Goal: Transaction & Acquisition: Obtain resource

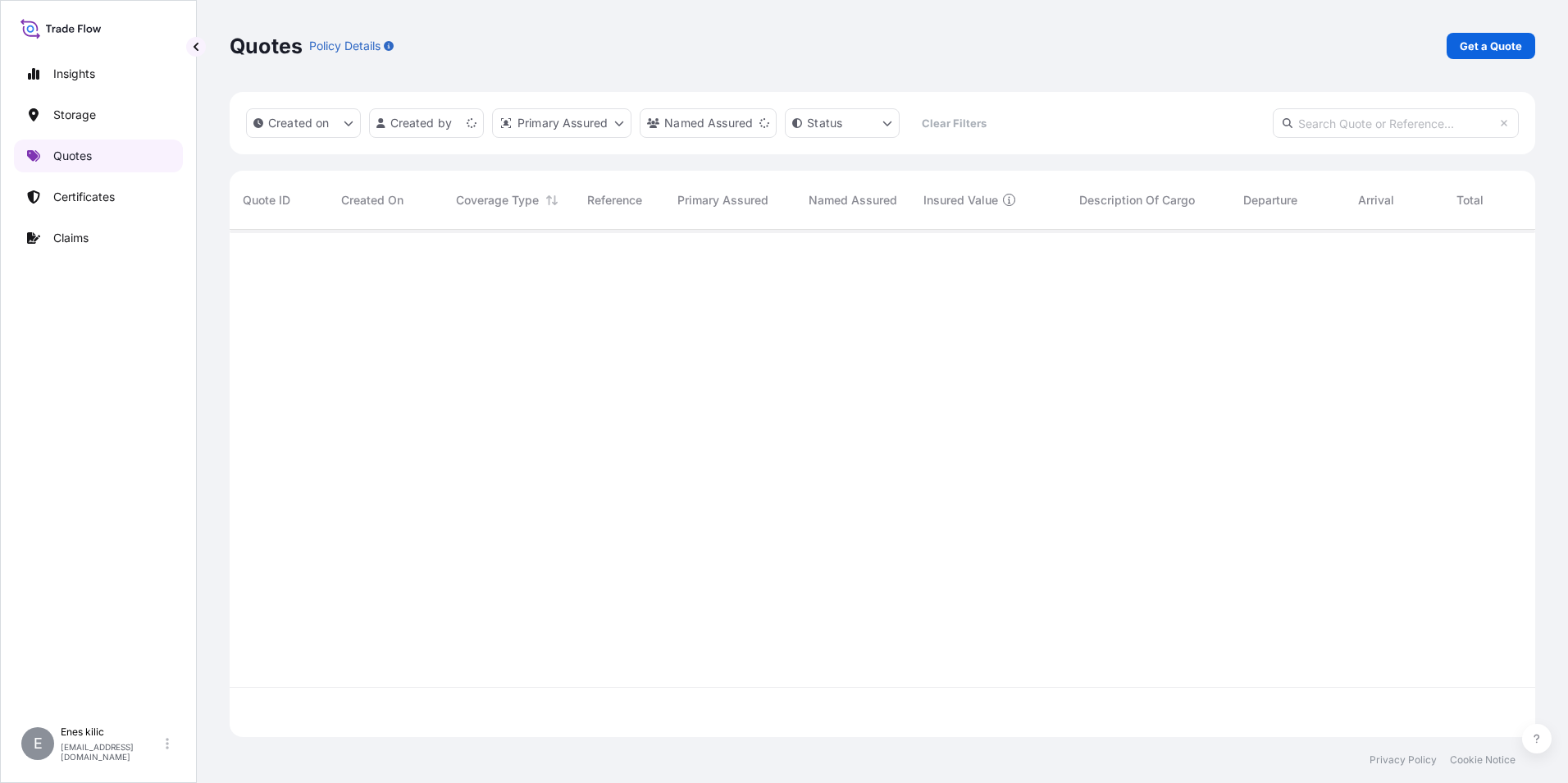
scroll to position [503, 1293]
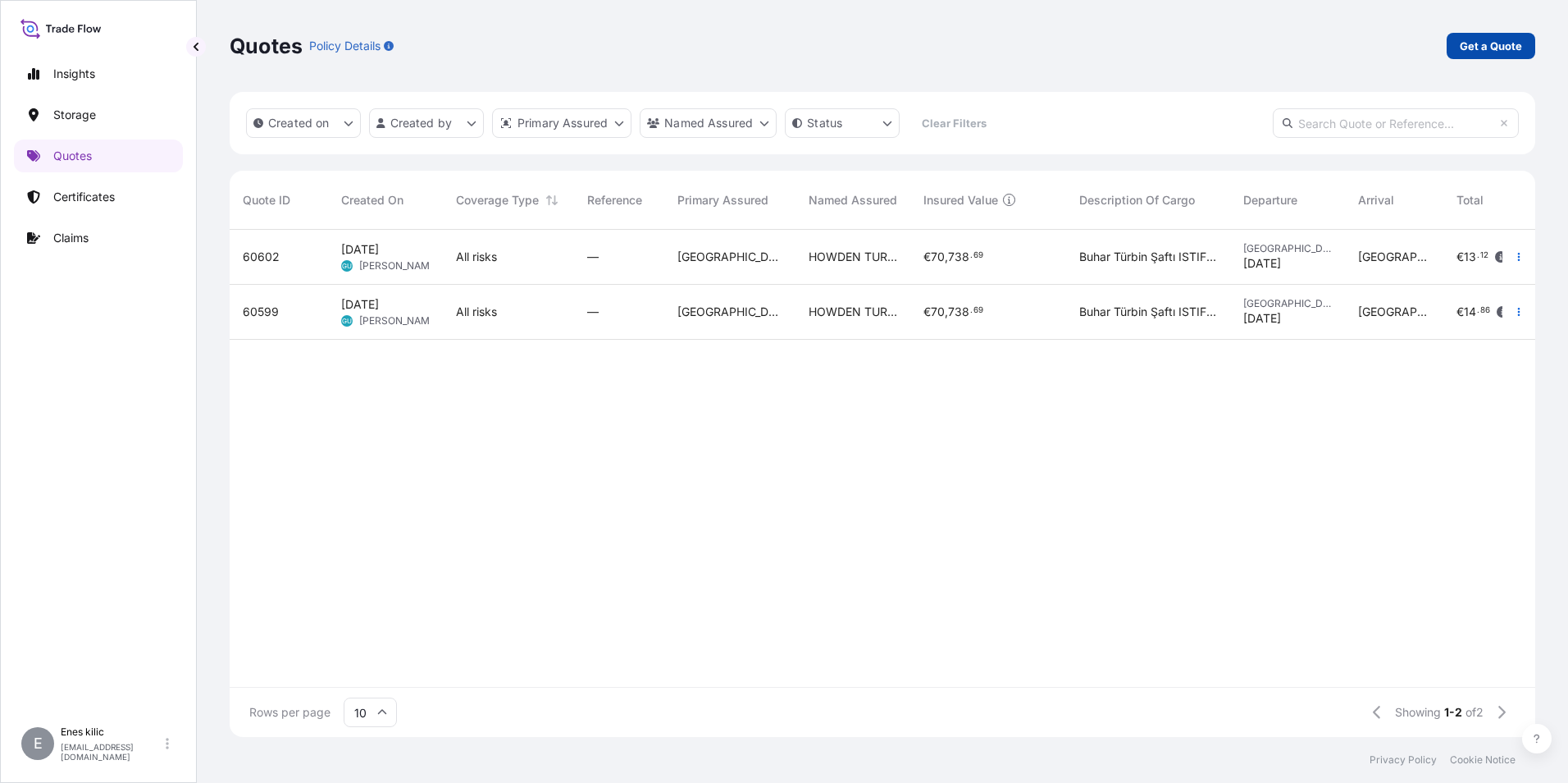
click at [1474, 46] on p "Get a Quote" at bounding box center [1490, 45] width 62 height 16
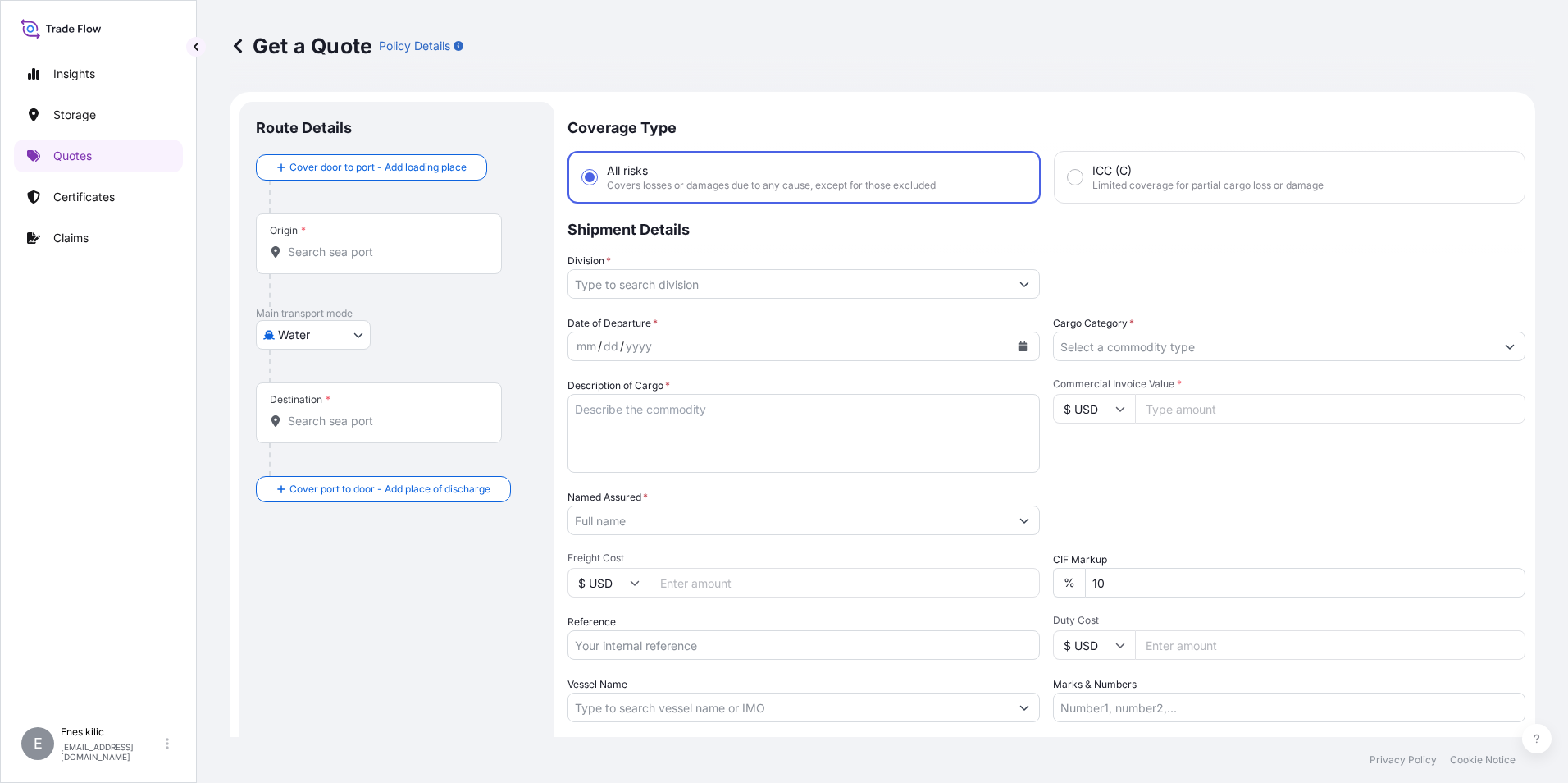
scroll to position [26, 0]
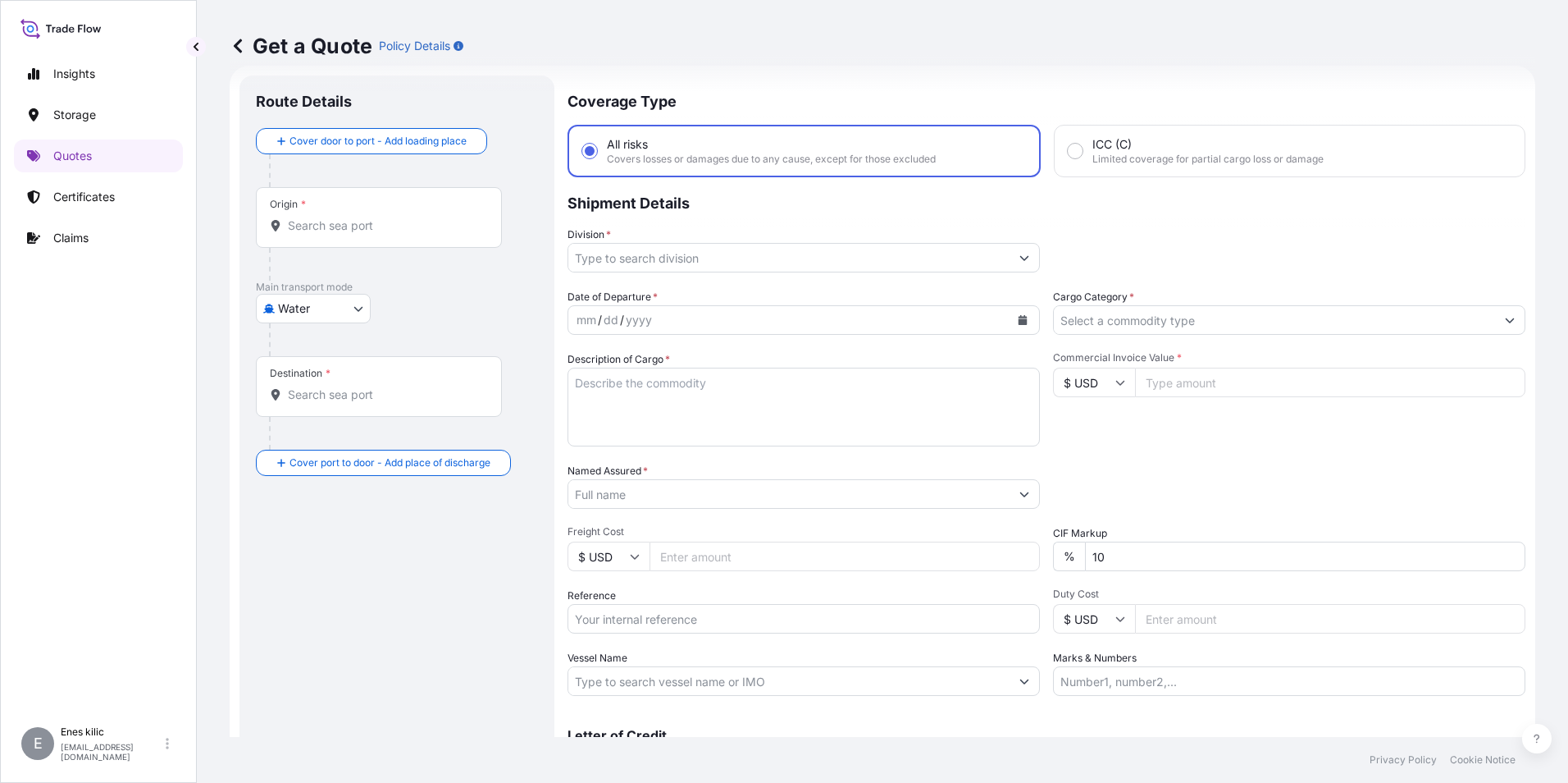
click at [302, 317] on body "Insights Storage Quotes Certificates Claims E [PERSON_NAME] [PERSON_NAME][EMAIL…" at bounding box center [784, 391] width 1568 height 783
click at [312, 402] on span "Inland" at bounding box center [303, 409] width 33 height 16
select select "Inland"
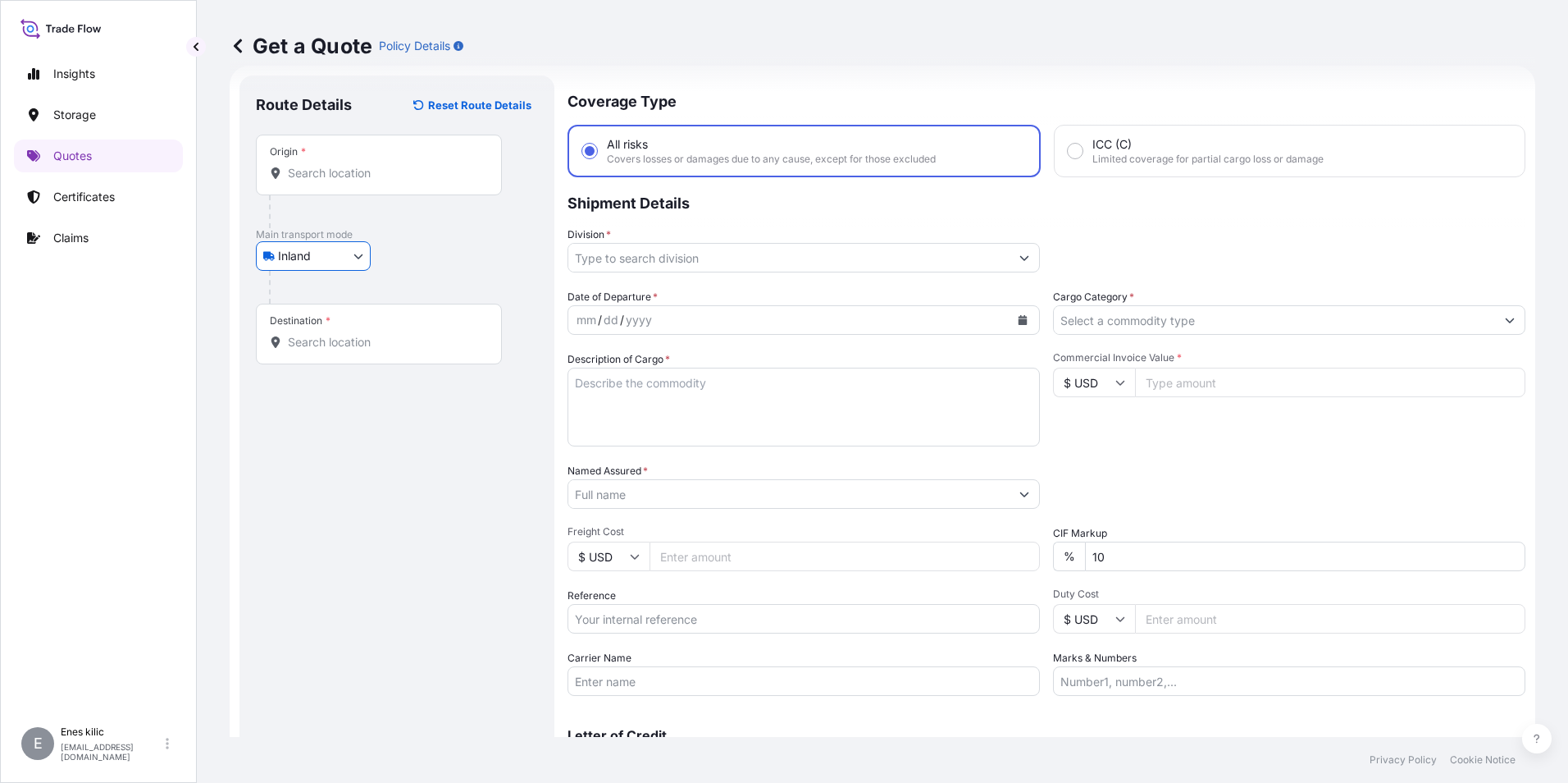
click at [320, 171] on input "Origin *" at bounding box center [385, 173] width 194 height 16
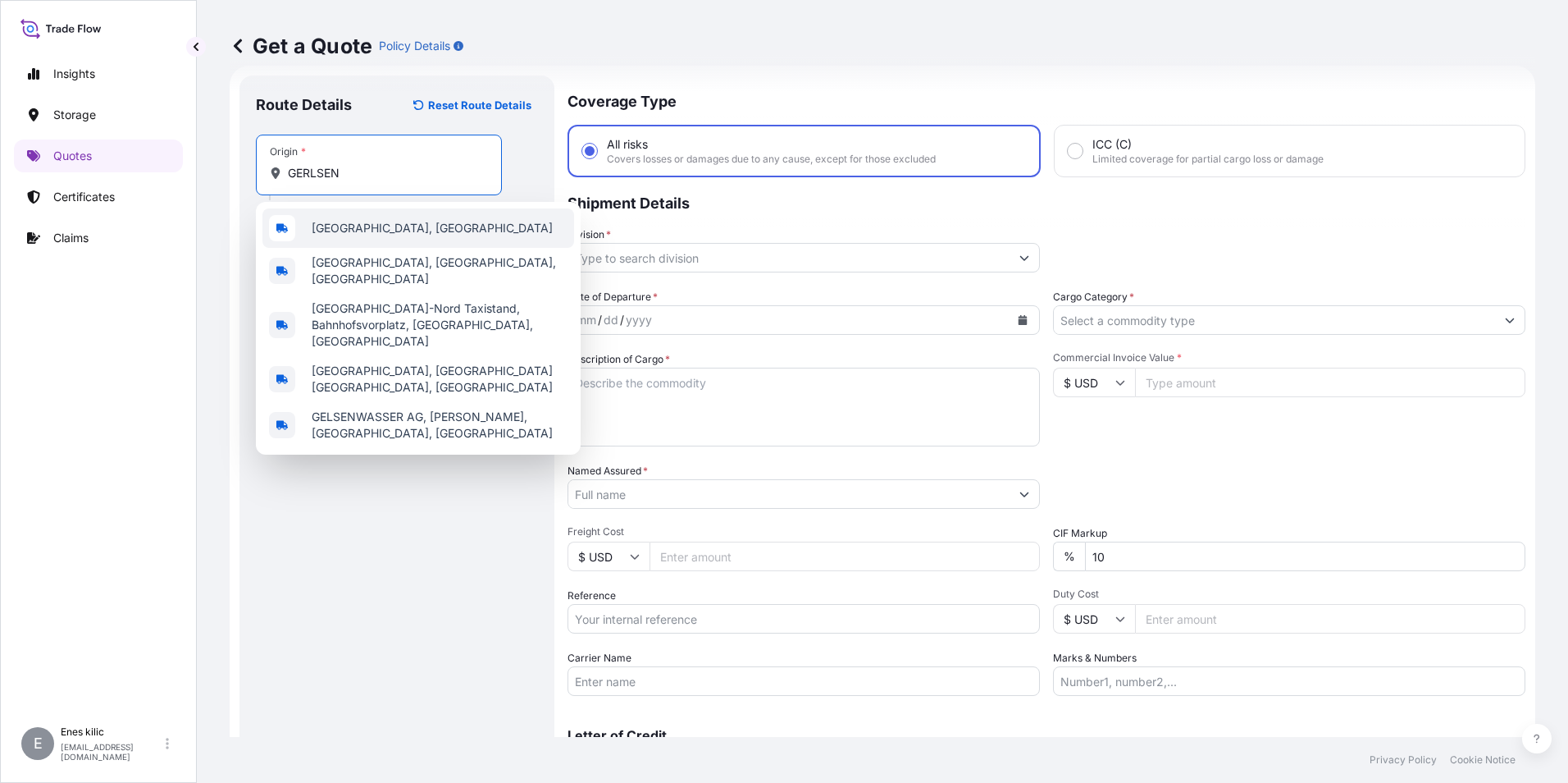
click at [468, 235] on div "[GEOGRAPHIC_DATA], [GEOGRAPHIC_DATA]" at bounding box center [418, 228] width 312 height 39
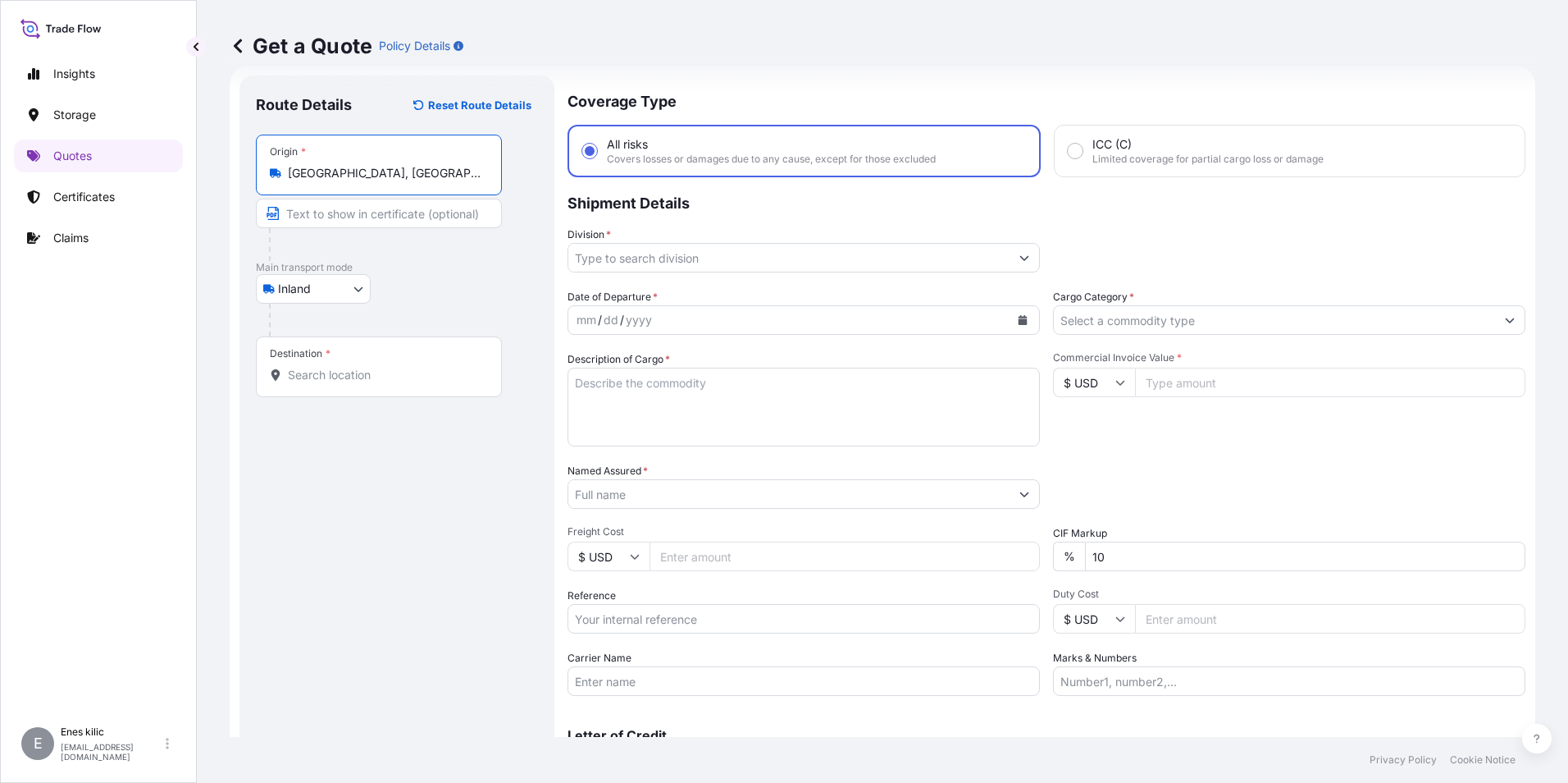
type input "[GEOGRAPHIC_DATA], [GEOGRAPHIC_DATA]"
click at [416, 311] on div at bounding box center [403, 320] width 269 height 33
click at [394, 369] on input "Destination *" at bounding box center [385, 375] width 194 height 16
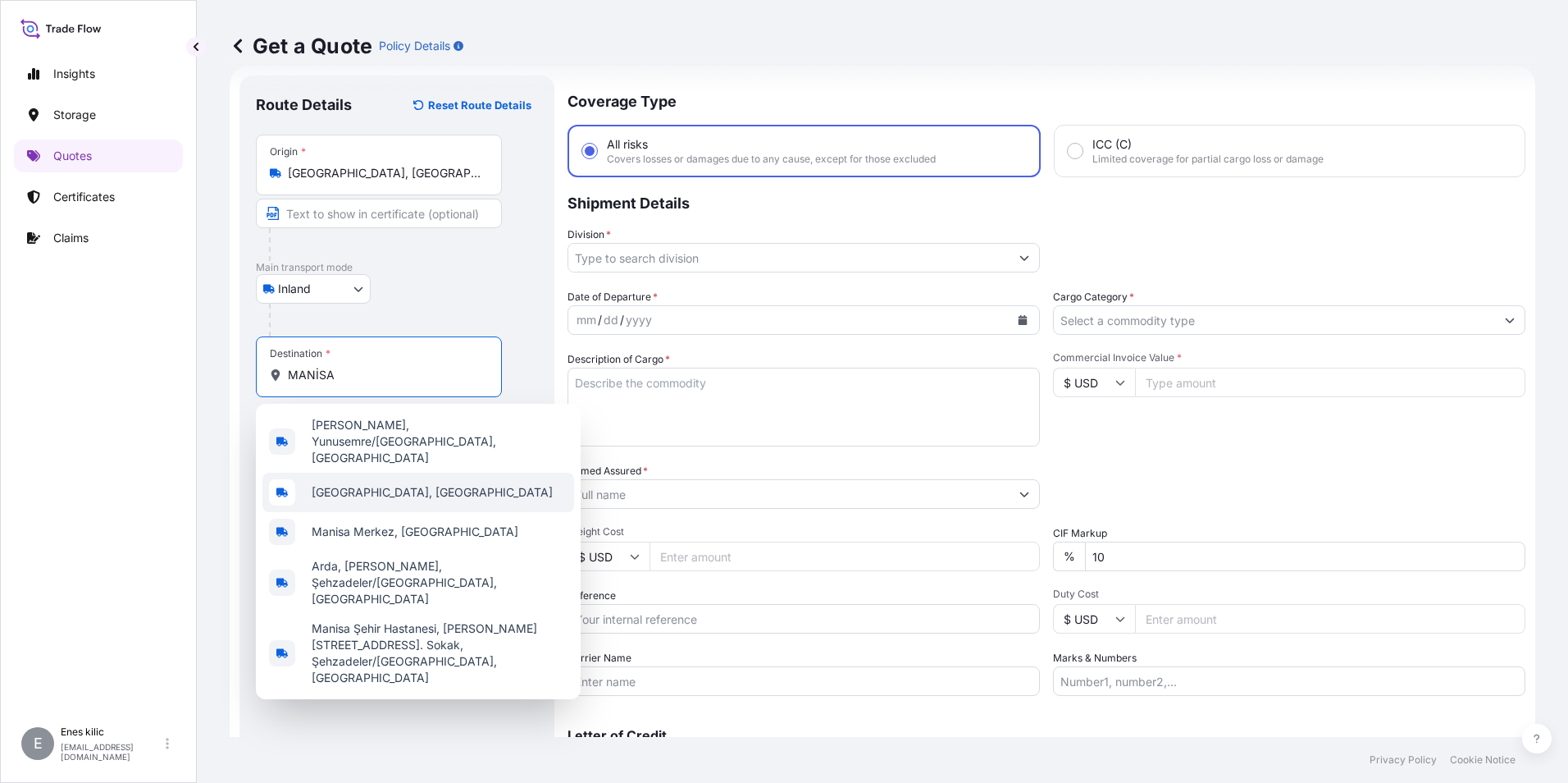
click at [427, 473] on div "[GEOGRAPHIC_DATA], [GEOGRAPHIC_DATA]" at bounding box center [418, 492] width 312 height 39
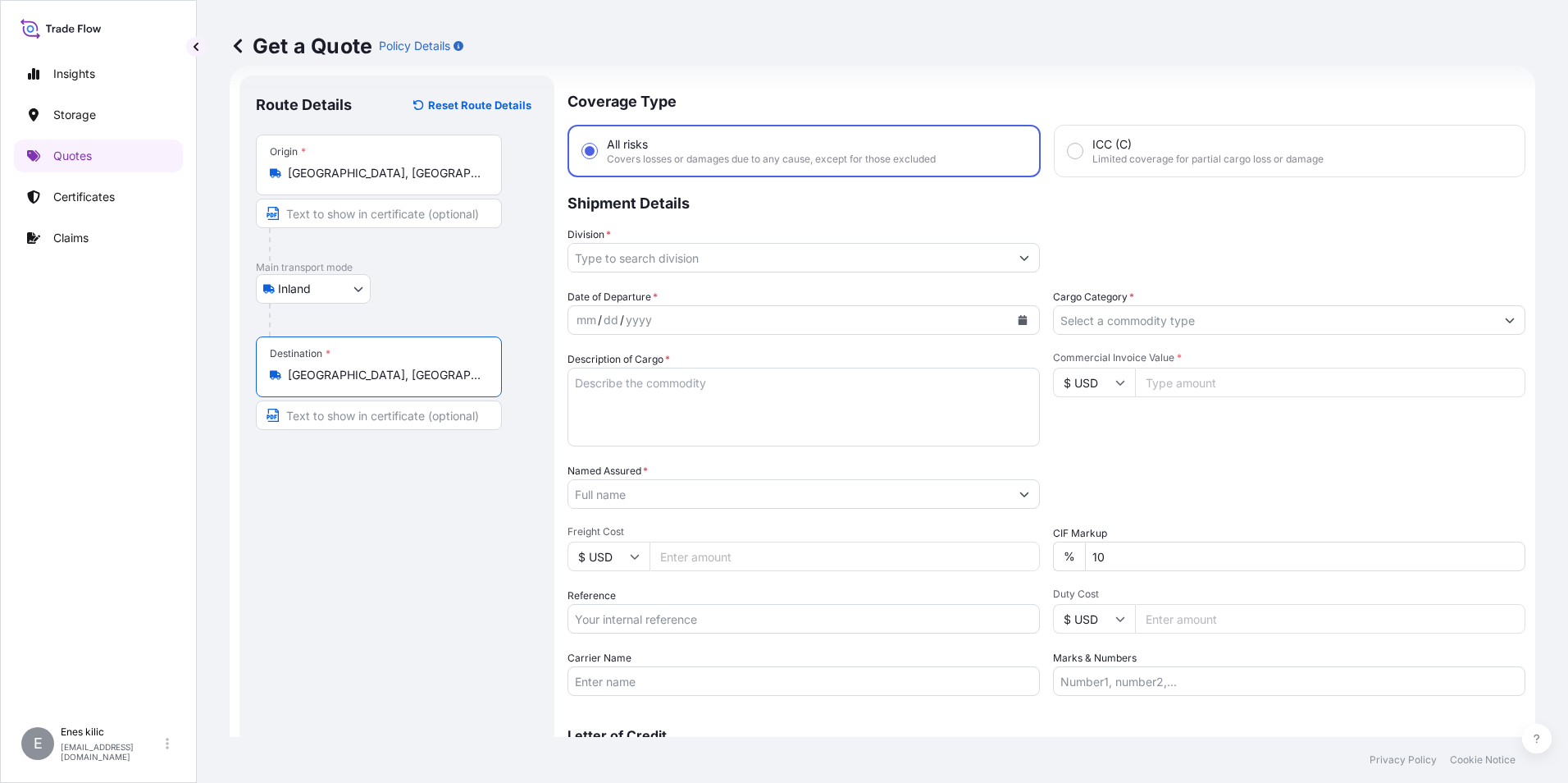
type input "[GEOGRAPHIC_DATA], [GEOGRAPHIC_DATA]"
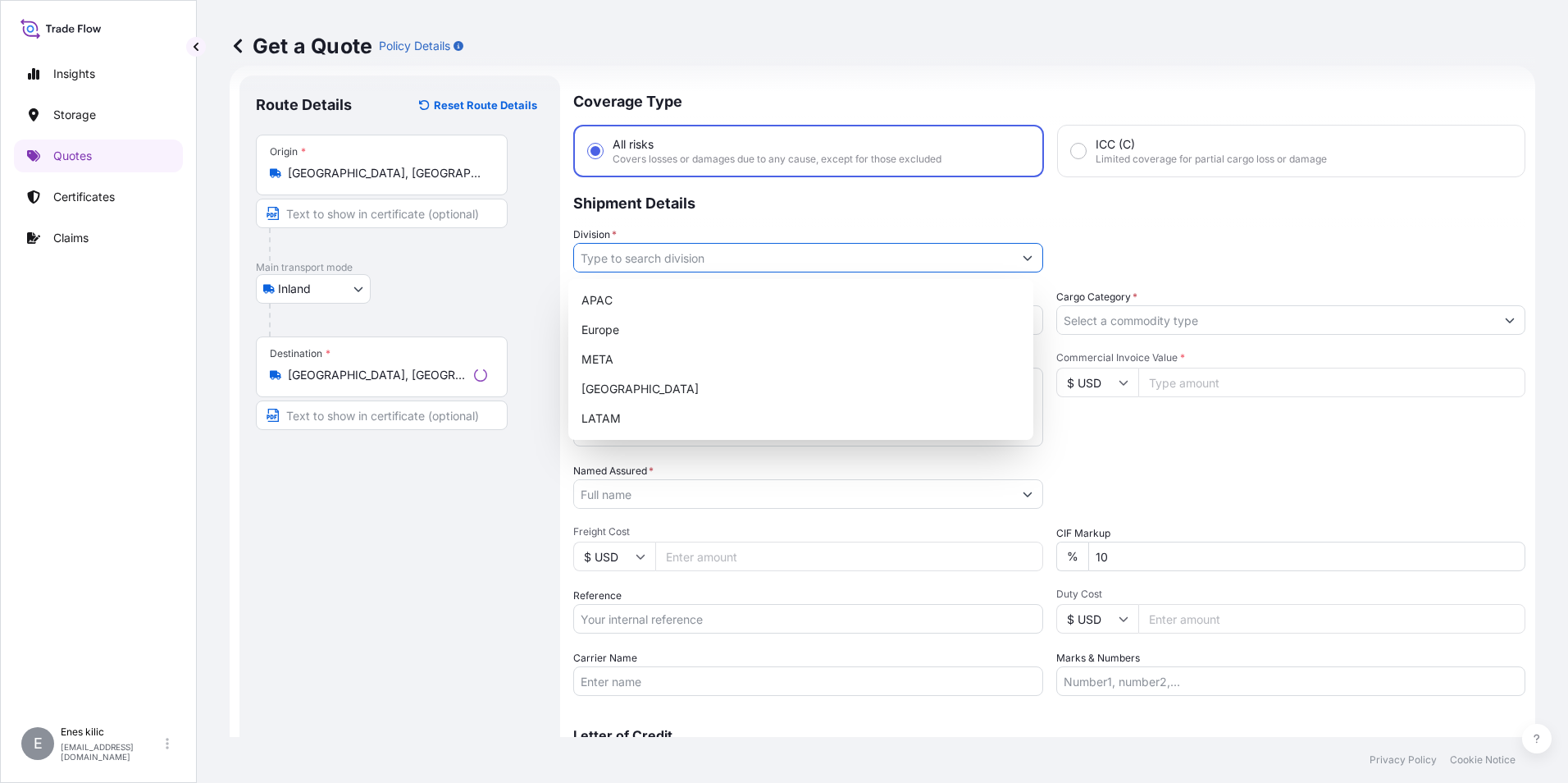
click at [651, 257] on input "Division *" at bounding box center [793, 257] width 439 height 30
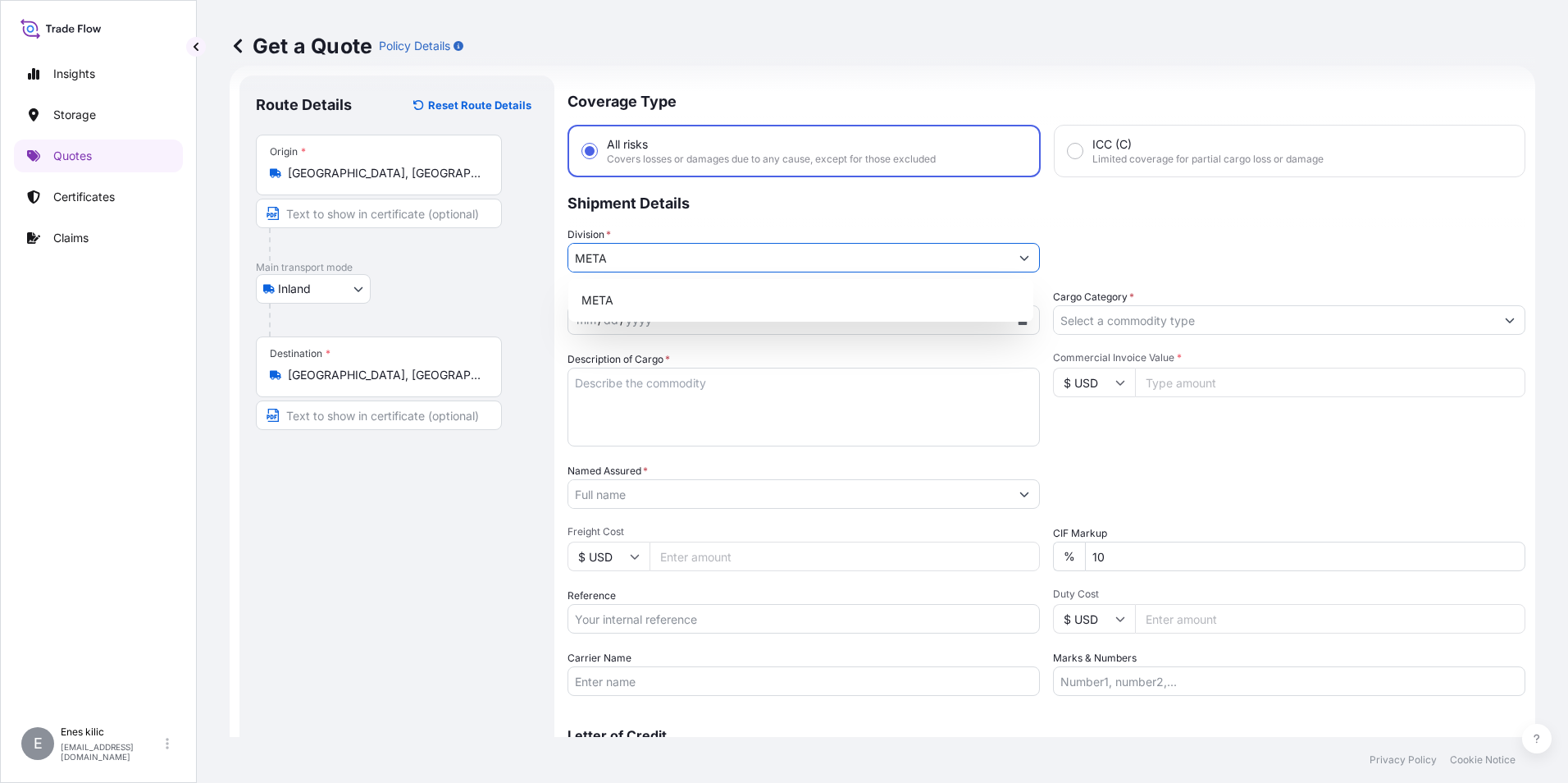
click at [675, 299] on div "META" at bounding box center [801, 300] width 452 height 30
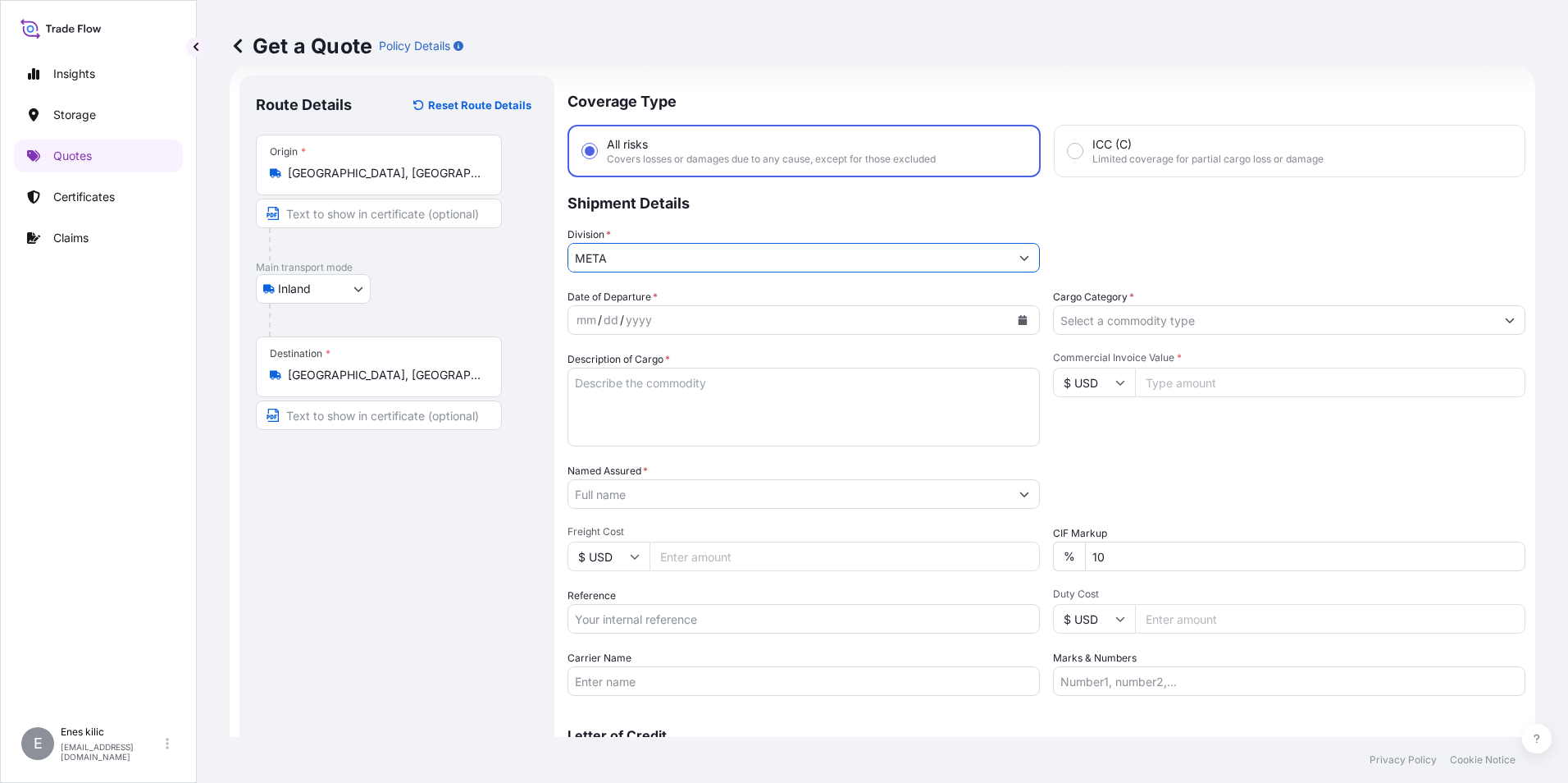
type input "META"
click at [1221, 280] on div "Coverage Type All risks Covers losses or damages due to any cause, except for t…" at bounding box center [1046, 447] width 957 height 743
click at [1202, 319] on input "Cargo Category *" at bounding box center [1273, 320] width 441 height 30
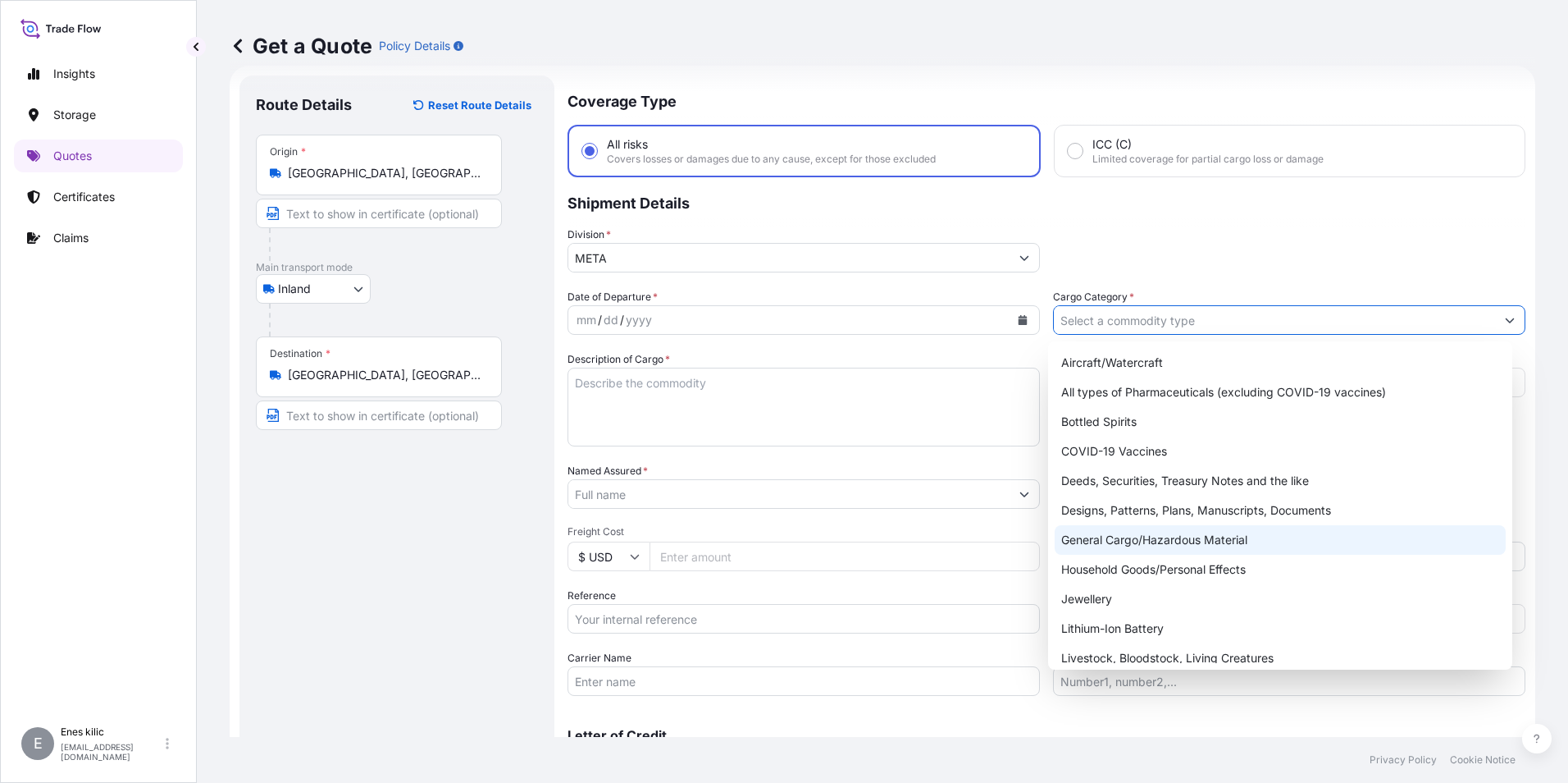
click at [1165, 532] on div "General Cargo/Hazardous Material" at bounding box center [1280, 540] width 452 height 30
type input "General Cargo/Hazardous Material"
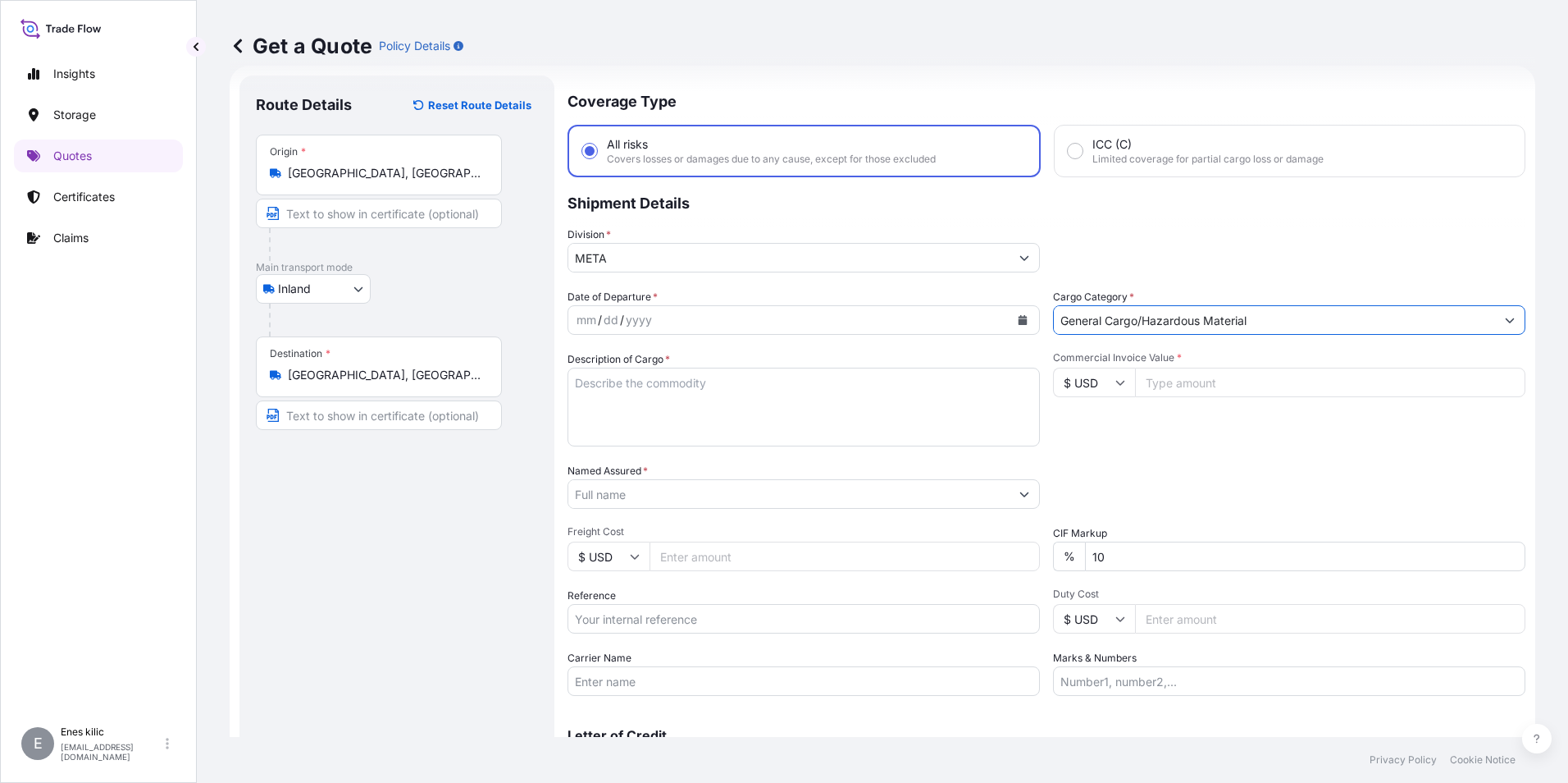
click at [755, 325] on div "mm / dd / yyyy" at bounding box center [788, 320] width 441 height 30
click at [1019, 320] on icon "Calendar" at bounding box center [1023, 320] width 9 height 10
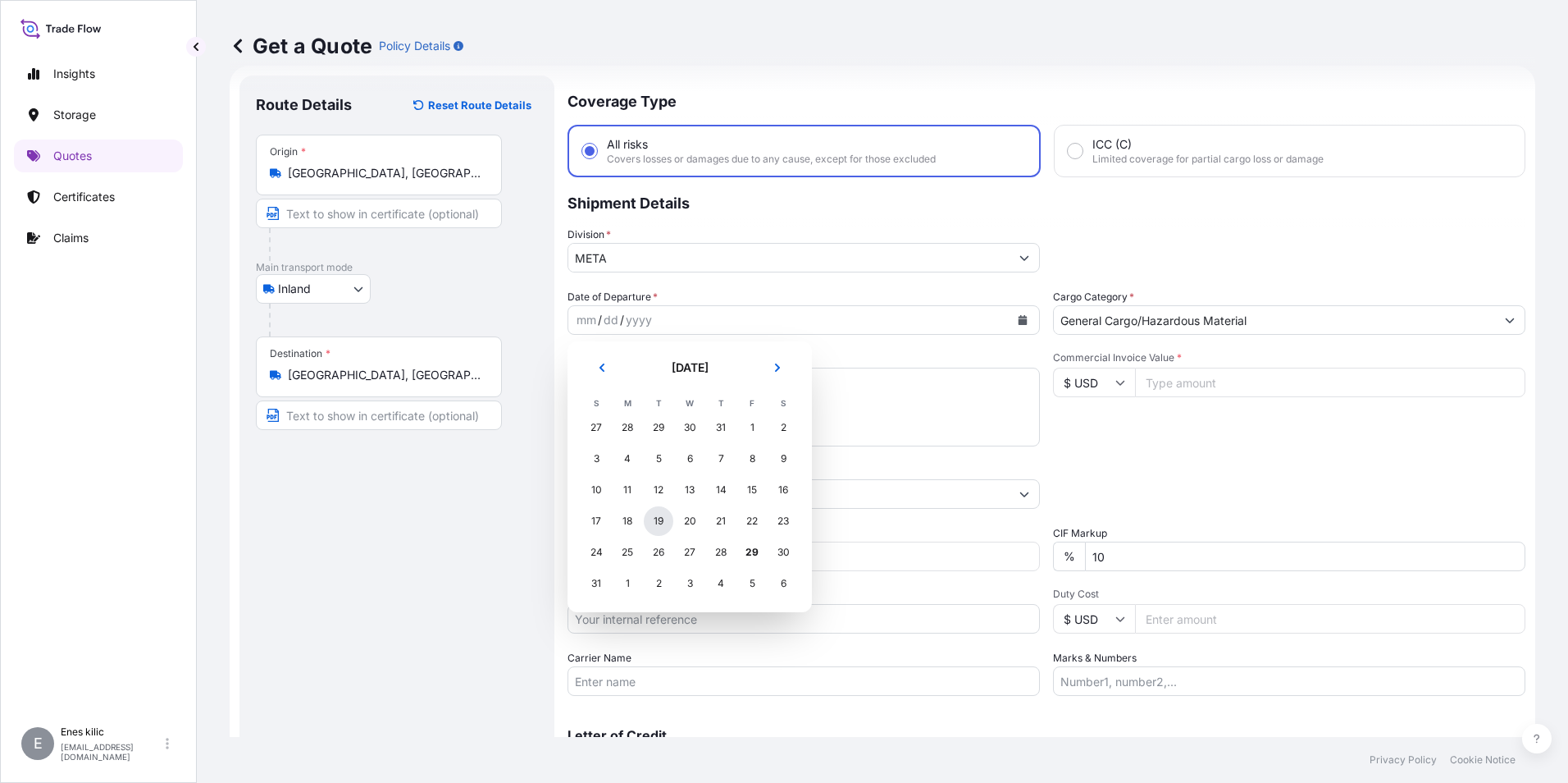
click at [662, 518] on div "19" at bounding box center [658, 521] width 30 height 30
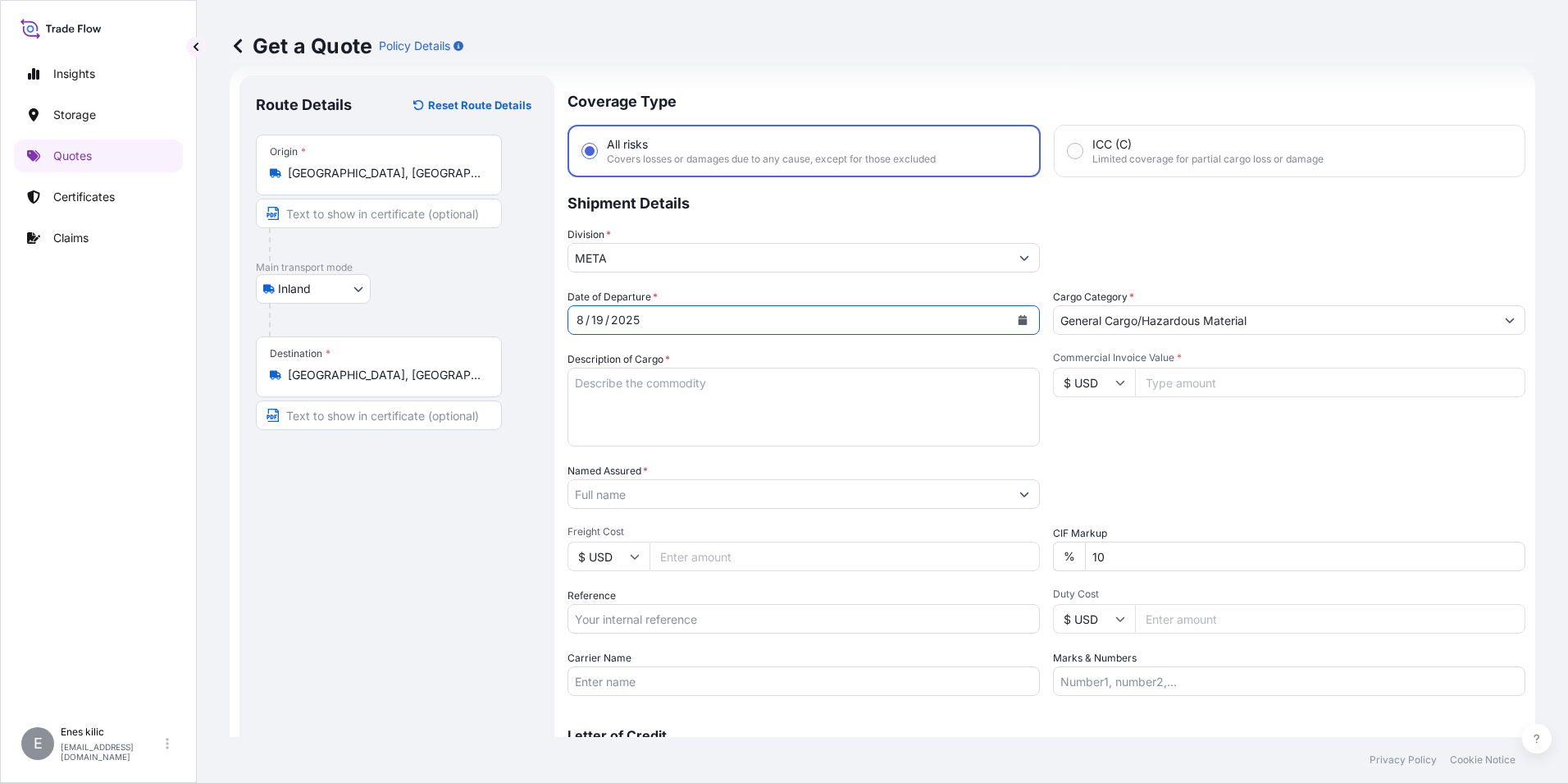
click at [649, 402] on textarea "Description of Cargo *" at bounding box center [804, 407] width 472 height 79
click at [659, 379] on textarea "Description of Cargo *" at bounding box center [804, 407] width 472 height 79
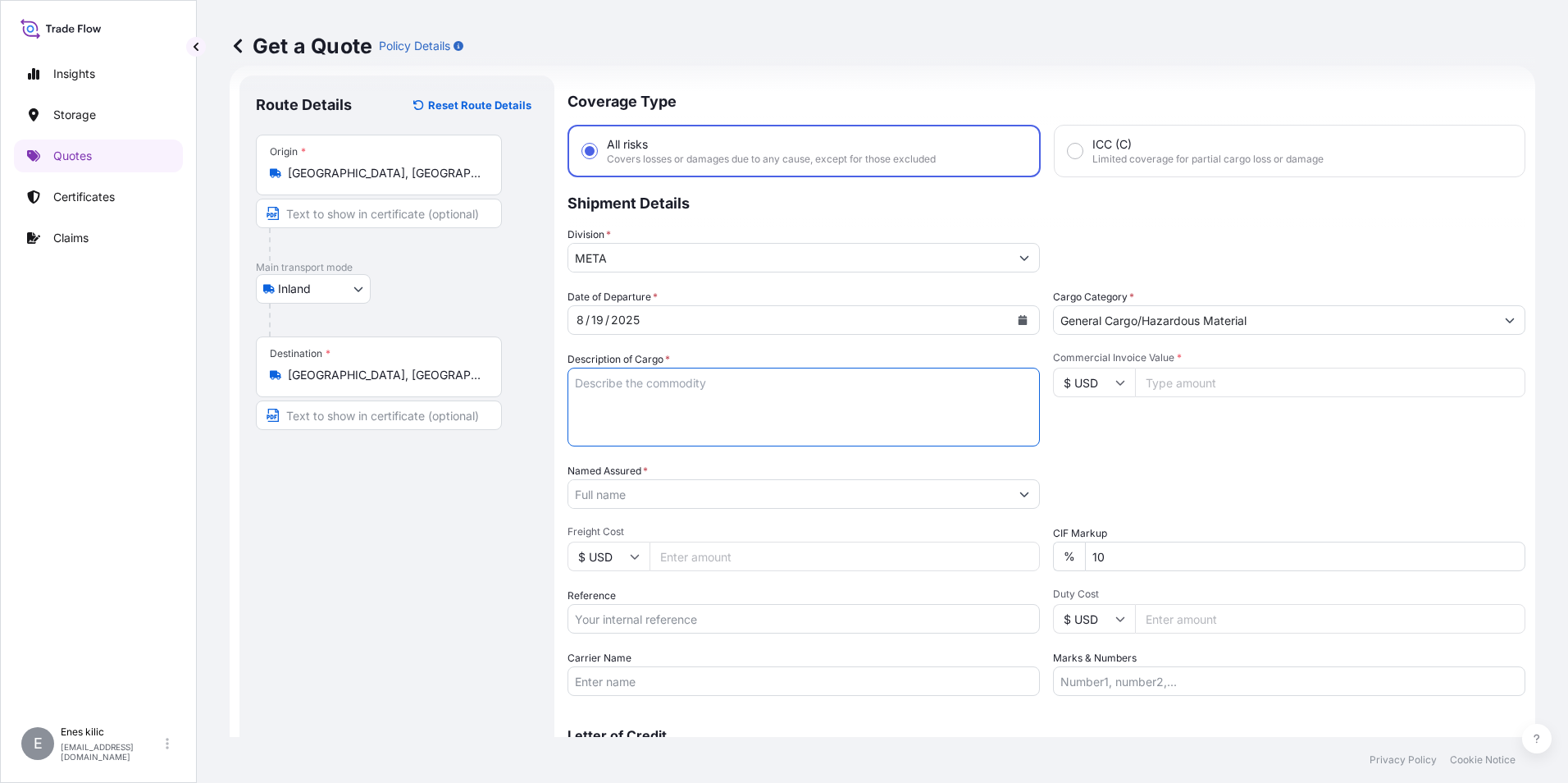
paste textarea "PLASTIC PLT"
click at [678, 385] on textarea "PLASTIC PLT" at bounding box center [804, 407] width 472 height 79
paste textarea "18 KAP - 2166"
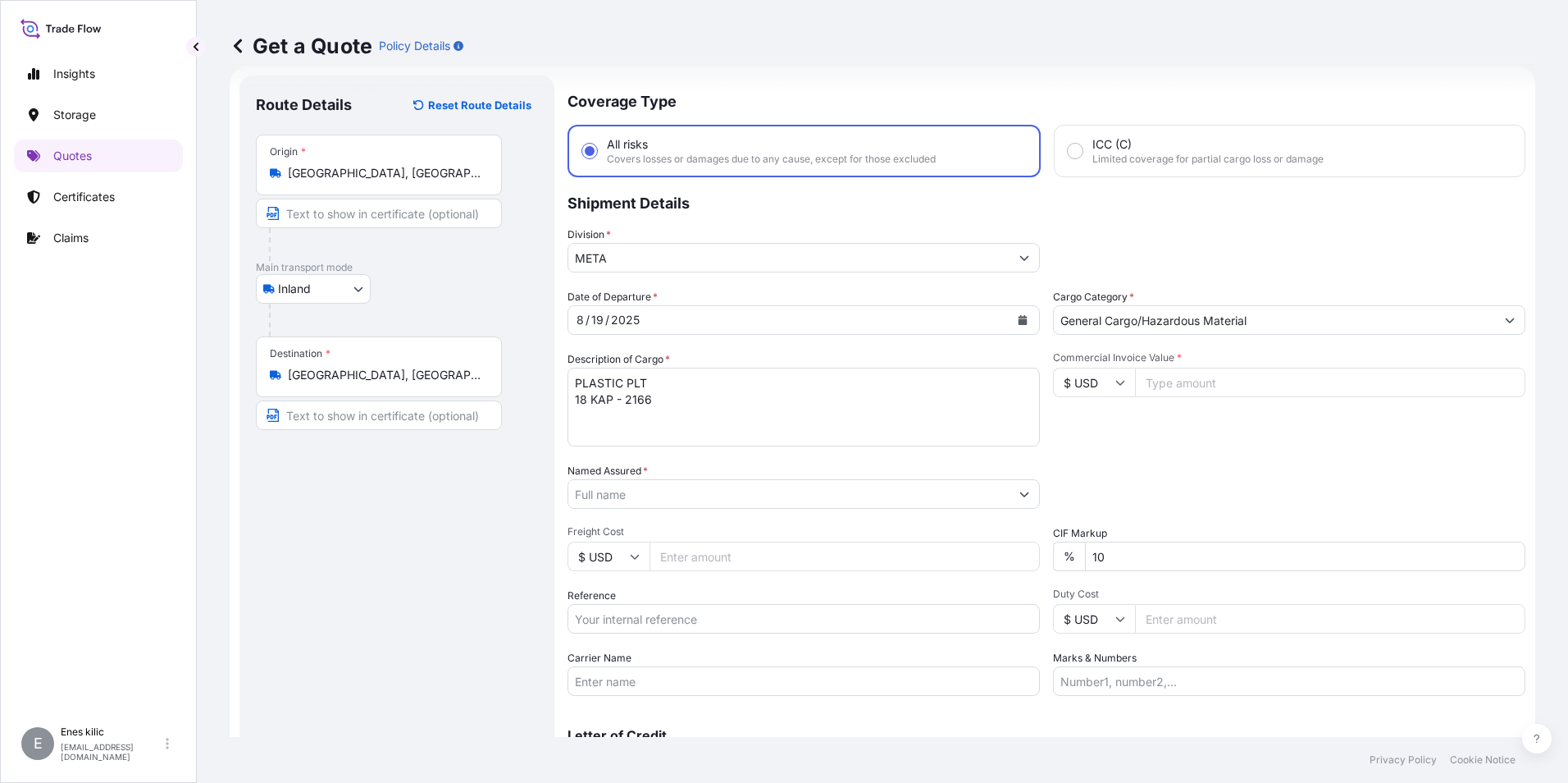
click at [739, 403] on textarea "PLASTIC PLT 18 KAP - 2166" at bounding box center [804, 407] width 472 height 79
paste textarea "35 ARH 116"
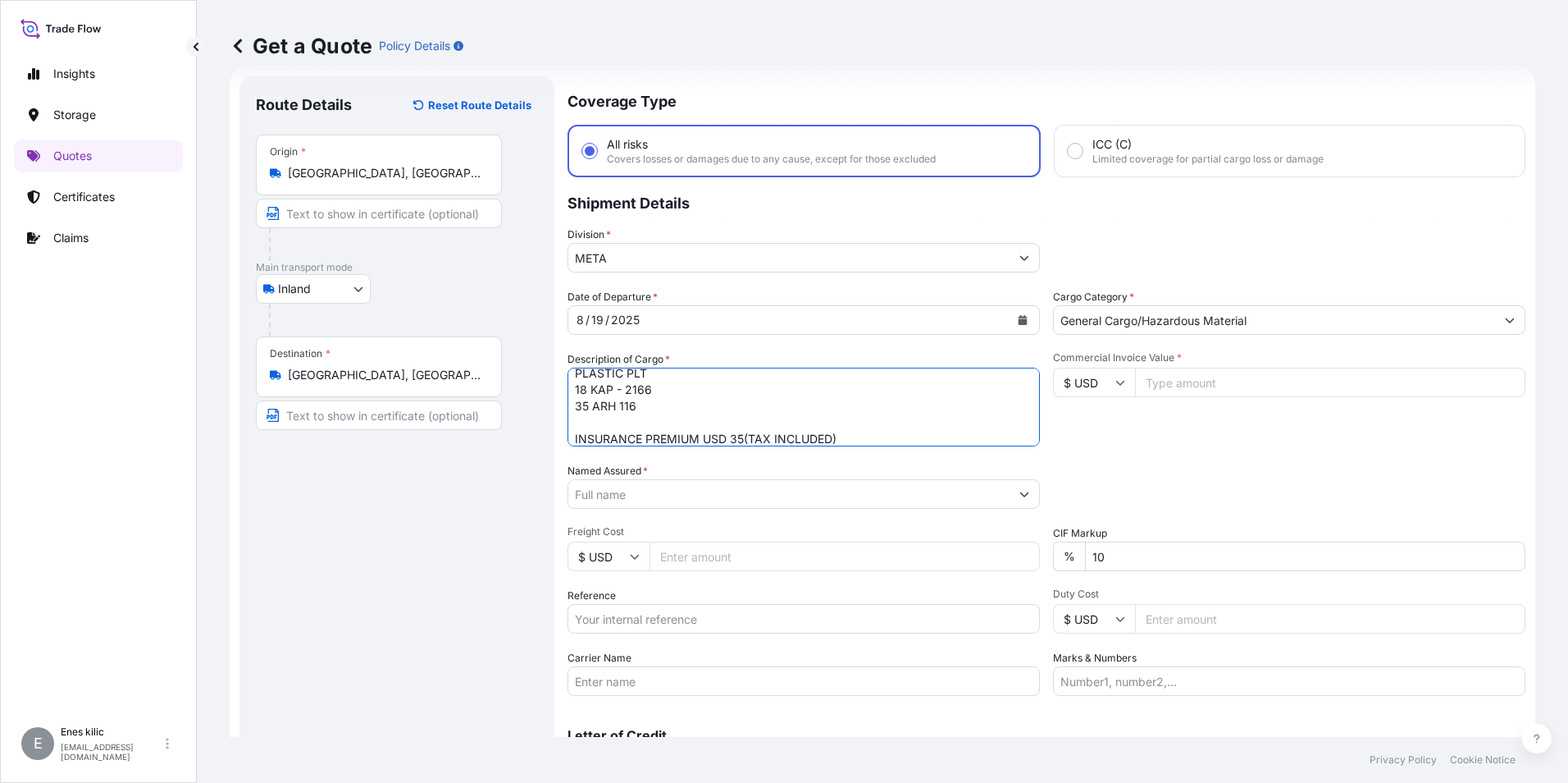
type textarea "PLASTIC PLT 18 KAP - 2166 35 ARH 116 INSURANCE PREMIUM USD 35(TAX INCLUDED)"
click at [1091, 373] on input "$ USD" at bounding box center [1093, 382] width 82 height 30
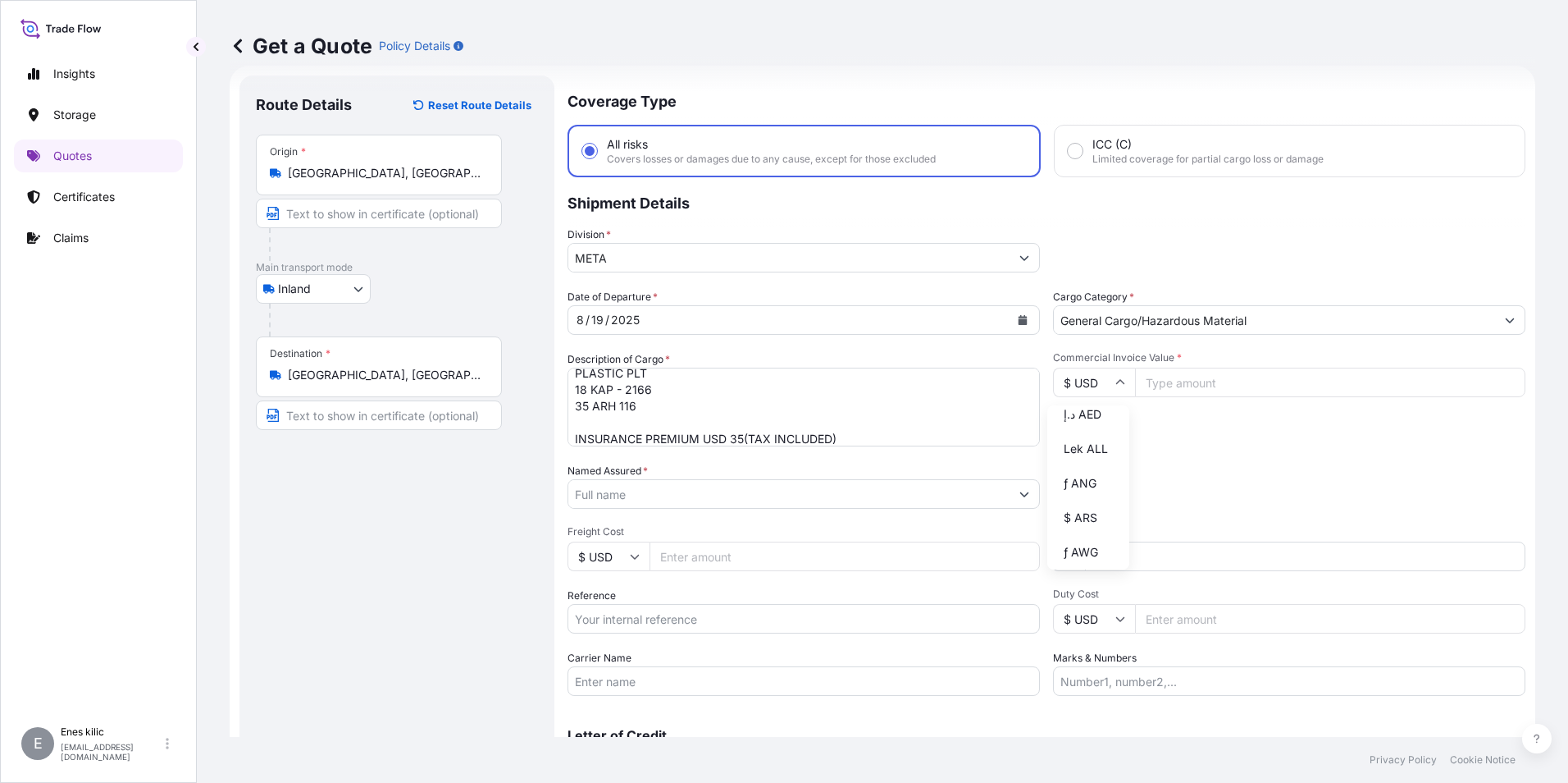
scroll to position [656, 0]
click at [1074, 373] on div "TL TRY" at bounding box center [1088, 356] width 69 height 31
type input "TL TRY"
click at [1208, 393] on input "Commercial Invoice Value *" at bounding box center [1330, 382] width 390 height 30
type input "540982.22"
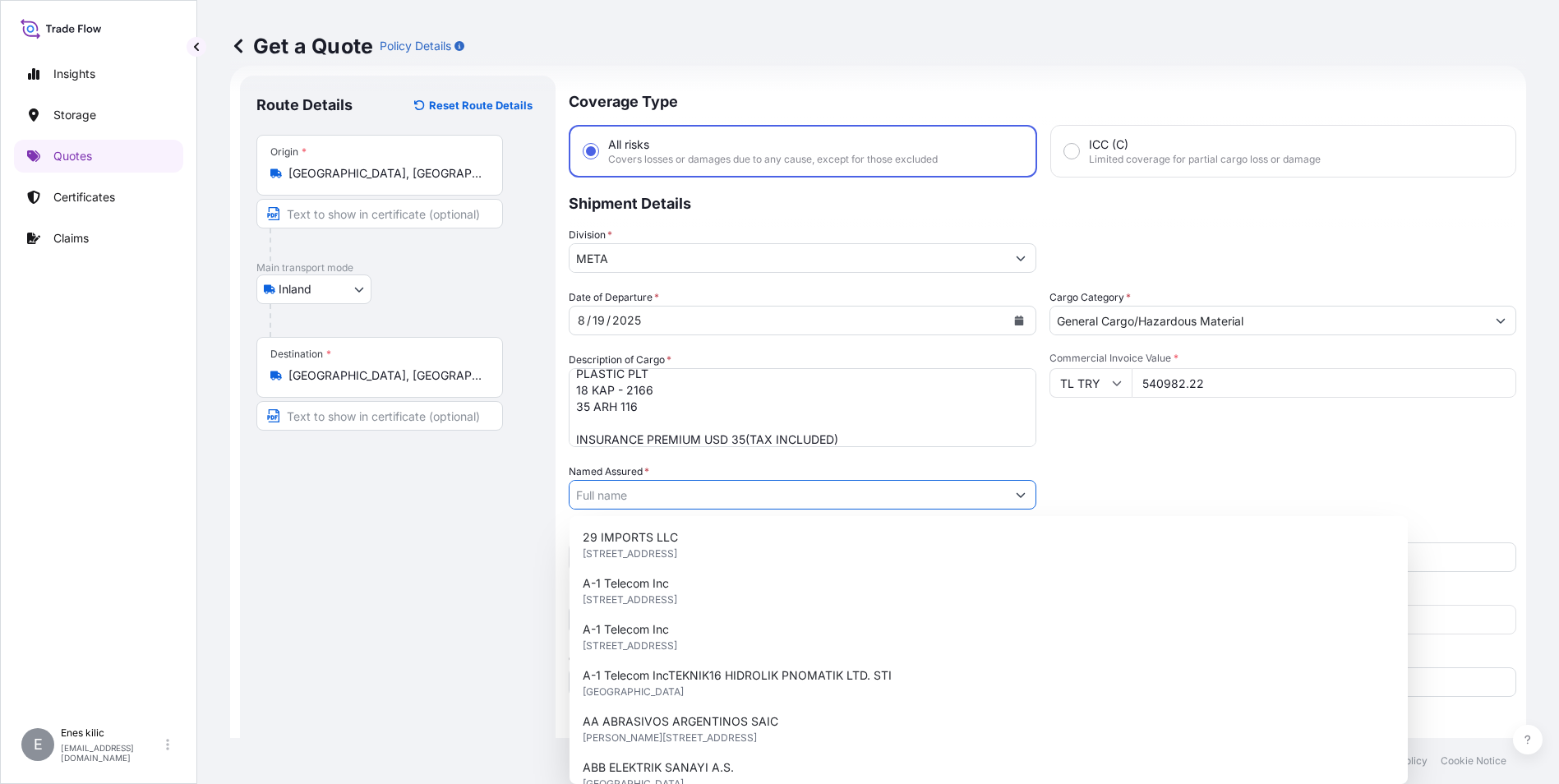
click at [1224, 538] on div "CIF Markup % 10" at bounding box center [1283, 549] width 468 height 46
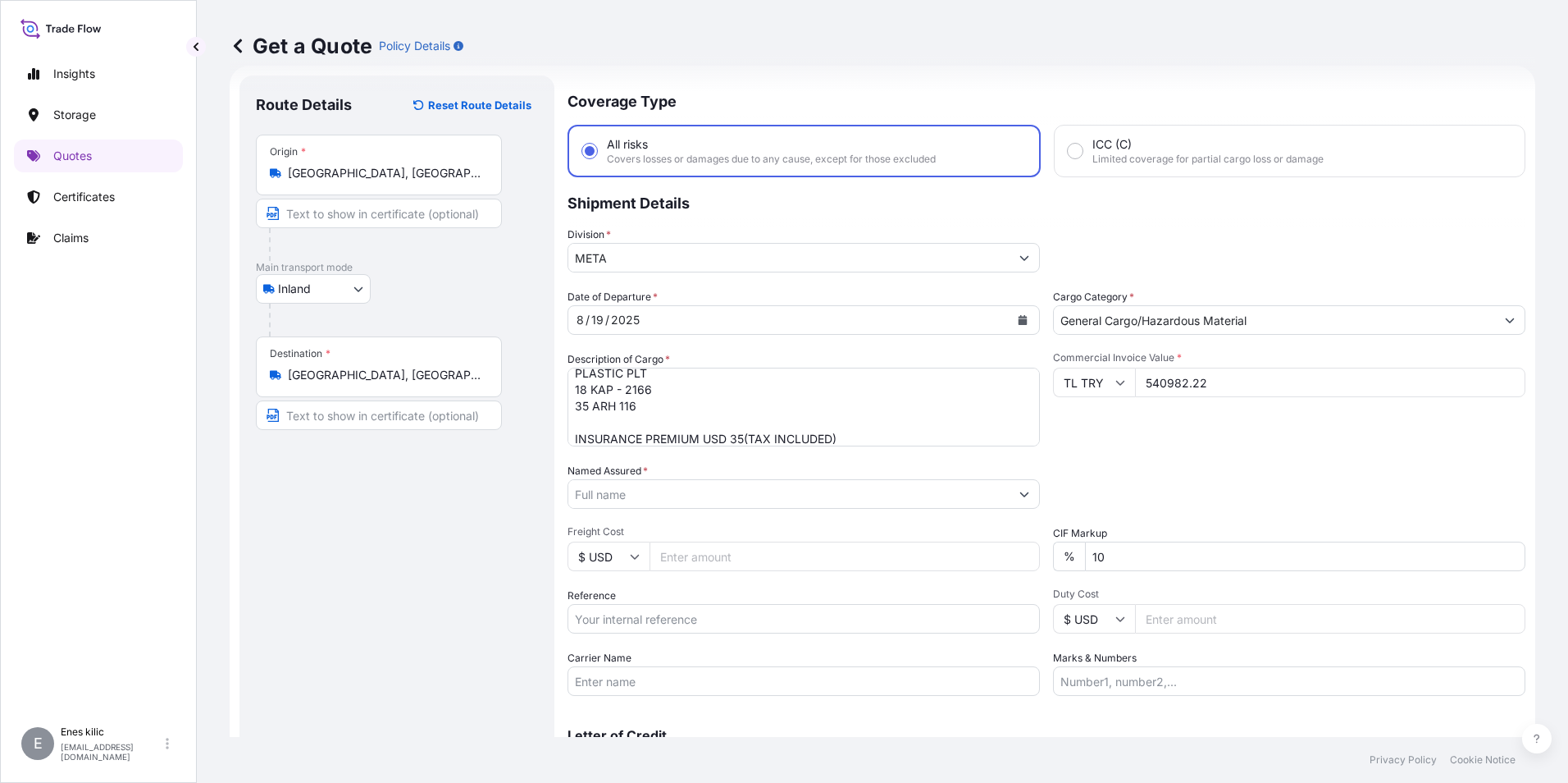
click at [1186, 553] on input "10" at bounding box center [1305, 556] width 441 height 30
type input "0"
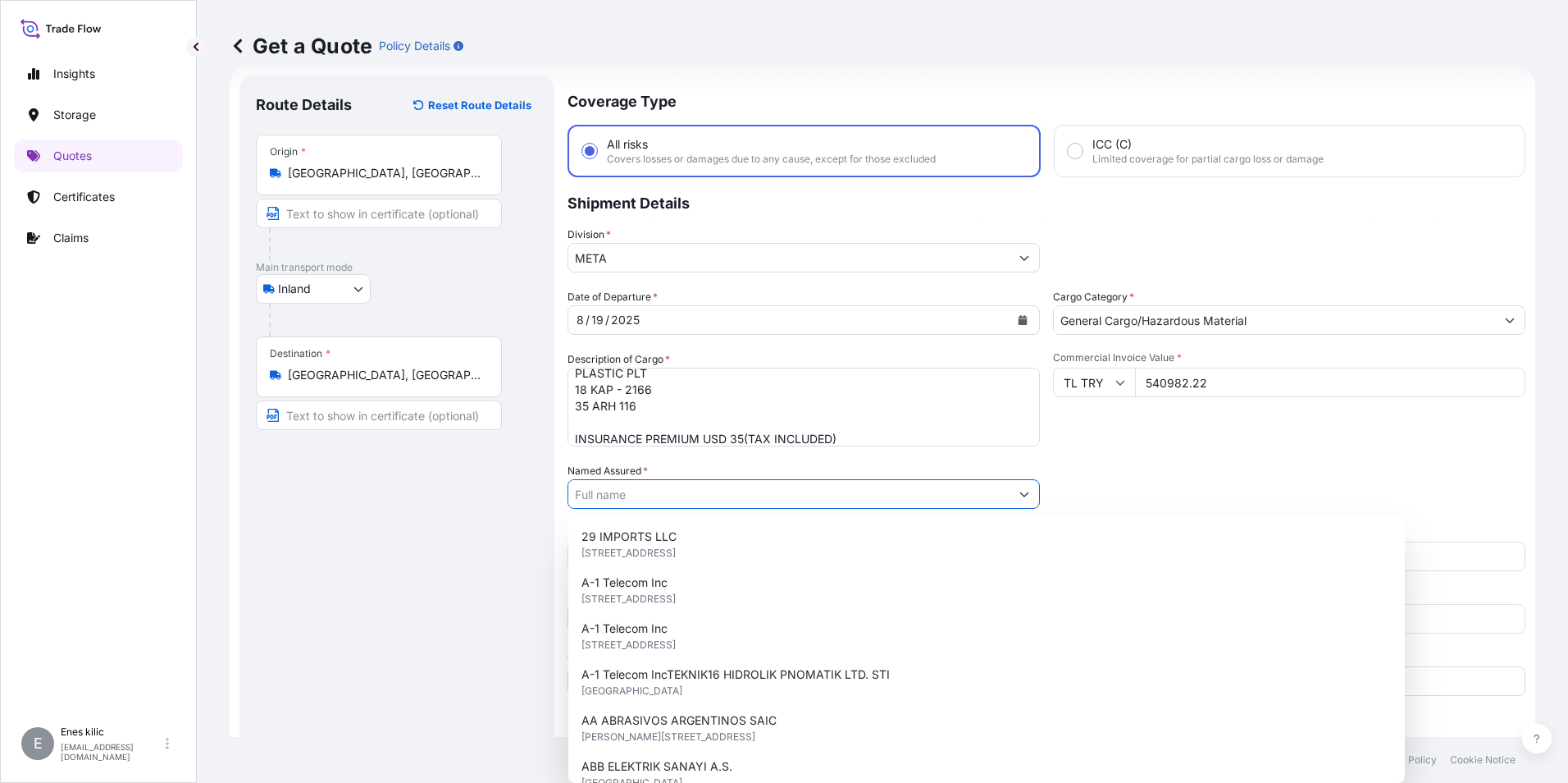
click at [728, 502] on input "Named Assured *" at bounding box center [788, 494] width 441 height 30
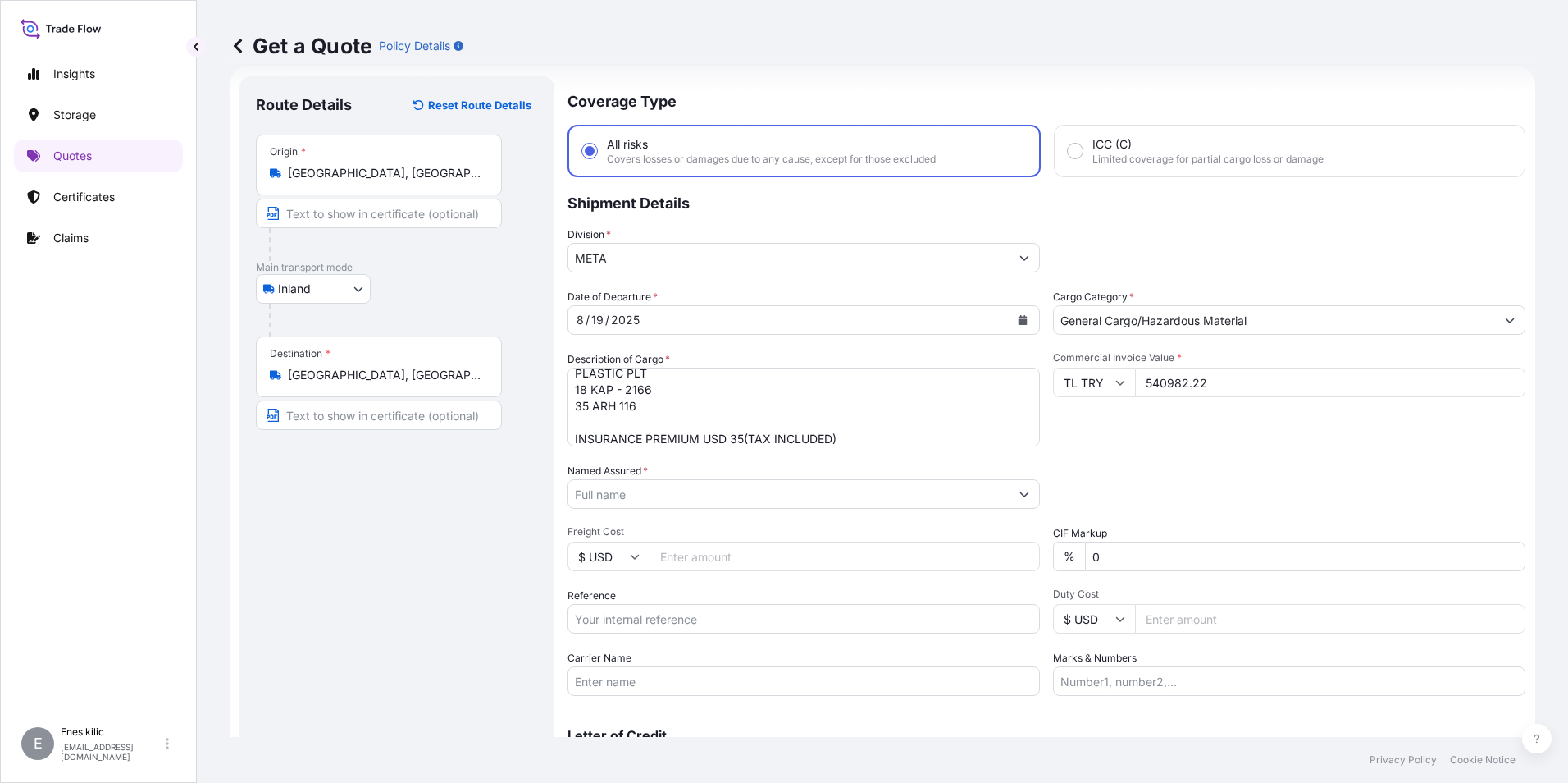
click at [641, 498] on input "Named Assured *" at bounding box center [788, 494] width 441 height 30
paste input "BALL TRADING [GEOGRAPHIC_DATA]"
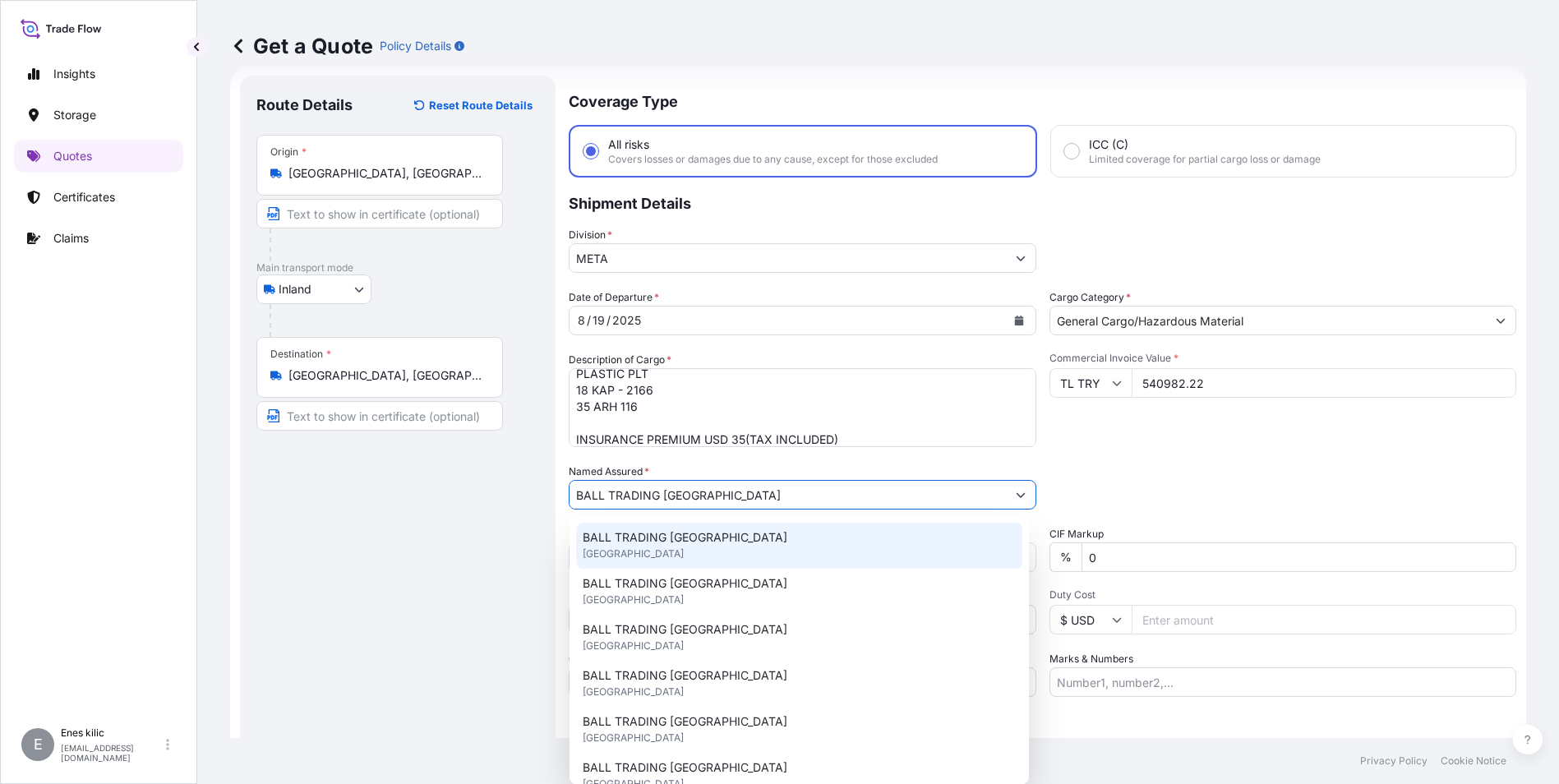
click at [728, 543] on div "BALL TRADING [GEOGRAPHIC_DATA] [GEOGRAPHIC_DATA]" at bounding box center [800, 545] width 447 height 46
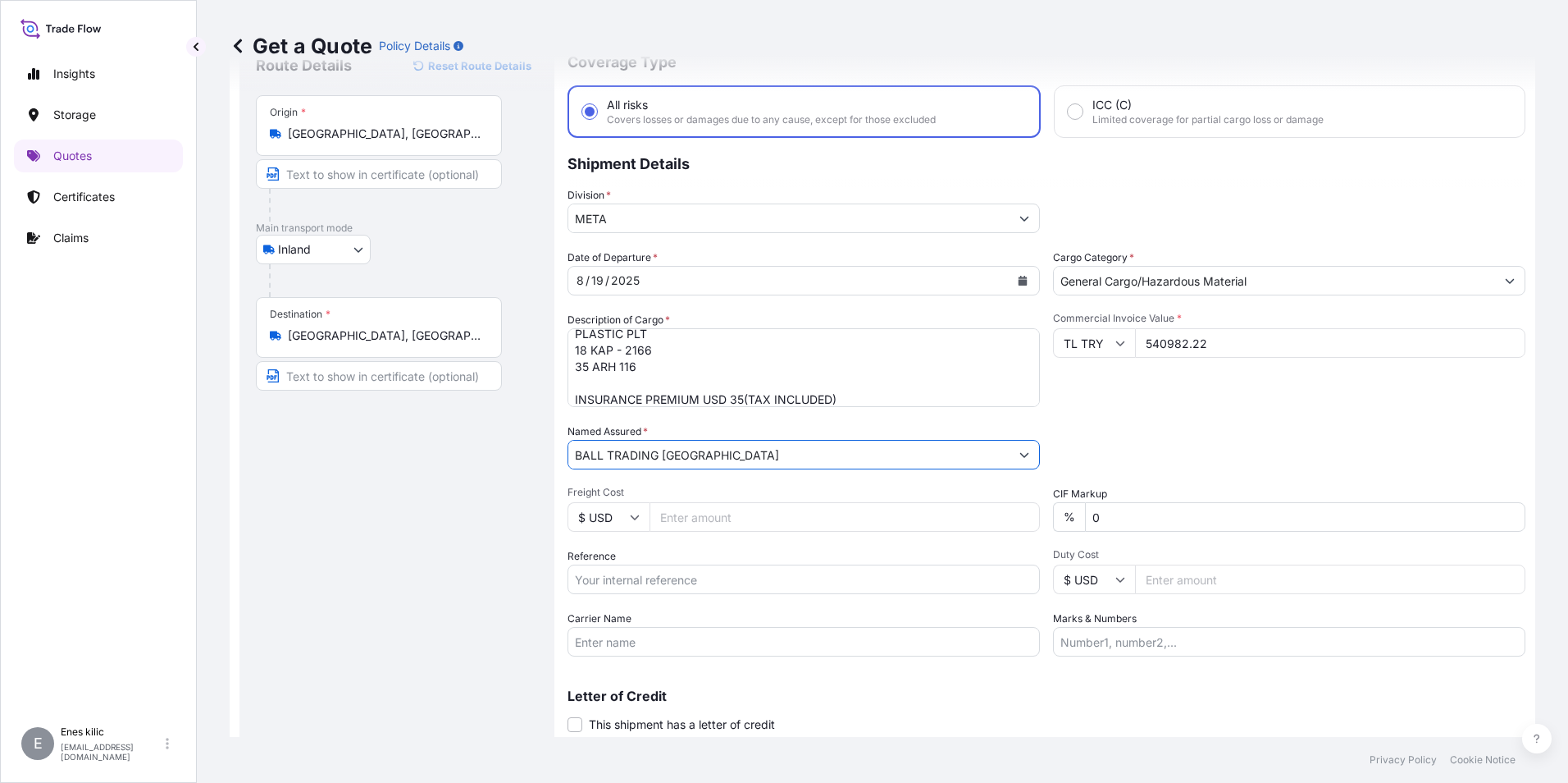
scroll to position [109, 0]
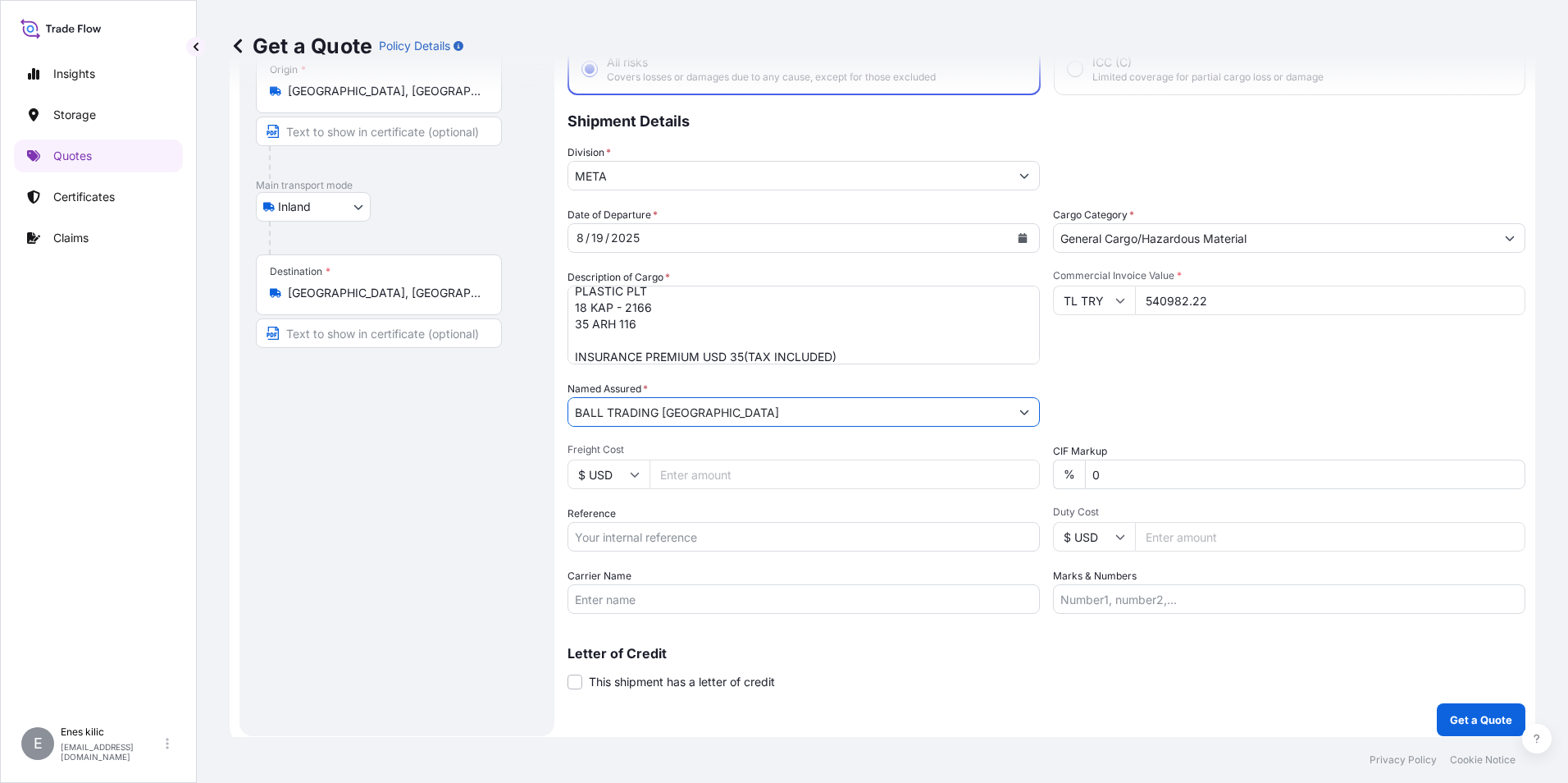
type input "BALL TRADING [GEOGRAPHIC_DATA]"
click at [697, 542] on input "Reference" at bounding box center [804, 536] width 472 height 30
drag, startPoint x: 704, startPoint y: 551, endPoint x: 699, endPoint y: 542, distance: 10.3
click at [704, 551] on input "Reference" at bounding box center [804, 536] width 472 height 30
click at [699, 541] on input "Reference" at bounding box center [804, 536] width 472 height 30
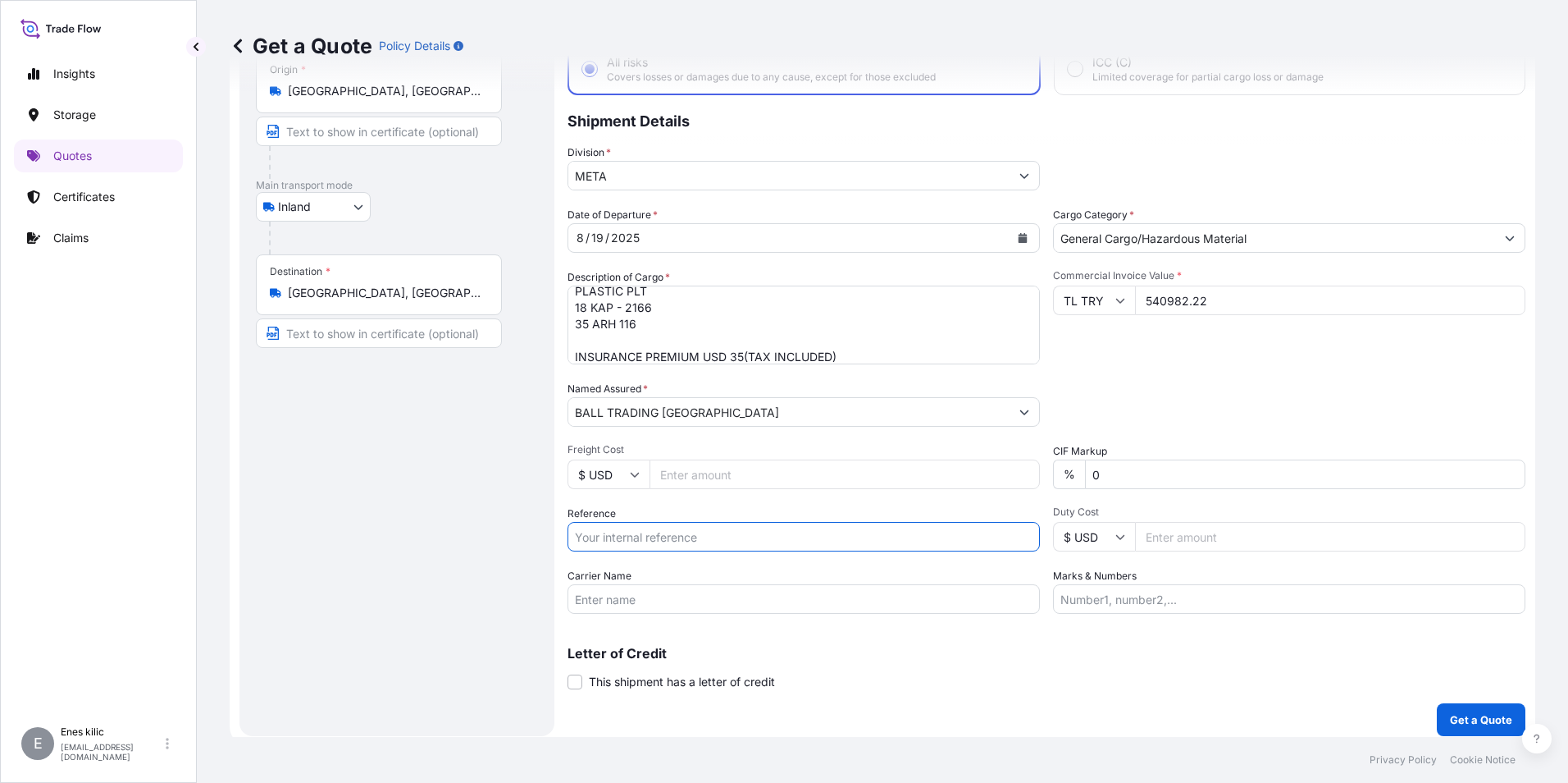
paste input "2211773333"
type input "2211773333"
click at [609, 595] on input "Carrier Name" at bounding box center [804, 599] width 472 height 30
click at [676, 603] on input "Carrier Name" at bounding box center [804, 599] width 472 height 30
paste input "35 ARH 116"
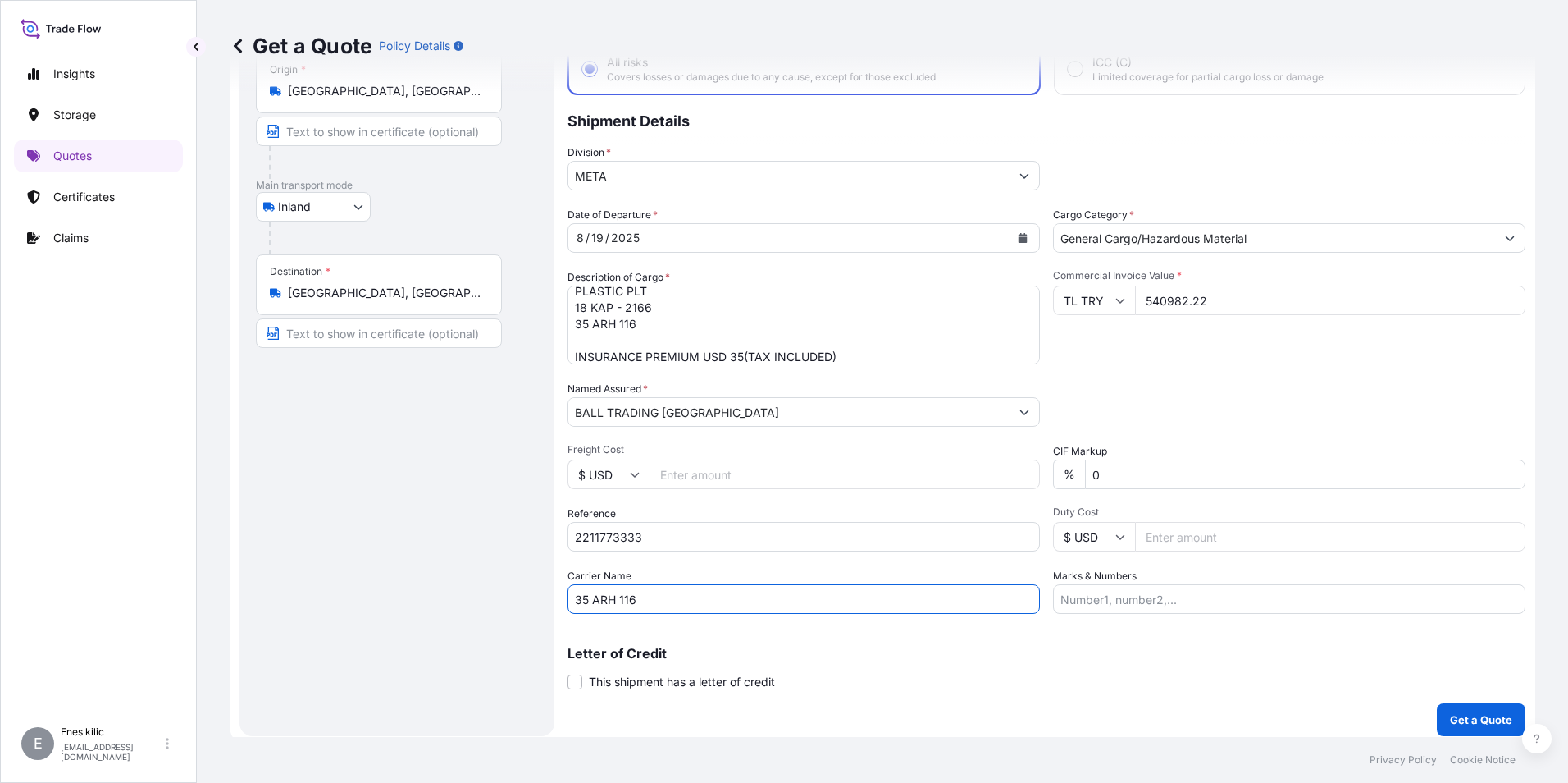
type input "35 ARH 116"
click at [1179, 630] on div "Letter of Credit This shipment has a letter of credit Letter of credit * Letter…" at bounding box center [1046, 658] width 957 height 63
drag, startPoint x: 1168, startPoint y: 604, endPoint x: 867, endPoint y: 565, distance: 303.5
click at [1168, 604] on input "Marks & Numbers" at bounding box center [1289, 599] width 472 height 30
click at [1133, 614] on div "Coverage Type All risks Covers losses or damages due to any cause, except for t…" at bounding box center [1046, 364] width 957 height 743
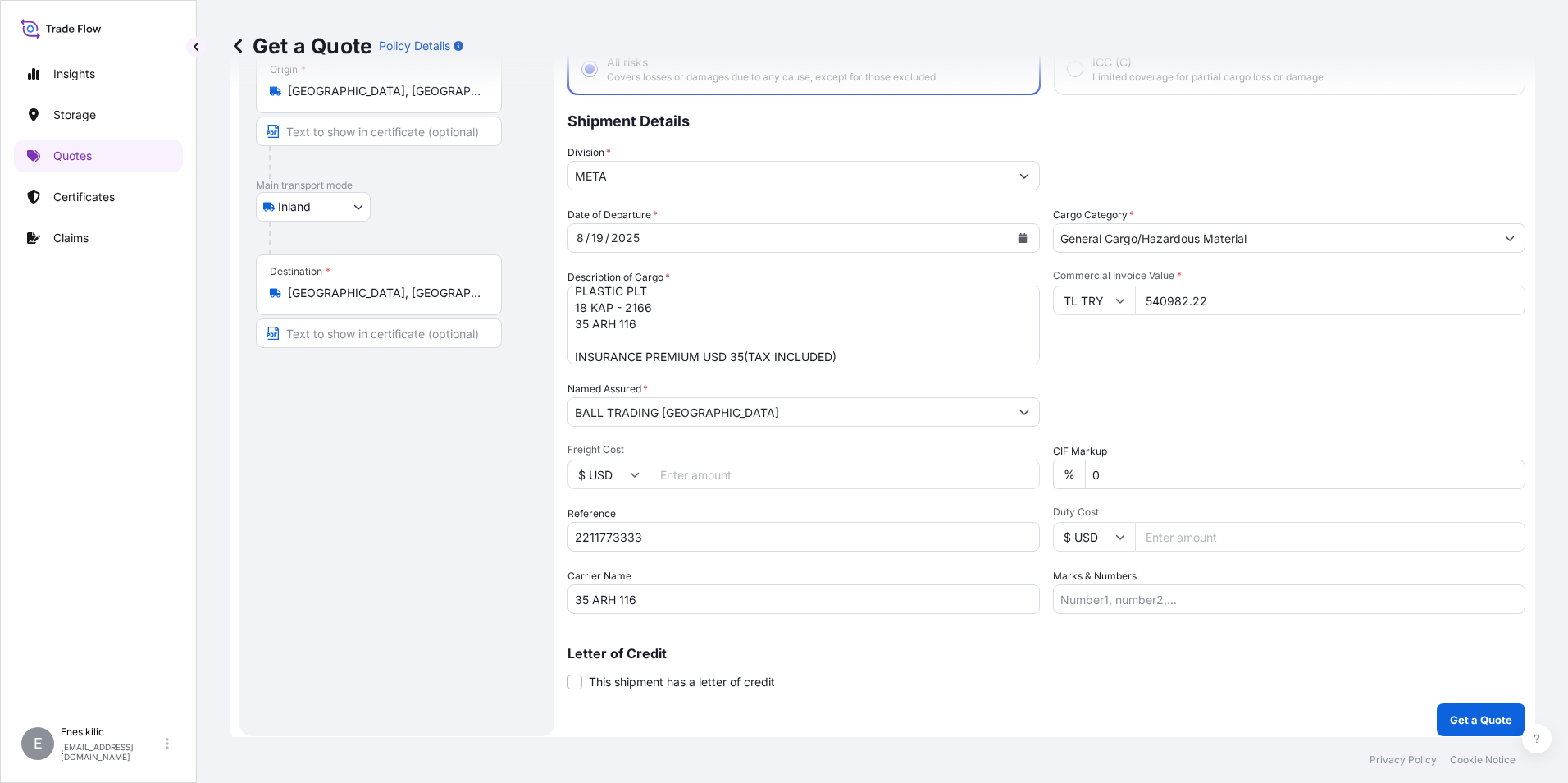
click at [1131, 605] on input "Marks & Numbers" at bounding box center [1289, 599] width 472 height 30
paste input "ARSPET"
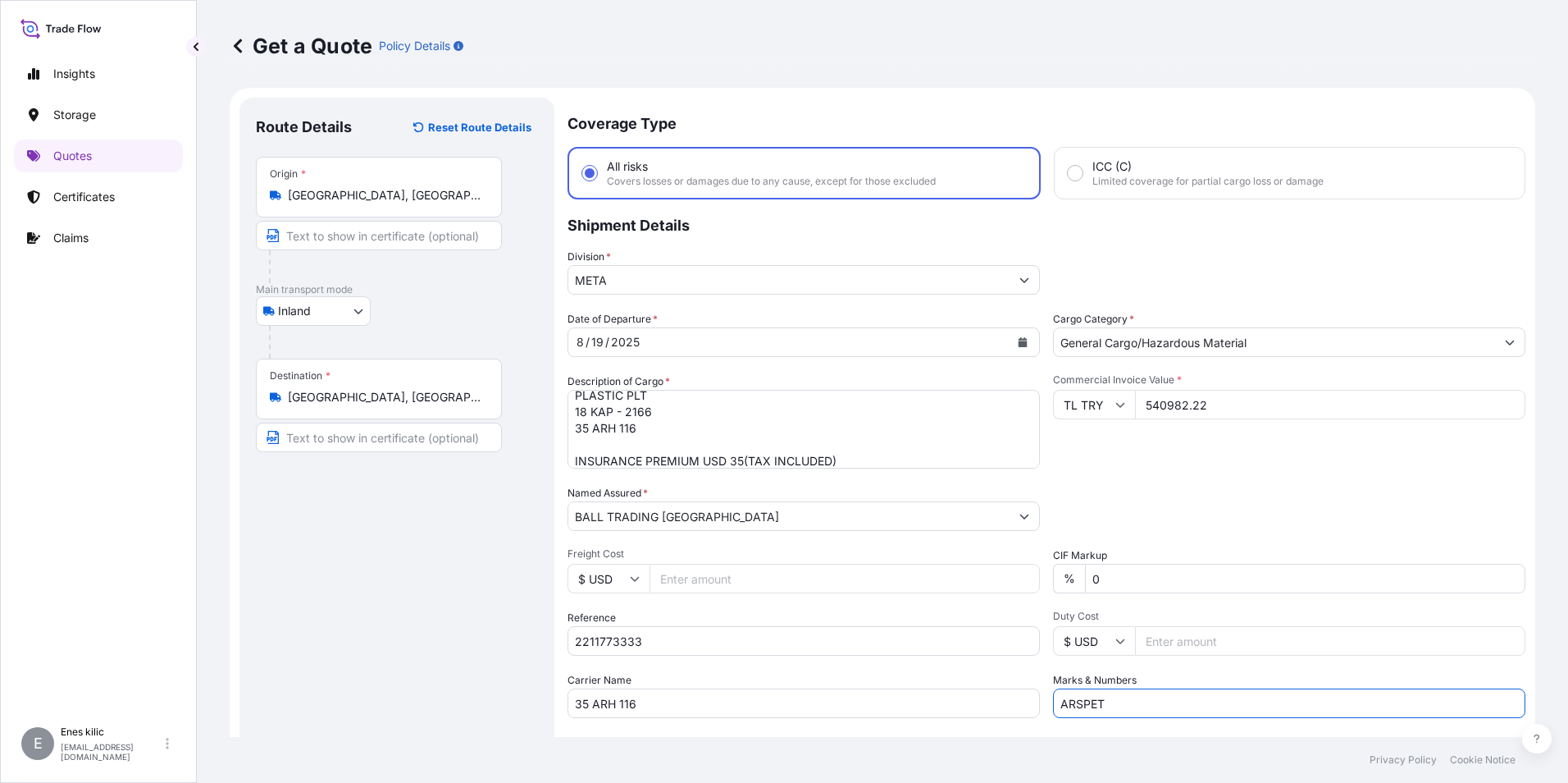
scroll to position [0, 0]
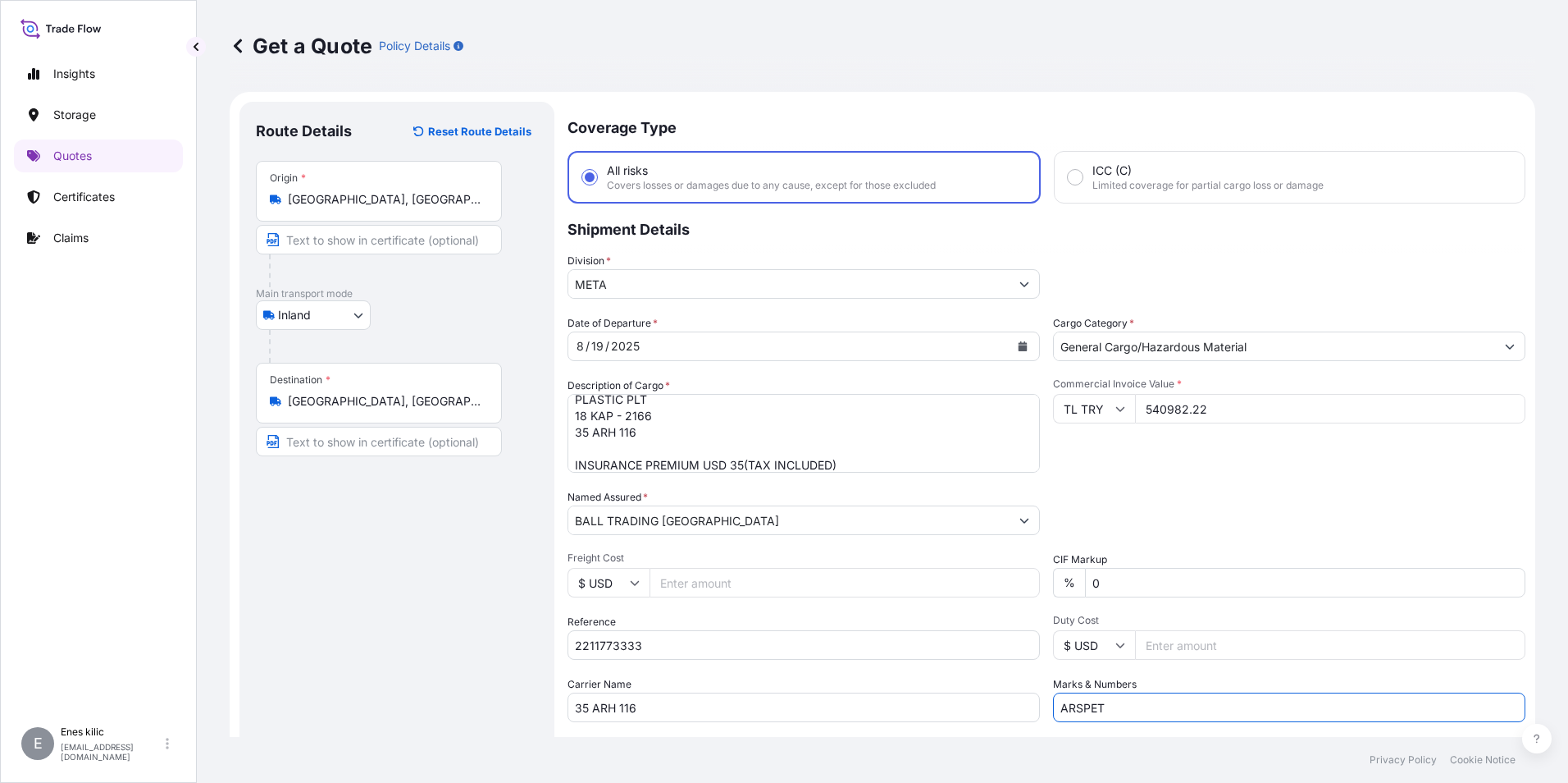
type input "ARSPET"
click at [1243, 526] on div "Packing Category Type to search a container mode Please select a primary mode o…" at bounding box center [1289, 512] width 472 height 46
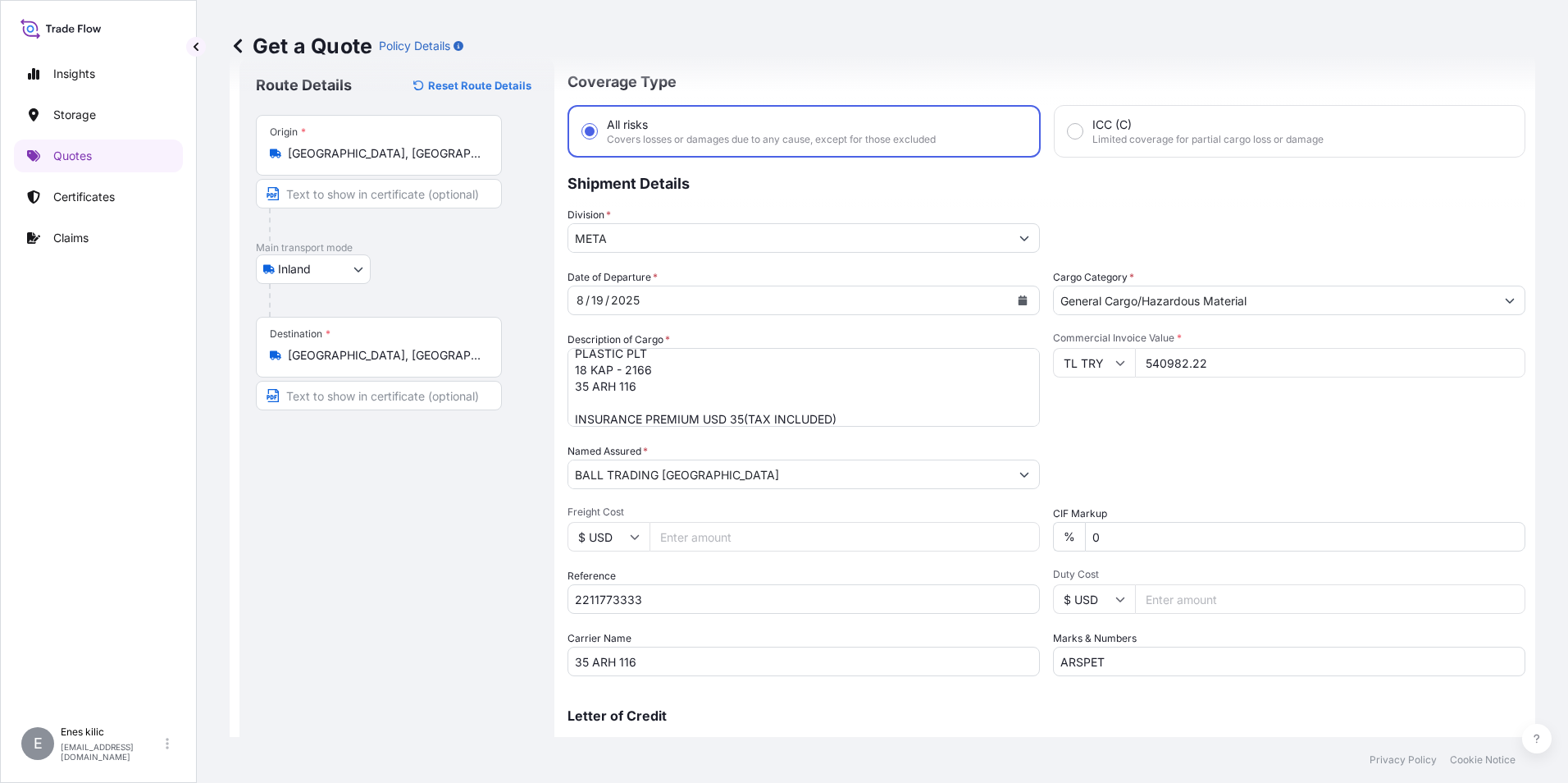
scroll to position [117, 0]
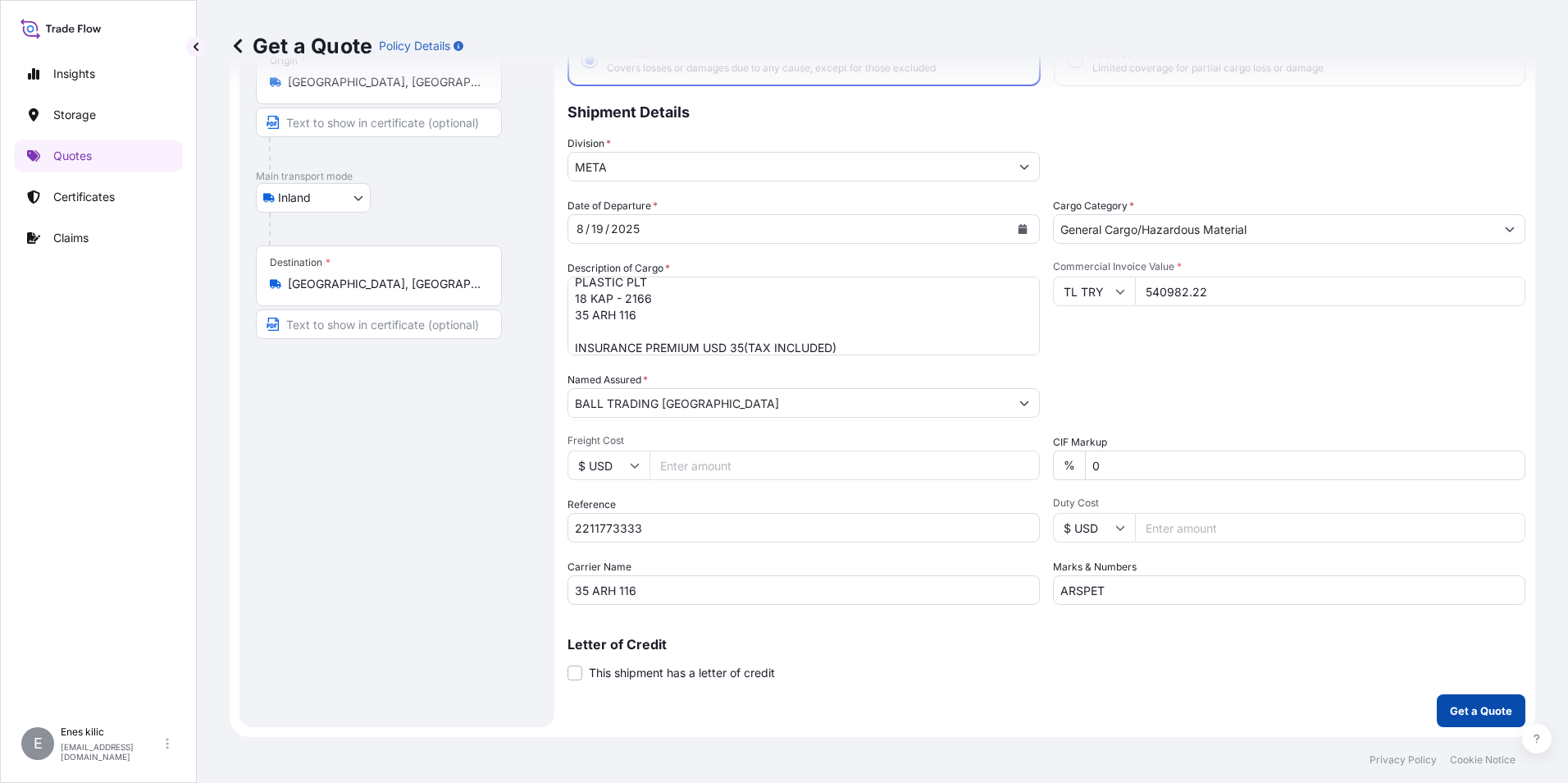
click at [1464, 695] on button "Get a Quote" at bounding box center [1481, 710] width 88 height 33
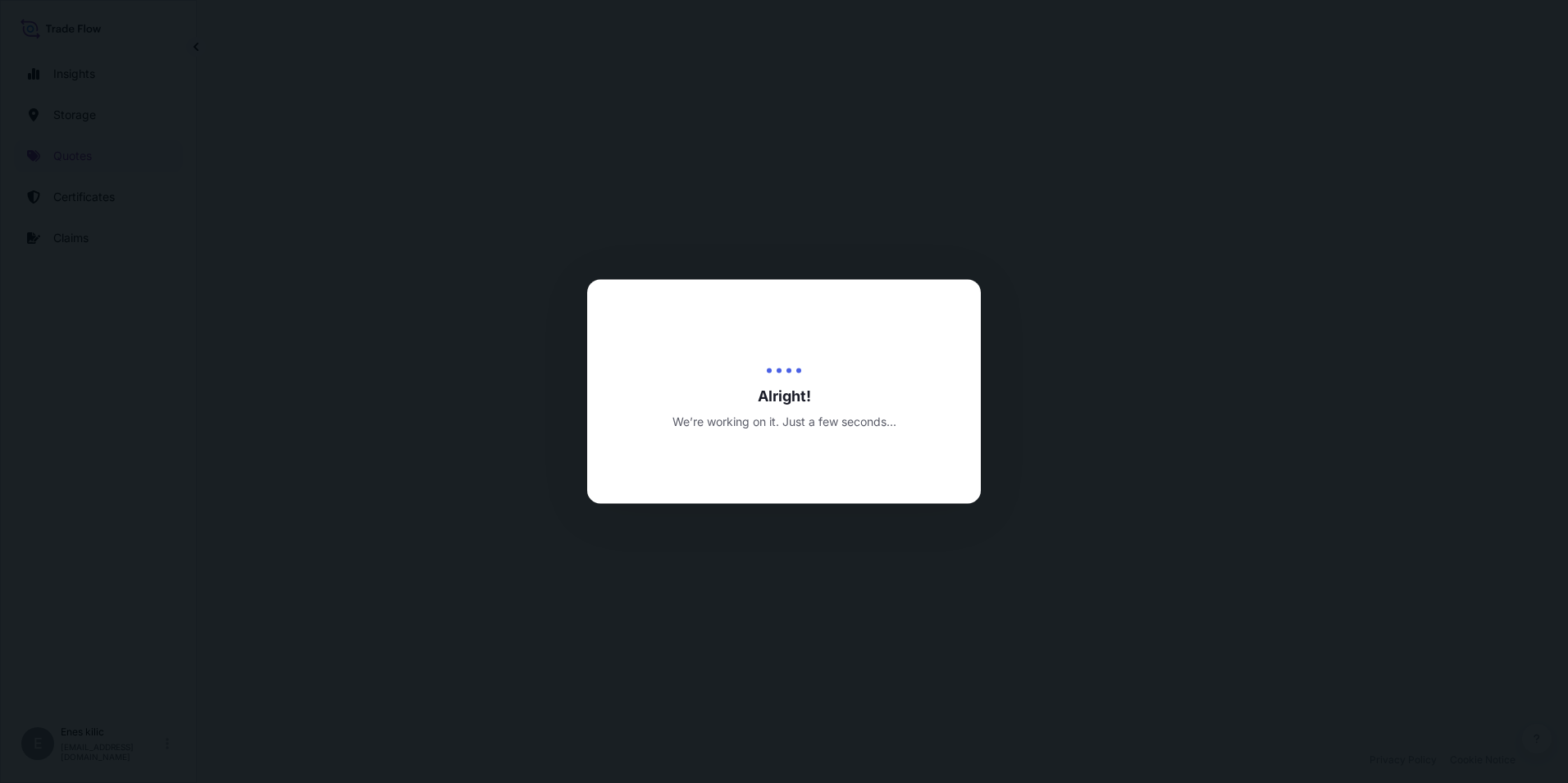
select select "Inland"
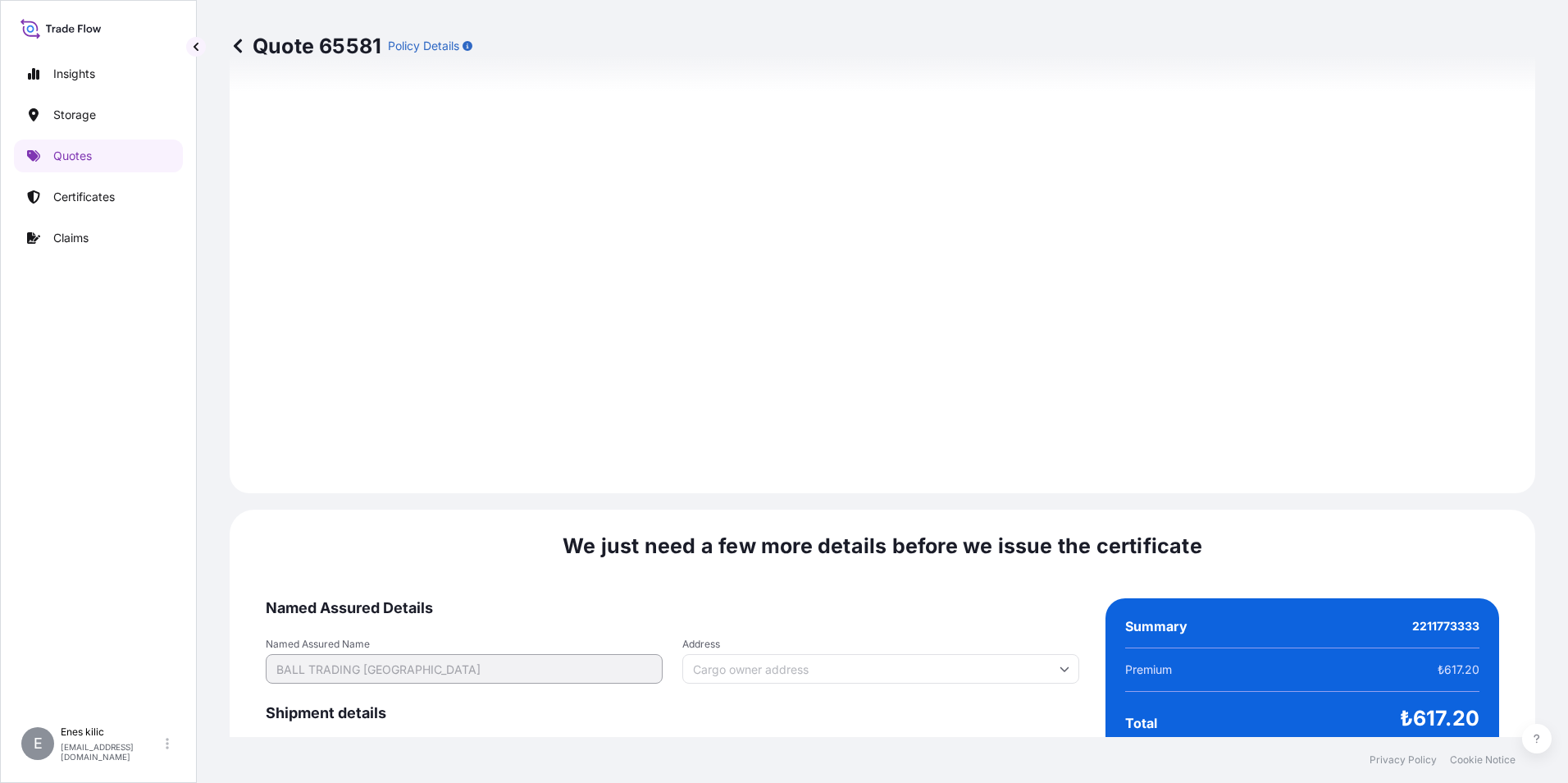
scroll to position [2396, 0]
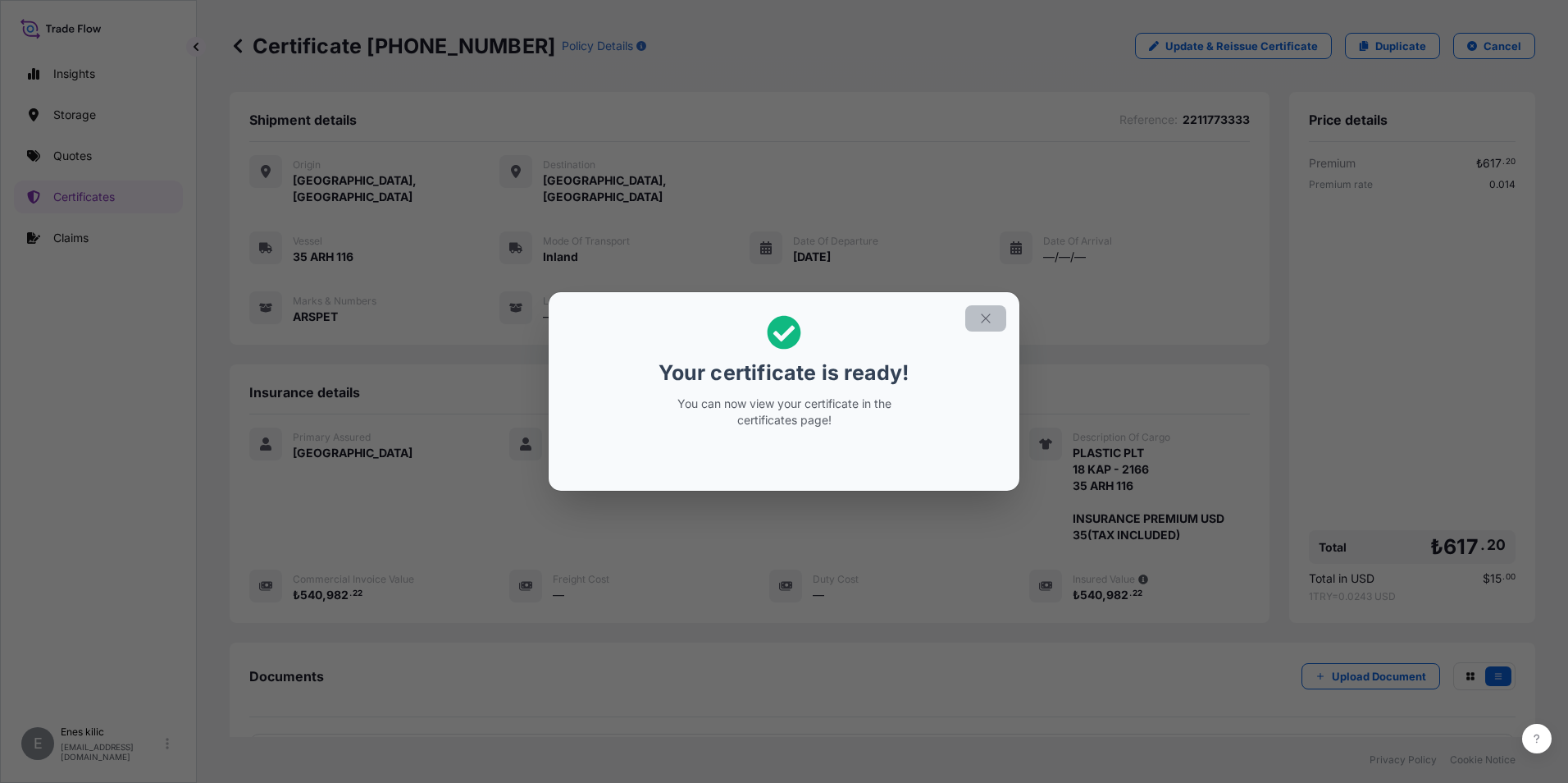
click at [997, 306] on button "button" at bounding box center [985, 318] width 41 height 26
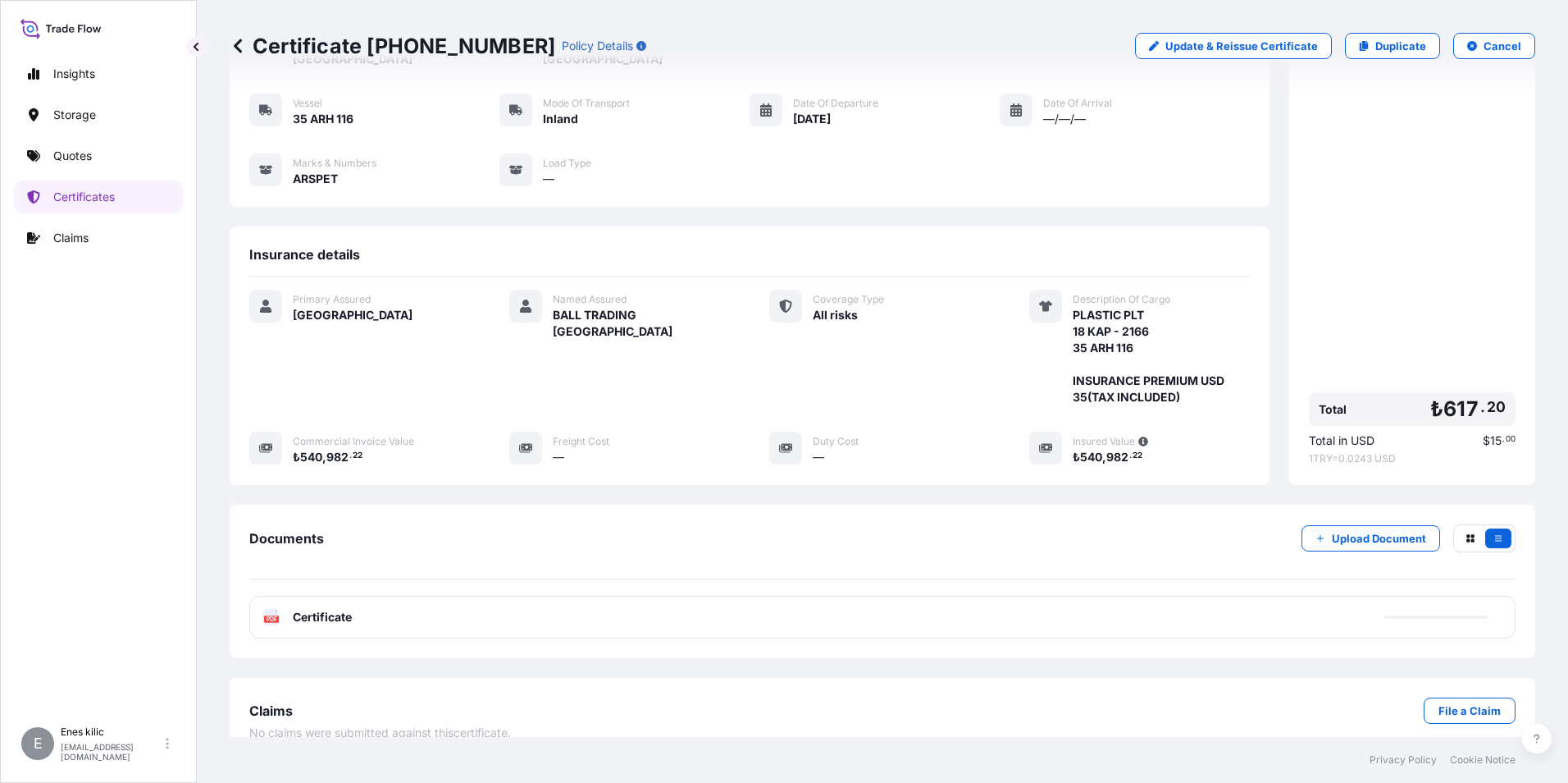
scroll to position [161, 0]
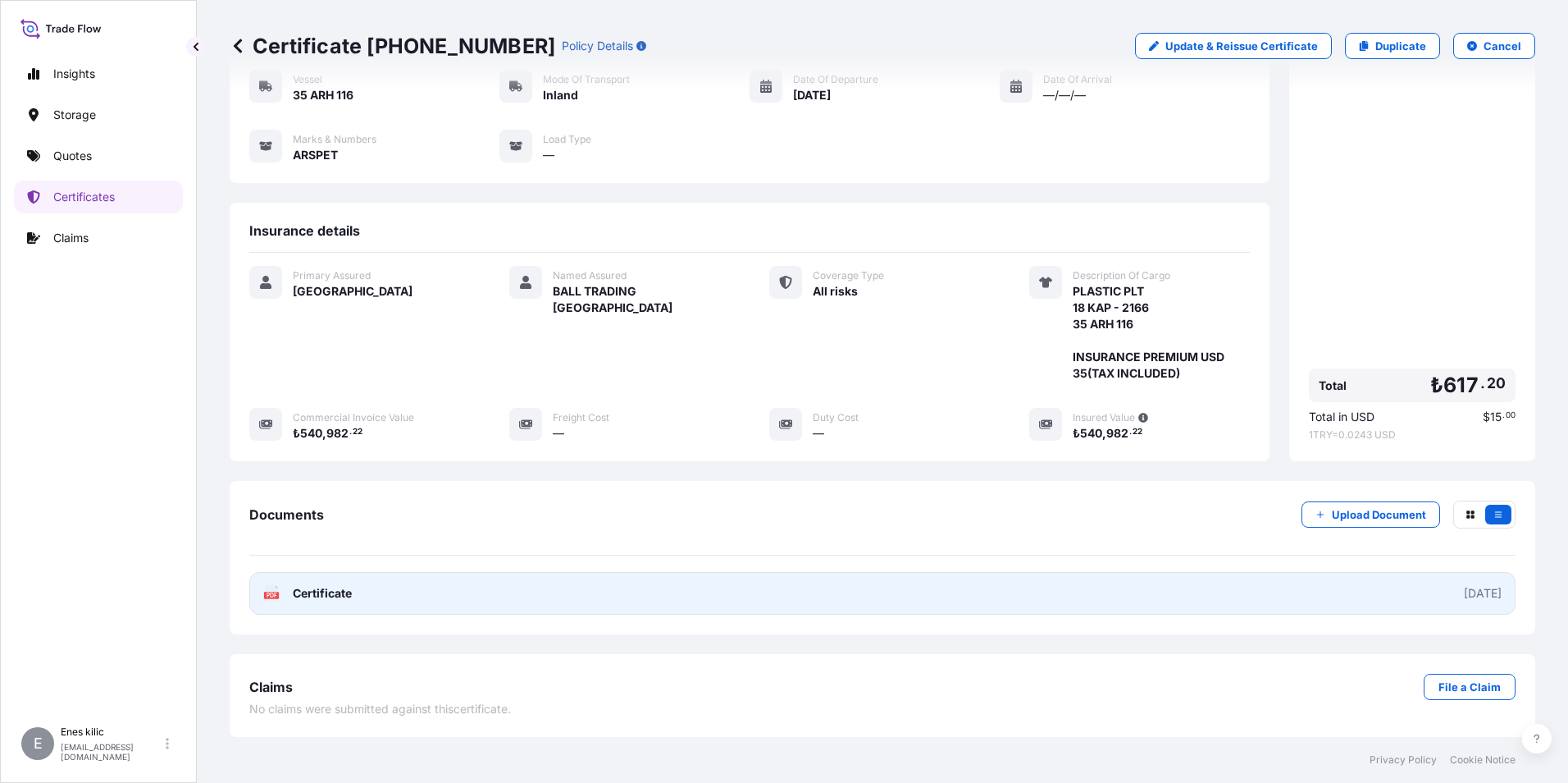
click at [314, 601] on link "PDF Certificate [DATE]" at bounding box center [882, 593] width 1266 height 42
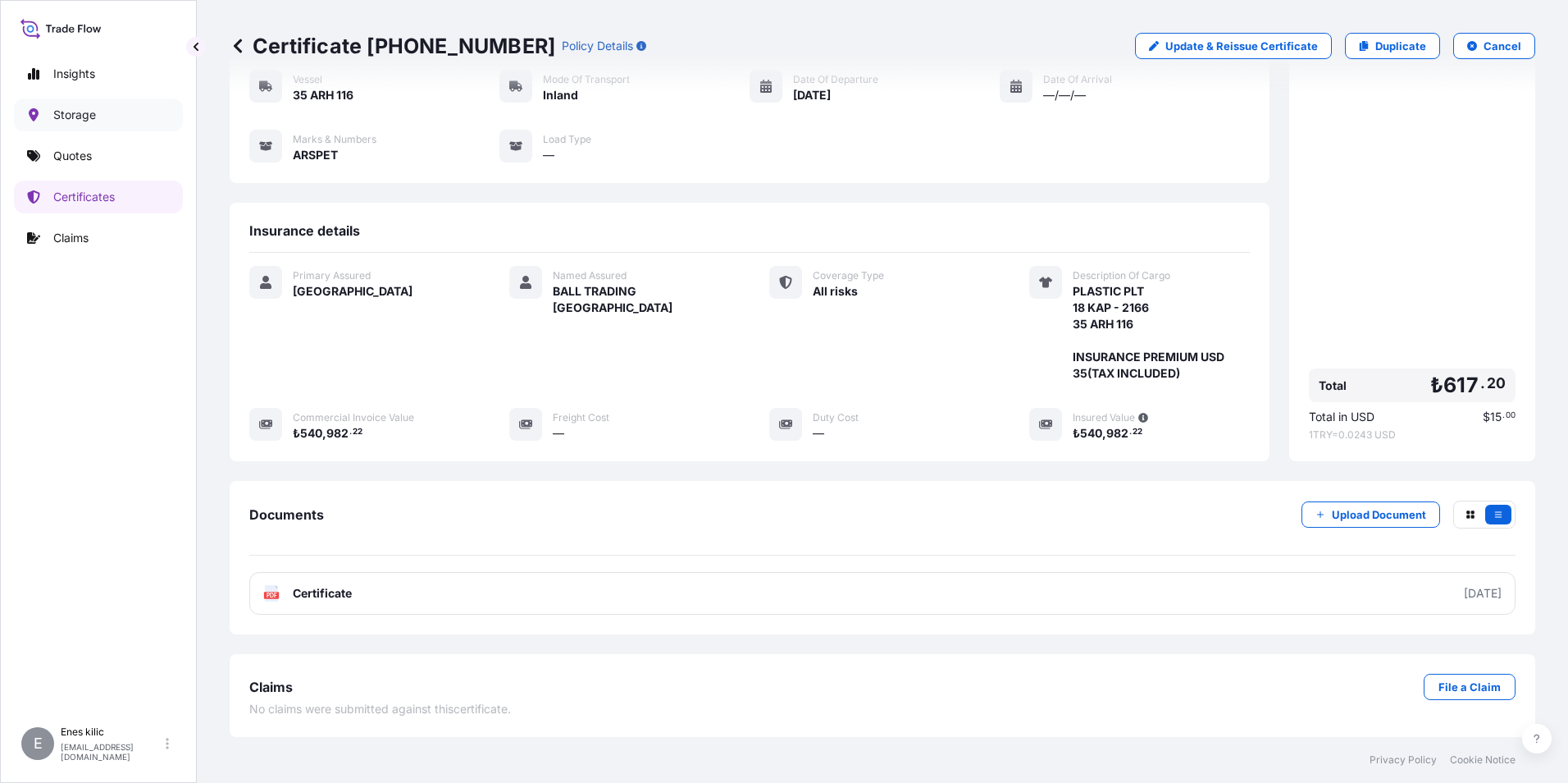
click at [104, 161] on link "Quotes" at bounding box center [99, 156] width 169 height 33
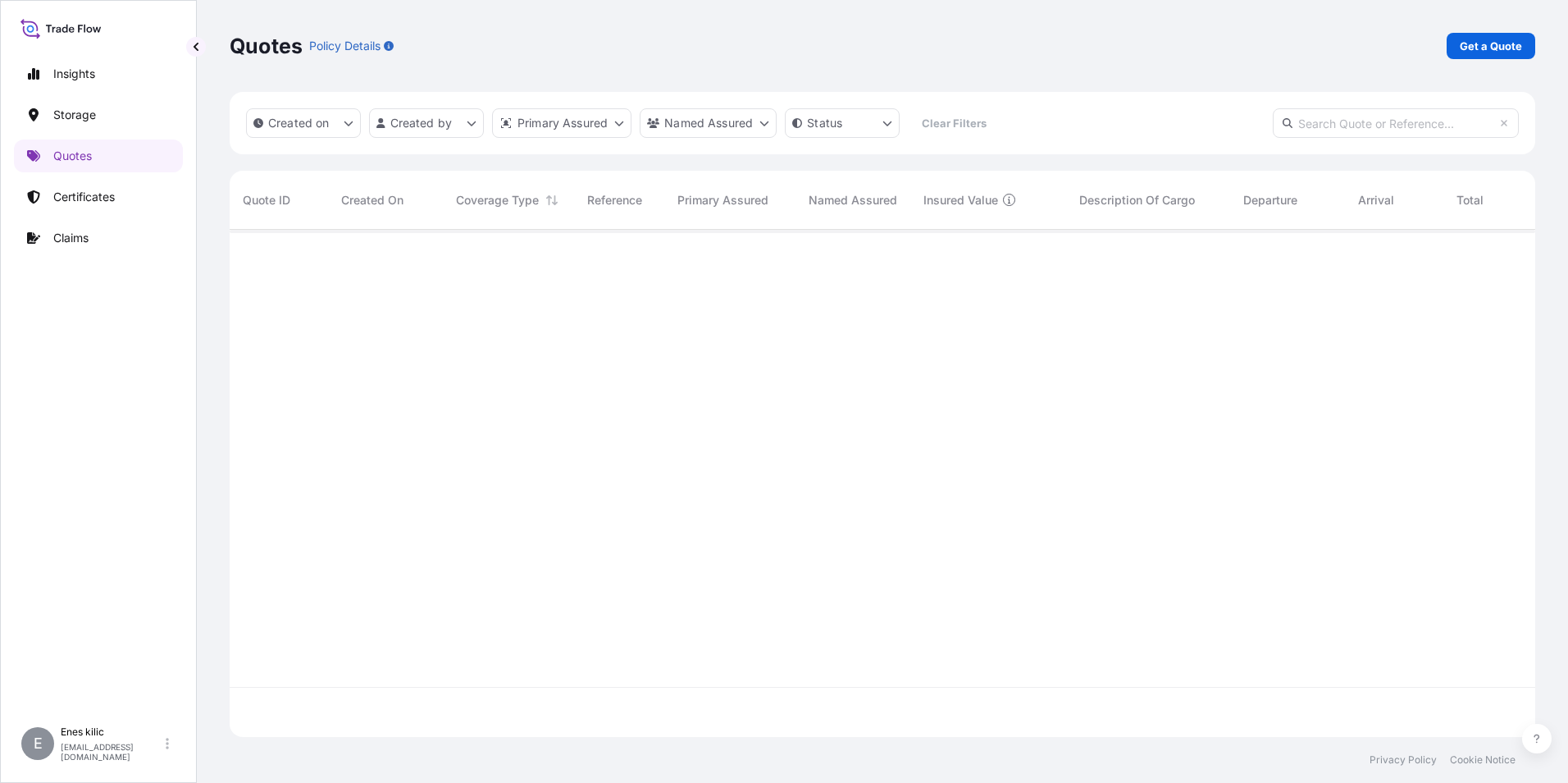
scroll to position [503, 1293]
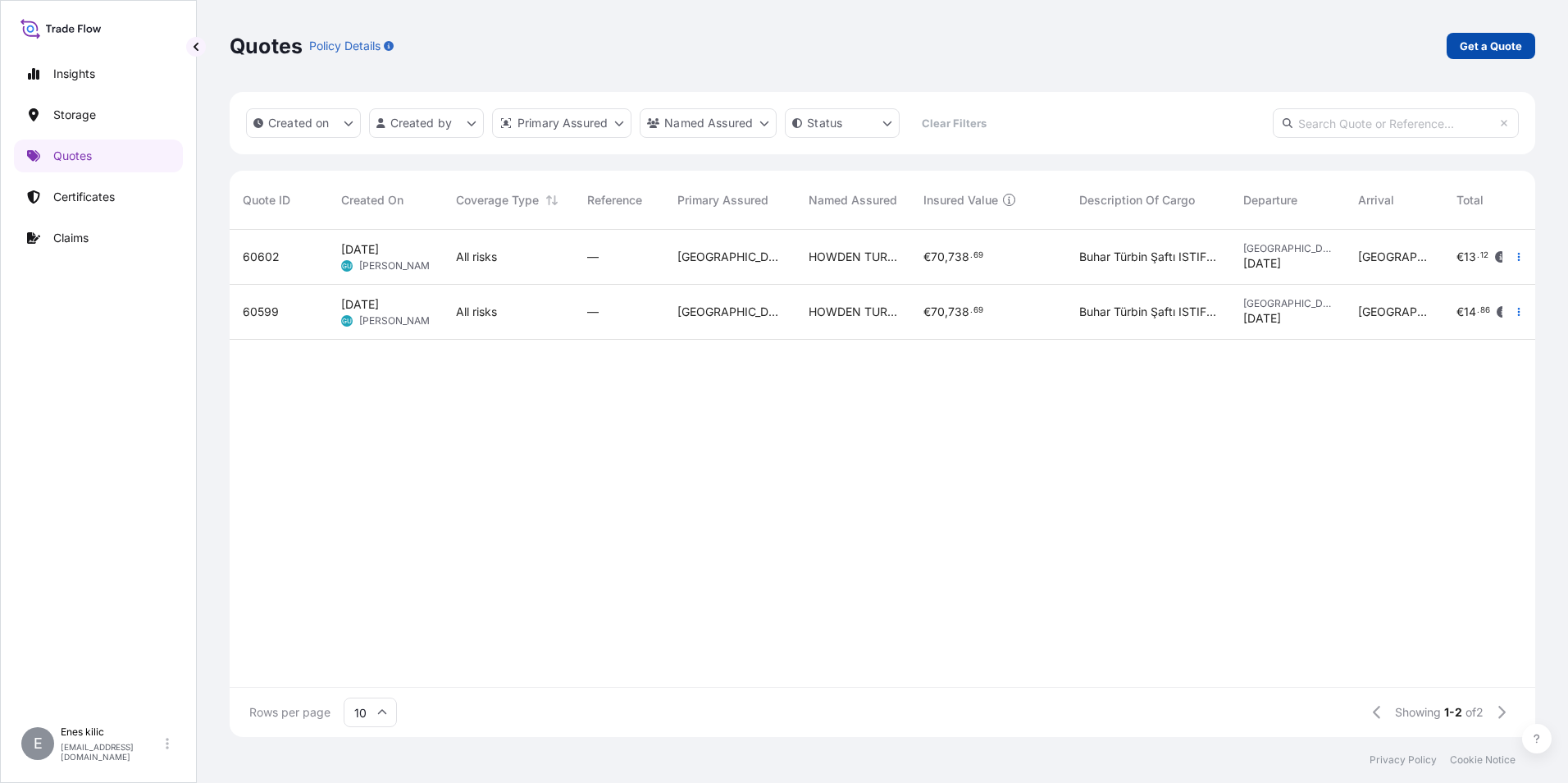
click at [1476, 59] on link "Get a Quote" at bounding box center [1490, 45] width 88 height 26
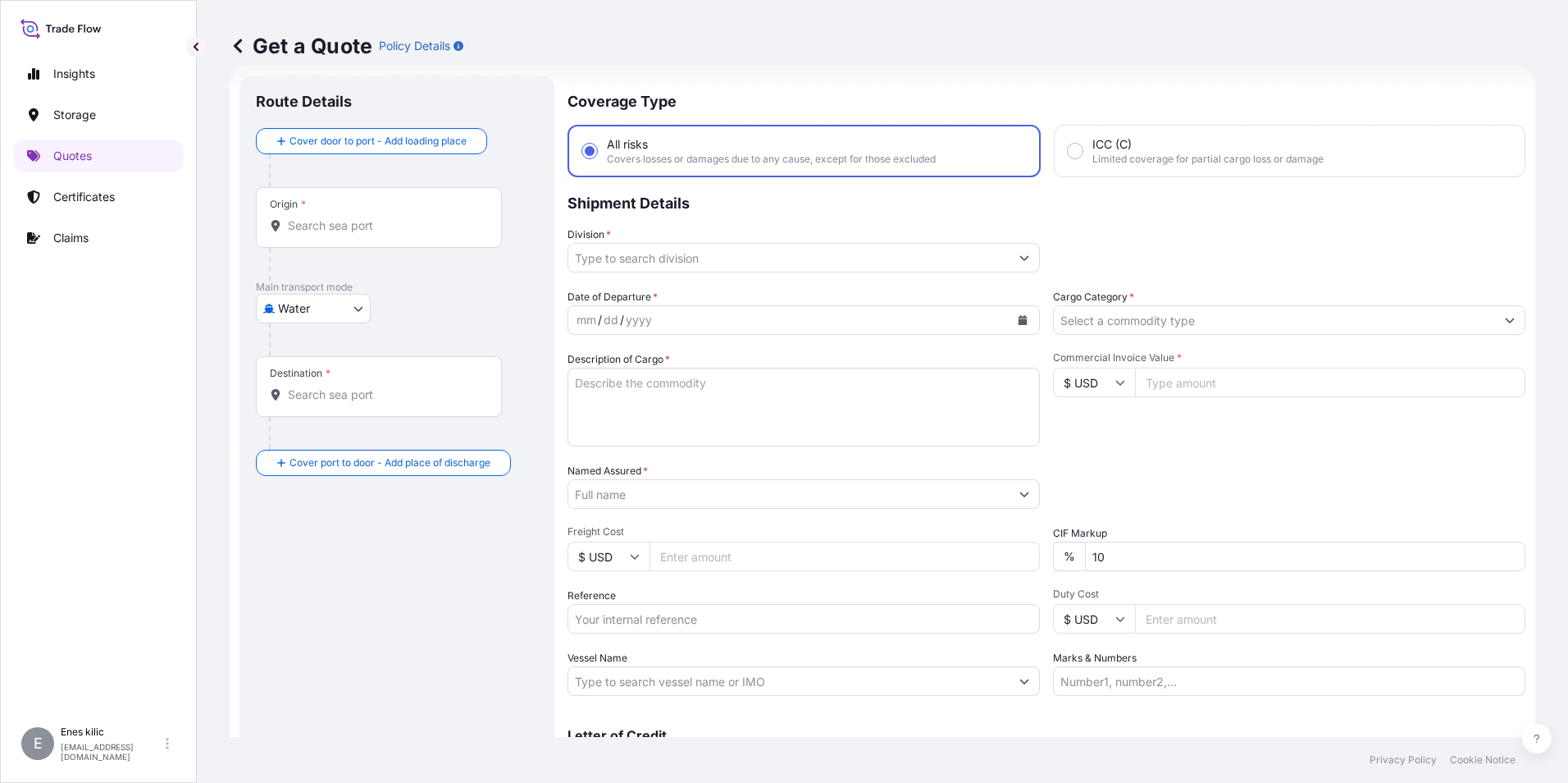
click at [334, 227] on input "Origin *" at bounding box center [385, 225] width 194 height 16
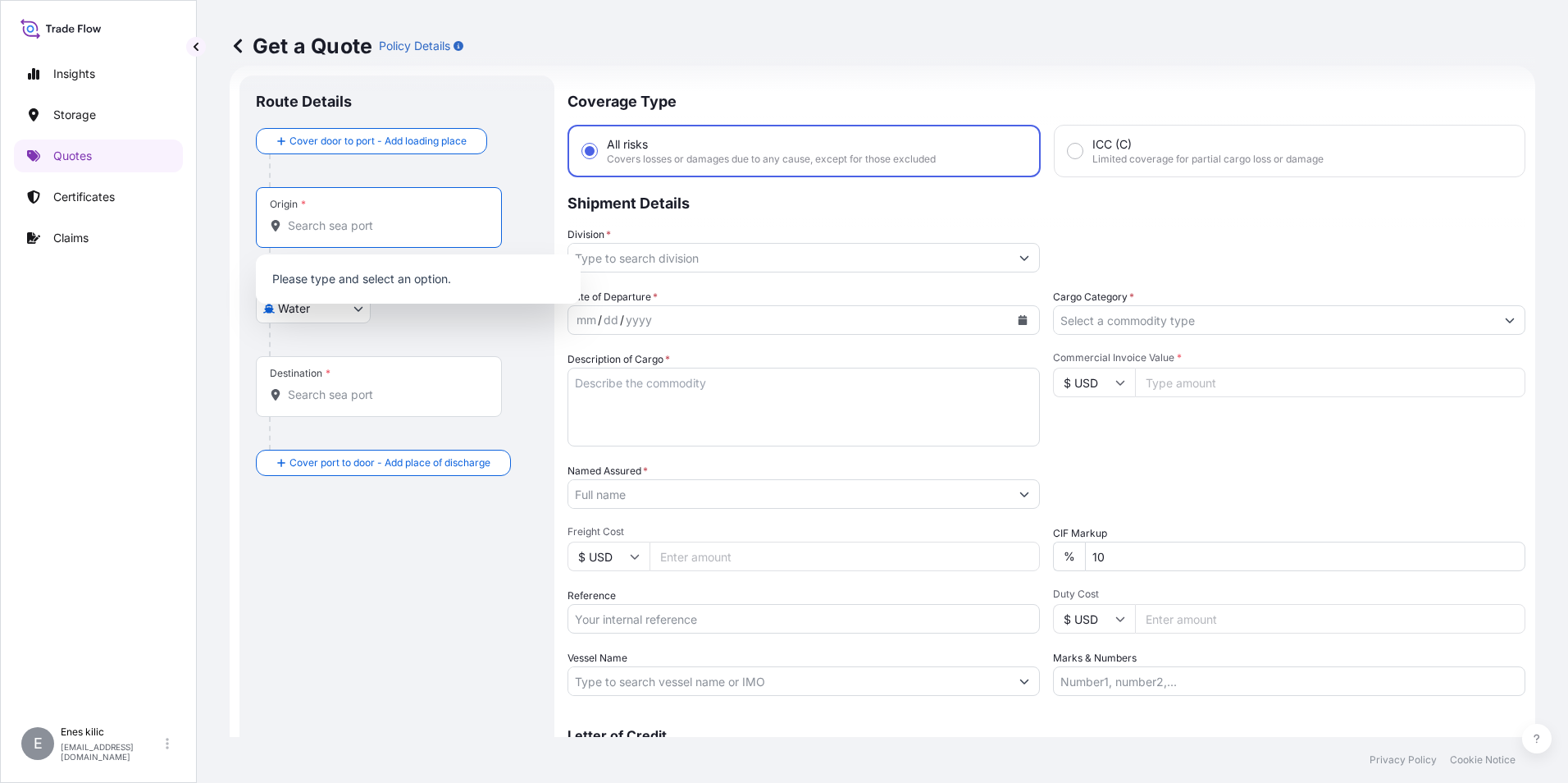
click at [301, 323] on div at bounding box center [403, 339] width 269 height 33
click at [303, 313] on body "0 options available. Insights Storage Quotes Certificates Claims E [PERSON_NAME…" at bounding box center [784, 391] width 1568 height 783
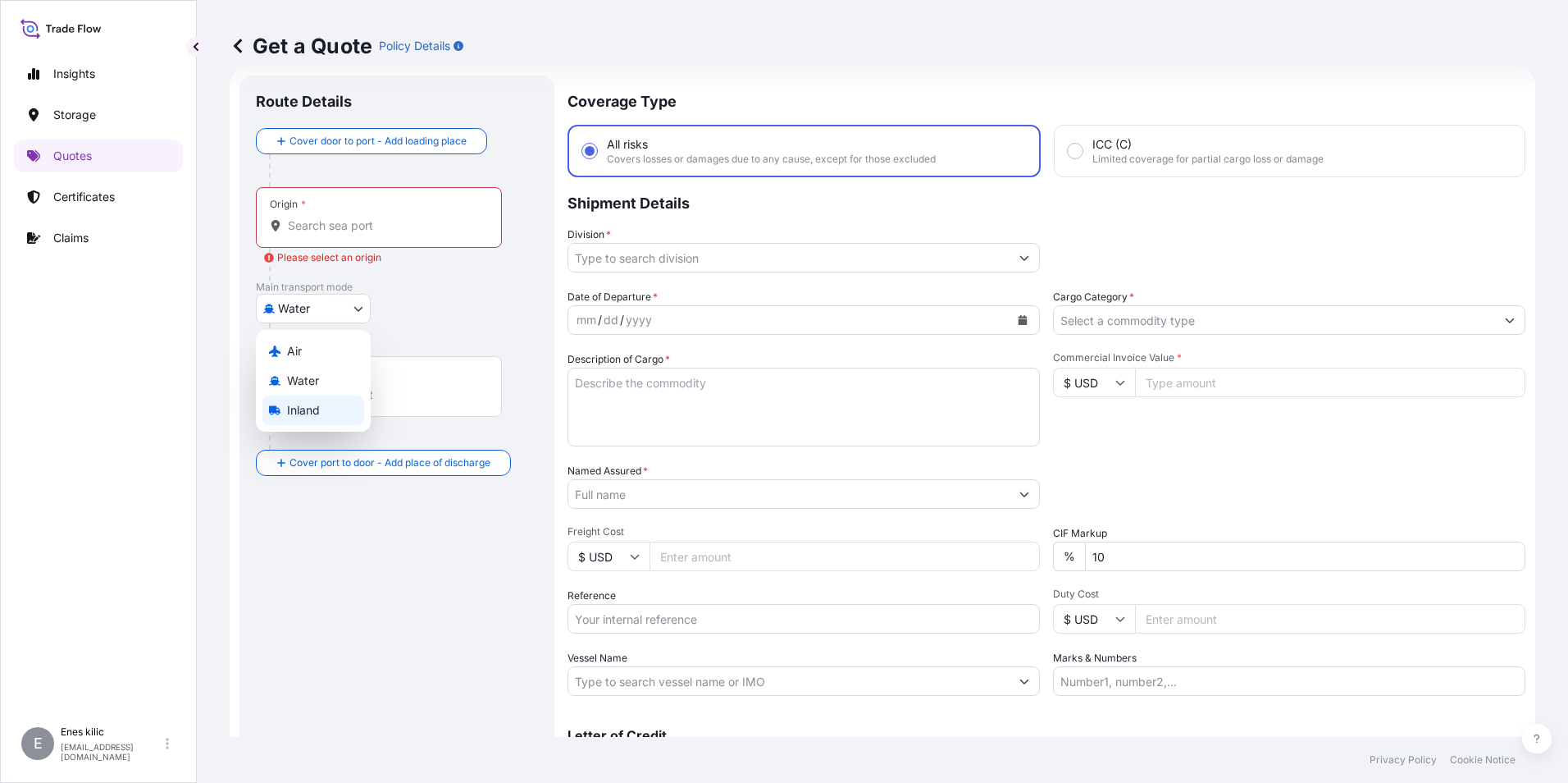
click at [317, 408] on span "Inland" at bounding box center [303, 409] width 33 height 16
select select "Inland"
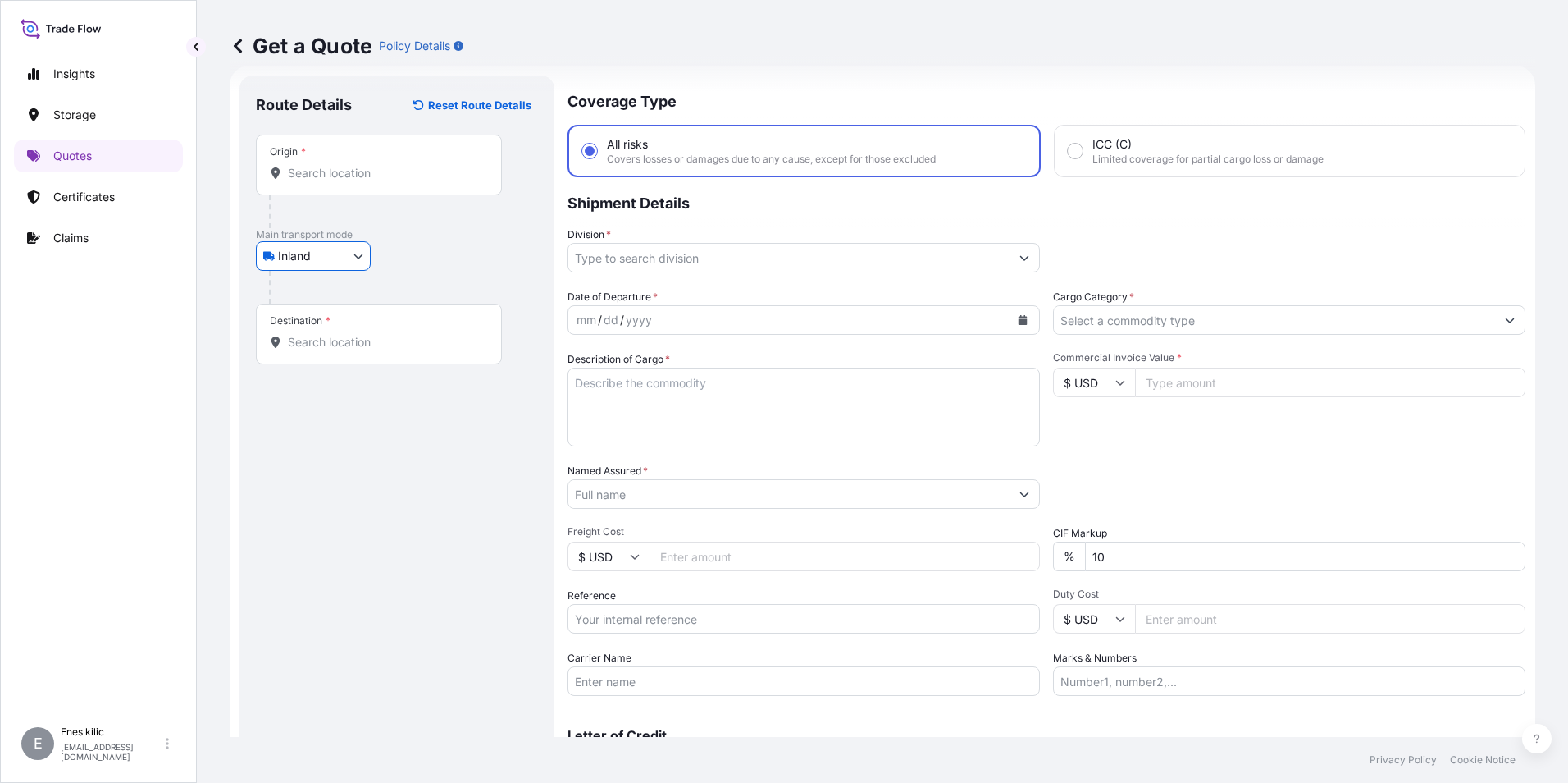
click at [338, 192] on div "Origin *" at bounding box center [378, 164] width 246 height 61
click at [338, 182] on input "Origin *" at bounding box center [385, 173] width 194 height 16
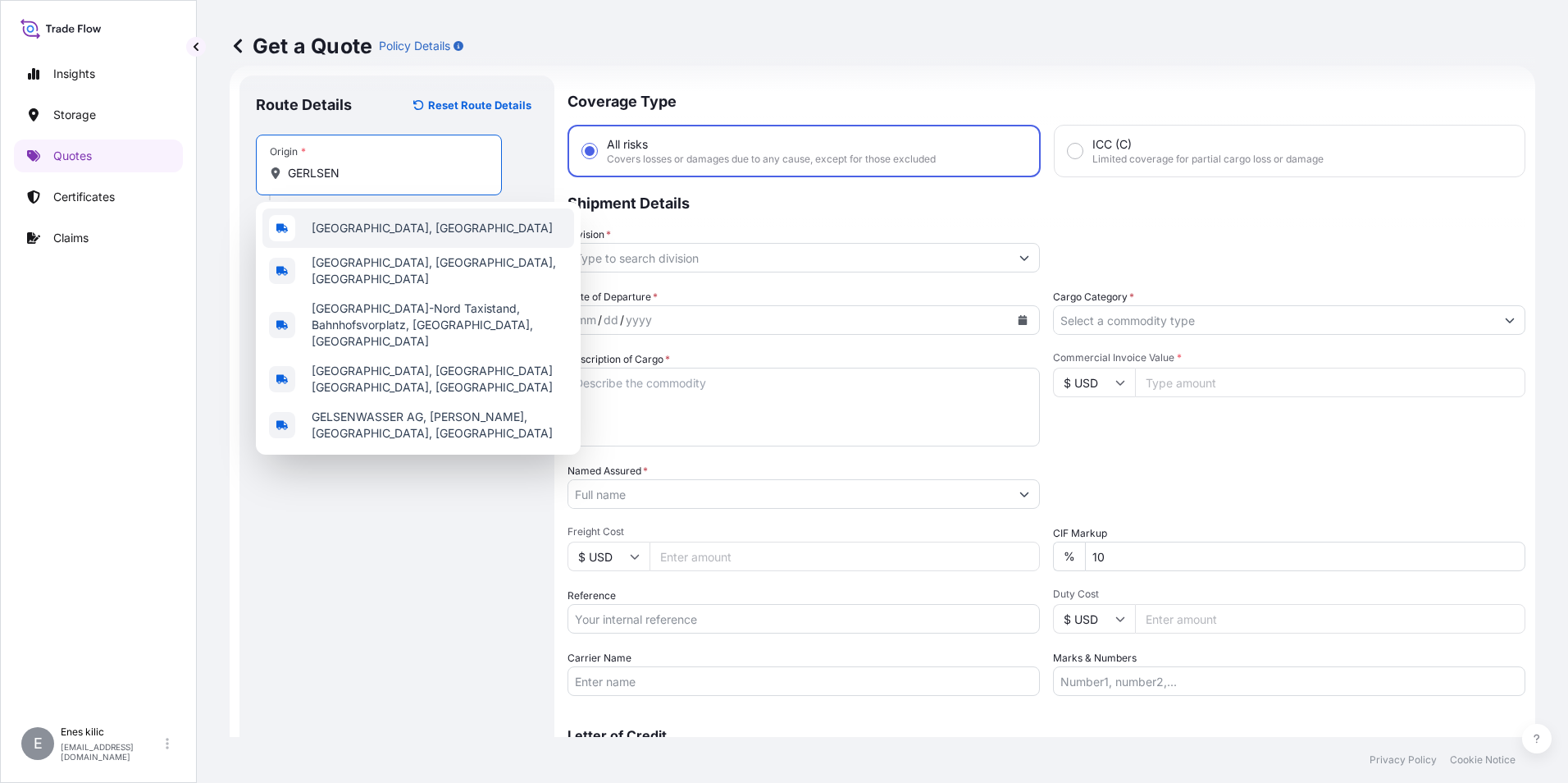
click at [358, 233] on span "[GEOGRAPHIC_DATA], [GEOGRAPHIC_DATA]" at bounding box center [432, 228] width 241 height 16
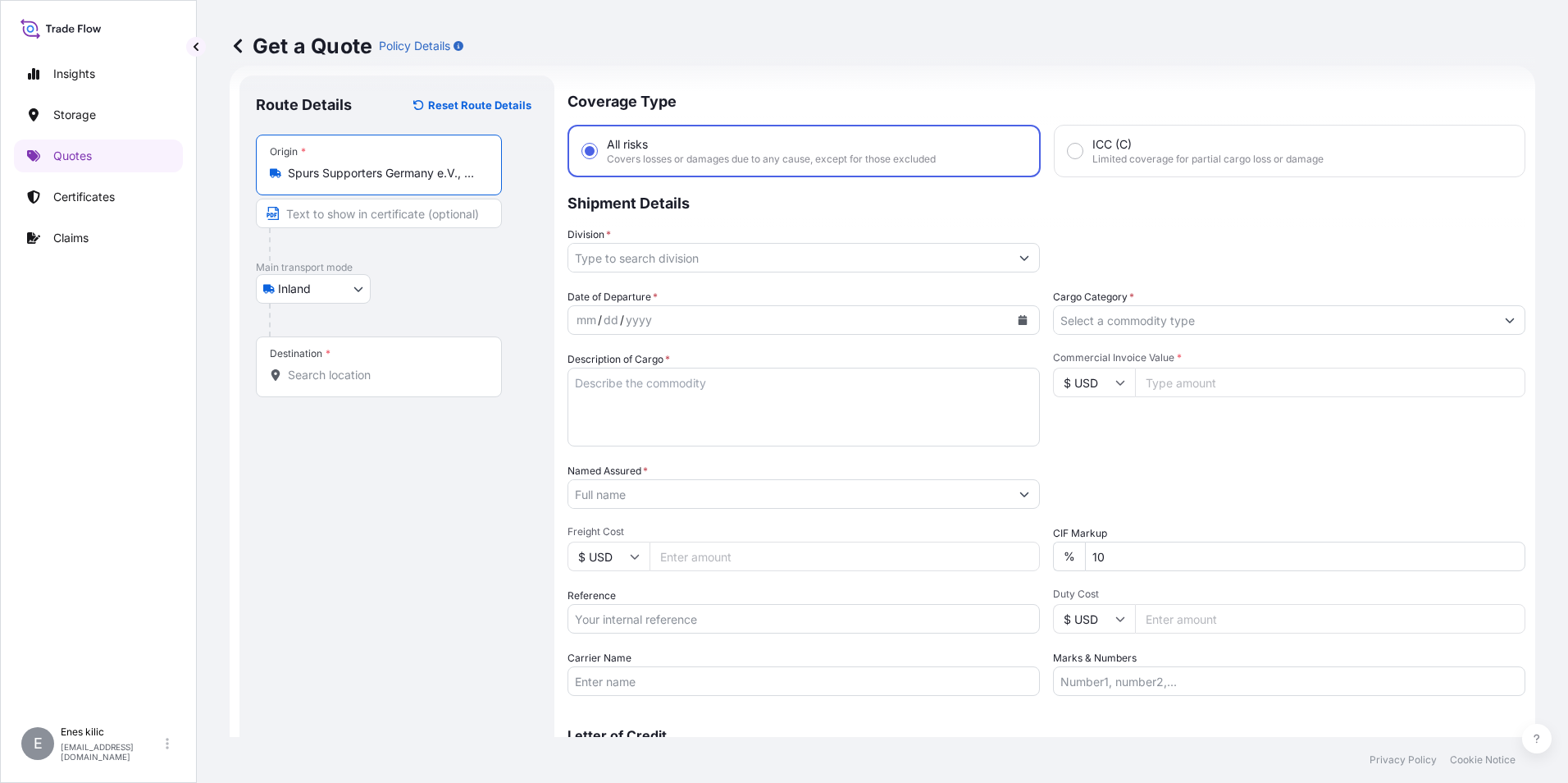
click at [402, 171] on input "Spurs Supporters Germany e.V., Hertastraße, [GEOGRAPHIC_DATA], [GEOGRAPHIC_DATA]" at bounding box center [385, 173] width 194 height 16
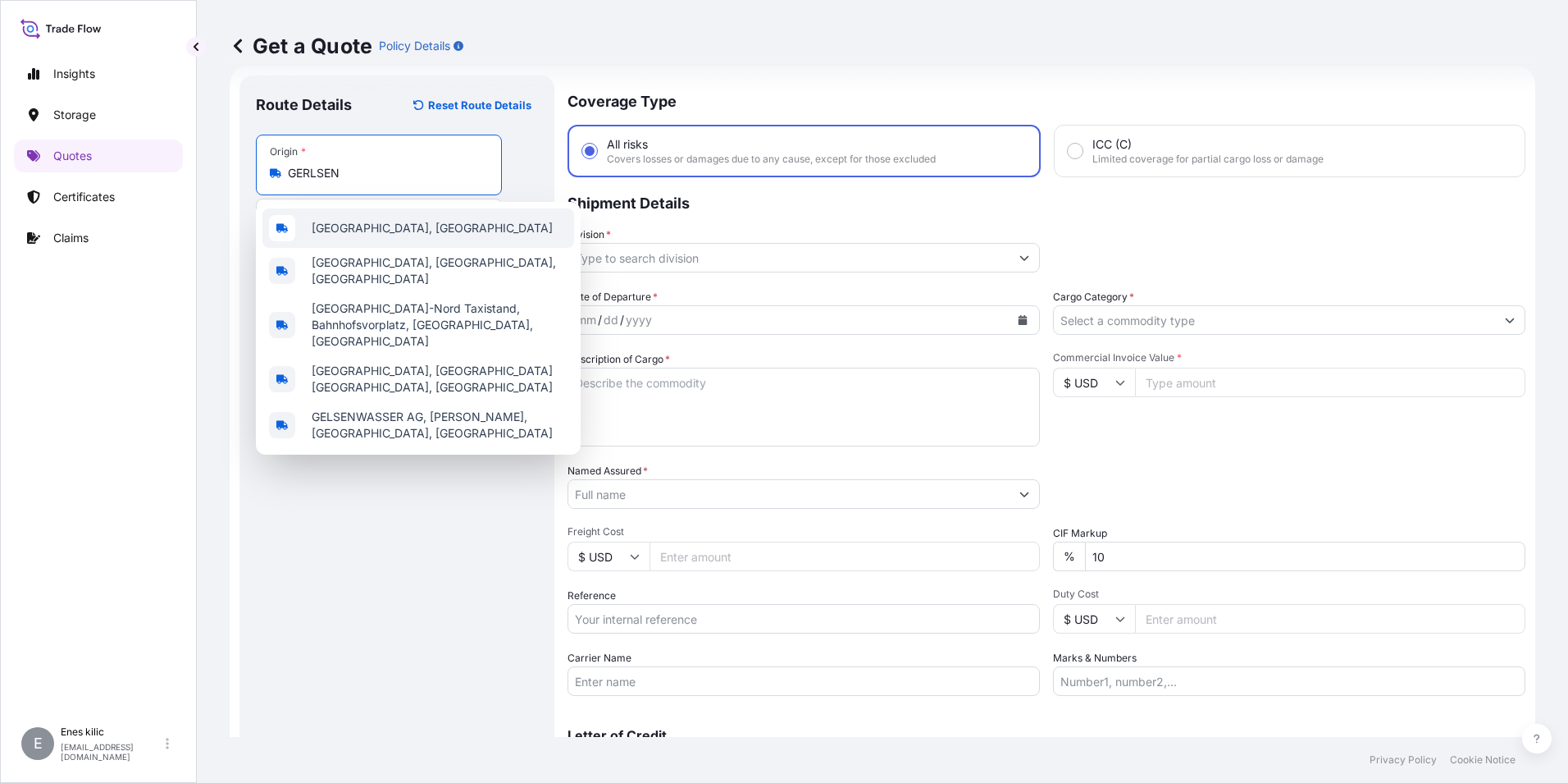
click at [408, 223] on span "[GEOGRAPHIC_DATA], [GEOGRAPHIC_DATA]" at bounding box center [432, 228] width 241 height 16
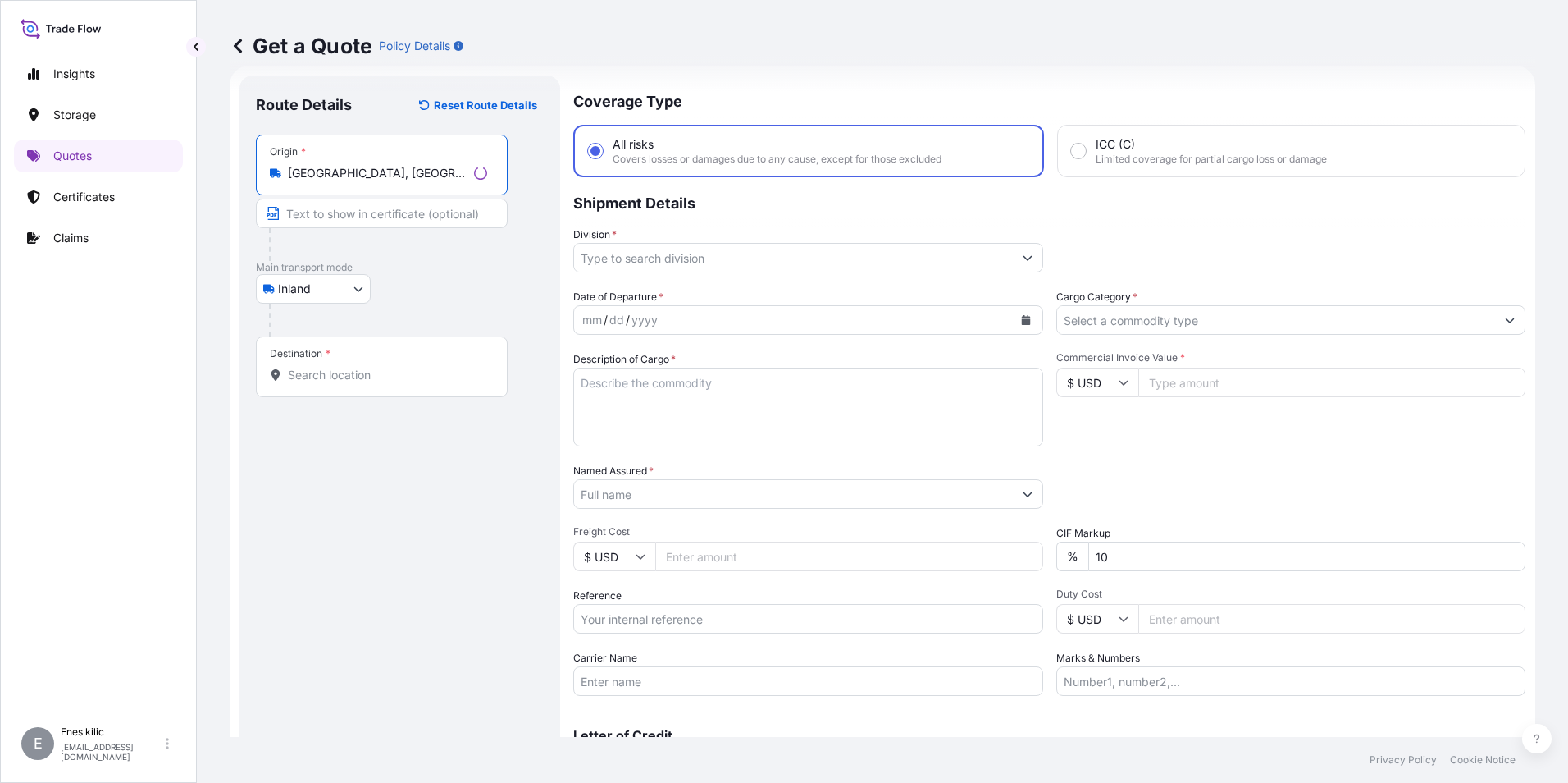
type input "[GEOGRAPHIC_DATA], [GEOGRAPHIC_DATA]"
click at [370, 374] on input "Destination *" at bounding box center [388, 375] width 200 height 16
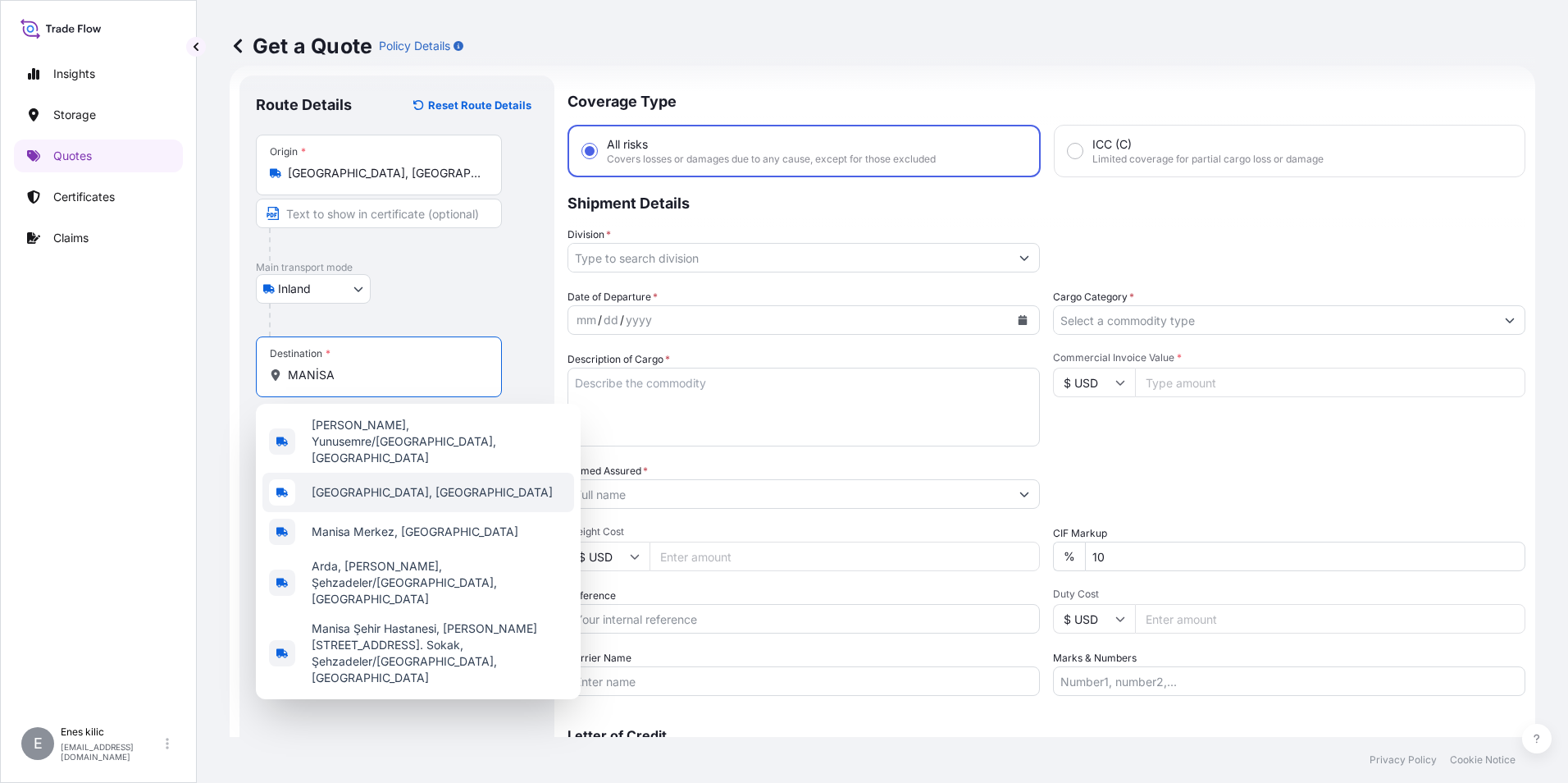
click at [390, 484] on span "[GEOGRAPHIC_DATA], [GEOGRAPHIC_DATA]" at bounding box center [432, 492] width 241 height 16
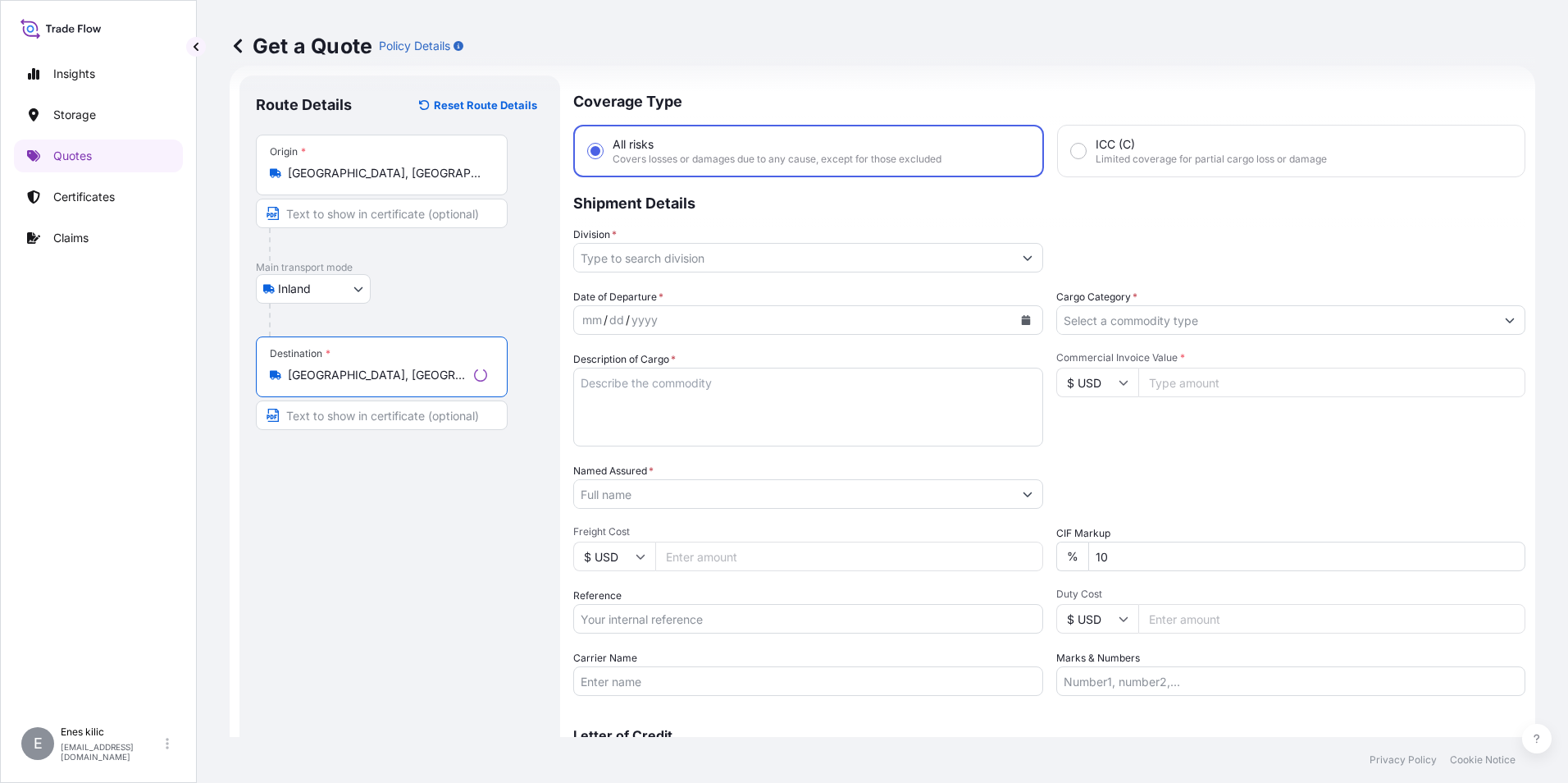
type input "[GEOGRAPHIC_DATA], [GEOGRAPHIC_DATA]"
click at [652, 251] on input "Division *" at bounding box center [793, 257] width 439 height 30
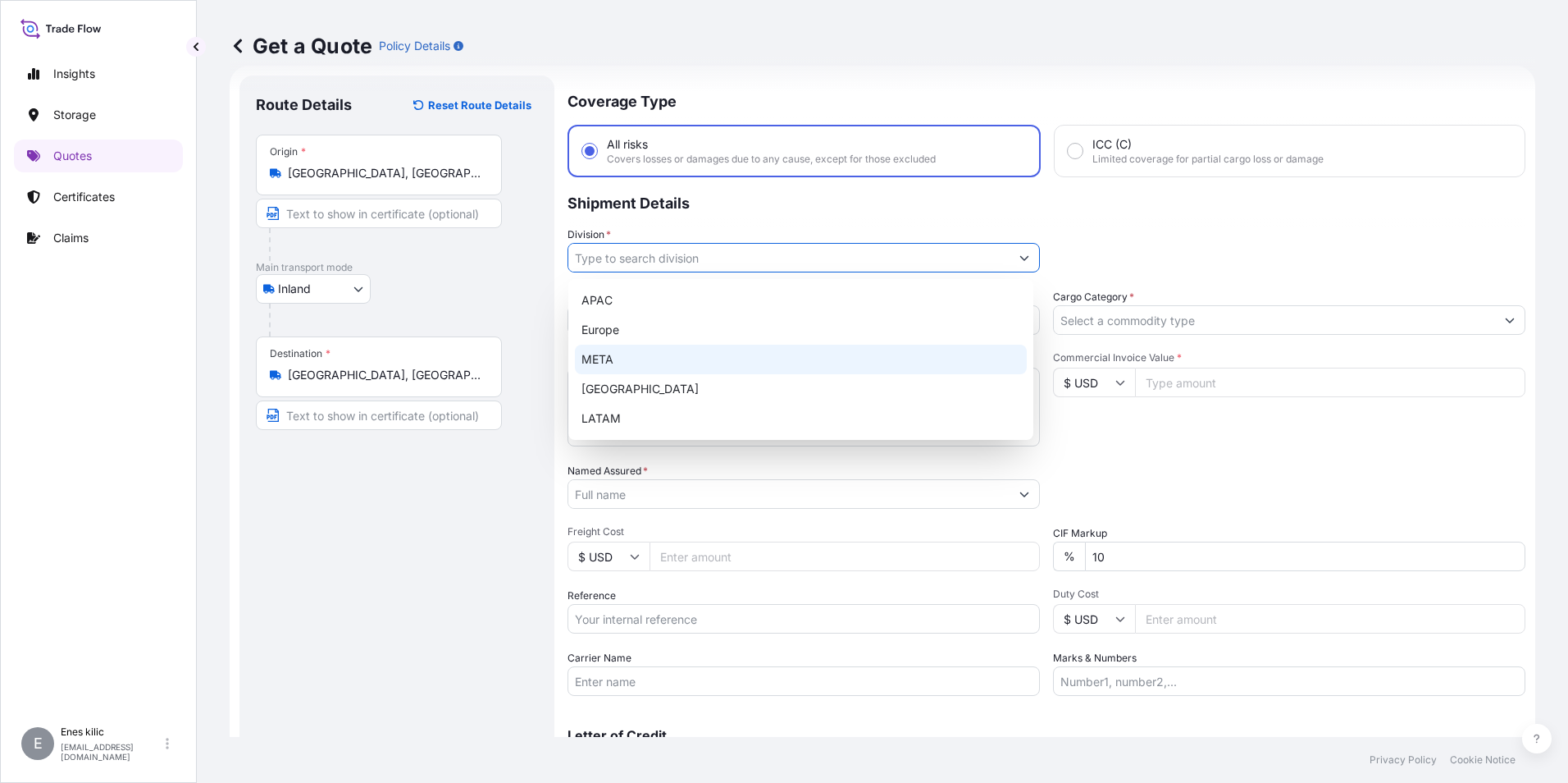
click at [650, 362] on div "META" at bounding box center [801, 359] width 452 height 30
type input "META"
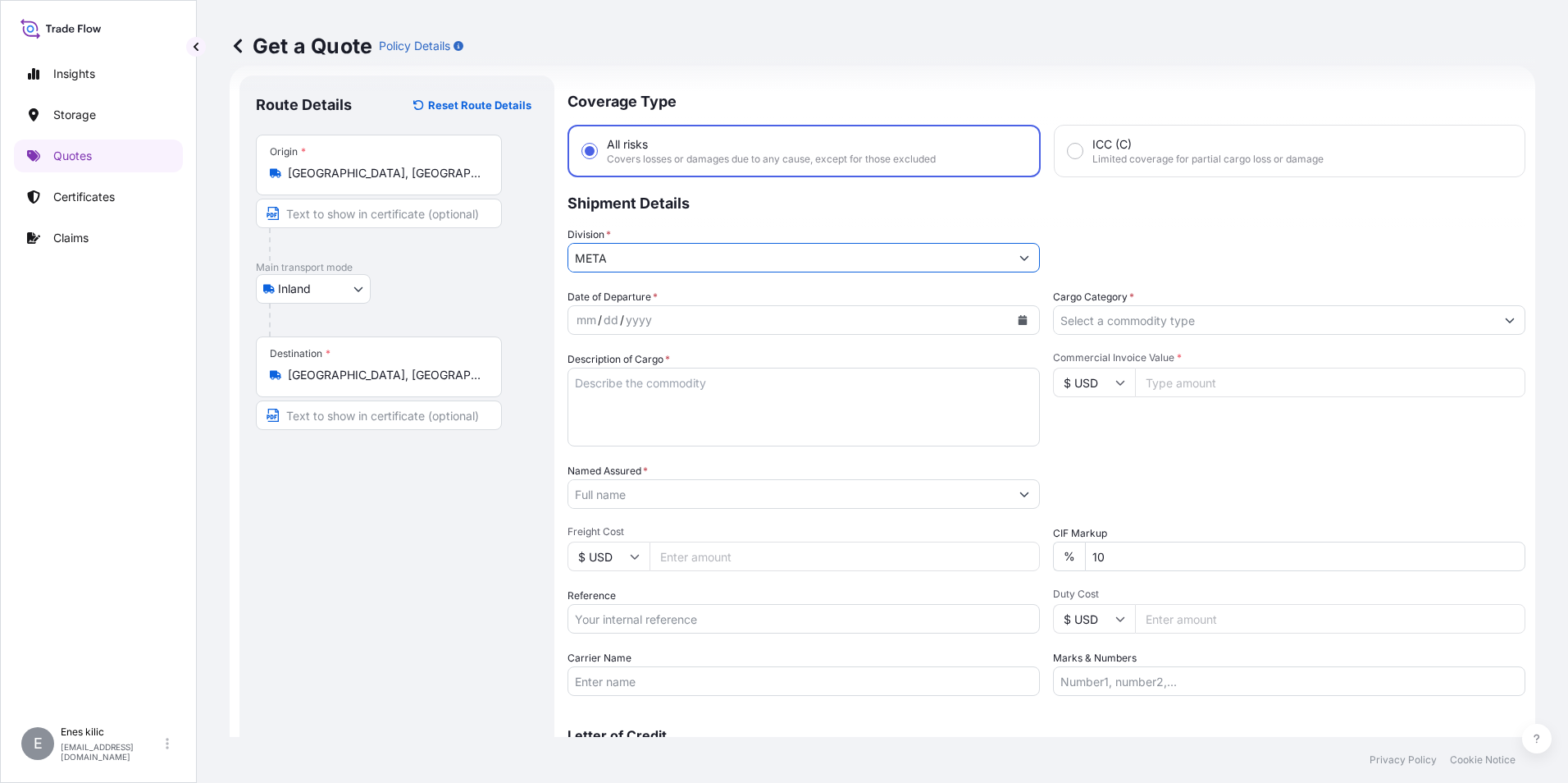
click at [1126, 333] on input "Cargo Category *" at bounding box center [1273, 320] width 441 height 30
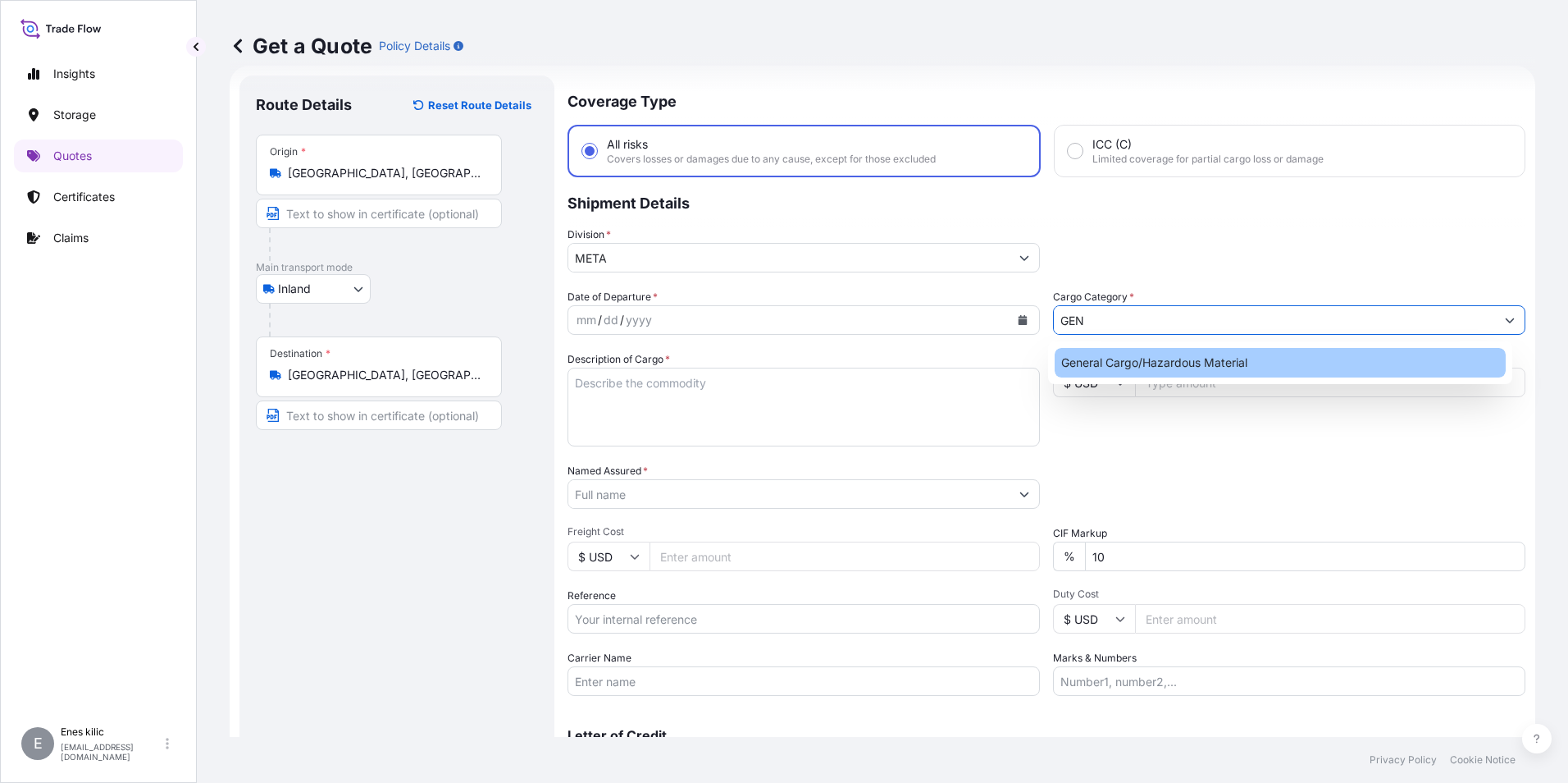
click at [1134, 362] on div "General Cargo/Hazardous Material" at bounding box center [1280, 362] width 452 height 30
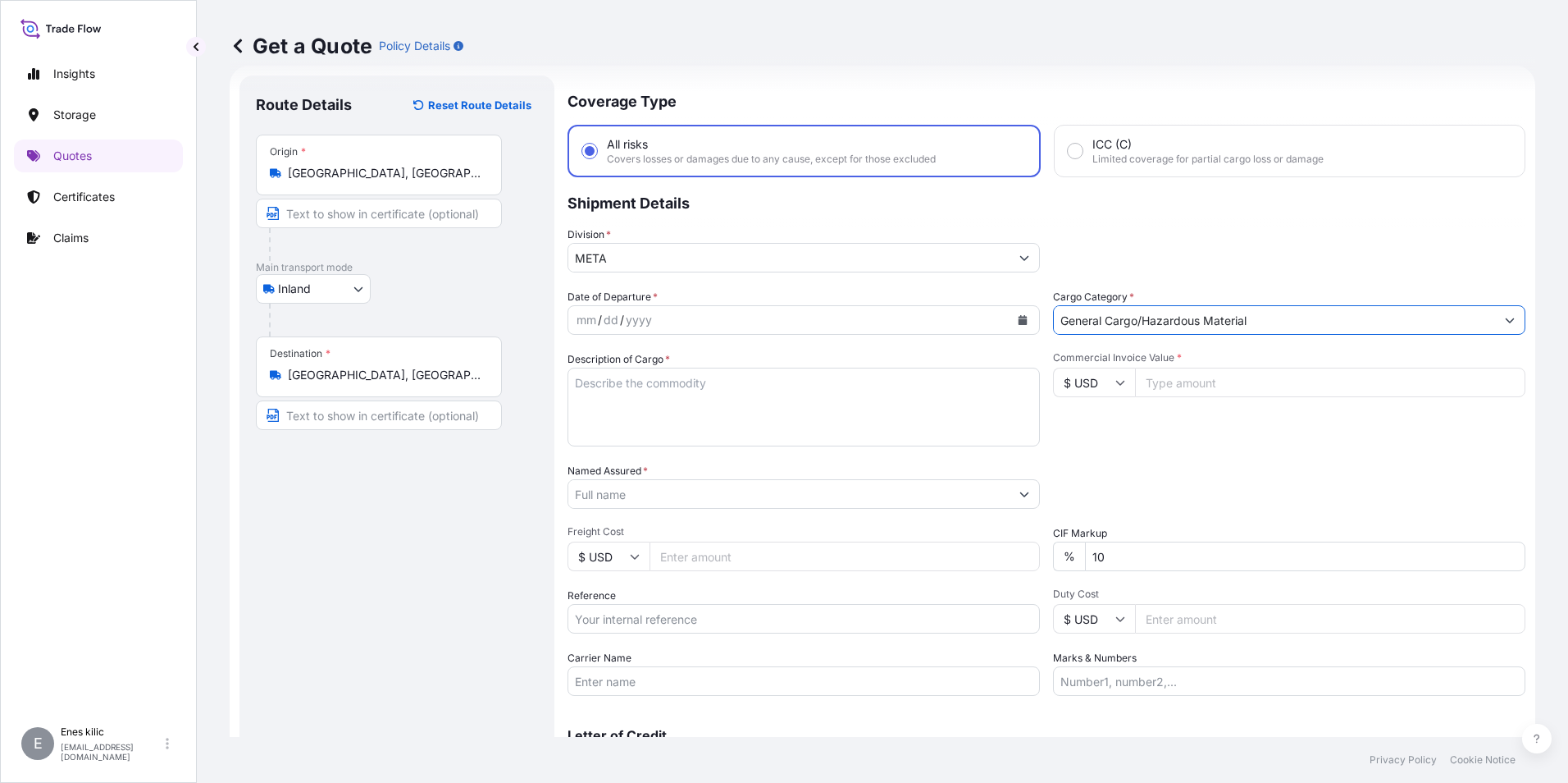
type input "General Cargo/Hazardous Material"
click at [1021, 314] on button "Calendar" at bounding box center [1022, 319] width 26 height 26
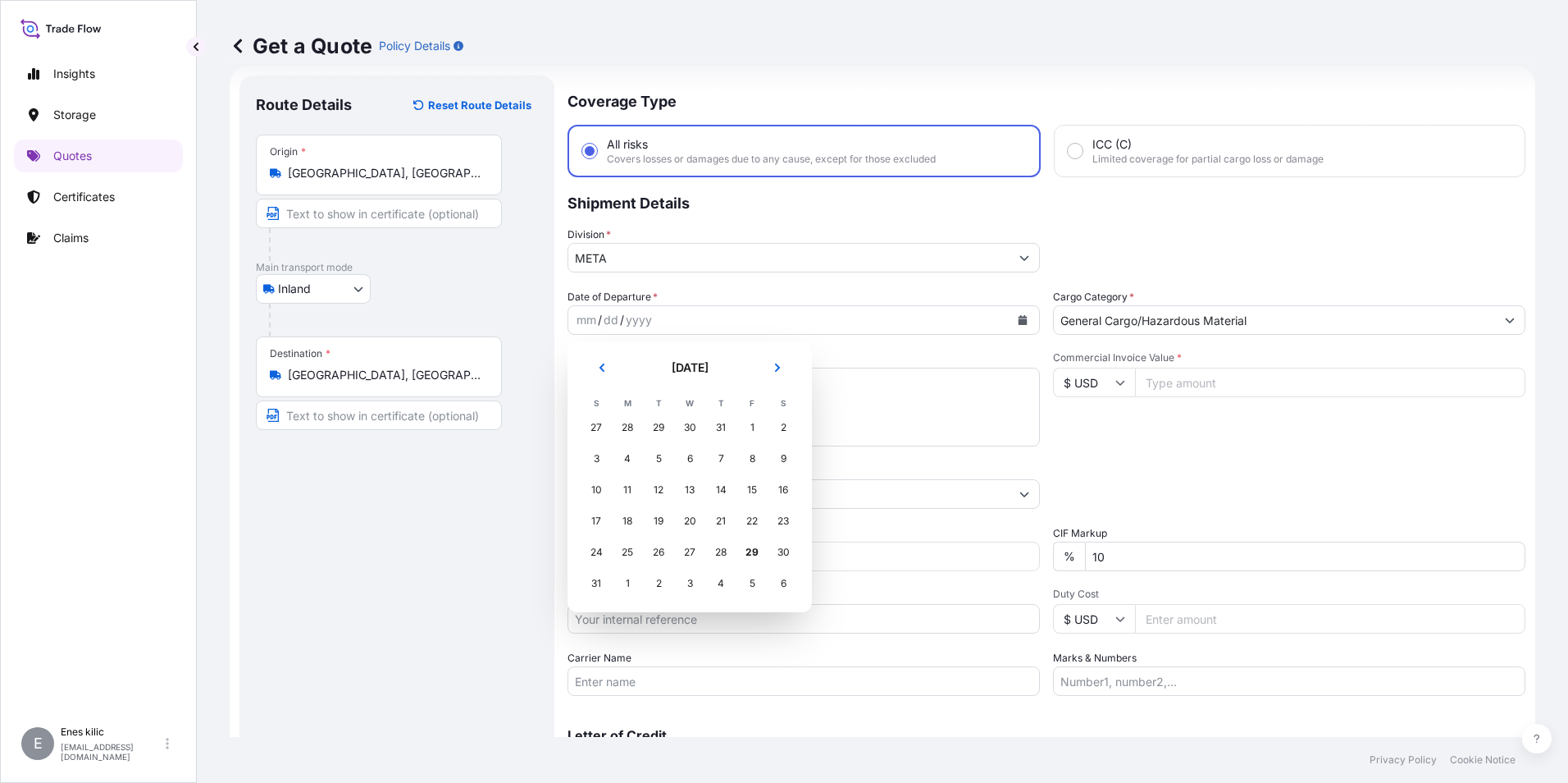
click at [656, 520] on div "19" at bounding box center [658, 521] width 30 height 30
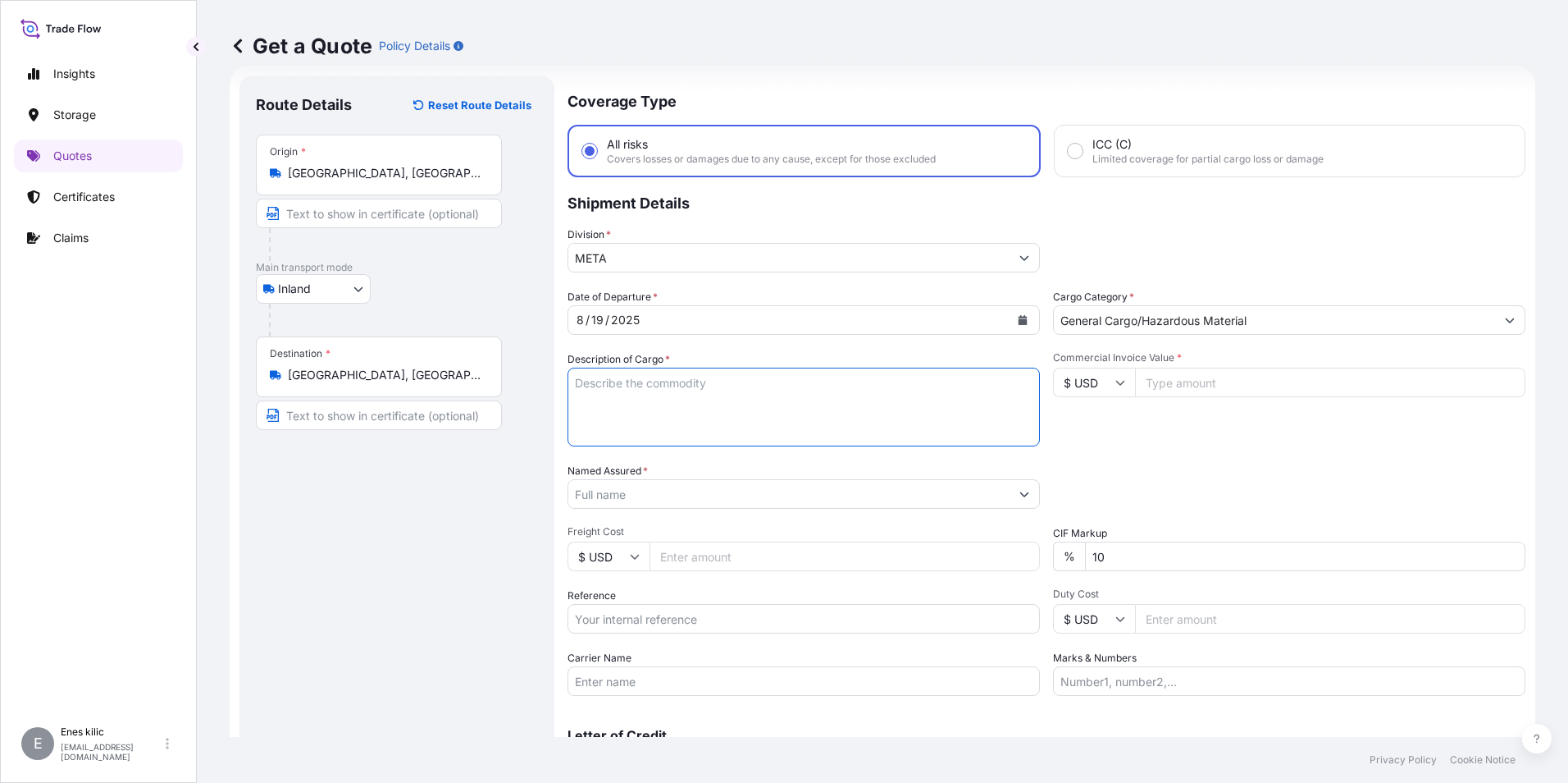
click at [646, 386] on textarea "Description of Cargo *" at bounding box center [804, 407] width 472 height 79
click at [630, 393] on textarea "Description of Cargo *" at bounding box center [804, 407] width 472 height 79
paste textarea "PLASTIC PLT"
click at [714, 396] on textarea "PLASTIC PLT" at bounding box center [804, 407] width 472 height 79
paste textarea "18 KAP - 2166"
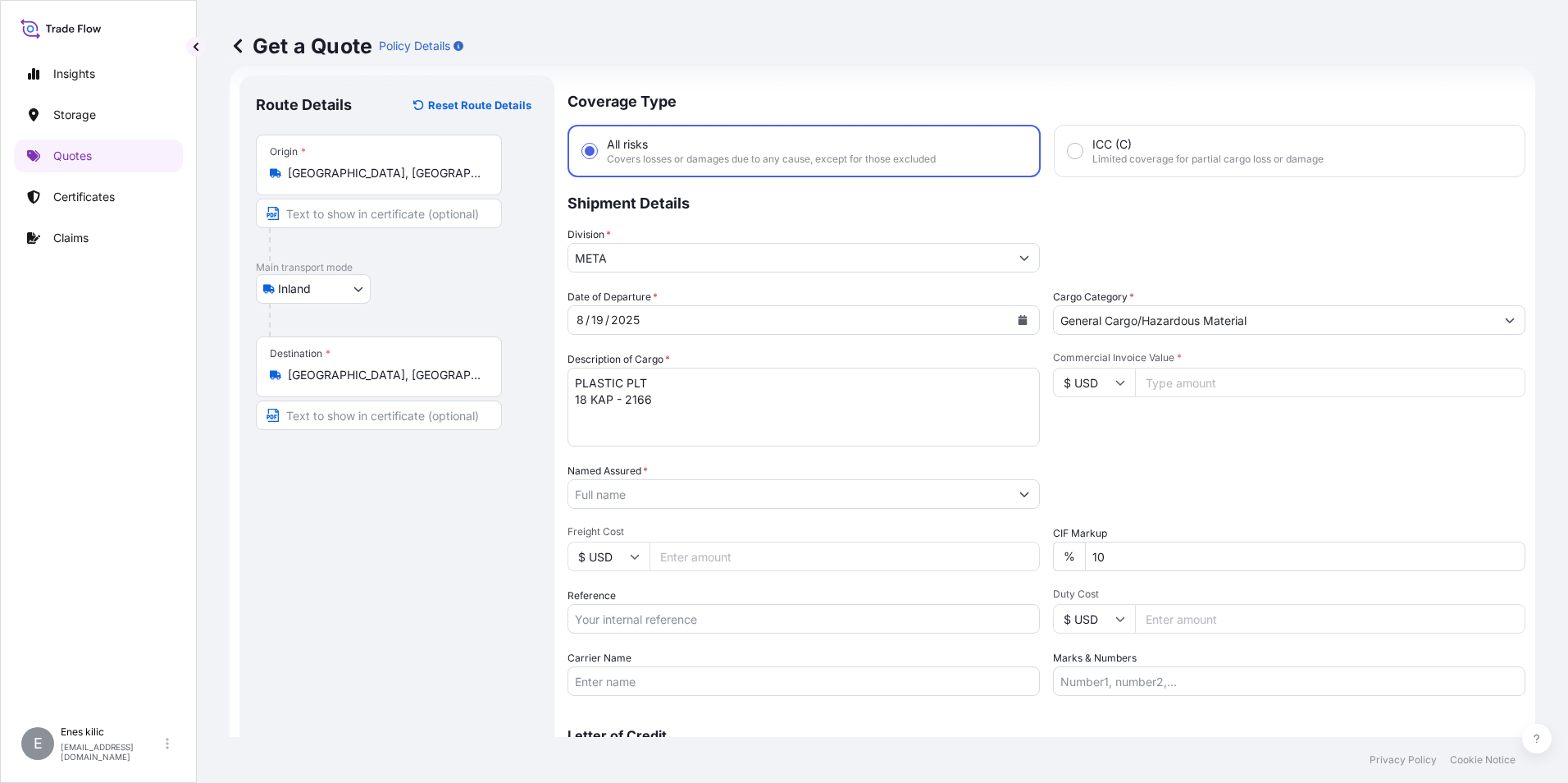
click at [736, 407] on textarea "PLASTIC PLT 18 KAP - 2166" at bounding box center [804, 407] width 472 height 79
paste textarea "35 BBV 159"
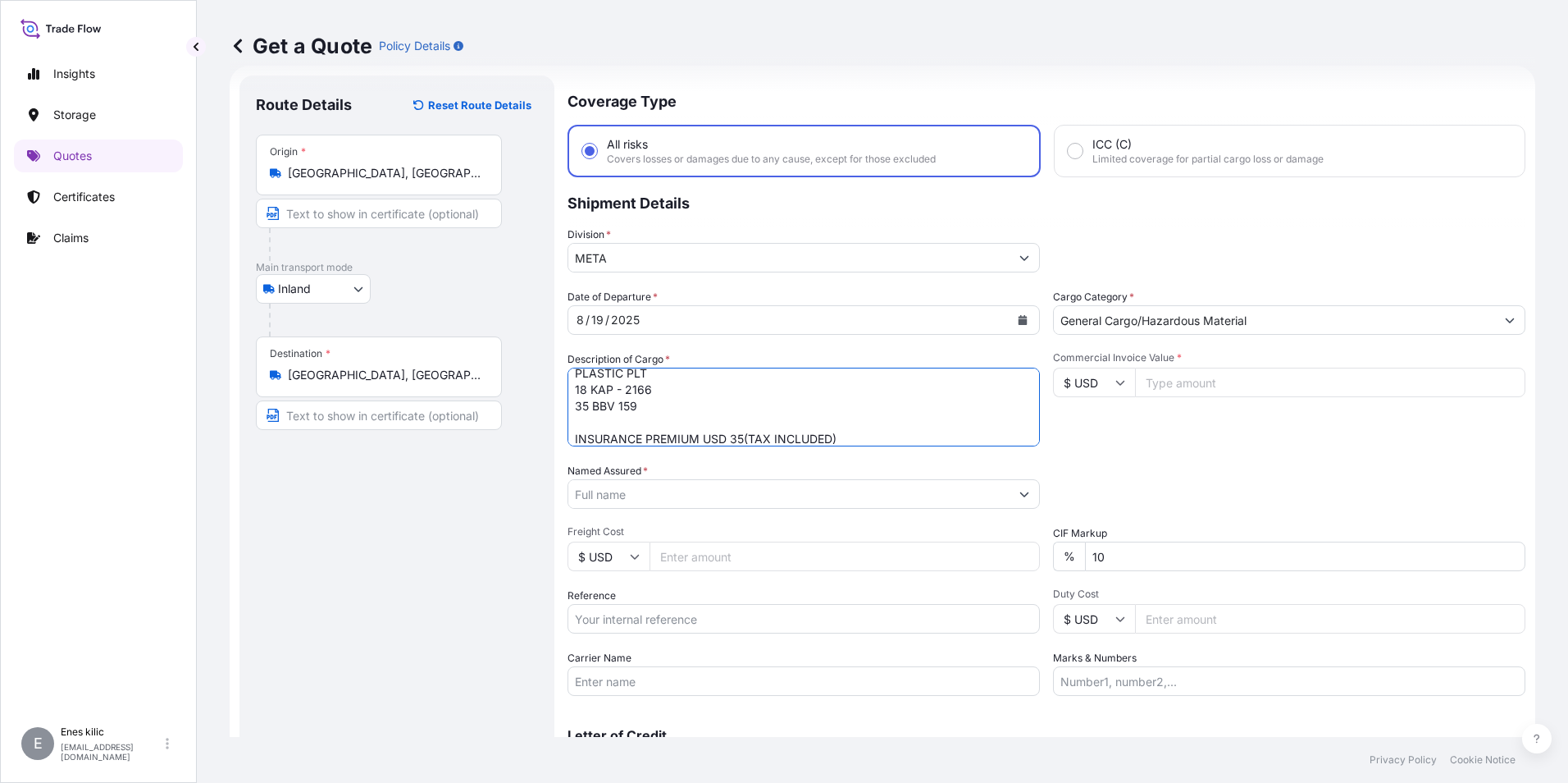
type textarea "PLASTIC PLT 18 KAP - 2166 35 BBV 159 INSURANCE PREMIUM USD 35(TAX INCLUDED)"
click at [1115, 380] on icon at bounding box center [1120, 382] width 10 height 10
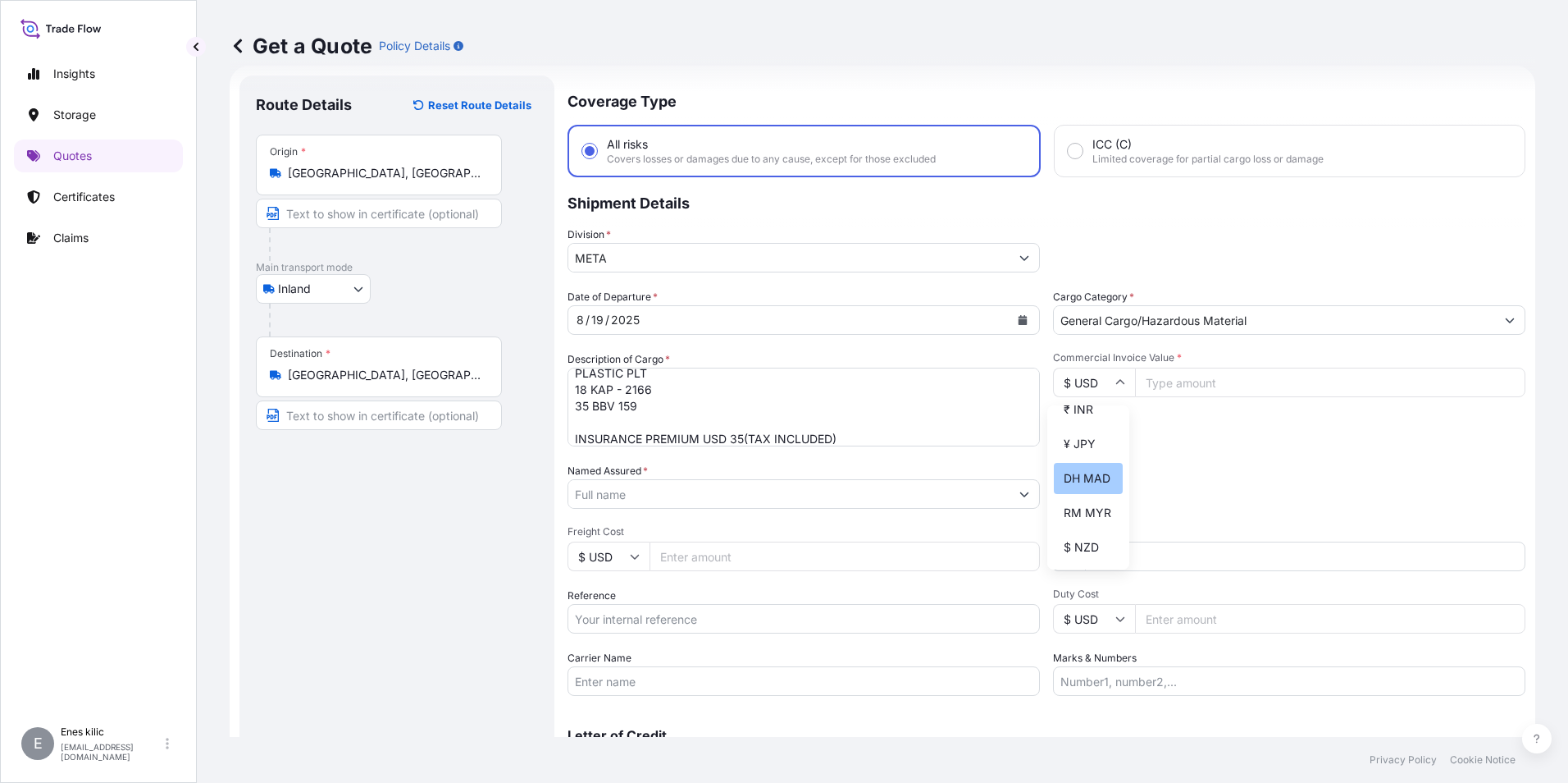
scroll to position [575, 0]
click at [1085, 454] on div "TL TRY" at bounding box center [1088, 439] width 69 height 31
type input "TL TRY"
click at [1168, 390] on input "Commercial Invoice Value *" at bounding box center [1330, 382] width 390 height 30
type input "540982.22"
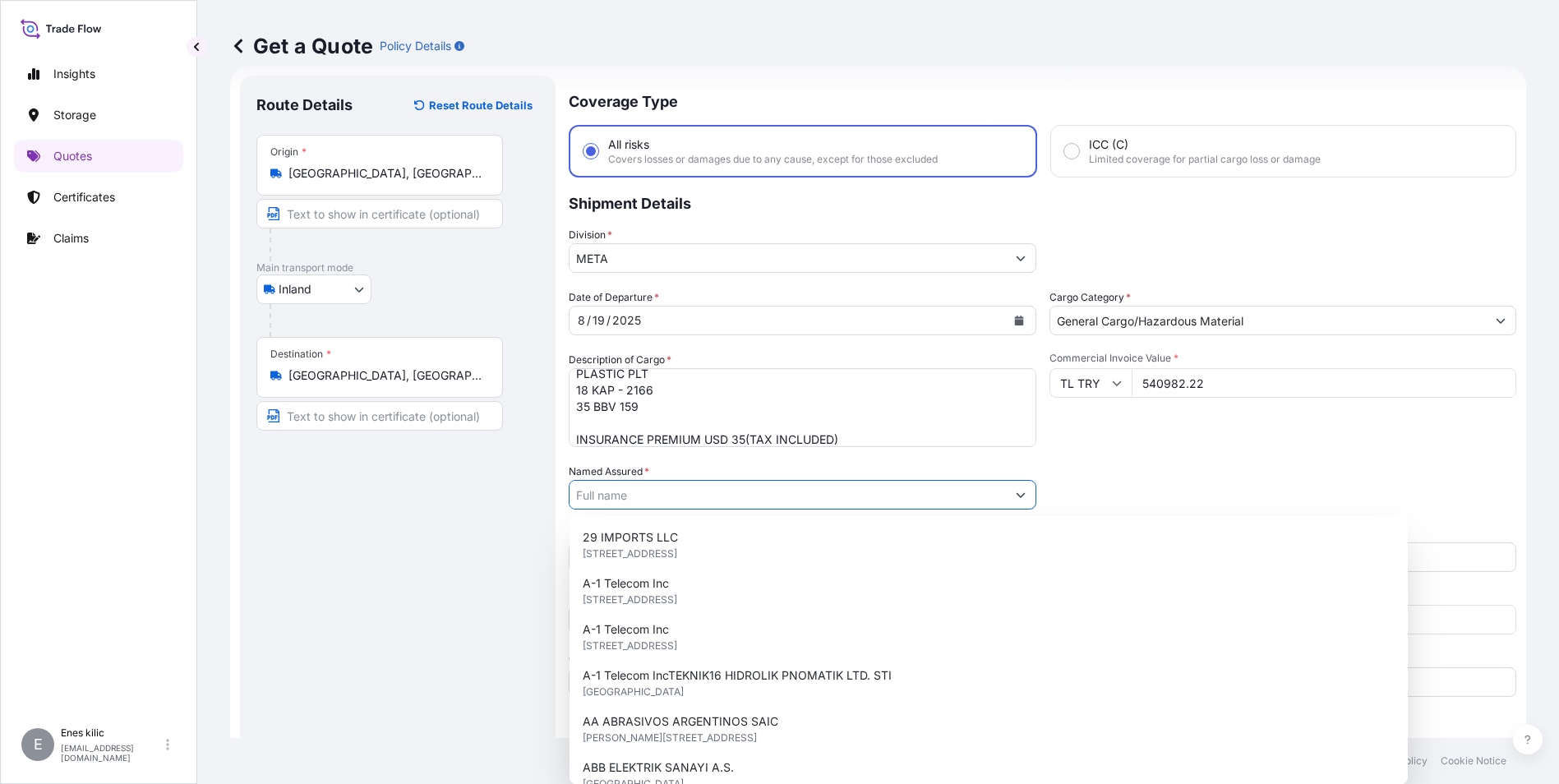
click at [1198, 447] on div "Date of Departure * [DATE] Cargo Category * General Cargo/Hazardous Material De…" at bounding box center [1042, 493] width 948 height 408
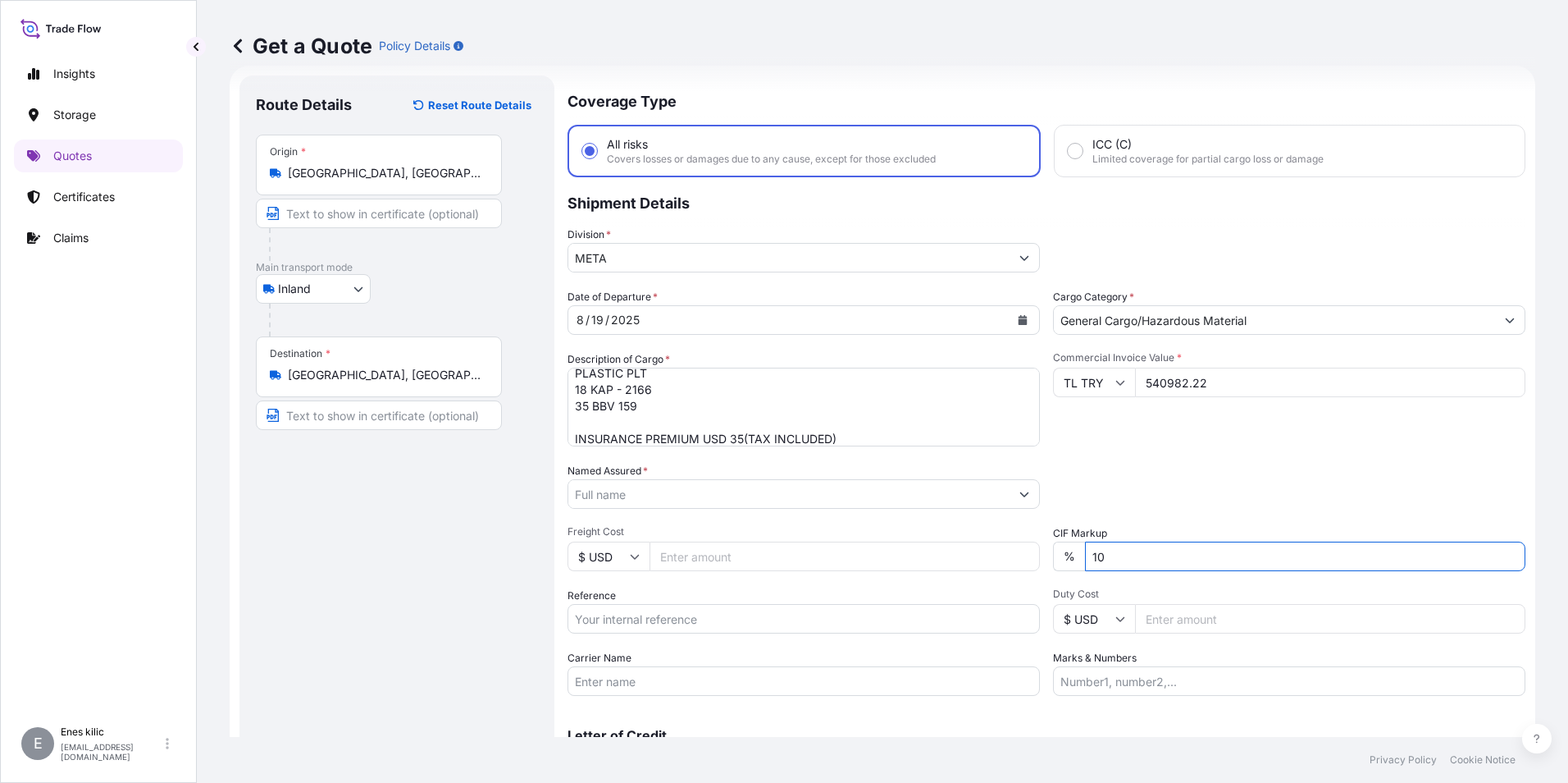
drag, startPoint x: 1169, startPoint y: 557, endPoint x: 1030, endPoint y: 551, distance: 139.1
click at [1030, 551] on div "Date of Departure * [DATE] Cargo Category * General Cargo/Hazardous Material De…" at bounding box center [1046, 493] width 957 height 407
type input "0"
click at [1091, 486] on div "Packing Category Type to search a container mode Please select a primary mode o…" at bounding box center [1289, 486] width 472 height 46
click at [794, 497] on input "Named Assured *" at bounding box center [785, 494] width 435 height 30
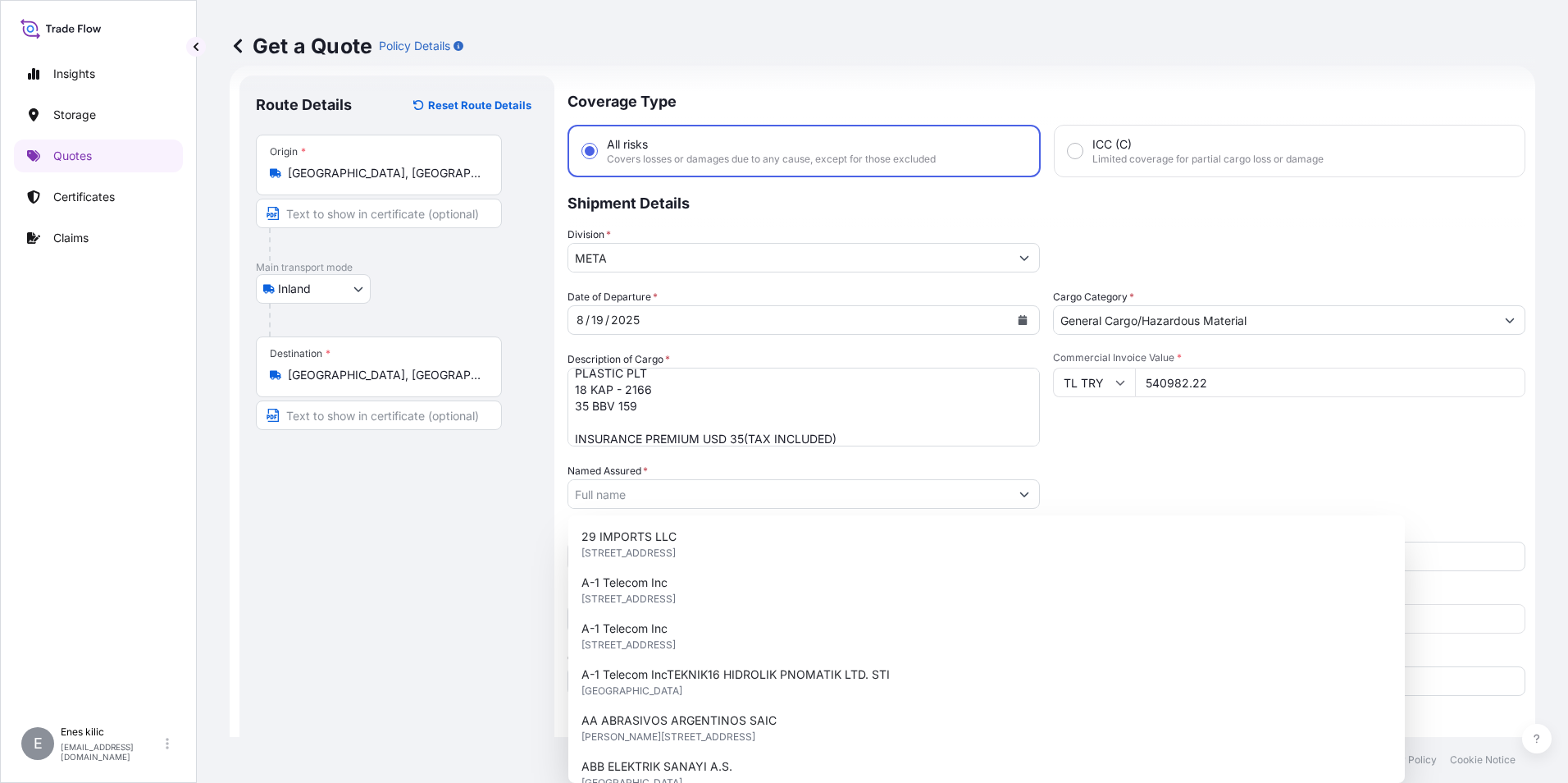
click at [631, 516] on div "29 IMPORTS LLC [STREET_ADDRESS] A-1 Telecom Inc [STREET_ADDRESS] A-1 Telecom In…" at bounding box center [986, 648] width 836 height 267
click at [633, 493] on input "Named Assured *" at bounding box center [785, 494] width 435 height 30
paste input "BALL TRADING [GEOGRAPHIC_DATA]"
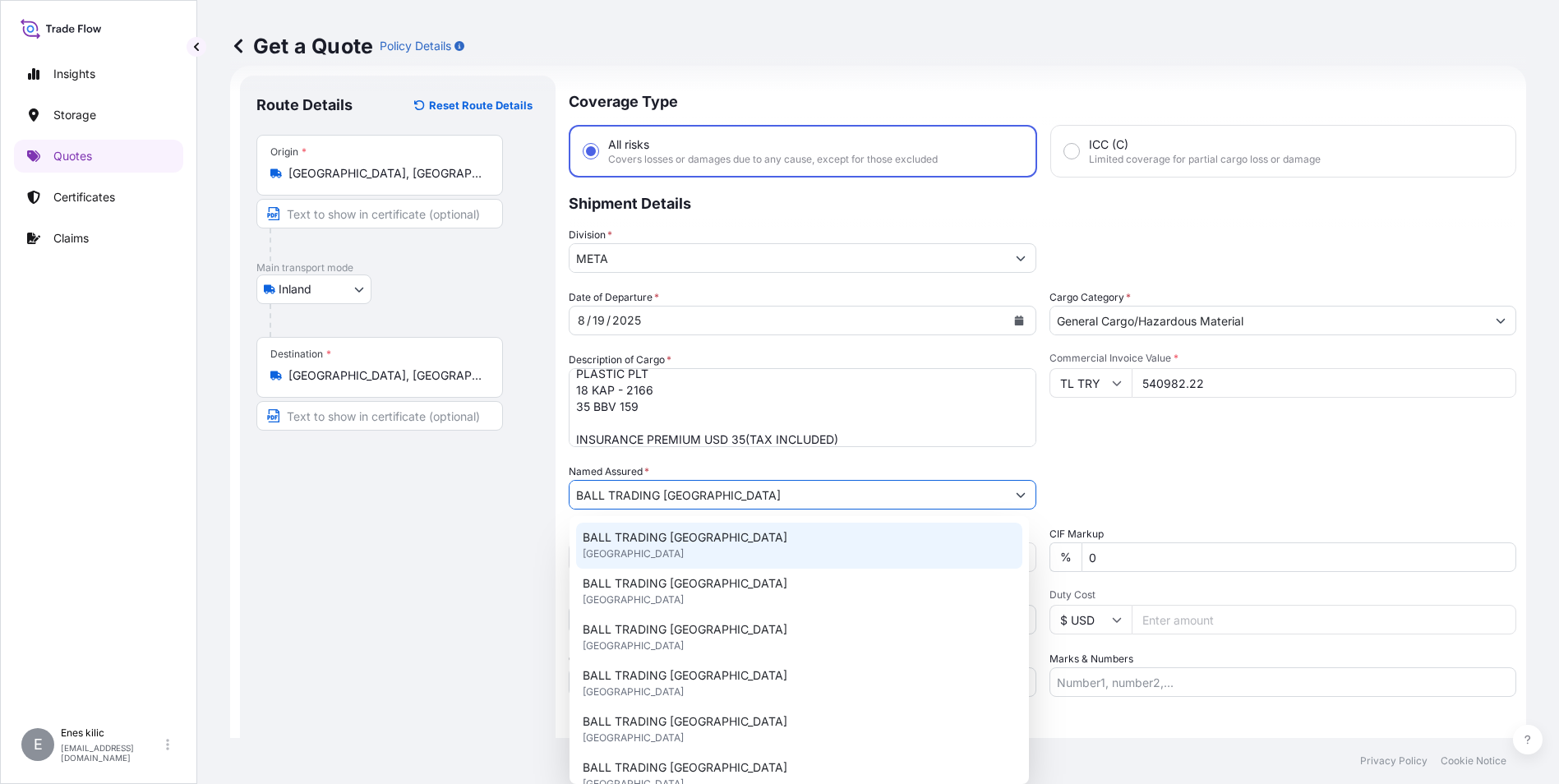
click at [678, 536] on span "BALL TRADING [GEOGRAPHIC_DATA]" at bounding box center [684, 537] width 205 height 16
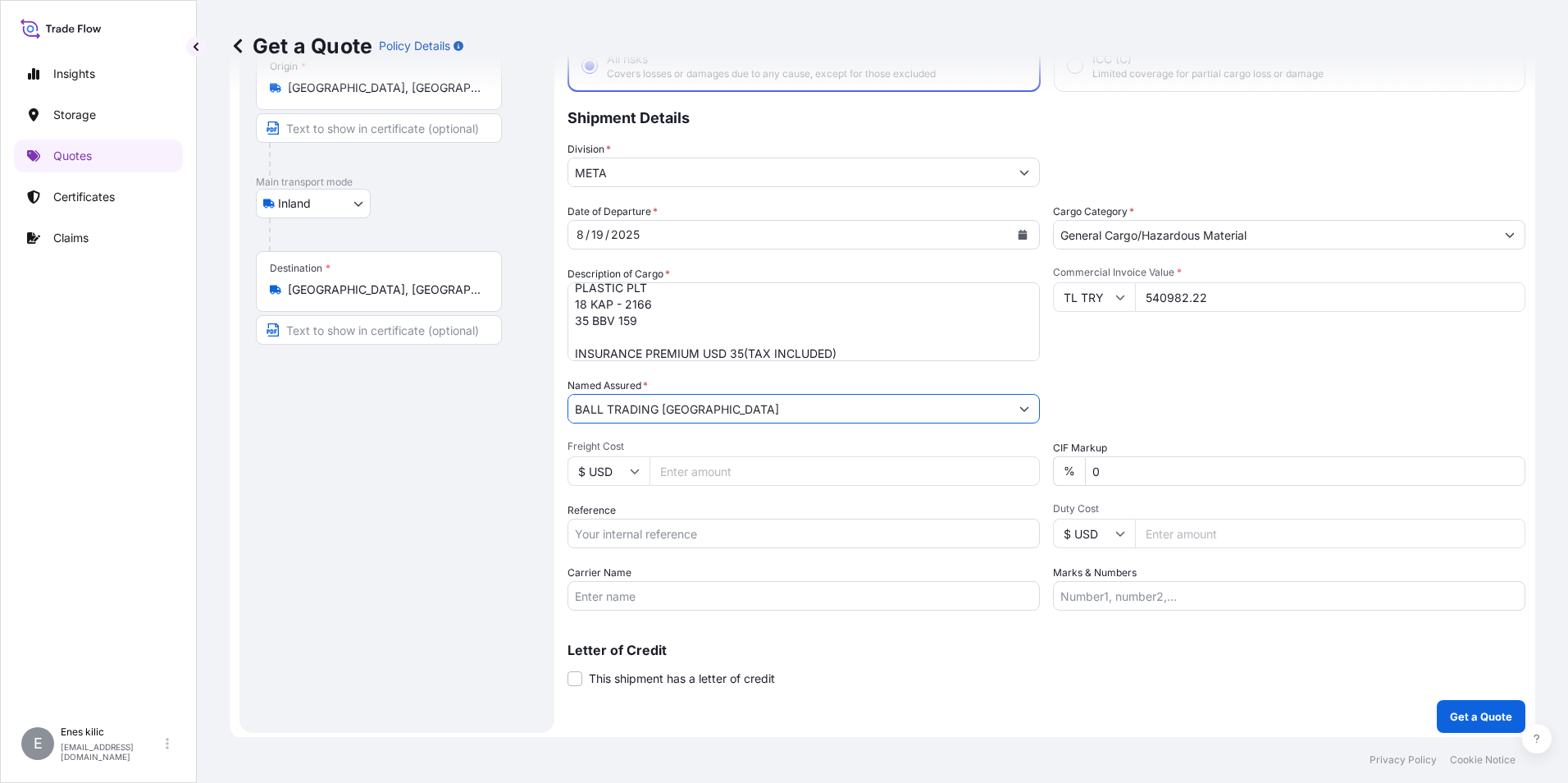
scroll to position [117, 0]
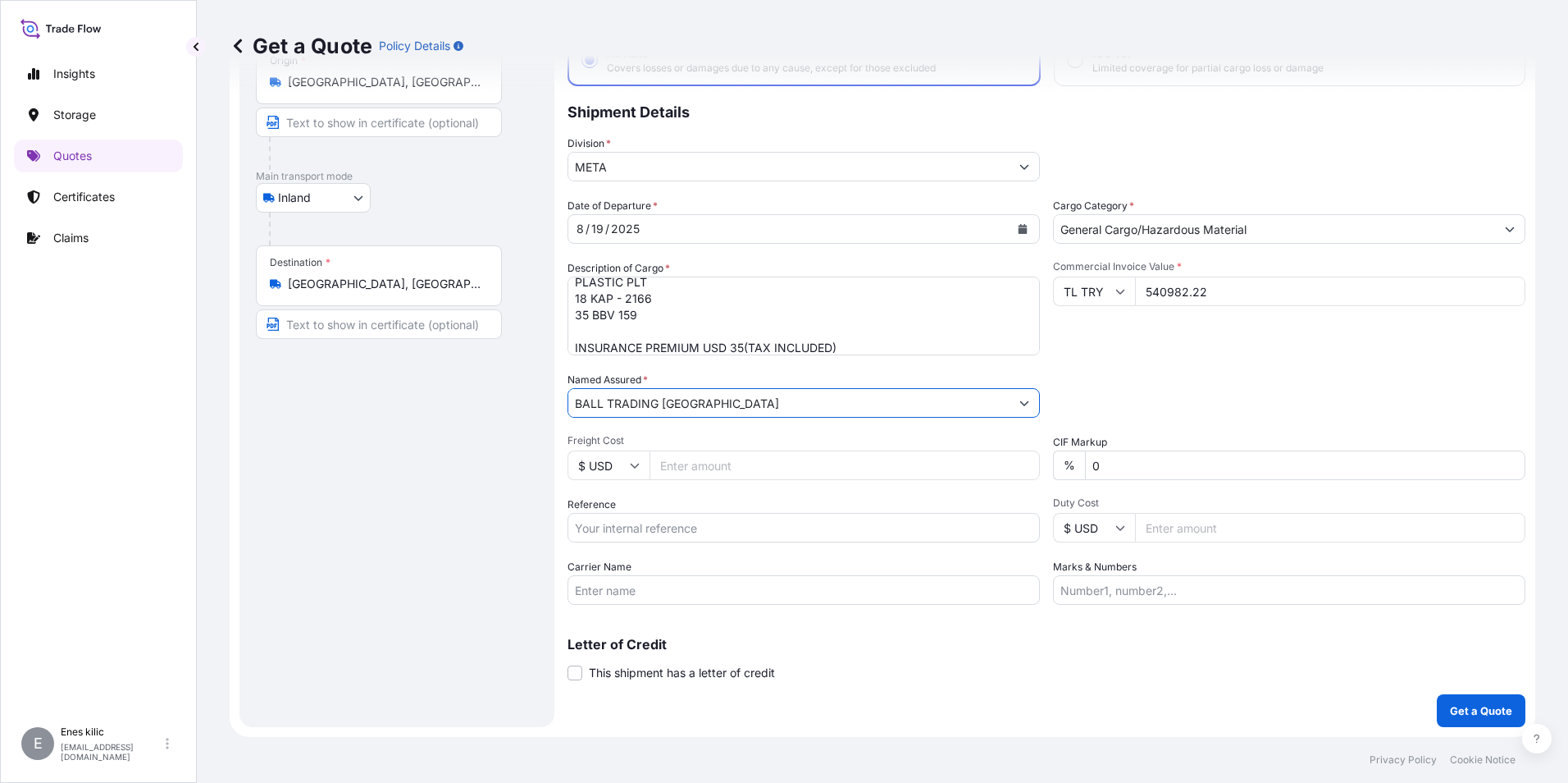
type input "BALL TRADING [GEOGRAPHIC_DATA]"
click at [686, 525] on input "Reference" at bounding box center [804, 527] width 472 height 30
click at [689, 531] on input "Reference" at bounding box center [804, 527] width 472 height 30
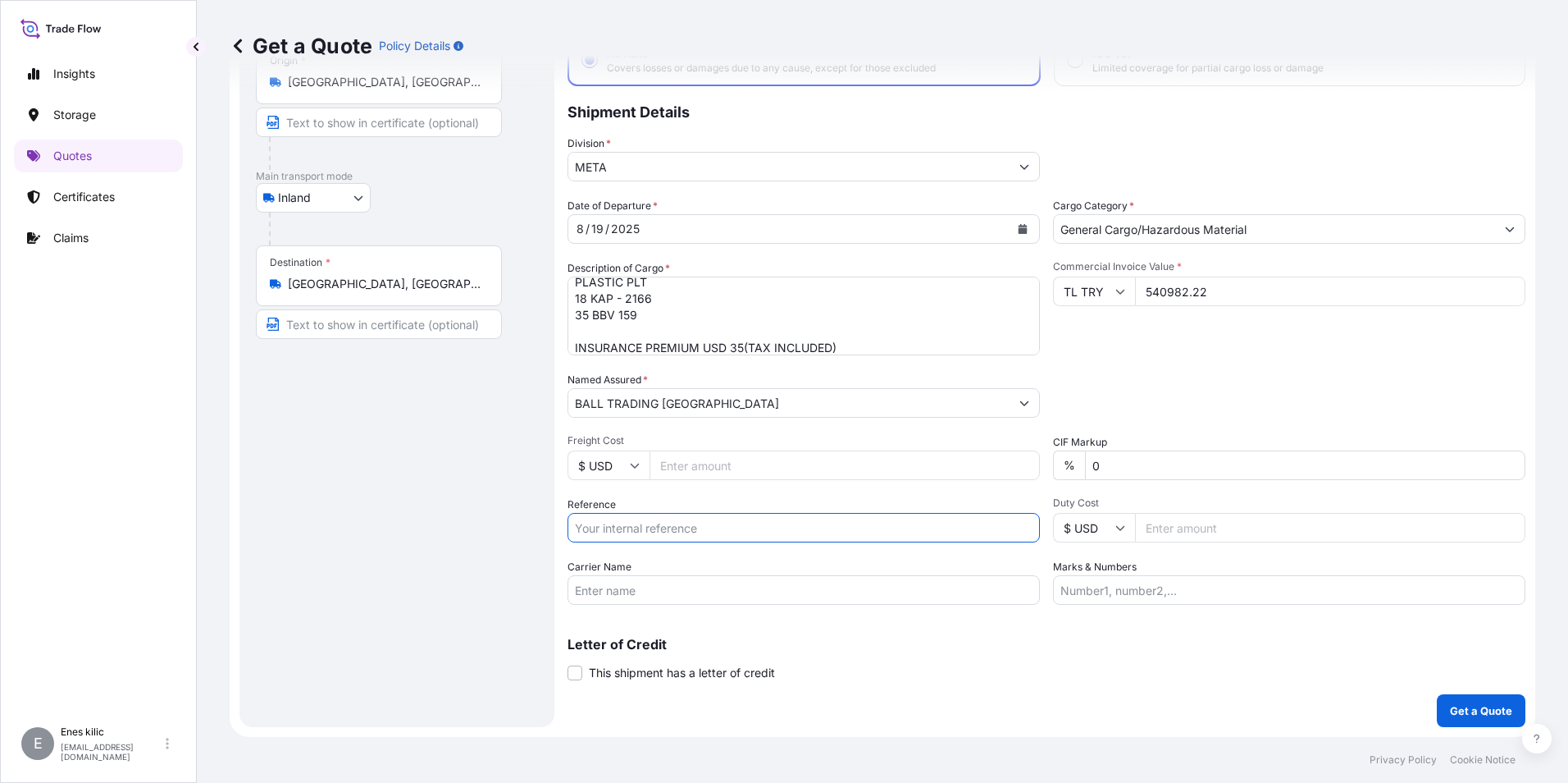
paste input "2211773334"
type input "2211773334"
click at [587, 585] on input "Carrier Name" at bounding box center [804, 590] width 472 height 30
click at [605, 586] on input "Carrier Name" at bounding box center [804, 590] width 472 height 30
paste input "35 BBV 159"
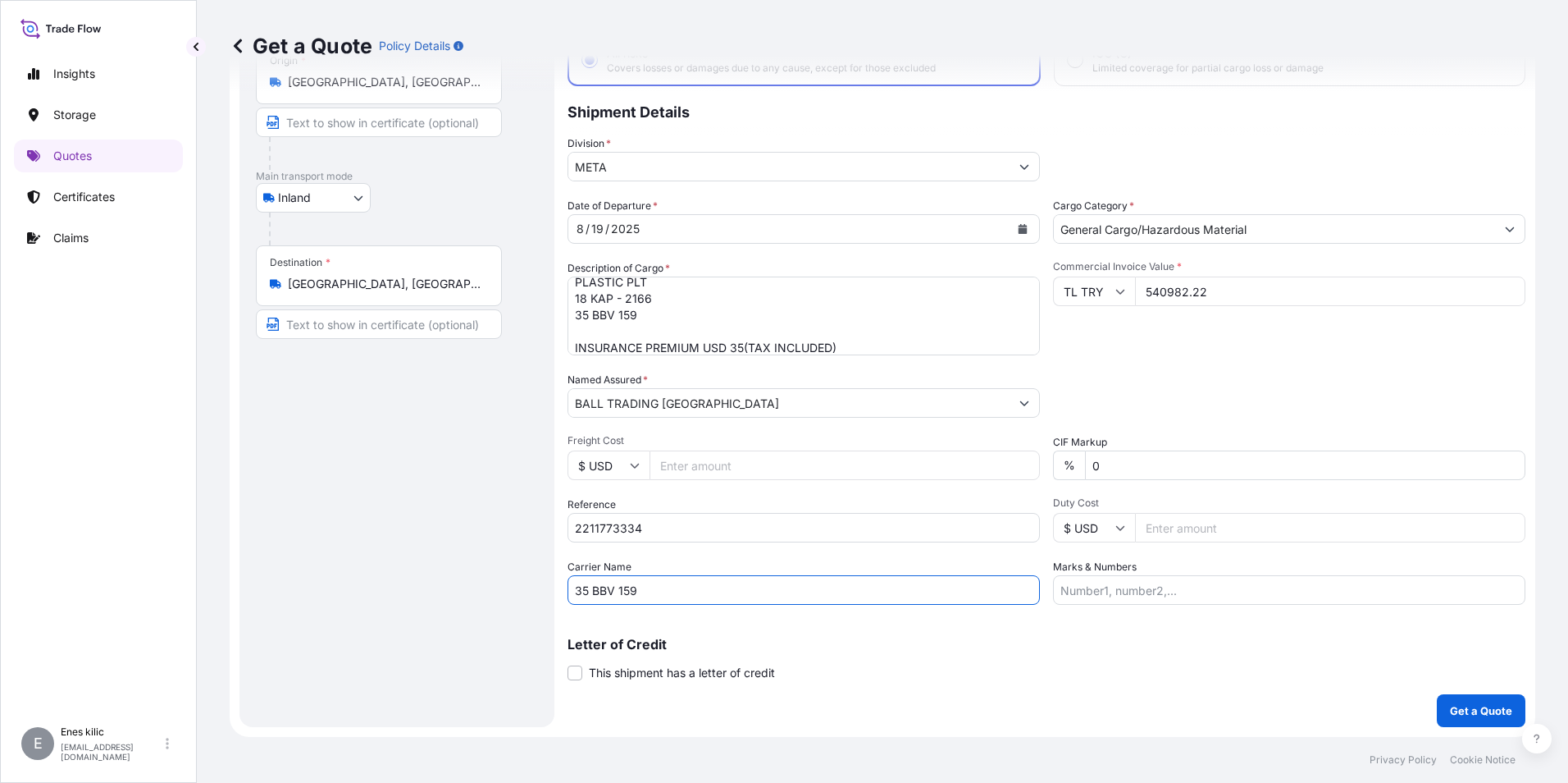
type input "35 BBV 159"
click at [1150, 560] on div "Marks & Numbers" at bounding box center [1289, 582] width 472 height 46
click at [1146, 581] on input "Marks & Numbers" at bounding box center [1289, 590] width 472 height 30
click at [1161, 603] on div "Coverage Type All risks Covers losses or damages due to any cause, except for t…" at bounding box center [1046, 355] width 957 height 743
click at [1151, 590] on input "Marks & Numbers" at bounding box center [1289, 590] width 472 height 30
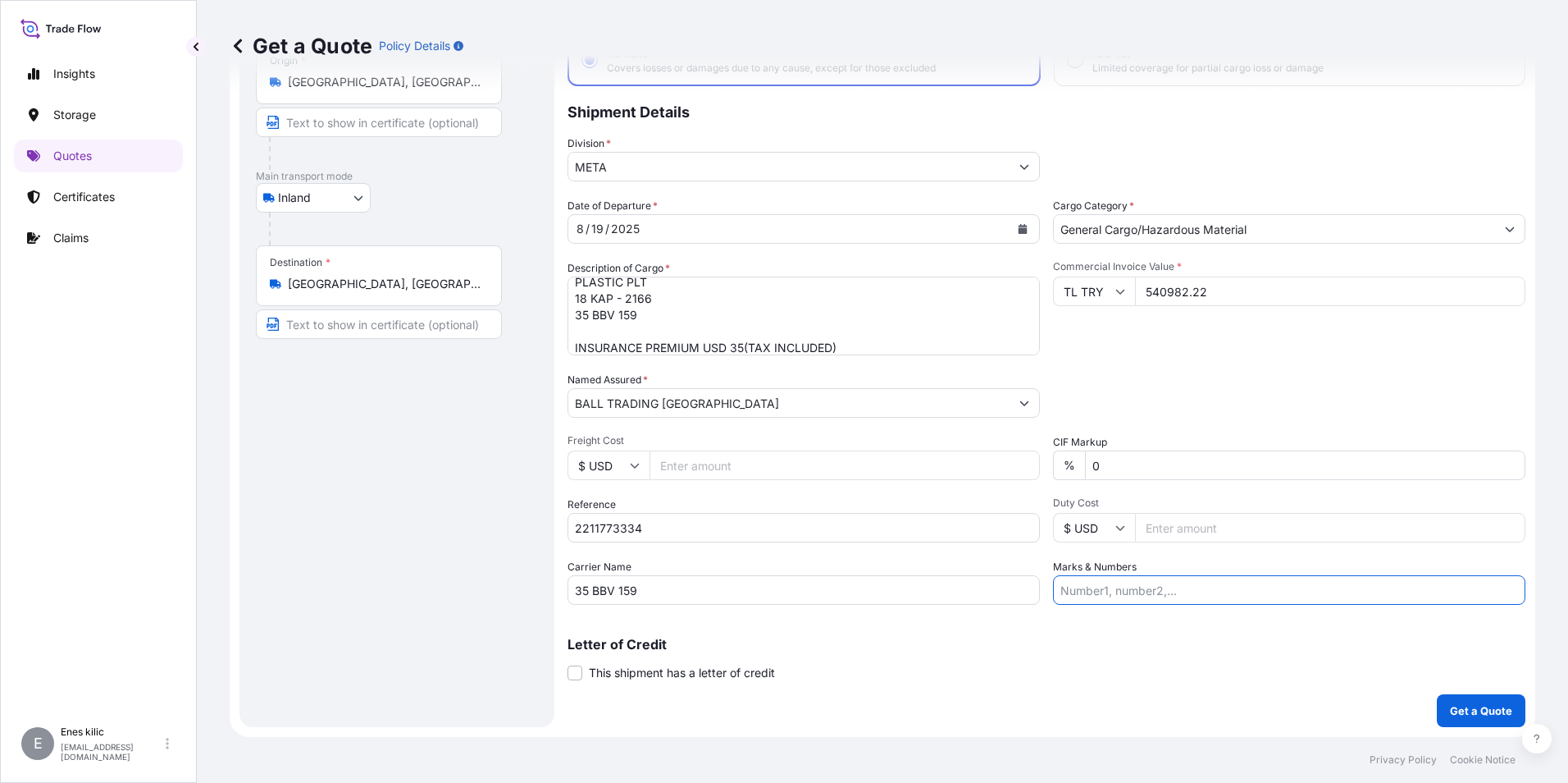
paste input "ARSPET"
type input "ARSPET"
click at [1137, 644] on p "Letter of Credit" at bounding box center [1046, 645] width 957 height 13
click at [1474, 709] on p "Get a Quote" at bounding box center [1481, 710] width 62 height 16
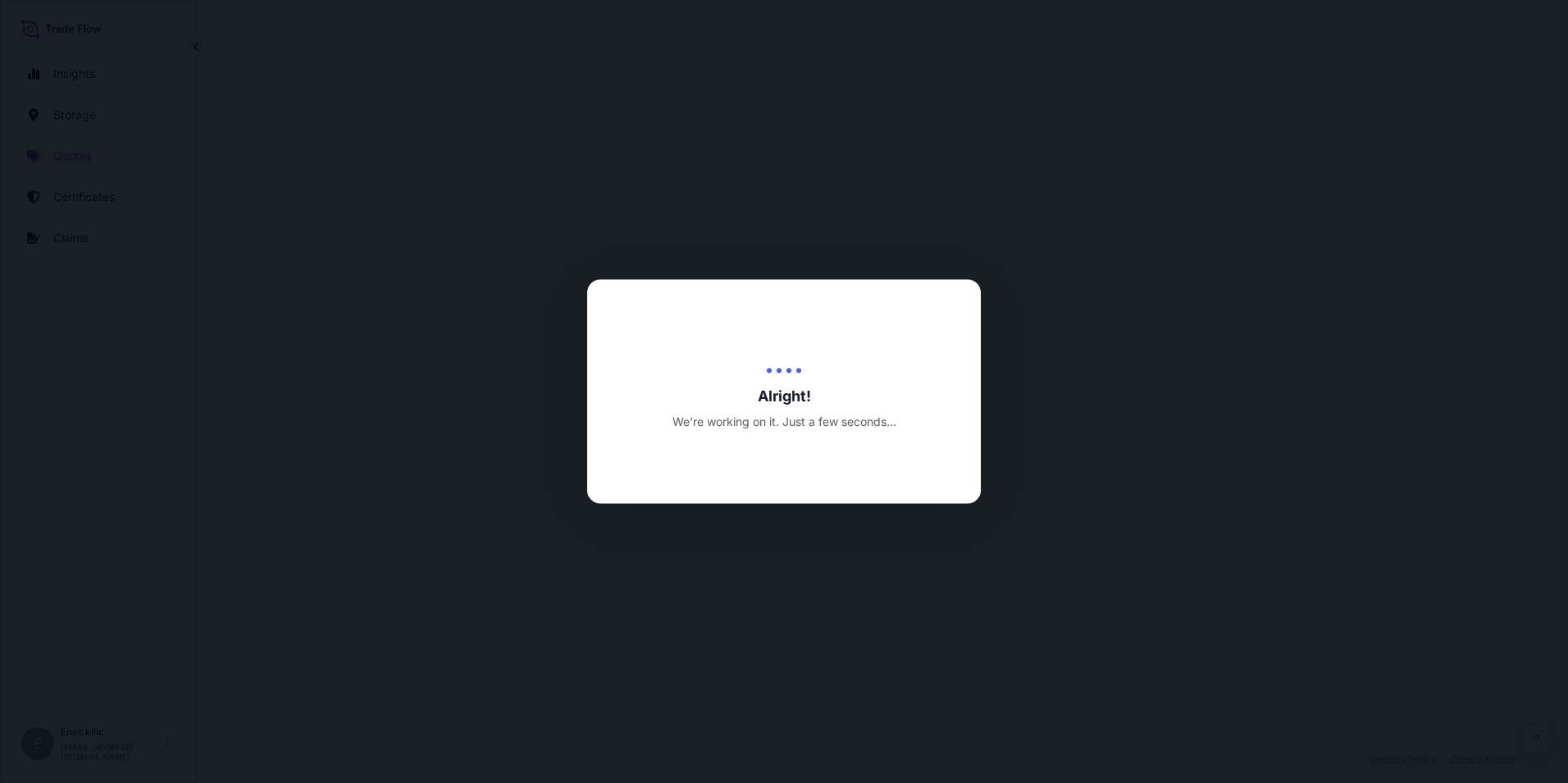
select select "Inland"
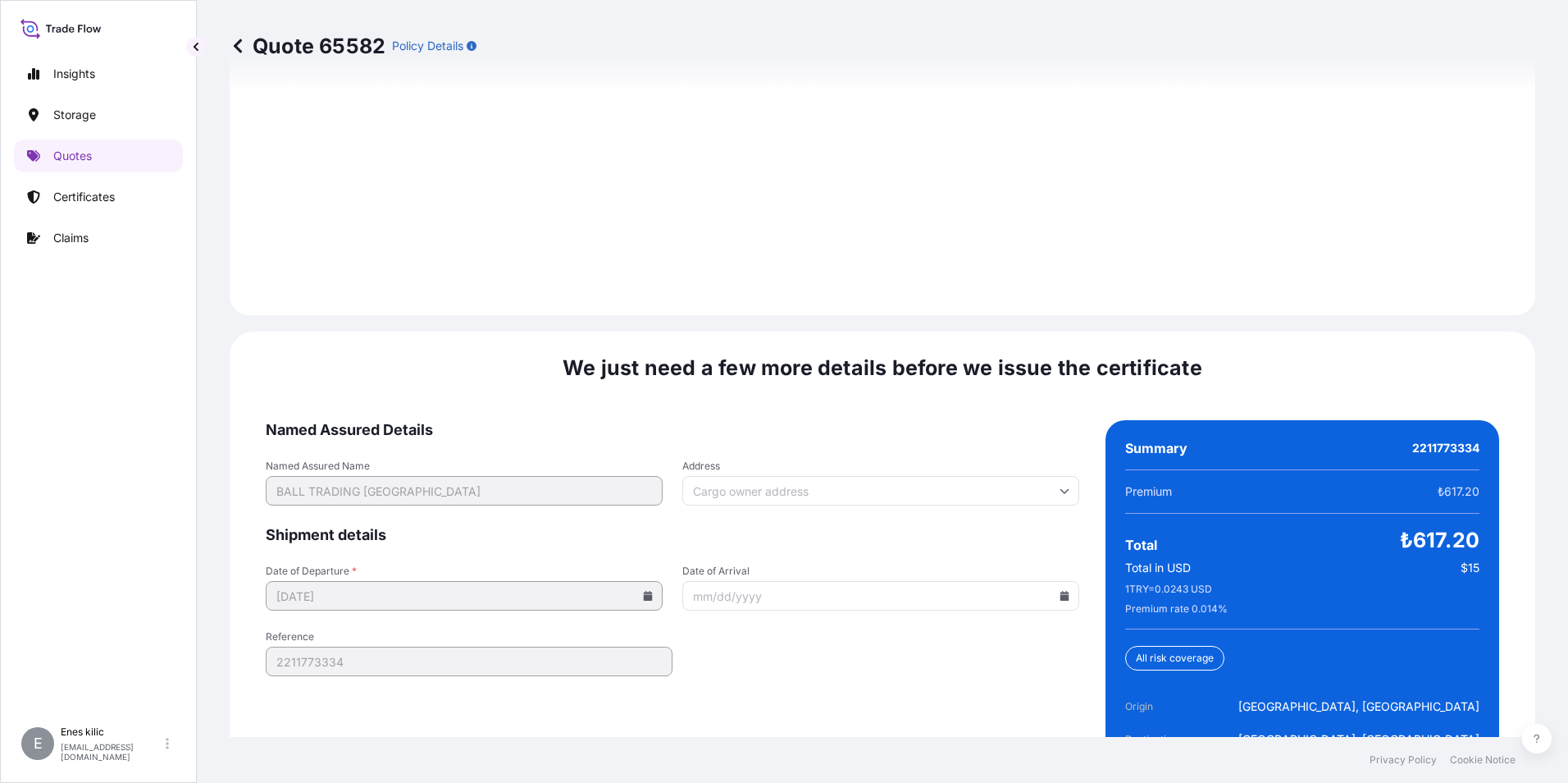
scroll to position [2396, 0]
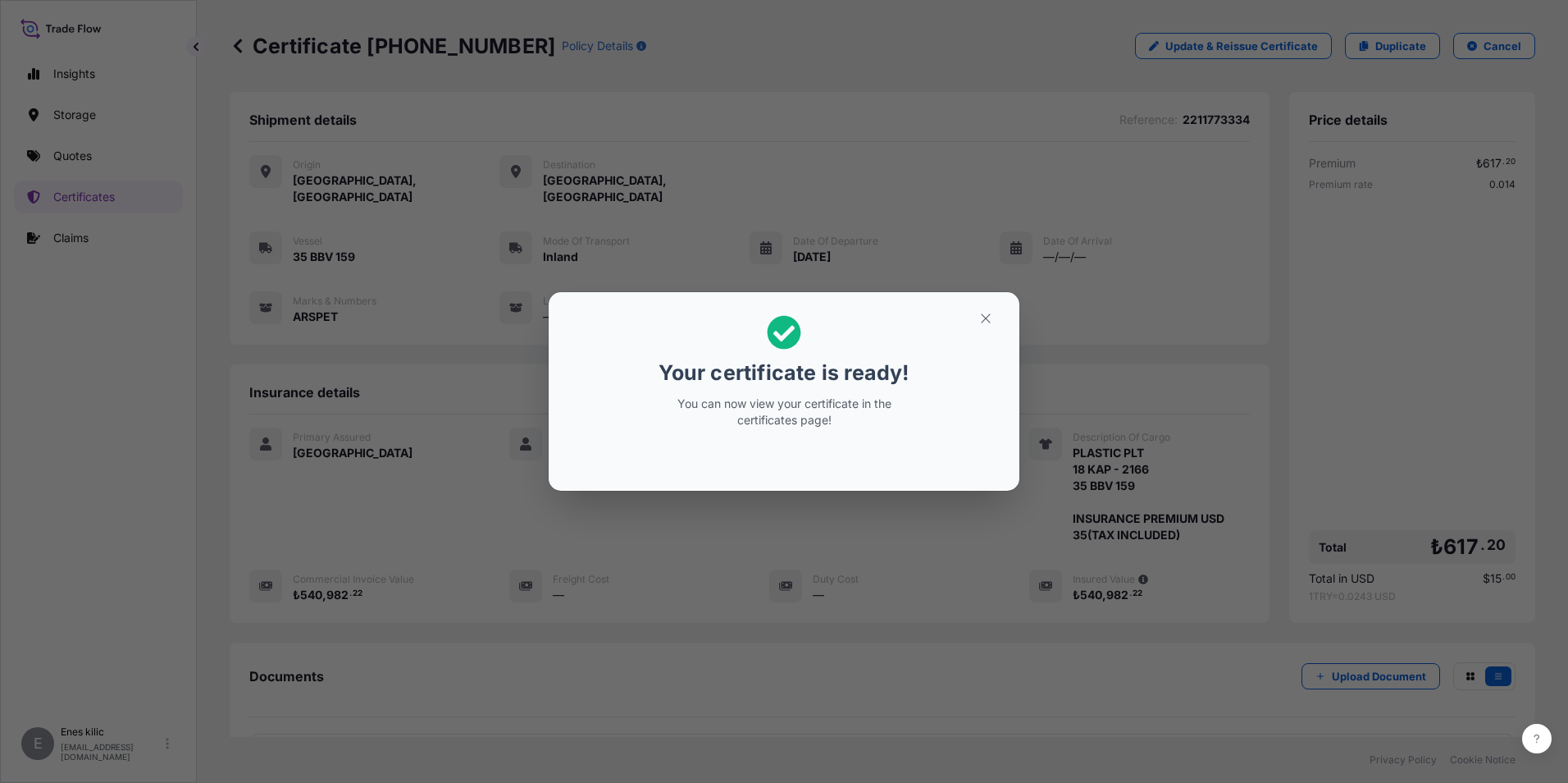
click at [984, 308] on button "button" at bounding box center [985, 318] width 41 height 26
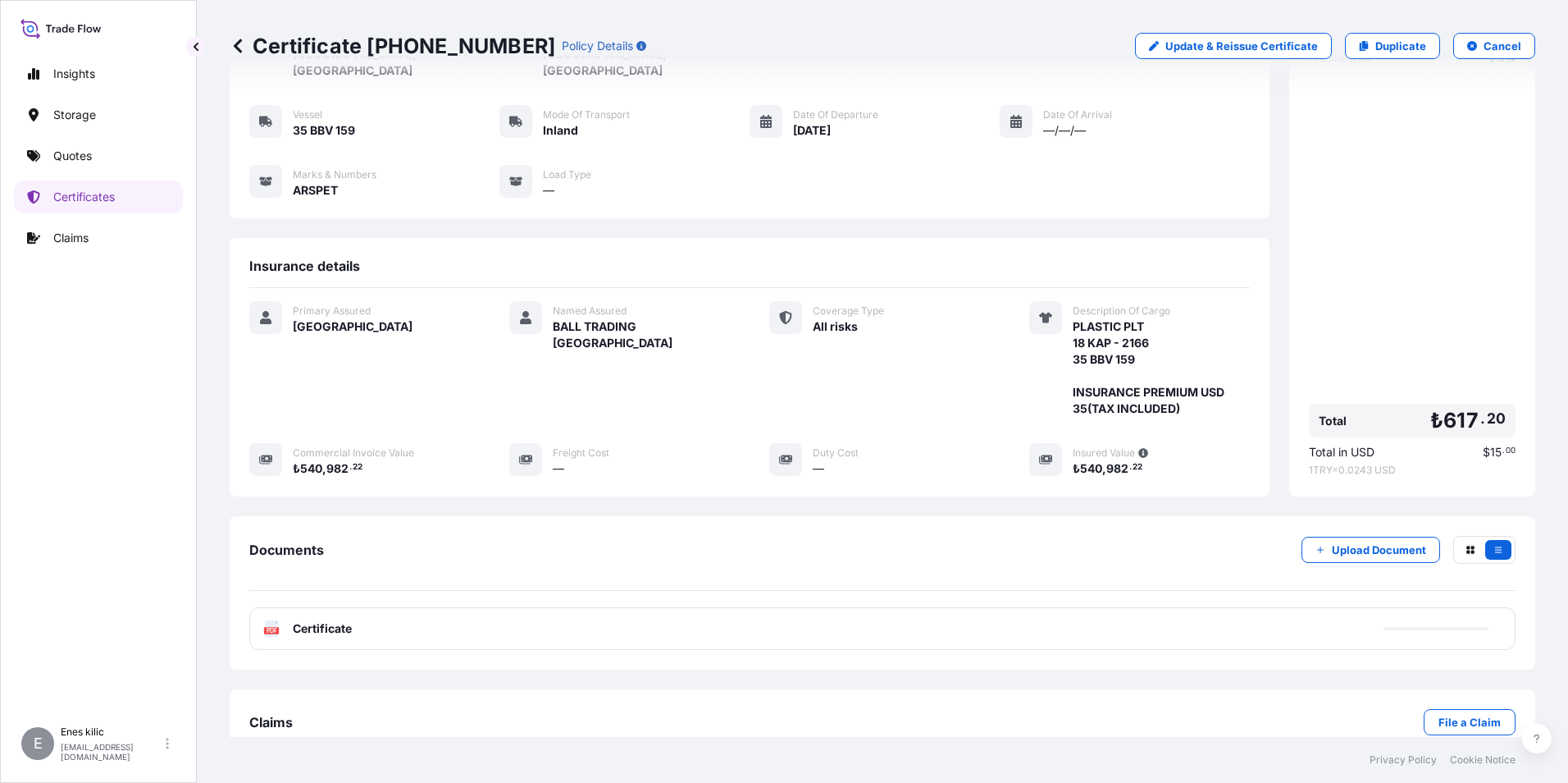
scroll to position [145, 0]
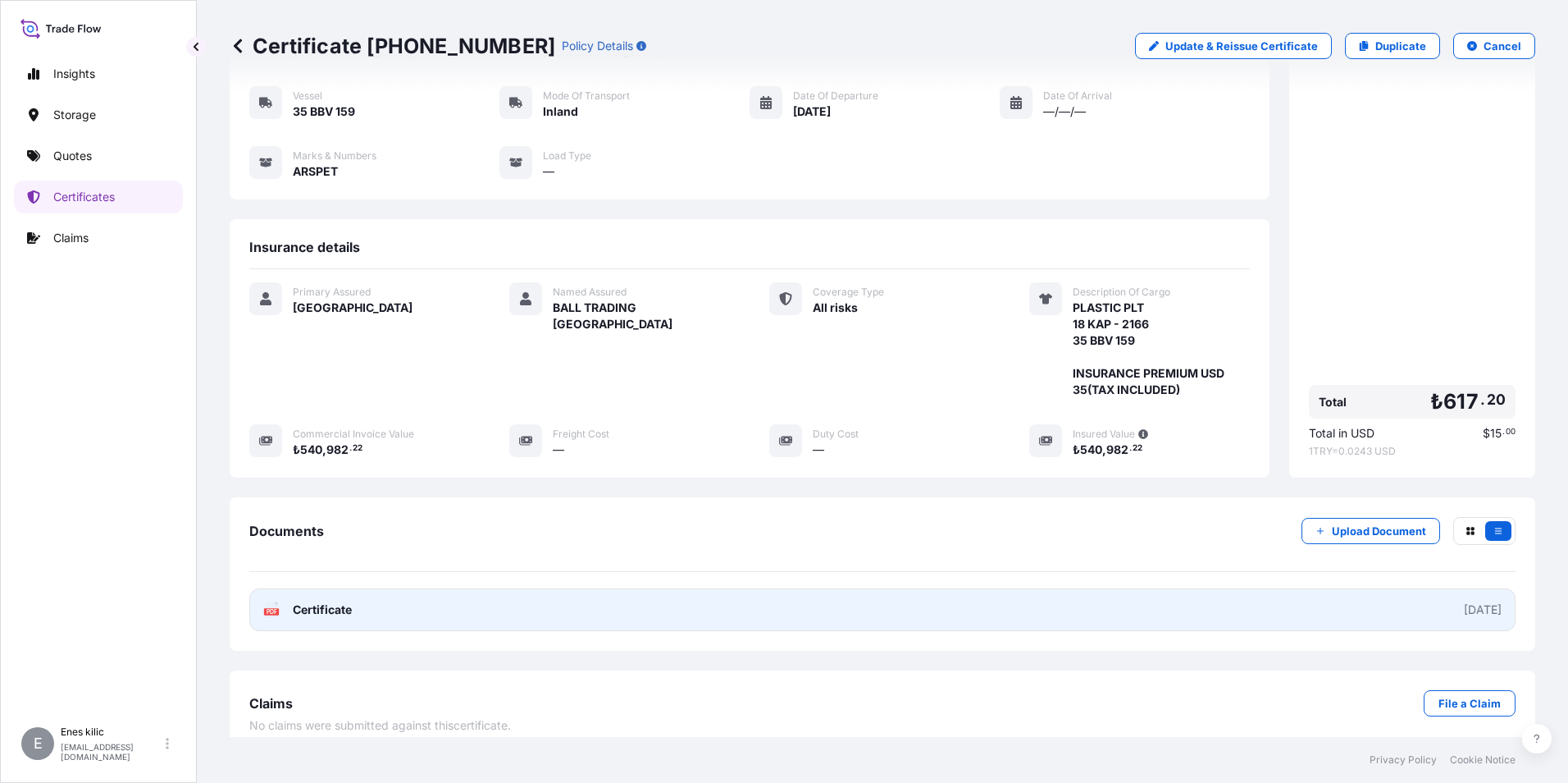
click at [328, 601] on span "Certificate" at bounding box center [322, 609] width 59 height 16
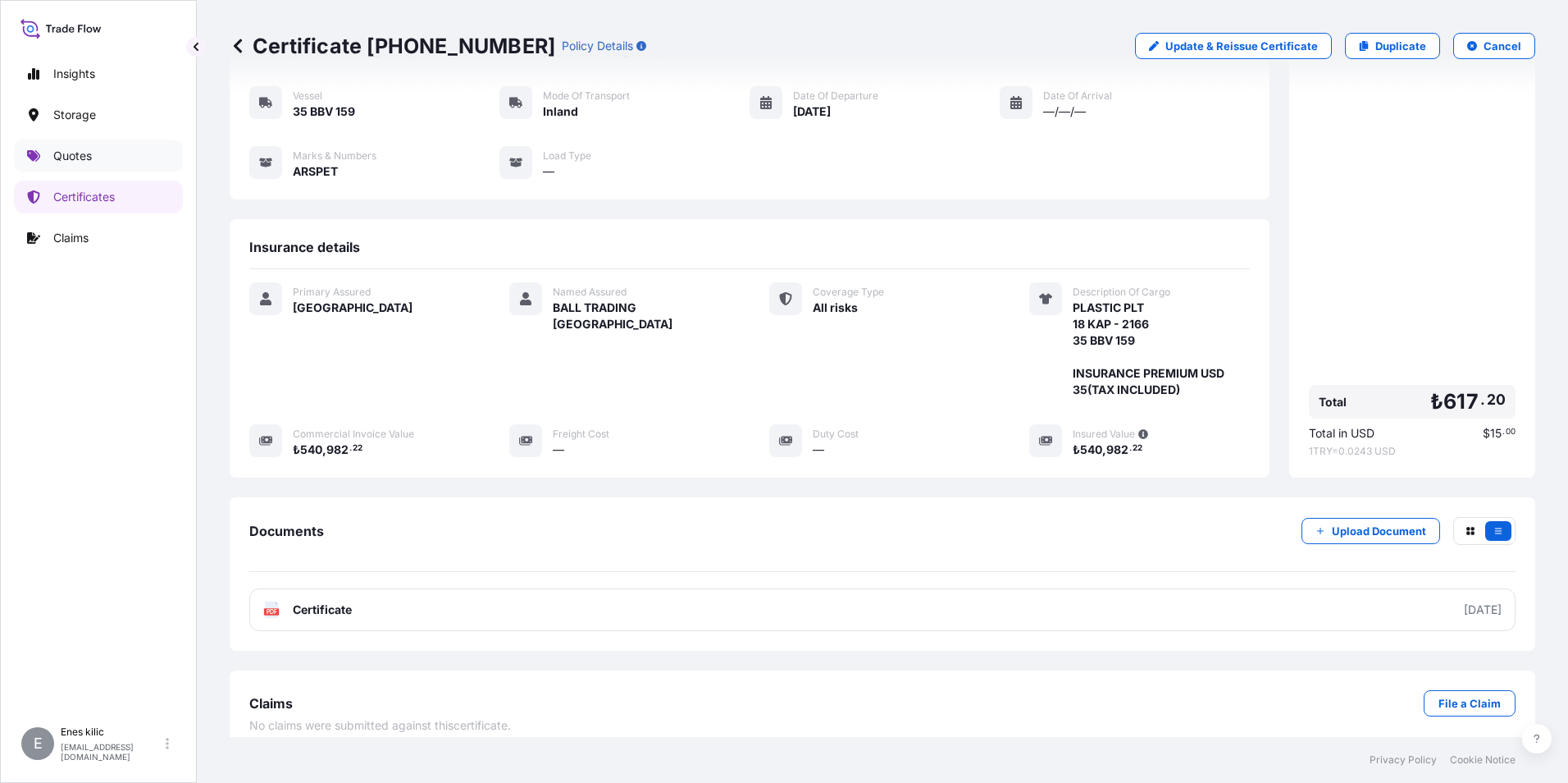
click at [61, 159] on p "Quotes" at bounding box center [73, 156] width 38 height 16
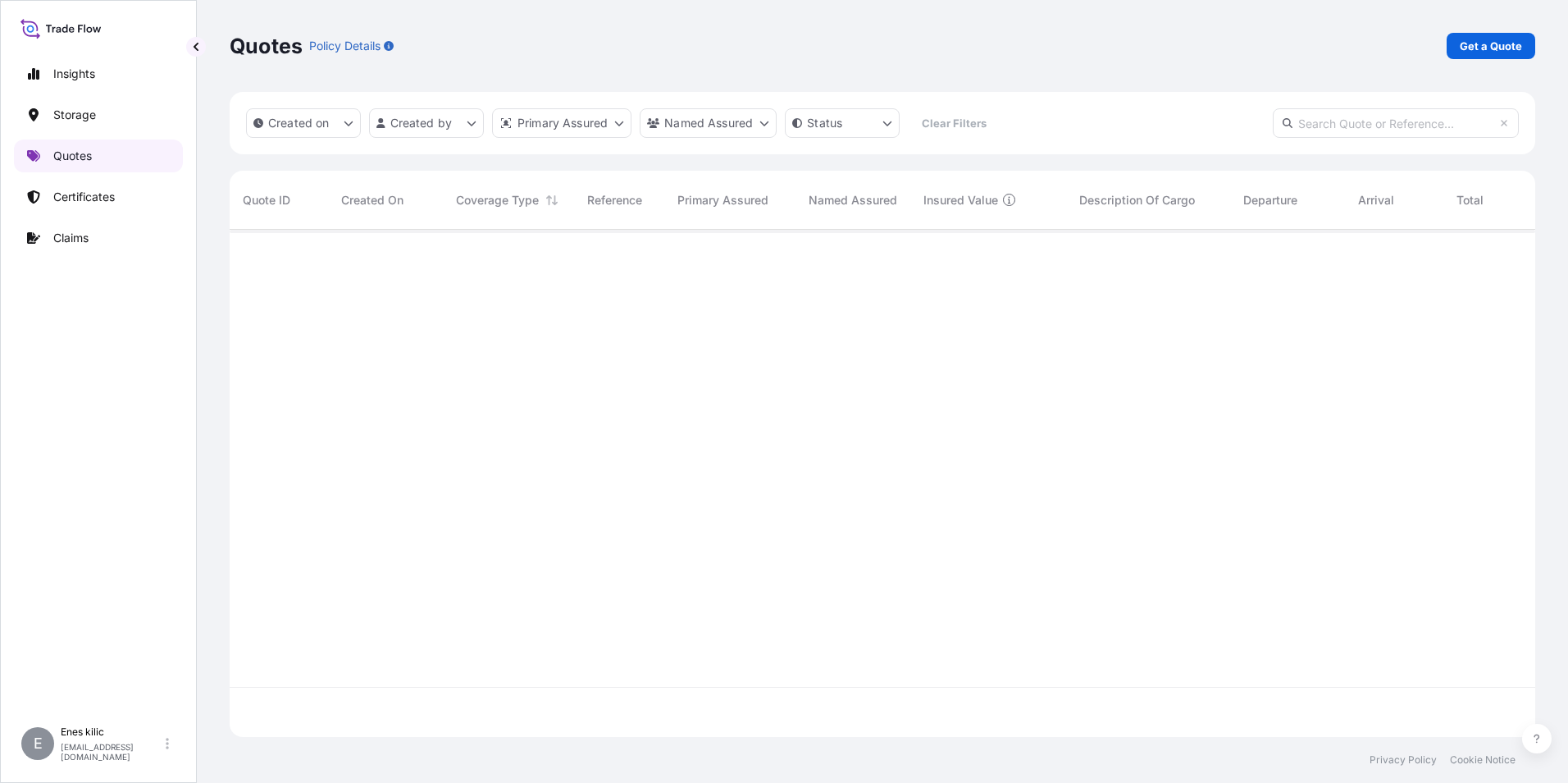
scroll to position [503, 1293]
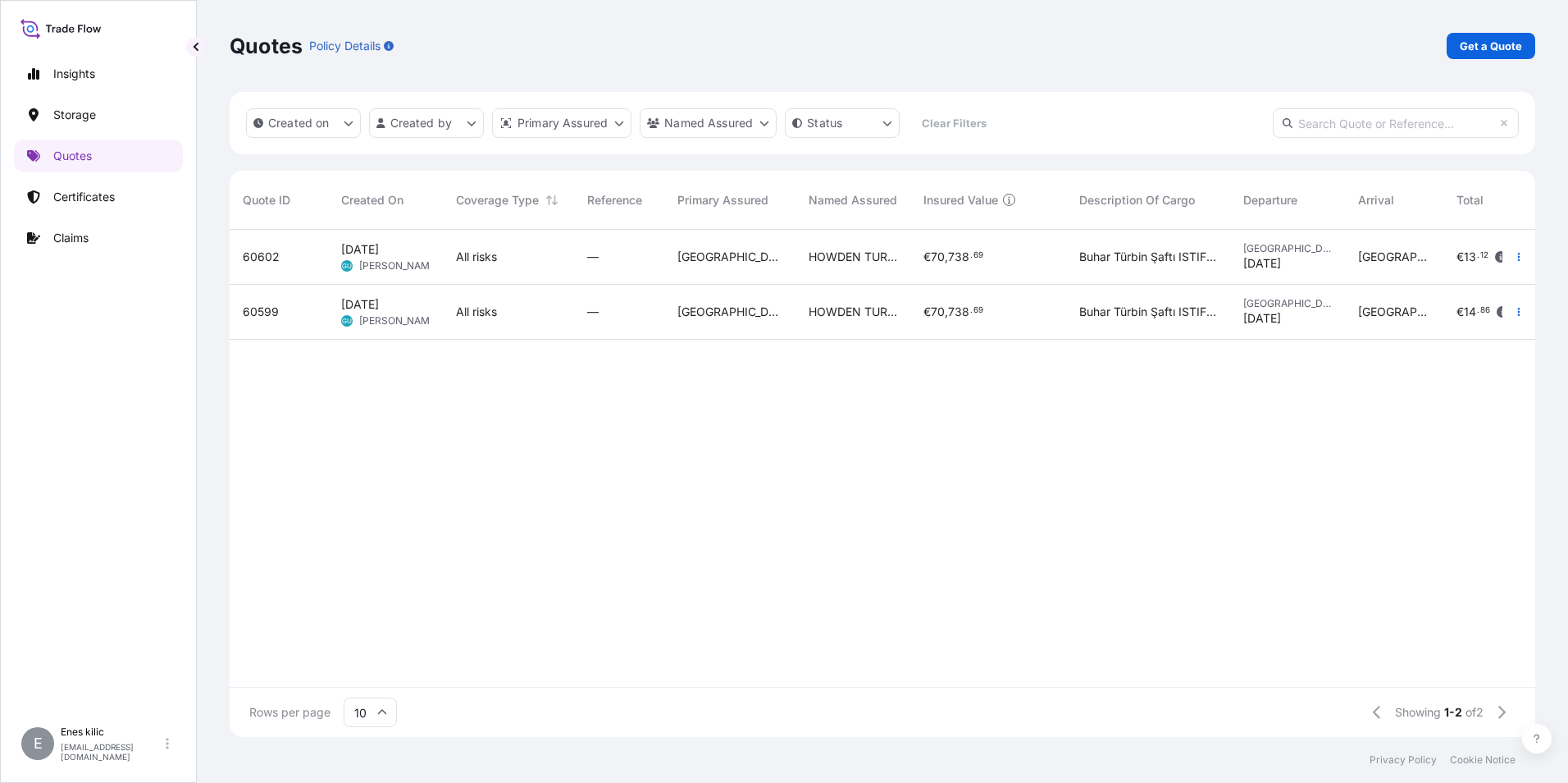
click at [1490, 61] on div "Quotes Policy Details Get a Quote" at bounding box center [881, 46] width 1305 height 92
click at [1486, 48] on p "Get a Quote" at bounding box center [1490, 45] width 62 height 16
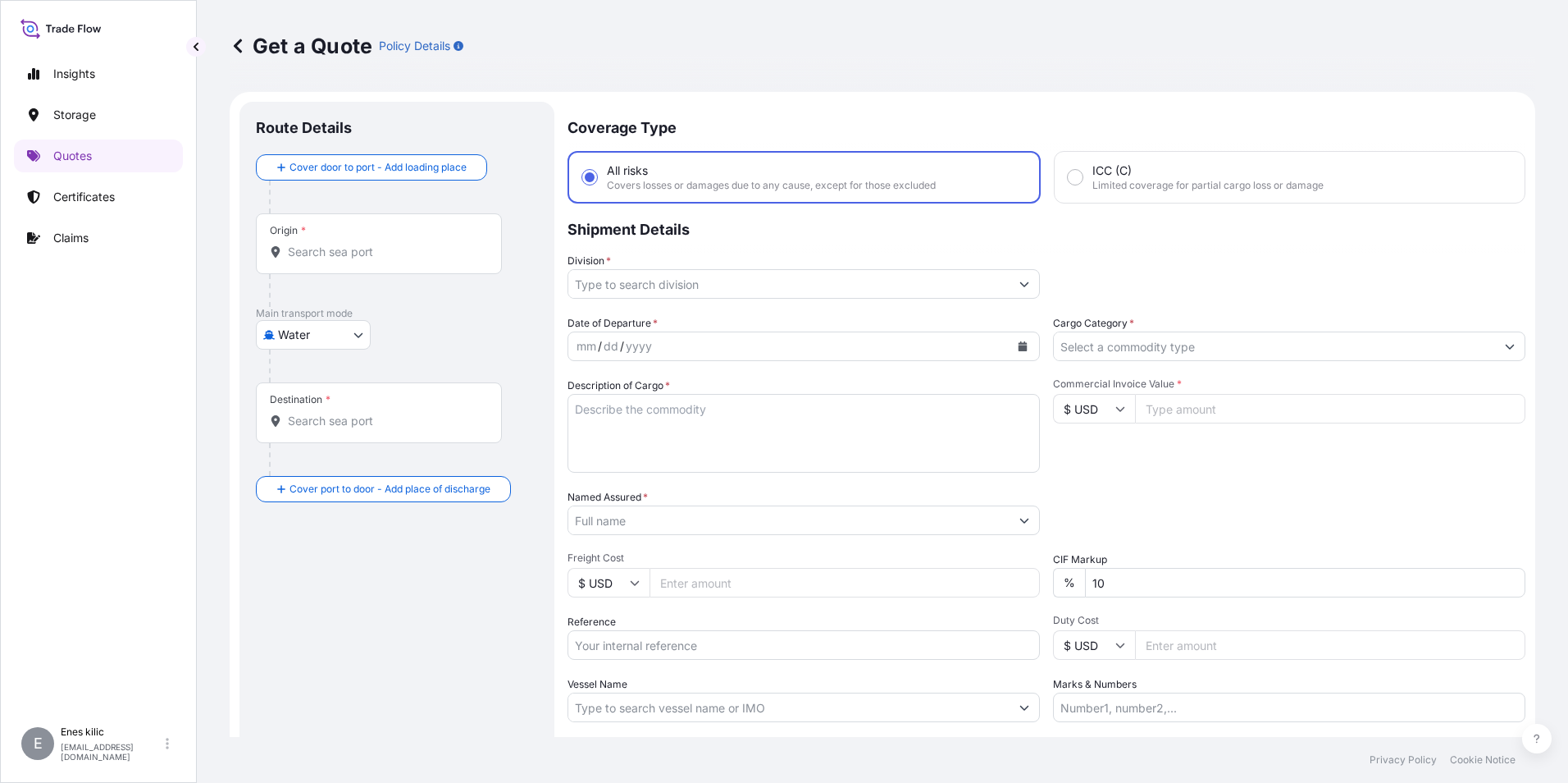
scroll to position [26, 0]
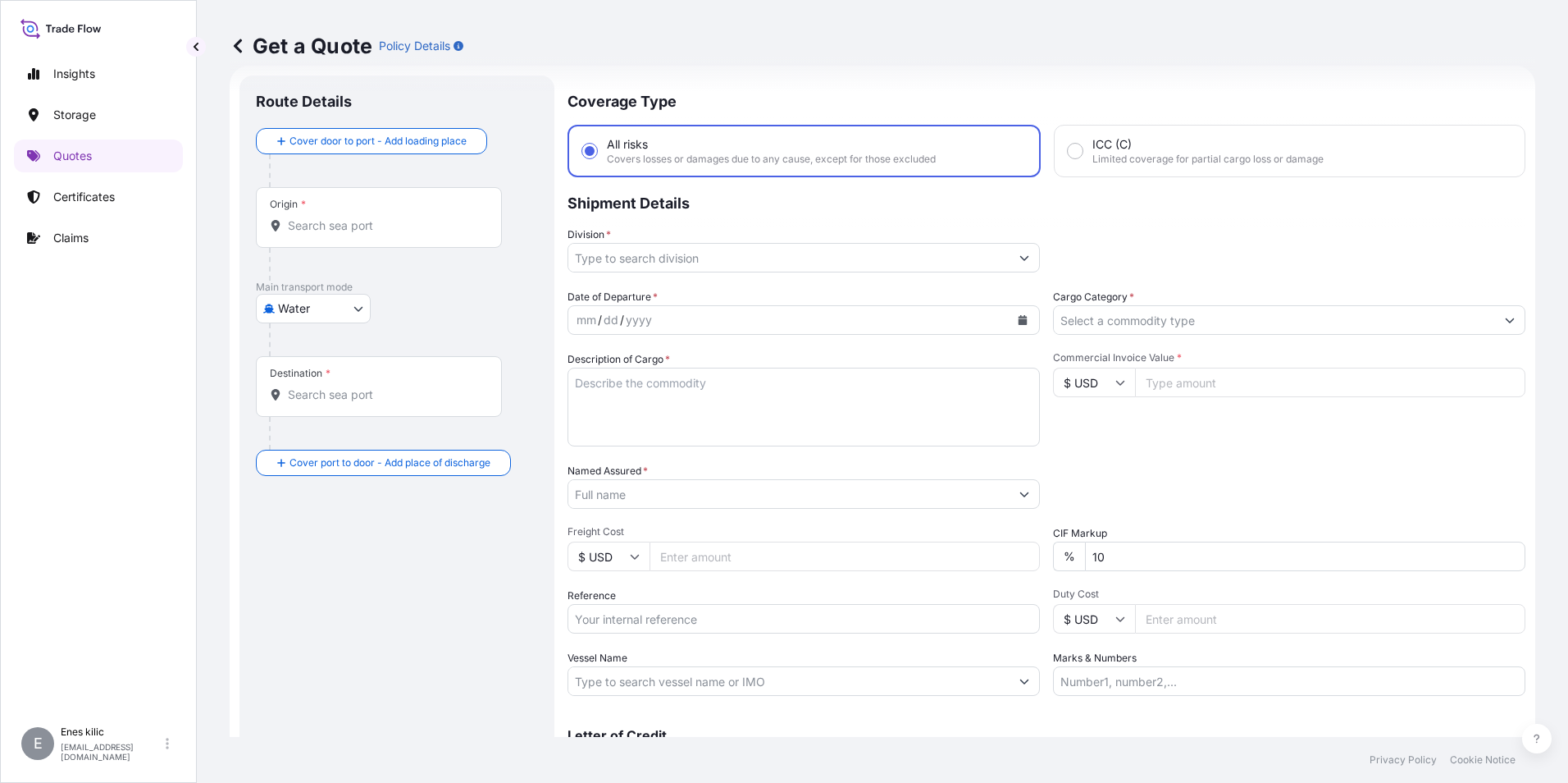
click at [386, 222] on input "Origin *" at bounding box center [385, 225] width 194 height 16
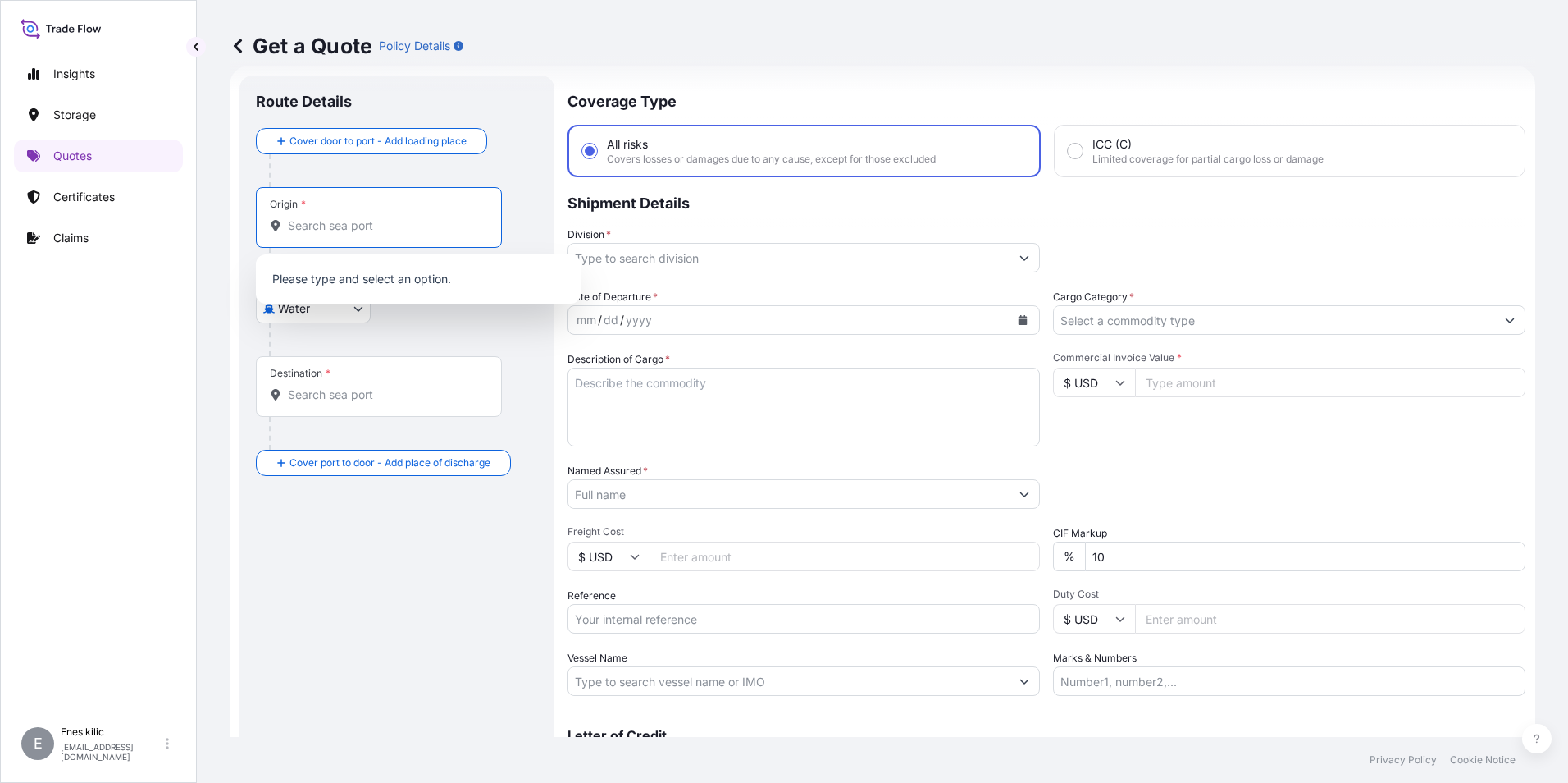
click at [336, 307] on body "0 options available. Insights Storage Quotes Certificates Claims E [PERSON_NAME…" at bounding box center [784, 391] width 1568 height 783
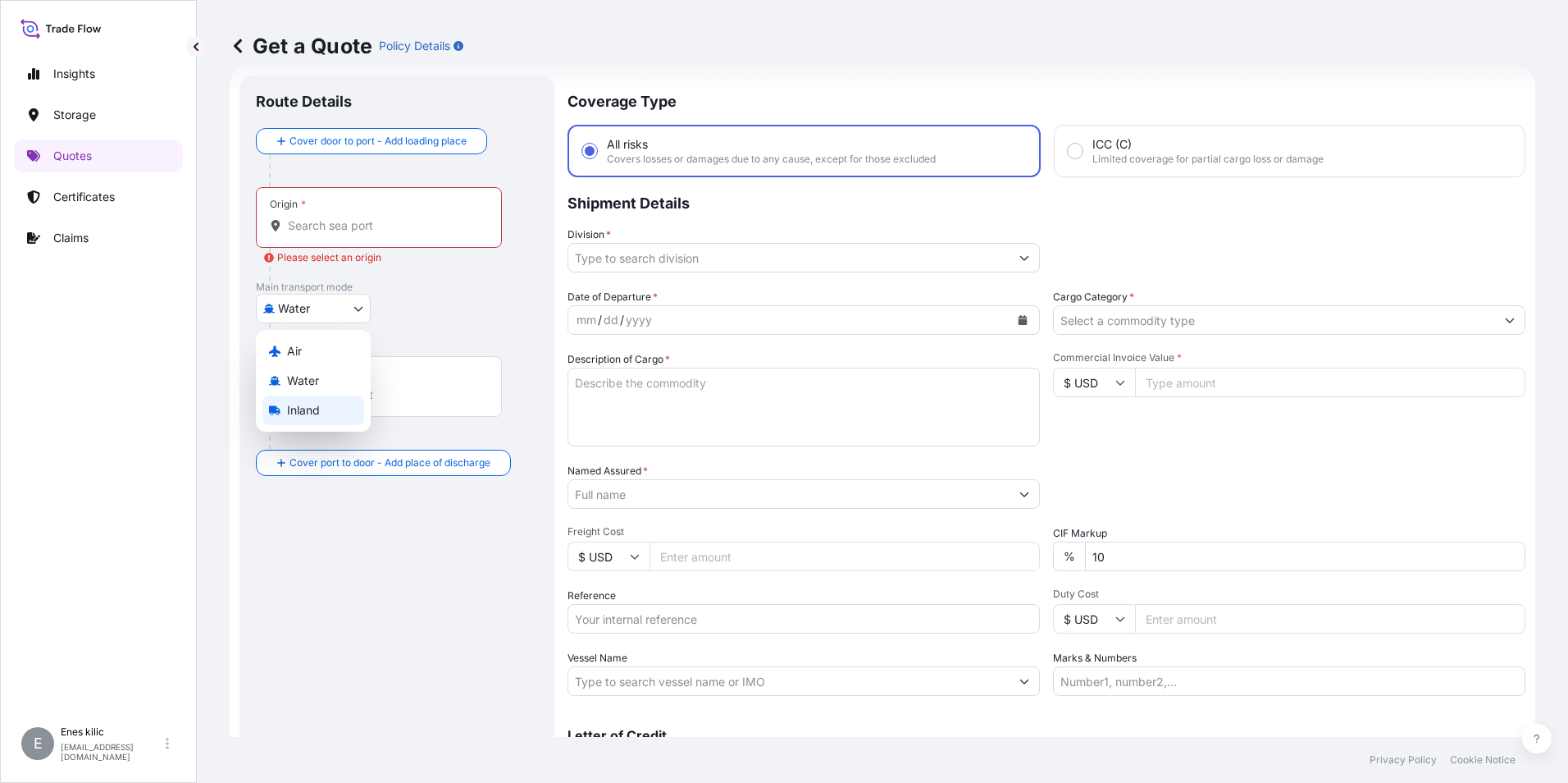
click at [324, 404] on div "Inland" at bounding box center [313, 410] width 102 height 30
select select "Inland"
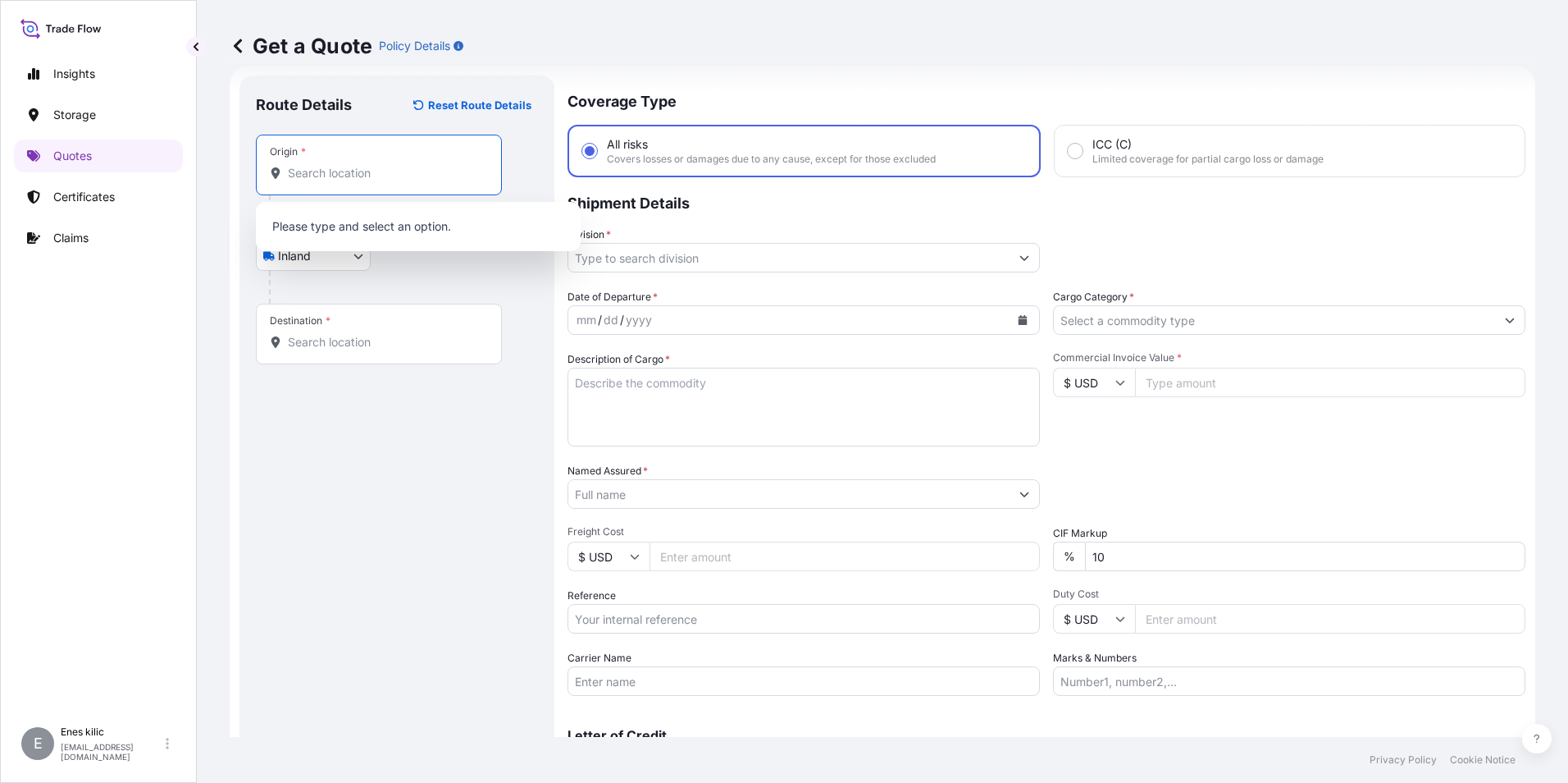
click at [336, 176] on input "Origin *" at bounding box center [385, 173] width 194 height 16
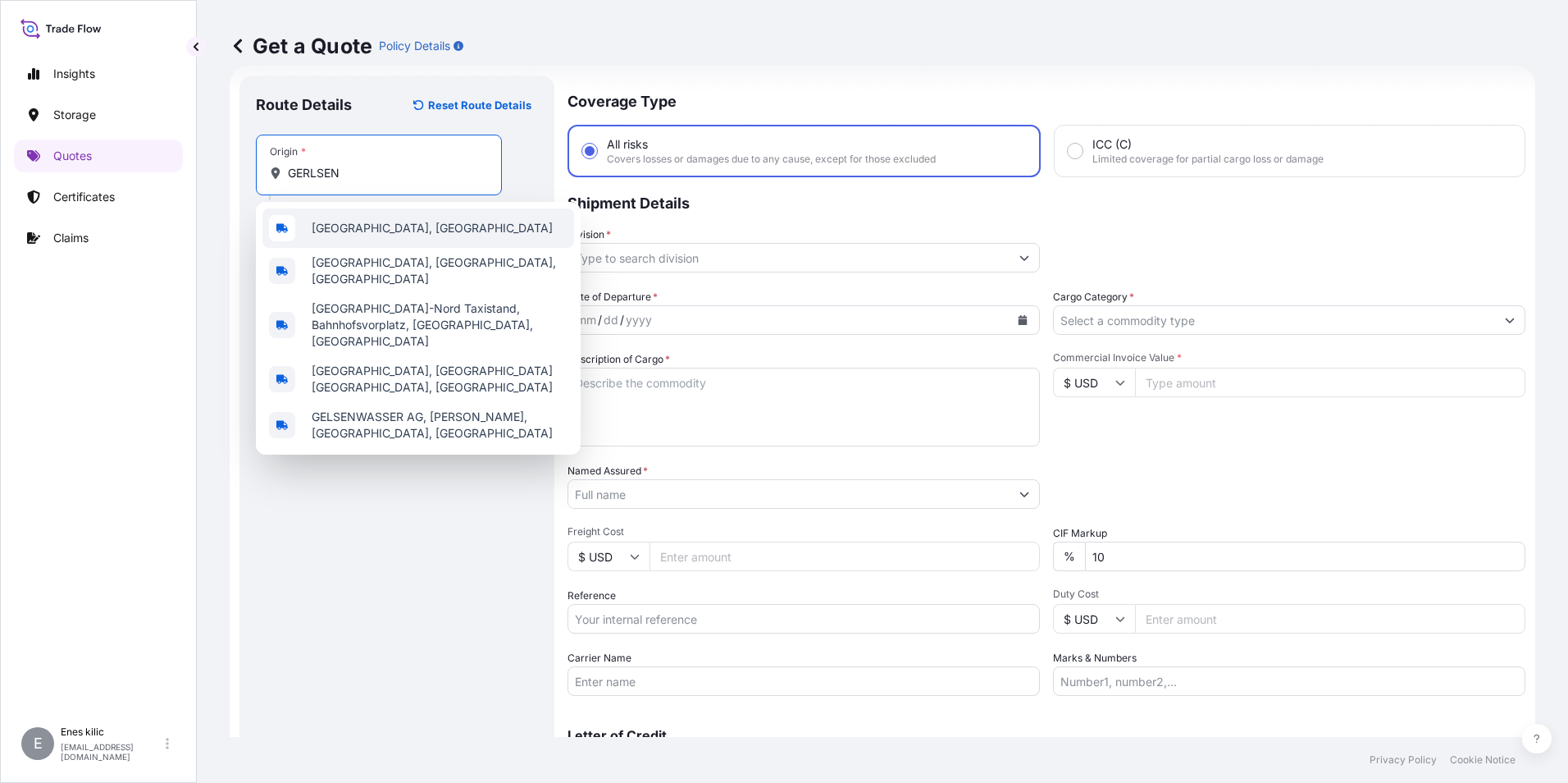
click at [394, 228] on span "[GEOGRAPHIC_DATA], [GEOGRAPHIC_DATA]" at bounding box center [432, 228] width 241 height 16
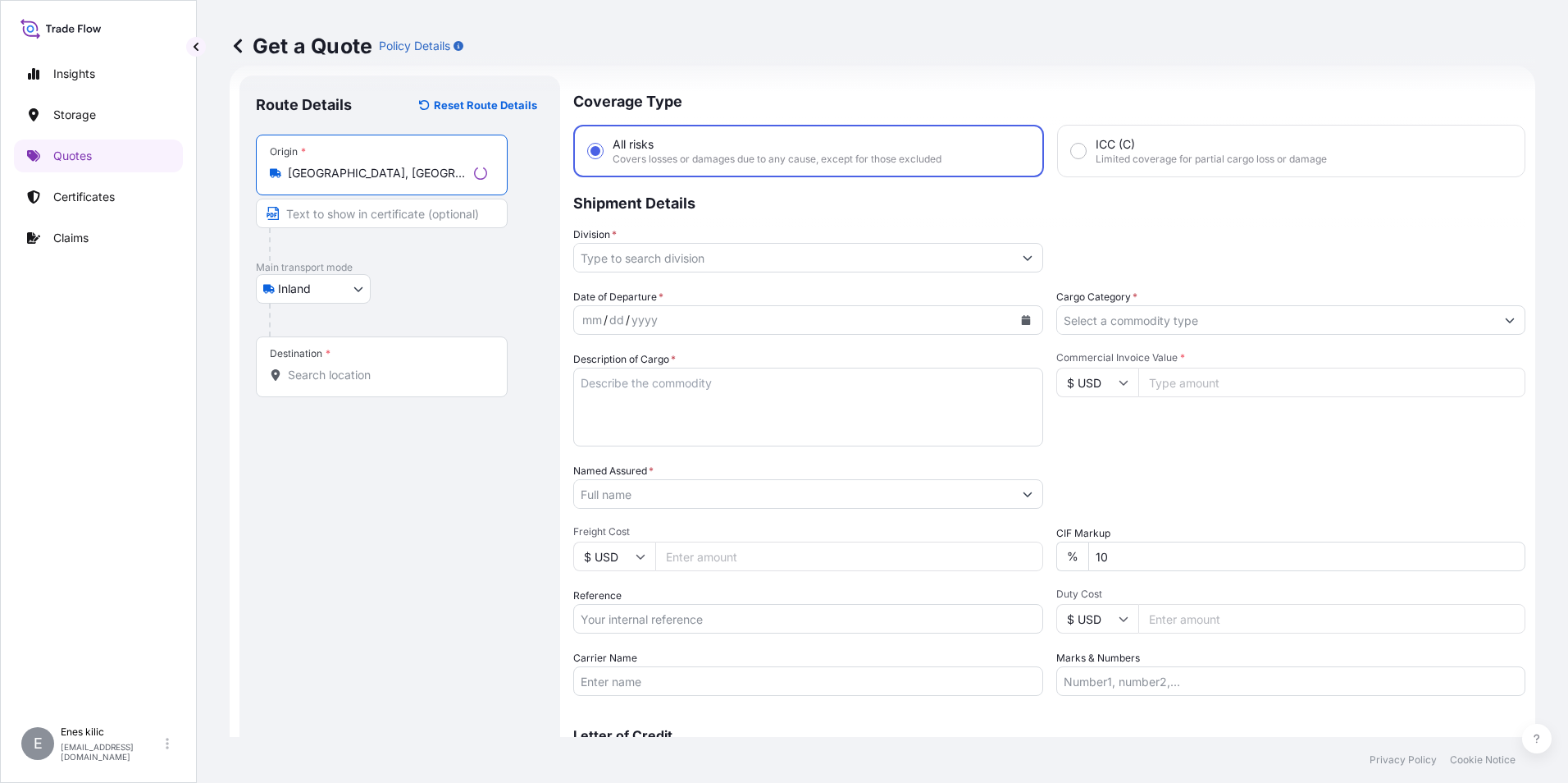
type input "[GEOGRAPHIC_DATA], [GEOGRAPHIC_DATA]"
click at [366, 362] on div "Destination *" at bounding box center [381, 366] width 252 height 61
click at [366, 367] on input "Destination *" at bounding box center [388, 375] width 200 height 16
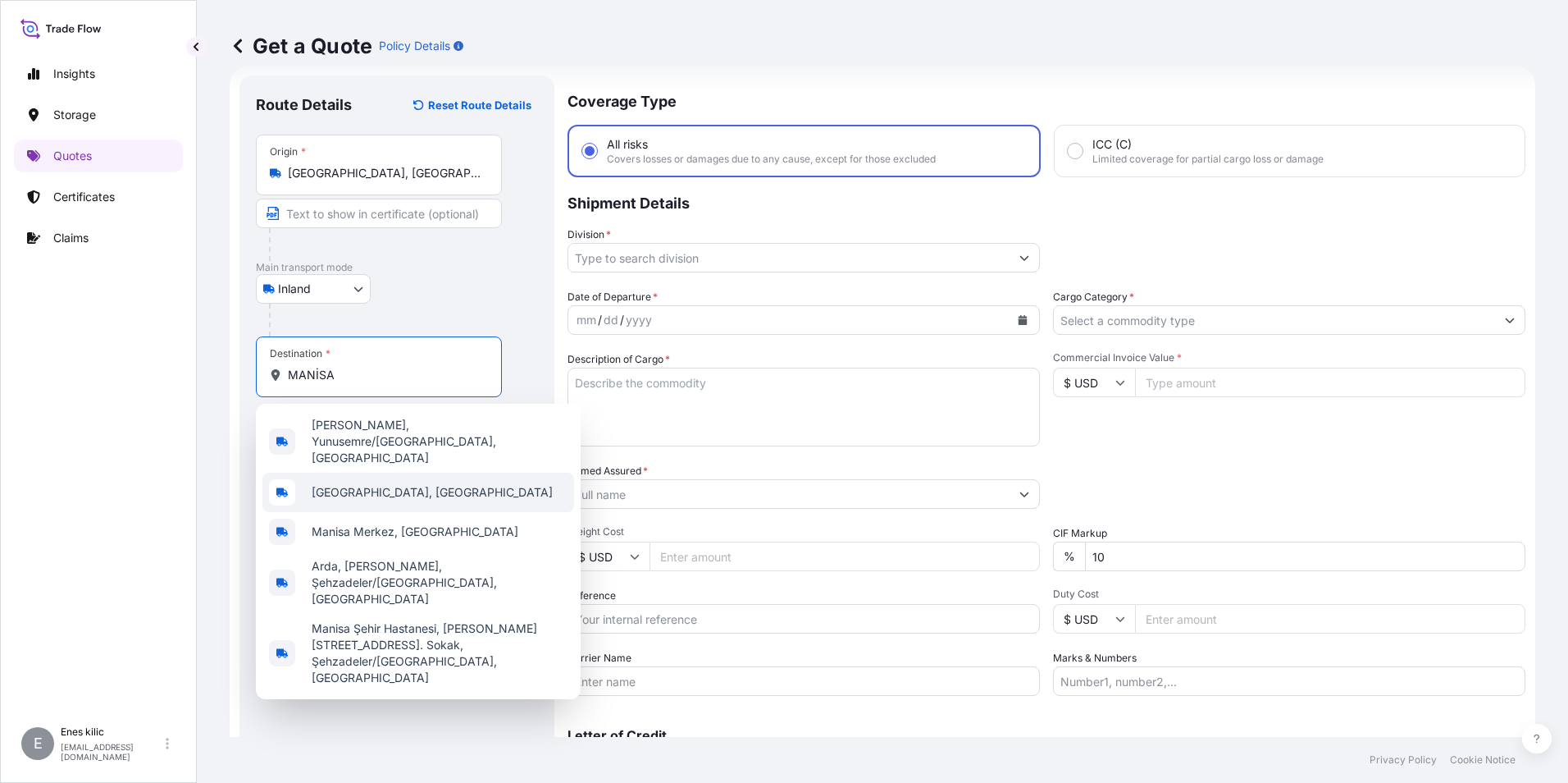
click at [388, 484] on span "[GEOGRAPHIC_DATA], [GEOGRAPHIC_DATA]" at bounding box center [432, 492] width 241 height 16
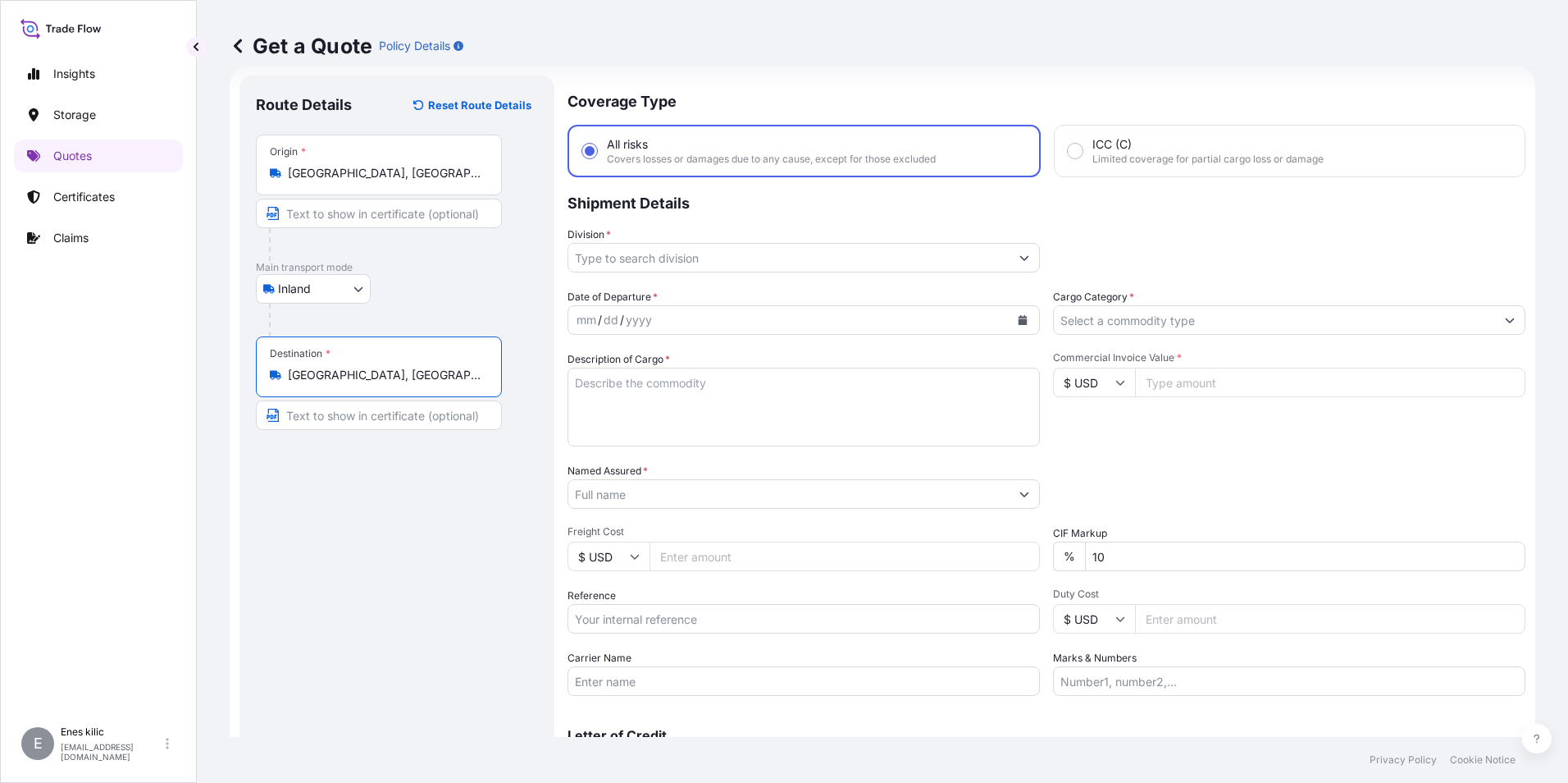
type input "[GEOGRAPHIC_DATA], [GEOGRAPHIC_DATA]"
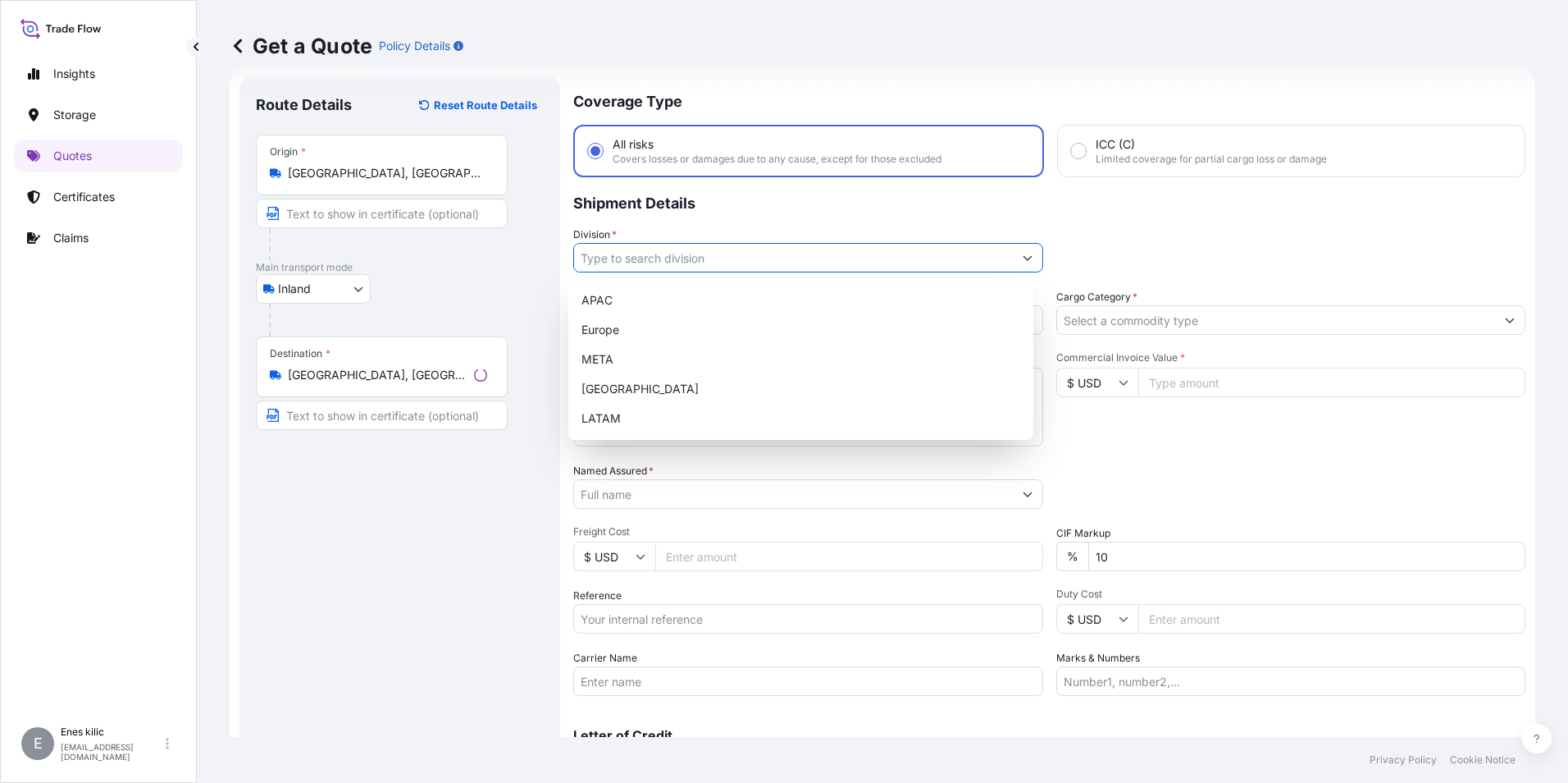
click at [707, 250] on input "Division *" at bounding box center [793, 257] width 439 height 30
click at [703, 353] on div "META" at bounding box center [801, 359] width 452 height 30
type input "META"
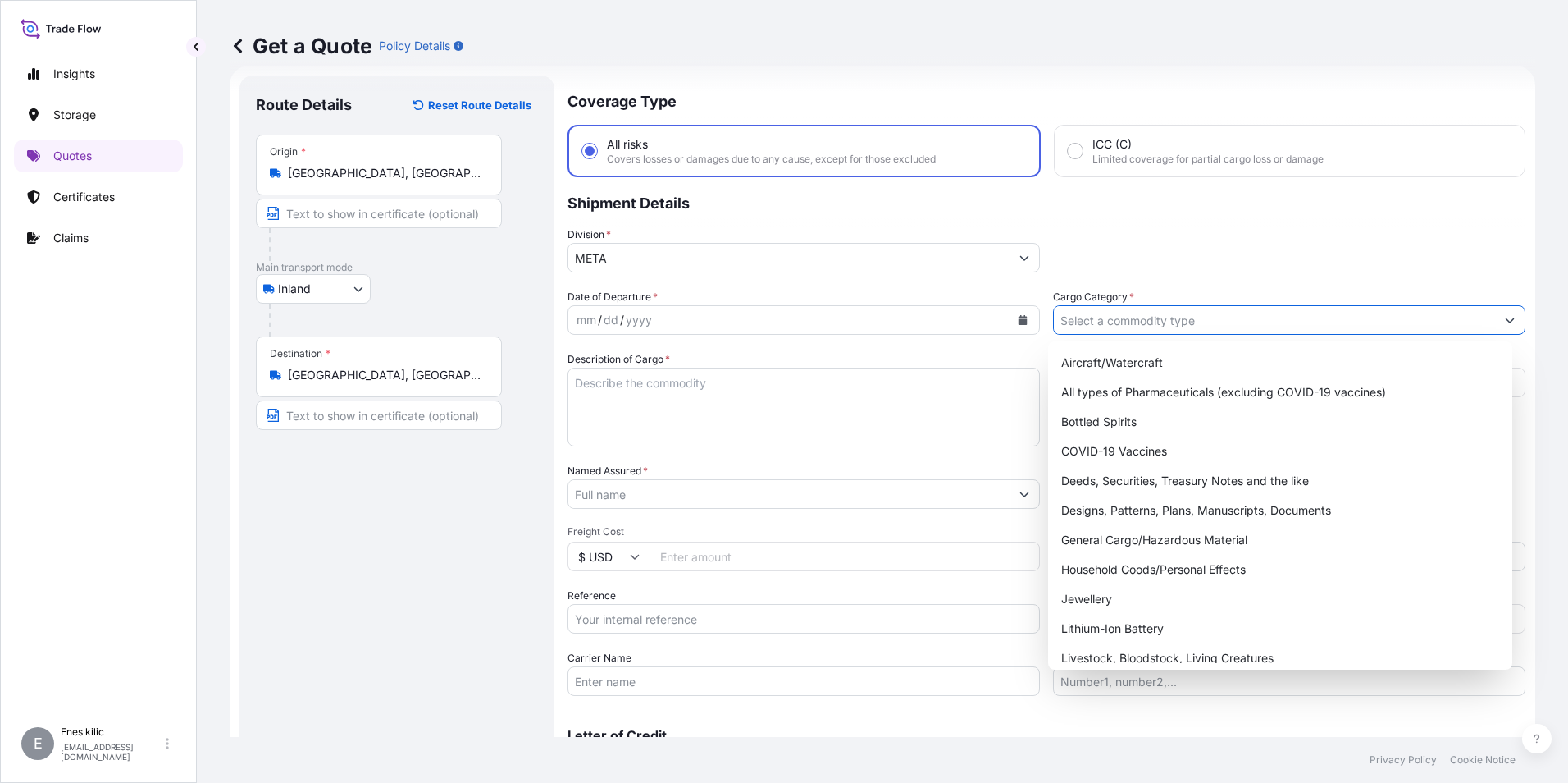
click at [1108, 328] on input "Cargo Category *" at bounding box center [1273, 320] width 441 height 30
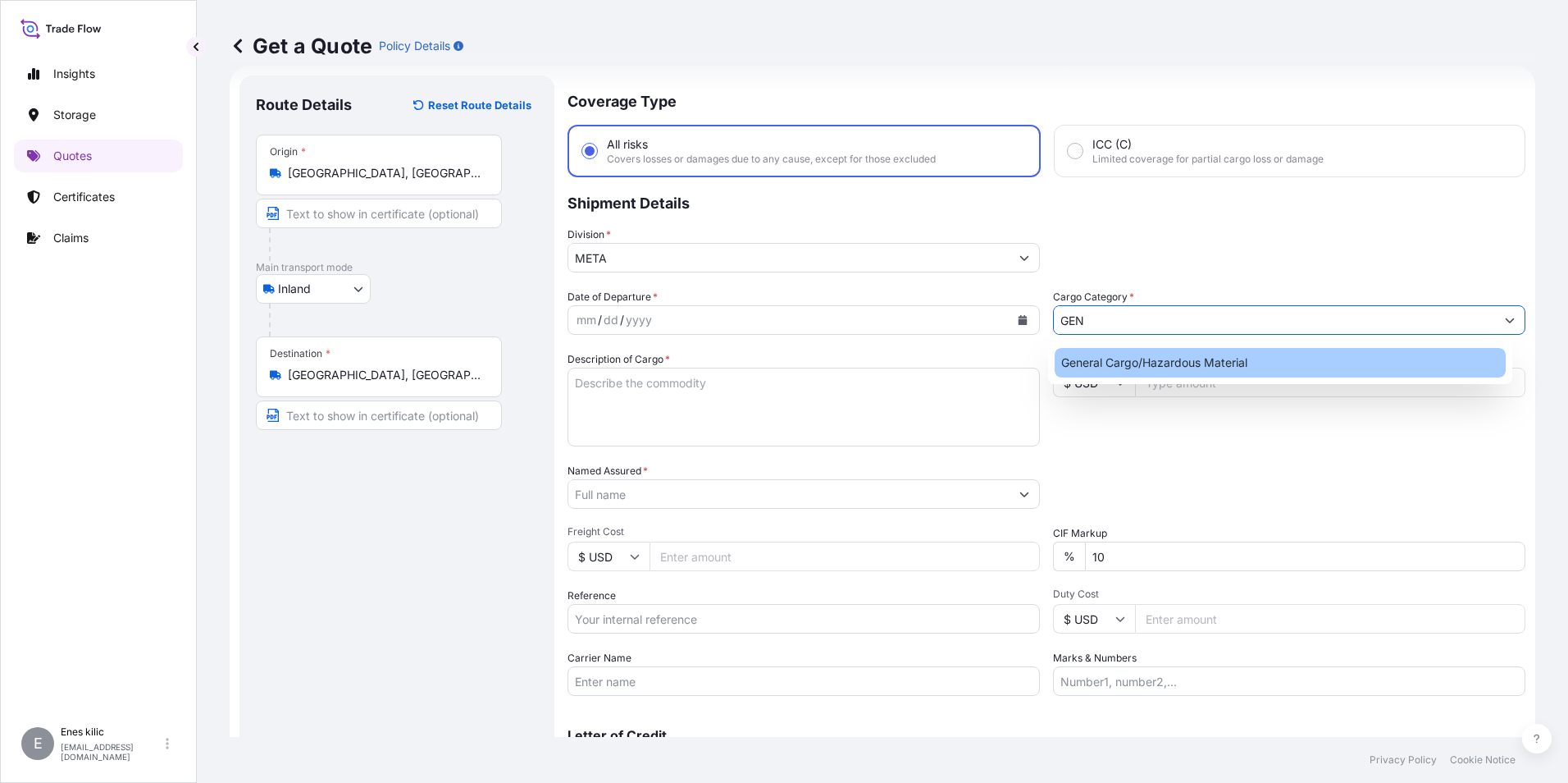
click at [1135, 367] on div "General Cargo/Hazardous Material" at bounding box center [1280, 362] width 452 height 30
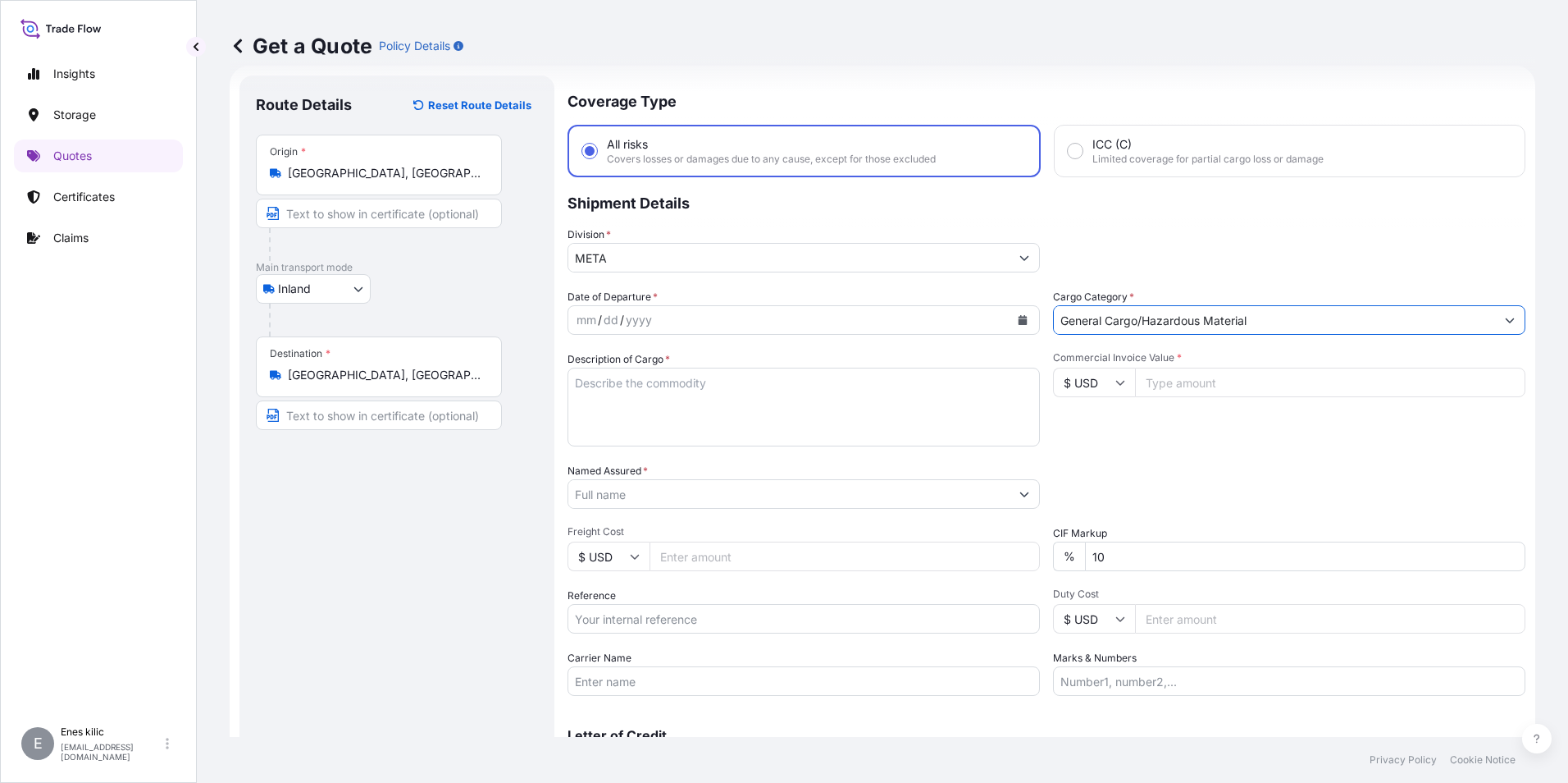
type input "General Cargo/Hazardous Material"
click at [1019, 320] on icon "Calendar" at bounding box center [1023, 320] width 9 height 10
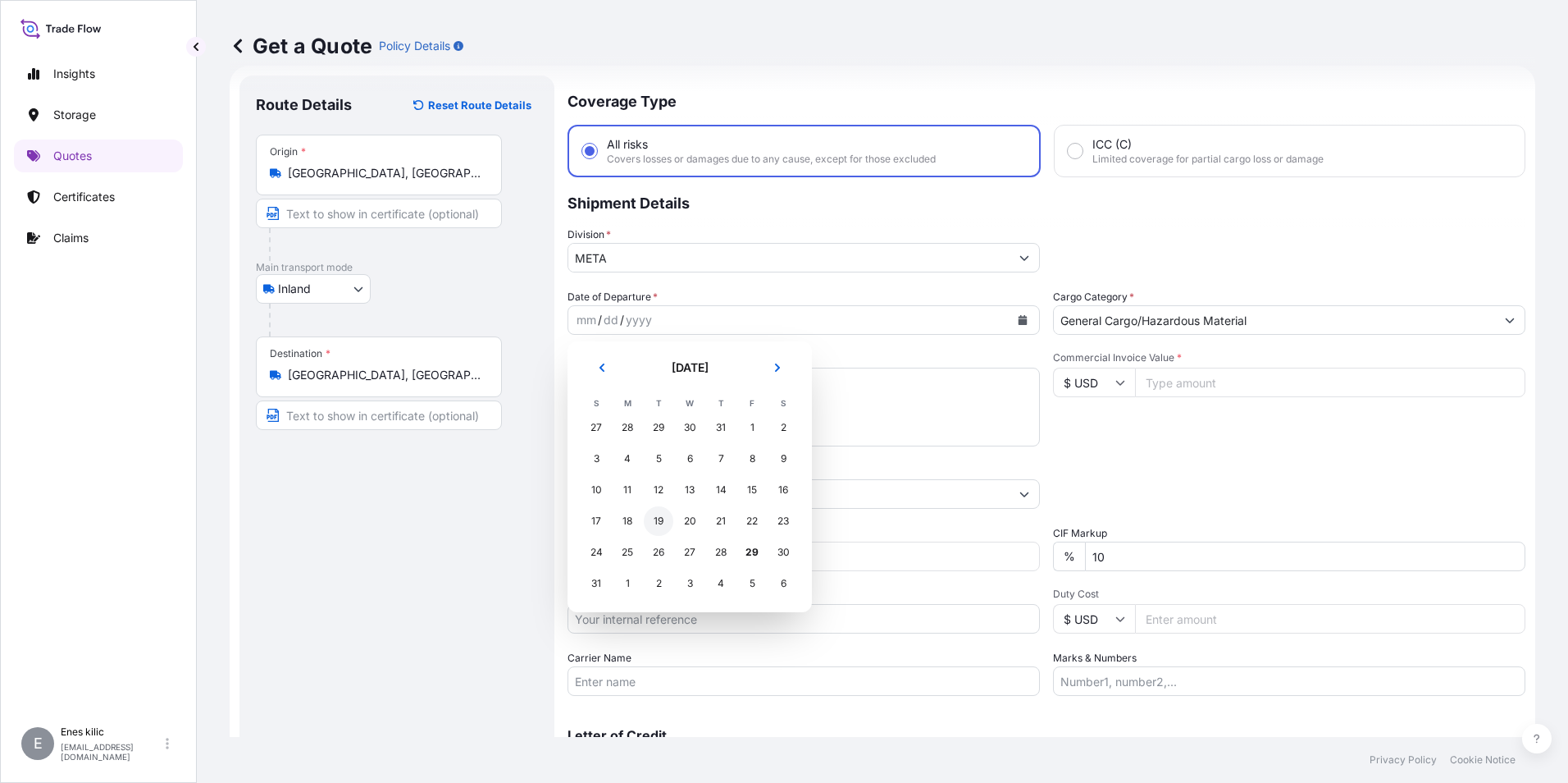
click at [660, 526] on div "19" at bounding box center [658, 521] width 30 height 30
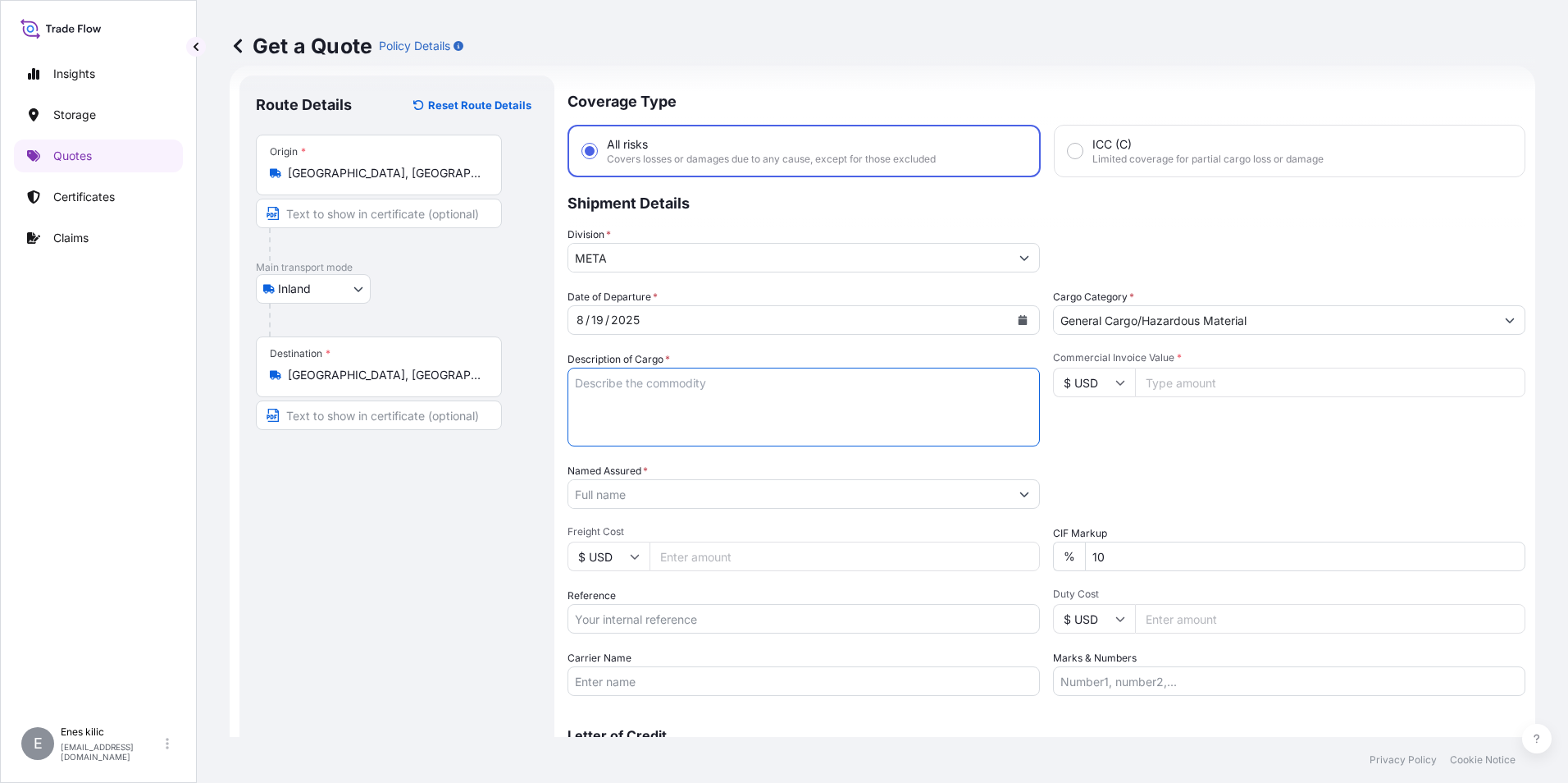
click at [654, 407] on textarea "Description of Cargo *" at bounding box center [804, 407] width 472 height 79
click at [674, 394] on textarea "Description of Cargo *" at bounding box center [804, 407] width 472 height 79
paste textarea "PLASTIC PLT"
click at [713, 390] on textarea "PLASTIC PLT" at bounding box center [804, 407] width 472 height 79
paste textarea "18 KAP - 2166"
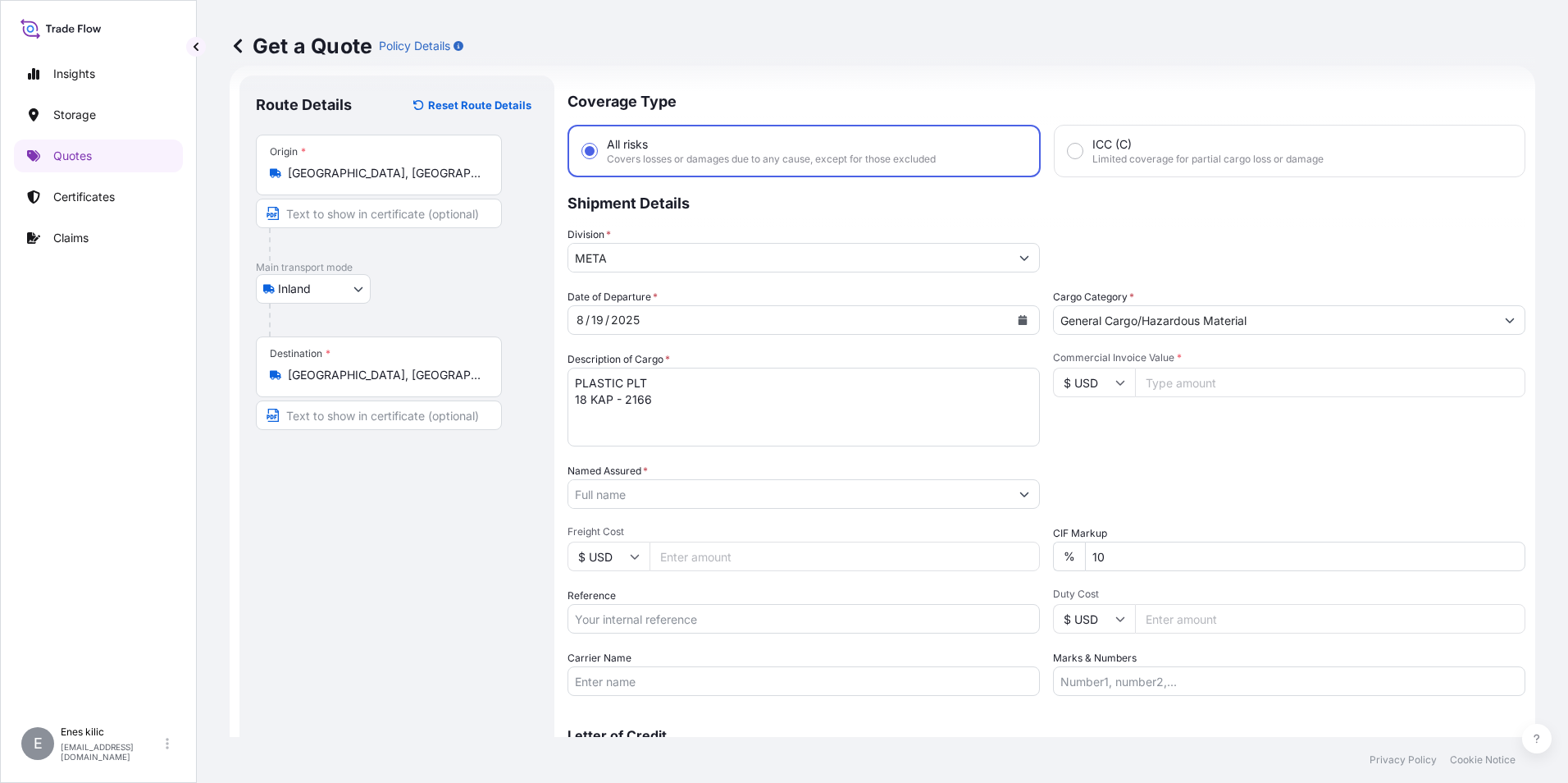
click at [711, 397] on textarea "PLASTIC PLT 18 KAP - 2166" at bounding box center [804, 407] width 472 height 79
paste textarea "20 ALA 916"
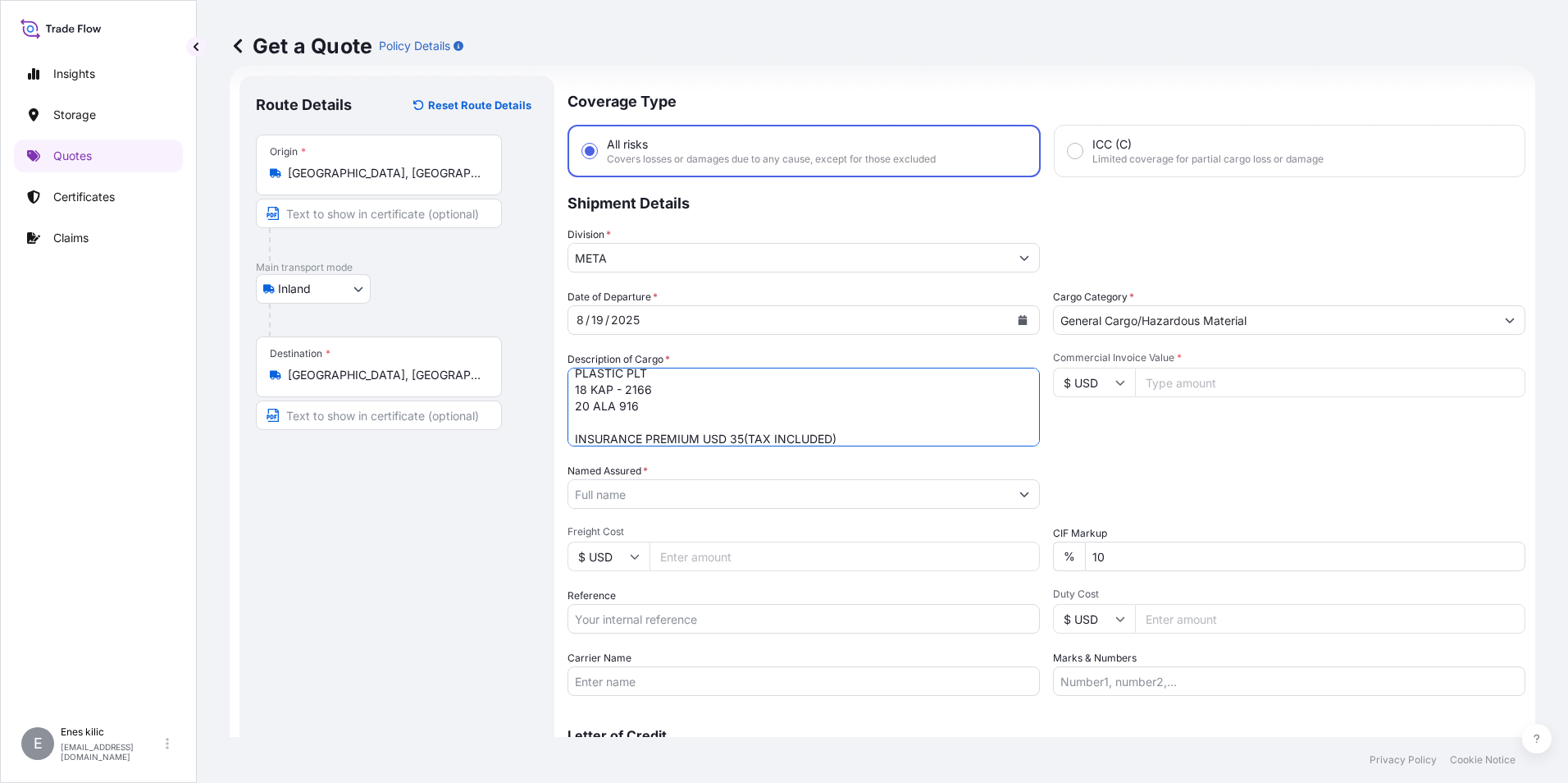
type textarea "PLASTIC PLT 18 KAP - 2166 20 ALA 916 INSURANCE PREMIUM USD 35(TAX INCLUDED)"
click at [1096, 379] on input "$ USD" at bounding box center [1093, 382] width 82 height 30
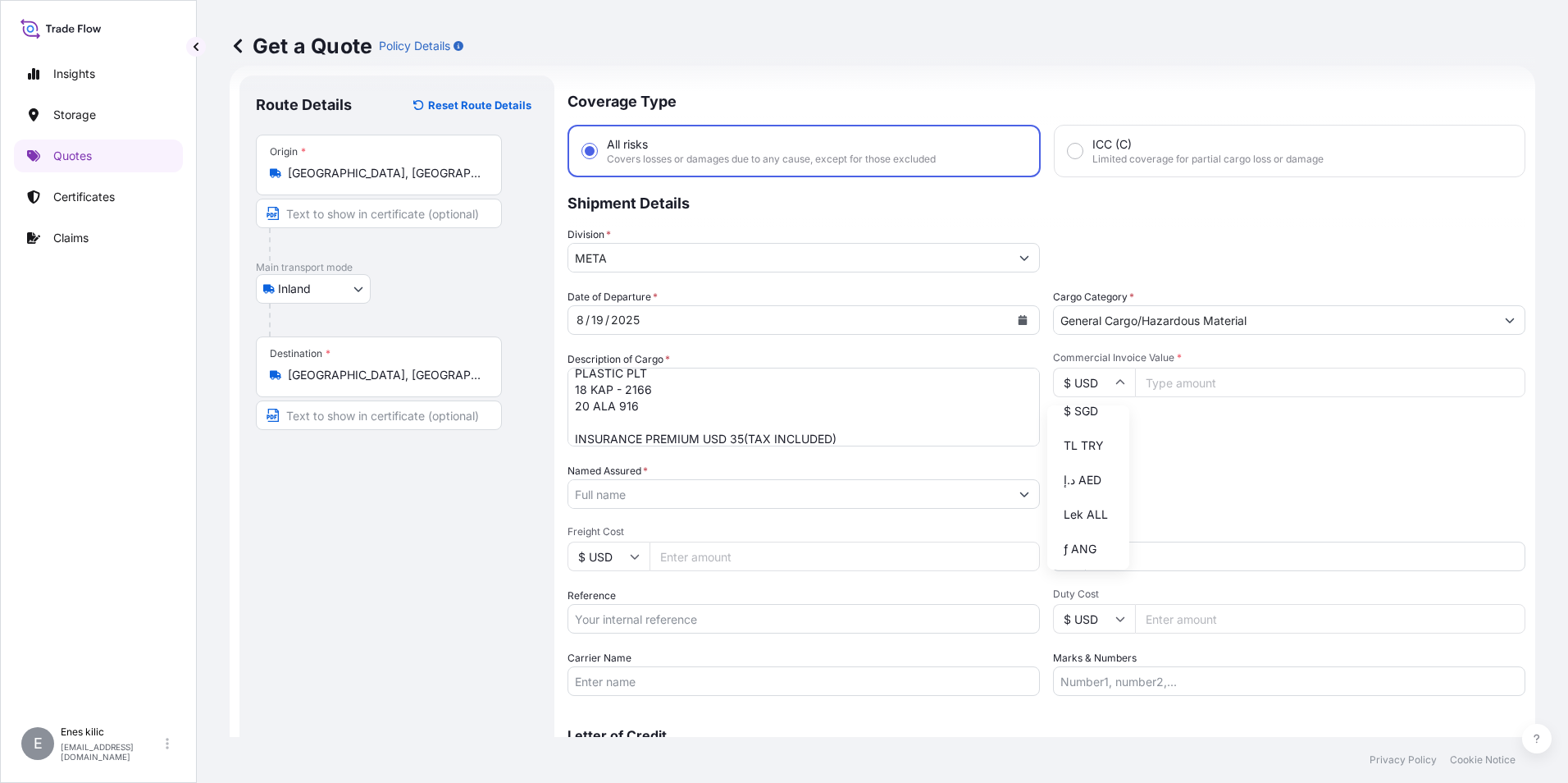
scroll to position [575, 0]
click at [1090, 454] on div "TL TRY" at bounding box center [1088, 439] width 69 height 31
type input "TL TRY"
click at [1190, 388] on input "Commercial Invoice Value *" at bounding box center [1330, 382] width 390 height 30
type input "540982.22"
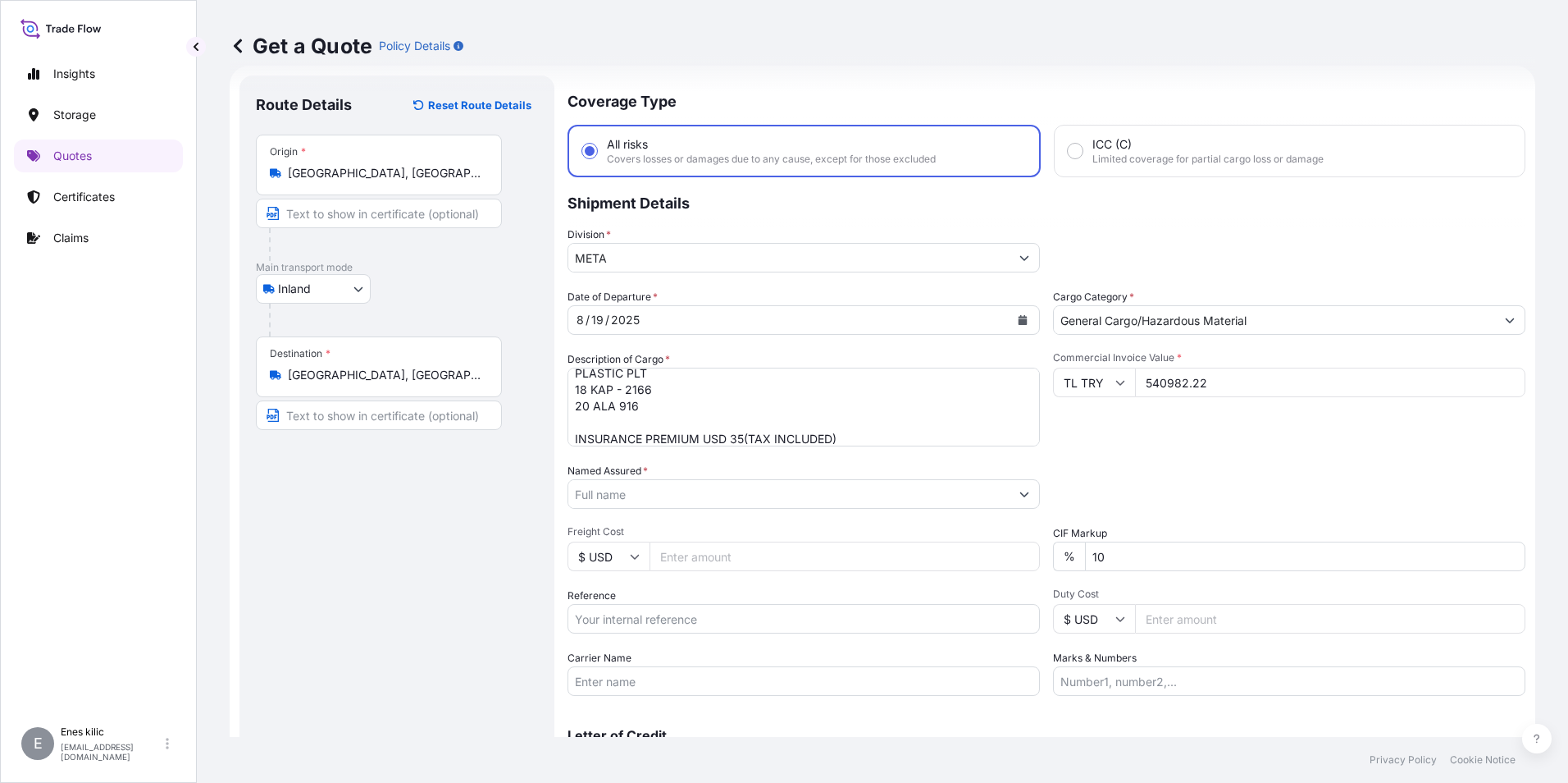
click at [1216, 542] on input "10" at bounding box center [1305, 556] width 441 height 30
type input "0"
click at [1182, 477] on div "Packing Category Type to search a container mode Please select a primary mode o…" at bounding box center [1289, 486] width 472 height 46
click at [658, 491] on input "Named Assured *" at bounding box center [788, 494] width 441 height 30
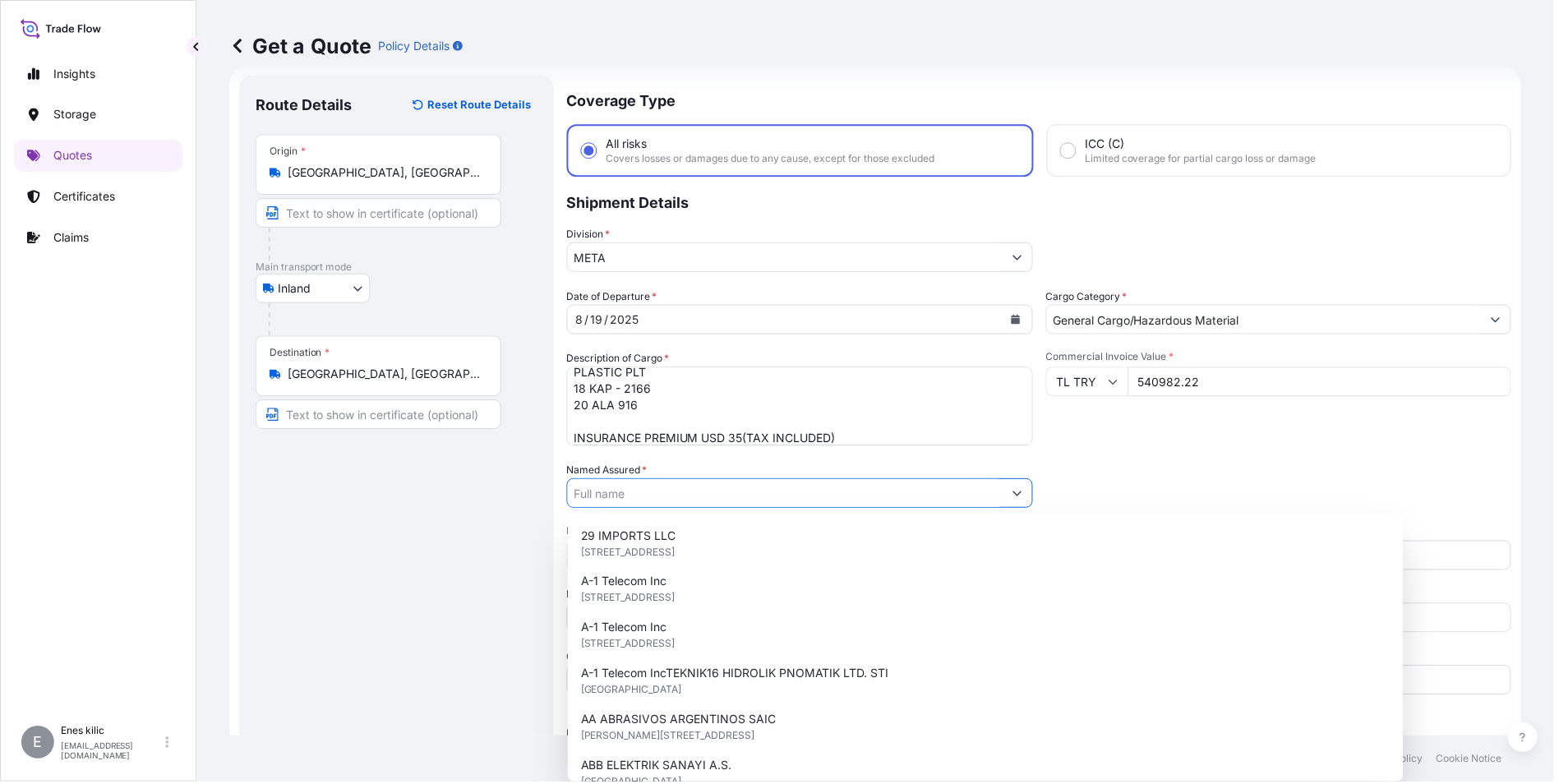
paste input "BALL TRADING [GEOGRAPHIC_DATA]"
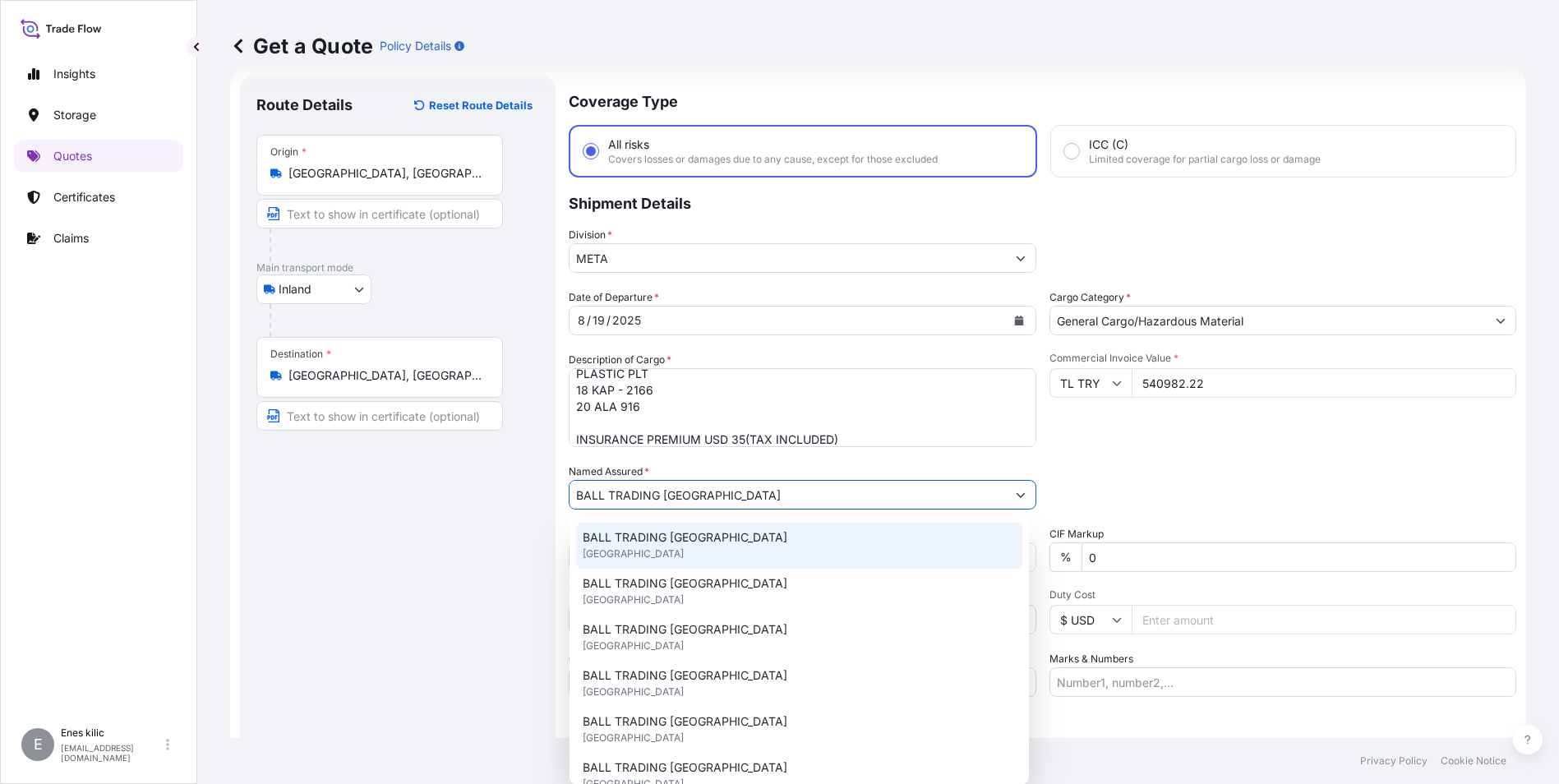
click at [705, 536] on span "BALL TRADING [GEOGRAPHIC_DATA]" at bounding box center [684, 537] width 205 height 16
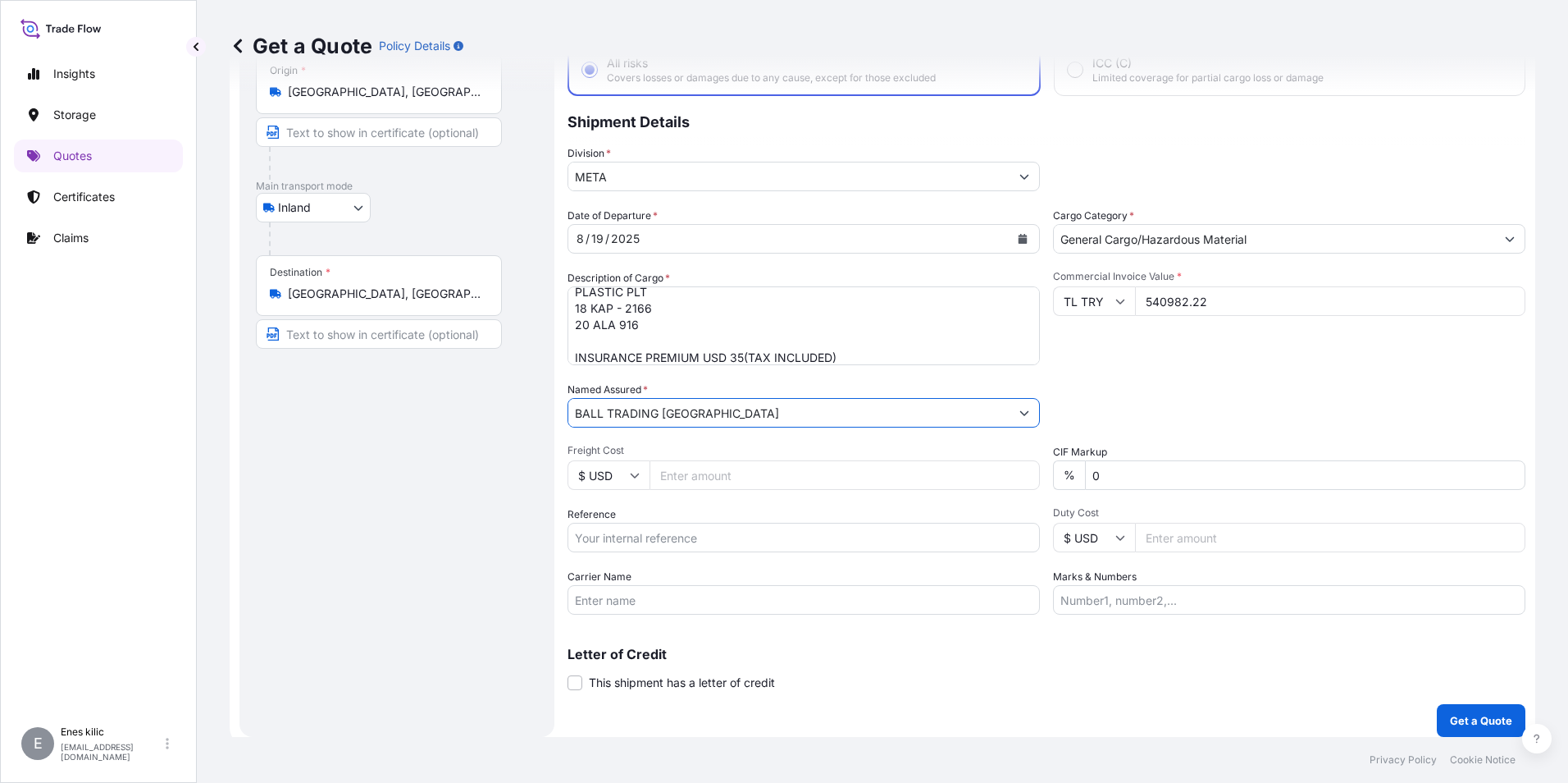
scroll to position [109, 0]
type input "BALL TRADING [GEOGRAPHIC_DATA]"
drag, startPoint x: 695, startPoint y: 535, endPoint x: 653, endPoint y: 526, distance: 43.0
click at [695, 535] on input "Reference" at bounding box center [804, 536] width 472 height 30
click at [649, 540] on input "Reference" at bounding box center [804, 536] width 472 height 30
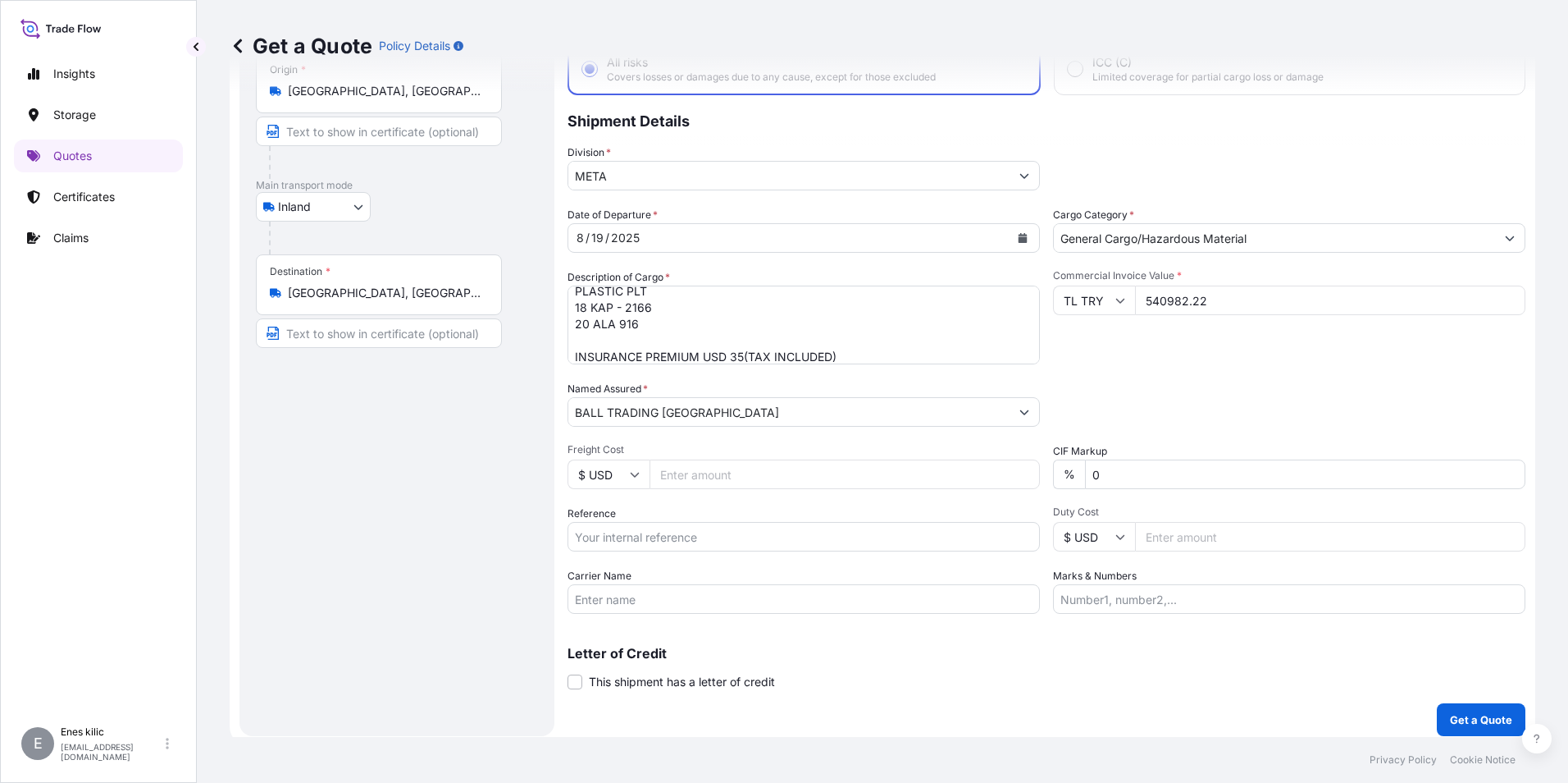
paste input "2211773317"
type input "2211773317"
click at [942, 566] on div "Date of Departure * [DATE] Cargo Category * General Cargo/Hazardous Material De…" at bounding box center [1046, 410] width 957 height 407
drag, startPoint x: 721, startPoint y: 604, endPoint x: 710, endPoint y: 600, distance: 11.7
click at [721, 604] on input "Carrier Name" at bounding box center [804, 599] width 472 height 30
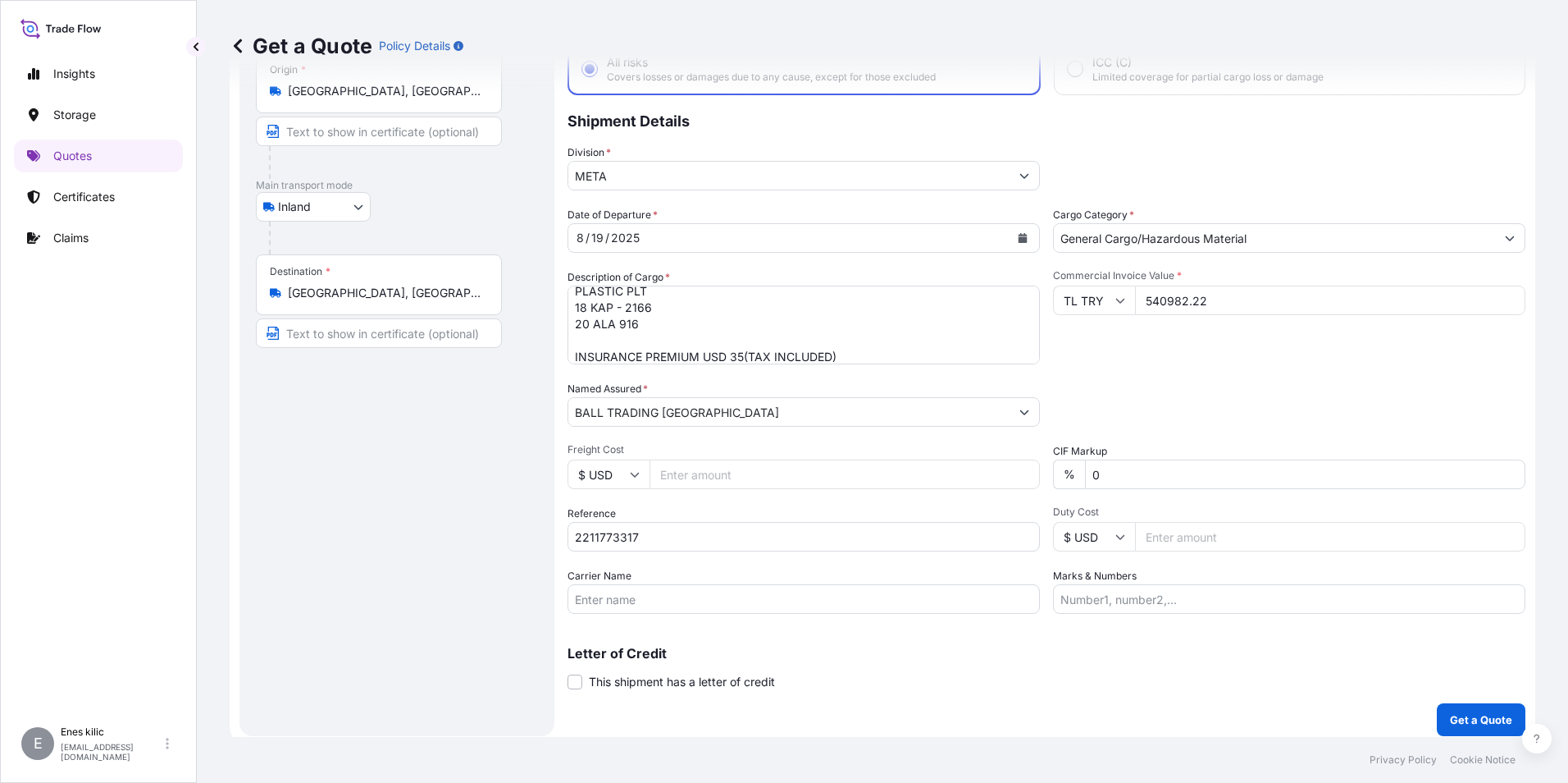
click at [660, 611] on input "Carrier Name" at bounding box center [804, 599] width 472 height 30
paste input "20 ALA 916"
type input "20 ALA 916"
click at [1193, 614] on div "Coverage Type All risks Covers losses or damages due to any cause, except for t…" at bounding box center [1046, 364] width 957 height 743
click at [1178, 604] on input "Marks & Numbers" at bounding box center [1289, 599] width 472 height 30
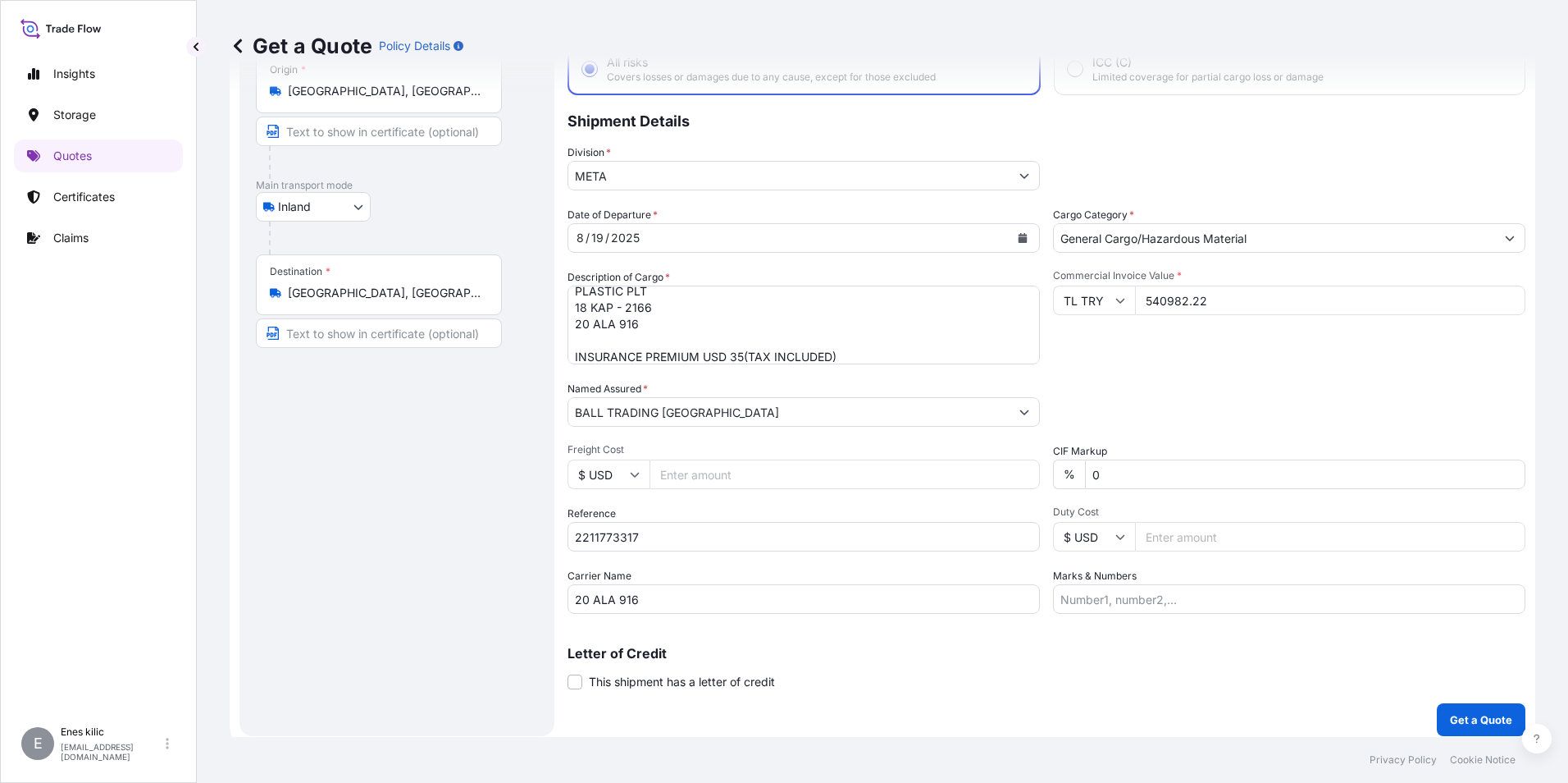
drag, startPoint x: 1115, startPoint y: 592, endPoint x: 1126, endPoint y: 599, distance: 13.0
click at [1115, 592] on input "Marks & Numbers" at bounding box center [1289, 599] width 472 height 30
paste input "DNT"
type input "DNT"
click at [1213, 660] on div "Letter of Credit This shipment has a letter of credit Letter of credit * Letter…" at bounding box center [1046, 668] width 957 height 43
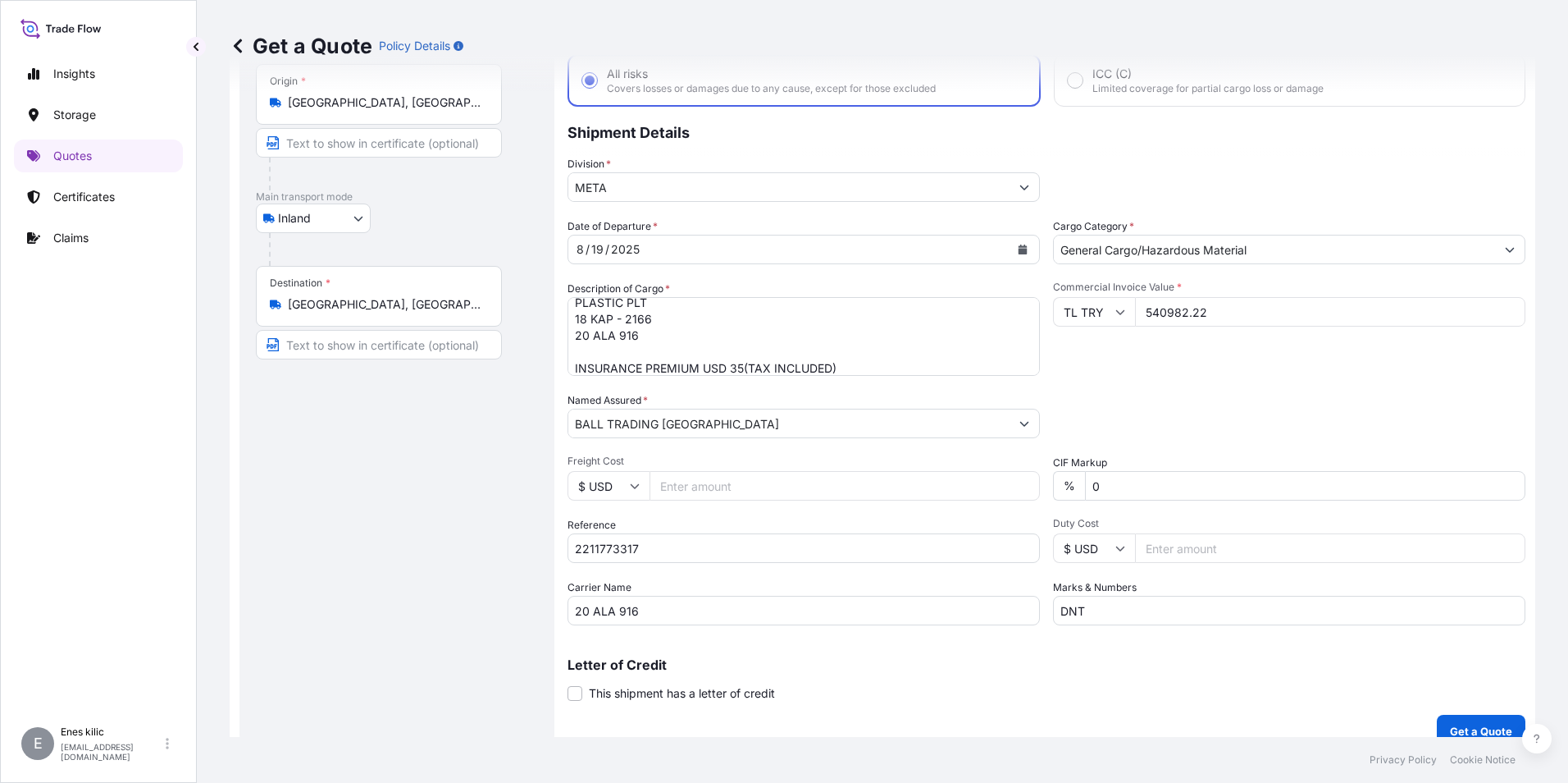
scroll to position [117, 0]
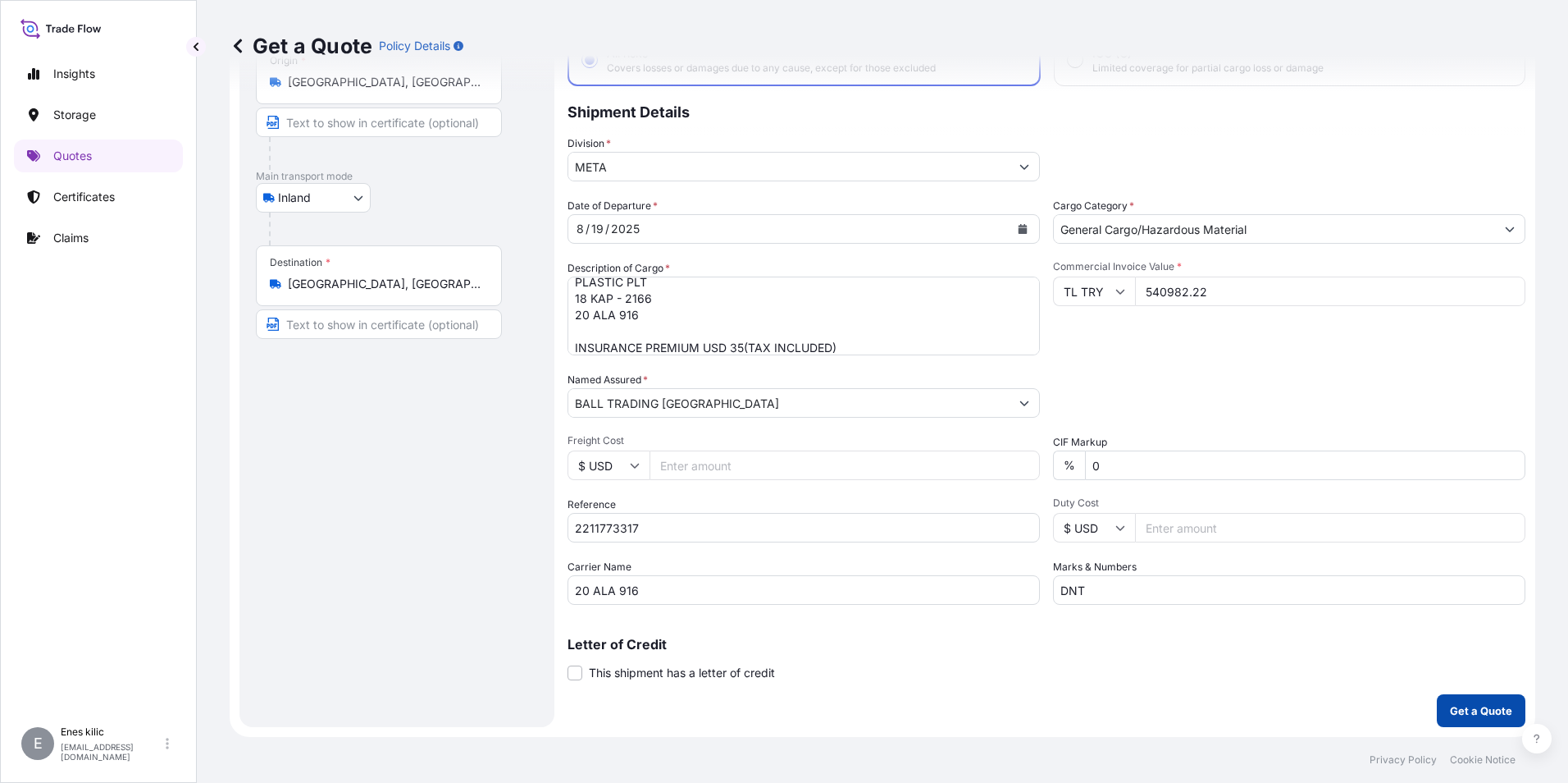
click at [1476, 716] on p "Get a Quote" at bounding box center [1481, 710] width 62 height 16
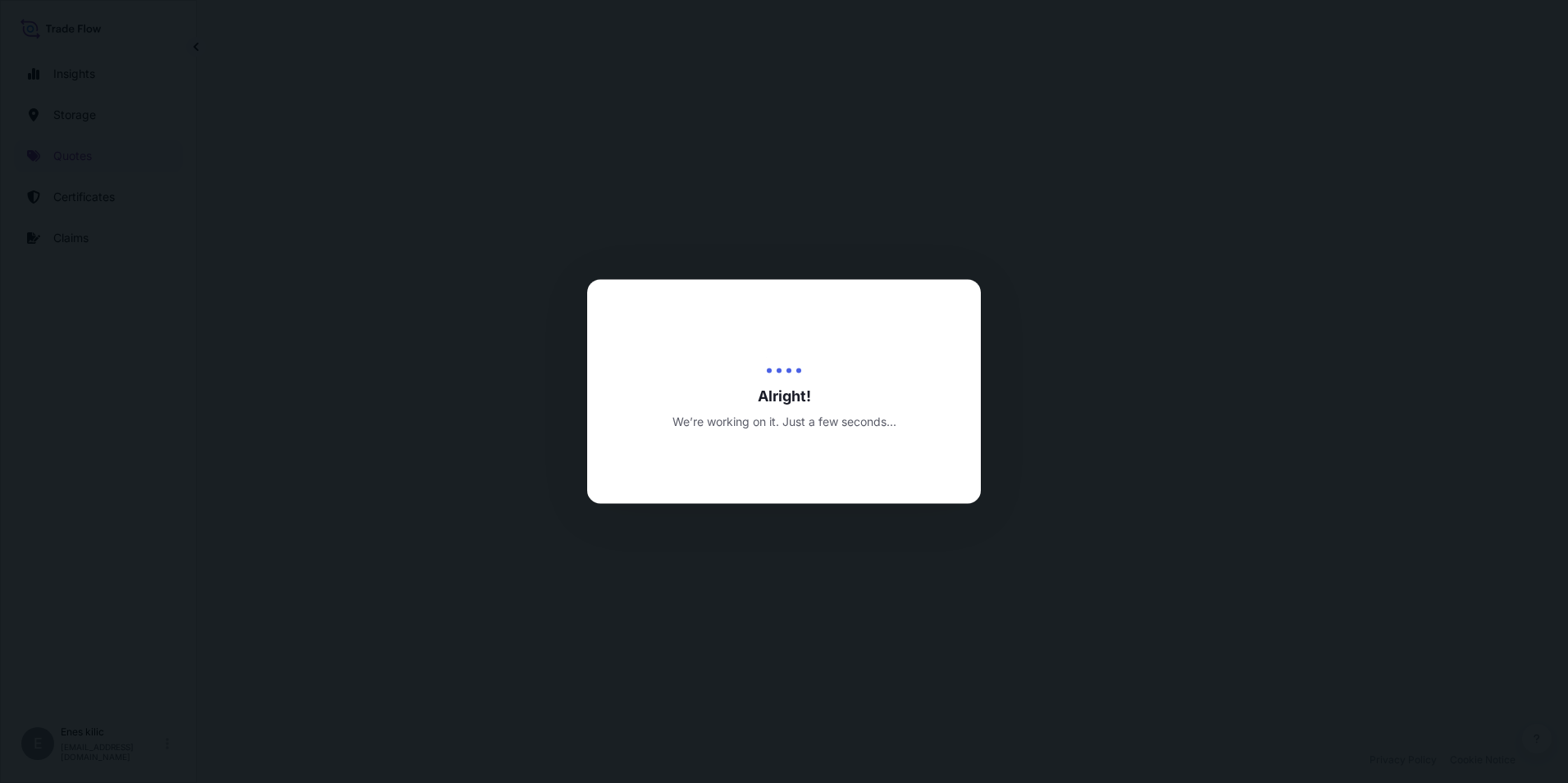
select select "Inland"
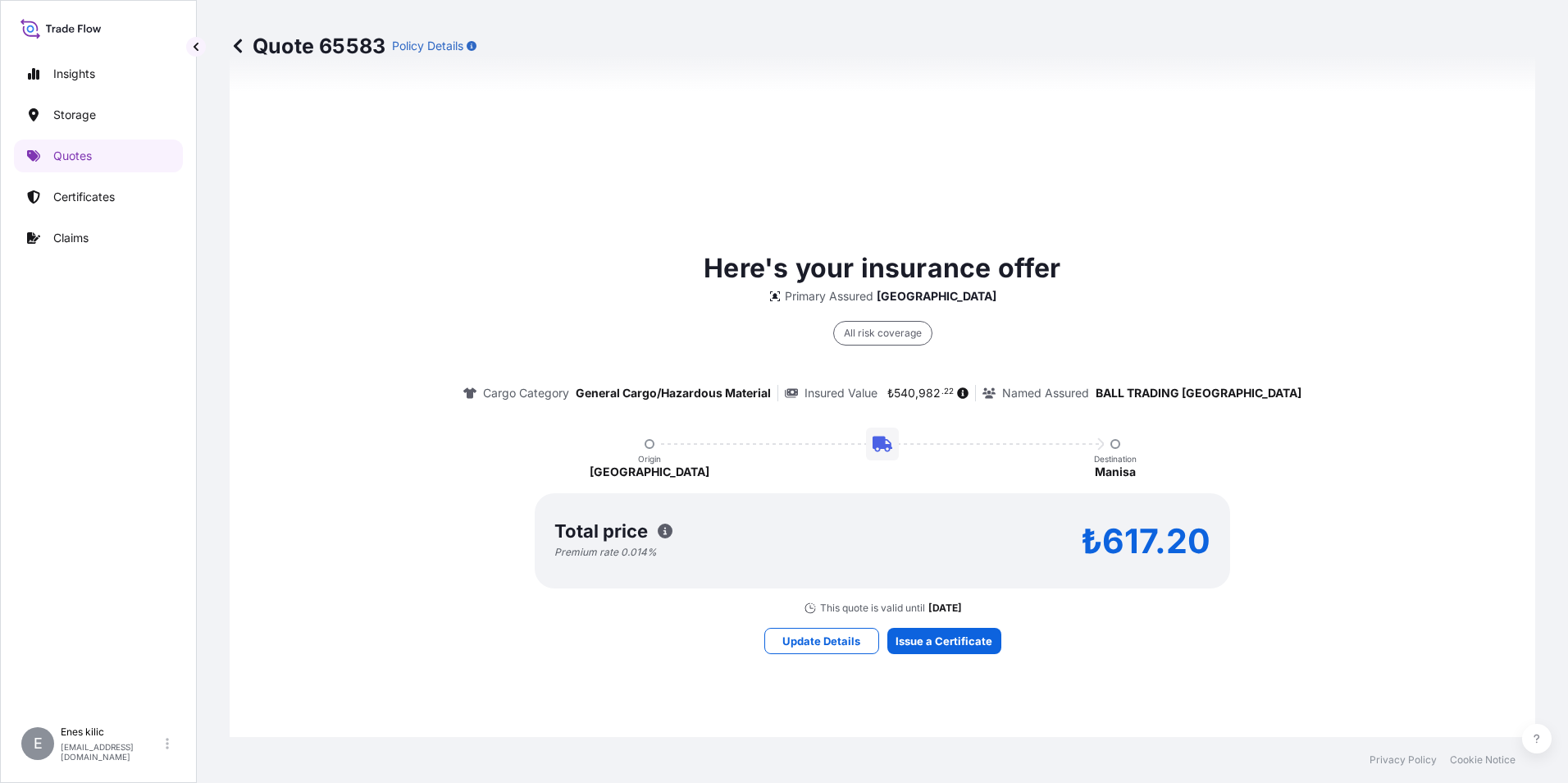
scroll to position [1035, 0]
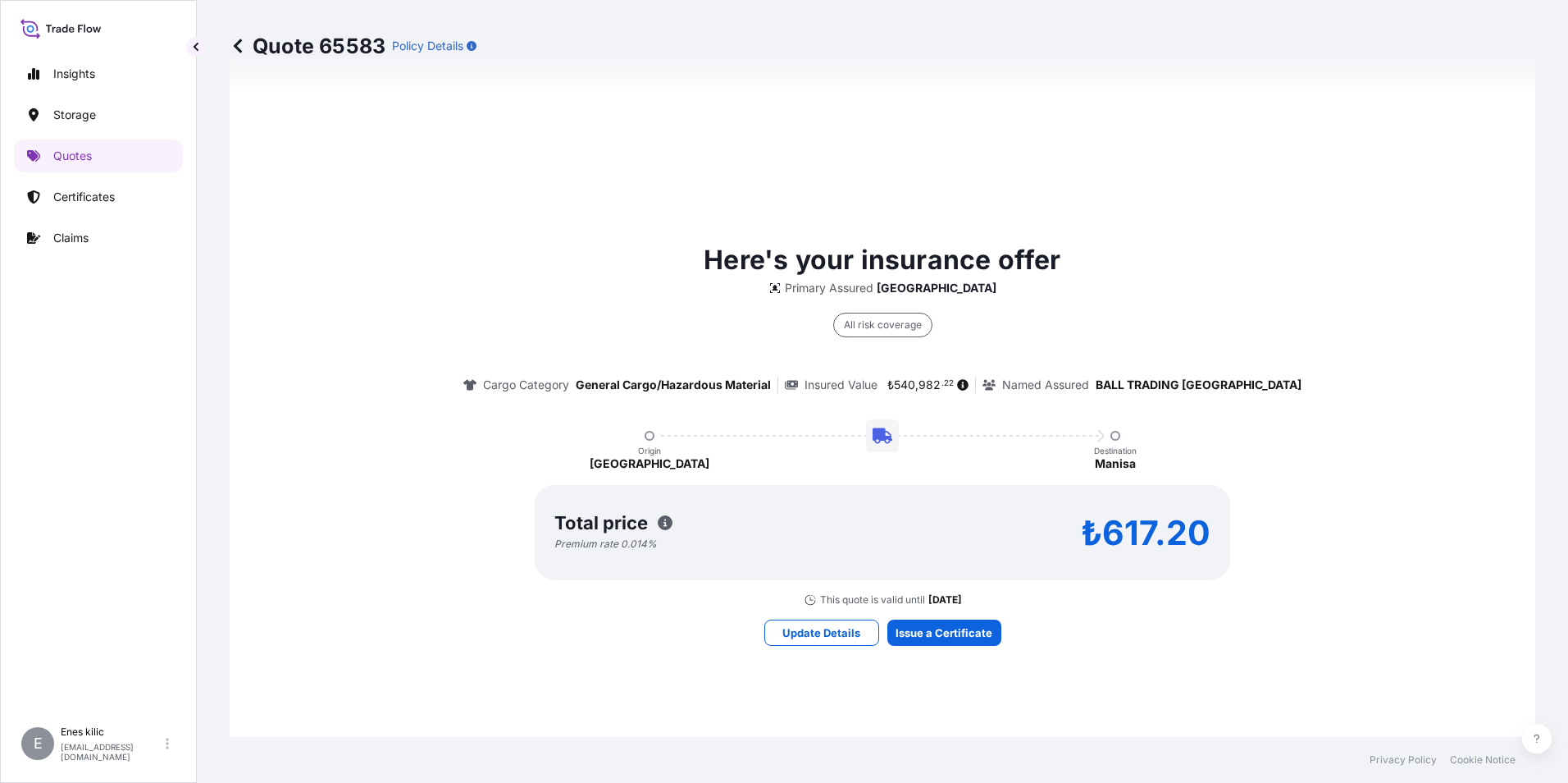
click at [963, 648] on div "Here's your insurance offer Primary Assured Turkey All risk coverage Cargo Cate…" at bounding box center [882, 442] width 1260 height 1167
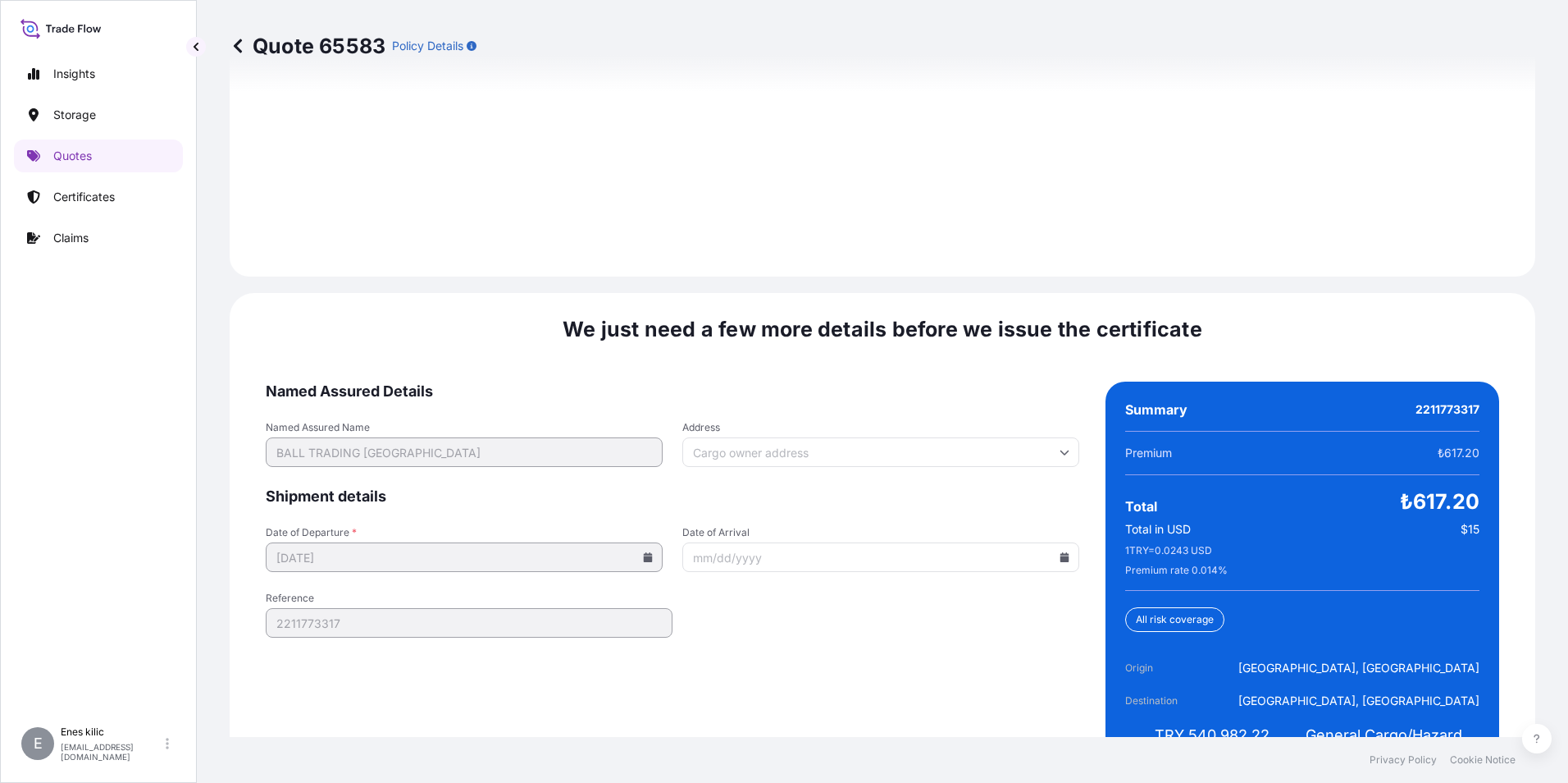
scroll to position [2396, 0]
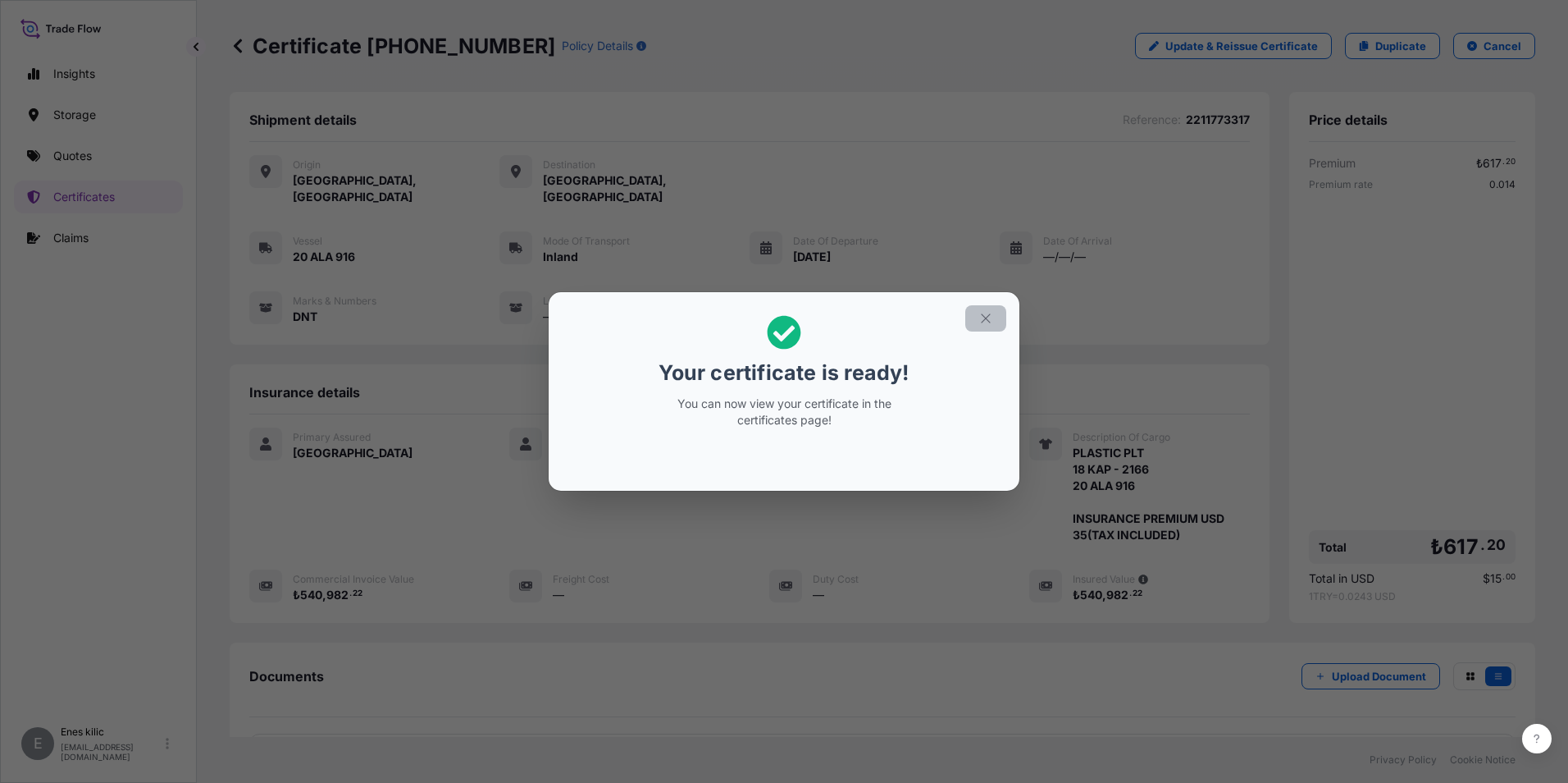
click at [993, 318] on button "button" at bounding box center [985, 318] width 41 height 26
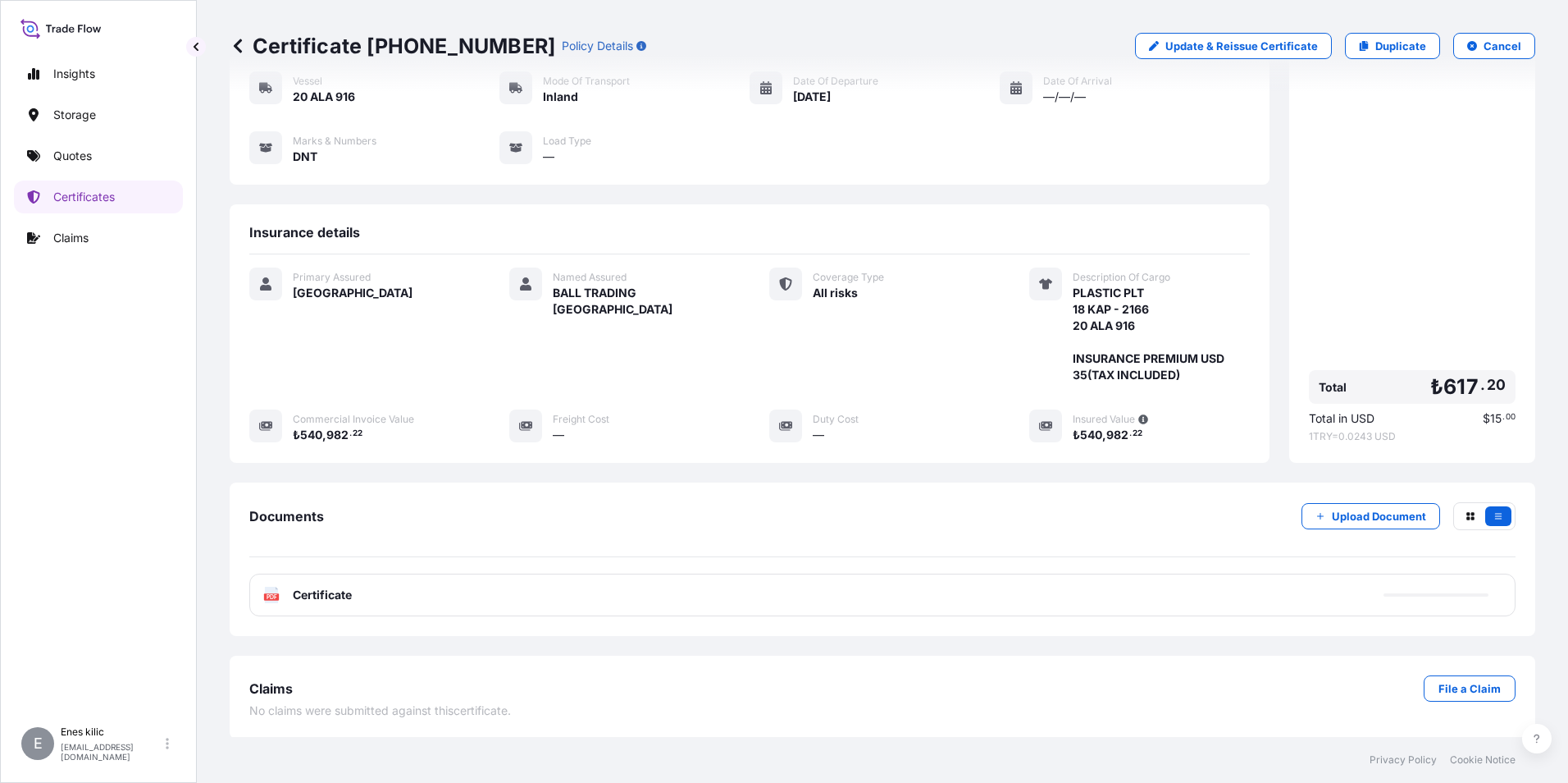
scroll to position [161, 0]
click at [328, 586] on span "Certificate" at bounding box center [322, 593] width 59 height 16
click at [117, 160] on link "Quotes" at bounding box center [99, 156] width 169 height 33
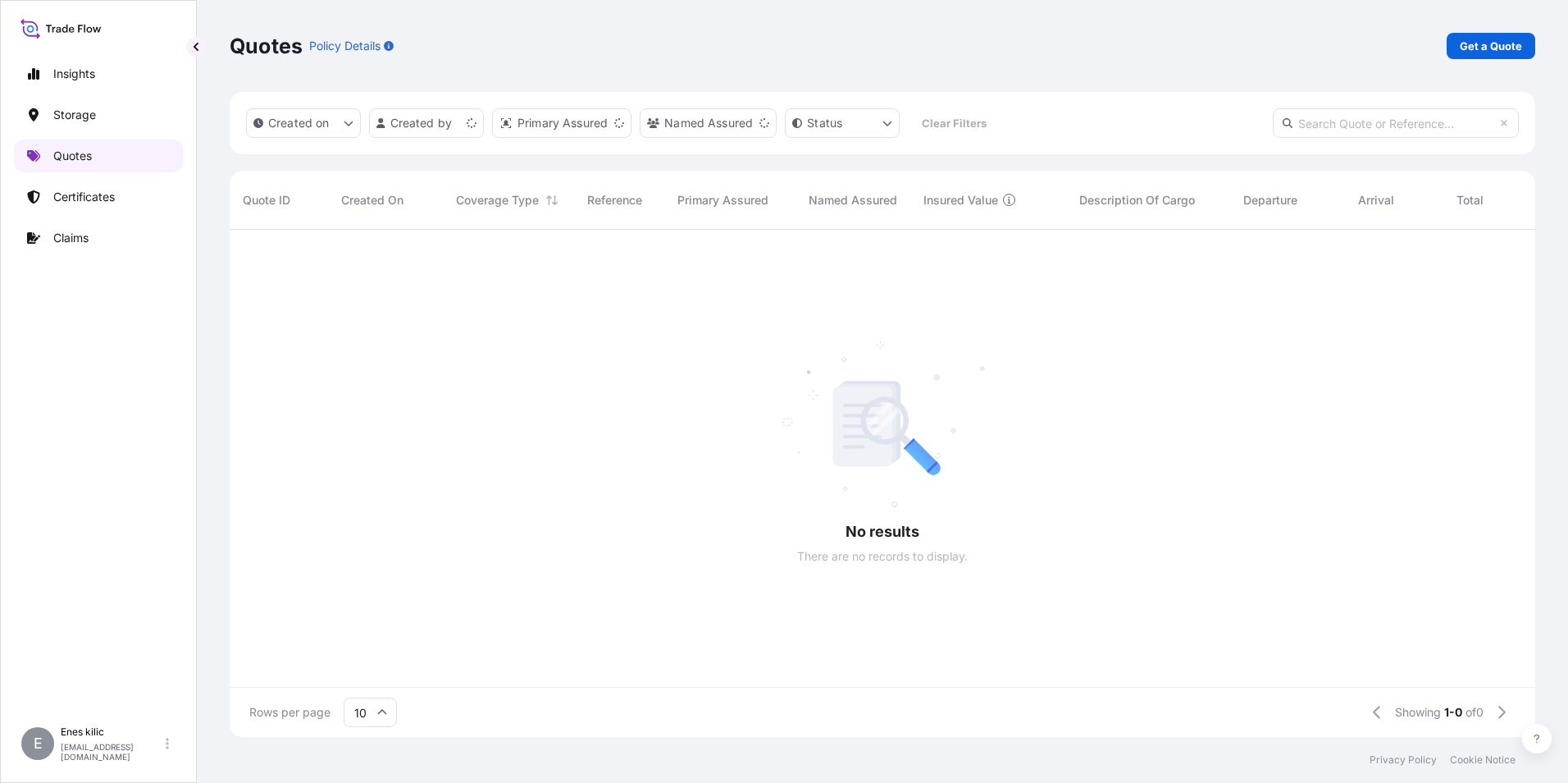
scroll to position [503, 1293]
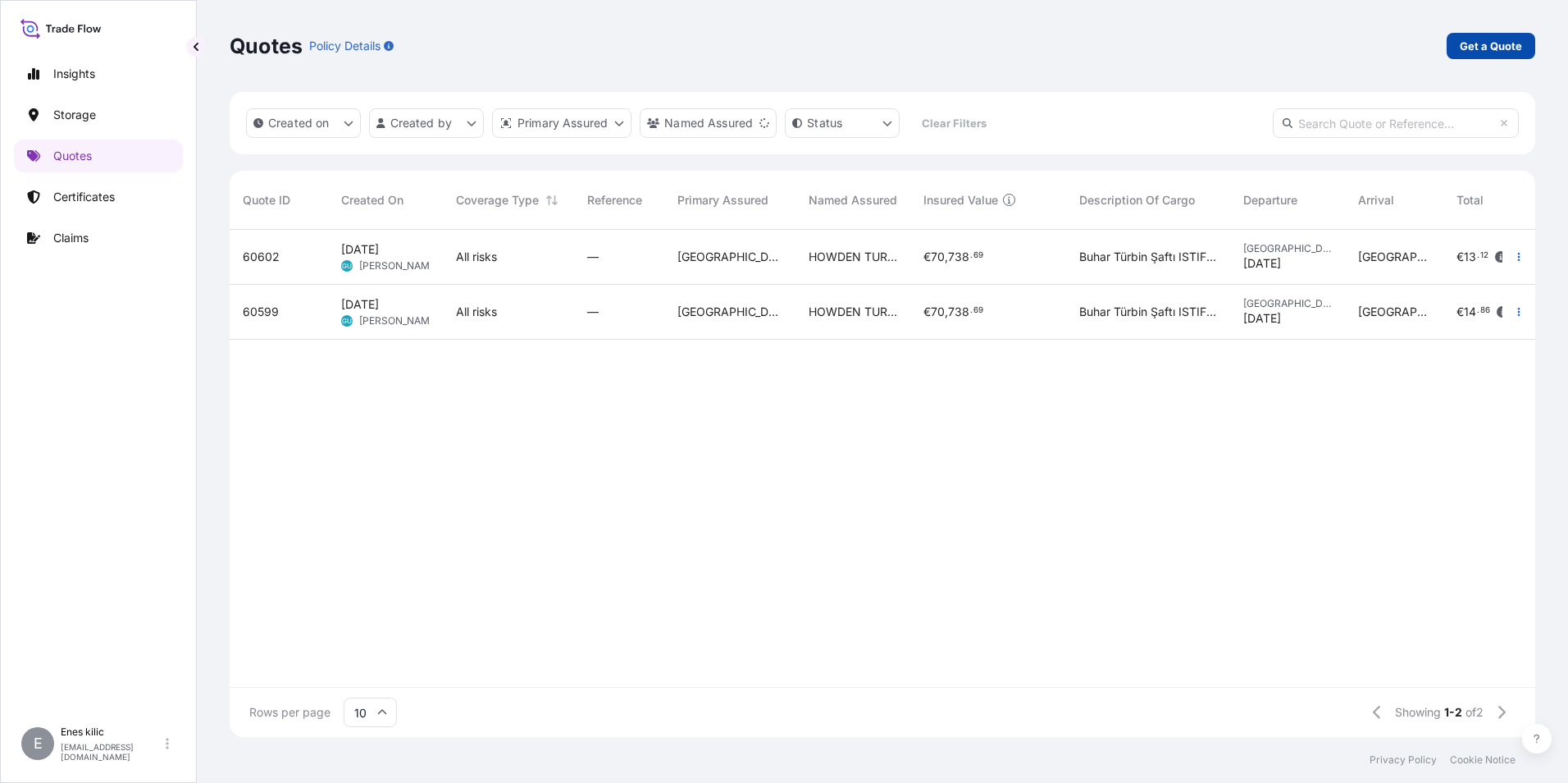
click at [1489, 52] on p "Get a Quote" at bounding box center [1490, 45] width 62 height 16
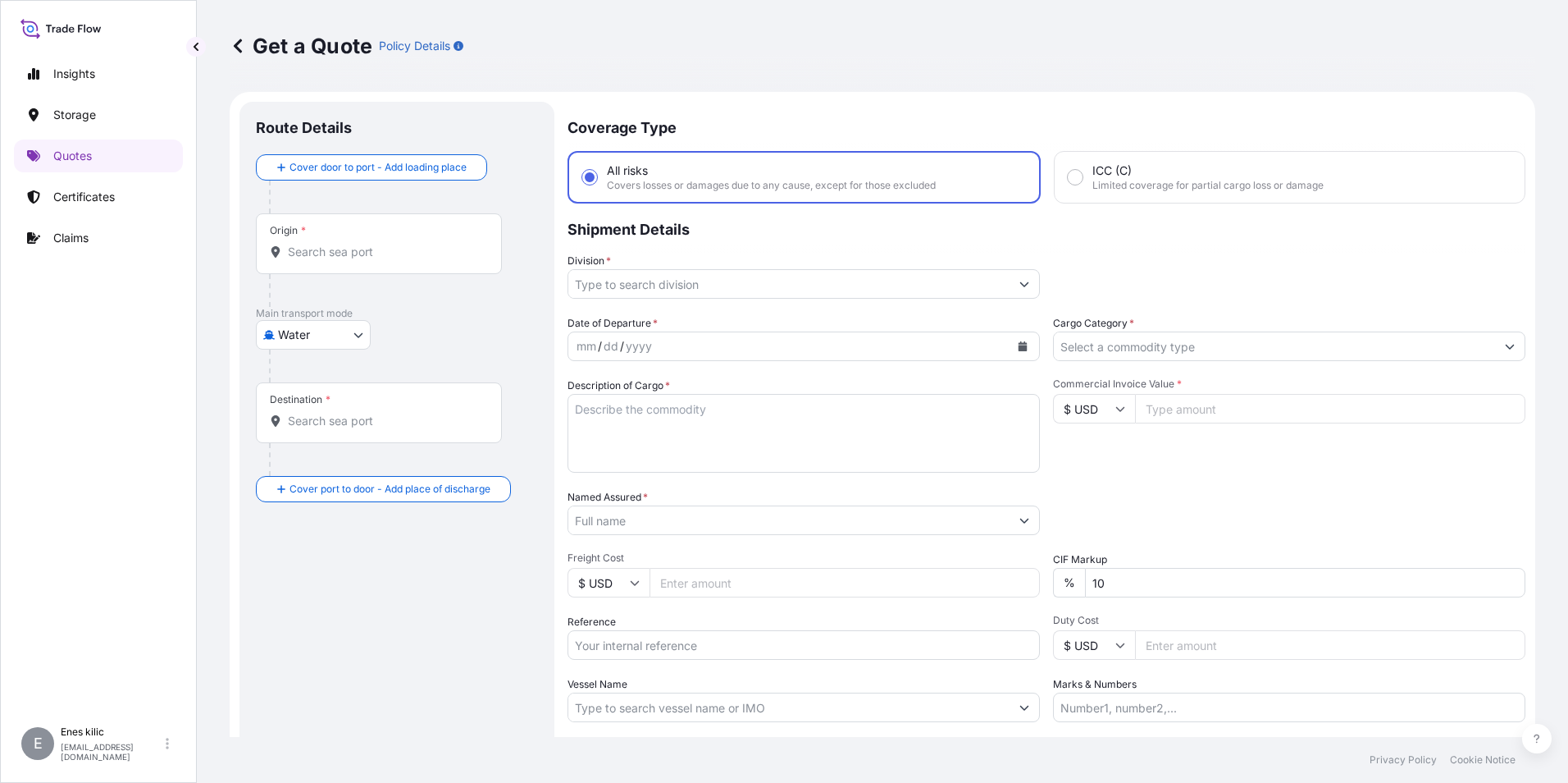
scroll to position [26, 0]
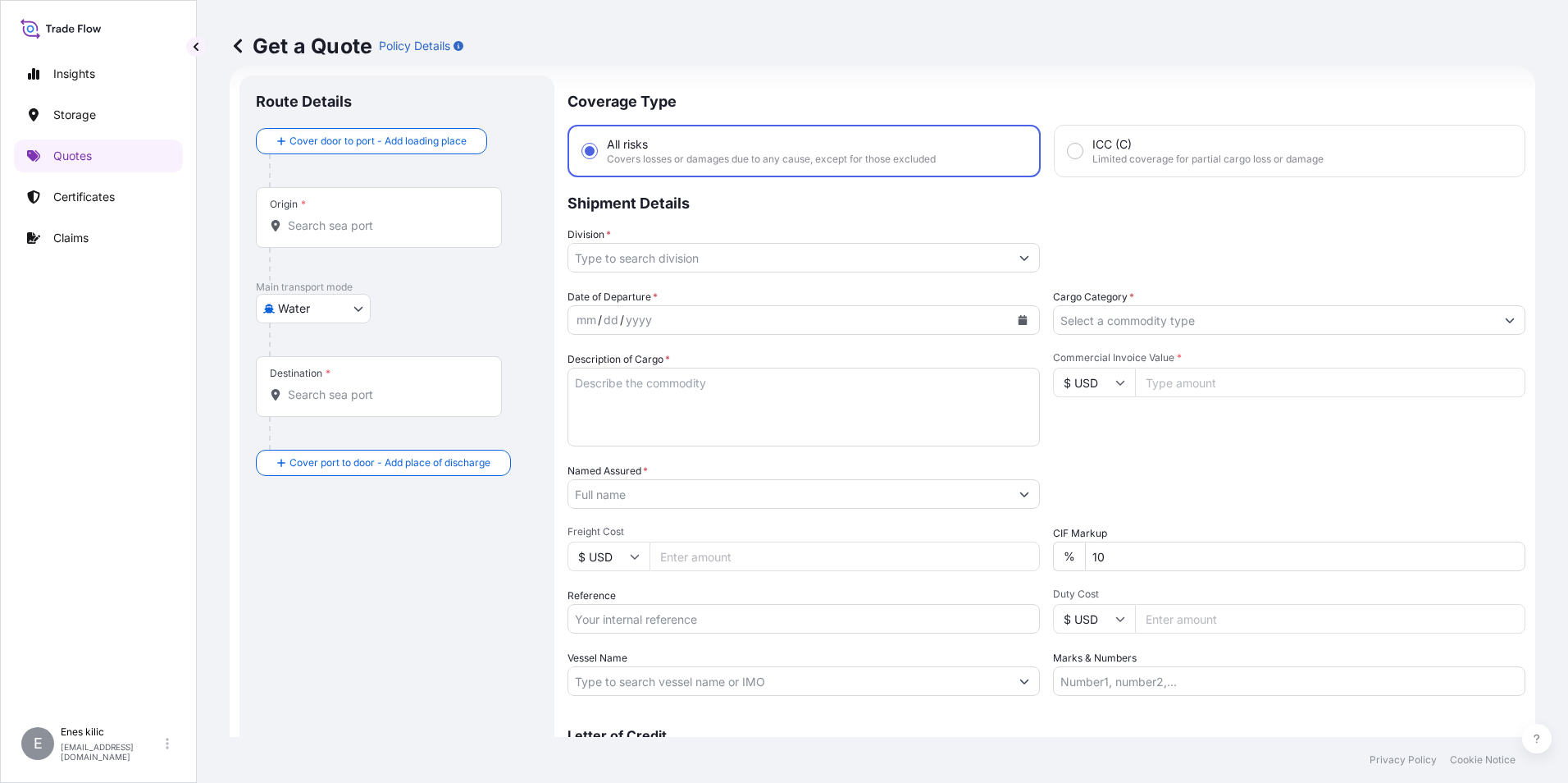
click at [312, 298] on body "Insights Storage Quotes Certificates Claims E [PERSON_NAME] [PERSON_NAME][EMAIL…" at bounding box center [784, 391] width 1568 height 783
click at [325, 409] on div "Inland" at bounding box center [313, 410] width 102 height 30
select select "Inland"
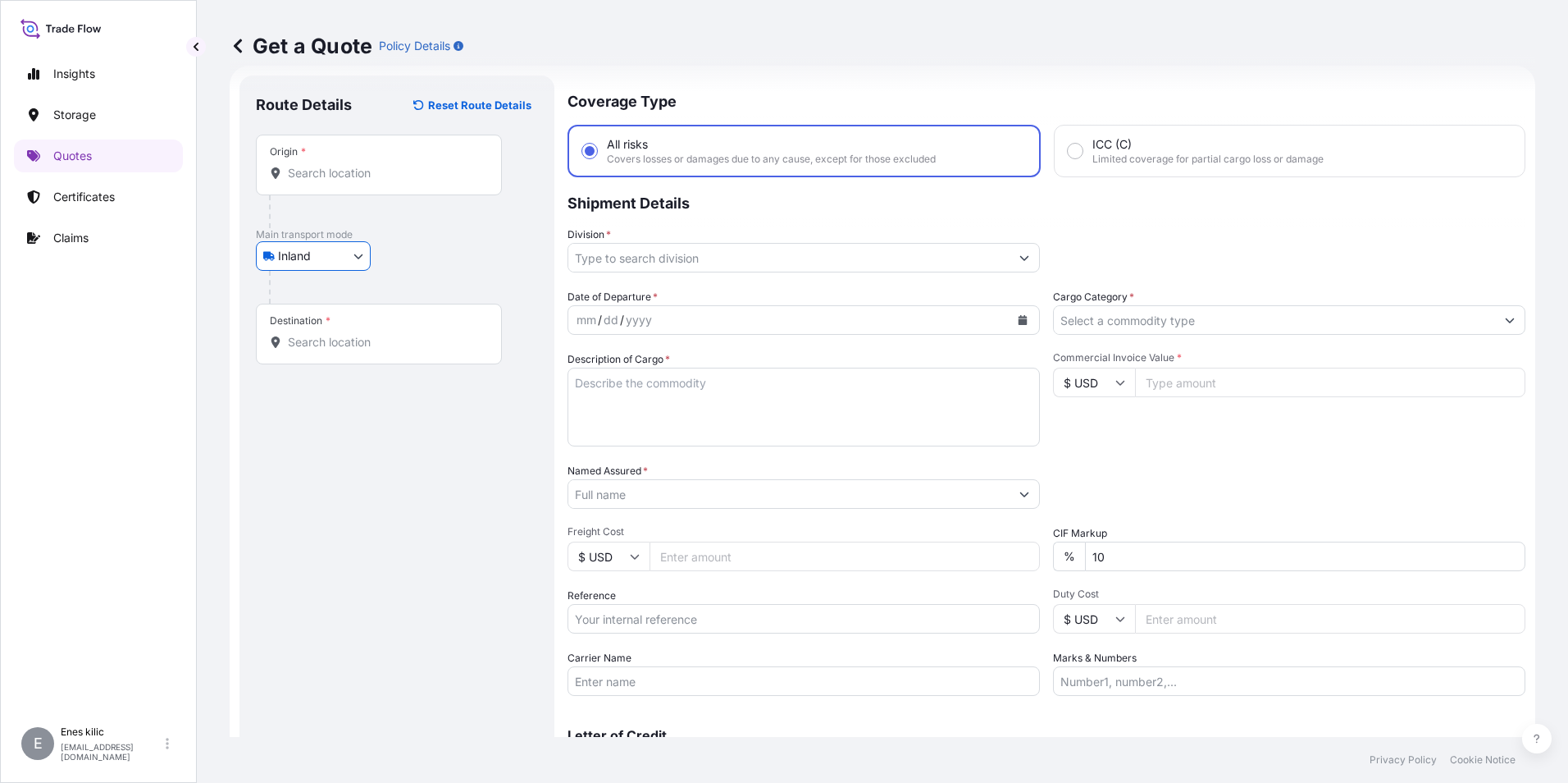
click at [348, 178] on input "Origin *" at bounding box center [385, 173] width 194 height 16
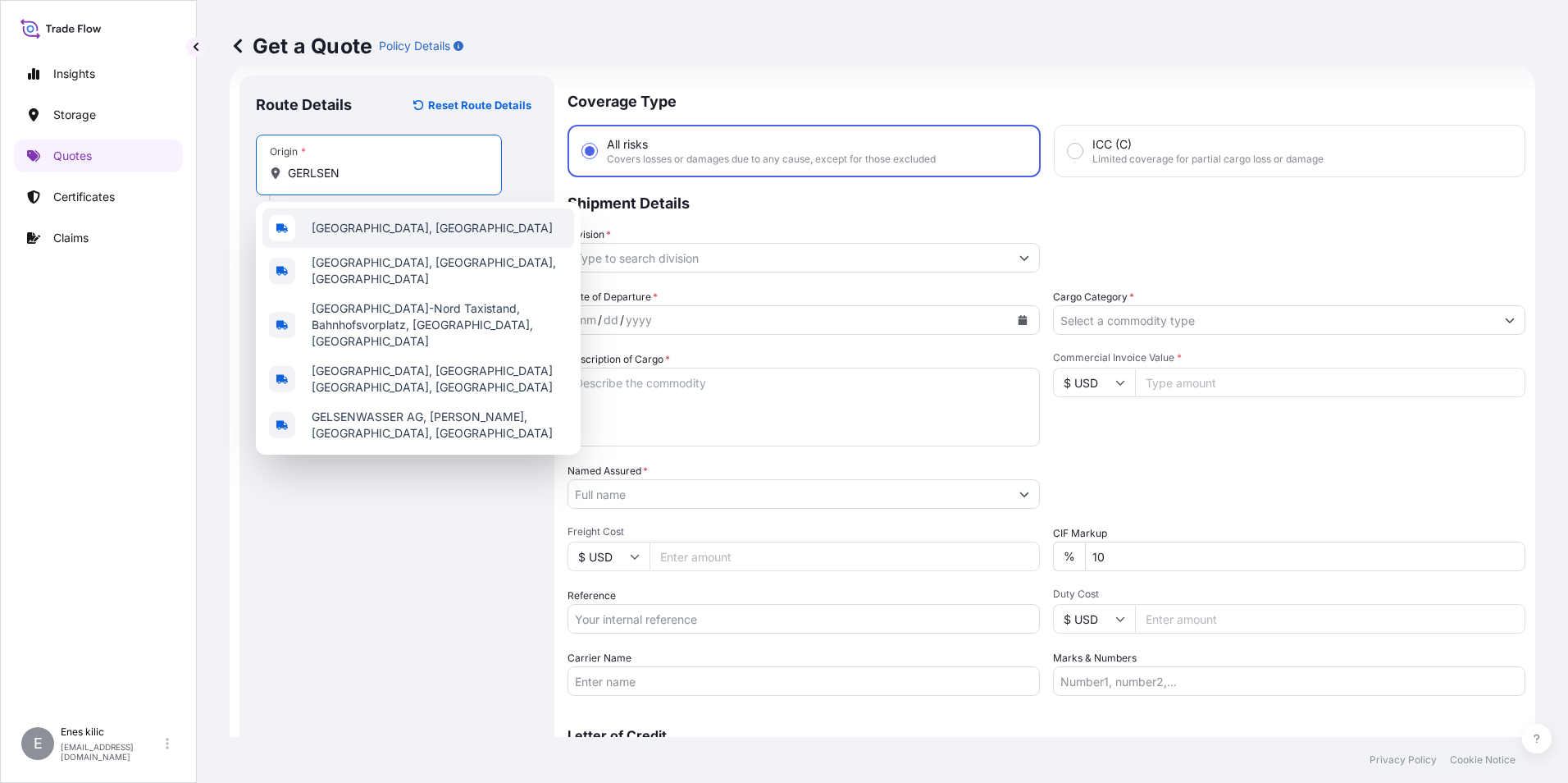
click at [391, 227] on span "[GEOGRAPHIC_DATA], [GEOGRAPHIC_DATA]" at bounding box center [432, 228] width 241 height 16
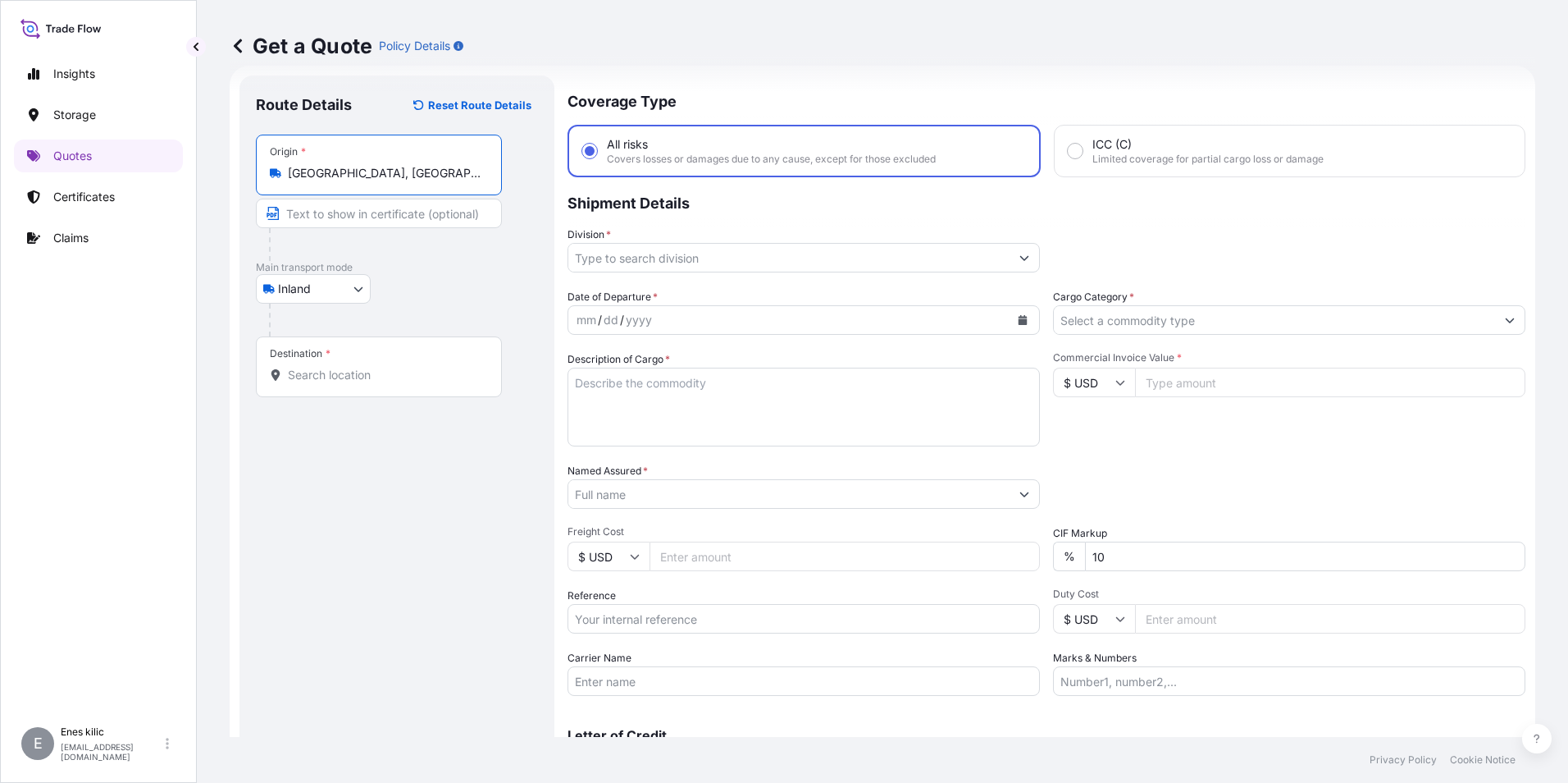
type input "[GEOGRAPHIC_DATA], [GEOGRAPHIC_DATA]"
click at [352, 378] on input "Destination *" at bounding box center [385, 375] width 194 height 16
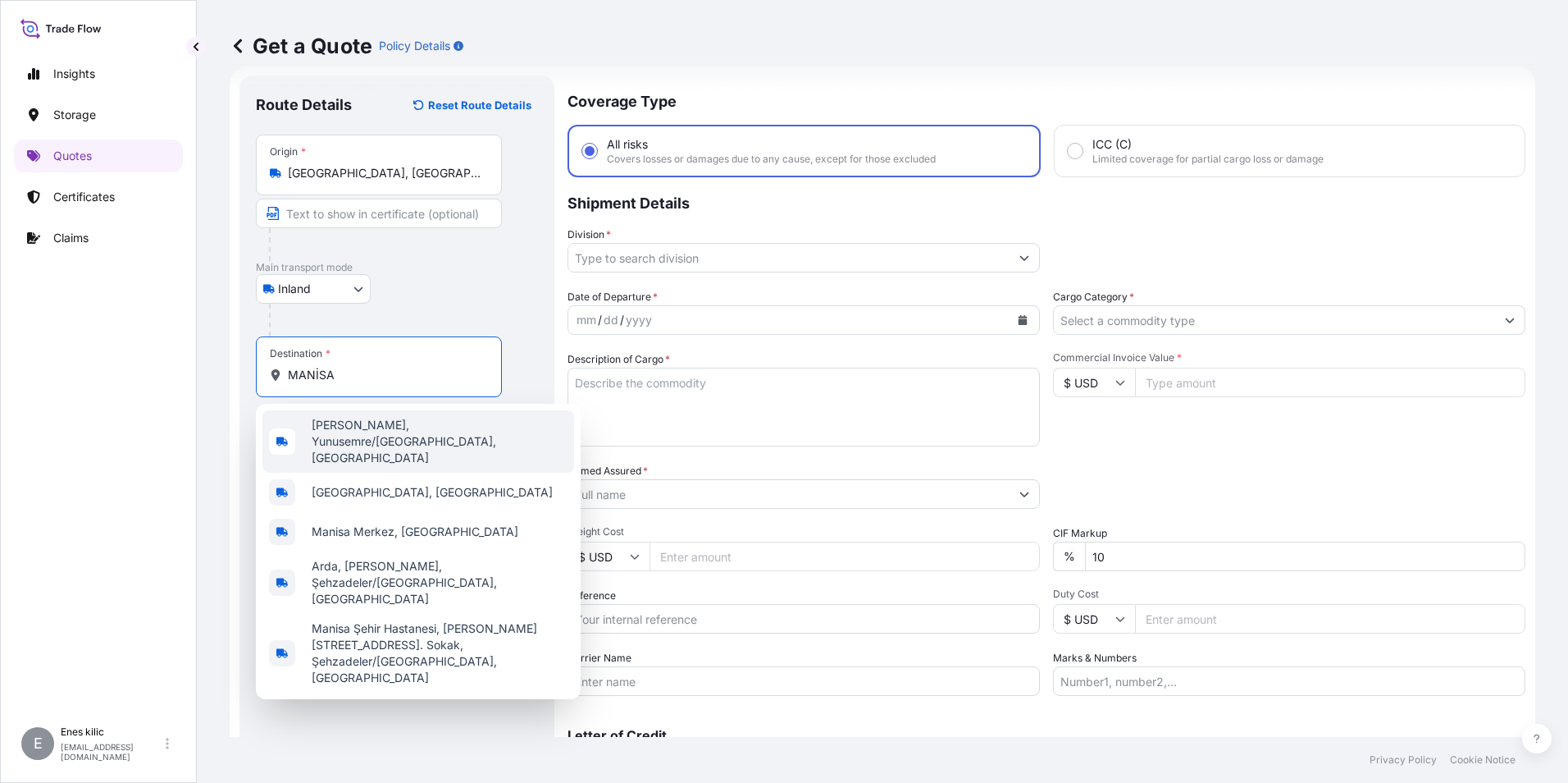
click at [396, 428] on span "[PERSON_NAME], Yunusemre/[GEOGRAPHIC_DATA], [GEOGRAPHIC_DATA]" at bounding box center [440, 441] width 255 height 49
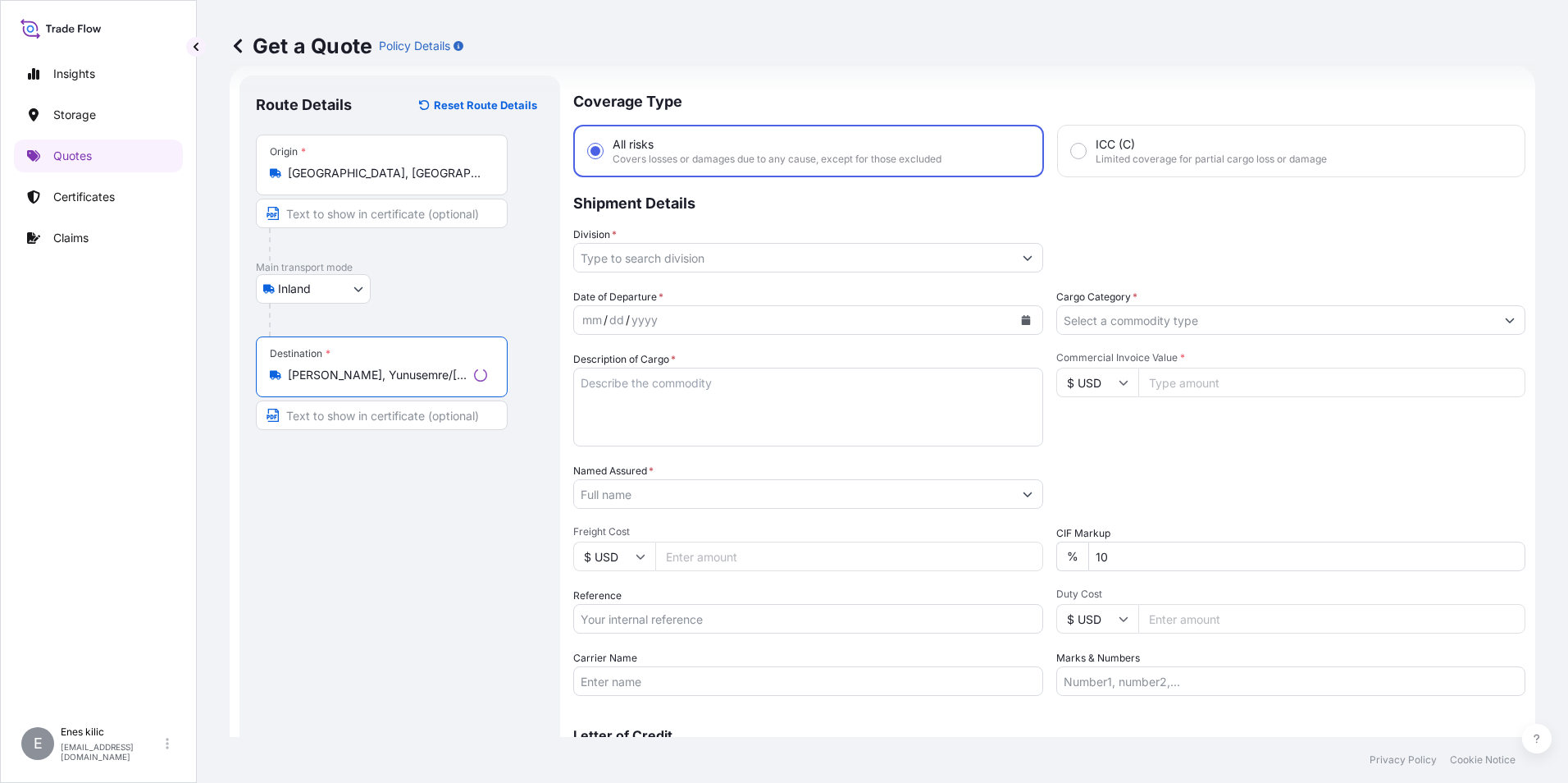
click at [421, 379] on input "[PERSON_NAME], Yunusemre/[GEOGRAPHIC_DATA], [GEOGRAPHIC_DATA]" at bounding box center [377, 375] width 180 height 16
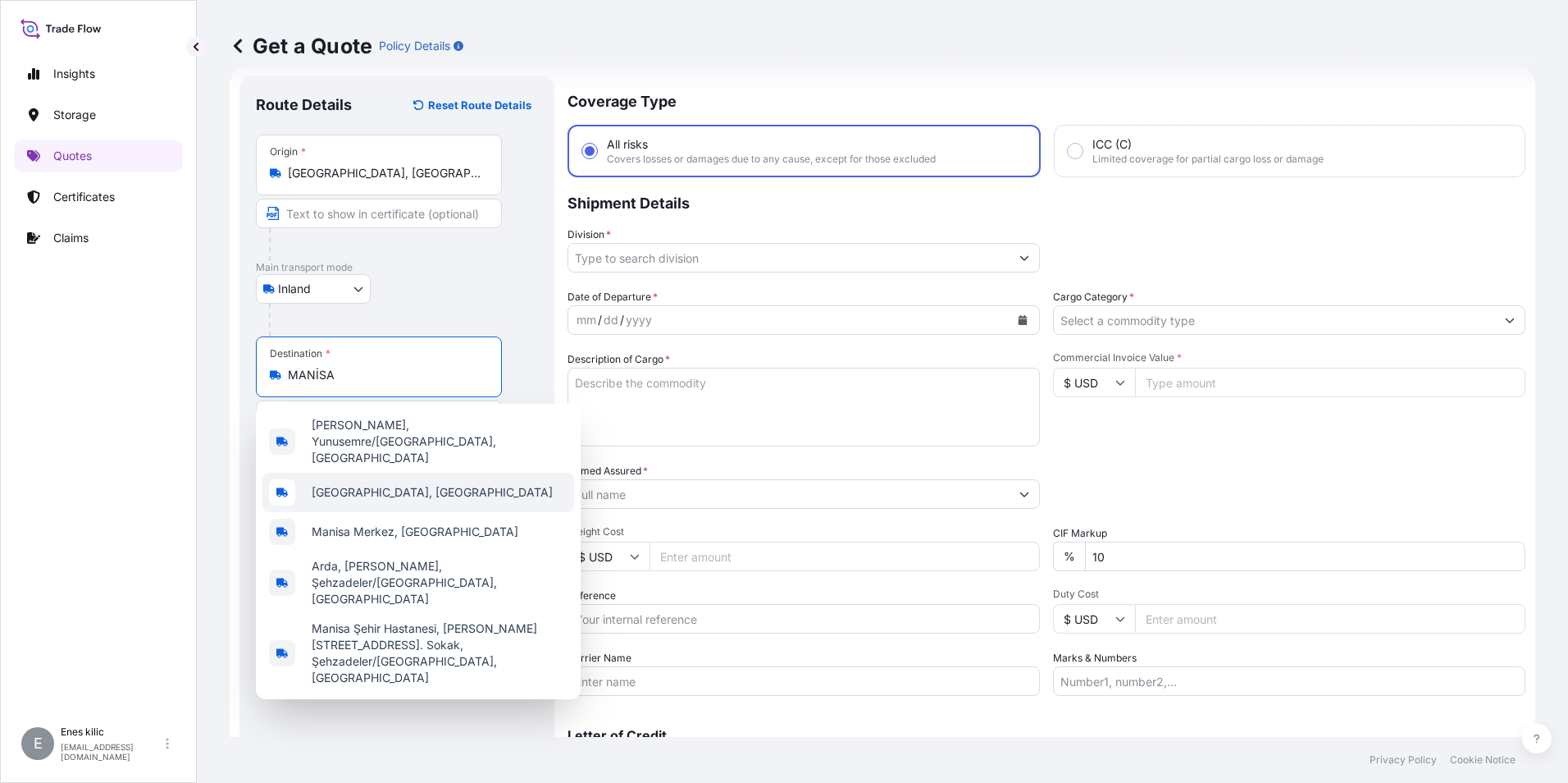
click at [395, 484] on span "[GEOGRAPHIC_DATA], [GEOGRAPHIC_DATA]" at bounding box center [432, 492] width 241 height 16
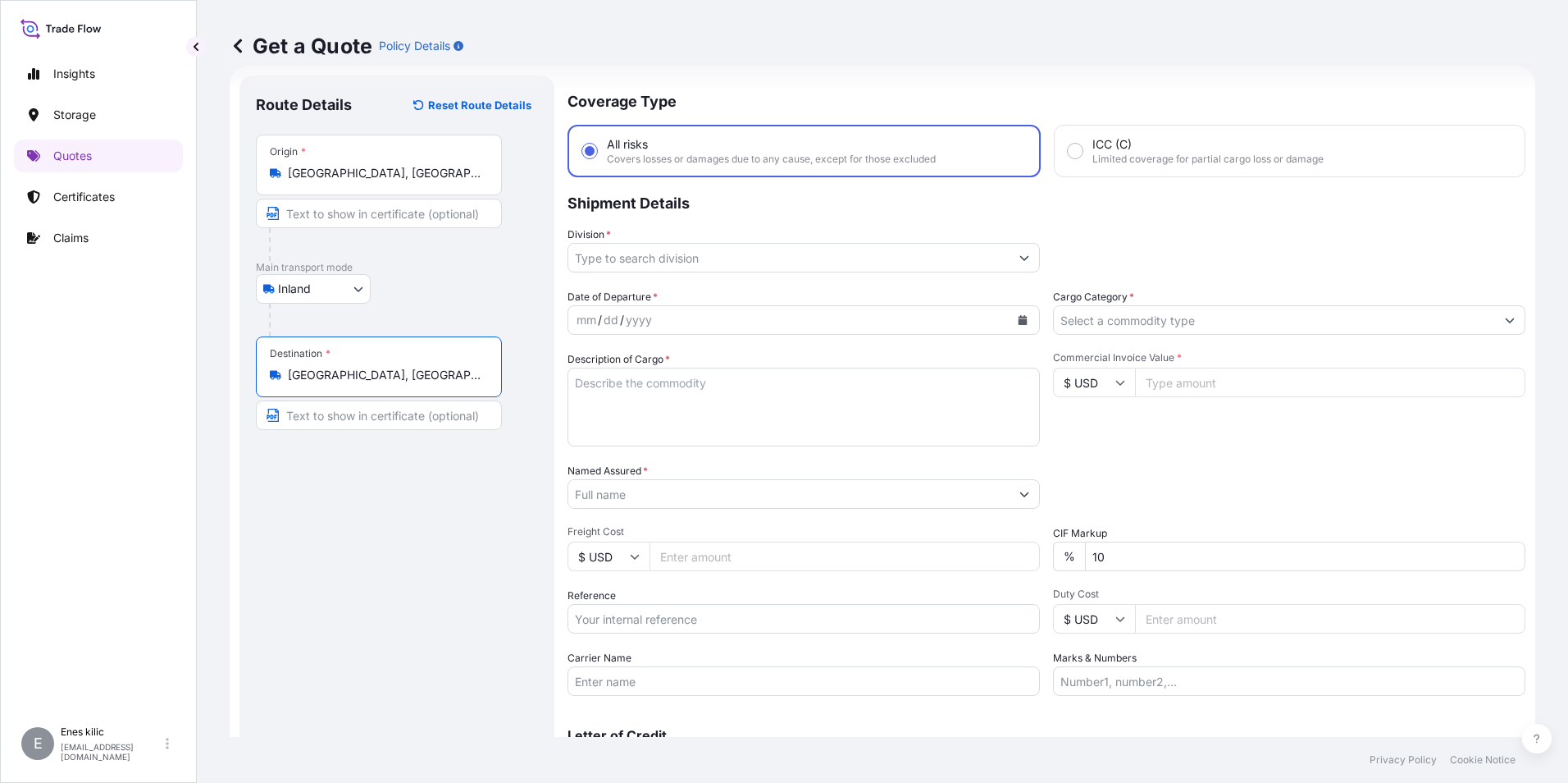
type input "[GEOGRAPHIC_DATA], [GEOGRAPHIC_DATA]"
click at [661, 256] on input "Division *" at bounding box center [788, 257] width 441 height 30
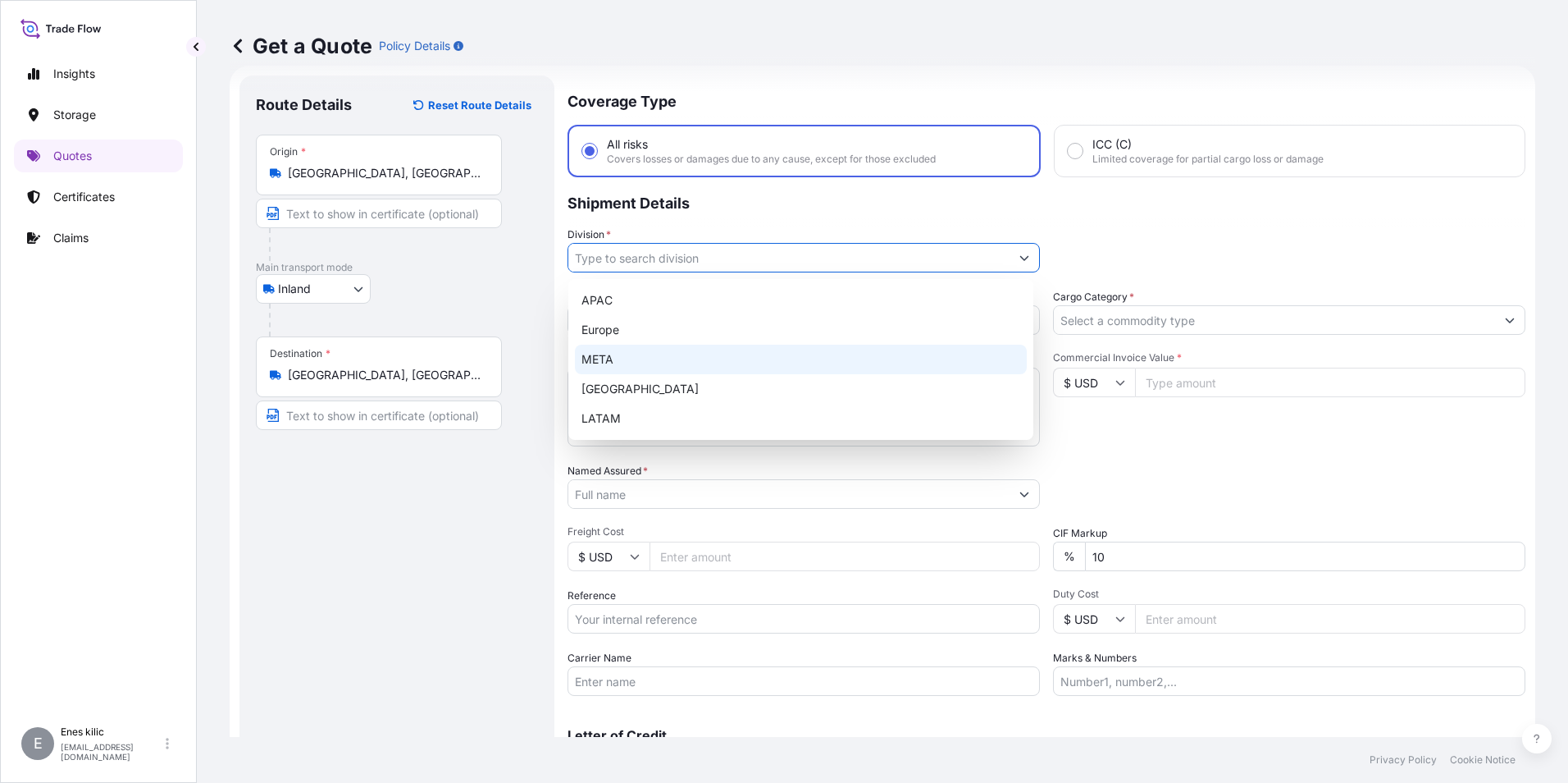
click at [632, 350] on div "META" at bounding box center [801, 359] width 452 height 30
type input "META"
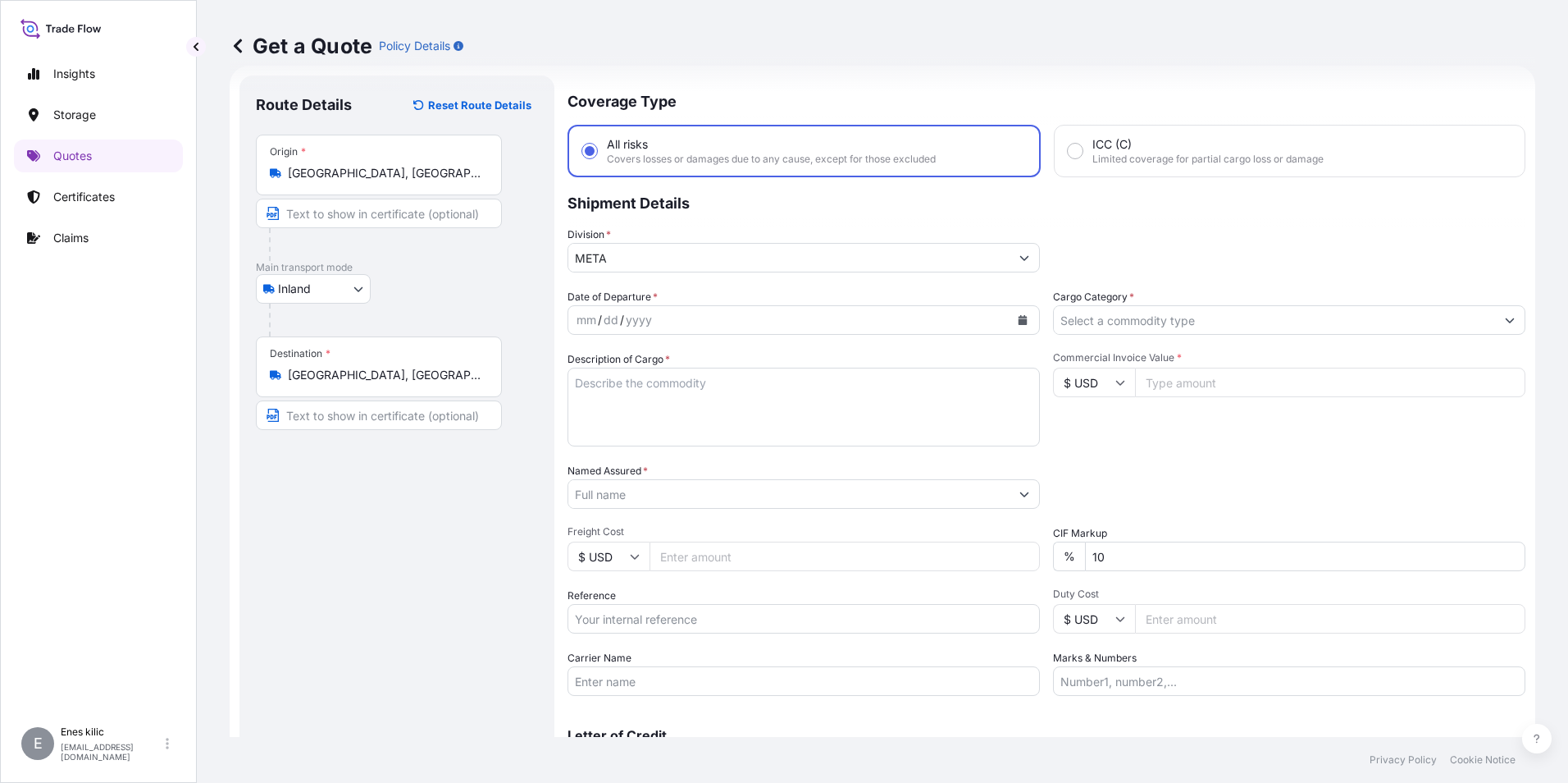
drag, startPoint x: 1180, startPoint y: 292, endPoint x: 1178, endPoint y: 319, distance: 27.1
click at [1180, 295] on div "Cargo Category *" at bounding box center [1289, 312] width 472 height 46
click at [1178, 319] on input "Cargo Category *" at bounding box center [1273, 320] width 441 height 30
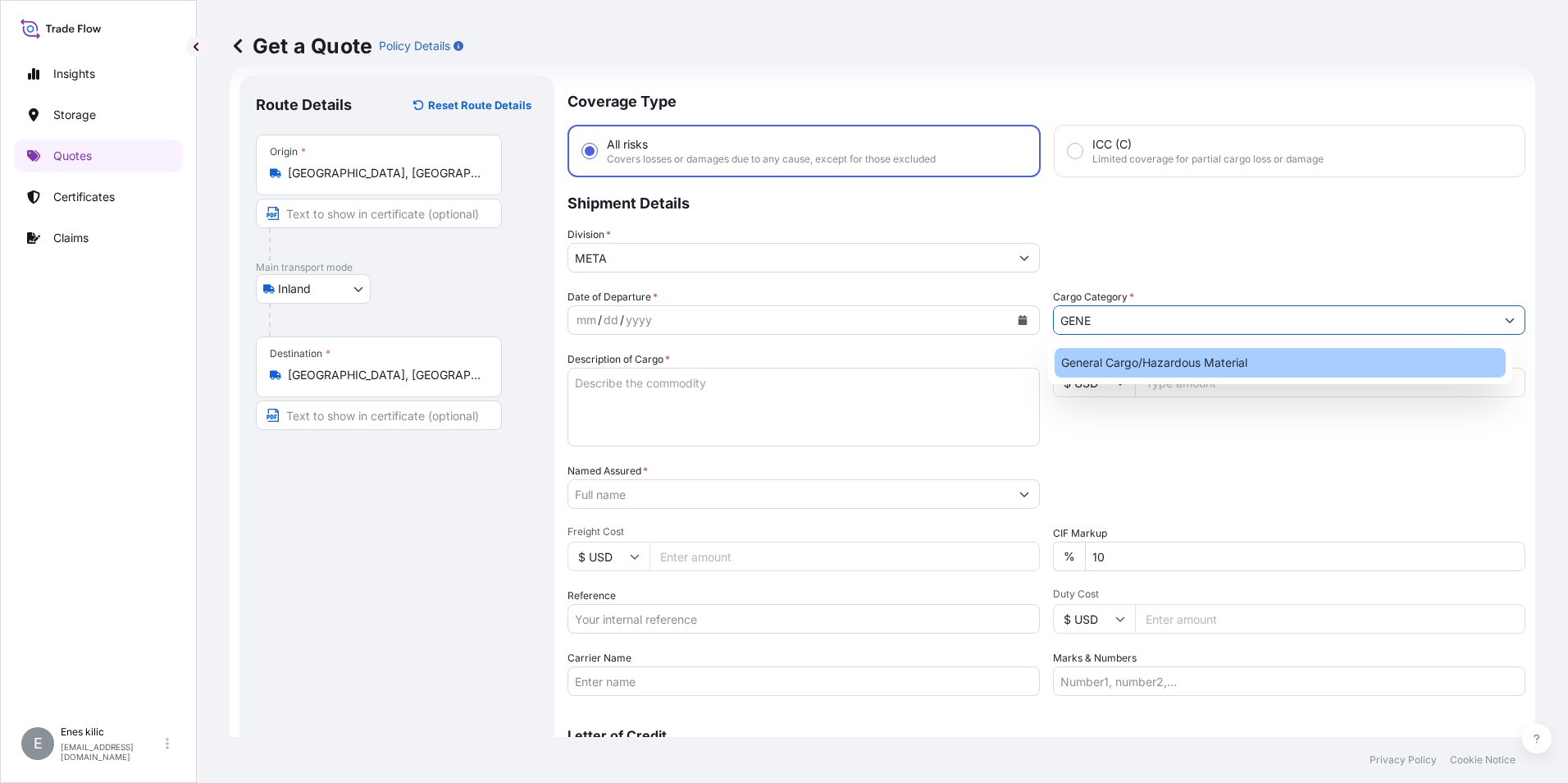
click at [1170, 361] on div "General Cargo/Hazardous Material" at bounding box center [1280, 362] width 452 height 30
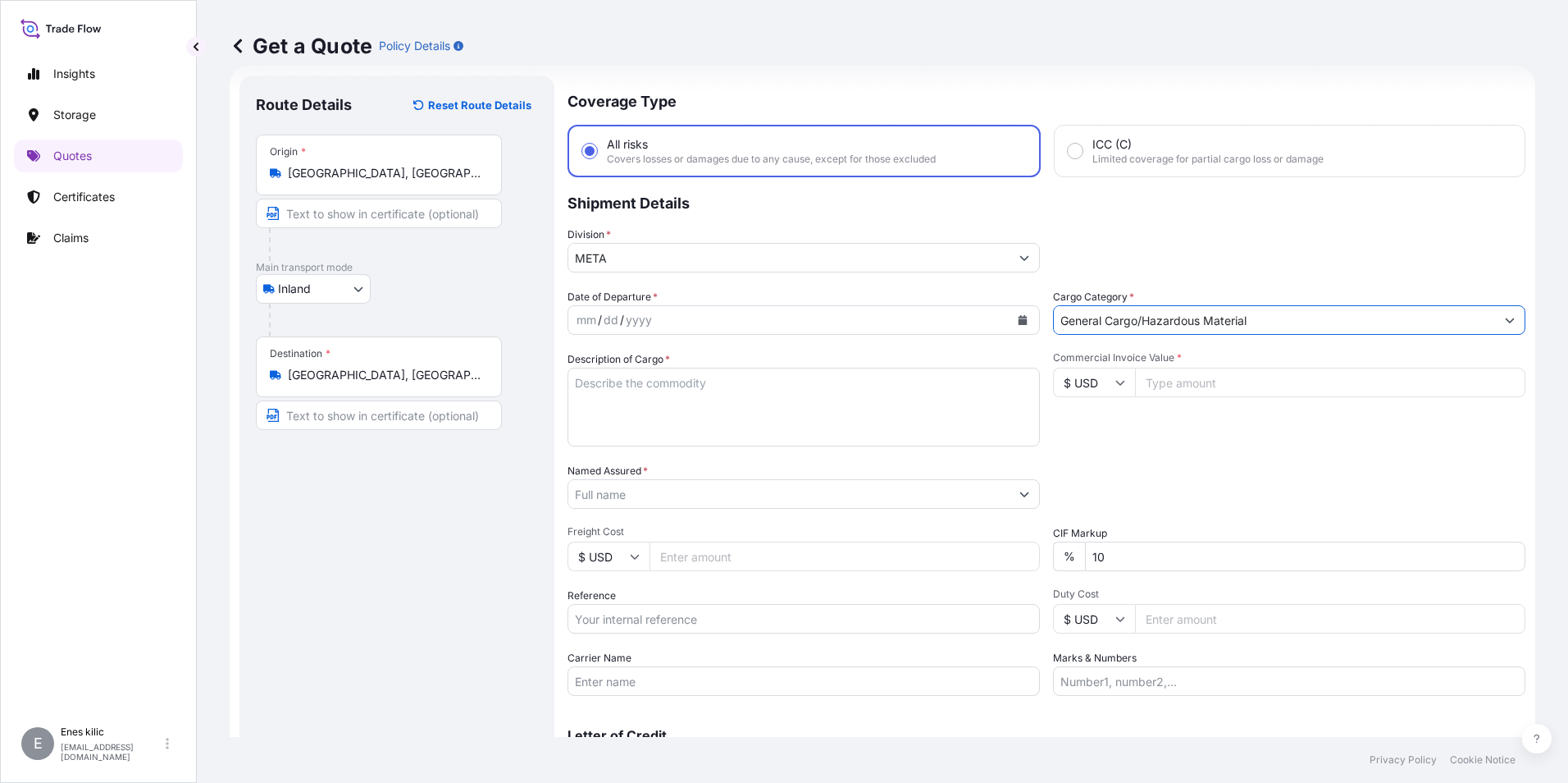
type input "General Cargo/Hazardous Material"
click at [1019, 319] on icon "Calendar" at bounding box center [1023, 320] width 9 height 10
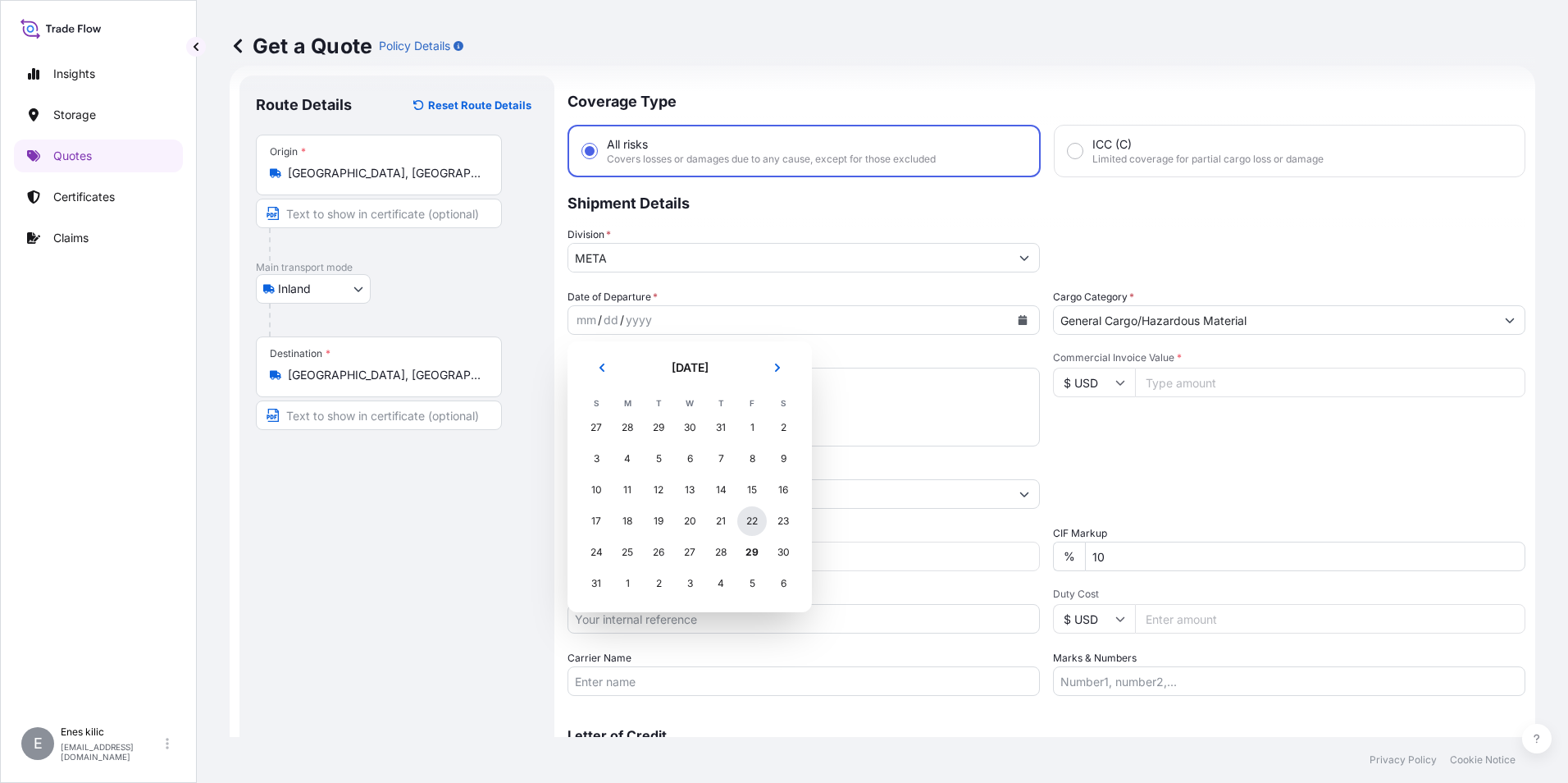
click at [755, 520] on div "22" at bounding box center [752, 521] width 30 height 30
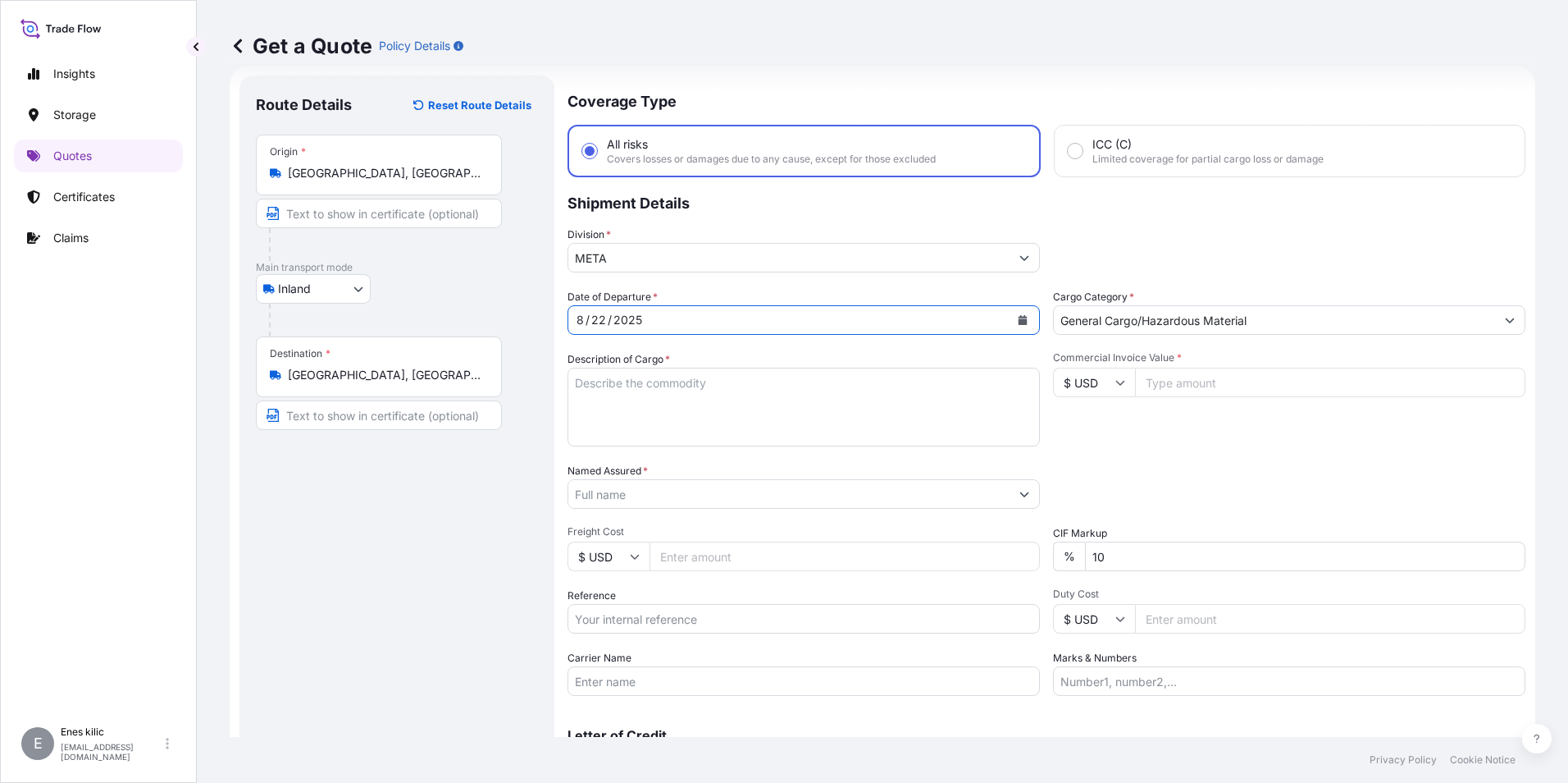
click at [1115, 386] on icon at bounding box center [1120, 382] width 10 height 10
click at [1078, 373] on div "TL TRY" at bounding box center [1088, 356] width 69 height 31
type input "TL TRY"
click at [1183, 378] on input "Commercial Invoice Value *" at bounding box center [1330, 382] width 390 height 30
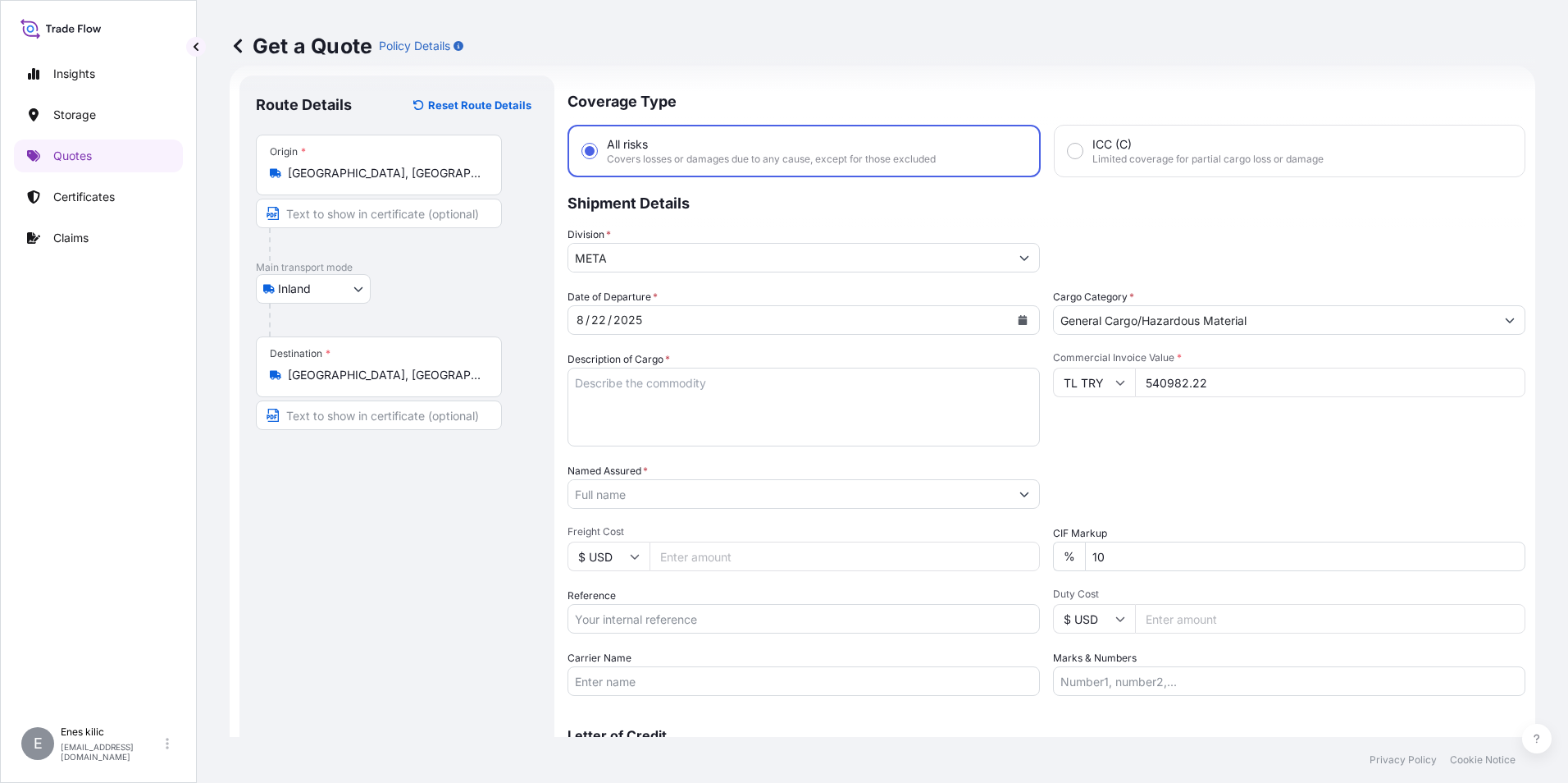
type input "540982.22"
click at [691, 378] on textarea "Description of Cargo *" at bounding box center [804, 407] width 472 height 79
click at [656, 382] on textarea "Description of Cargo *" at bounding box center [804, 407] width 472 height 79
paste textarea "PLASTIC PLT"
click at [644, 398] on textarea "PLASTIC PLT" at bounding box center [804, 407] width 472 height 79
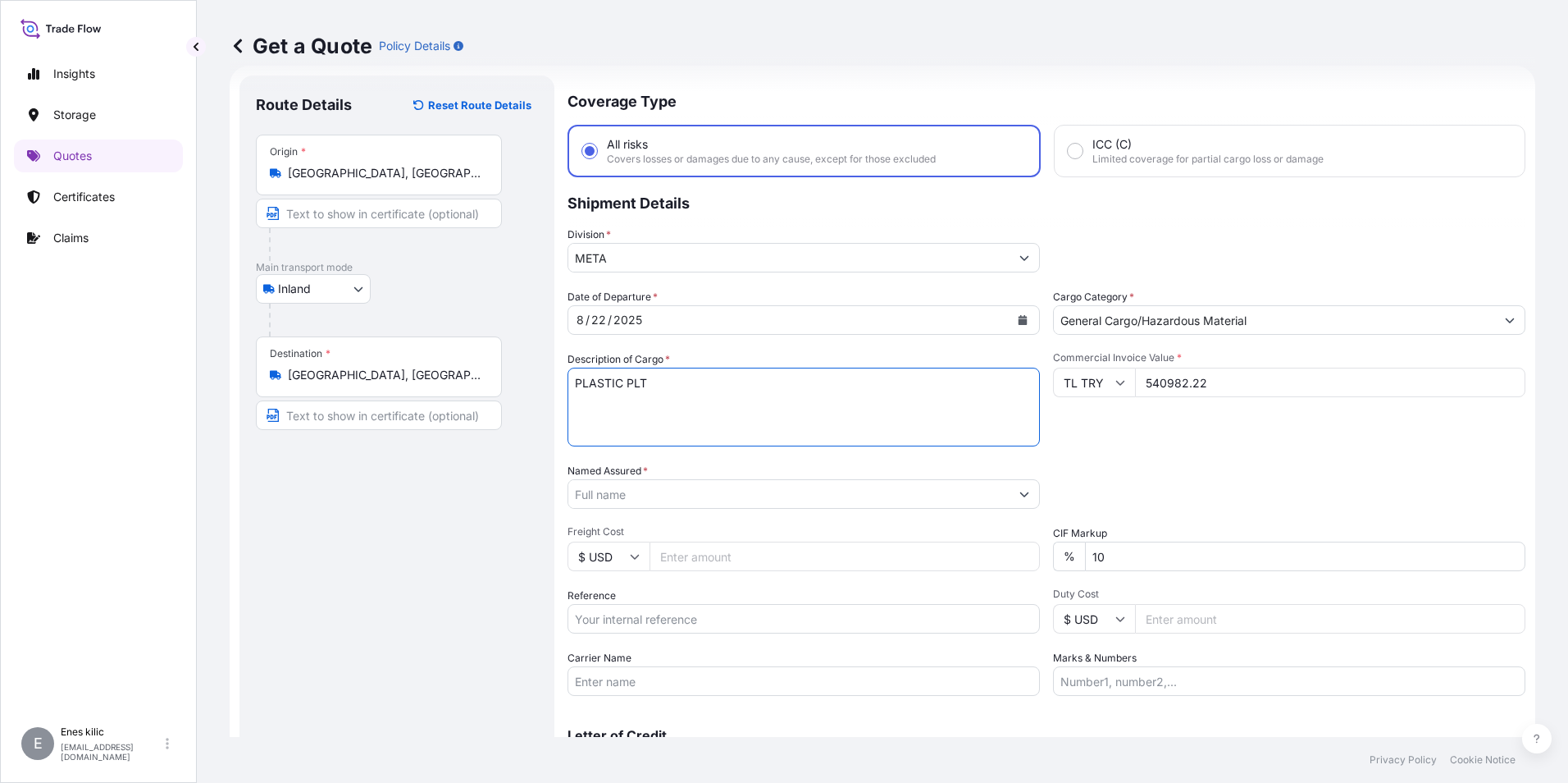
paste textarea "18 KAP - 2166"
click at [688, 402] on textarea "PLASTIC PLT 18 KAP - 2166" at bounding box center [804, 407] width 472 height 79
paste textarea "20 ADP 905"
type textarea "PLASTIC PLT 18 KAP - 2166 20 ADP 905 INSURANCE PREMIUM USD 35(TAX INCLUDED)"
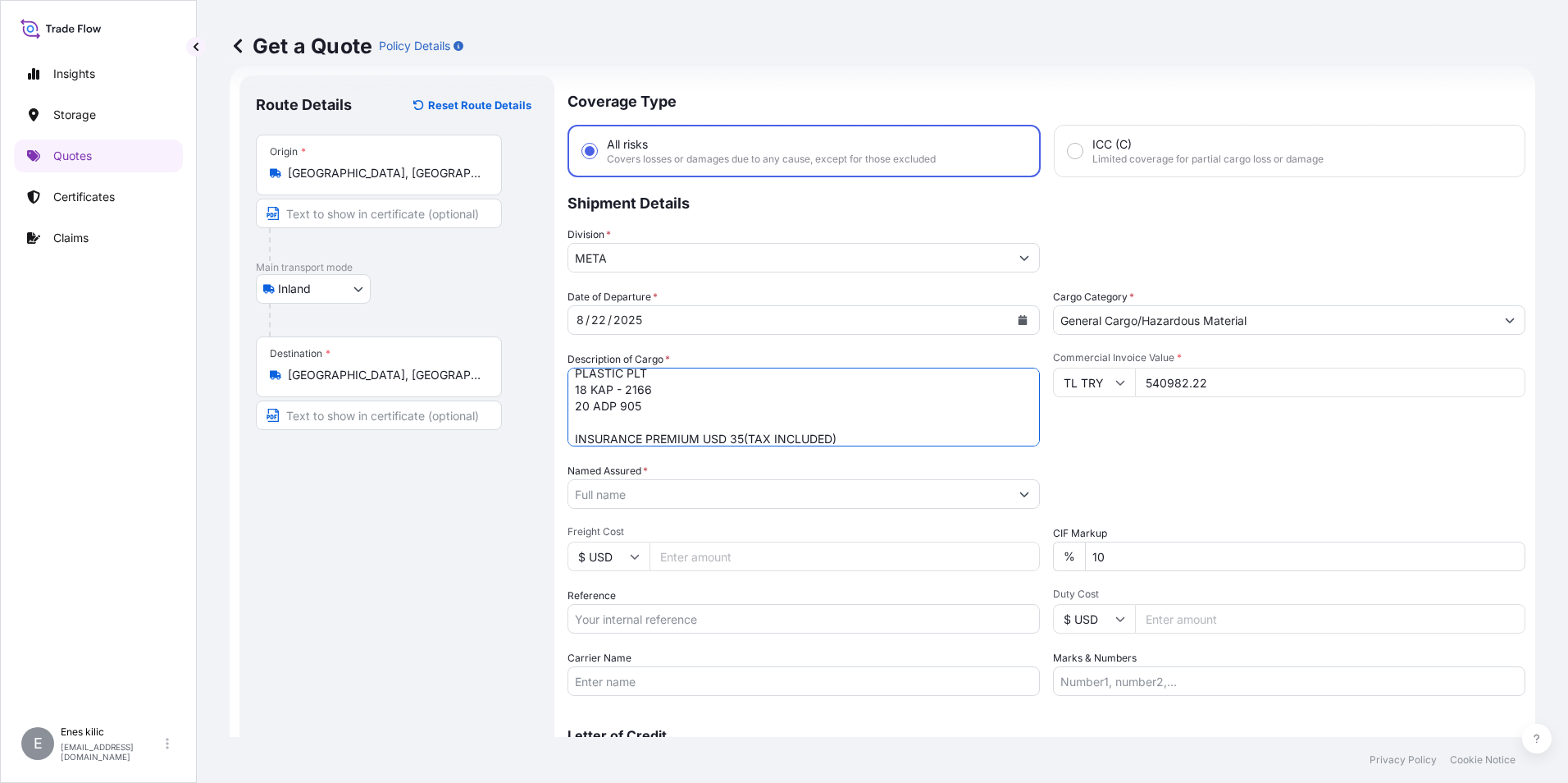
click at [663, 512] on div "Date of Departure * [DATE] Cargo Category * General Cargo/Hazardous Material De…" at bounding box center [1046, 493] width 957 height 407
click at [659, 494] on input "Named Assured *" at bounding box center [788, 494] width 441 height 30
click at [700, 483] on input "Named Assured *" at bounding box center [788, 494] width 441 height 30
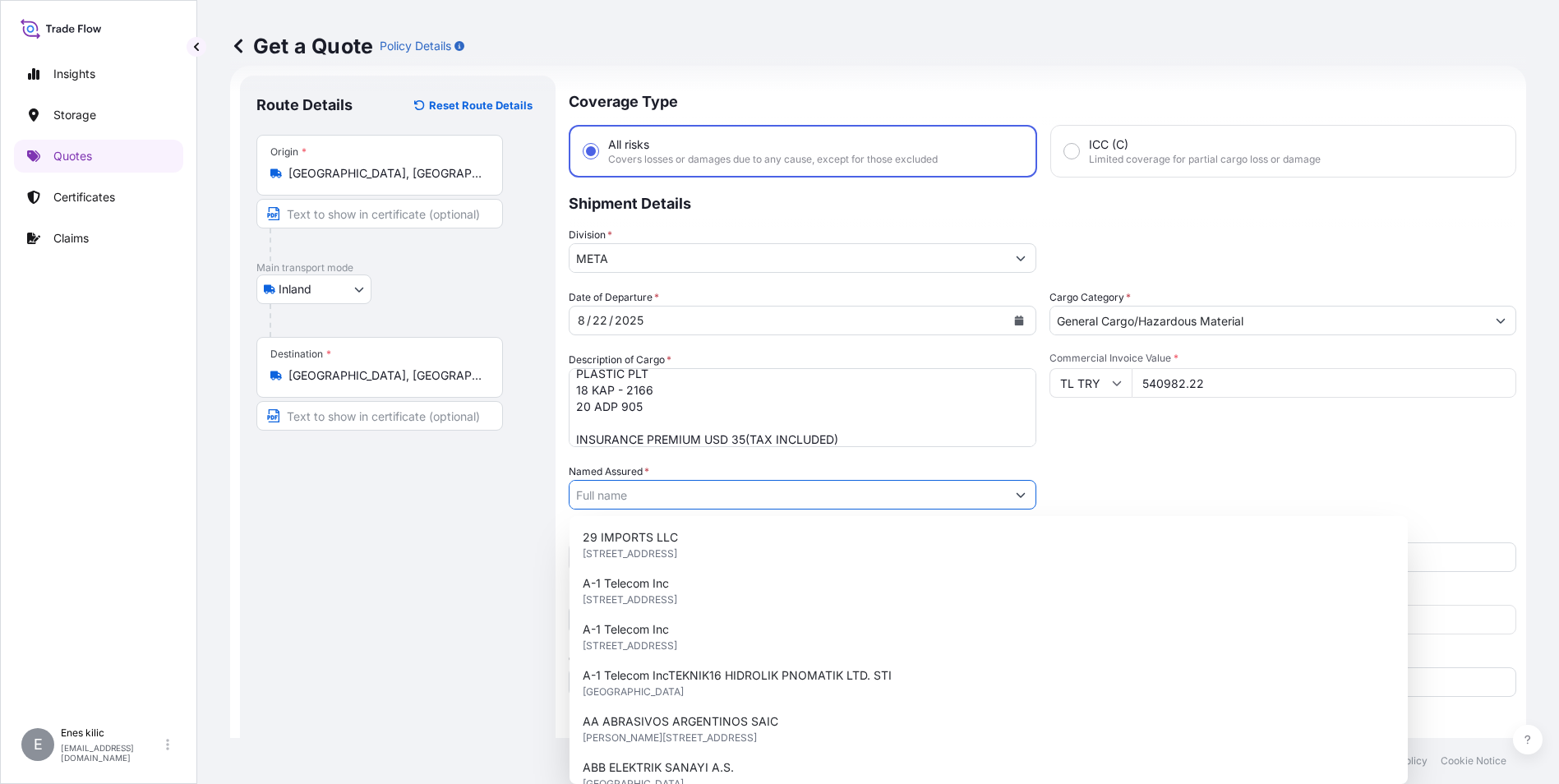
paste input "BALL TRADING [GEOGRAPHIC_DATA]"
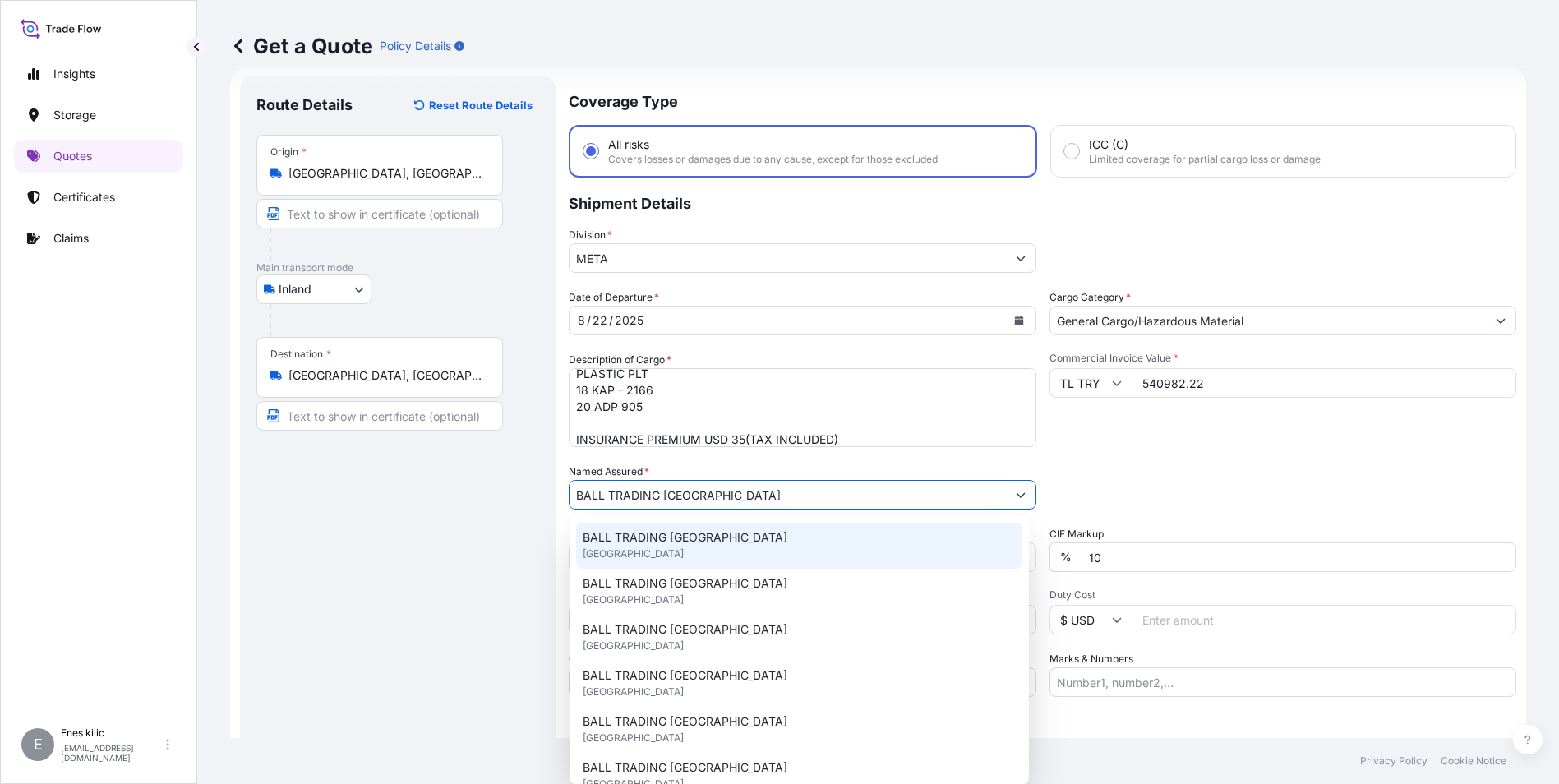
click at [706, 540] on span "BALL TRADING [GEOGRAPHIC_DATA]" at bounding box center [684, 537] width 205 height 16
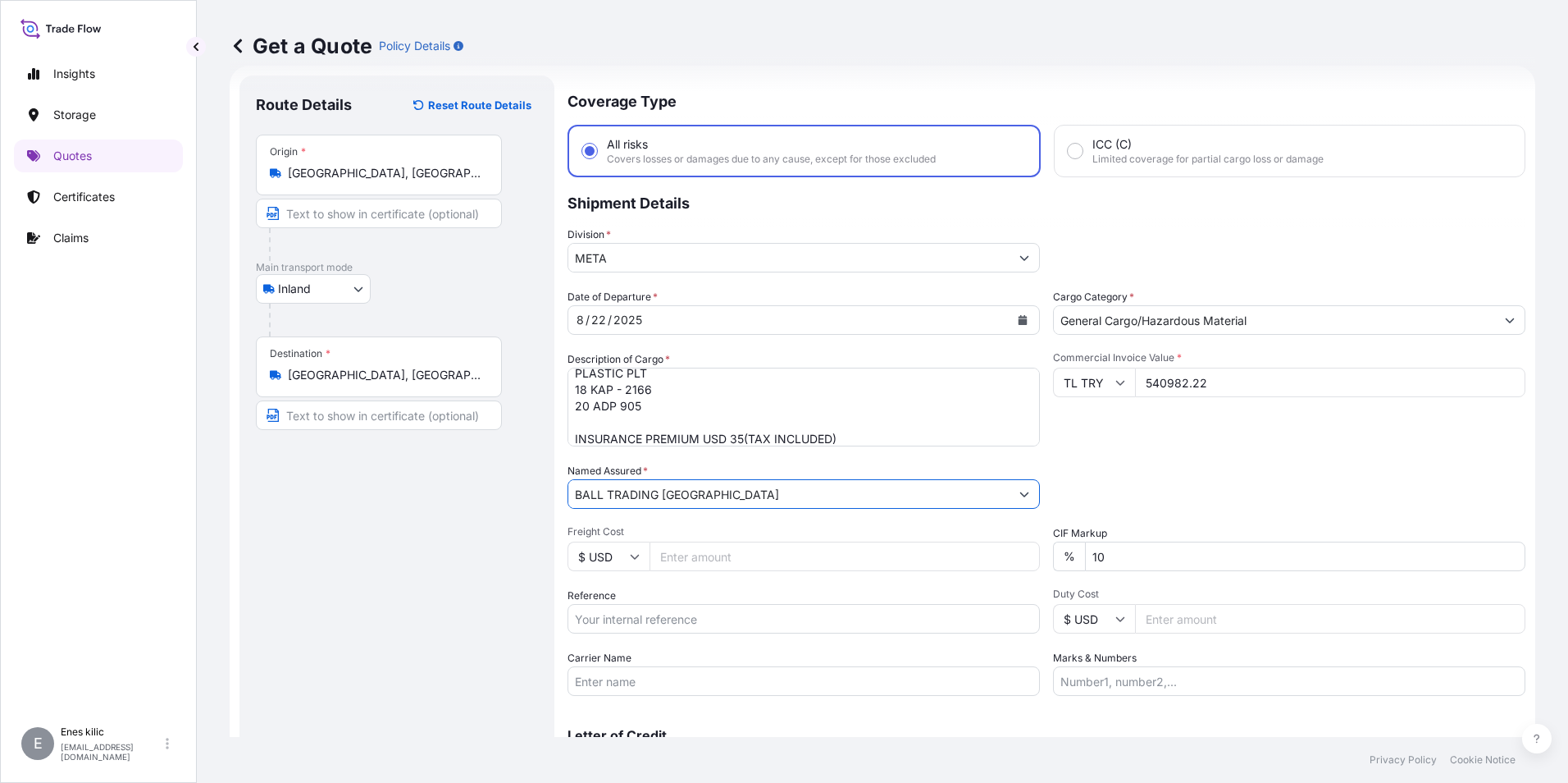
type input "BALL TRADING [GEOGRAPHIC_DATA]"
drag, startPoint x: 1215, startPoint y: 563, endPoint x: 929, endPoint y: 527, distance: 288.3
click at [929, 527] on div "Date of Departure * [DATE] Cargo Category * General Cargo/Hazardous Material De…" at bounding box center [1046, 493] width 957 height 407
type input "0"
click at [1146, 493] on div "Packing Category Type to search a container mode Please select a primary mode o…" at bounding box center [1289, 486] width 472 height 46
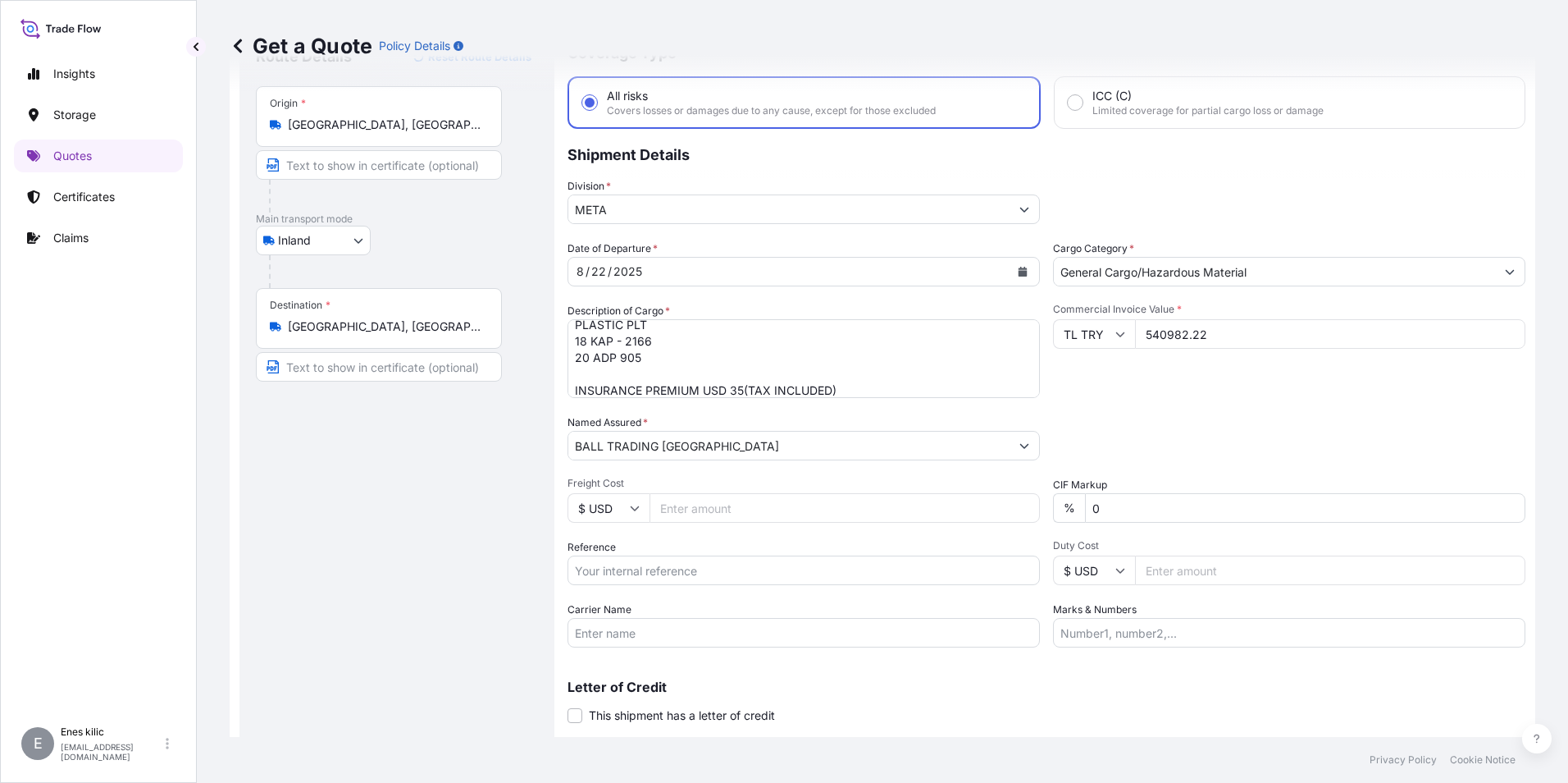
scroll to position [109, 0]
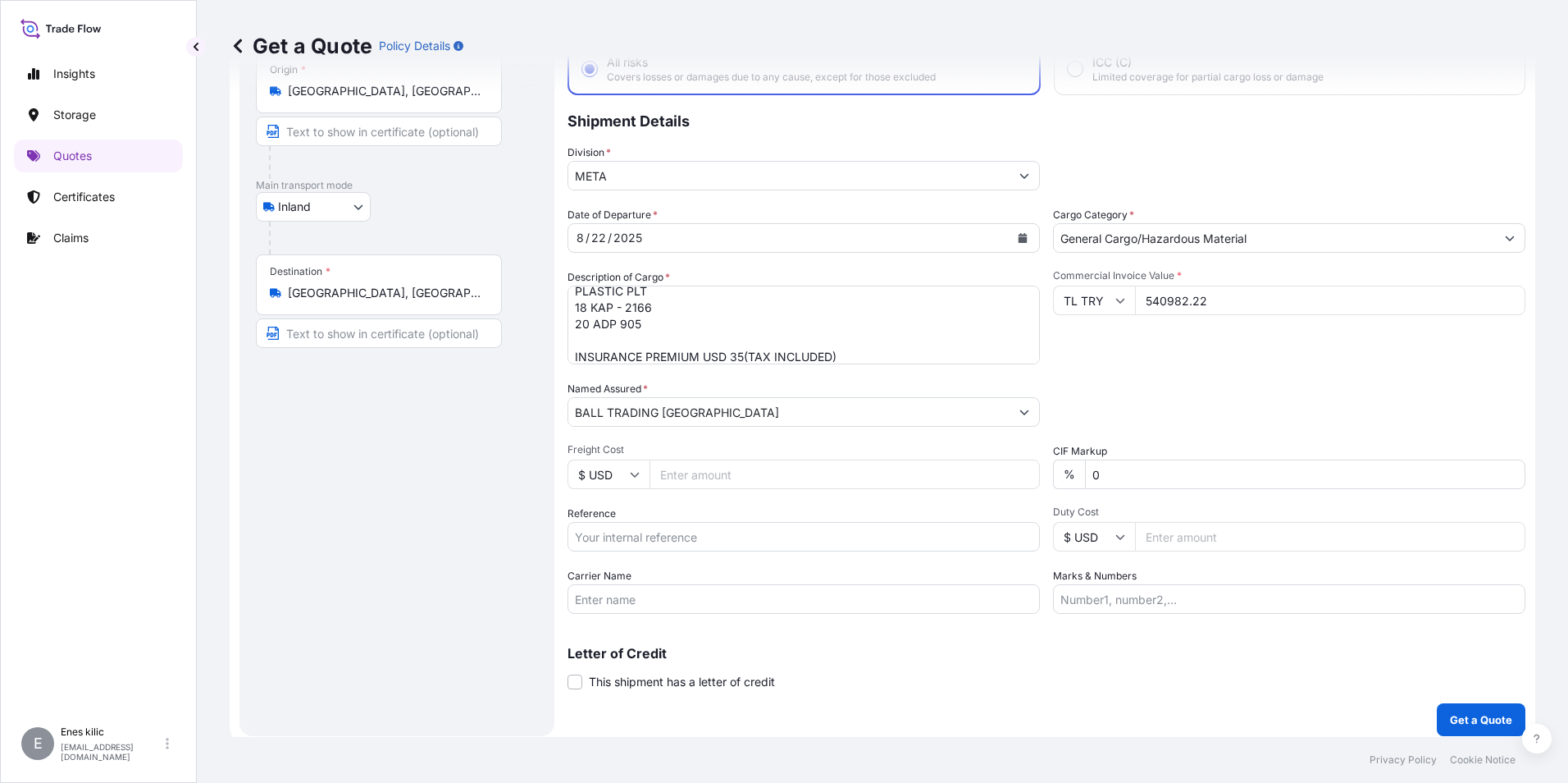
click at [767, 537] on input "Reference" at bounding box center [804, 536] width 472 height 30
click at [645, 527] on input "Reference" at bounding box center [804, 536] width 472 height 30
paste input "2211773319"
type input "2211773319"
click at [873, 591] on input "Carrier Name" at bounding box center [804, 599] width 472 height 30
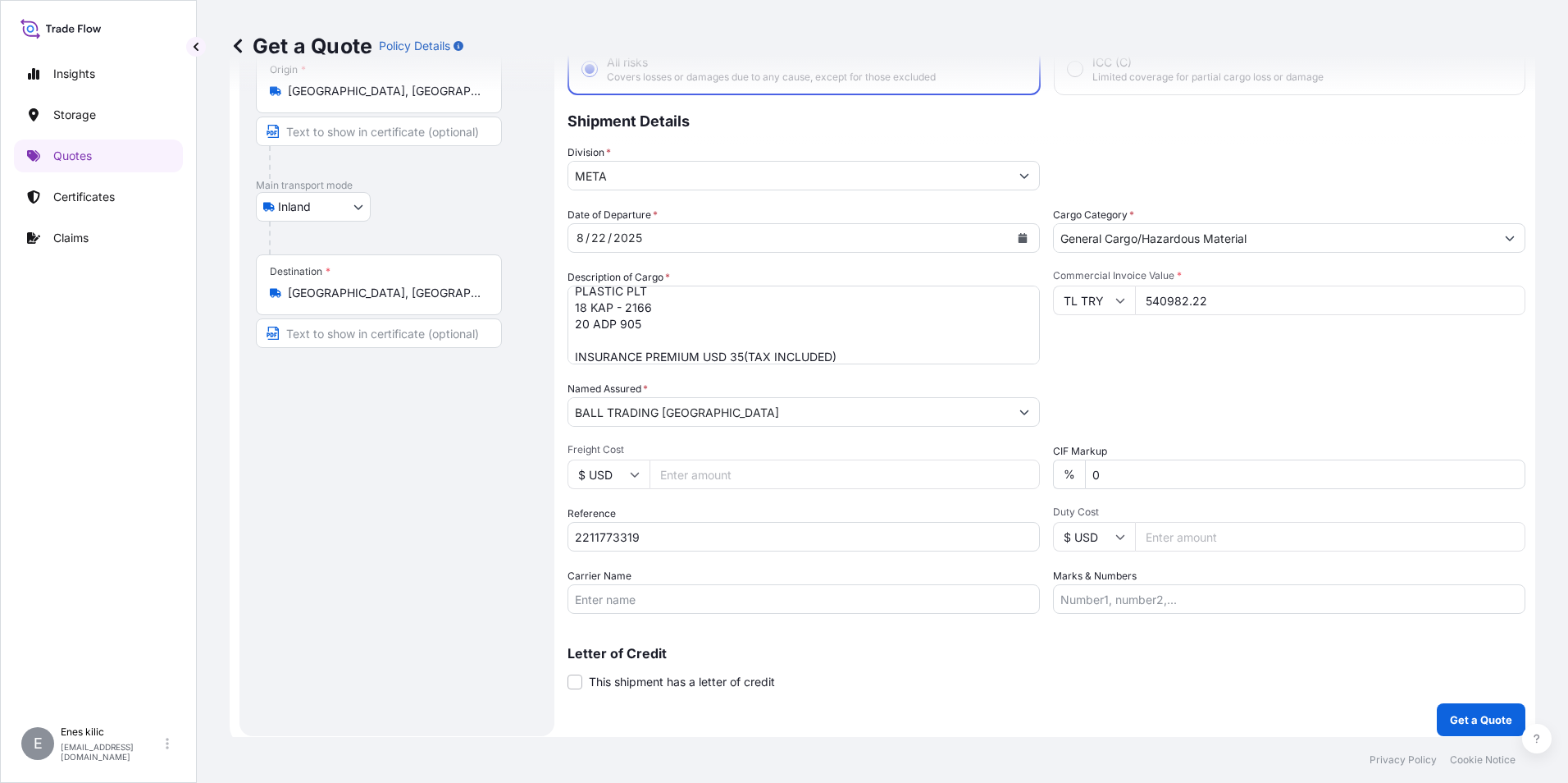
click at [700, 587] on input "Carrier Name" at bounding box center [804, 599] width 472 height 30
paste input "20 ADP 905"
type input "20 ADP 905"
click at [1159, 603] on input "Marks & Numbers" at bounding box center [1289, 599] width 472 height 30
click at [1218, 594] on input "Marks & Numbers" at bounding box center [1289, 599] width 472 height 30
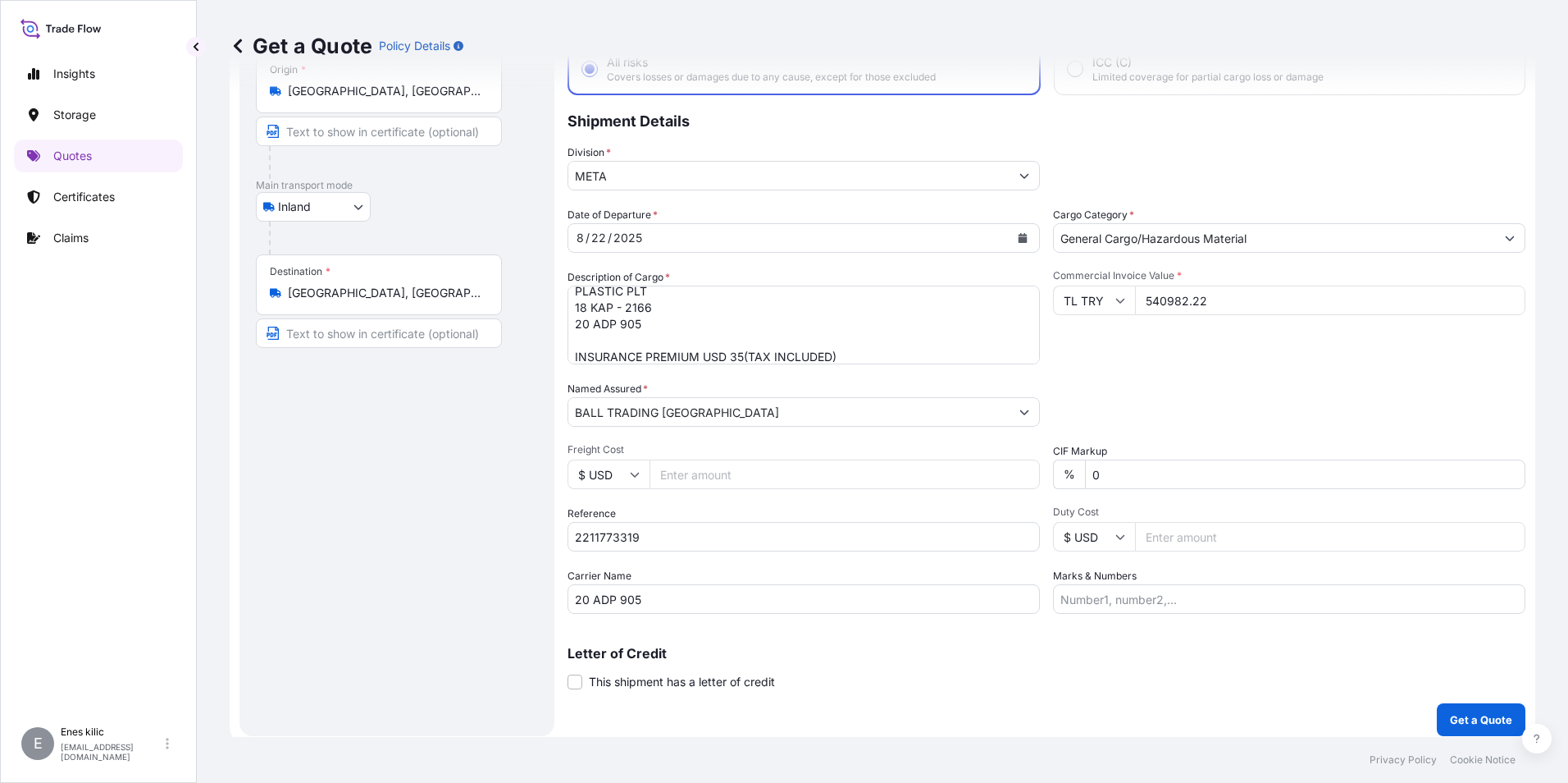
paste input "DNT"
type input "DNT"
click at [1082, 666] on div "Letter of Credit This shipment has a letter of credit Letter of credit * Letter…" at bounding box center [1046, 668] width 957 height 43
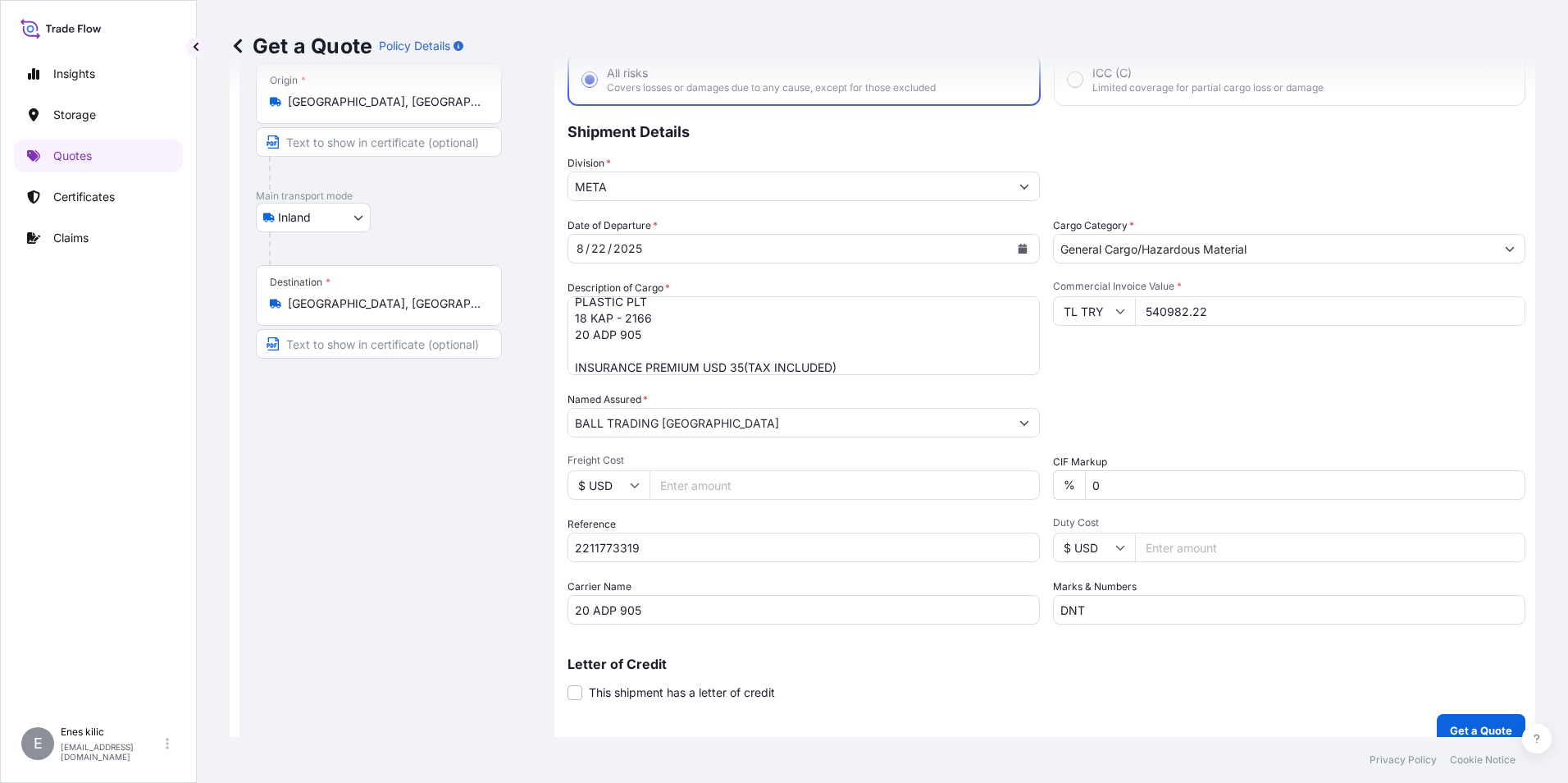
scroll to position [117, 0]
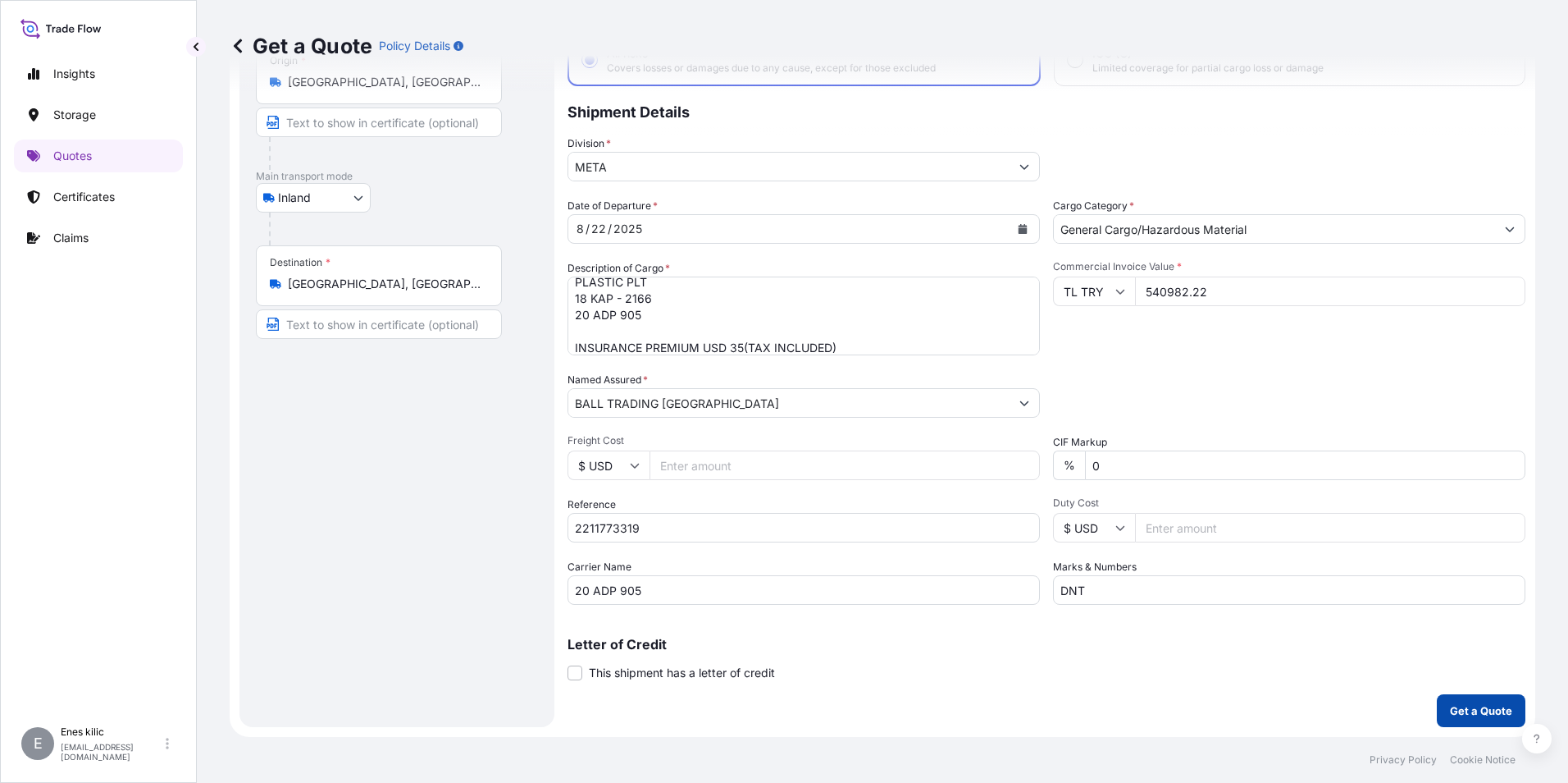
click at [1456, 716] on p "Get a Quote" at bounding box center [1481, 710] width 62 height 16
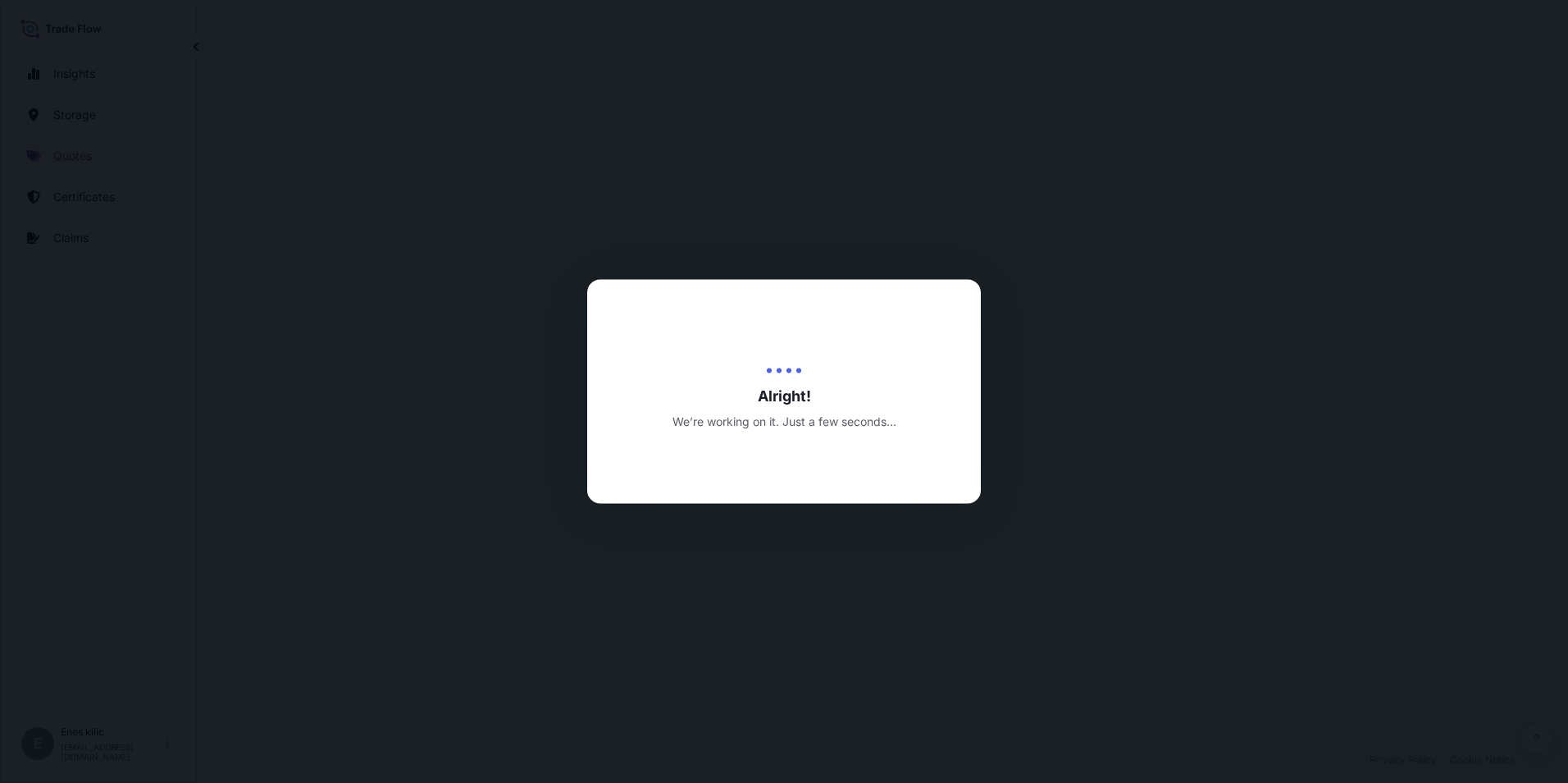
select select "Inland"
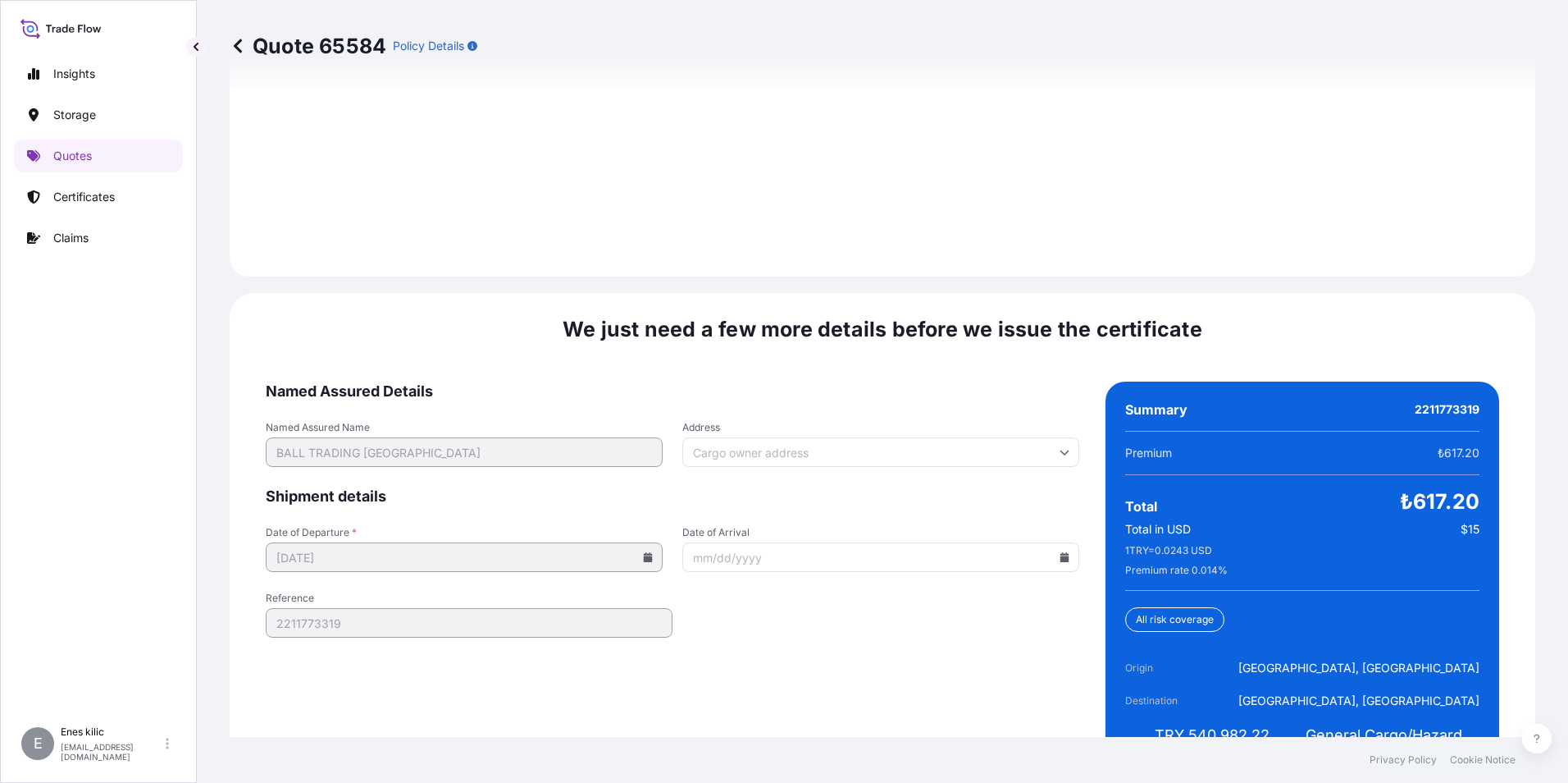
scroll to position [2396, 0]
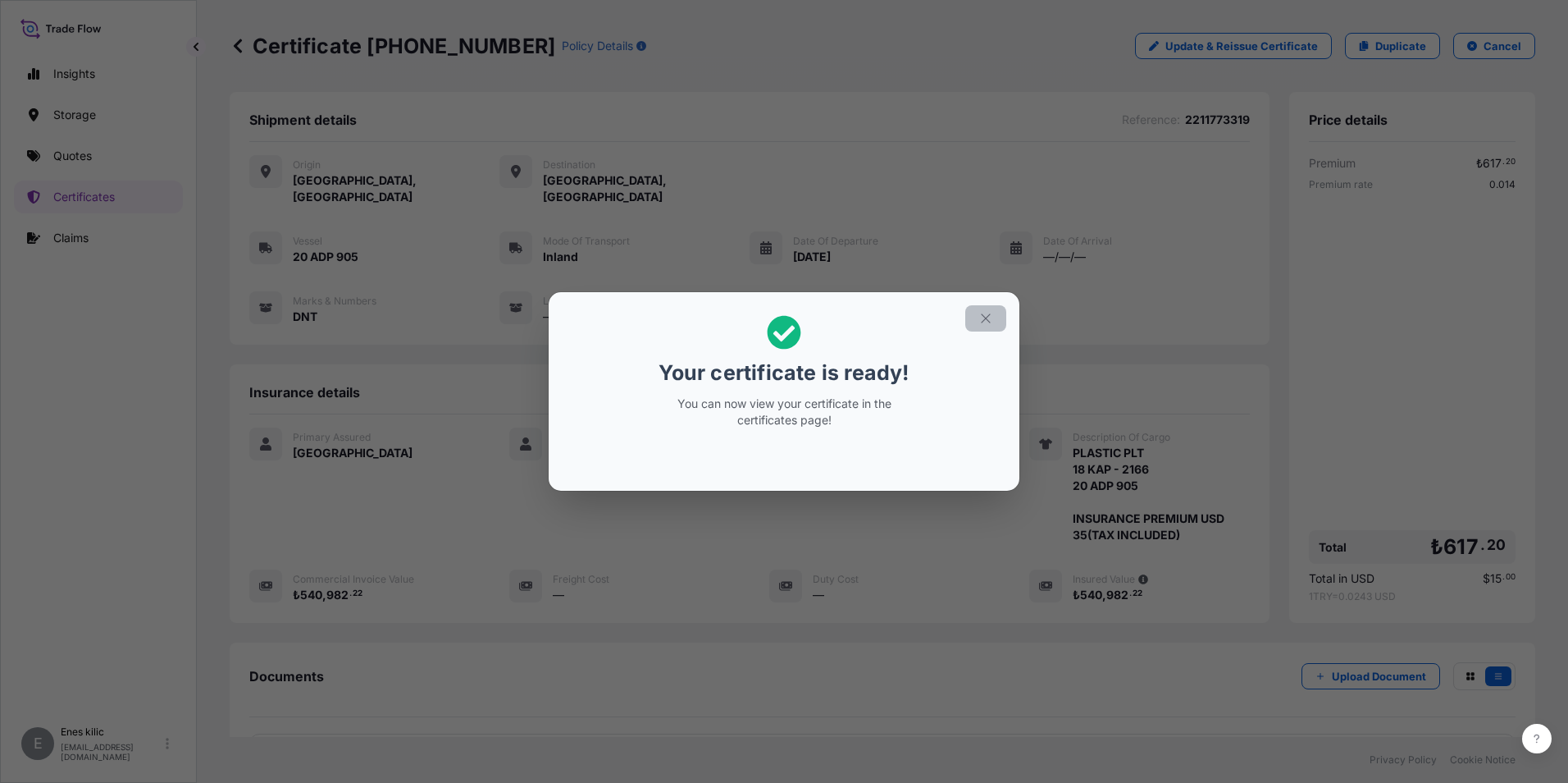
click at [992, 312] on icon "button" at bounding box center [985, 318] width 14 height 14
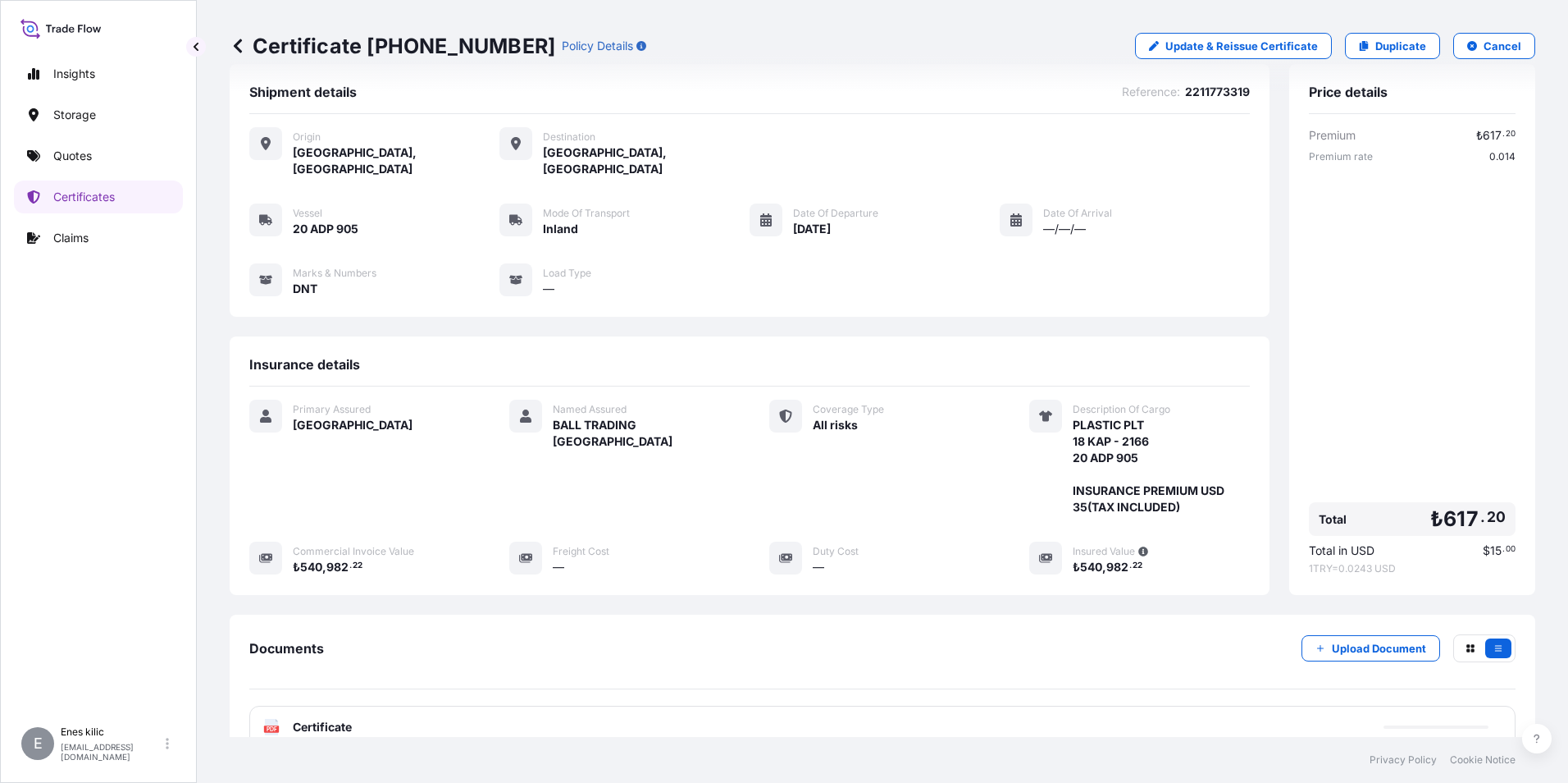
scroll to position [145, 0]
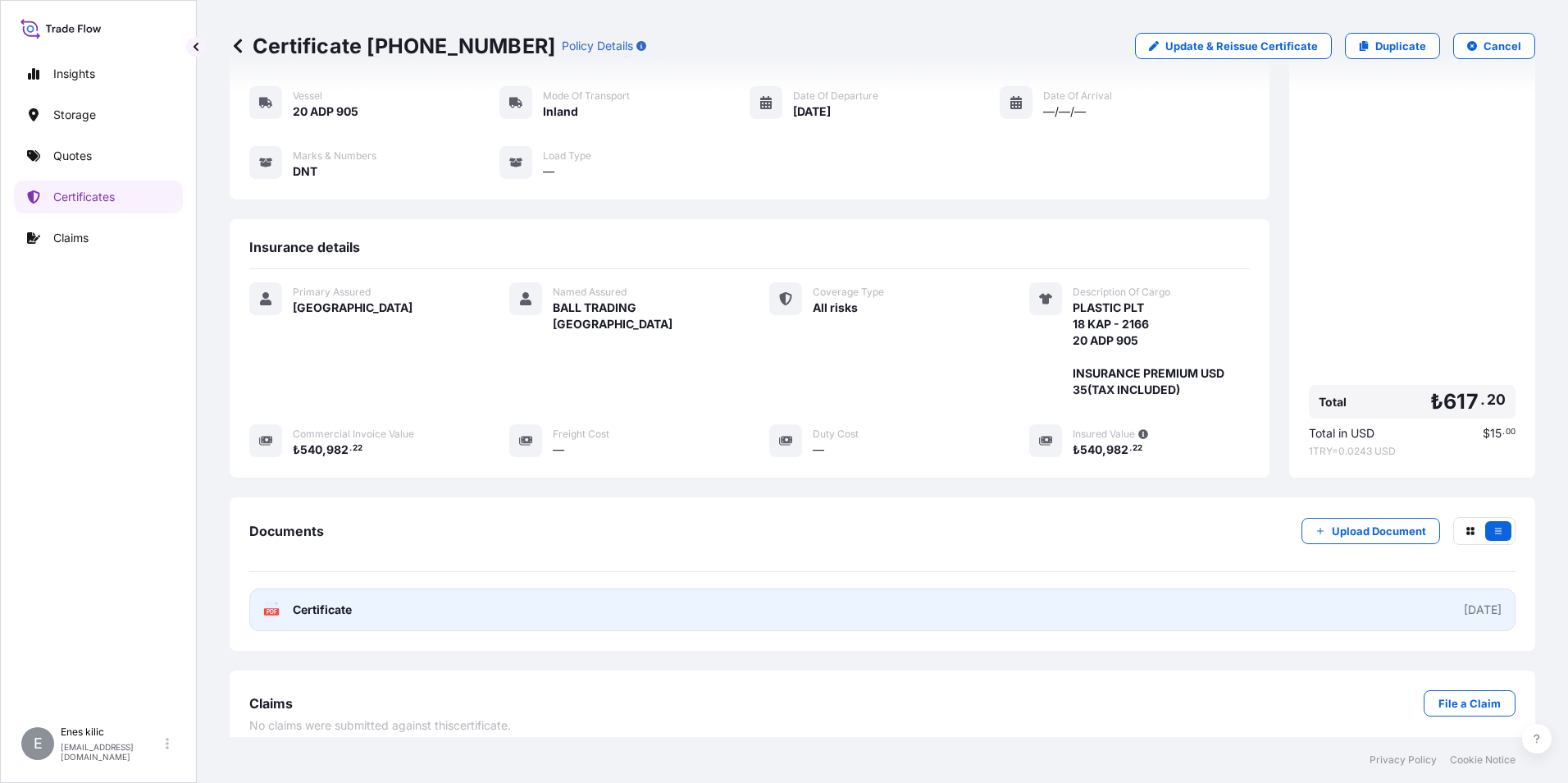
click at [349, 601] on span "Certificate" at bounding box center [322, 609] width 59 height 16
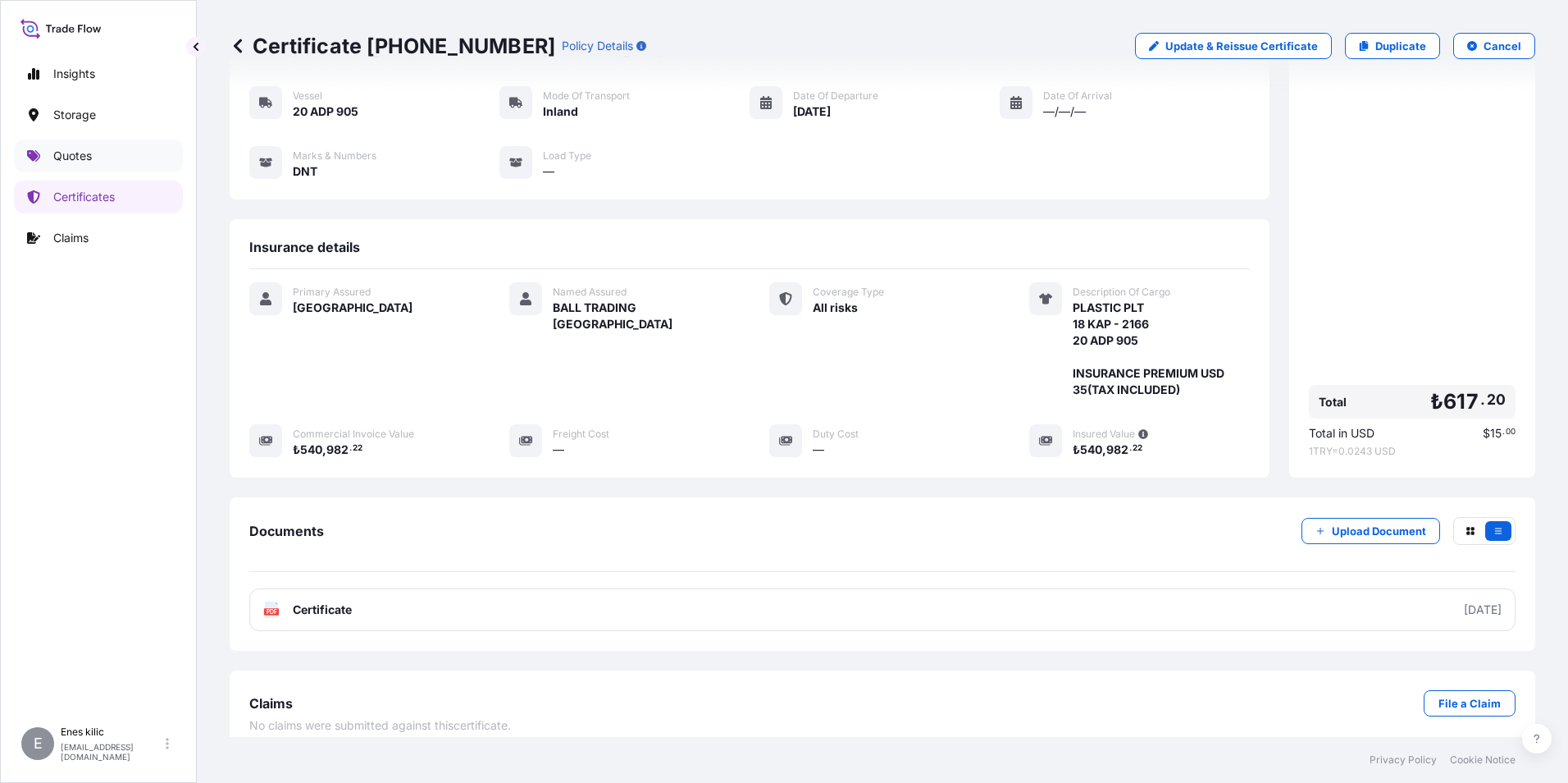
click at [77, 139] on link "Quotes" at bounding box center [99, 156] width 169 height 33
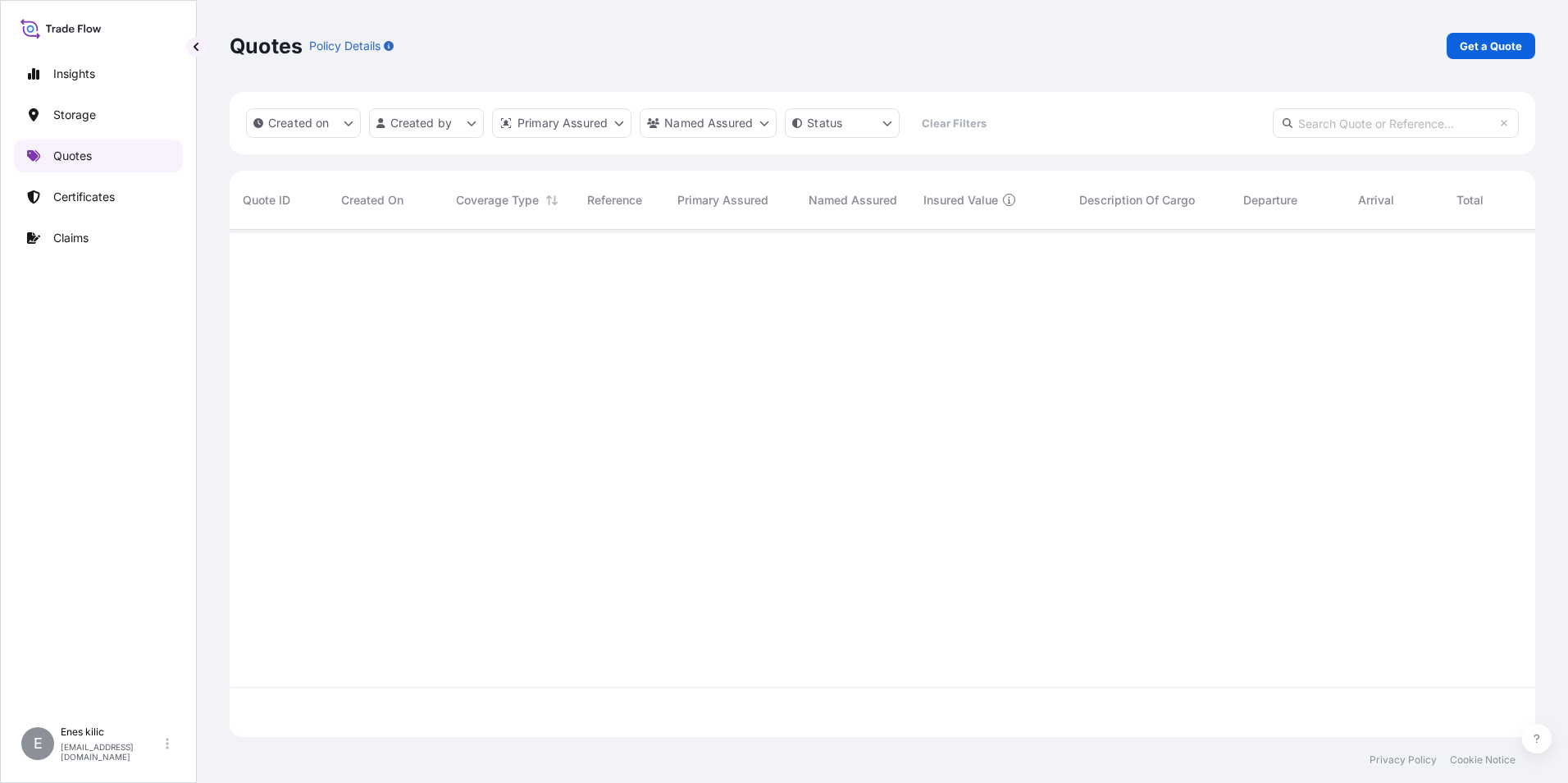
scroll to position [503, 1293]
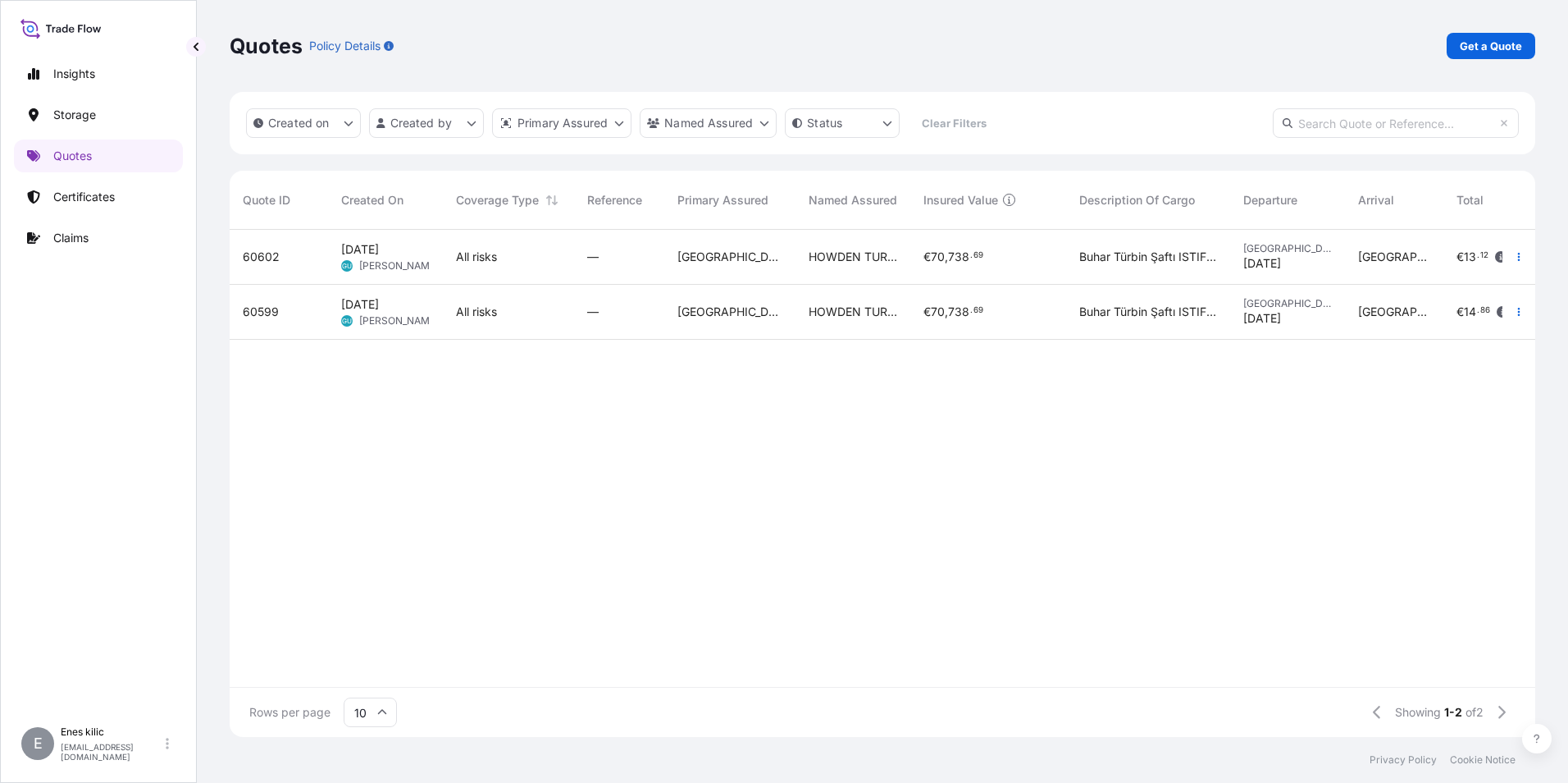
click at [1485, 50] on p "Get a Quote" at bounding box center [1490, 45] width 62 height 16
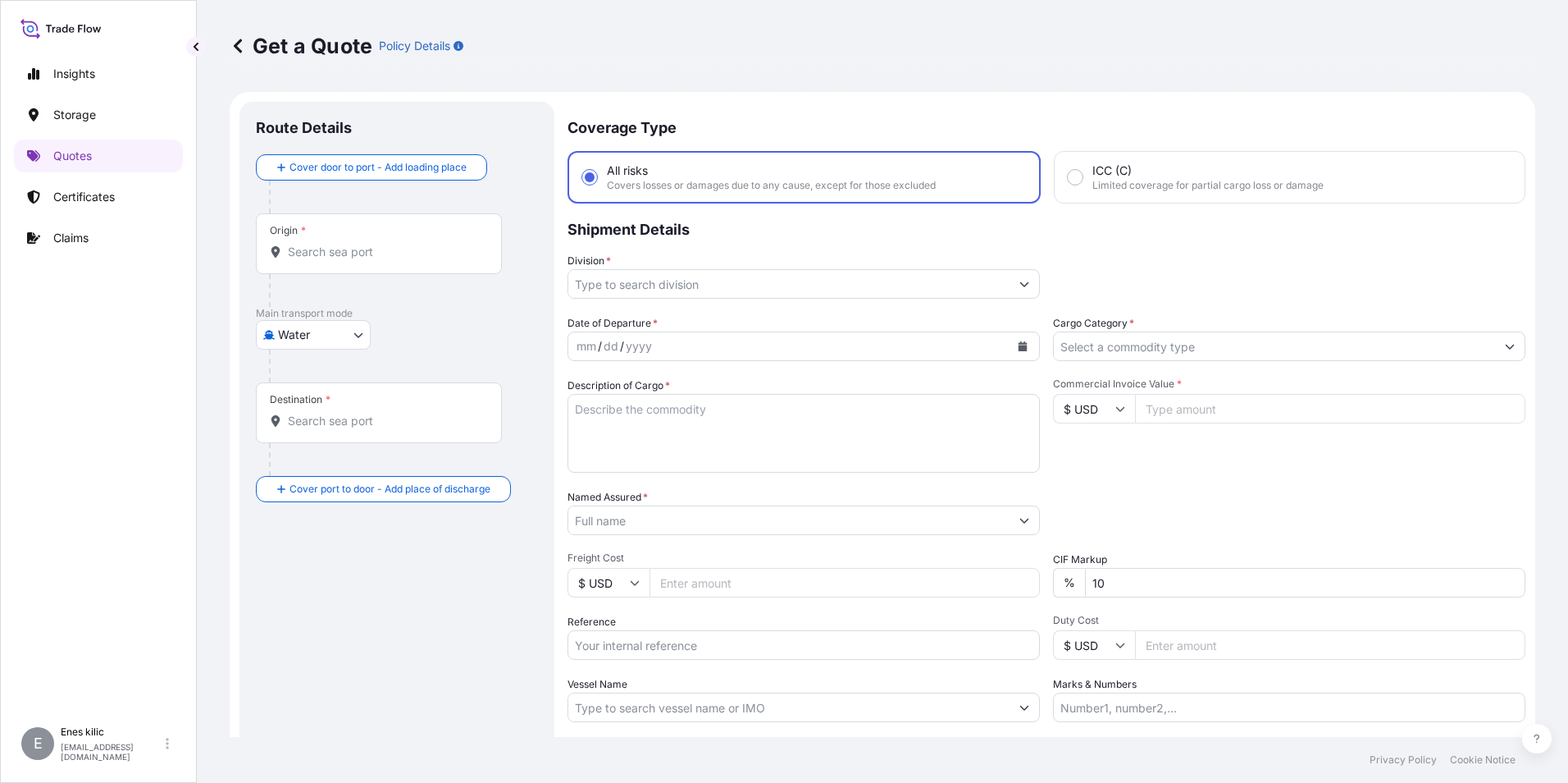
scroll to position [26, 0]
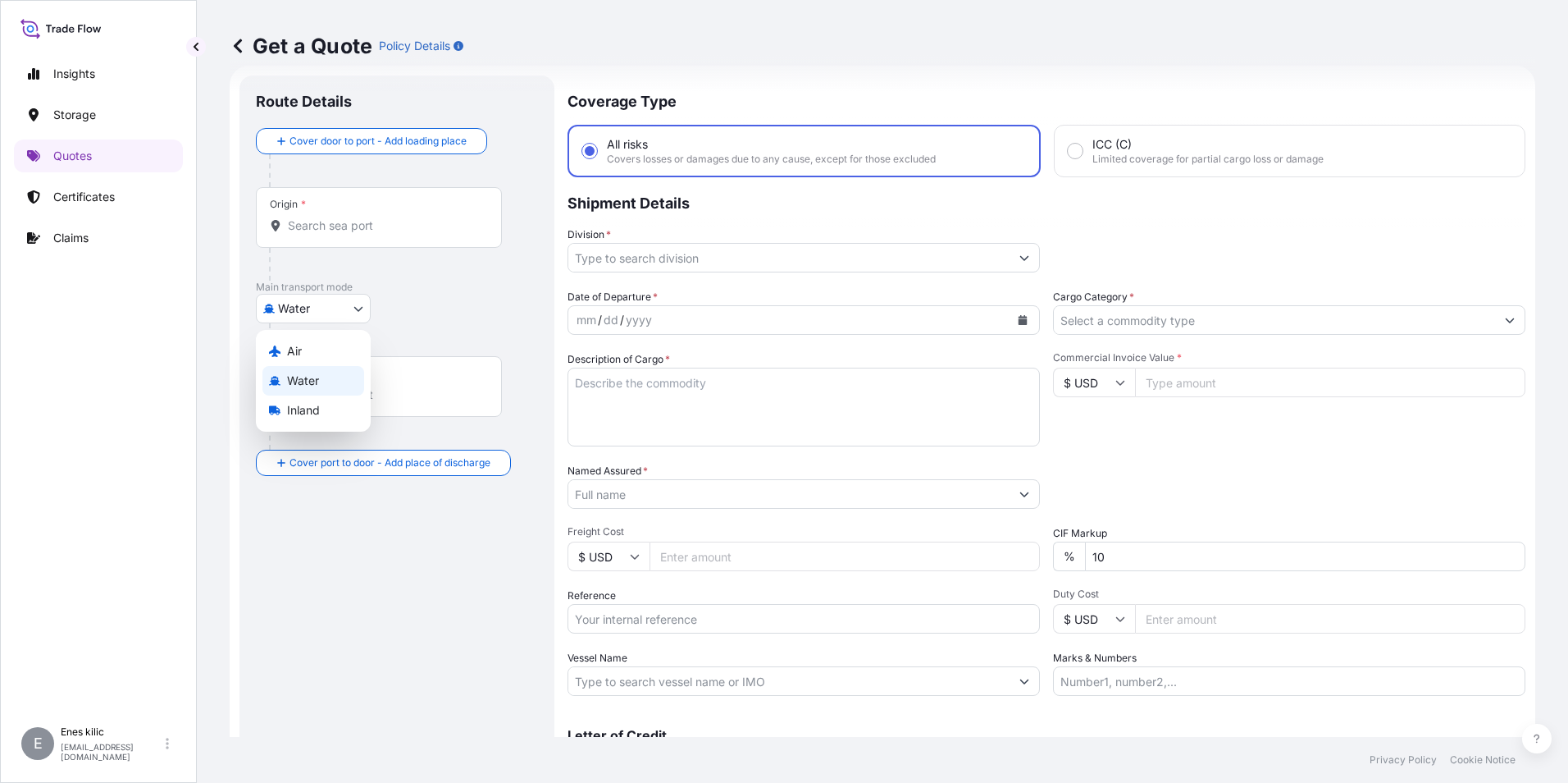
click at [286, 316] on body "Insights Storage Quotes Certificates Claims E [PERSON_NAME] [PERSON_NAME][EMAIL…" at bounding box center [784, 391] width 1568 height 783
click at [302, 401] on div "Inland" at bounding box center [313, 410] width 102 height 30
select select "Inland"
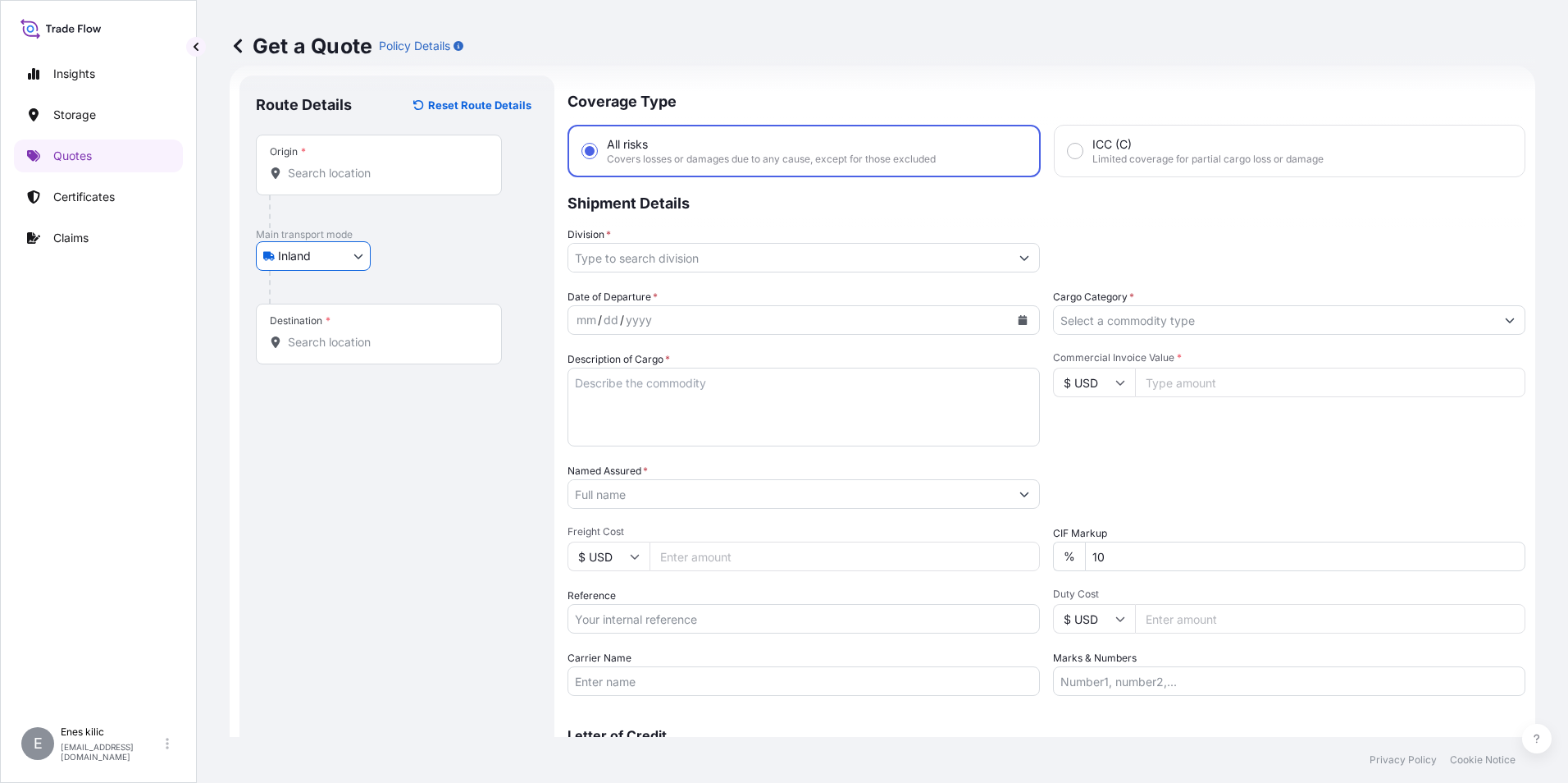
click at [331, 168] on input "Origin *" at bounding box center [385, 173] width 194 height 16
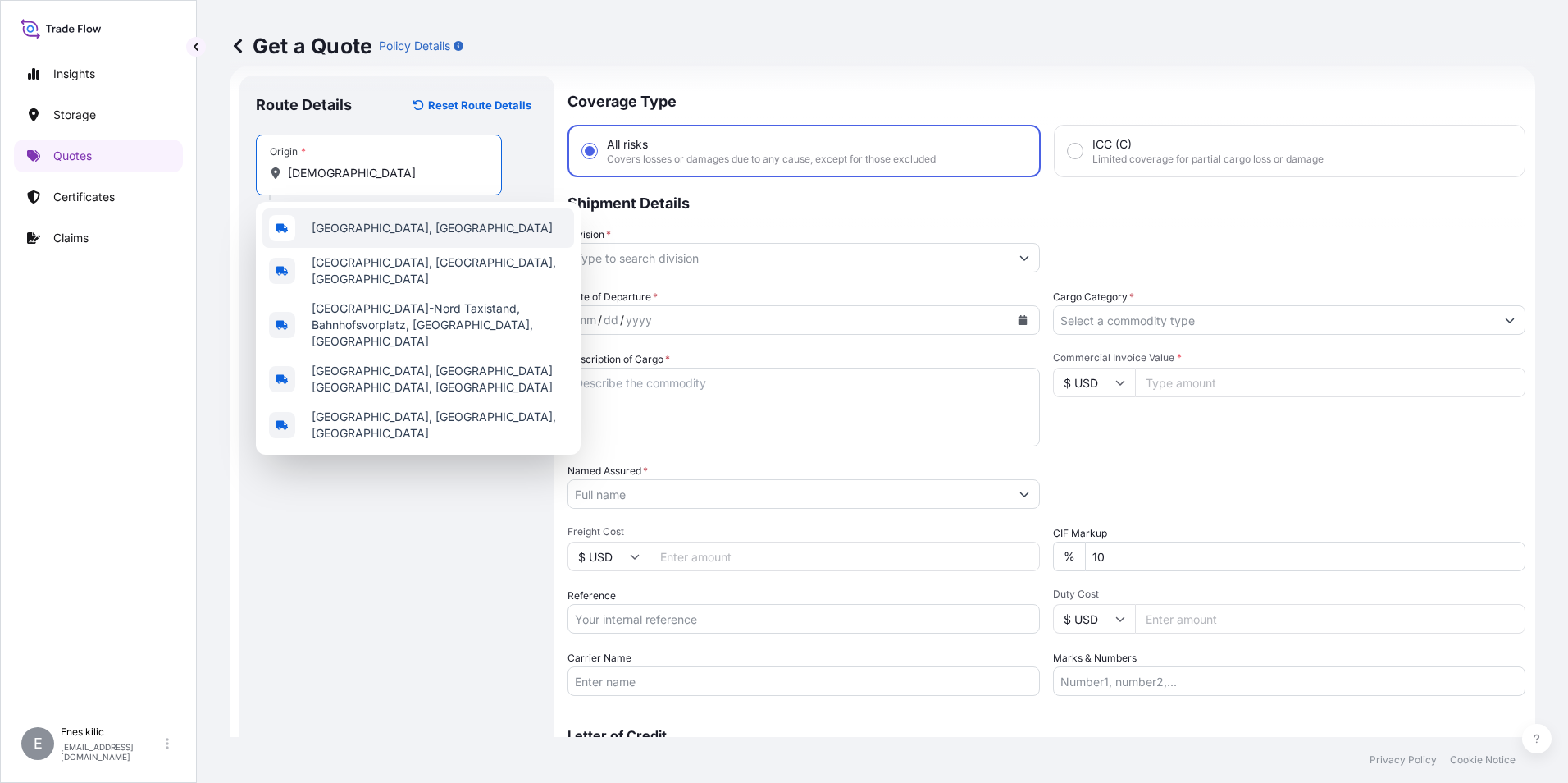
click at [359, 215] on div "[GEOGRAPHIC_DATA], [GEOGRAPHIC_DATA]" at bounding box center [418, 228] width 312 height 39
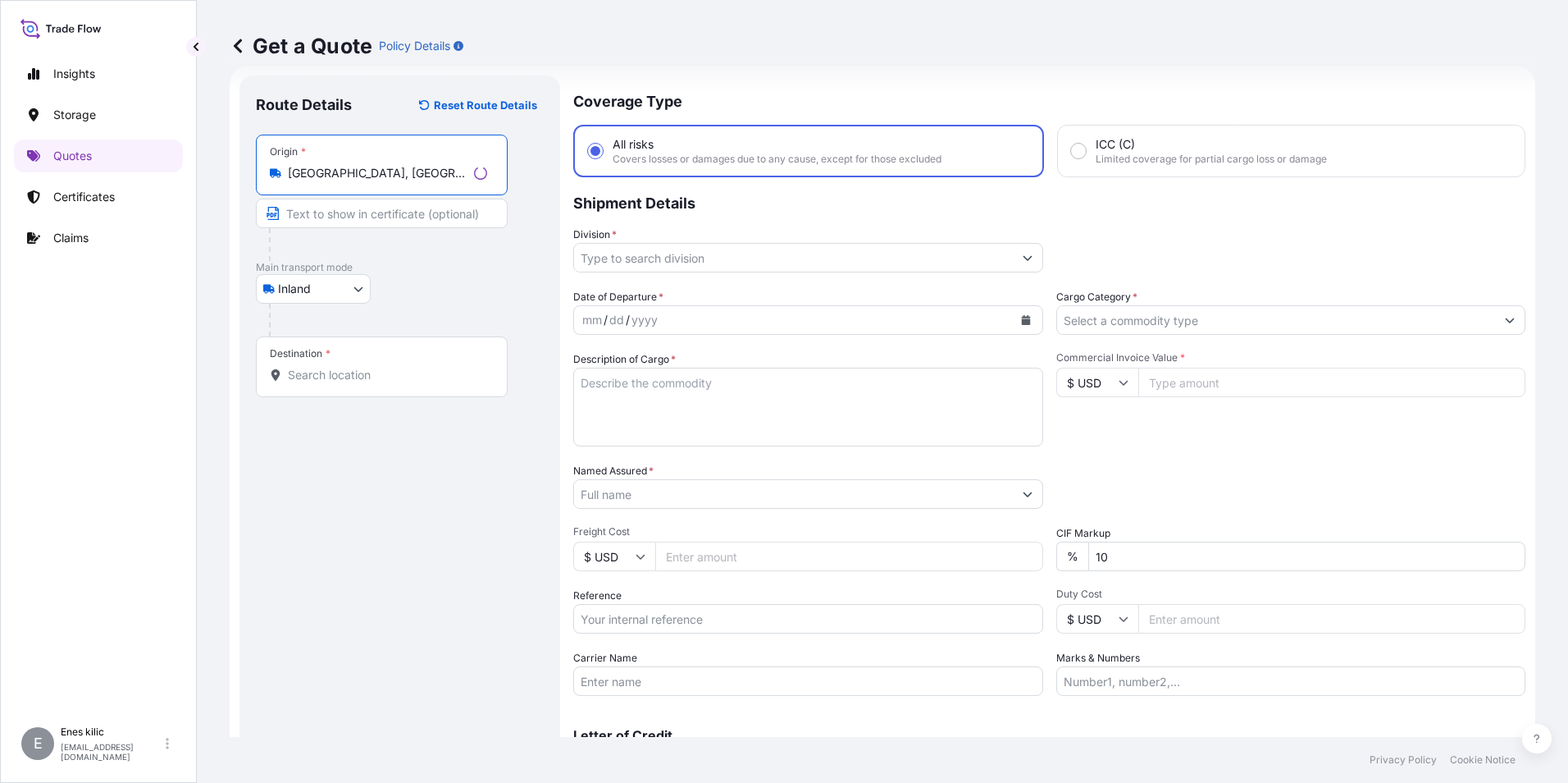
type input "[GEOGRAPHIC_DATA], [GEOGRAPHIC_DATA]"
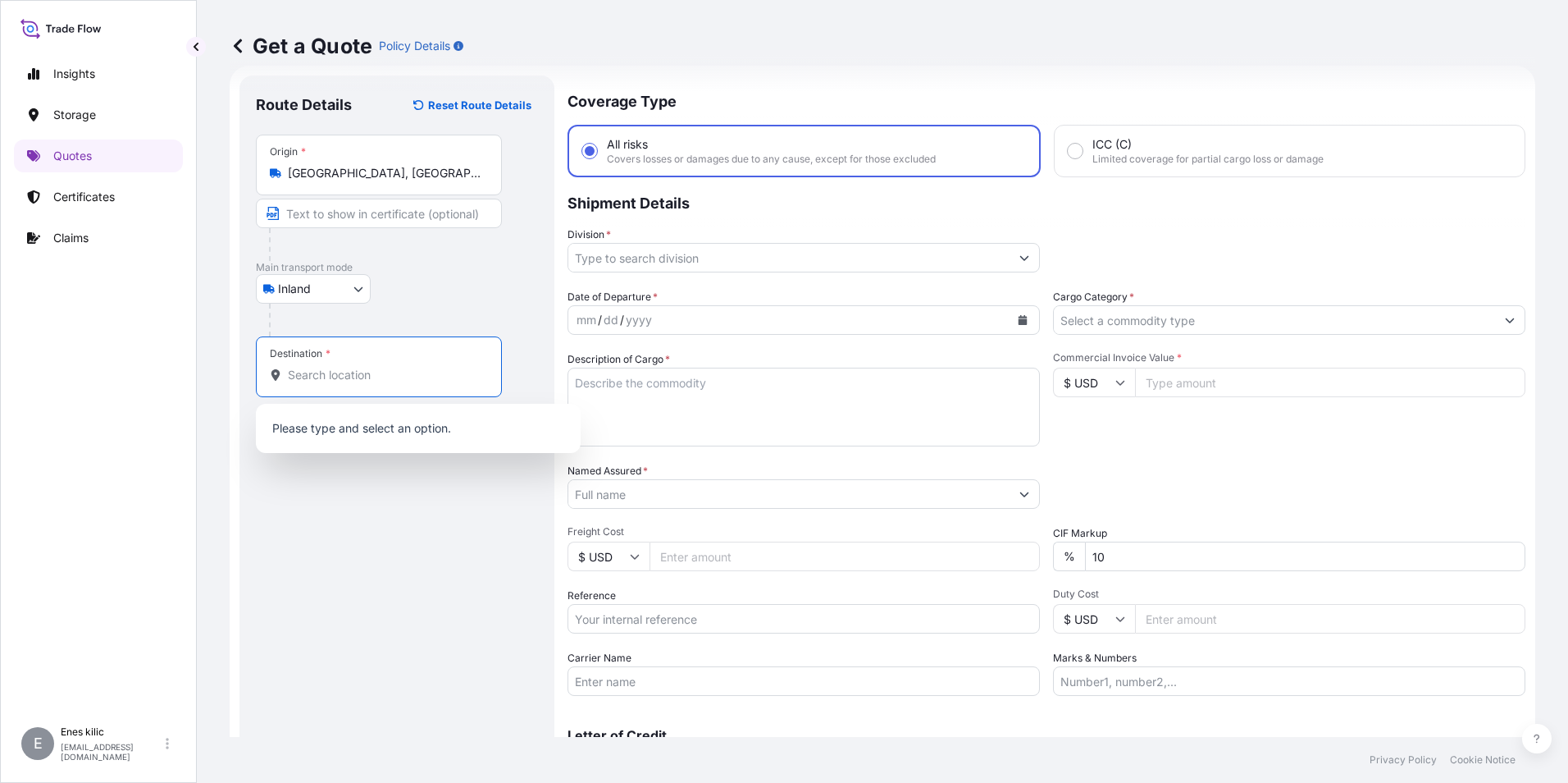
click at [364, 379] on input "Destination *" at bounding box center [385, 375] width 194 height 16
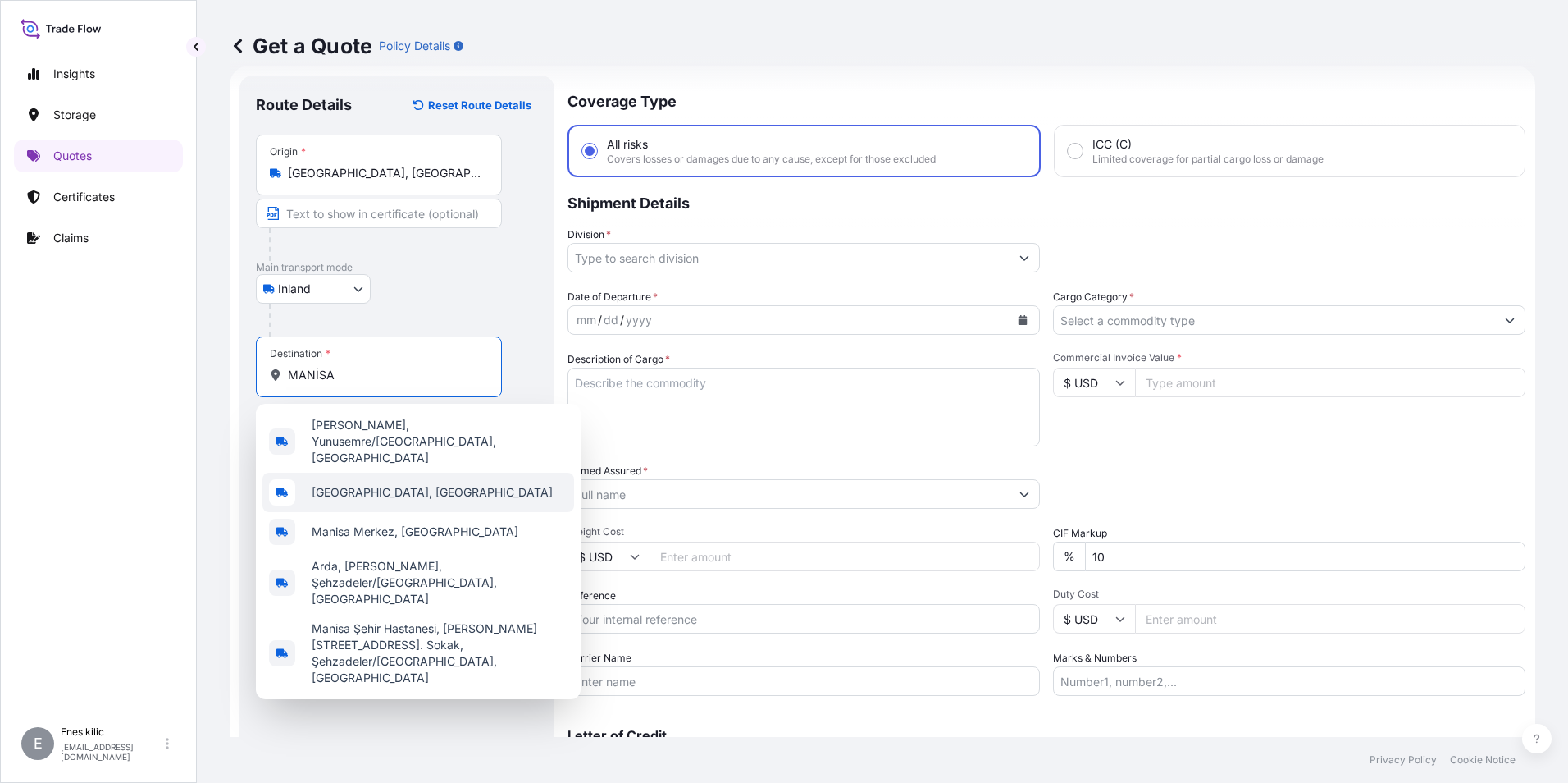
click at [387, 484] on span "[GEOGRAPHIC_DATA], [GEOGRAPHIC_DATA]" at bounding box center [432, 492] width 241 height 16
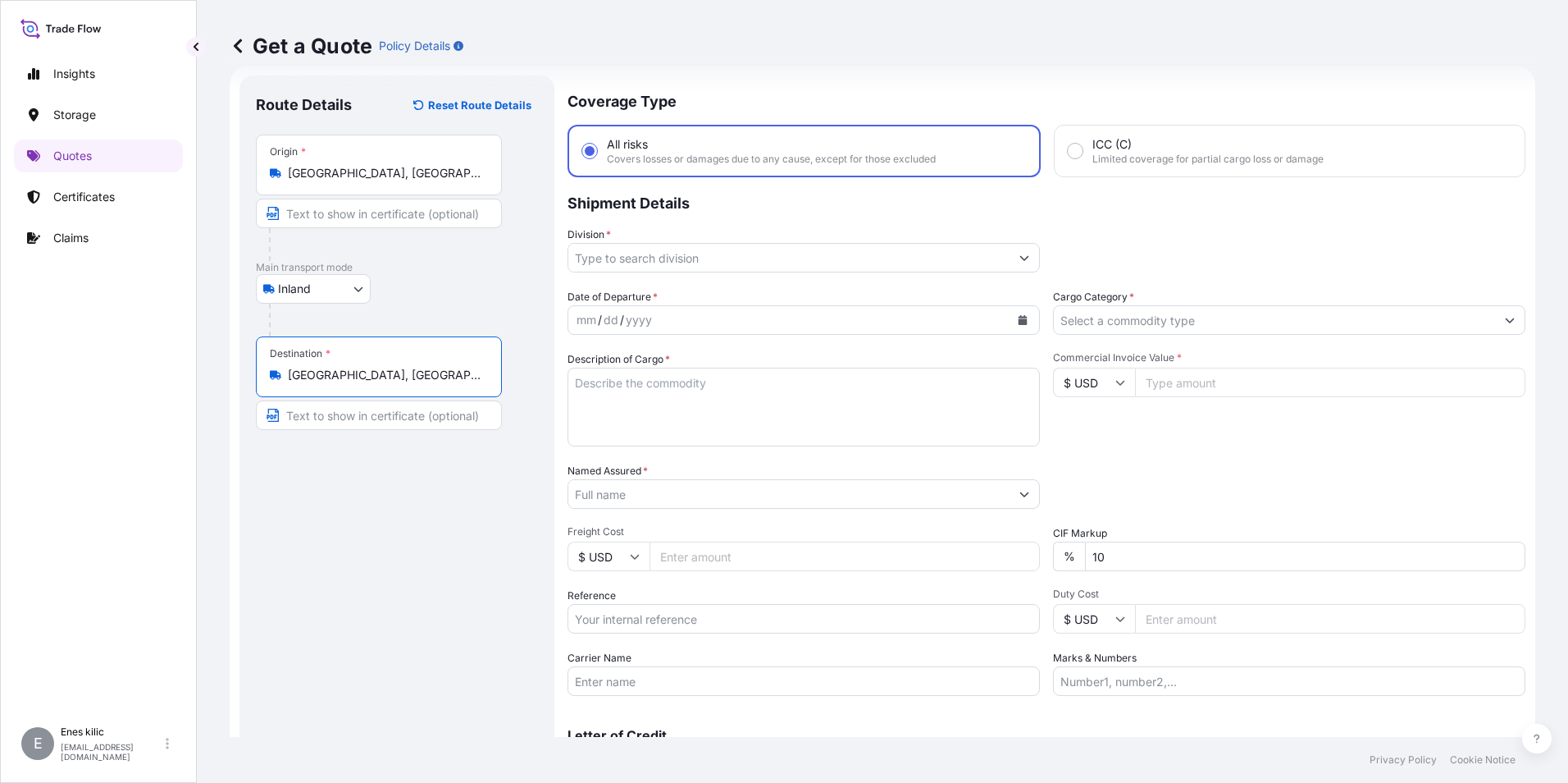
type input "[GEOGRAPHIC_DATA], [GEOGRAPHIC_DATA]"
click at [700, 256] on input "Division *" at bounding box center [788, 257] width 441 height 30
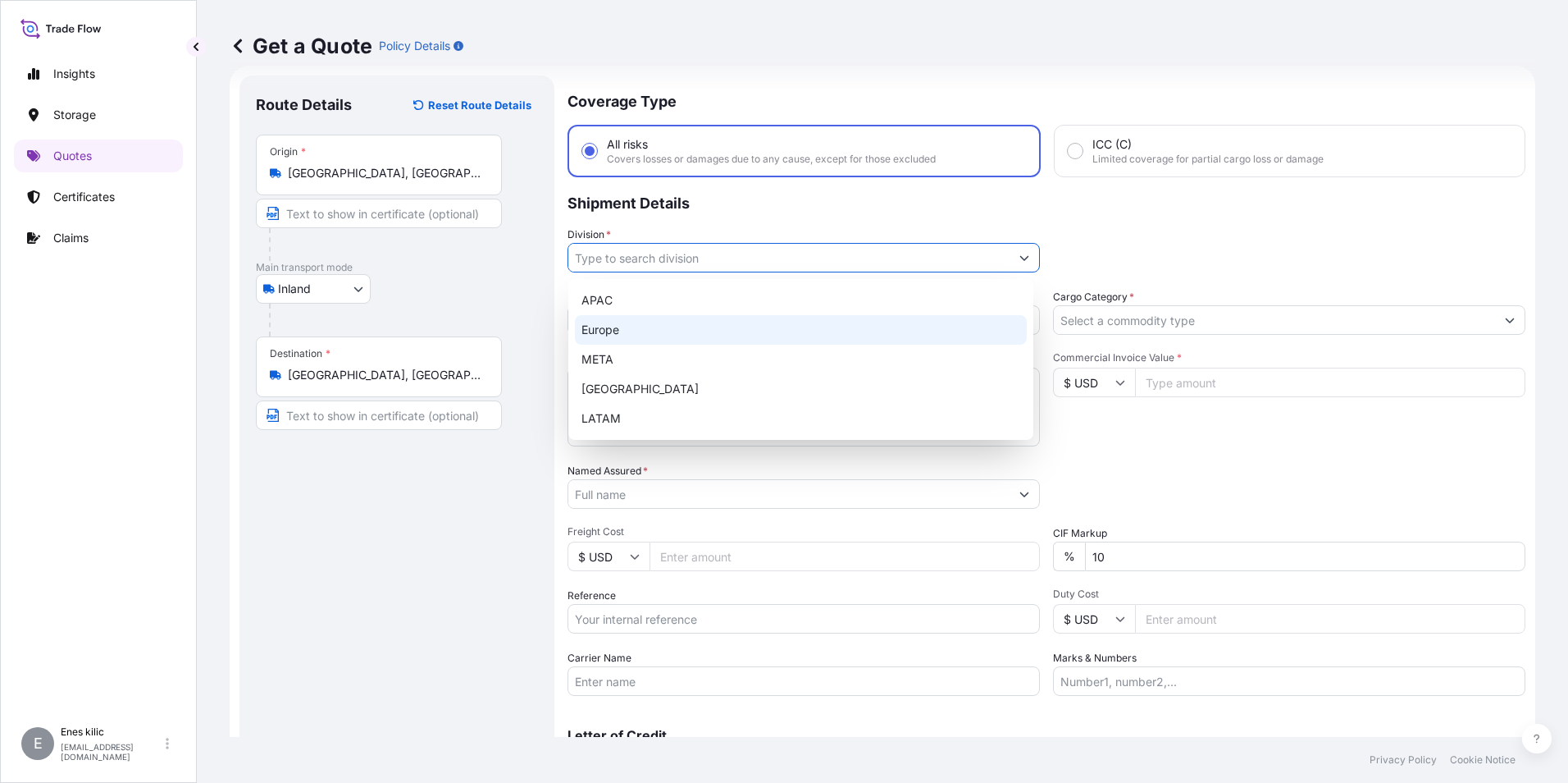
click at [693, 352] on div "META" at bounding box center [801, 359] width 452 height 30
type input "META"
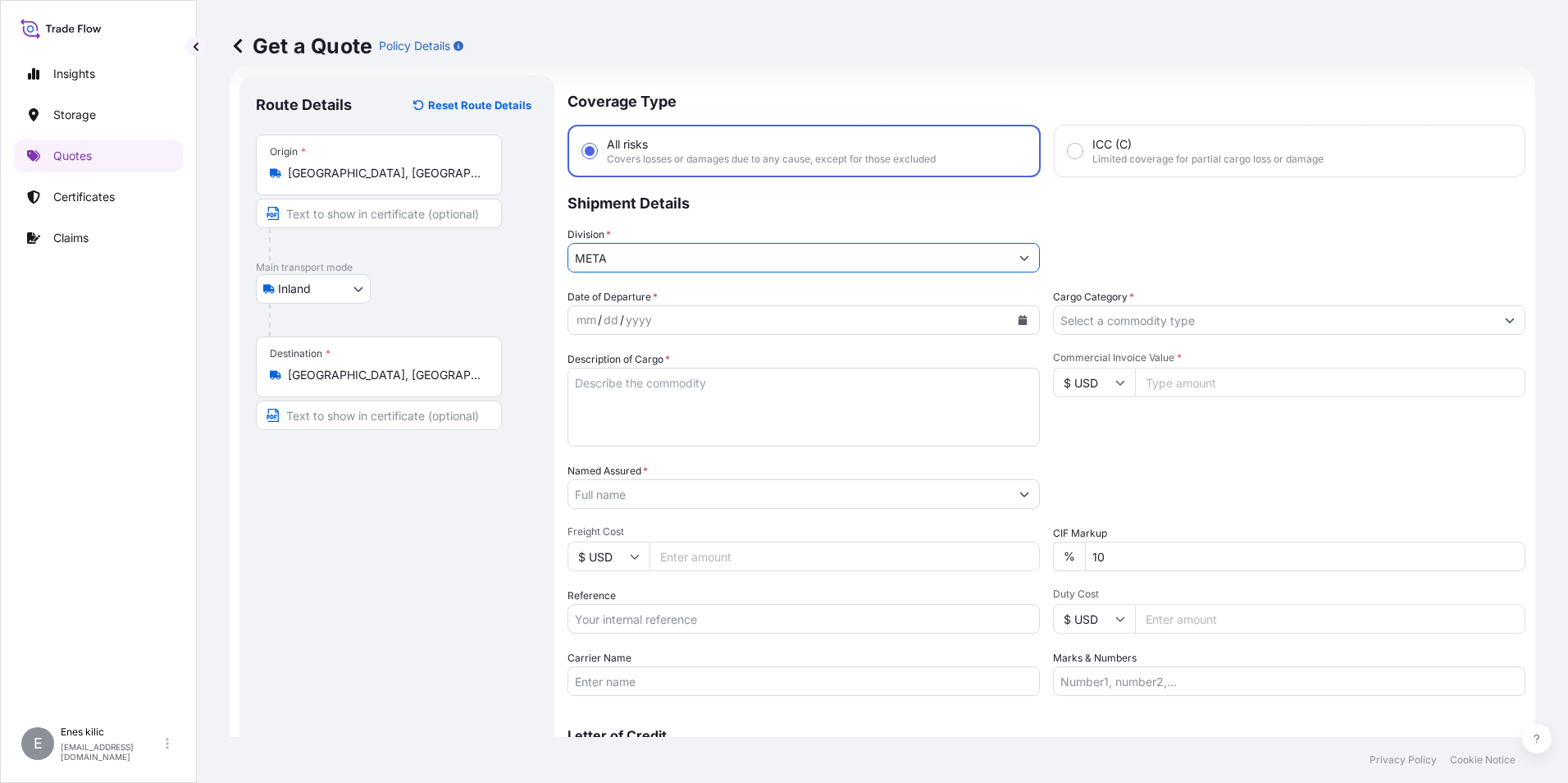
click at [1204, 330] on input "Cargo Category *" at bounding box center [1273, 320] width 441 height 30
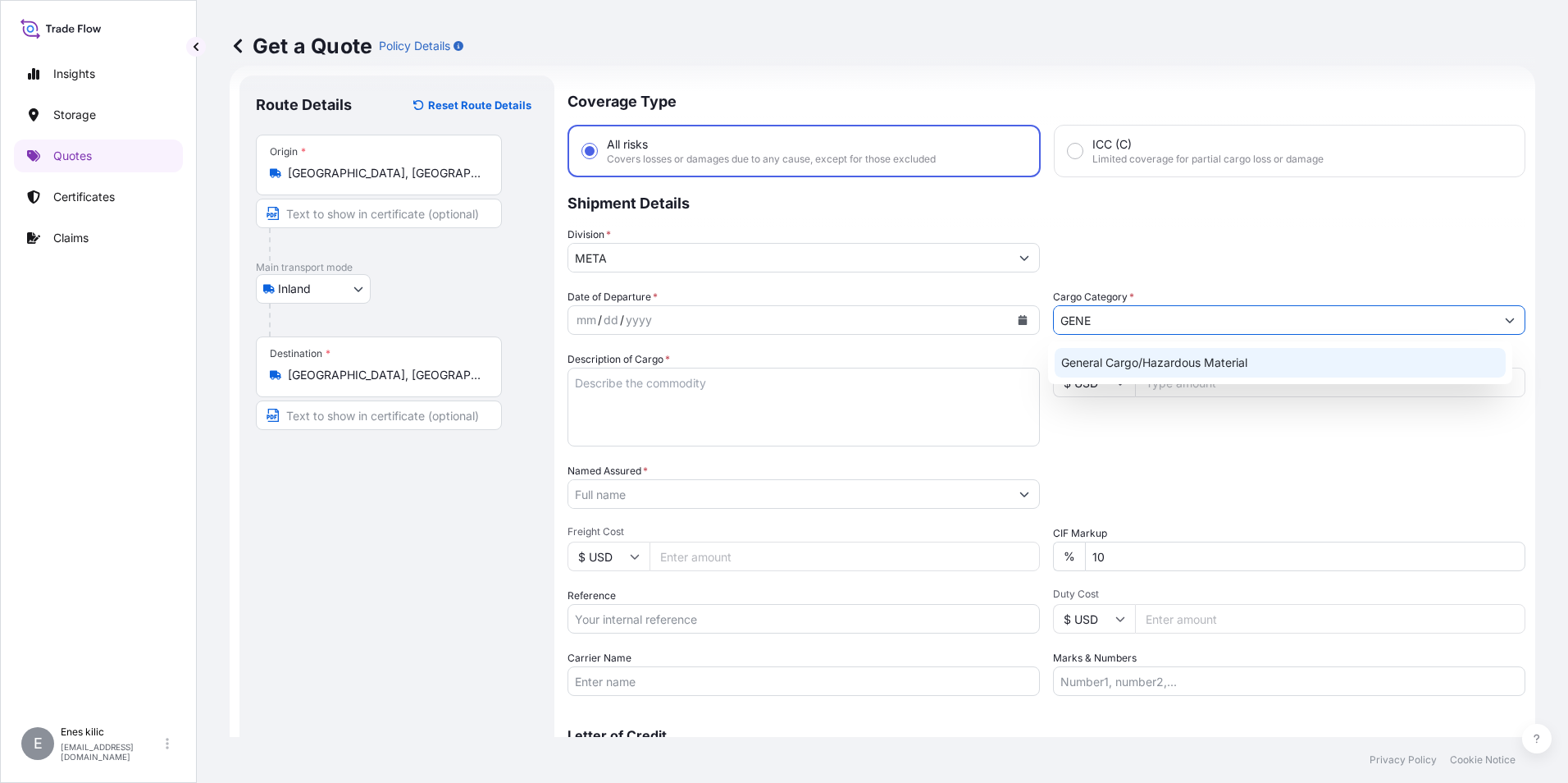
click at [1202, 356] on div "General Cargo/Hazardous Material" at bounding box center [1280, 362] width 452 height 30
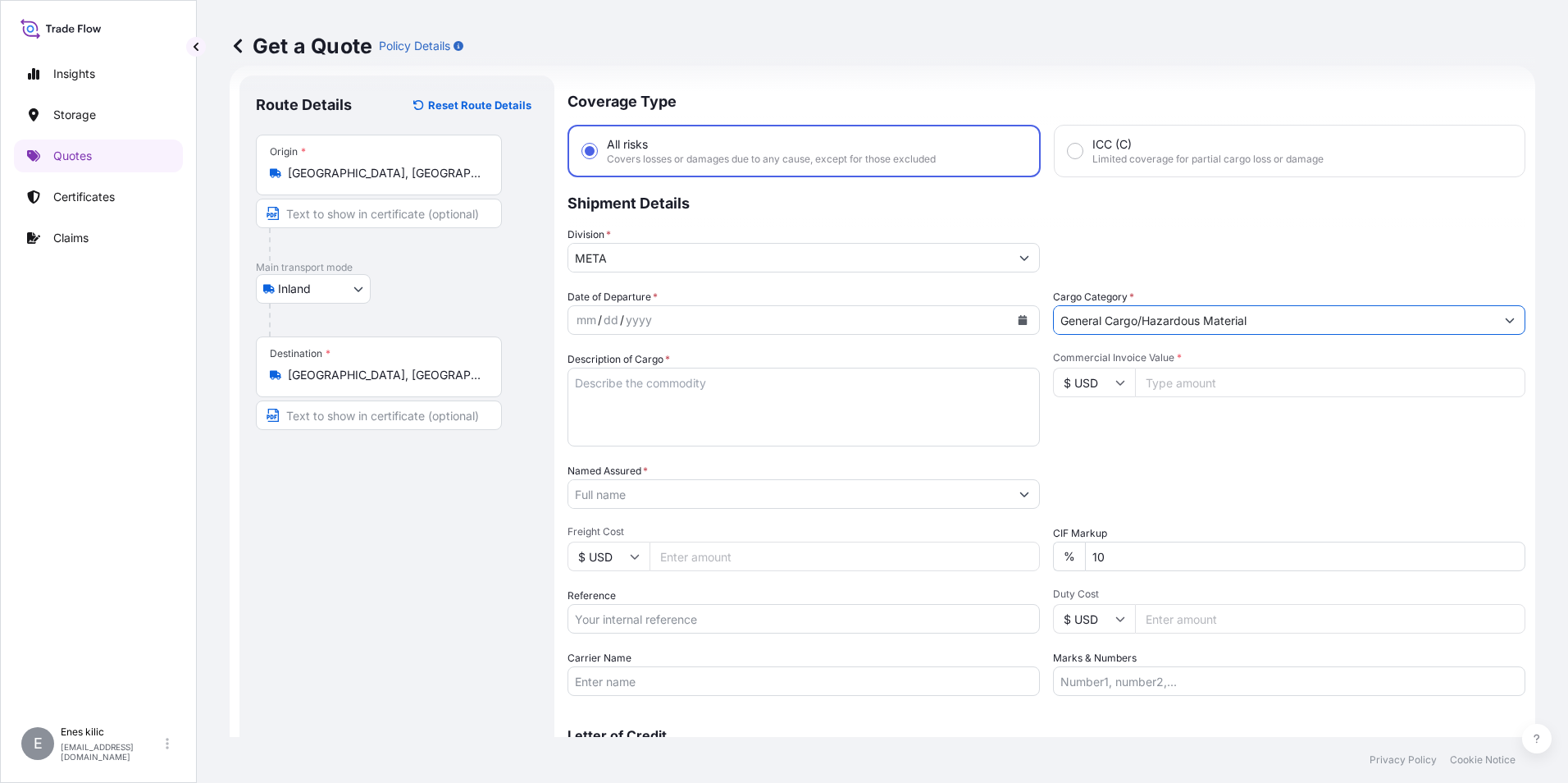
type input "General Cargo/Hazardous Material"
click at [1030, 314] on div "mm / dd / yyyy" at bounding box center [804, 320] width 472 height 30
click at [1019, 317] on icon "Calendar" at bounding box center [1023, 320] width 9 height 10
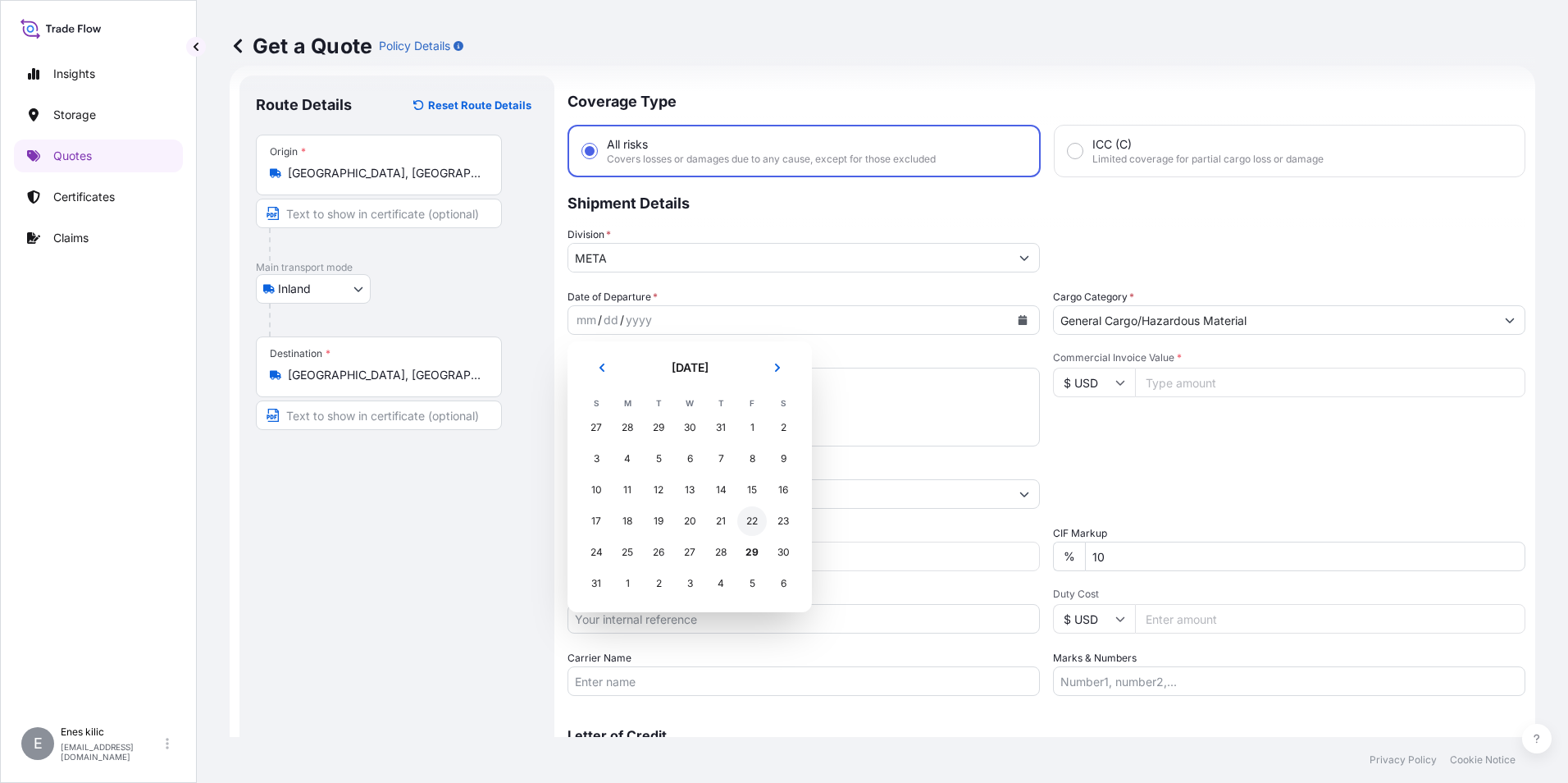
click at [757, 517] on div "22" at bounding box center [752, 521] width 30 height 30
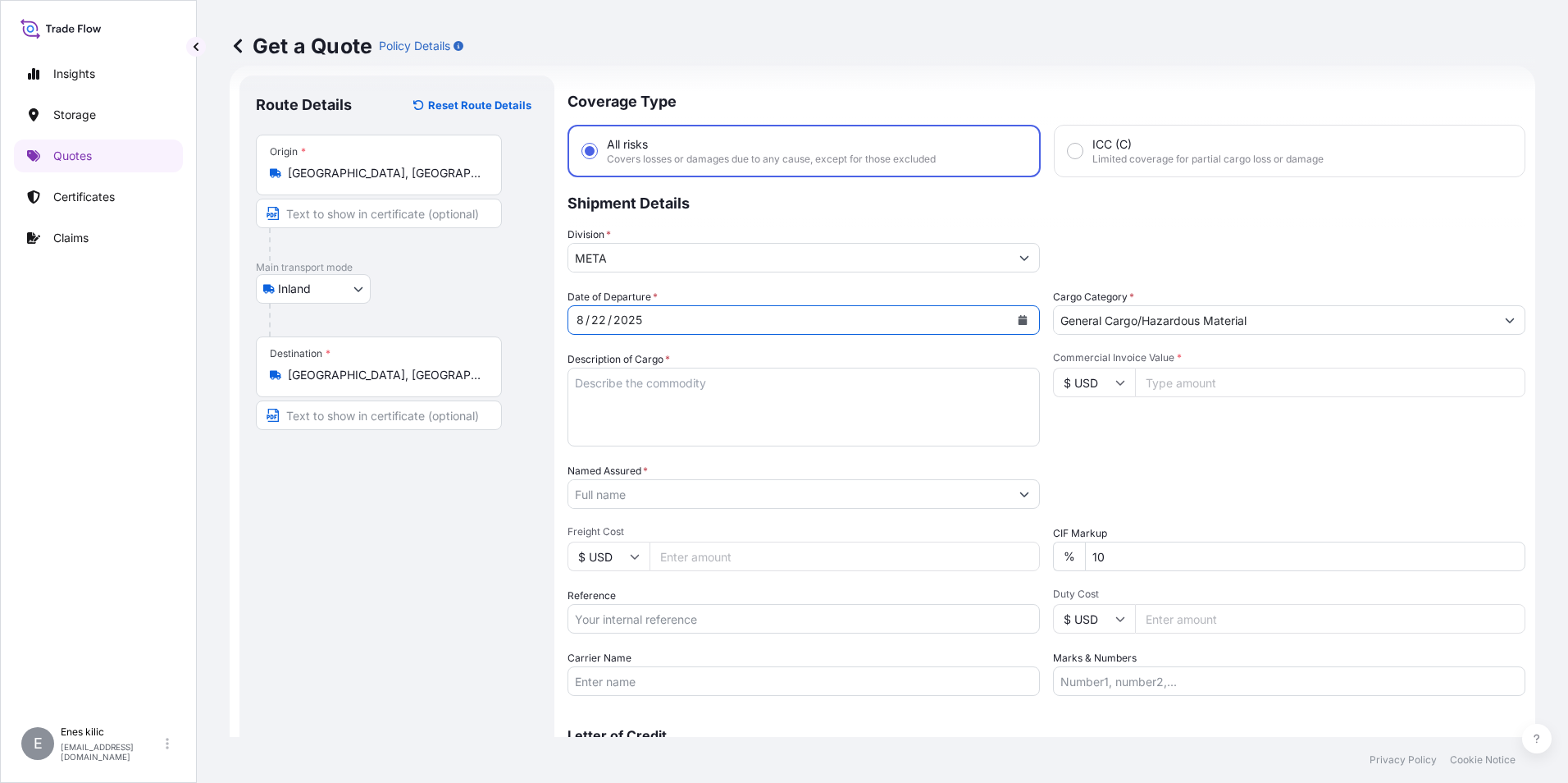
click at [1100, 375] on input "$ USD" at bounding box center [1093, 382] width 82 height 30
click at [1085, 373] on div "TL TRY" at bounding box center [1088, 356] width 69 height 31
type input "TL TRY"
click at [1158, 388] on input "Commercial Invoice Value *" at bounding box center [1330, 382] width 390 height 30
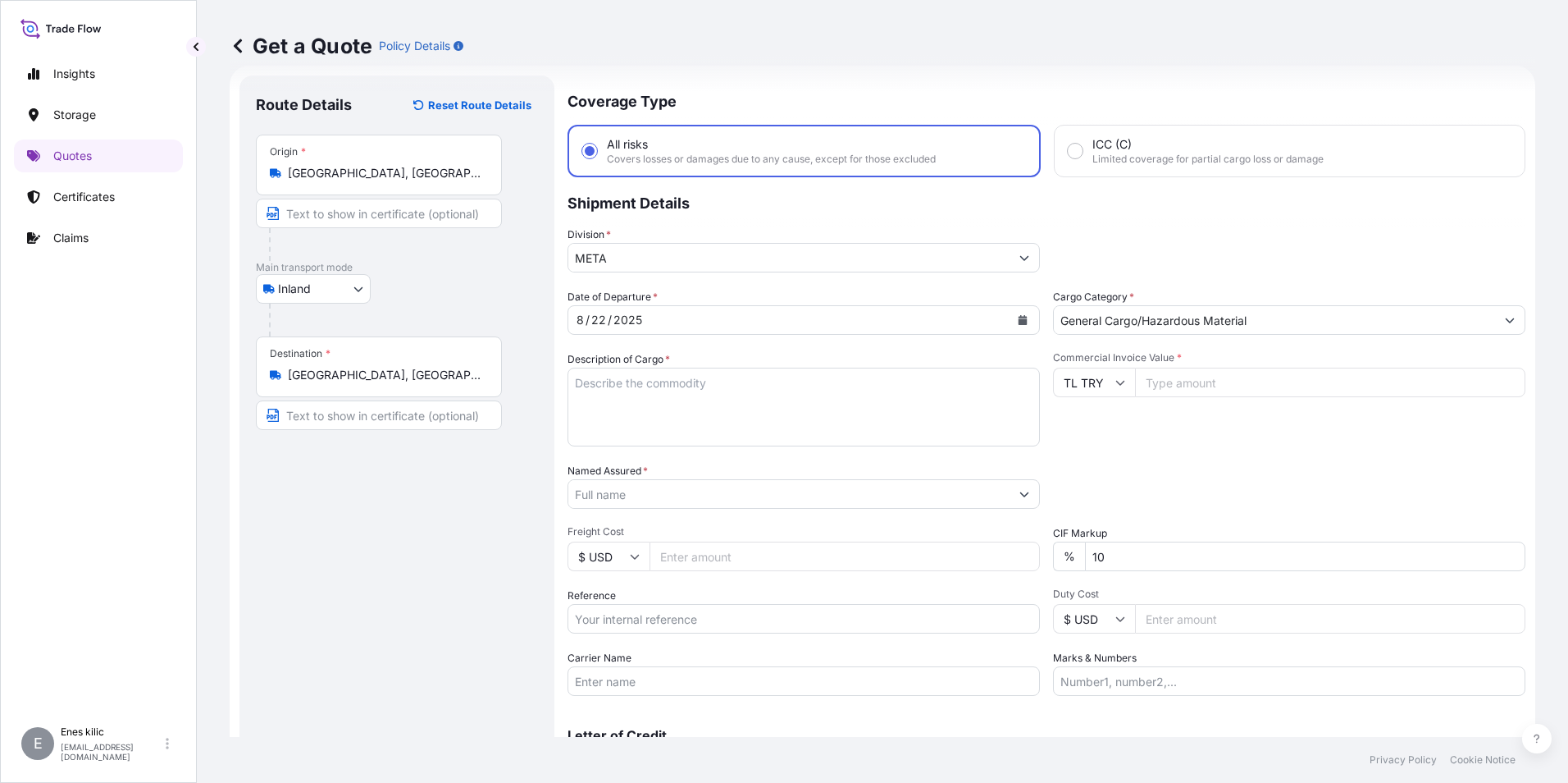
click at [635, 385] on textarea "Description of Cargo *" at bounding box center [804, 407] width 472 height 79
click at [774, 390] on textarea "Description of Cargo *" at bounding box center [804, 407] width 472 height 79
paste textarea "PLASTIC PLT"
click at [702, 379] on textarea "PLASTIC PLT" at bounding box center [804, 407] width 472 height 79
paste textarea "18 KAP - 2166"
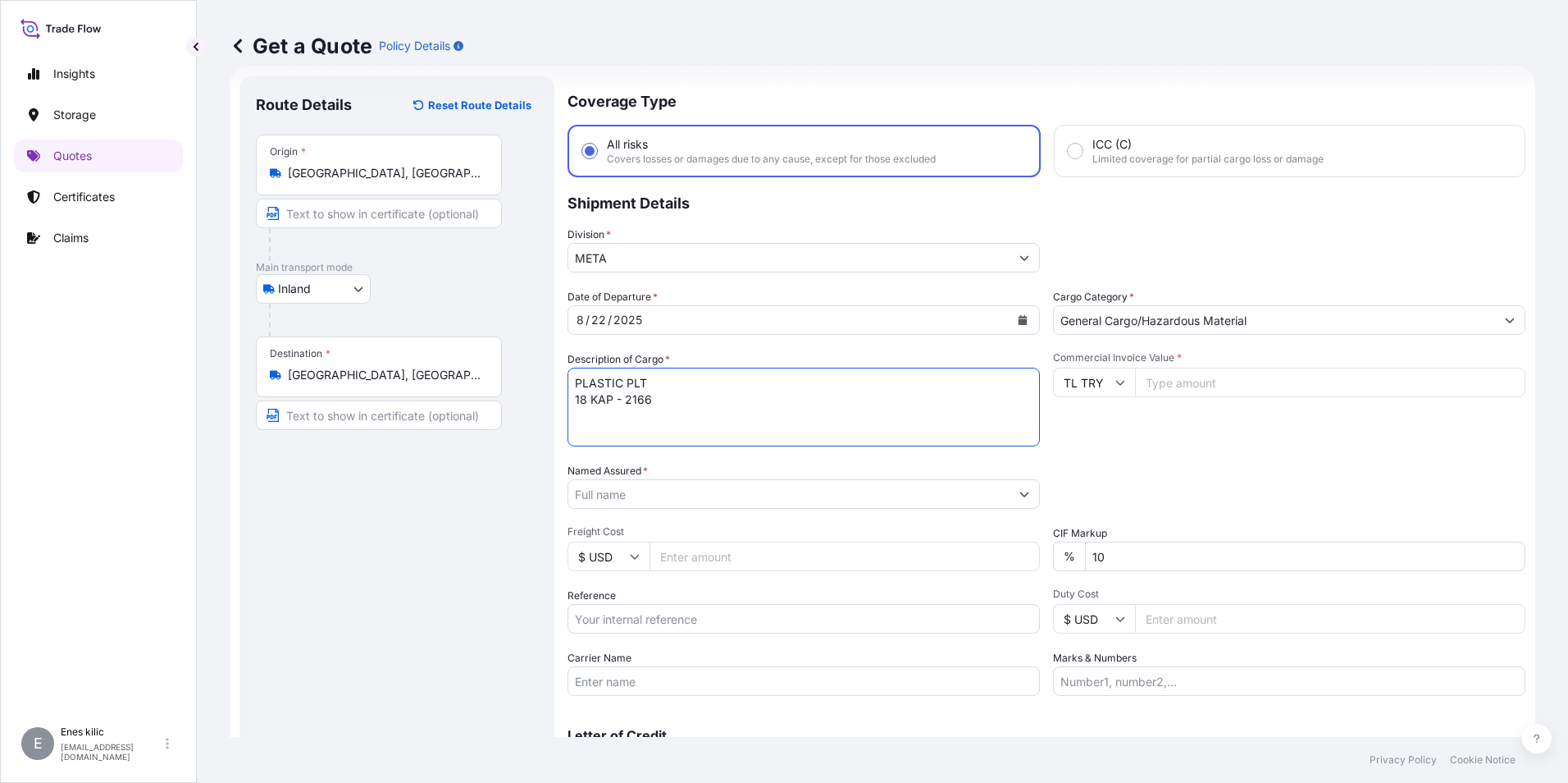
click at [702, 445] on textarea "PLASTIC PLT 18 KAP - 2166" at bounding box center [804, 407] width 472 height 79
click at [683, 421] on textarea "PLASTIC PLT 18 KAP - 2166" at bounding box center [804, 407] width 472 height 79
paste textarea "20 AFH 826"
type textarea "PLASTIC PLT 18 KAP - 2166 20 AFH 826 INSURANCE PREMIUM USD 35(TAX INCLUDED)"
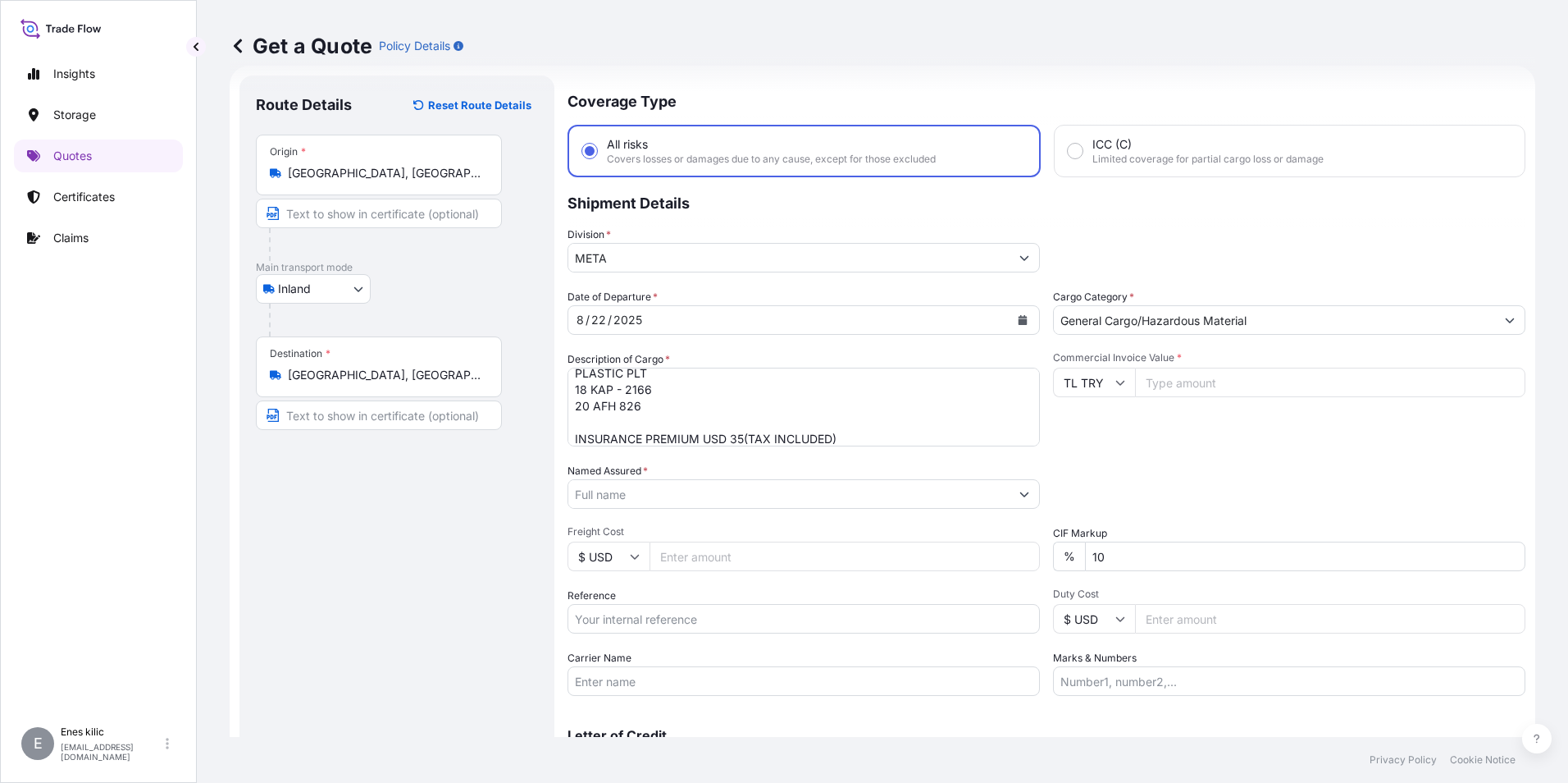
click at [1292, 383] on input "Commercial Invoice Value *" at bounding box center [1330, 382] width 390 height 30
type input "540982.22"
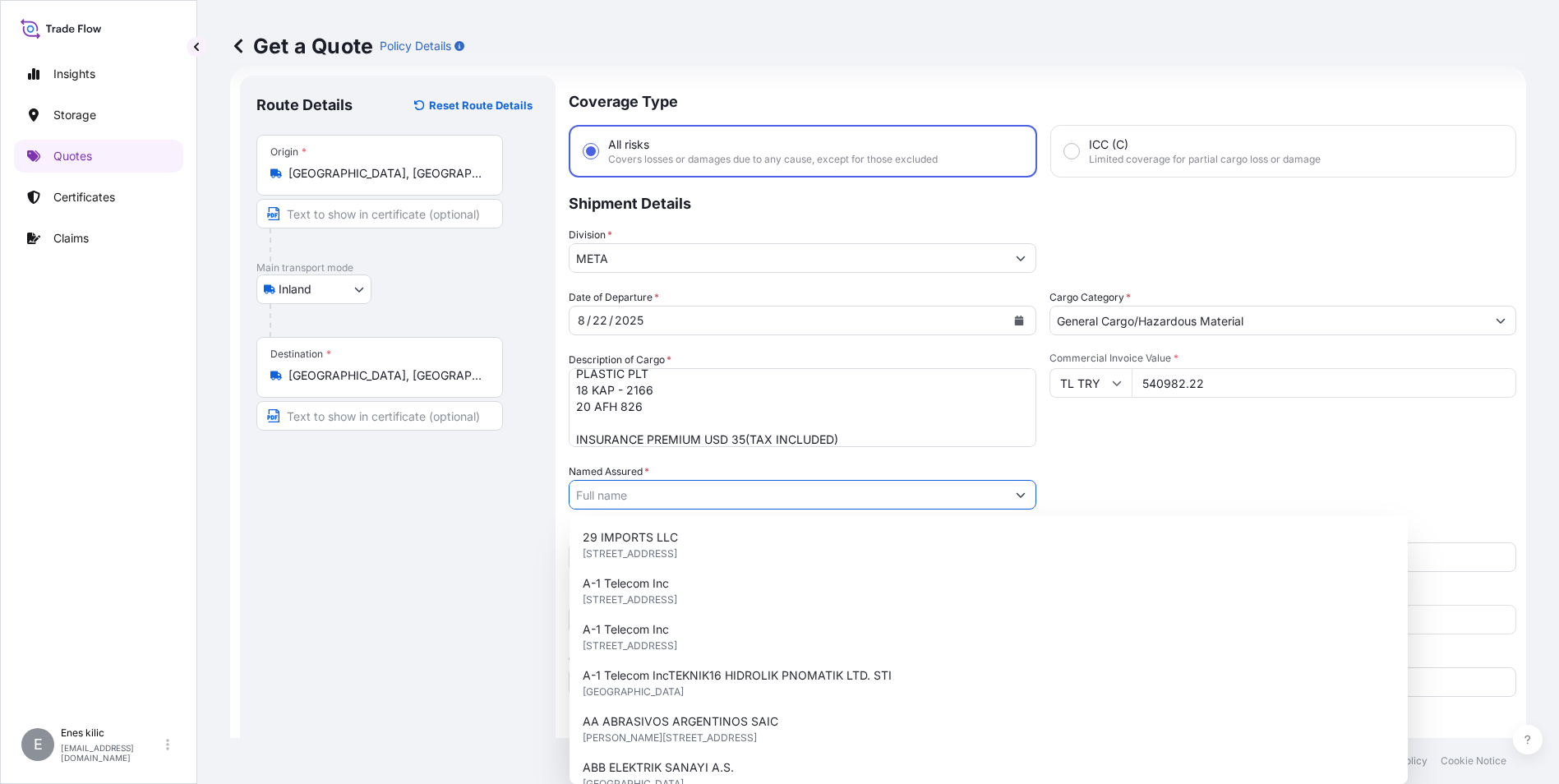
click at [1235, 564] on input "10" at bounding box center [1299, 557] width 436 height 30
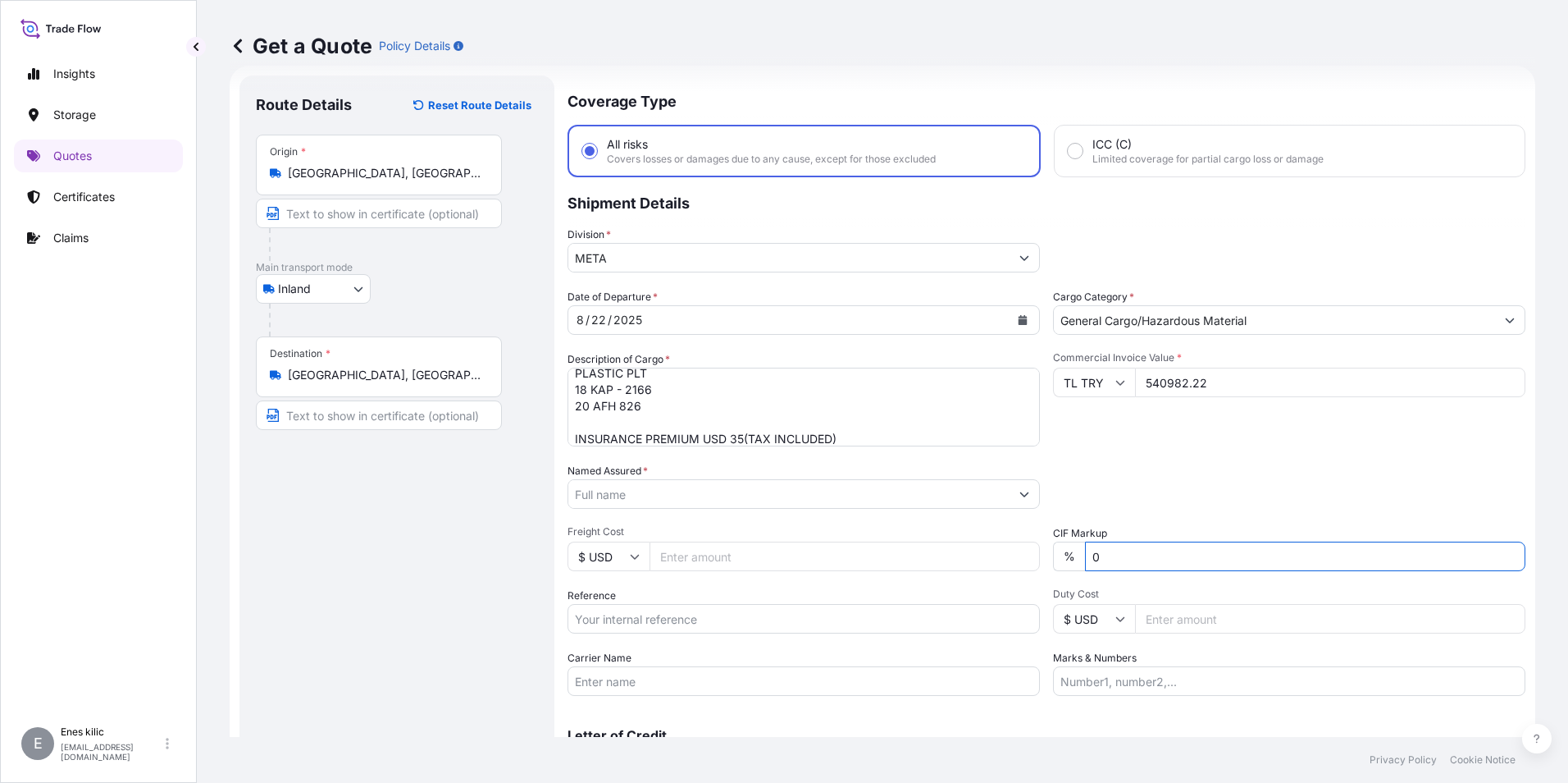
type input "0"
click at [1317, 450] on div "Date of Departure * [DATE] Cargo Category * General Cargo/Hazardous Material De…" at bounding box center [1046, 493] width 957 height 407
click at [871, 508] on div "Date of Departure * [DATE] Cargo Category * General Cargo/Hazardous Material De…" at bounding box center [1046, 493] width 957 height 407
click at [858, 488] on input "Named Assured *" at bounding box center [788, 494] width 441 height 30
click at [664, 484] on input "Named Assured *" at bounding box center [788, 494] width 441 height 30
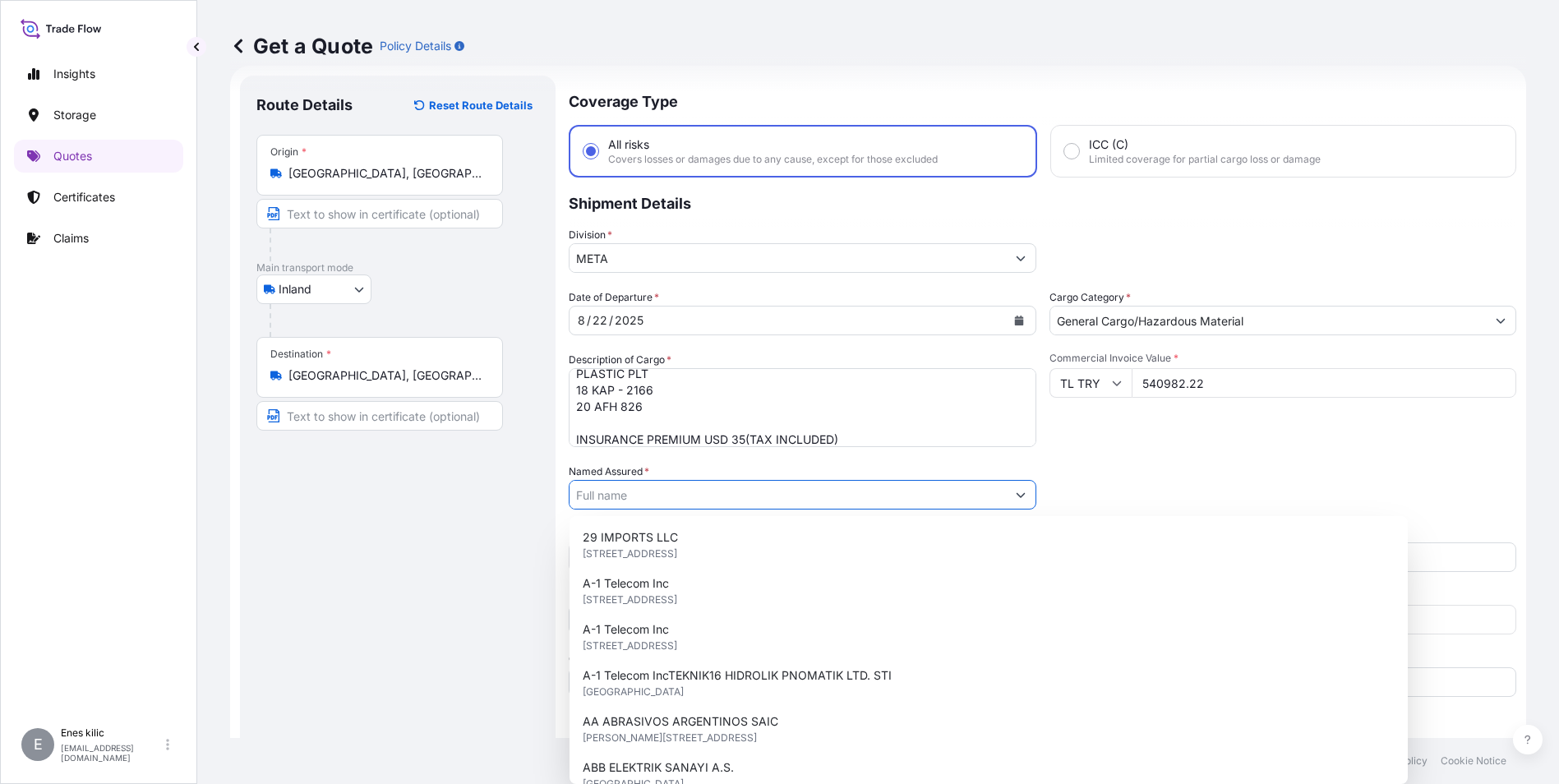
paste input "BALL TRADING [GEOGRAPHIC_DATA]"
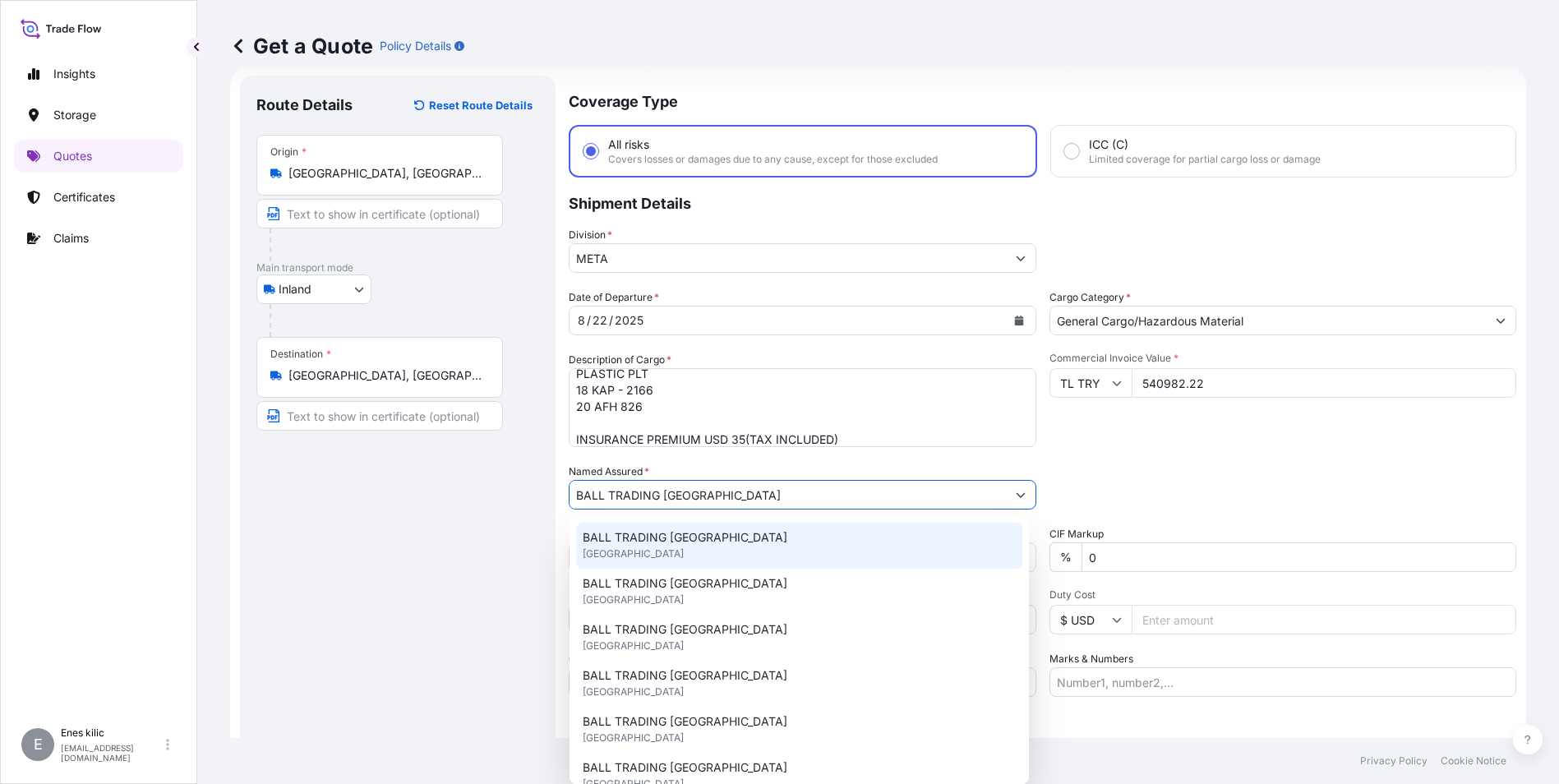
click at [733, 536] on div "BALL TRADING [GEOGRAPHIC_DATA] [GEOGRAPHIC_DATA]" at bounding box center [800, 545] width 447 height 46
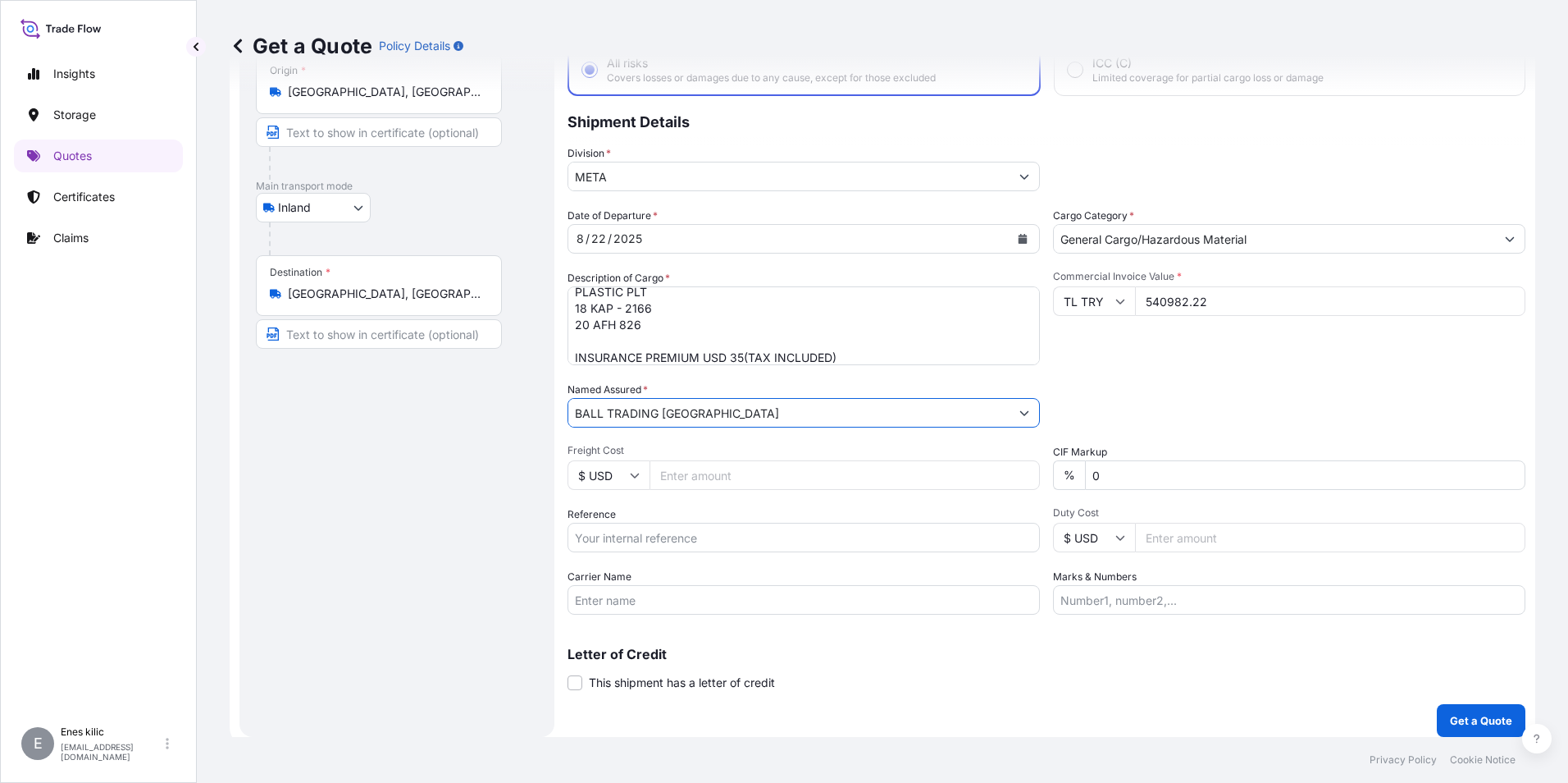
scroll to position [109, 0]
type input "BALL TRADING [GEOGRAPHIC_DATA]"
drag, startPoint x: 715, startPoint y: 540, endPoint x: 596, endPoint y: 514, distance: 121.8
click at [715, 540] on input "Reference" at bounding box center [804, 536] width 472 height 30
click at [640, 543] on input "Reference" at bounding box center [804, 536] width 472 height 30
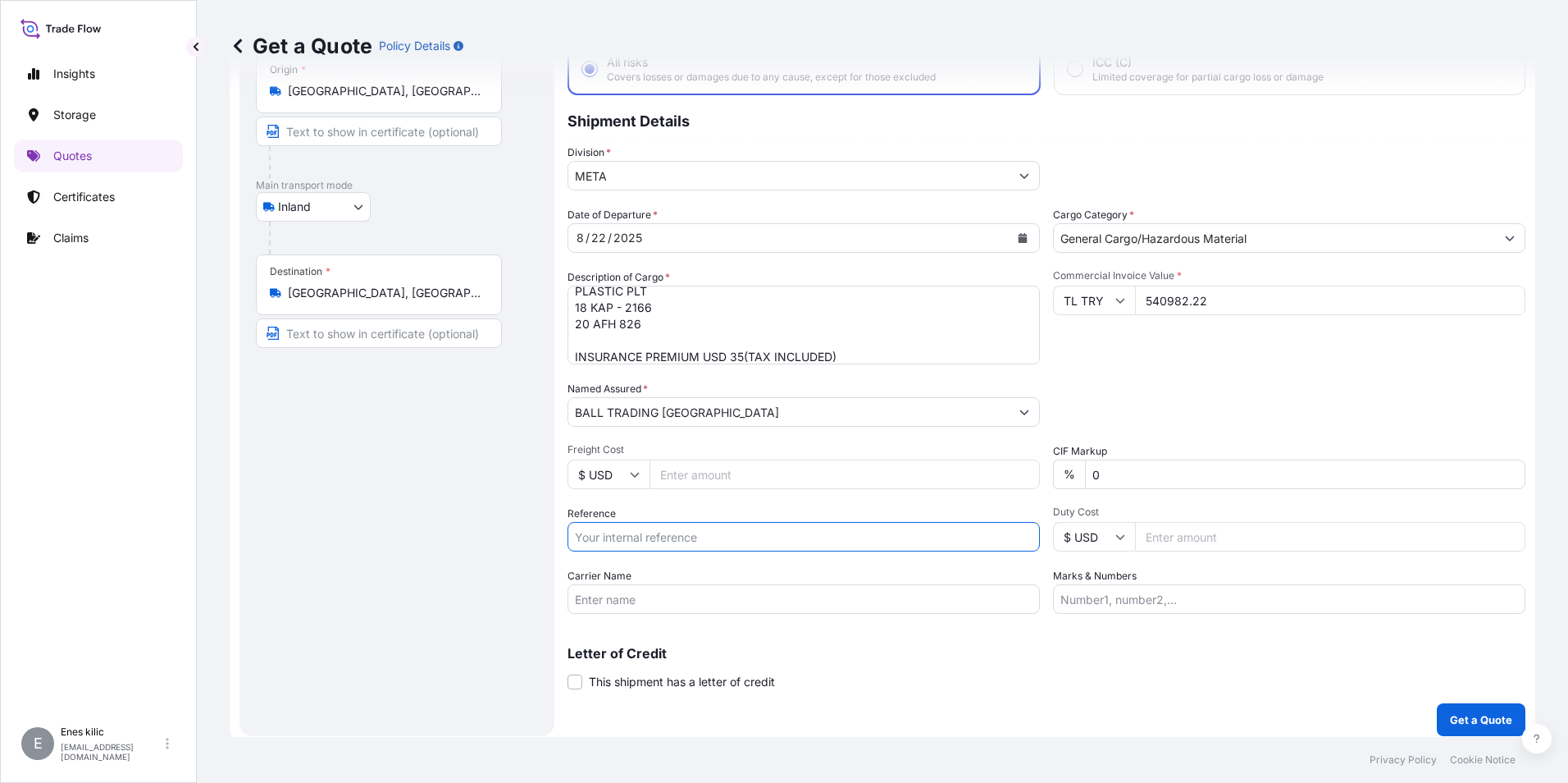
paste input "2211773321"
type input "2211773321"
drag, startPoint x: 947, startPoint y: 593, endPoint x: 927, endPoint y: 599, distance: 20.9
click at [947, 593] on input "Carrier Name" at bounding box center [804, 599] width 472 height 30
drag, startPoint x: 659, startPoint y: 601, endPoint x: 688, endPoint y: 601, distance: 29.0
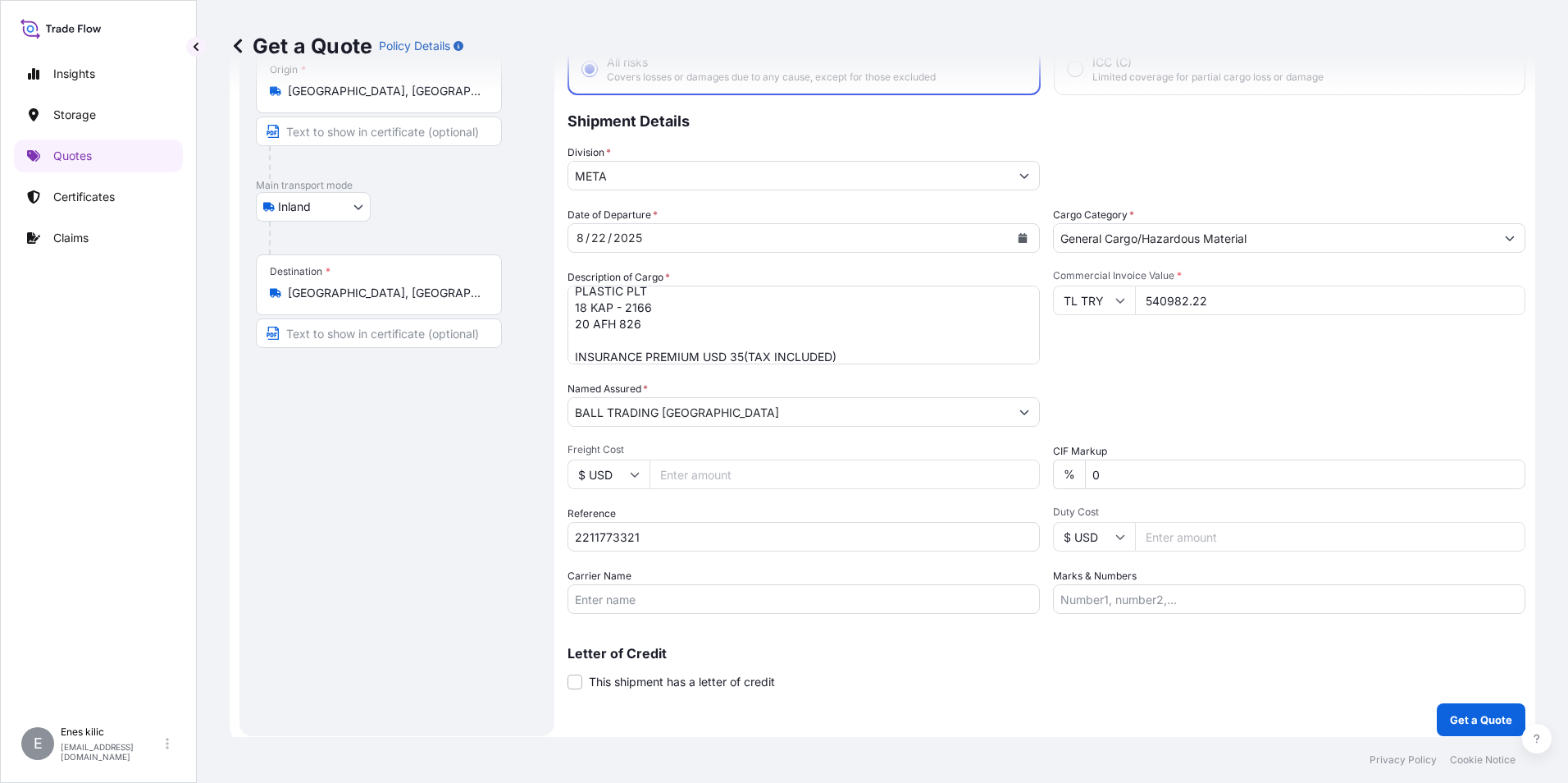
click at [659, 601] on input "Carrier Name" at bounding box center [804, 599] width 472 height 30
paste input "20 AFH 826"
type input "20 AFH 826"
click at [1261, 599] on input "Marks & Numbers" at bounding box center [1289, 599] width 472 height 30
drag, startPoint x: 1176, startPoint y: 583, endPoint x: 1171, endPoint y: 597, distance: 14.9
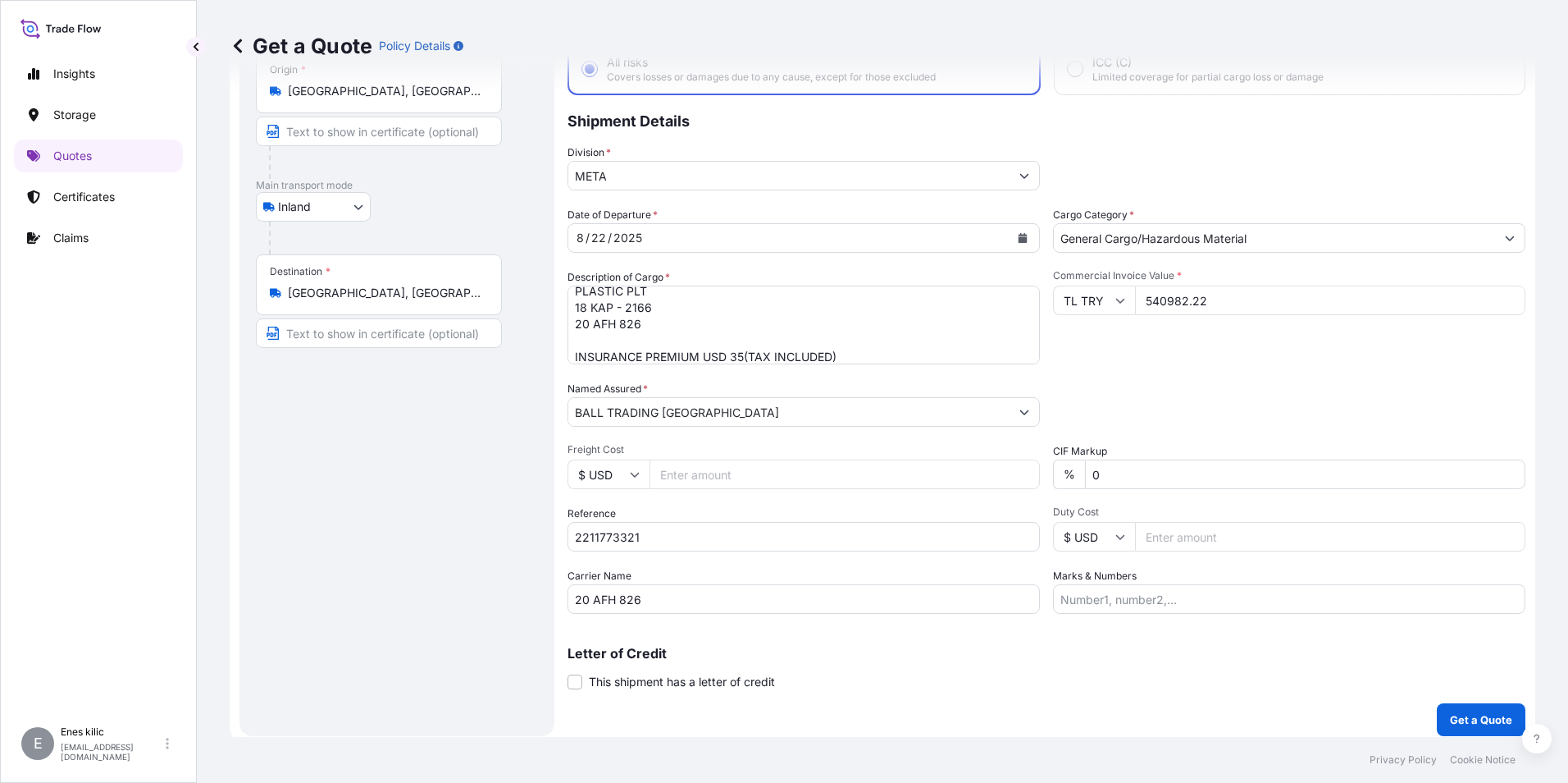
click at [1176, 584] on div "Marks & Numbers" at bounding box center [1289, 591] width 472 height 46
click at [1162, 609] on input "Marks & Numbers" at bounding box center [1289, 599] width 472 height 30
paste input "DNT"
type input "DNT"
click at [1176, 674] on div "Letter of Credit This shipment has a letter of credit Letter of credit * Letter…" at bounding box center [1046, 668] width 957 height 43
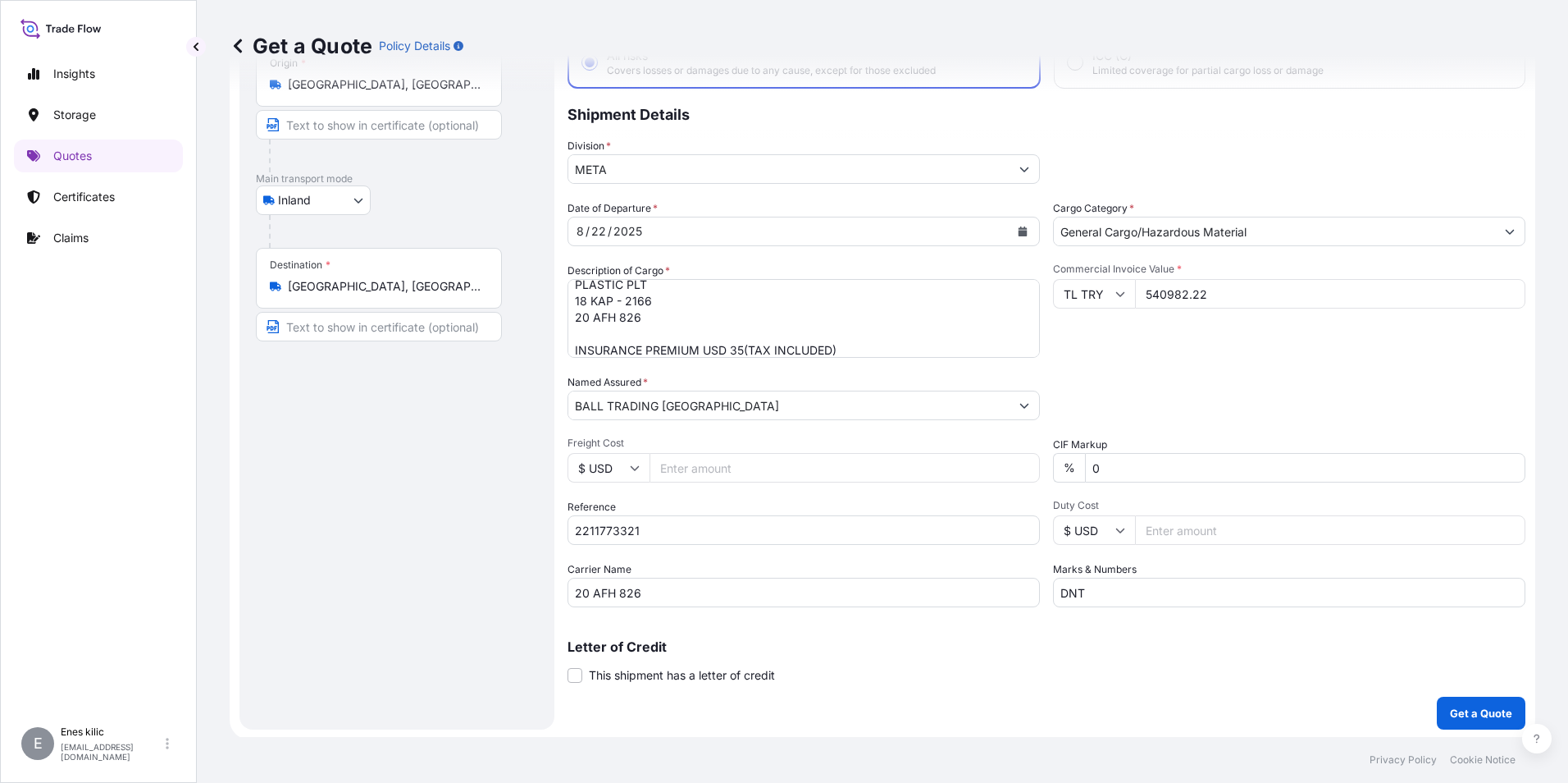
scroll to position [117, 0]
click at [1480, 712] on p "Get a Quote" at bounding box center [1481, 710] width 62 height 16
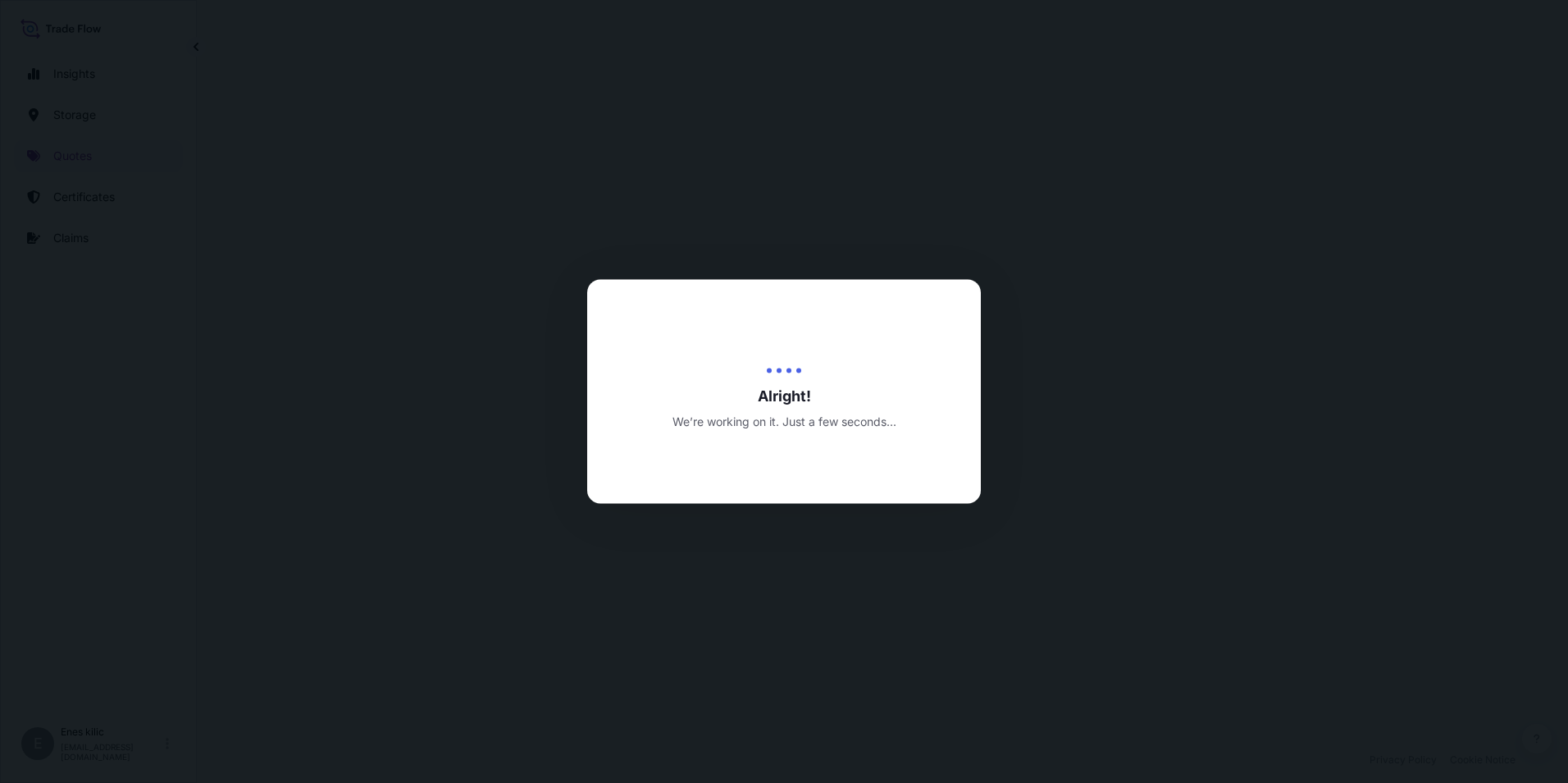
select select "Inland"
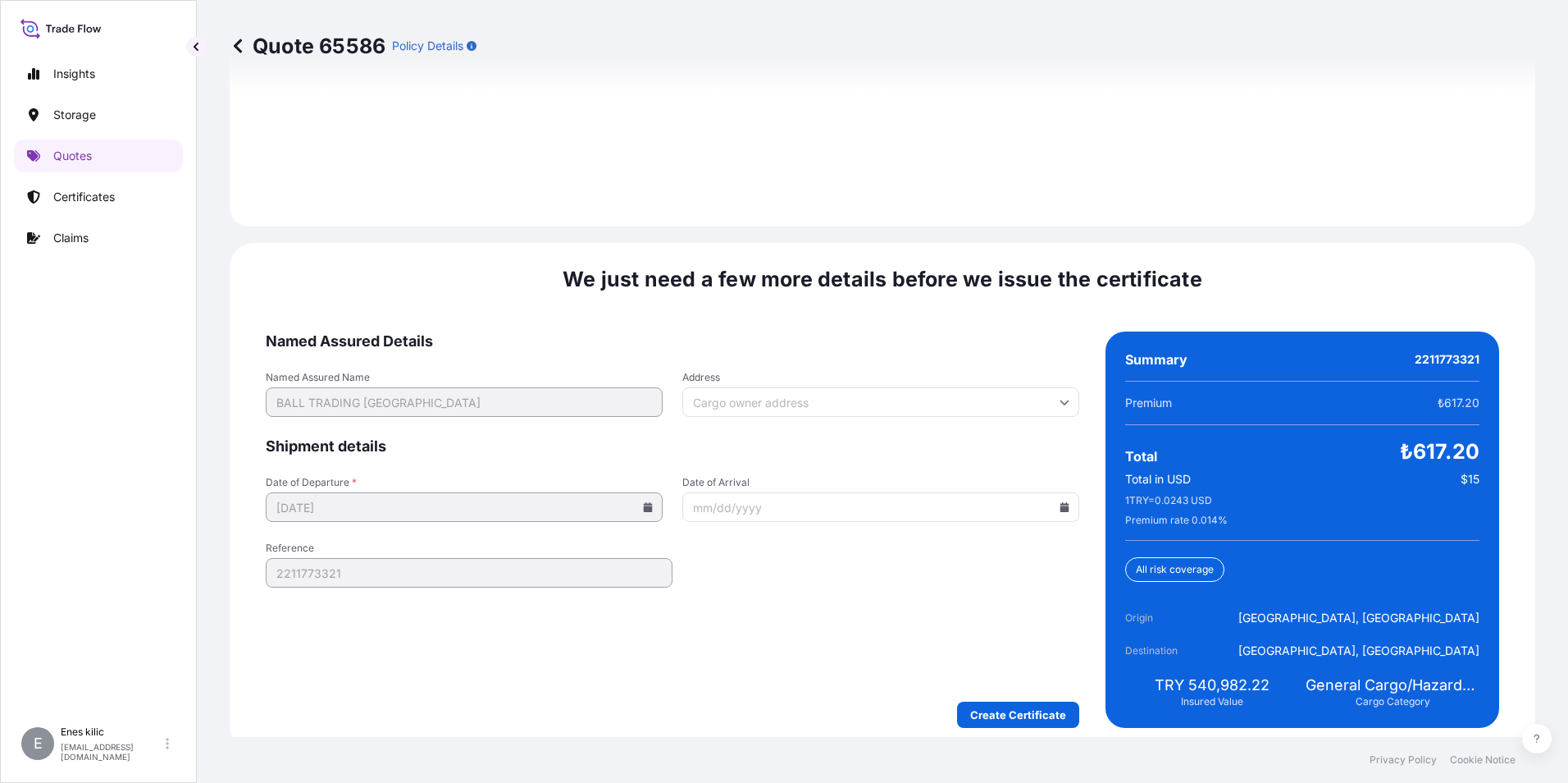
scroll to position [2396, 0]
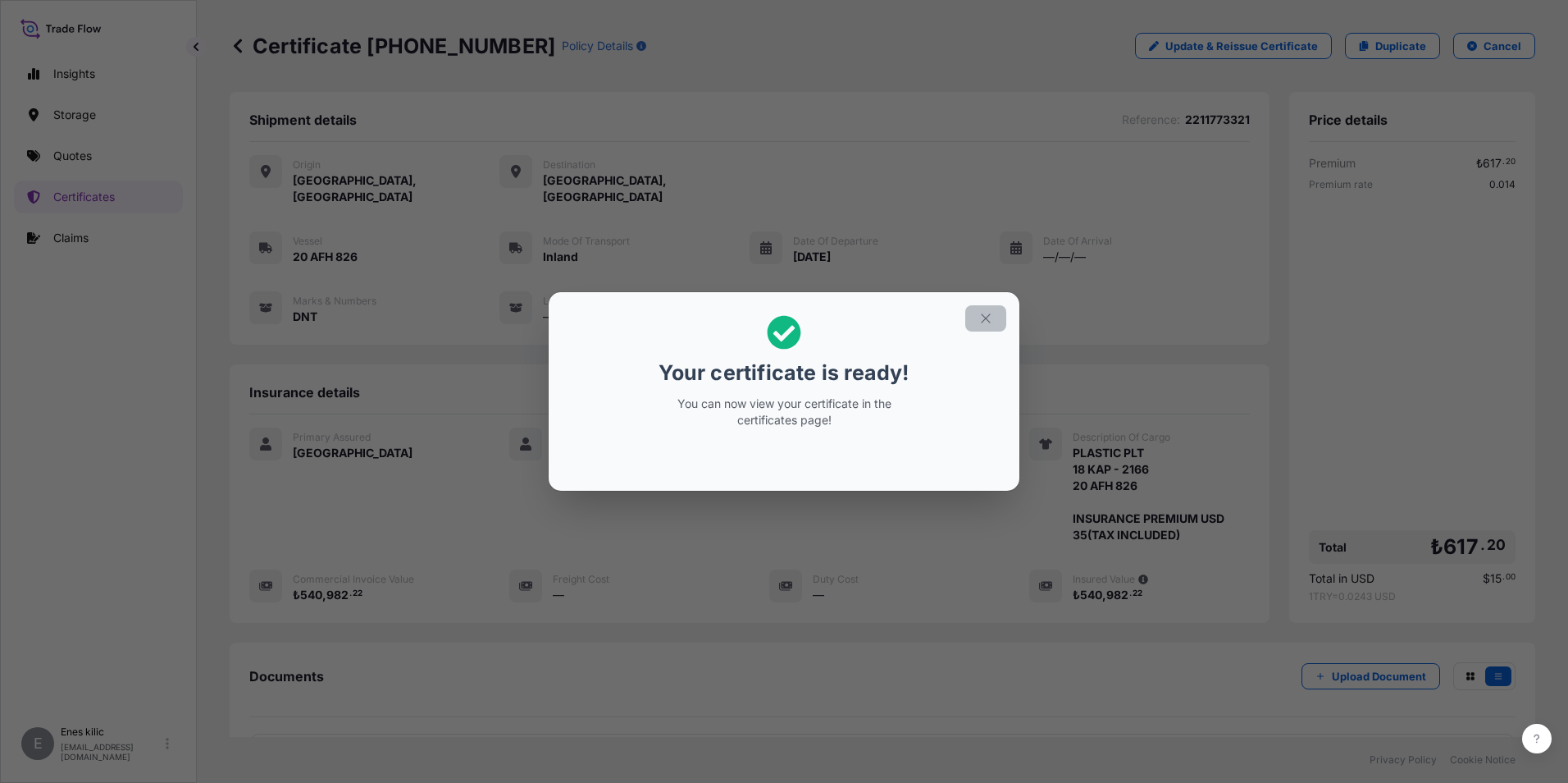
click at [990, 317] on icon "button" at bounding box center [985, 318] width 14 height 14
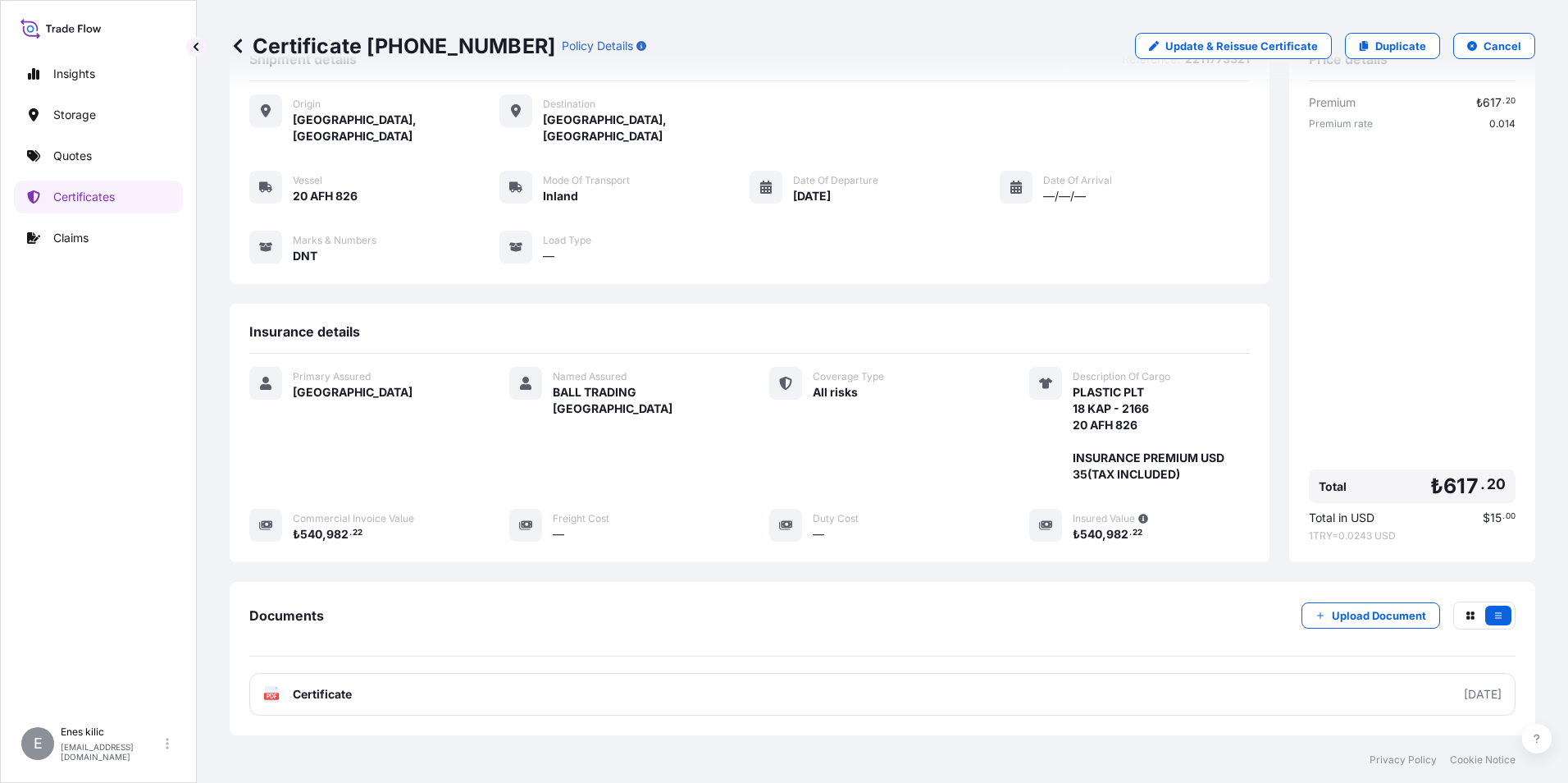
scroll to position [145, 0]
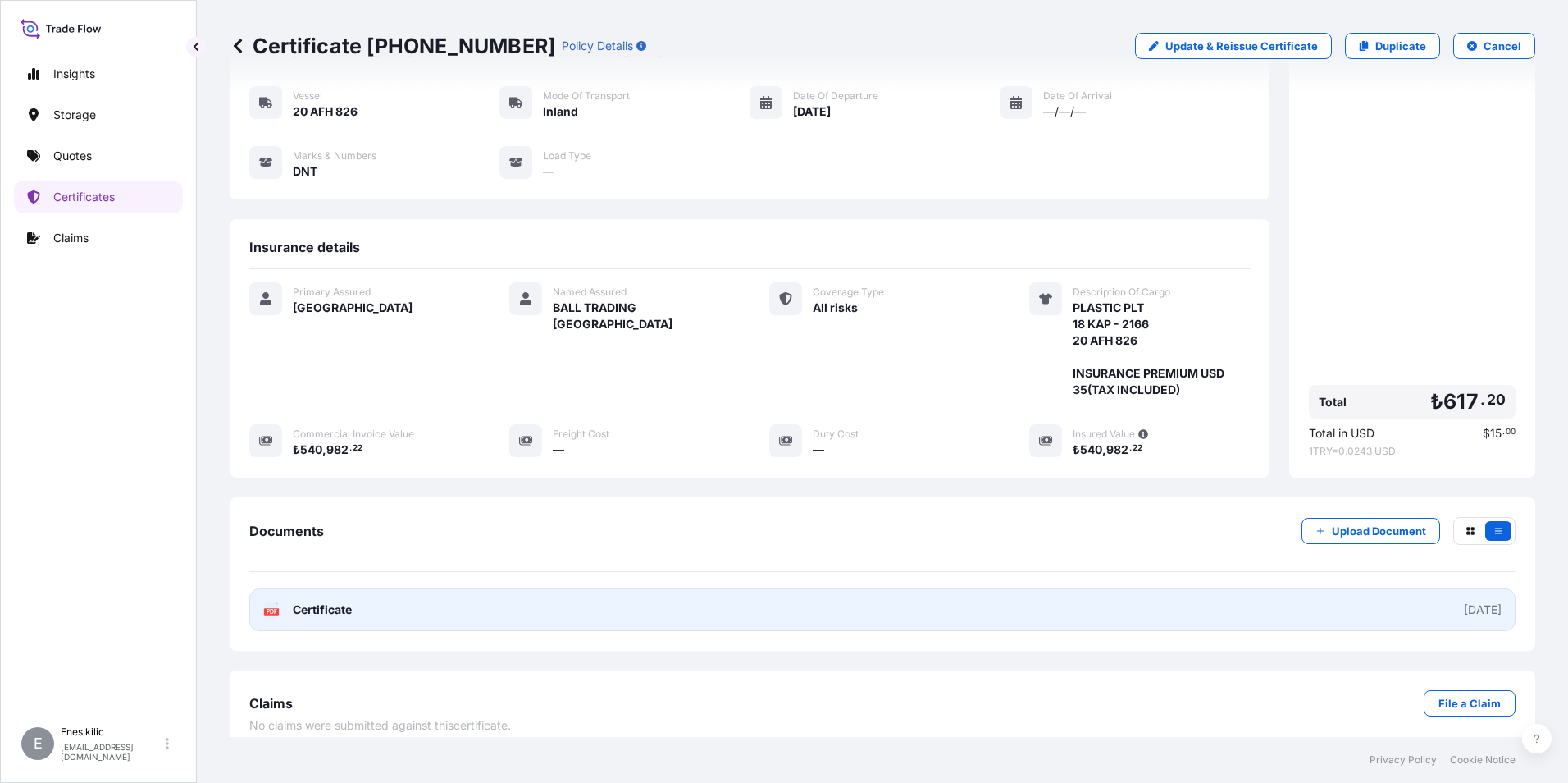
click at [539, 592] on link "PDF Certificate [DATE]" at bounding box center [882, 609] width 1266 height 42
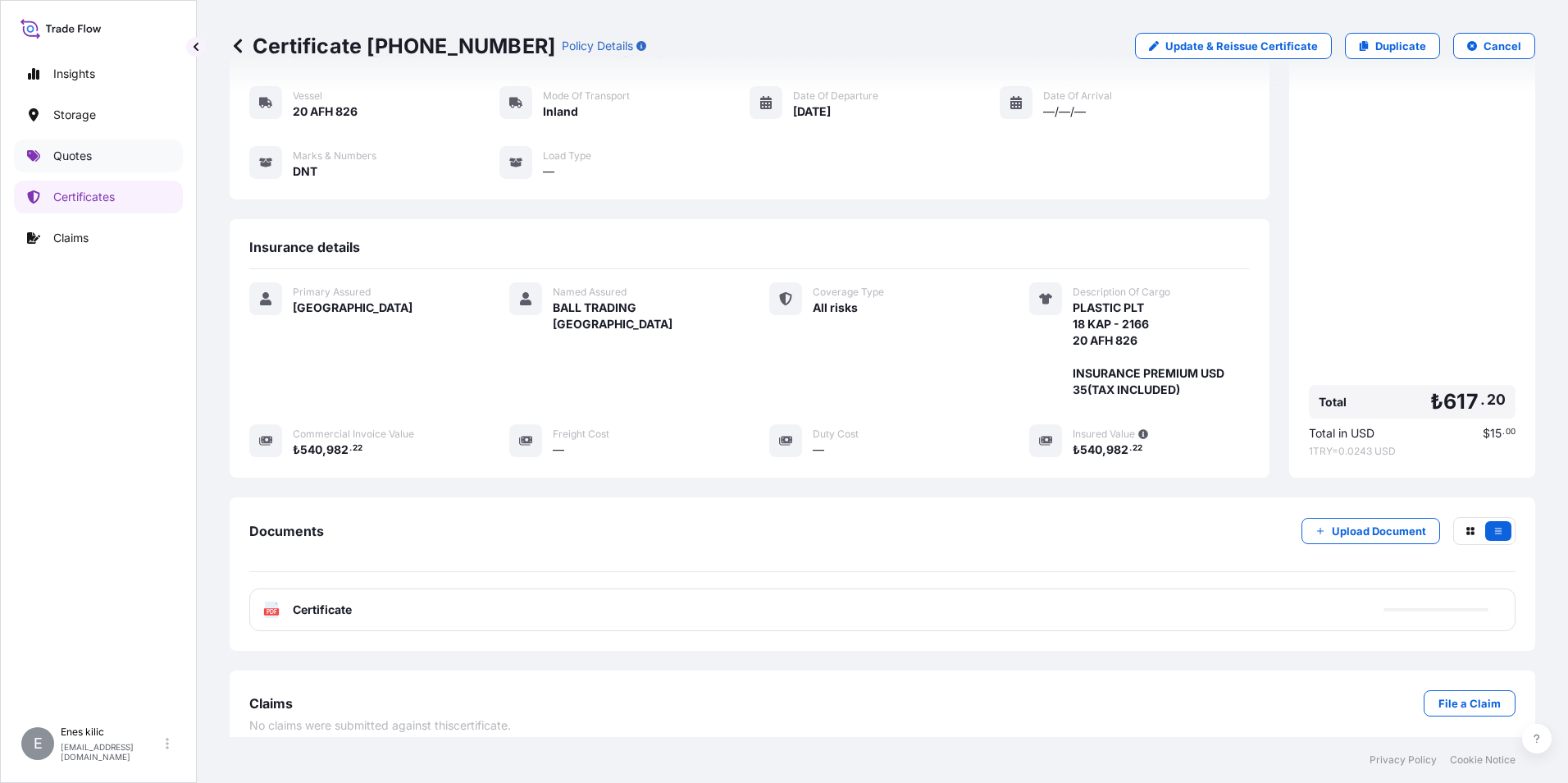
click at [101, 151] on link "Quotes" at bounding box center [99, 156] width 169 height 33
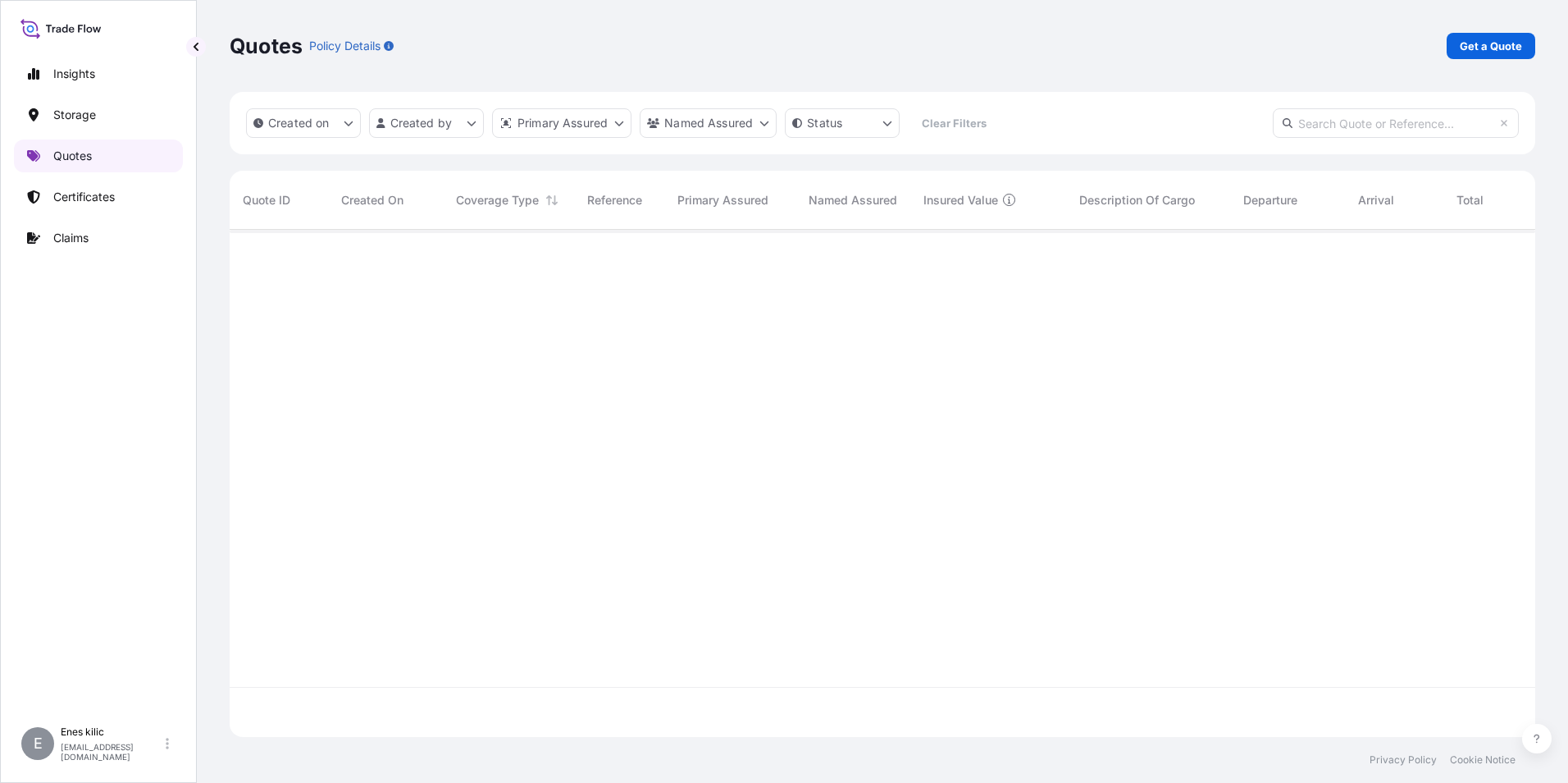
scroll to position [503, 1293]
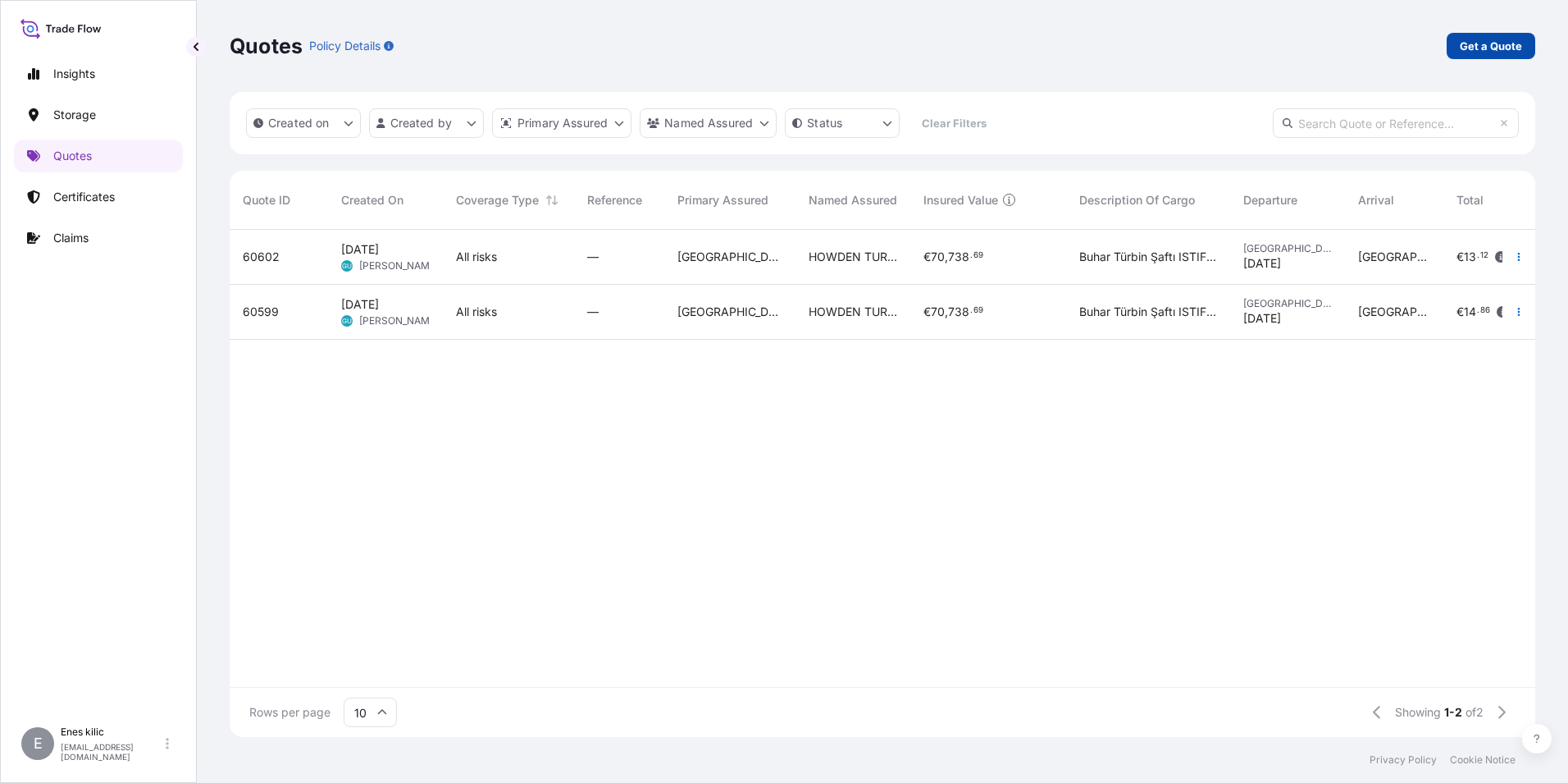
click at [1524, 53] on link "Get a Quote" at bounding box center [1490, 45] width 88 height 26
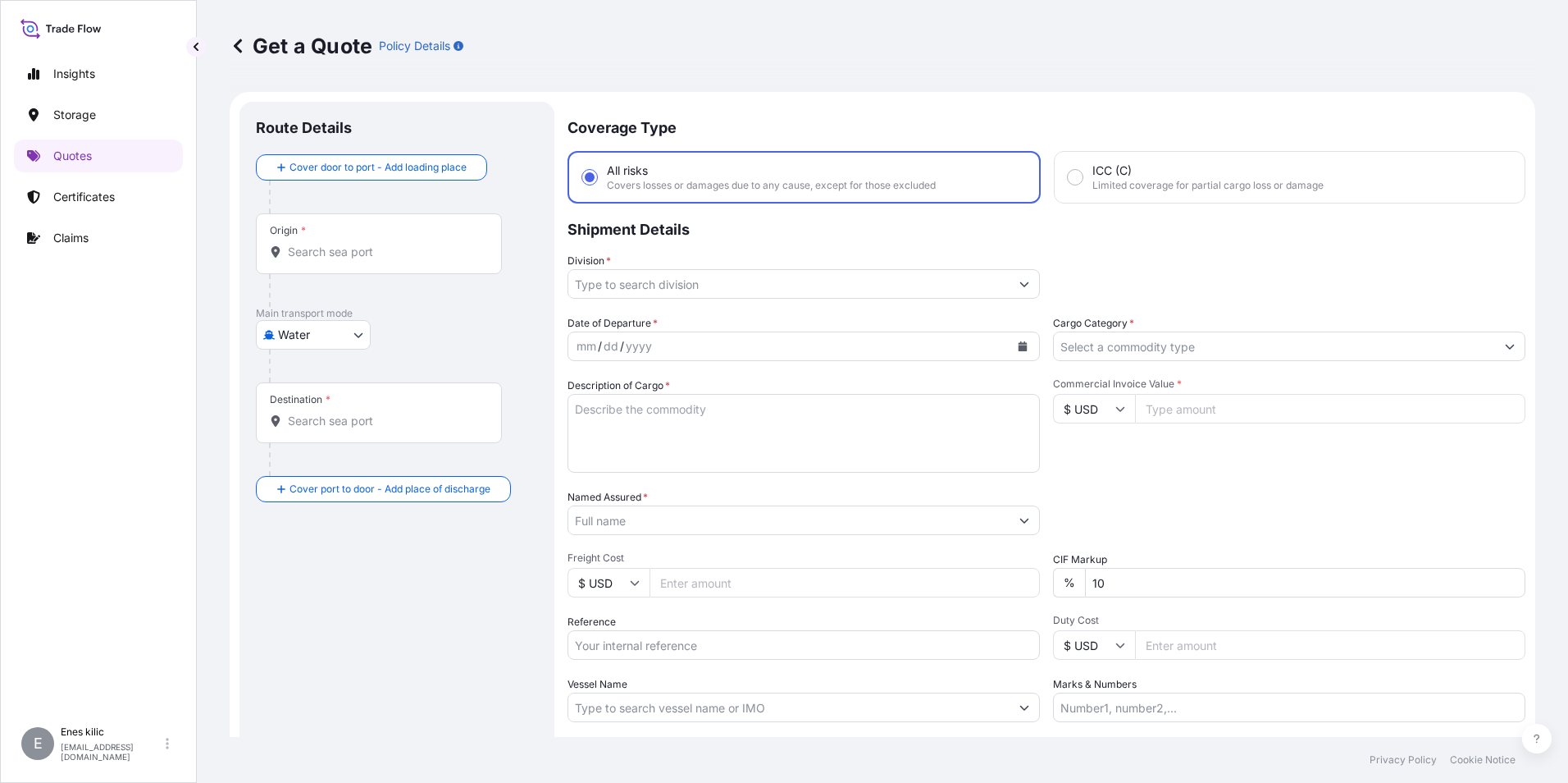
scroll to position [26, 0]
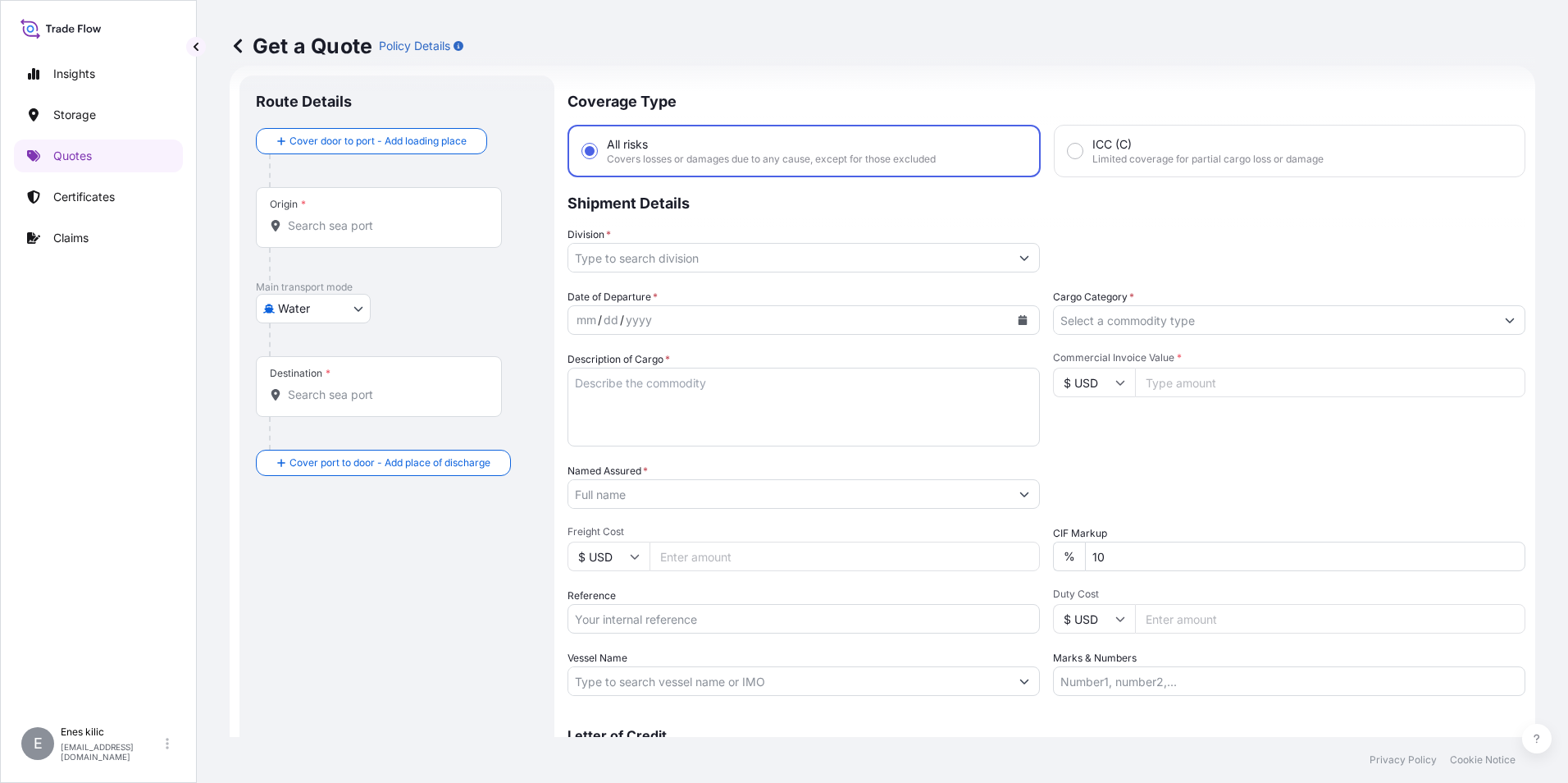
click at [407, 211] on div "Origin *" at bounding box center [378, 217] width 246 height 61
click at [407, 217] on input "Origin *" at bounding box center [385, 225] width 194 height 16
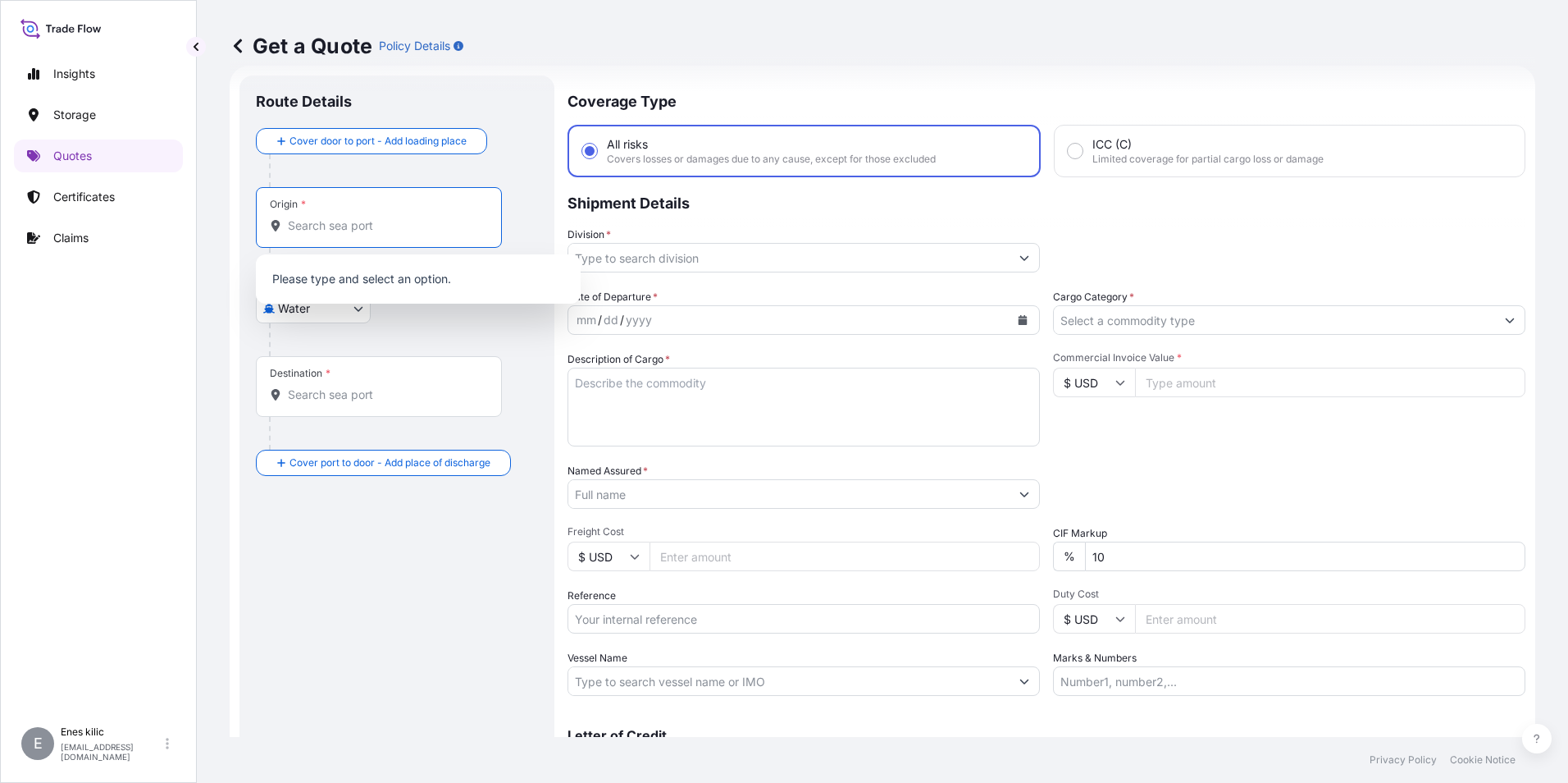
click at [329, 323] on div at bounding box center [403, 339] width 269 height 33
click at [325, 312] on body "0 options available. Insights Storage Quotes Certificates Claims E [PERSON_NAME…" at bounding box center [784, 391] width 1568 height 783
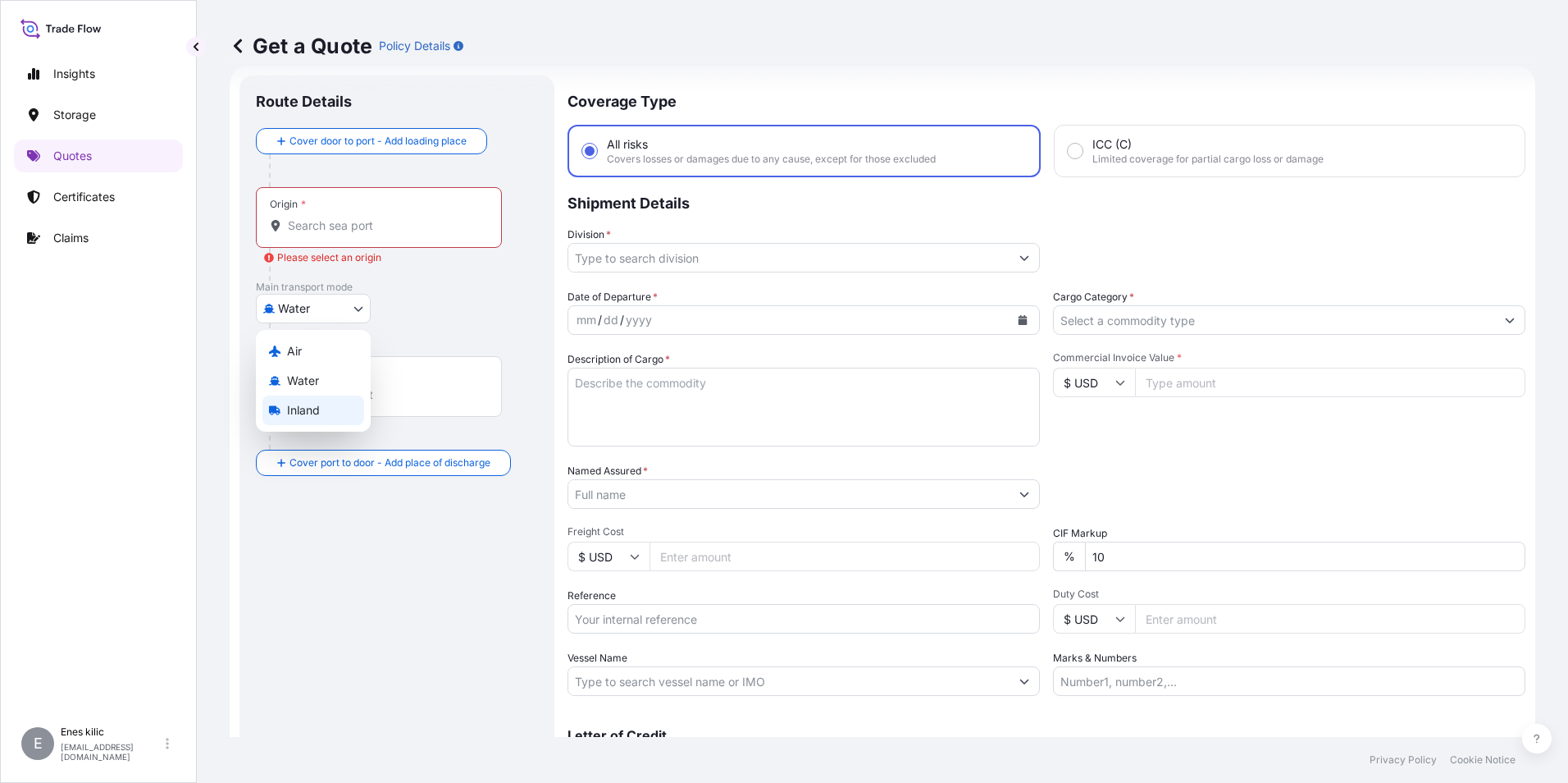
click at [301, 402] on div "Inland" at bounding box center [313, 410] width 102 height 30
select select "Inland"
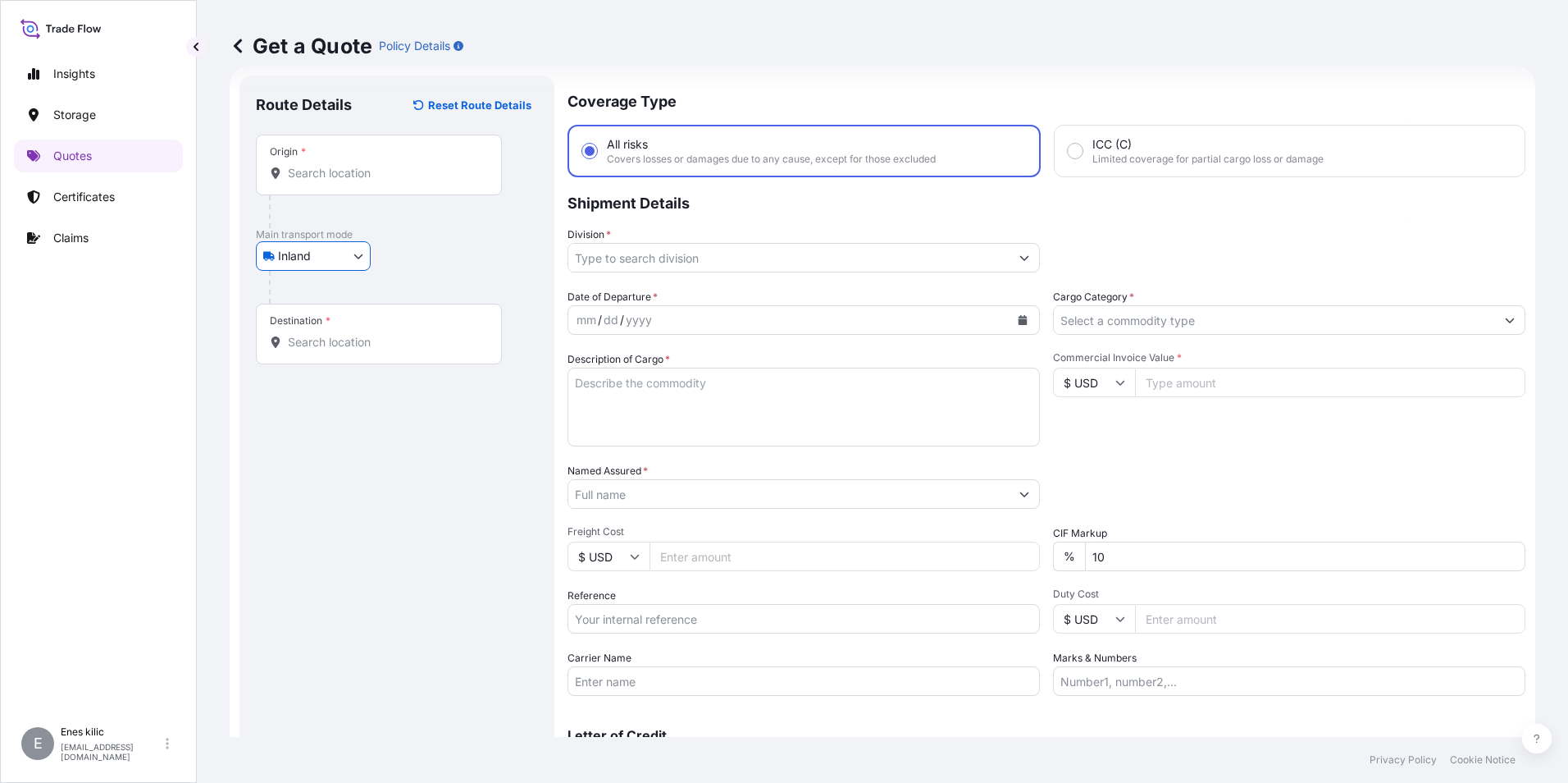
click at [362, 162] on div "Origin *" at bounding box center [378, 164] width 246 height 61
click at [362, 165] on input "Origin *" at bounding box center [385, 173] width 194 height 16
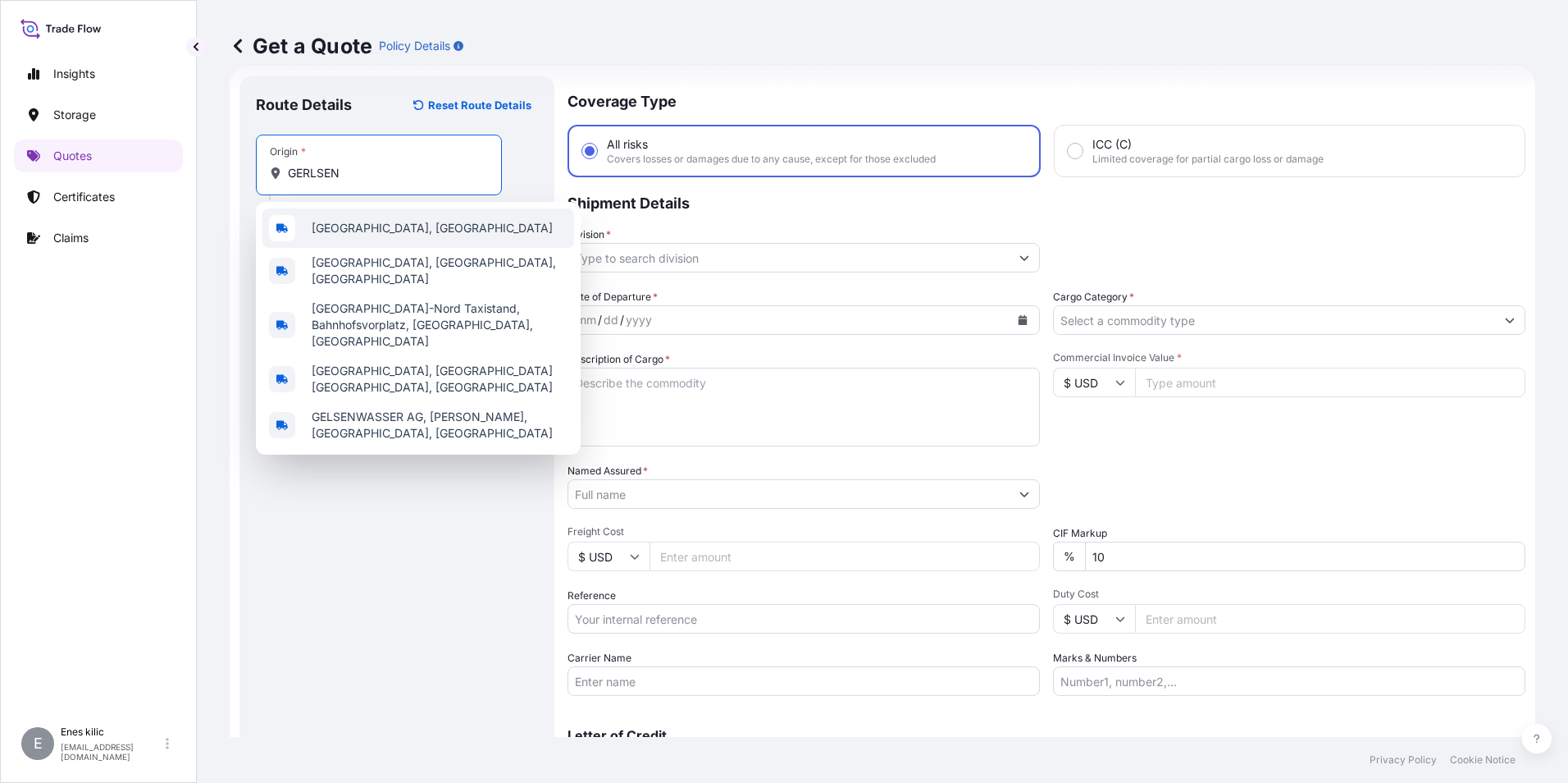
click at [369, 234] on span "[GEOGRAPHIC_DATA], [GEOGRAPHIC_DATA]" at bounding box center [432, 228] width 241 height 16
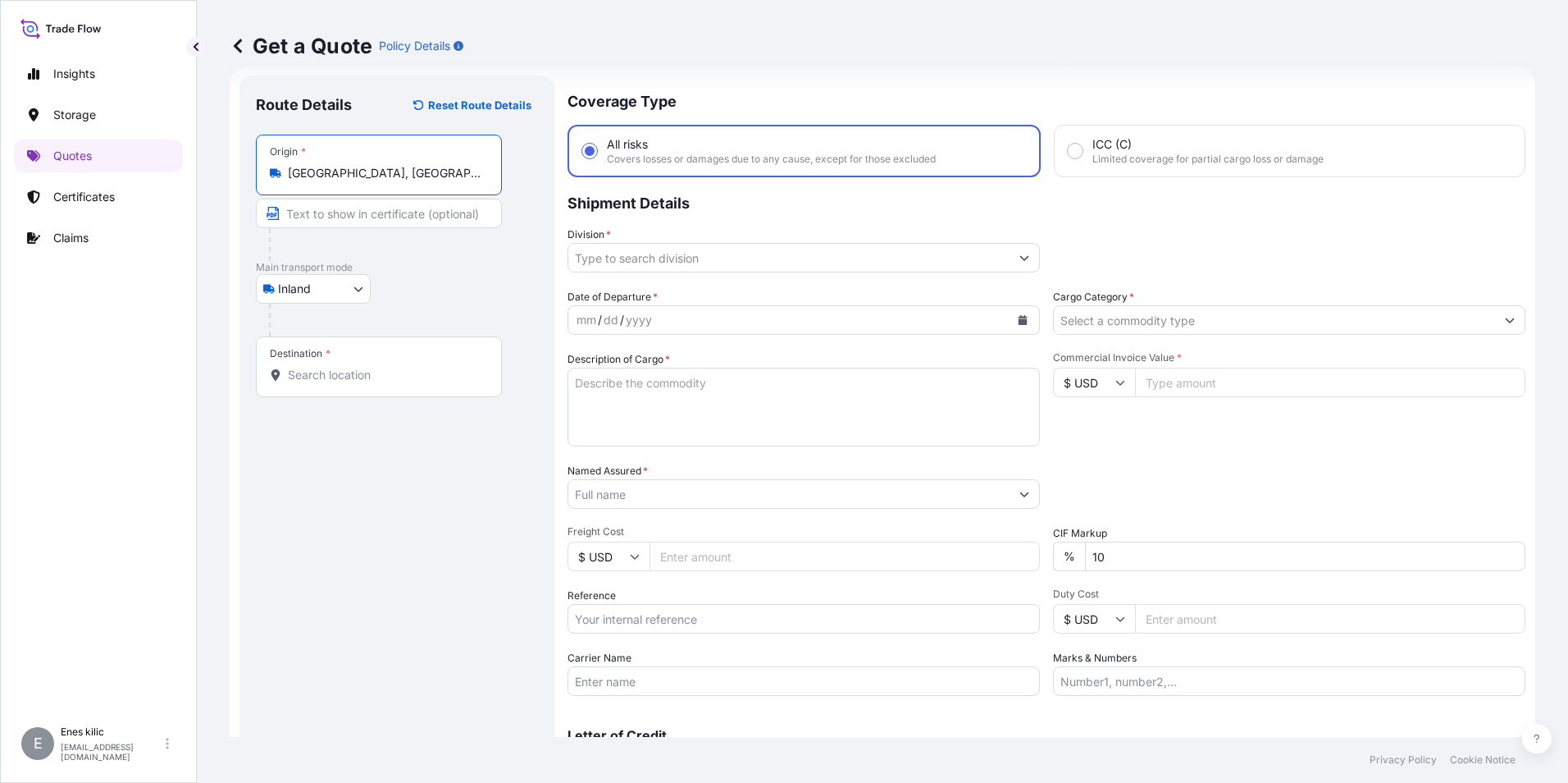
type input "[GEOGRAPHIC_DATA], [GEOGRAPHIC_DATA]"
click at [333, 295] on body "5 options available. Insights Storage Quotes Certificates Claims E [PERSON_NAME…" at bounding box center [784, 391] width 1568 height 783
click at [373, 373] on input "Destination *" at bounding box center [385, 375] width 194 height 16
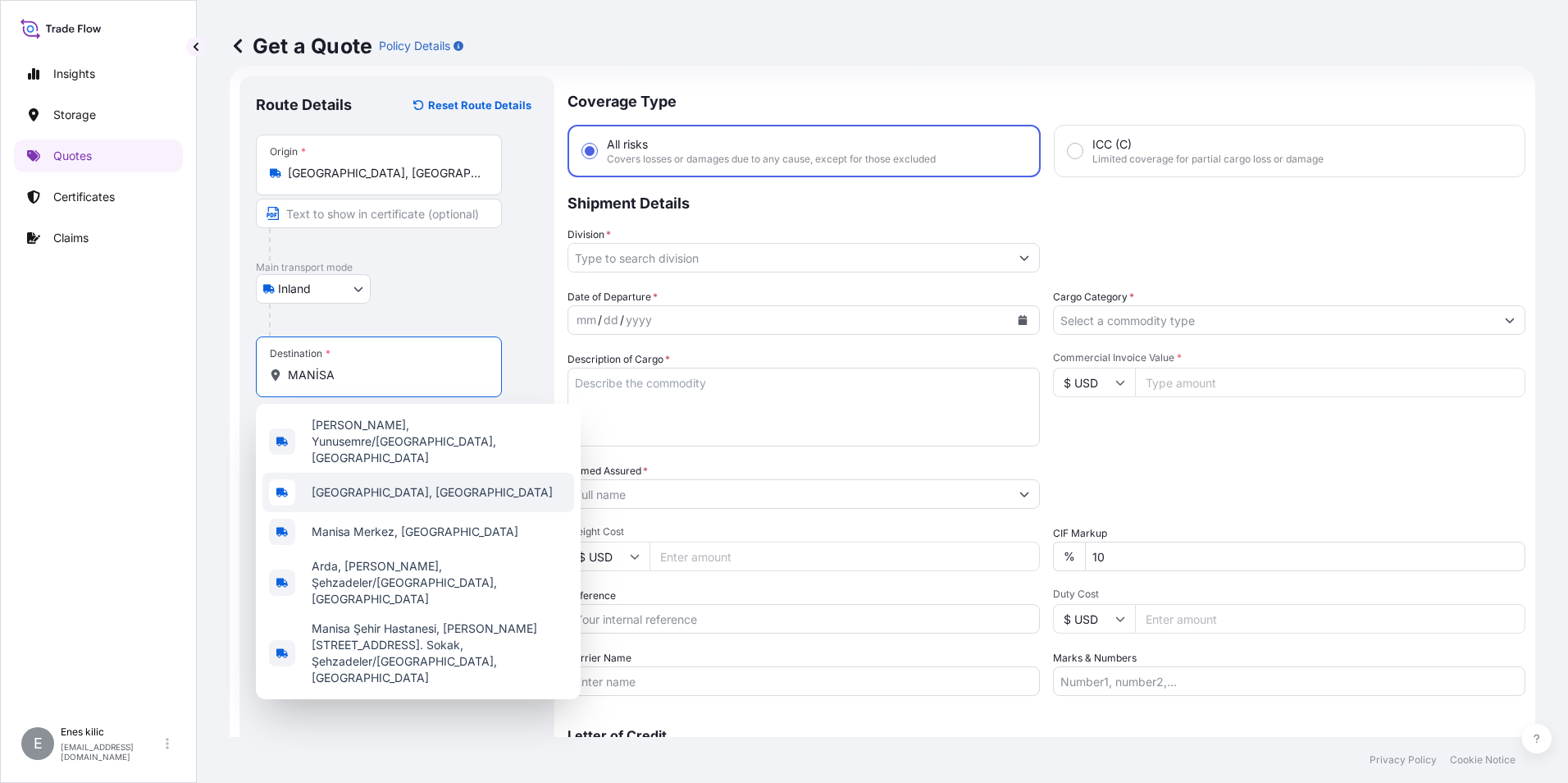
click at [390, 484] on span "[GEOGRAPHIC_DATA], [GEOGRAPHIC_DATA]" at bounding box center [432, 492] width 241 height 16
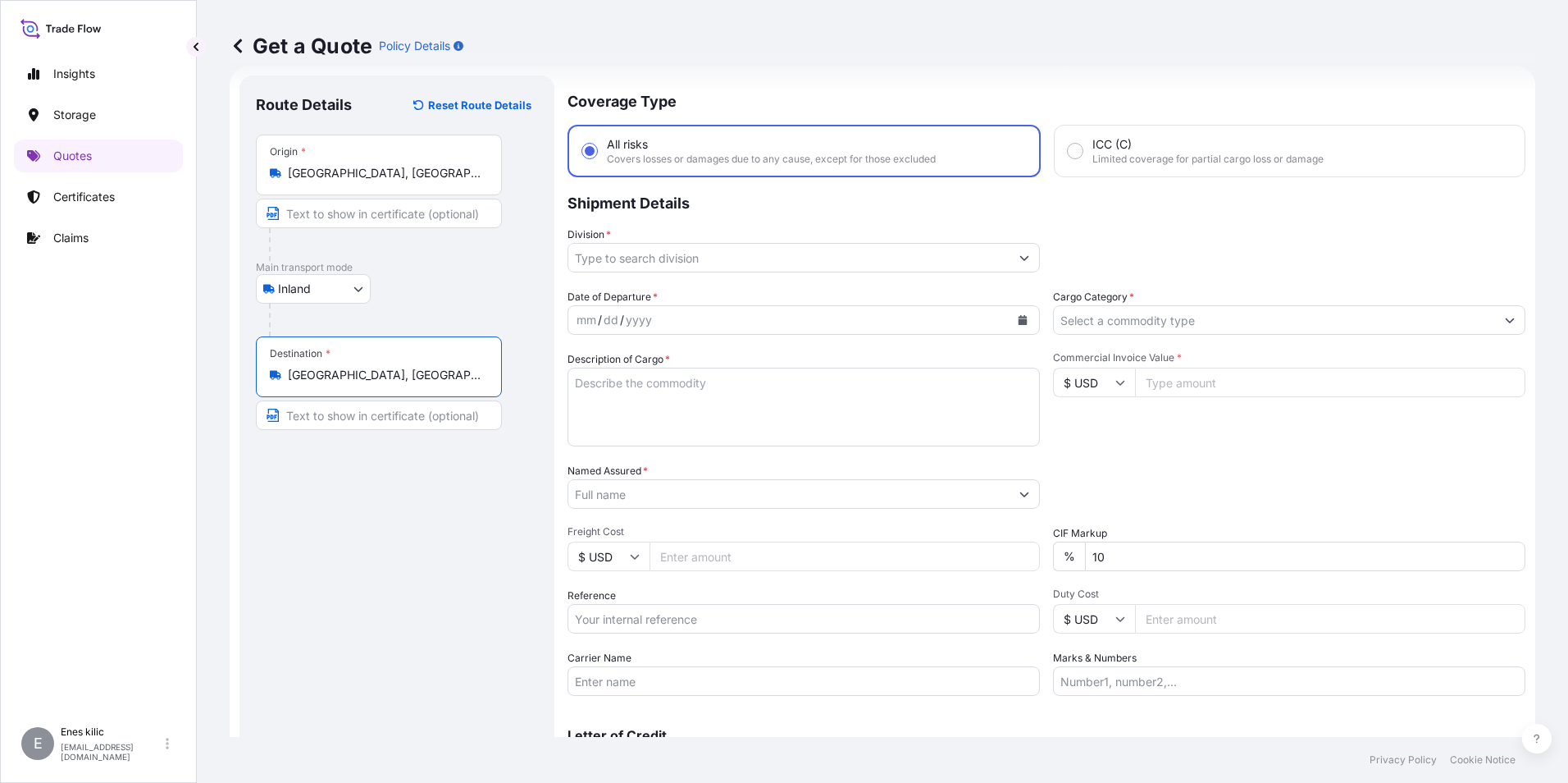
type input "[GEOGRAPHIC_DATA], [GEOGRAPHIC_DATA]"
click at [721, 244] on input "Division *" at bounding box center [788, 257] width 441 height 30
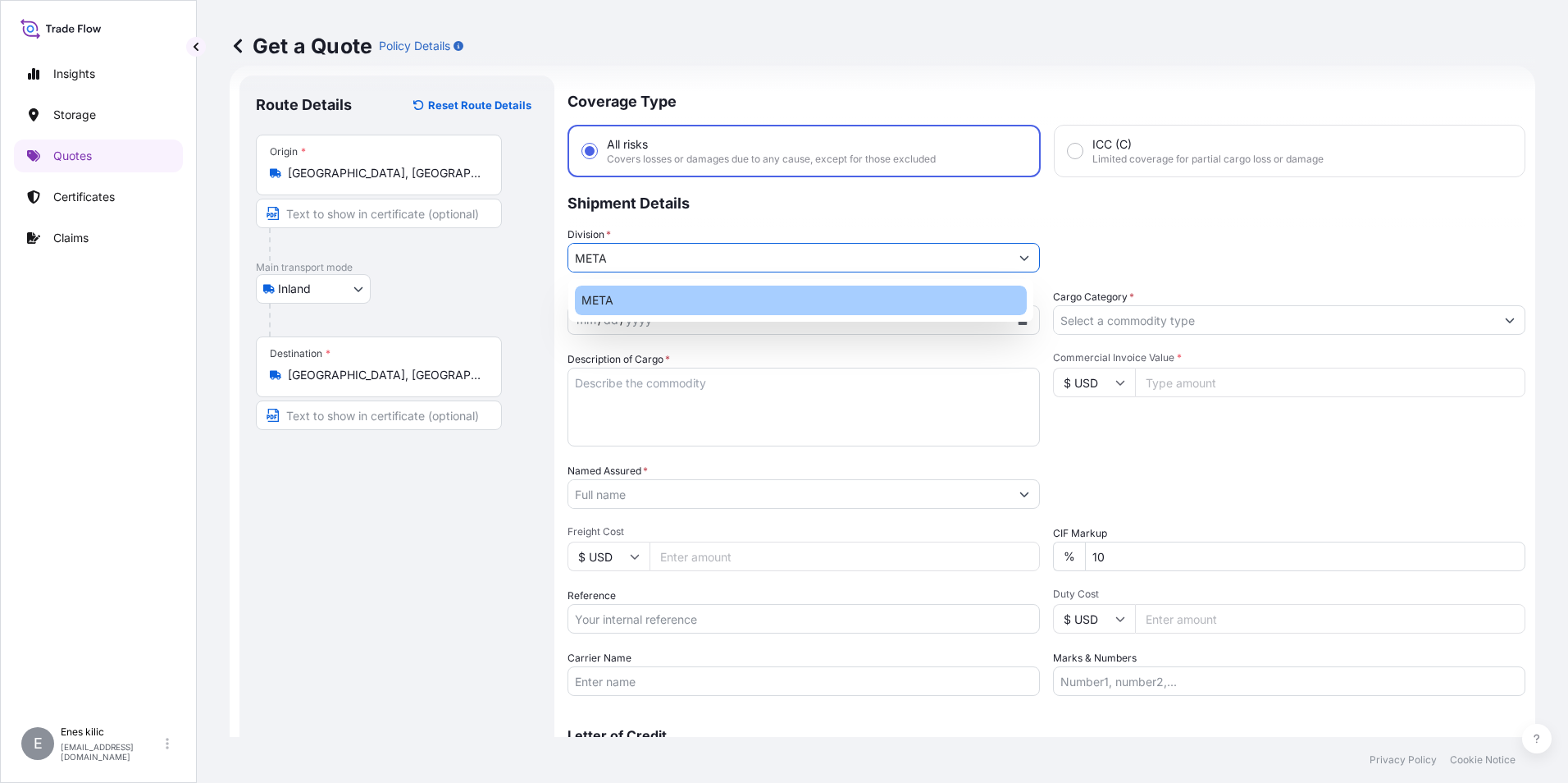
click at [725, 295] on div "META" at bounding box center [801, 300] width 452 height 30
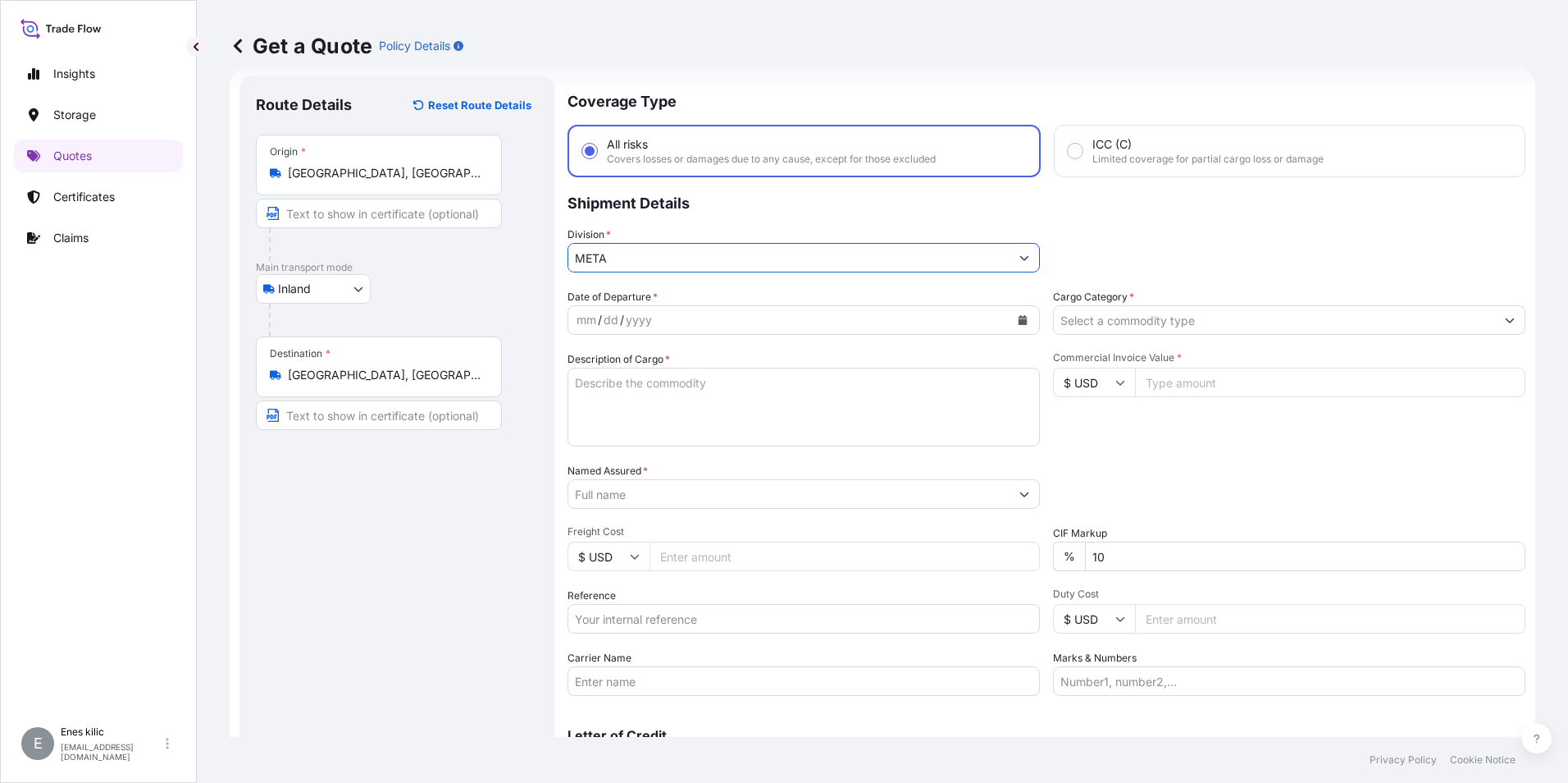
type input "META"
click at [1174, 321] on input "Cargo Category *" at bounding box center [1273, 320] width 441 height 30
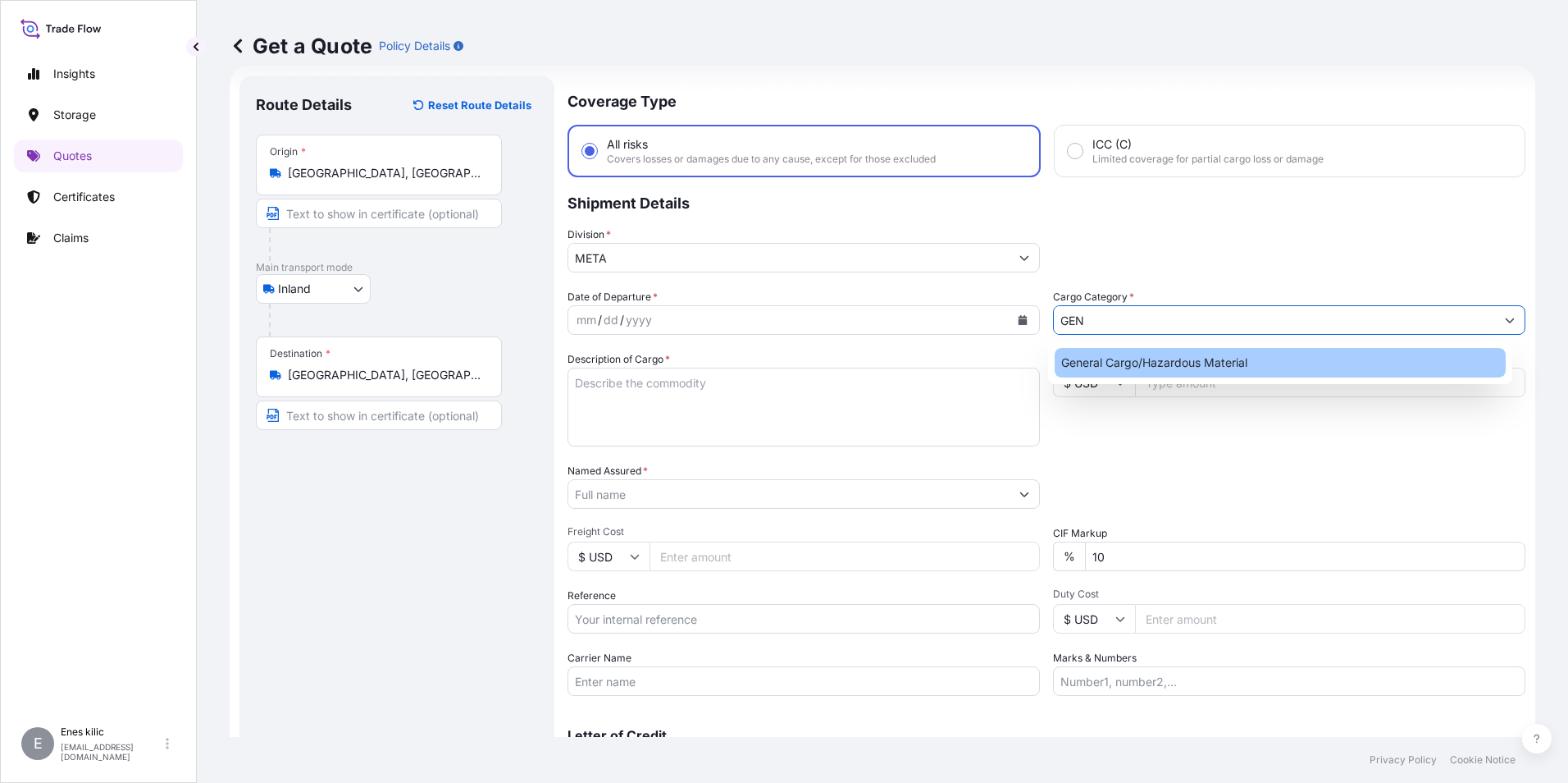
click at [1193, 365] on div "General Cargo/Hazardous Material" at bounding box center [1280, 362] width 452 height 30
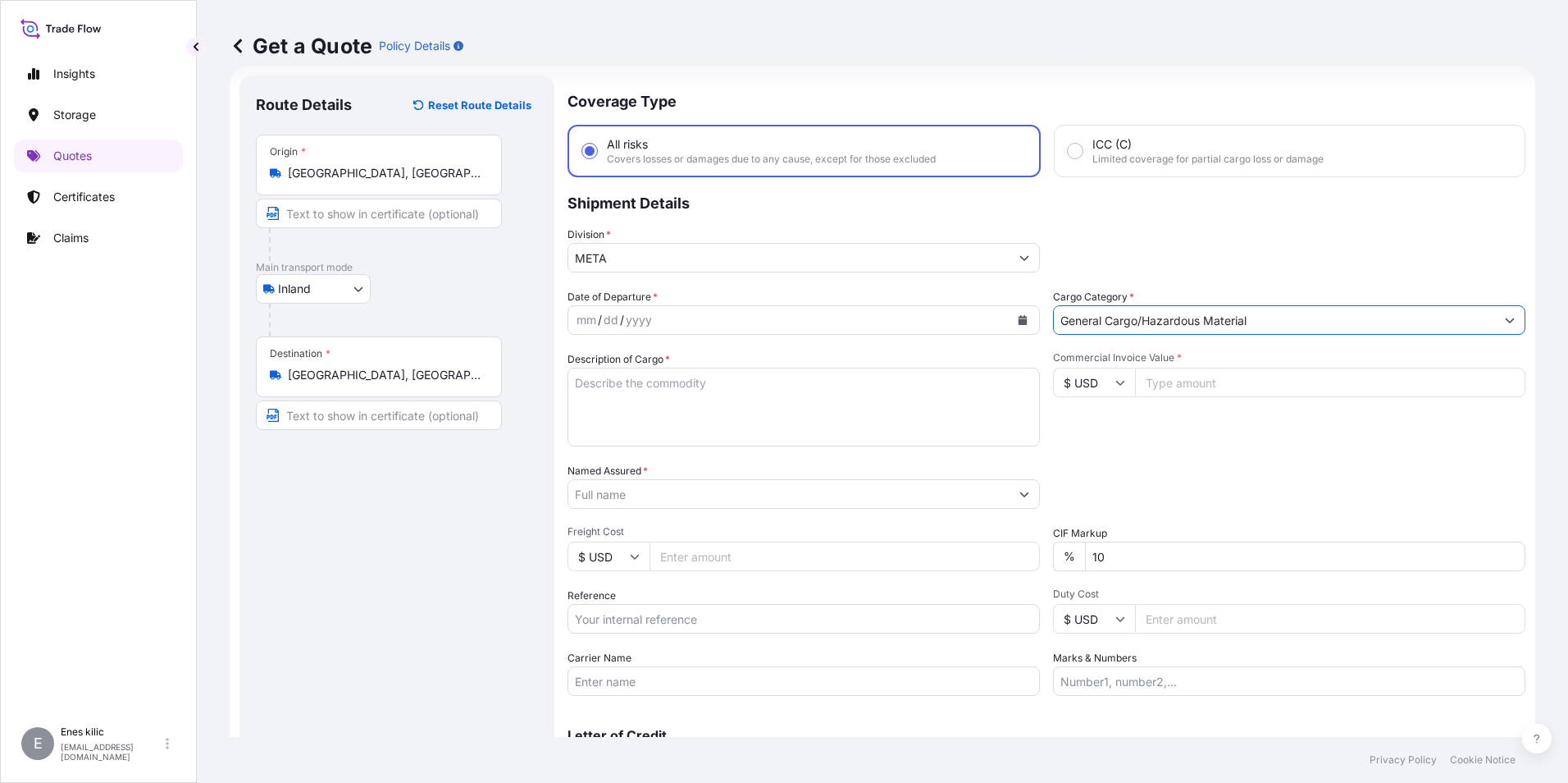
type input "General Cargo/Hazardous Material"
click at [1009, 312] on button "Calendar" at bounding box center [1022, 319] width 26 height 26
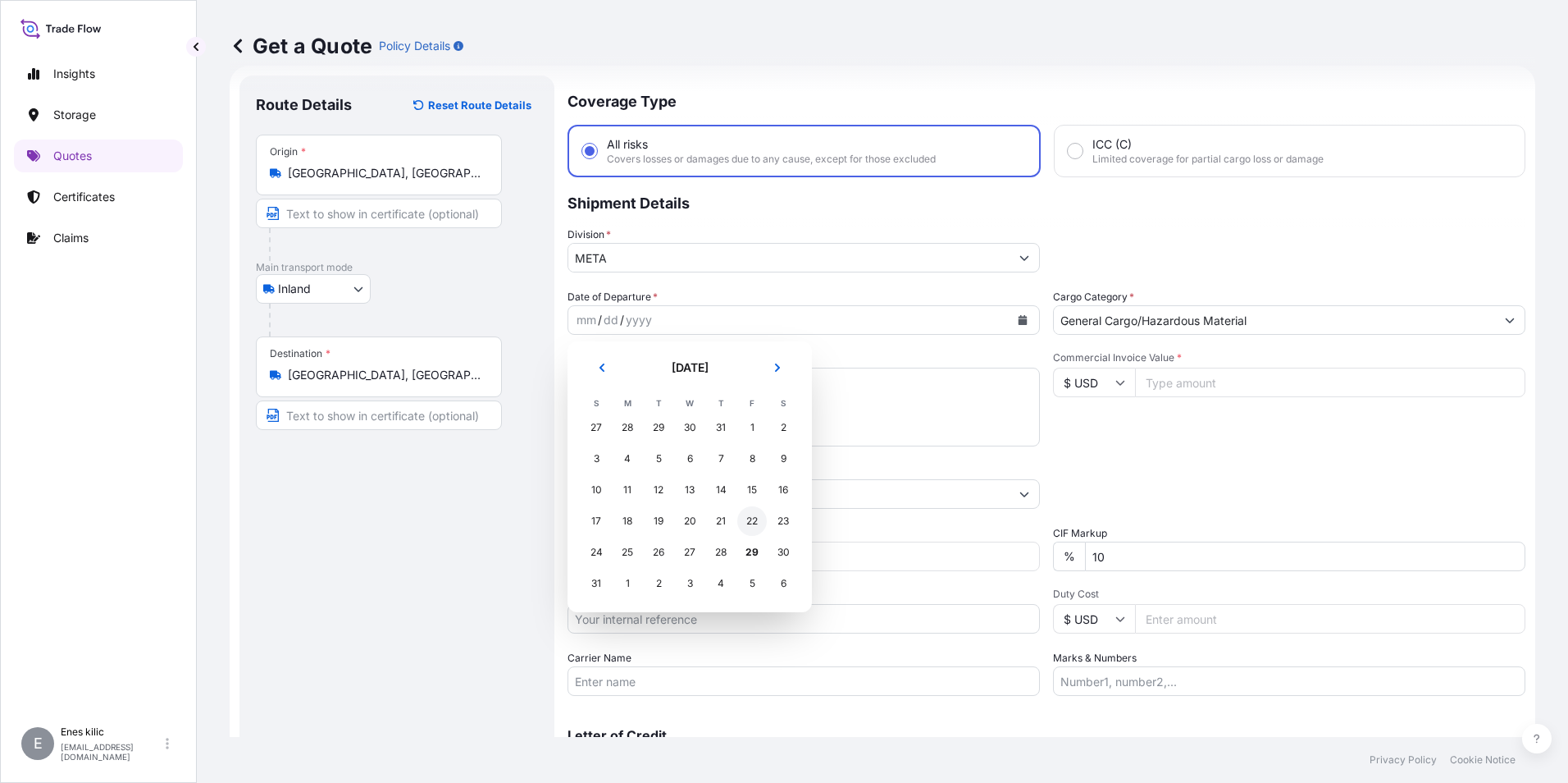
click at [752, 520] on div "22" at bounding box center [752, 521] width 30 height 30
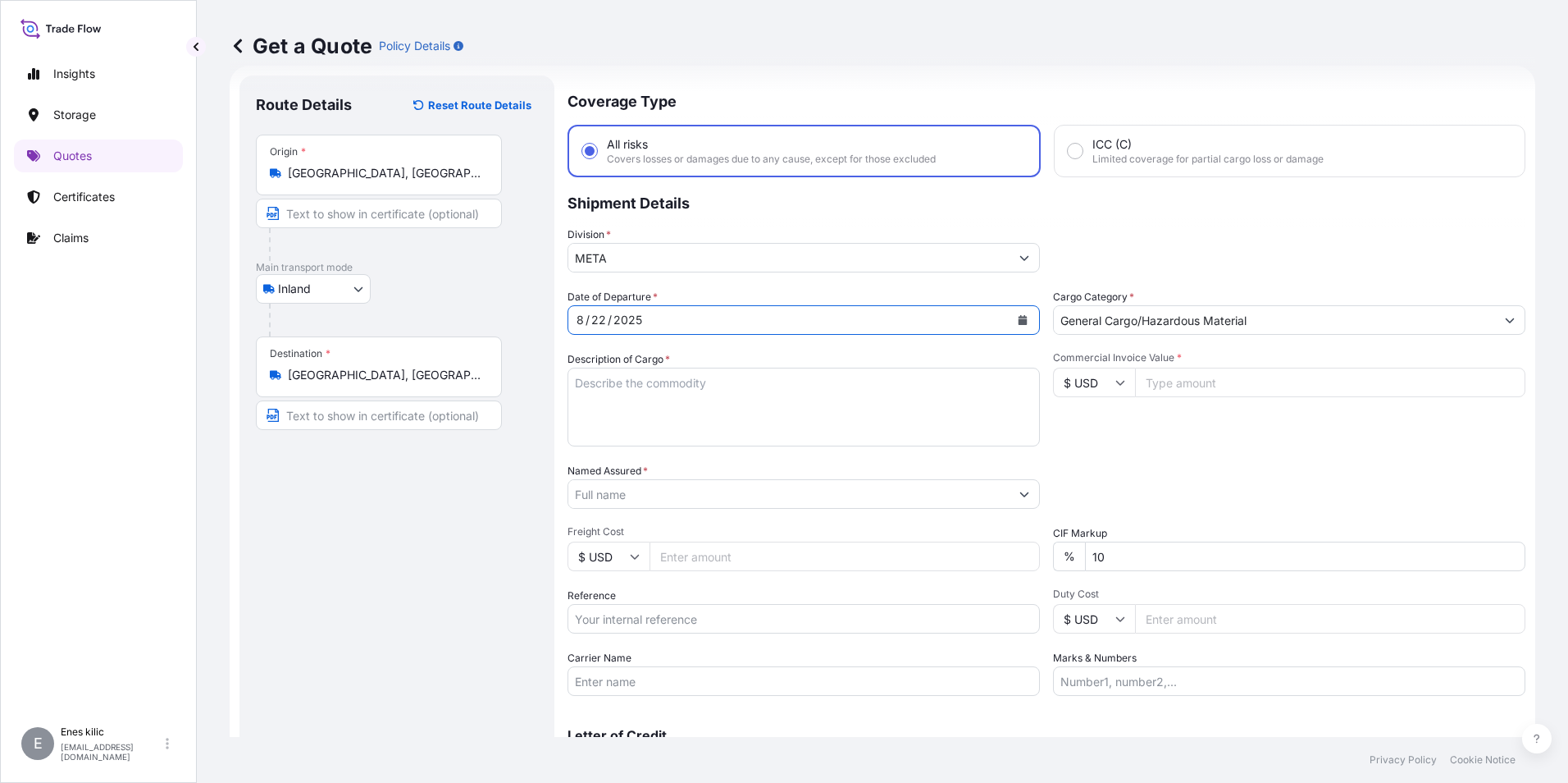
click at [684, 397] on textarea "Description of Cargo *" at bounding box center [804, 407] width 472 height 79
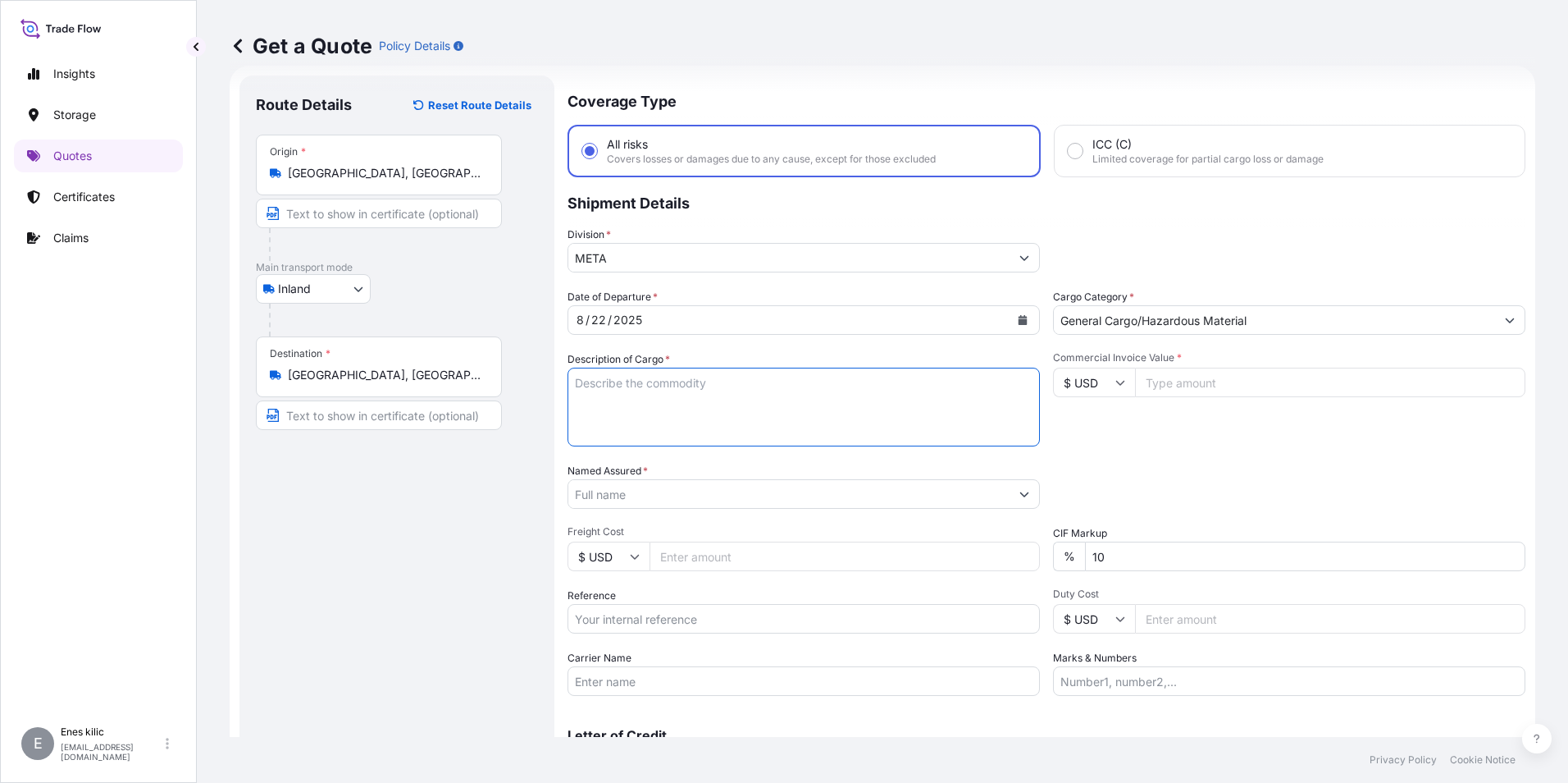
click at [1147, 404] on div "Commercial Invoice Value * $ USD" at bounding box center [1289, 398] width 472 height 95
click at [1115, 384] on icon at bounding box center [1120, 382] width 10 height 10
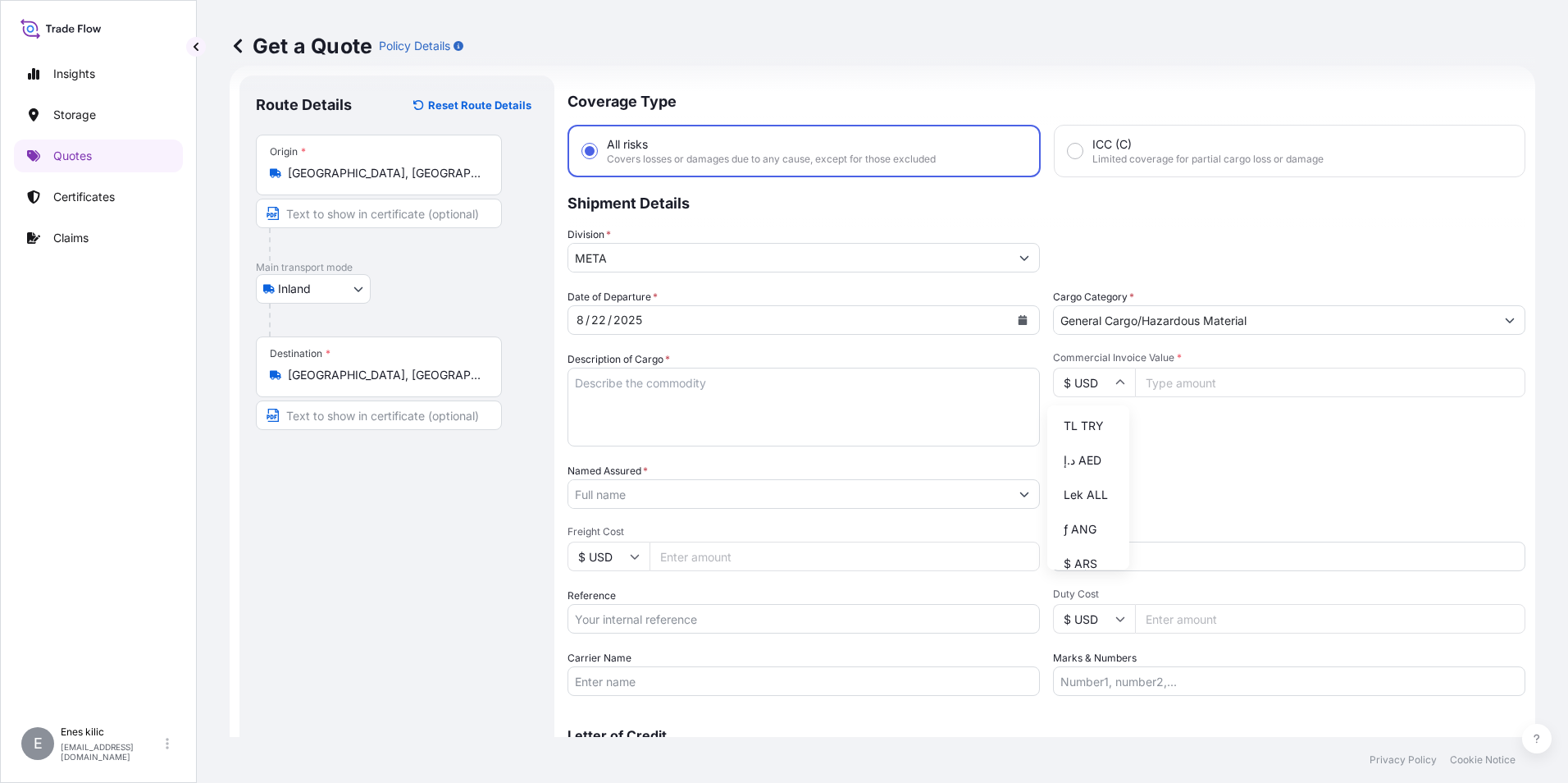
scroll to position [575, 0]
click at [1086, 454] on div "TL TRY" at bounding box center [1088, 439] width 69 height 31
type input "TL TRY"
click at [1174, 388] on input "Commercial Invoice Value *" at bounding box center [1330, 382] width 390 height 30
type input "540982.22"
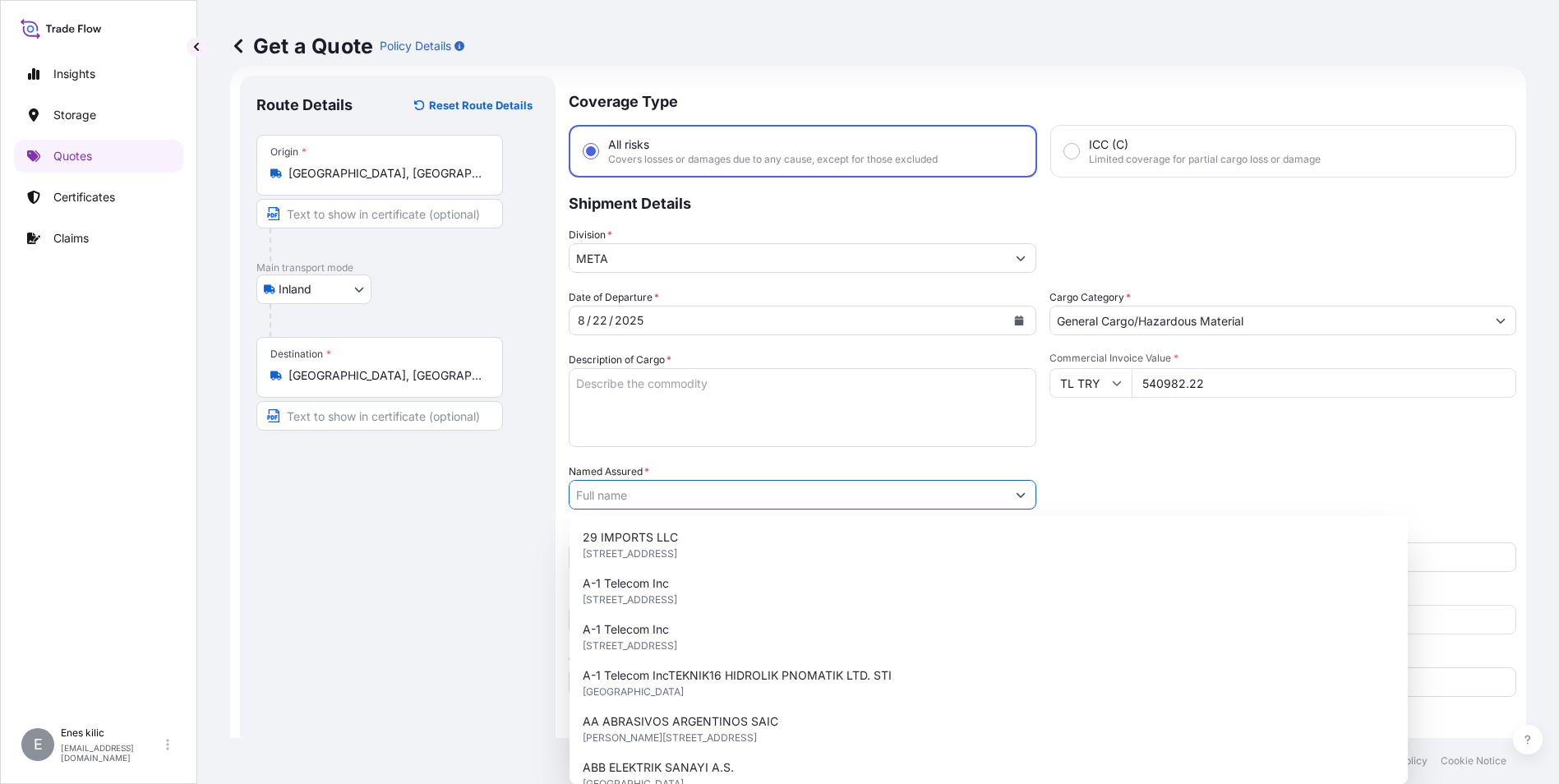
click at [1229, 508] on div "Packing Category Type to search a container mode Please select a primary mode o…" at bounding box center [1283, 487] width 468 height 46
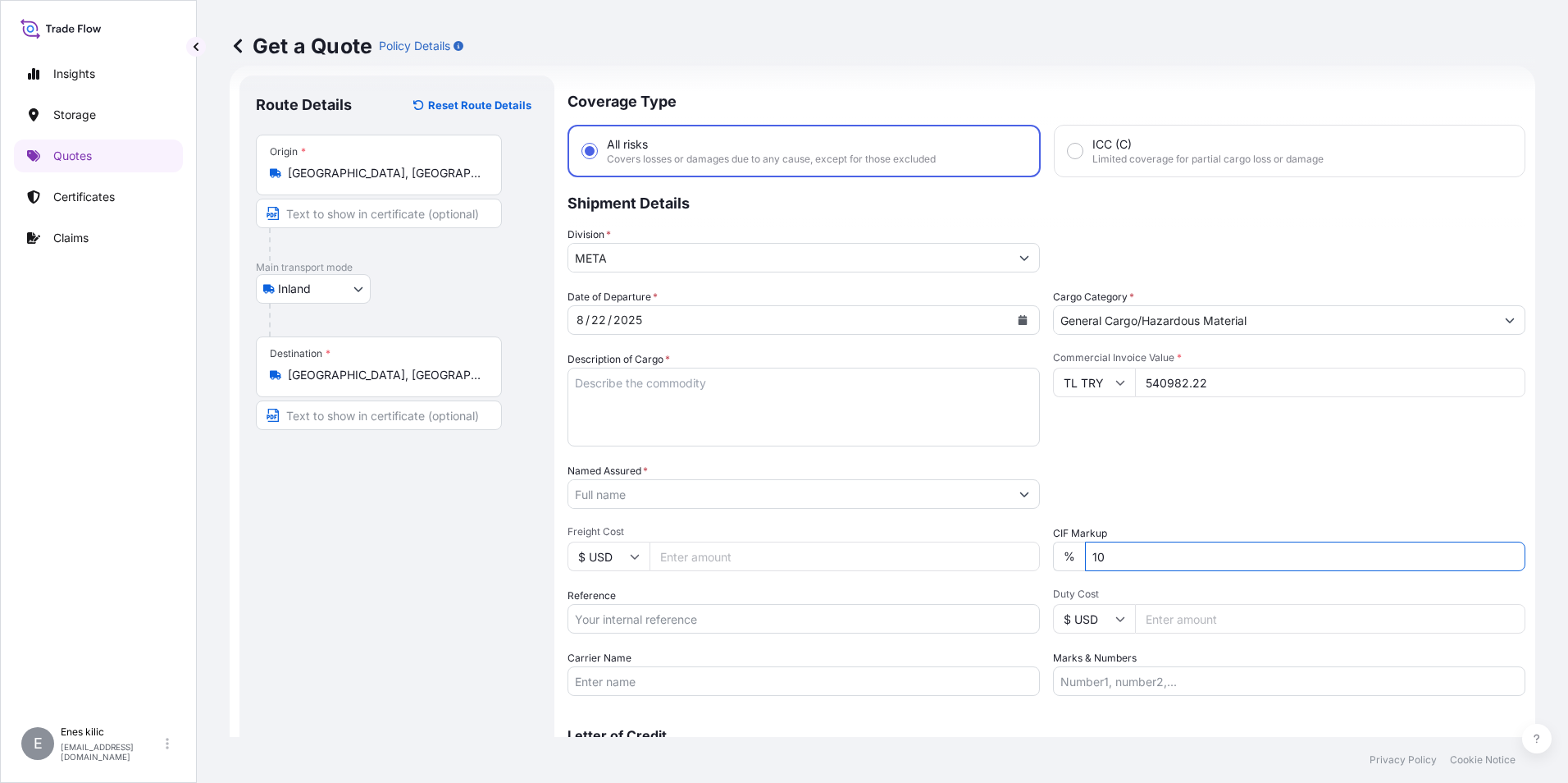
click at [1230, 554] on input "10" at bounding box center [1305, 556] width 441 height 30
type input "0"
click at [1198, 489] on div "Packing Category Type to search a container mode Please select a primary mode o…" at bounding box center [1289, 486] width 472 height 46
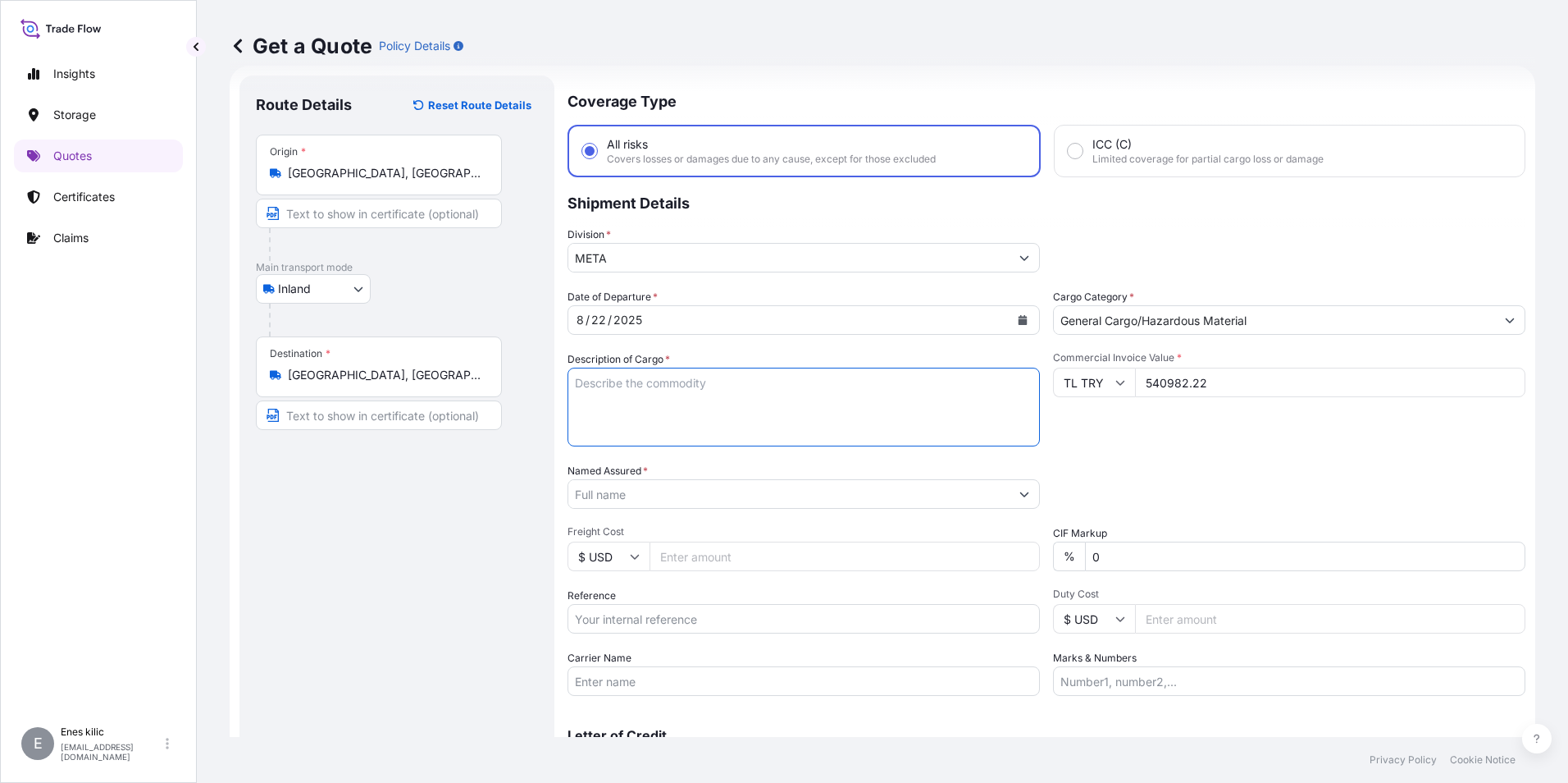
click at [720, 383] on textarea "Description of Cargo *" at bounding box center [804, 407] width 472 height 79
click at [604, 366] on label "Description of Cargo *" at bounding box center [618, 358] width 103 height 16
click at [604, 368] on textarea "Description of Cargo *" at bounding box center [804, 407] width 472 height 79
paste textarea "PLASTIC PLT"
click at [748, 420] on textarea "PLASTIC PLT" at bounding box center [804, 407] width 472 height 79
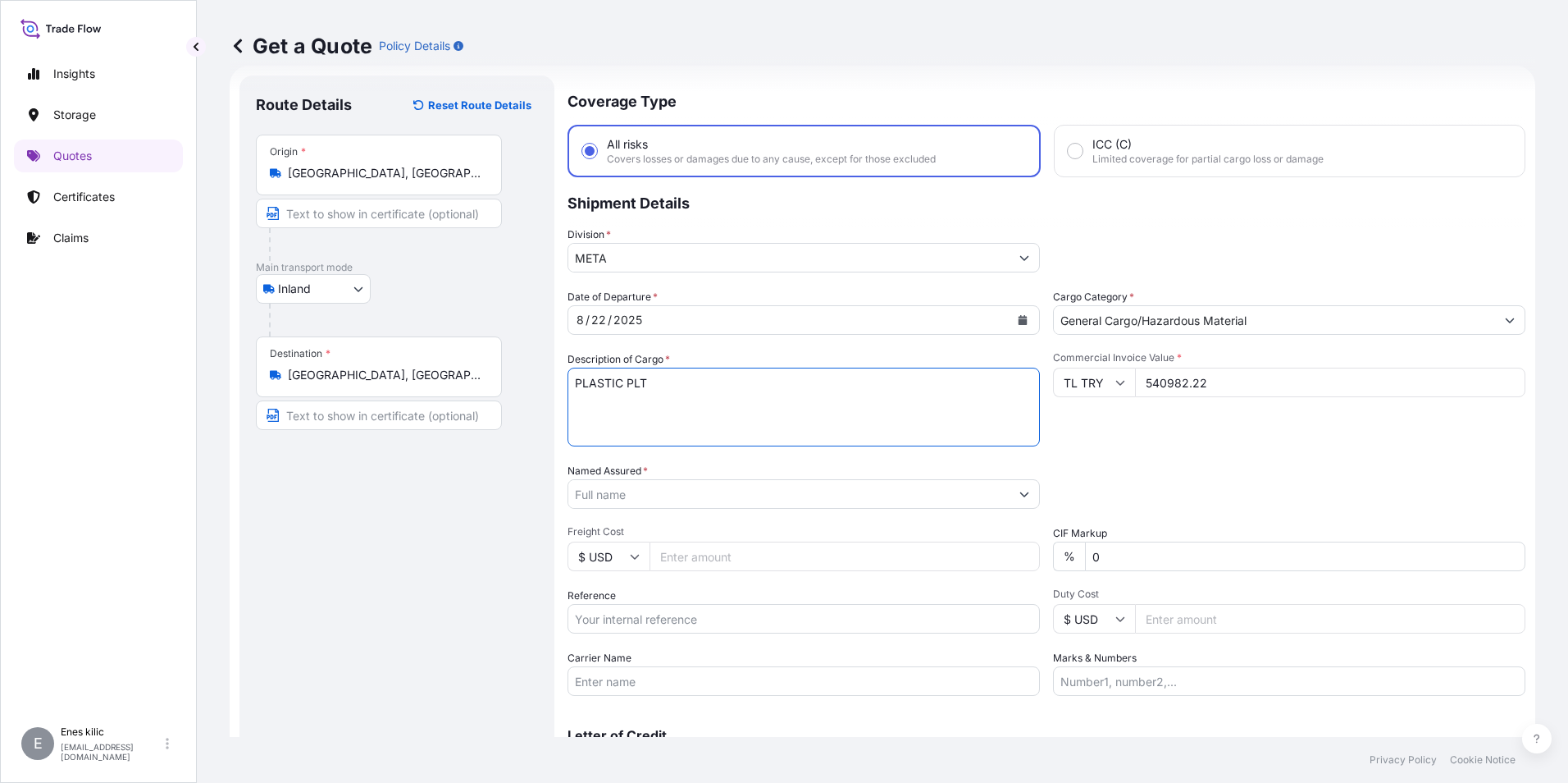
paste textarea "18 KAP - 2166"
click at [711, 426] on textarea "PLASTIC PLT 18 KAP - 2166" at bounding box center [804, 407] width 472 height 79
paste textarea "20 APZ 017"
type textarea "PLASTIC PLT 18 KAP - 2166 20 APZ 017 INSURANCE PREMIUM USD 35(TAX INCLUDED)"
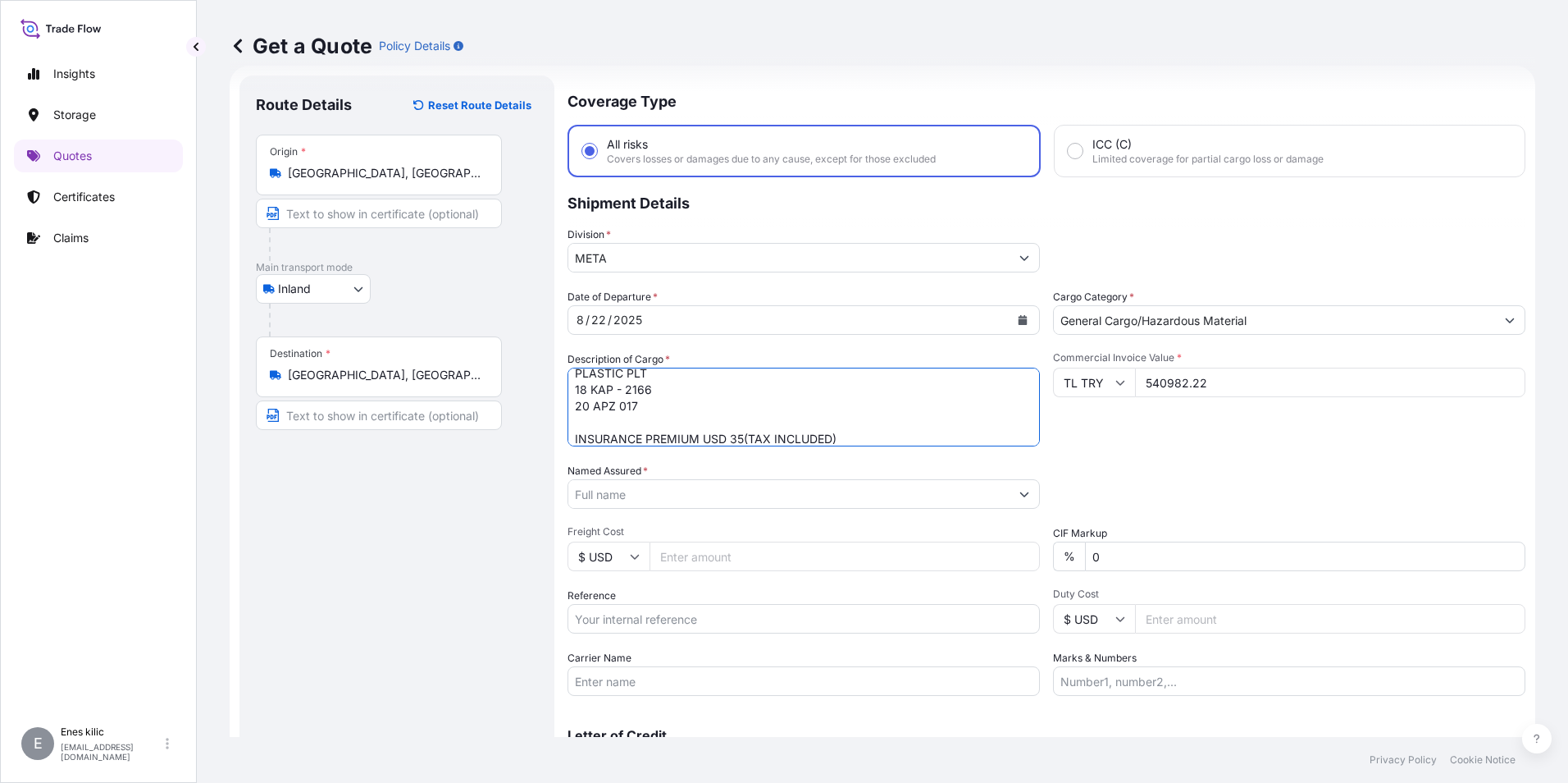
click at [1342, 463] on div "Packing Category Type to search a container mode Please select a primary mode o…" at bounding box center [1289, 486] width 472 height 46
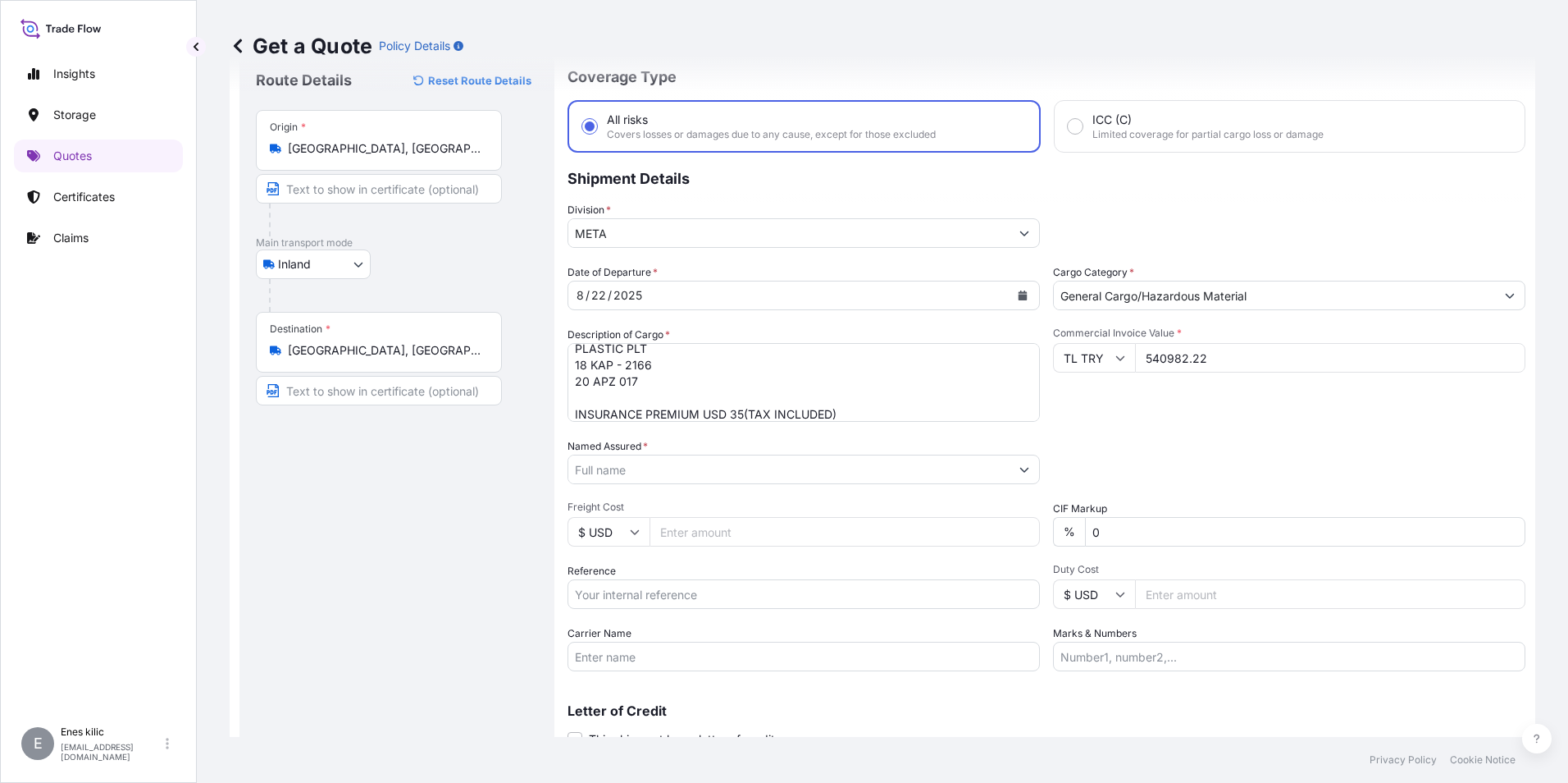
scroll to position [117, 0]
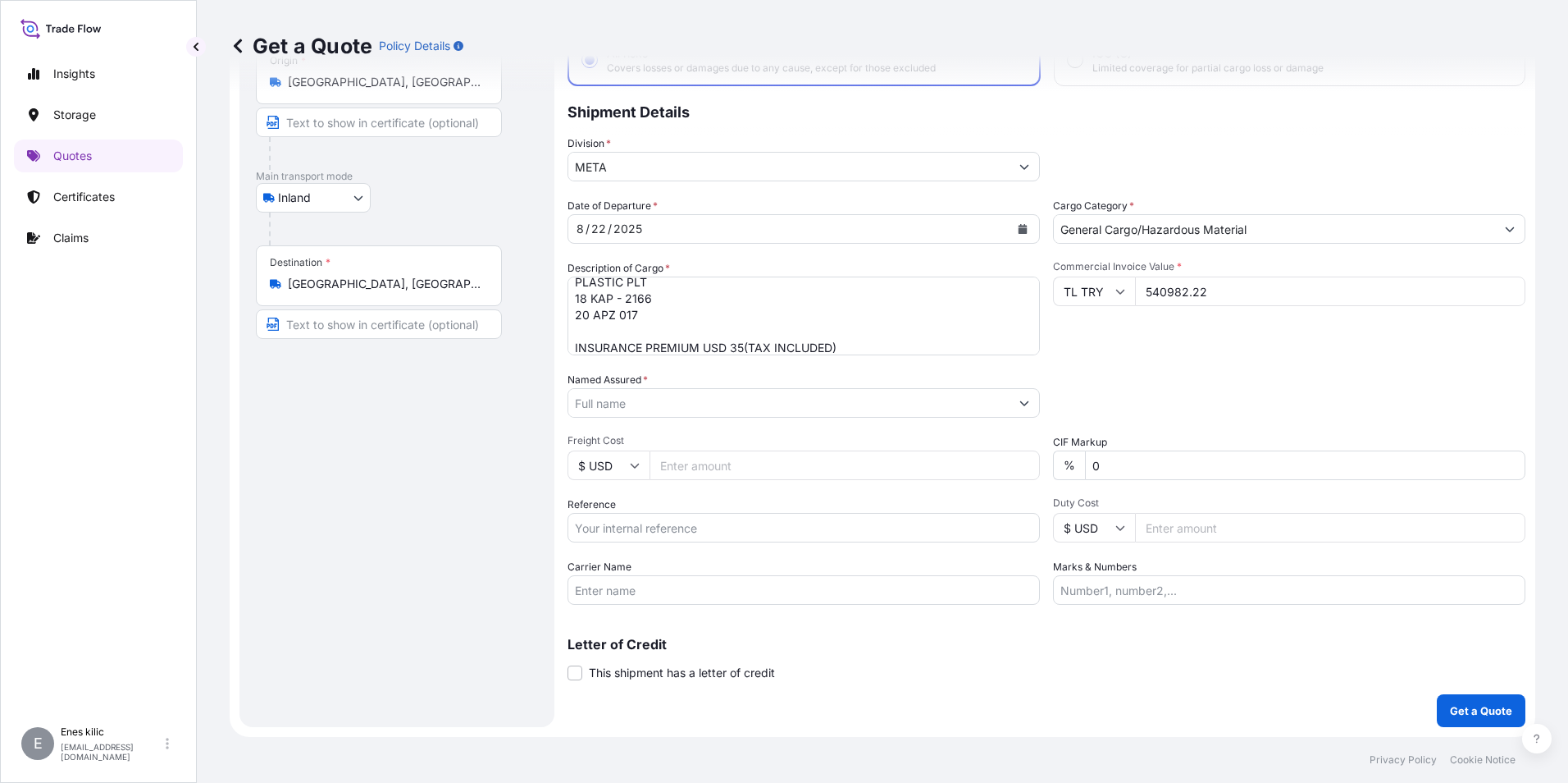
click at [738, 526] on input "Reference" at bounding box center [804, 527] width 472 height 30
click at [684, 397] on input "Named Assured *" at bounding box center [788, 403] width 441 height 30
click at [651, 402] on input "Named Assured *" at bounding box center [788, 403] width 441 height 30
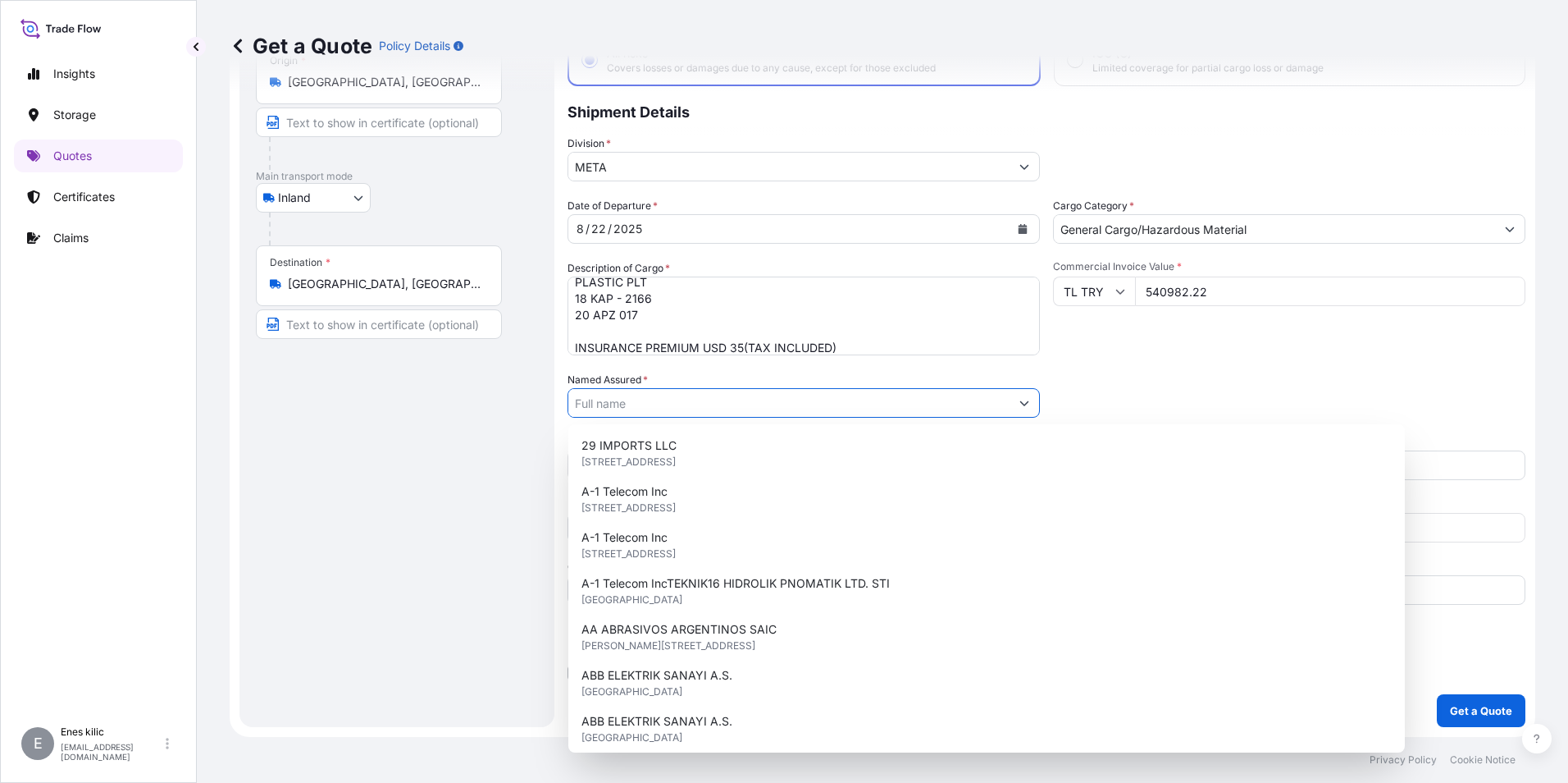
paste input "BALL TRADING [GEOGRAPHIC_DATA]"
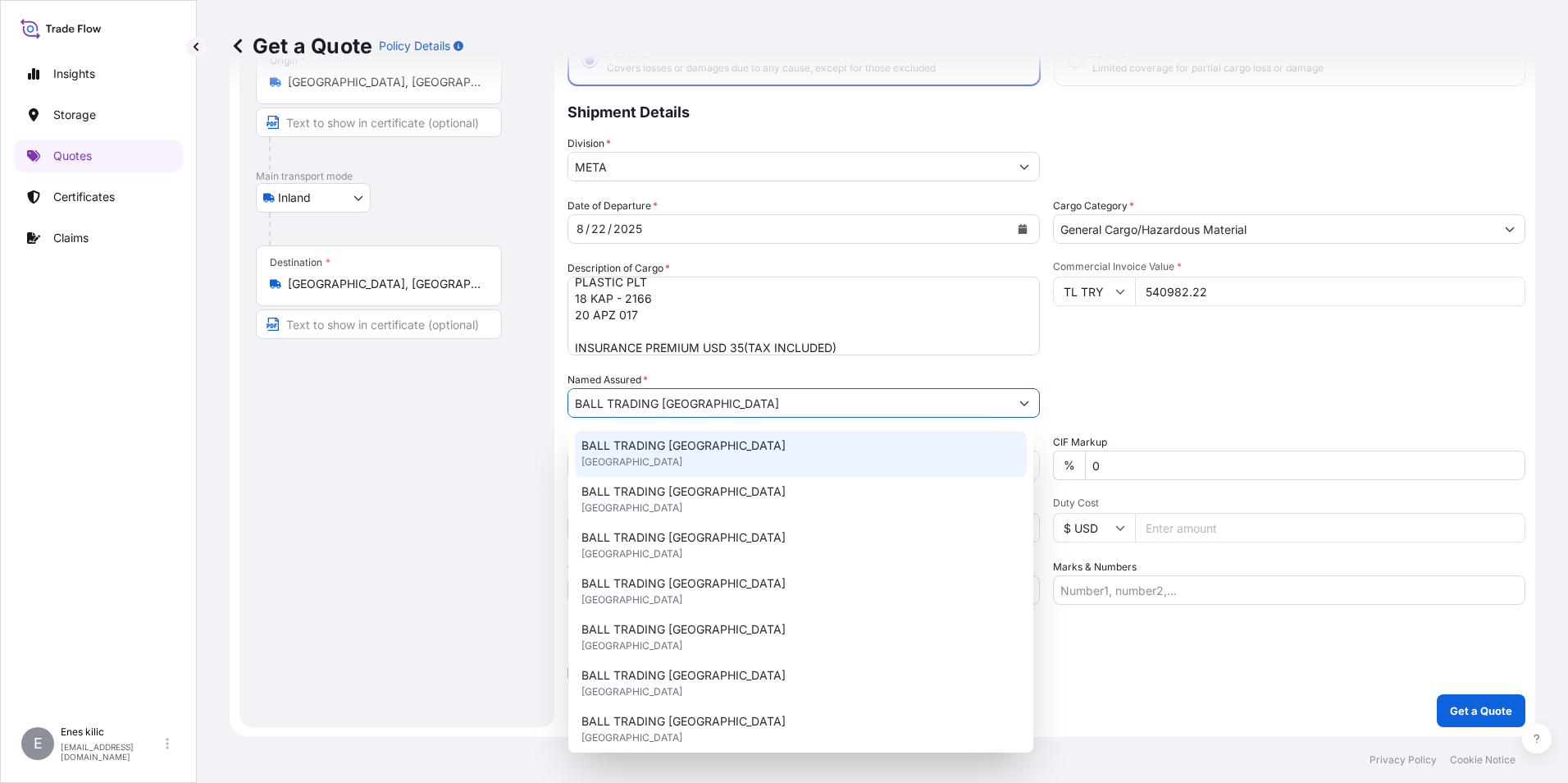
click at [669, 447] on span "BALL TRADING [GEOGRAPHIC_DATA]" at bounding box center [683, 445] width 205 height 16
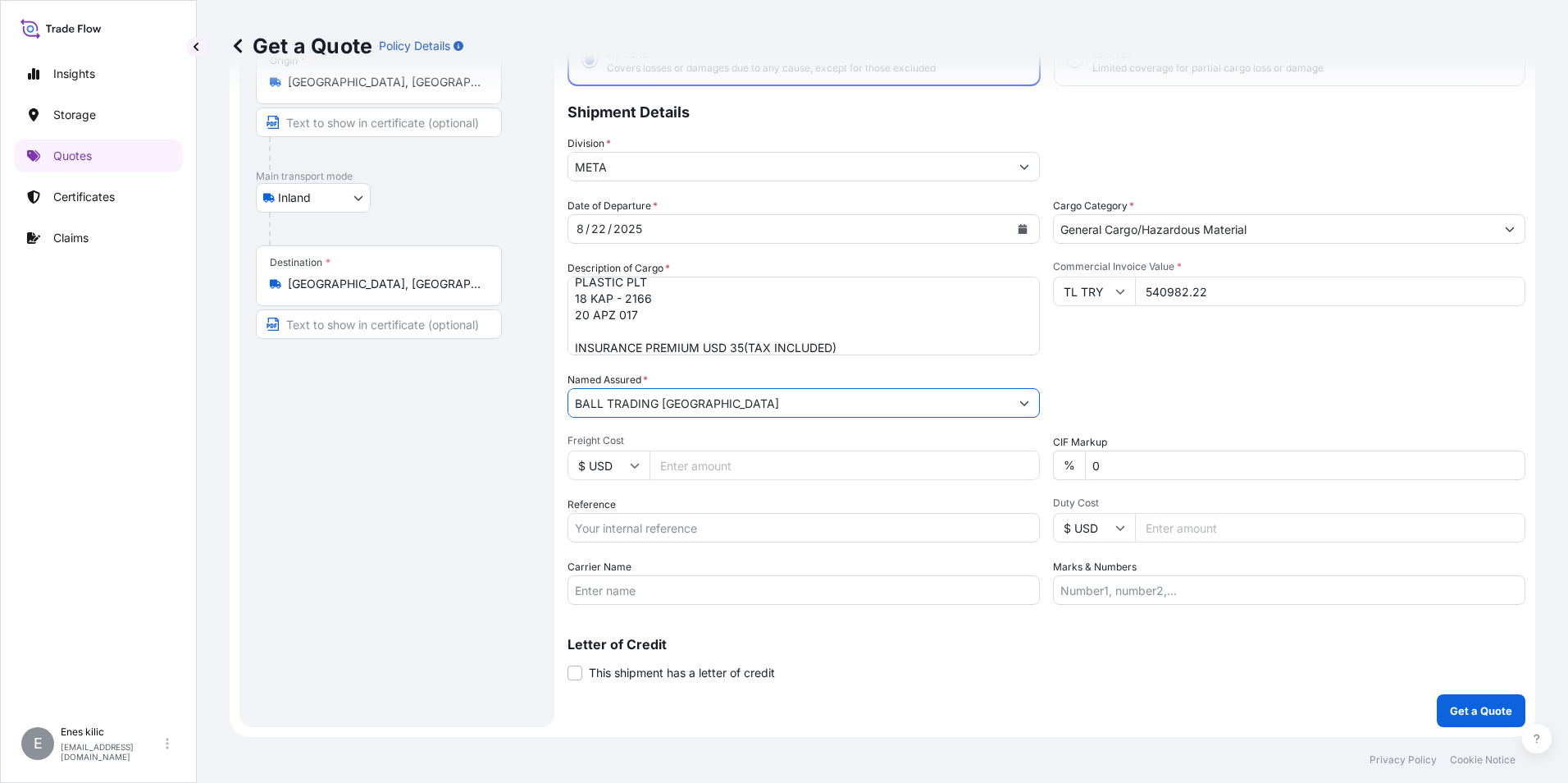
type input "BALL TRADING [GEOGRAPHIC_DATA]"
click at [665, 521] on input "Reference" at bounding box center [804, 527] width 472 height 30
click at [630, 529] on input "Reference" at bounding box center [804, 527] width 472 height 30
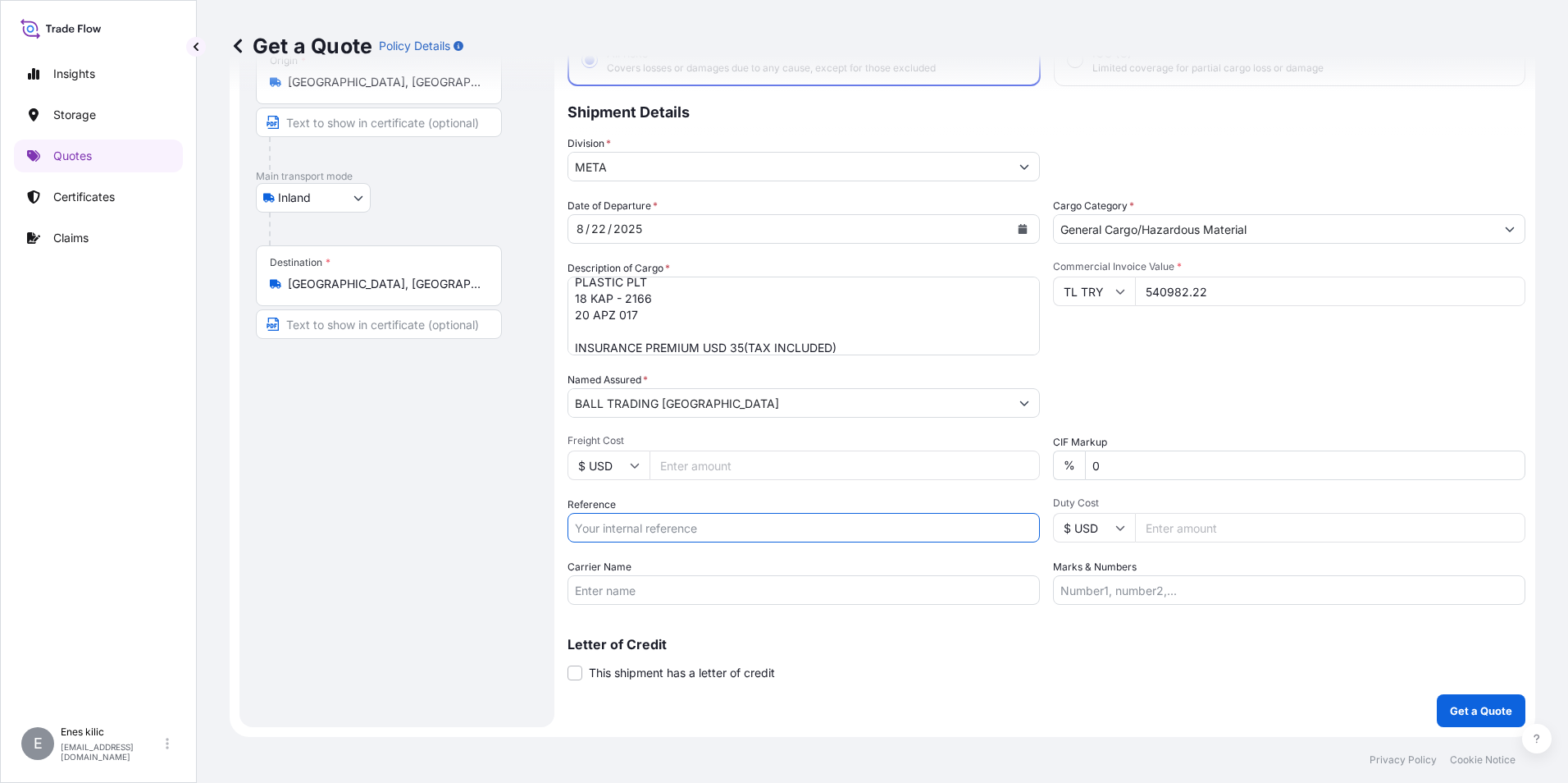
paste input "2211773327"
type input "2211773327"
click at [903, 599] on input "Carrier Name" at bounding box center [804, 590] width 472 height 30
click at [639, 592] on input "Carrier Name" at bounding box center [804, 590] width 472 height 30
paste input "20 APZ 017"
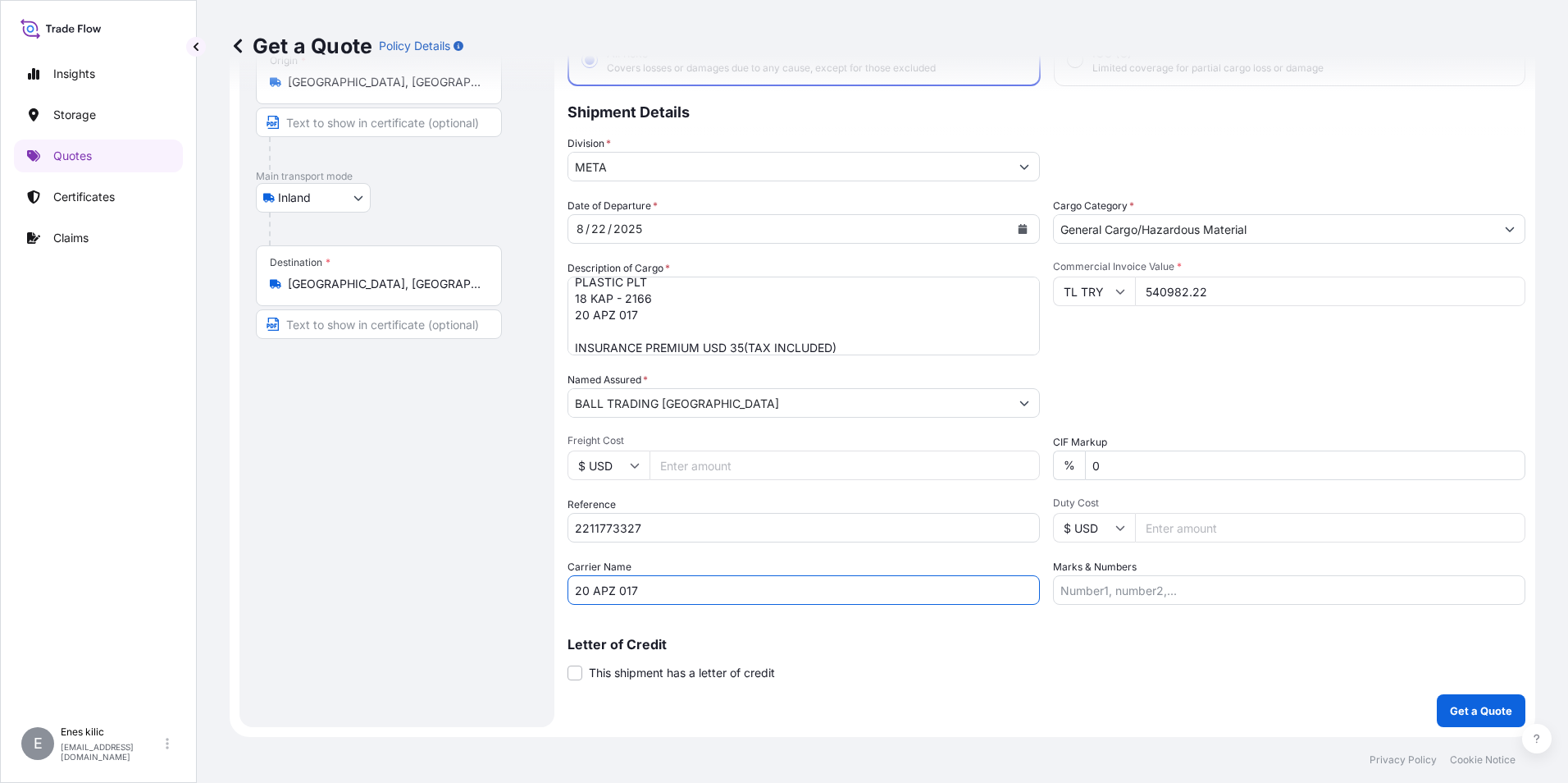
type input "20 APZ 017"
drag, startPoint x: 1204, startPoint y: 592, endPoint x: 1194, endPoint y: 591, distance: 10.0
click at [1204, 592] on input "Marks & Numbers" at bounding box center [1289, 590] width 472 height 30
click at [1118, 575] on label "Marks & Numbers" at bounding box center [1094, 567] width 84 height 16
click at [1118, 575] on input "Marks & Numbers" at bounding box center [1289, 590] width 472 height 30
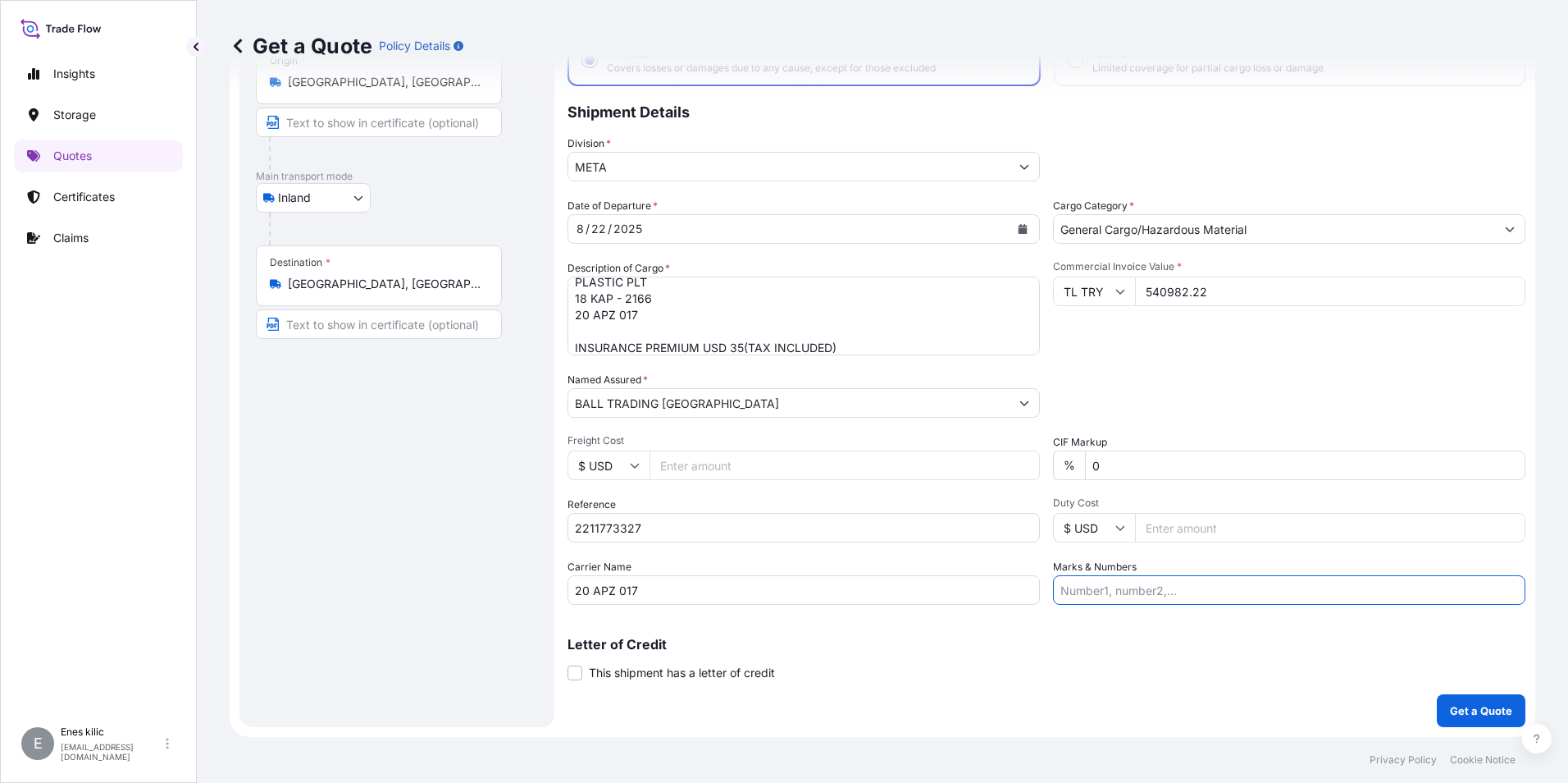
paste input "DNT"
type input "DNT"
click at [1459, 705] on p "Get a Quote" at bounding box center [1481, 710] width 62 height 16
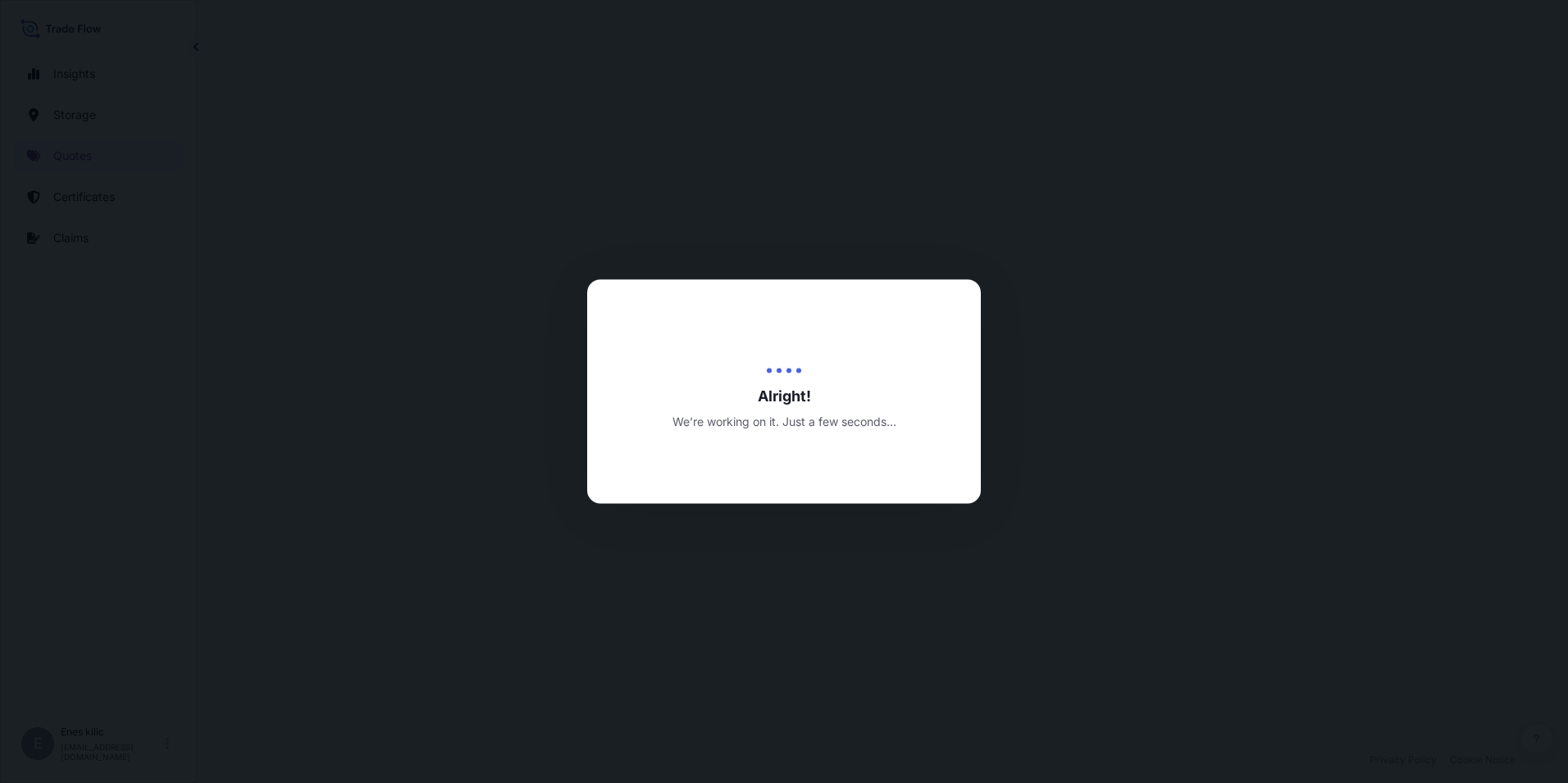
select select "Inland"
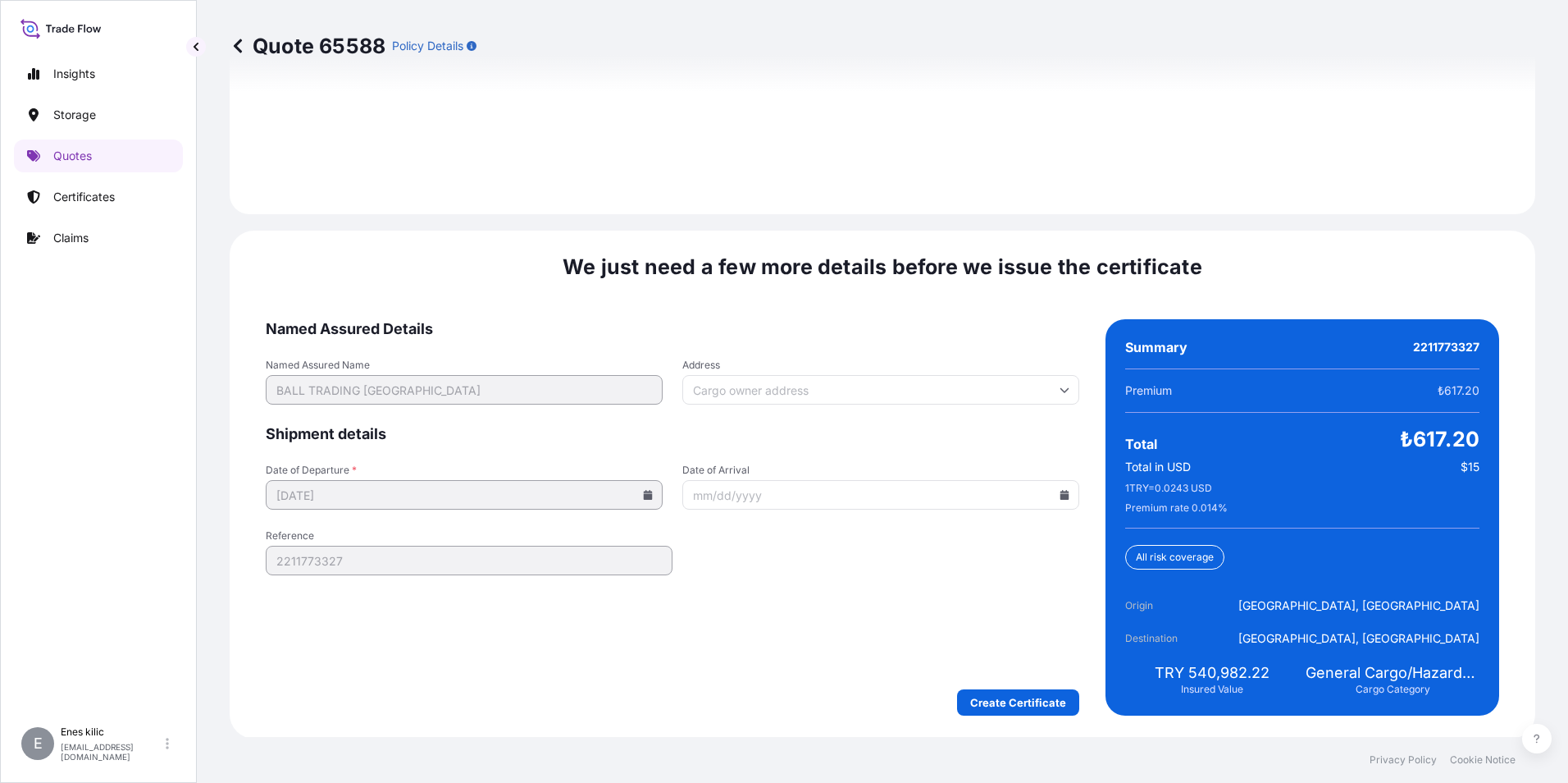
scroll to position [2396, 0]
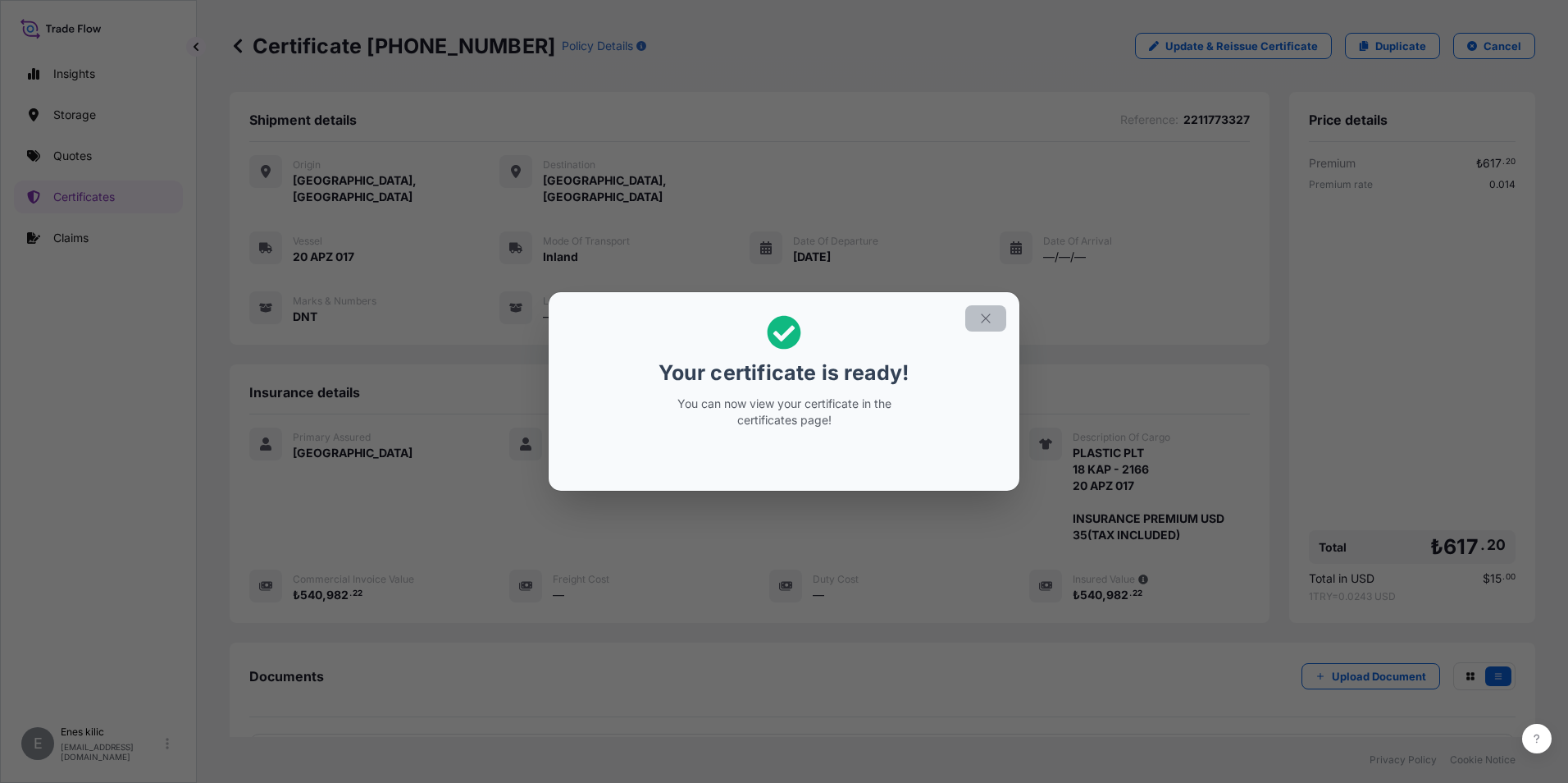
click at [976, 317] on button "button" at bounding box center [985, 318] width 41 height 26
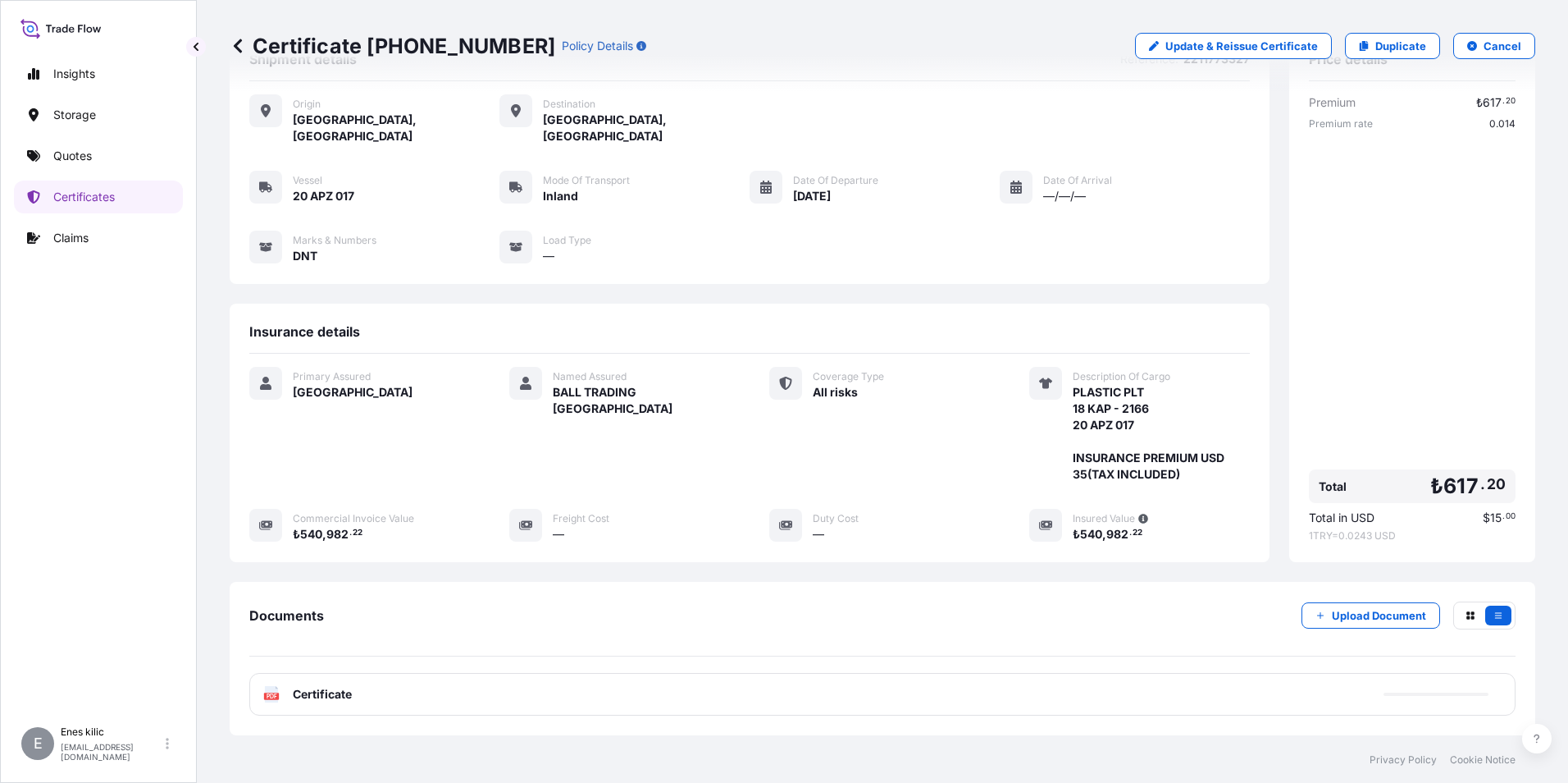
scroll to position [145, 0]
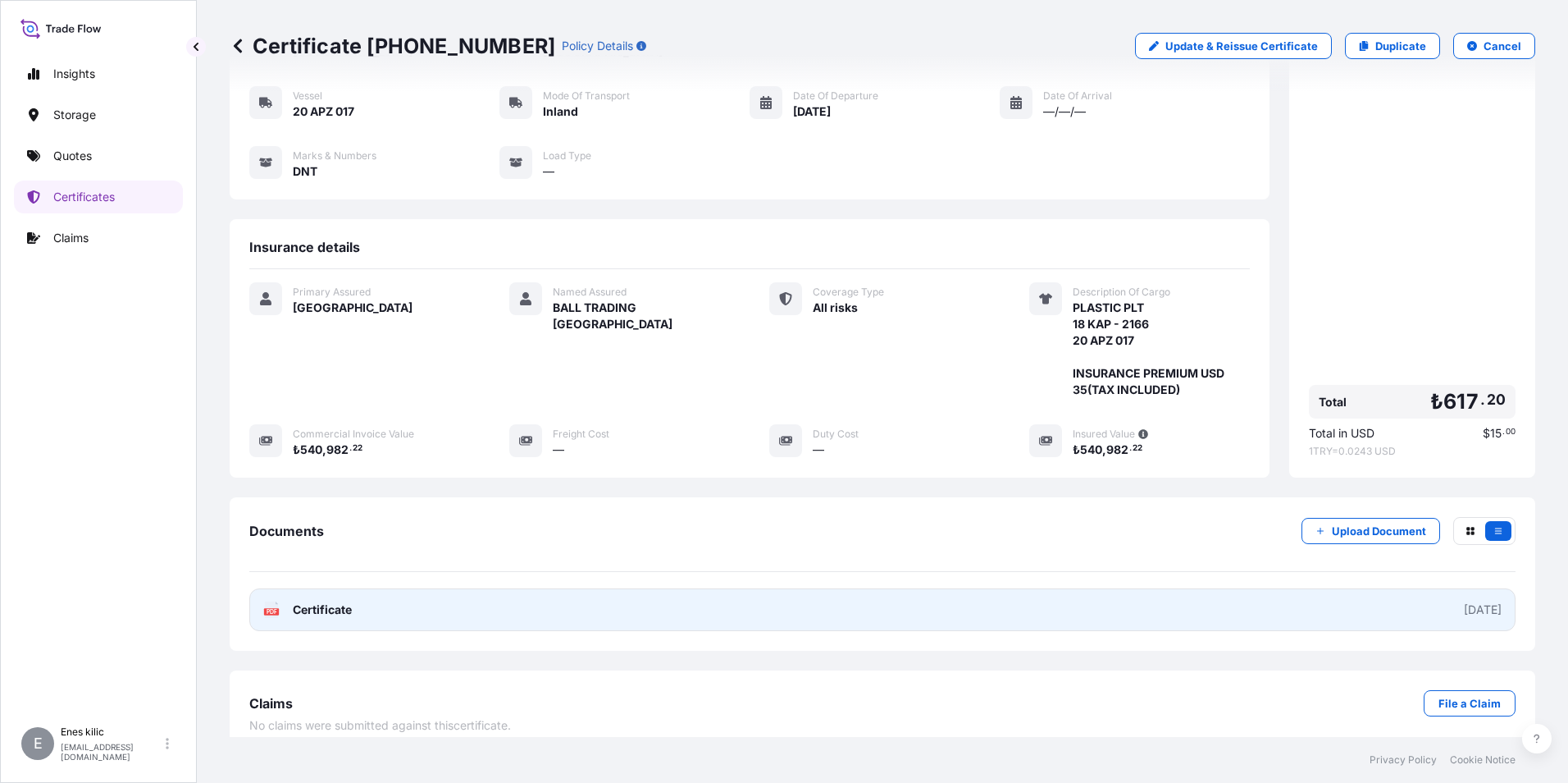
click at [324, 603] on link "PDF Certificate [DATE]" at bounding box center [882, 609] width 1266 height 42
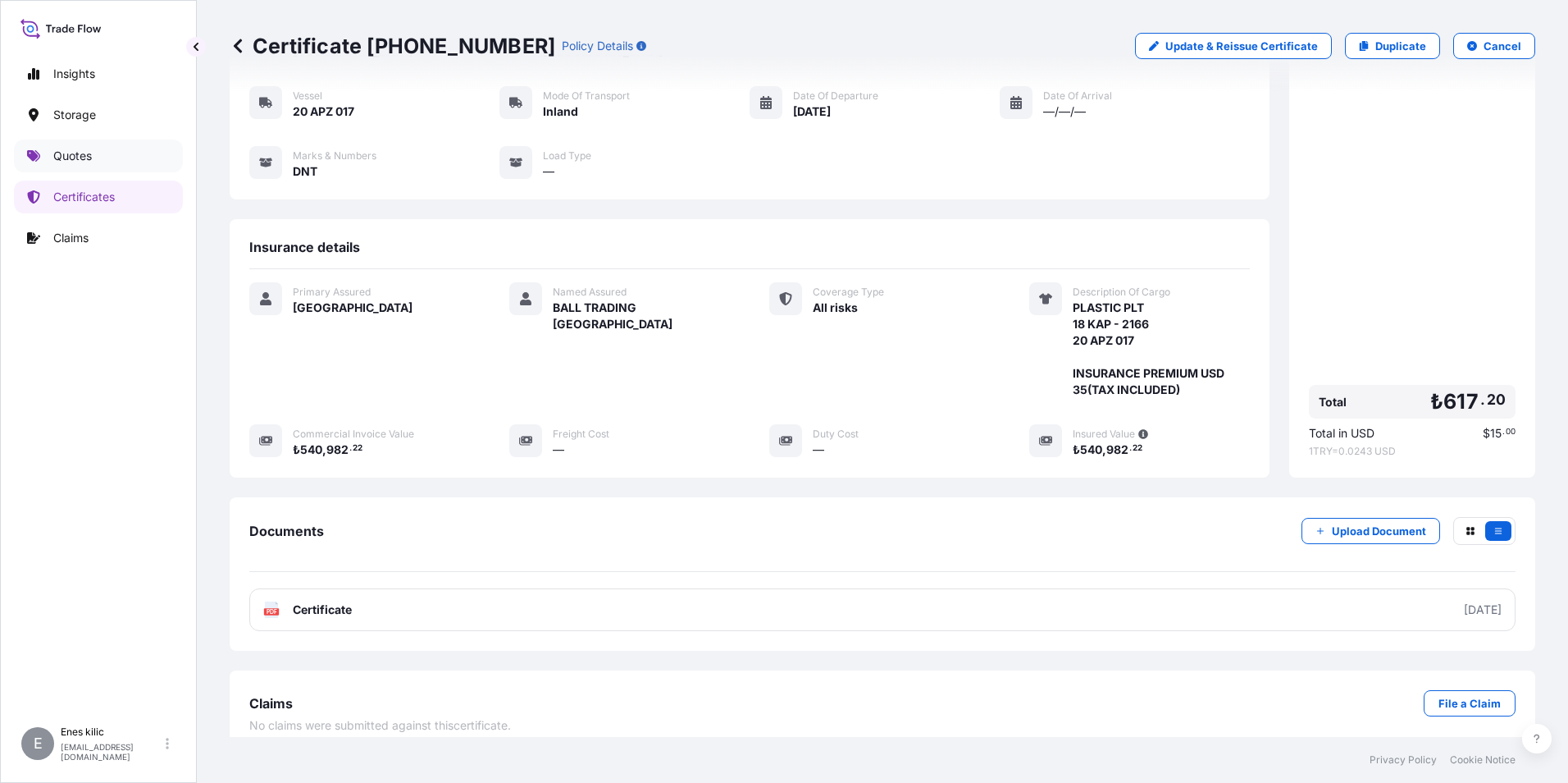
click at [87, 147] on link "Quotes" at bounding box center [99, 156] width 169 height 33
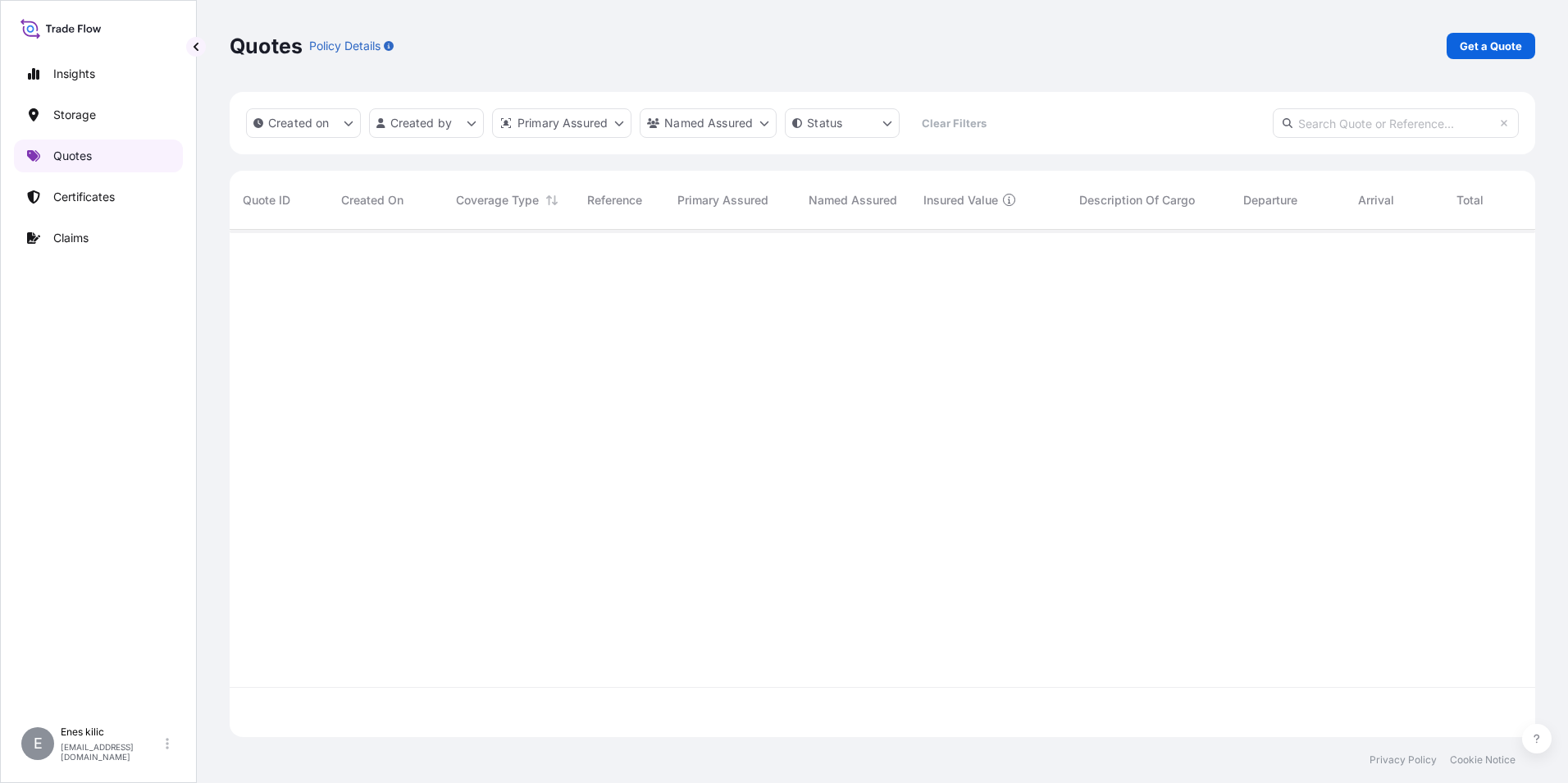
scroll to position [503, 1293]
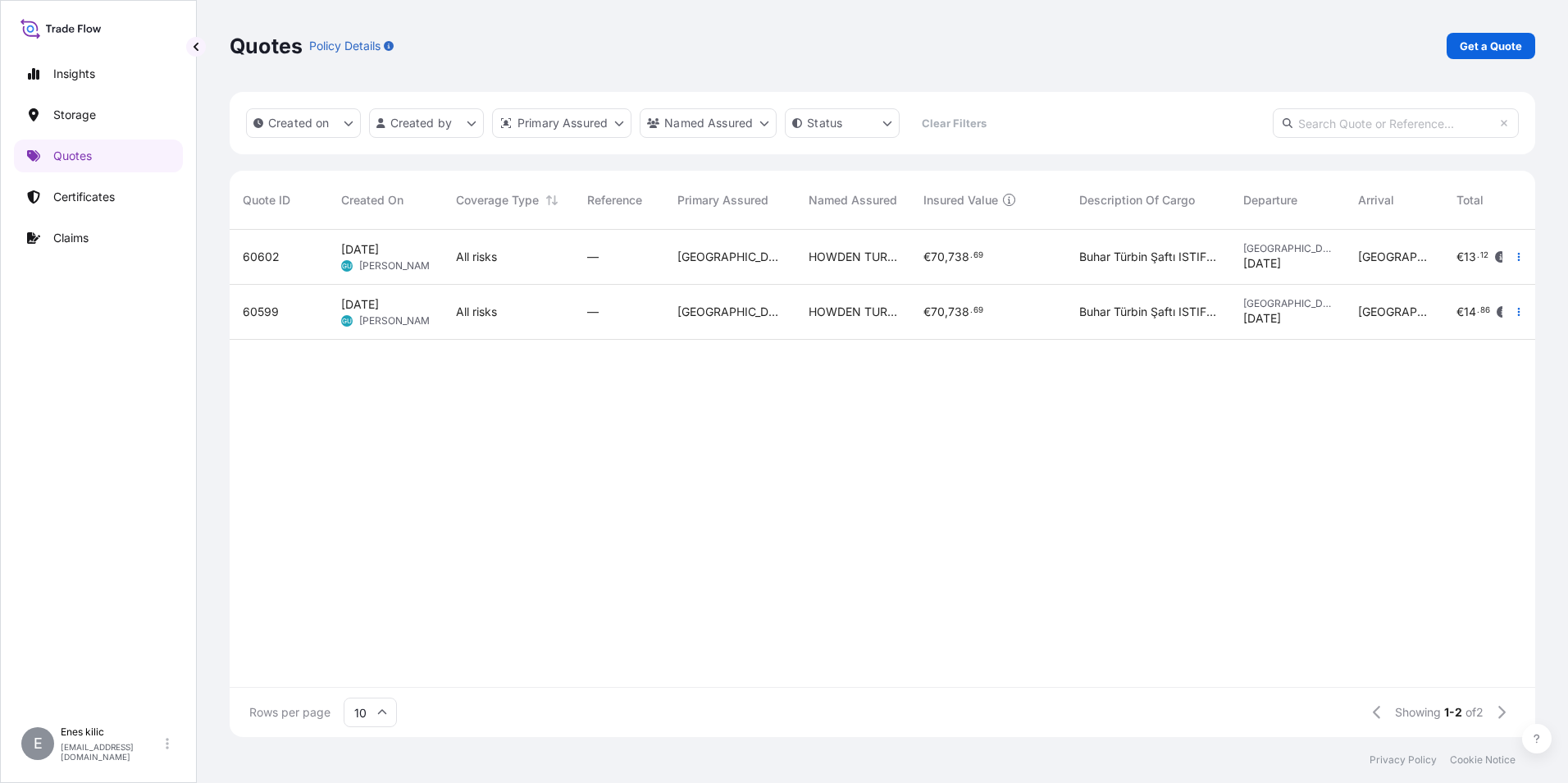
click at [1474, 55] on link "Get a Quote" at bounding box center [1490, 45] width 88 height 26
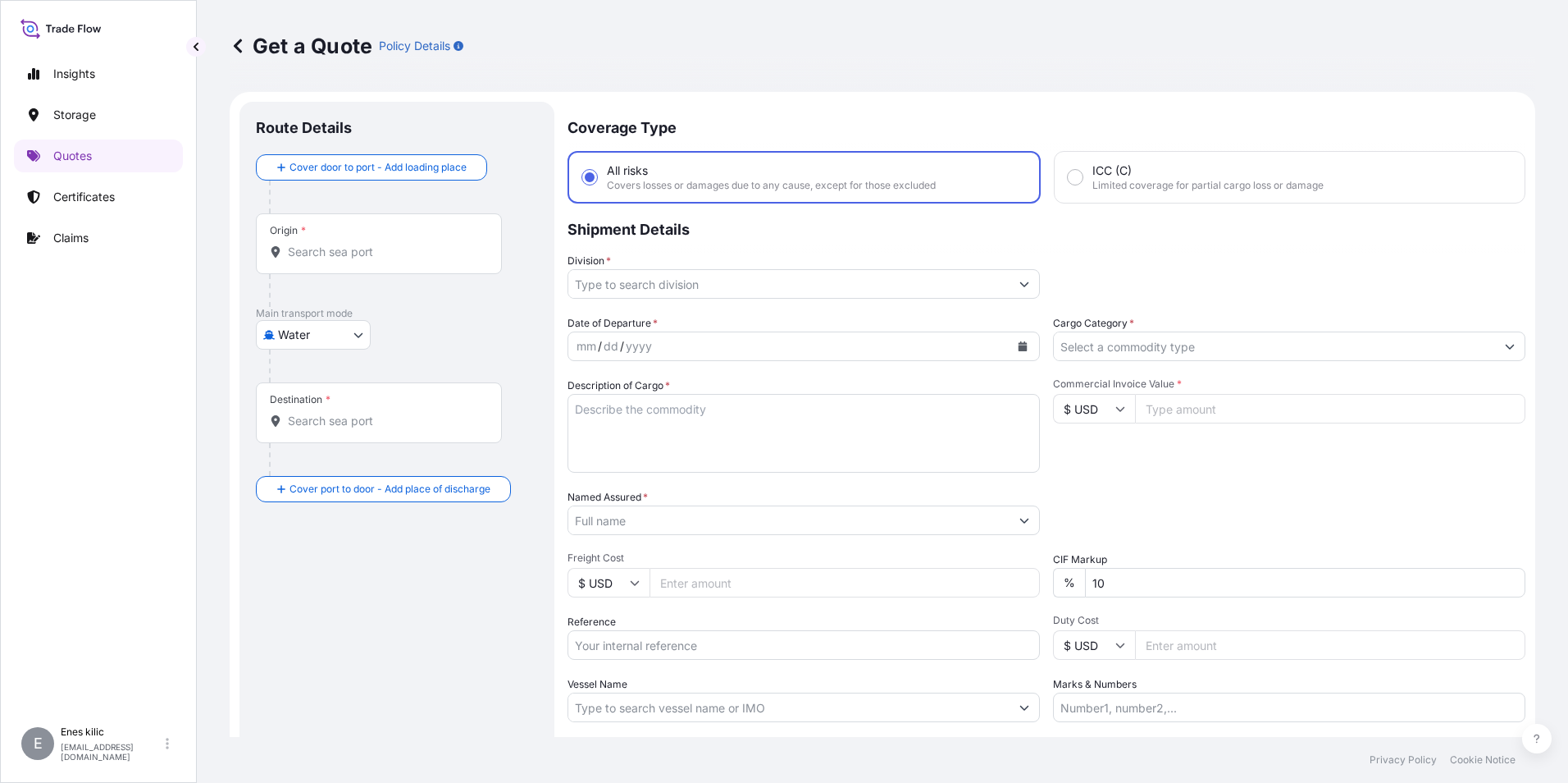
scroll to position [26, 0]
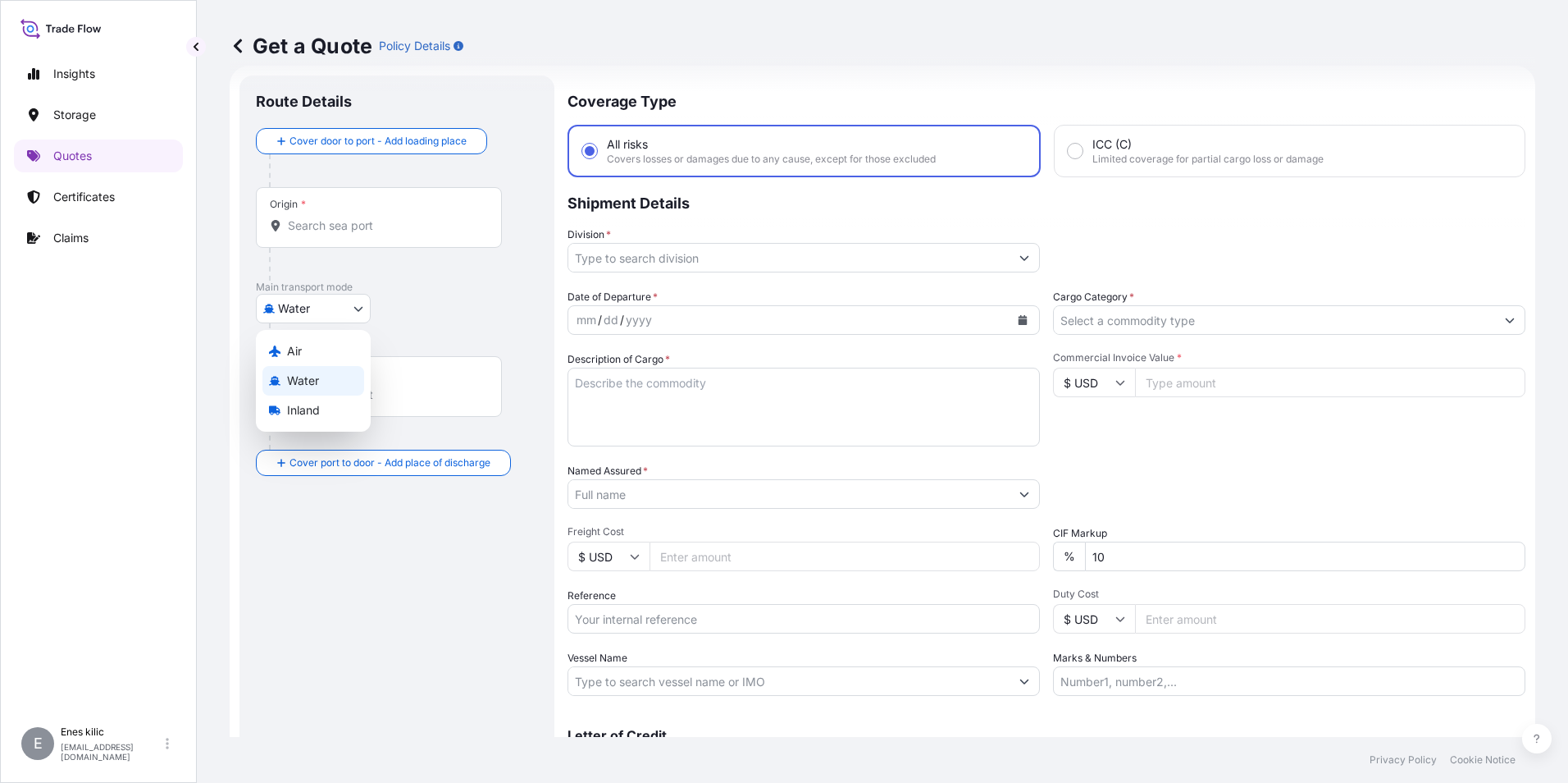
click at [311, 301] on body "Insights Storage Quotes Certificates Claims E [PERSON_NAME] [PERSON_NAME][EMAIL…" at bounding box center [784, 391] width 1568 height 783
click at [315, 409] on span "Inland" at bounding box center [303, 409] width 33 height 16
select select "Inland"
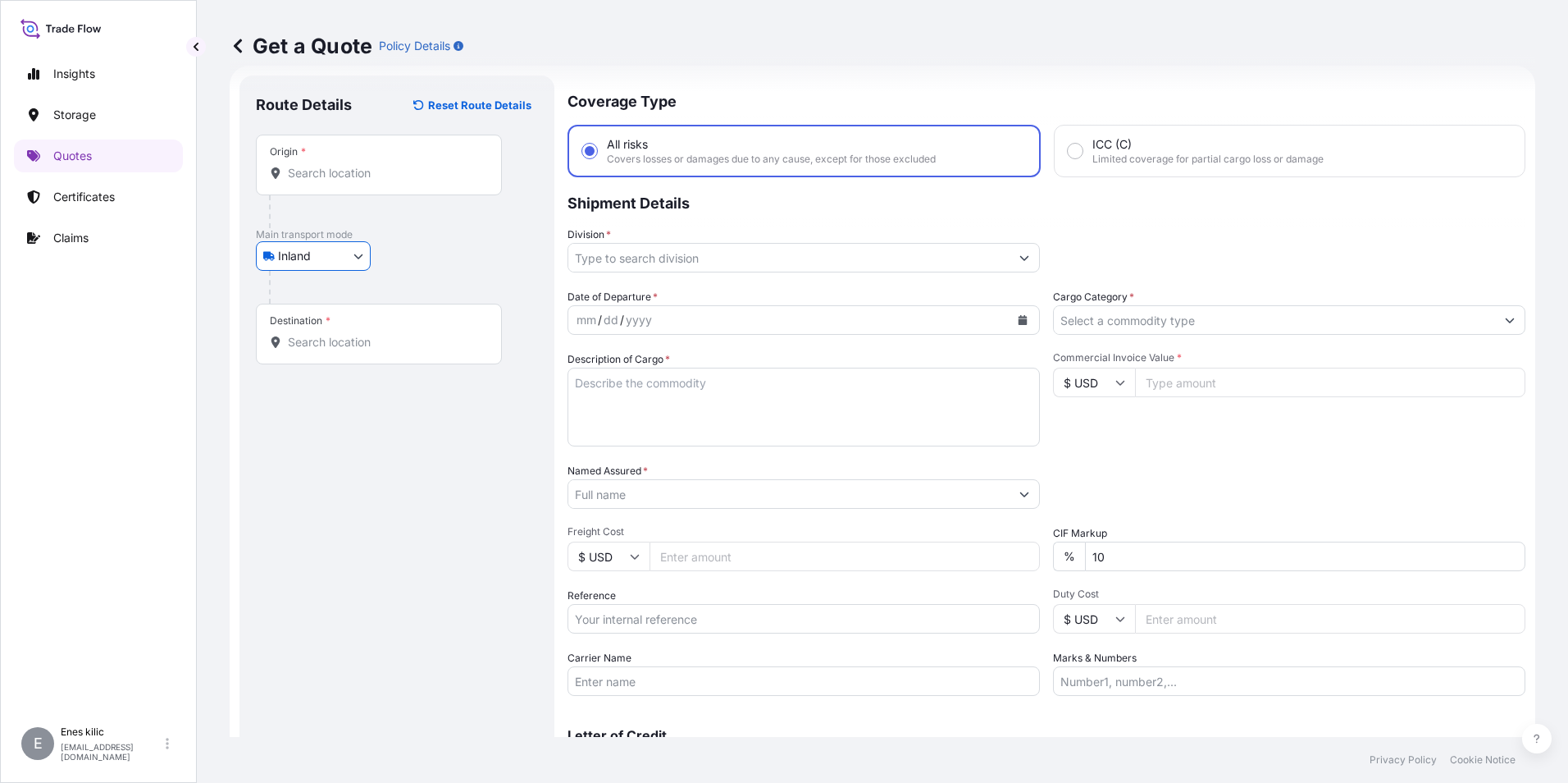
click at [310, 345] on input "Destination *" at bounding box center [385, 342] width 194 height 16
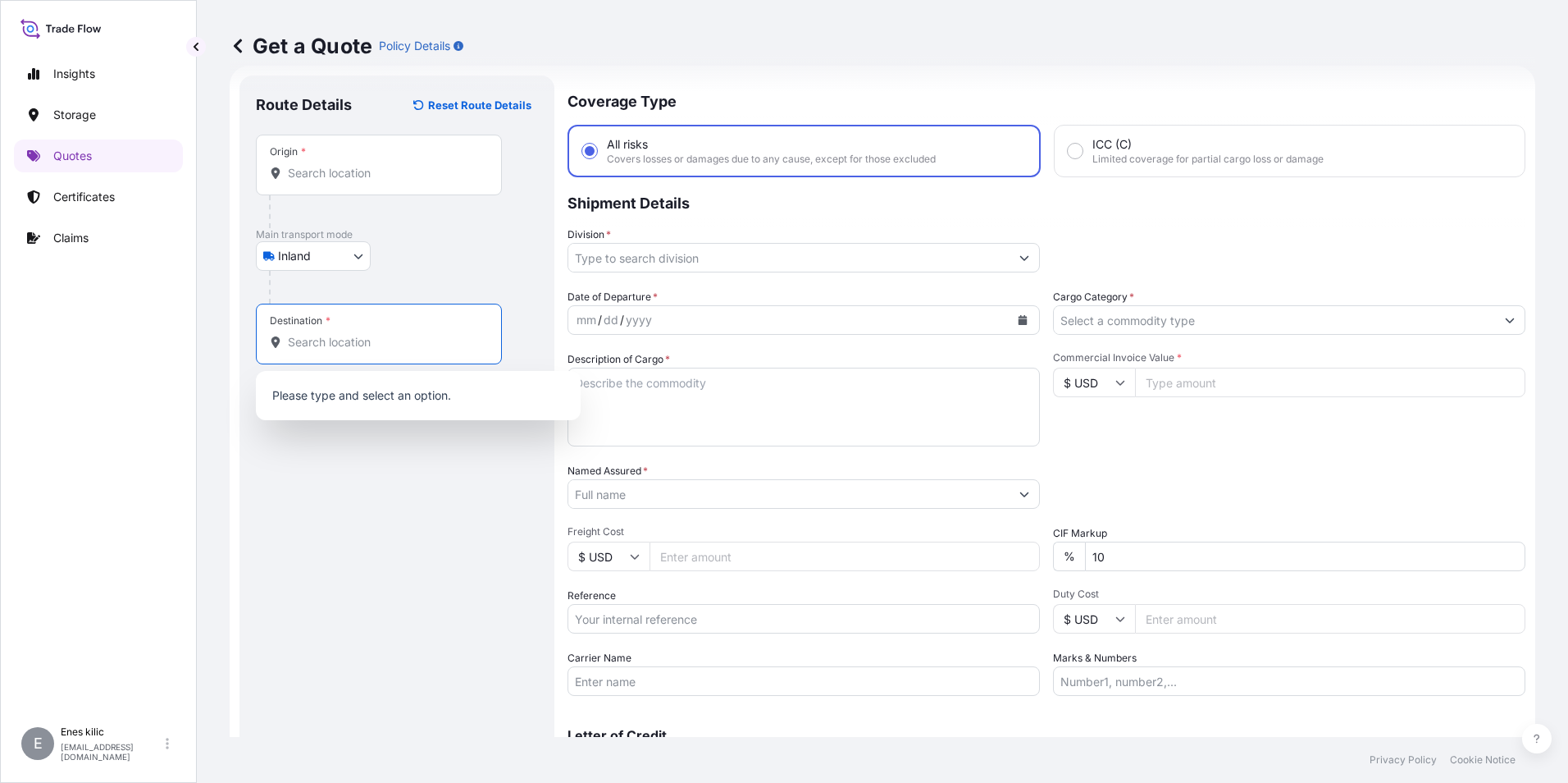
click at [333, 184] on div "Origin *" at bounding box center [378, 164] width 246 height 61
click at [333, 182] on input "Origin *" at bounding box center [385, 173] width 194 height 16
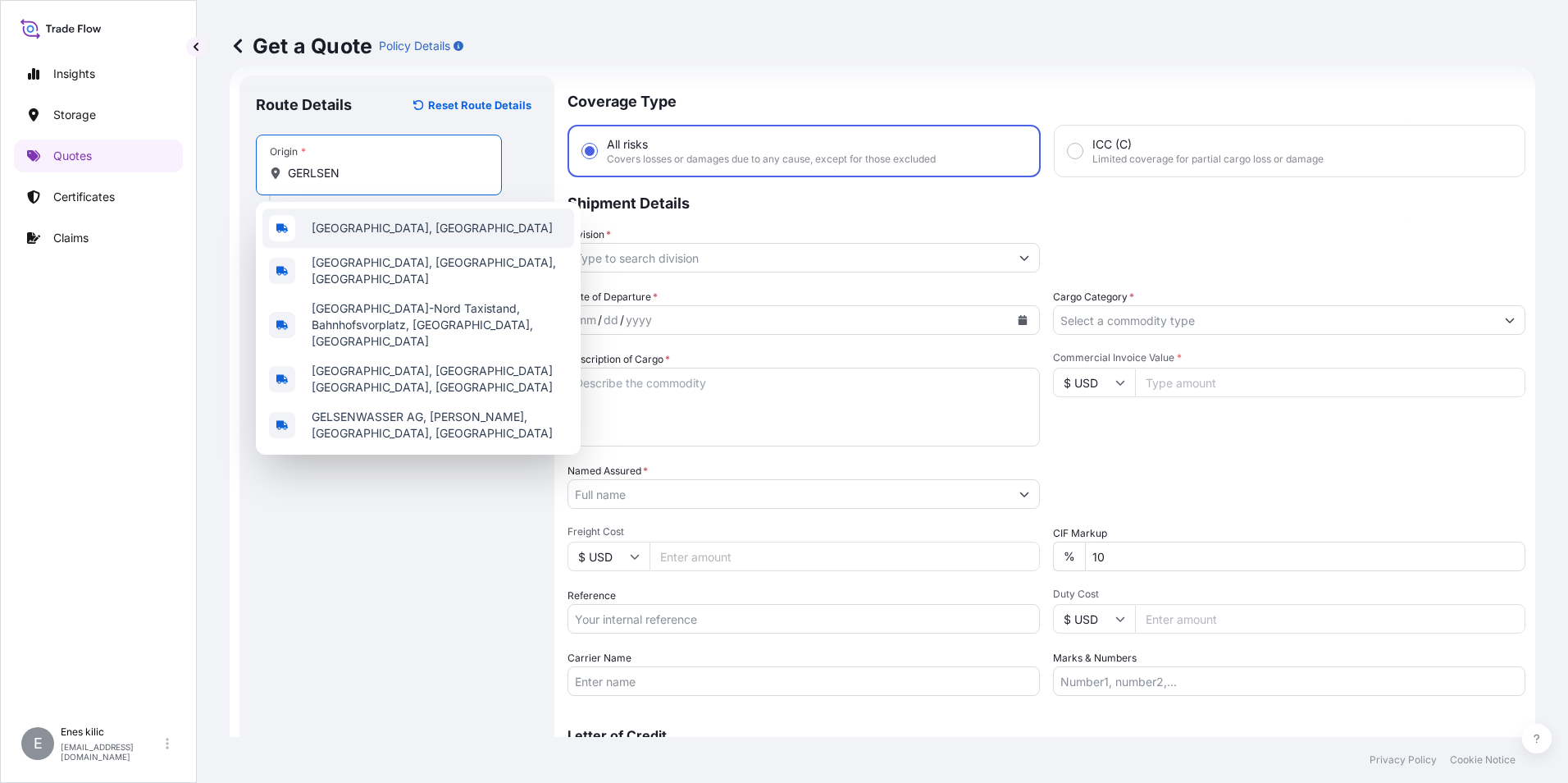
click at [498, 239] on div "[GEOGRAPHIC_DATA], [GEOGRAPHIC_DATA]" at bounding box center [418, 228] width 312 height 39
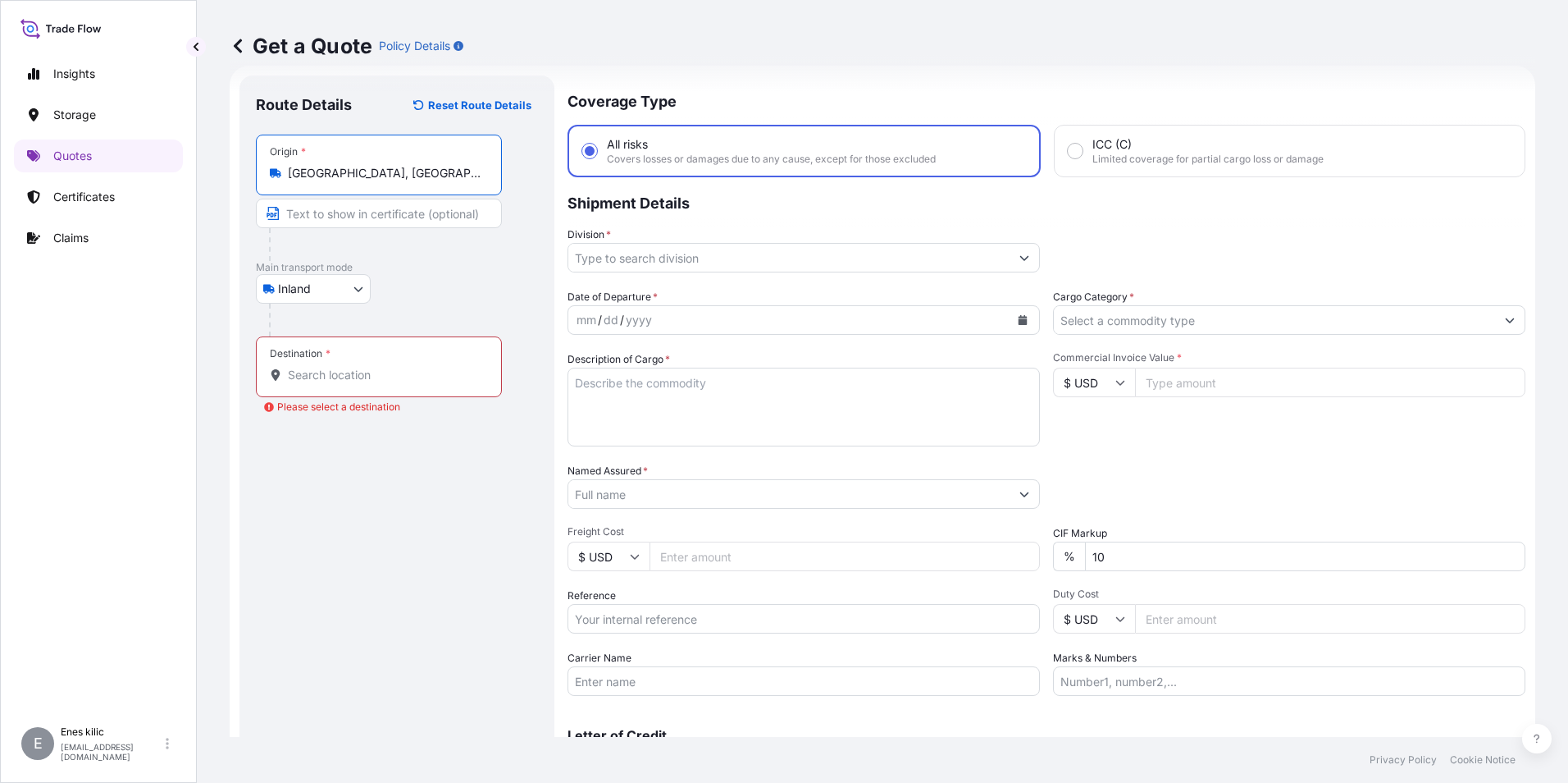
type input "[GEOGRAPHIC_DATA], [GEOGRAPHIC_DATA]"
click at [384, 357] on div "Destination *" at bounding box center [378, 366] width 246 height 61
click at [384, 367] on input "Destination * Please select a destination" at bounding box center [385, 375] width 194 height 16
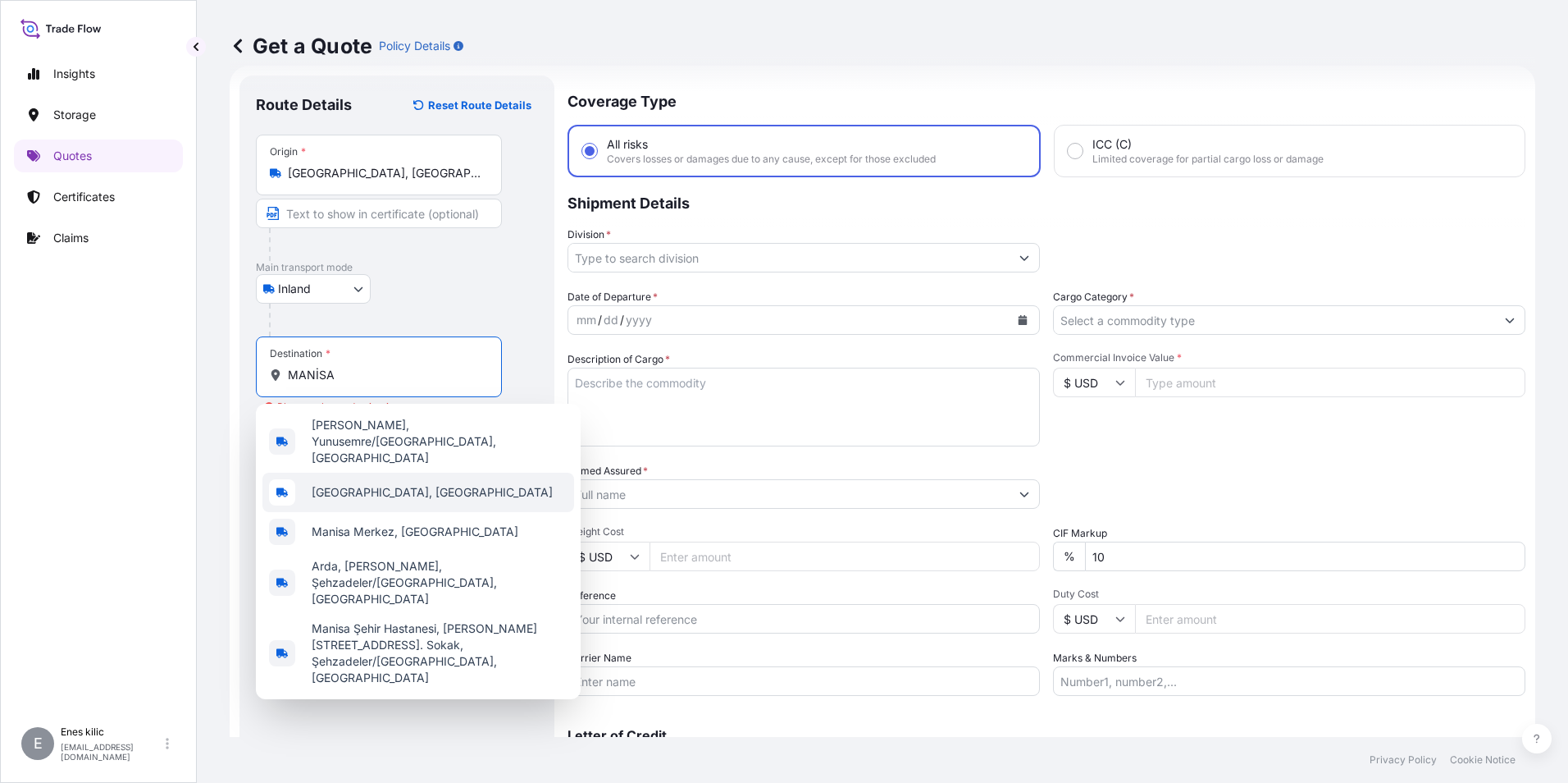
click at [391, 484] on span "[GEOGRAPHIC_DATA], [GEOGRAPHIC_DATA]" at bounding box center [432, 492] width 241 height 16
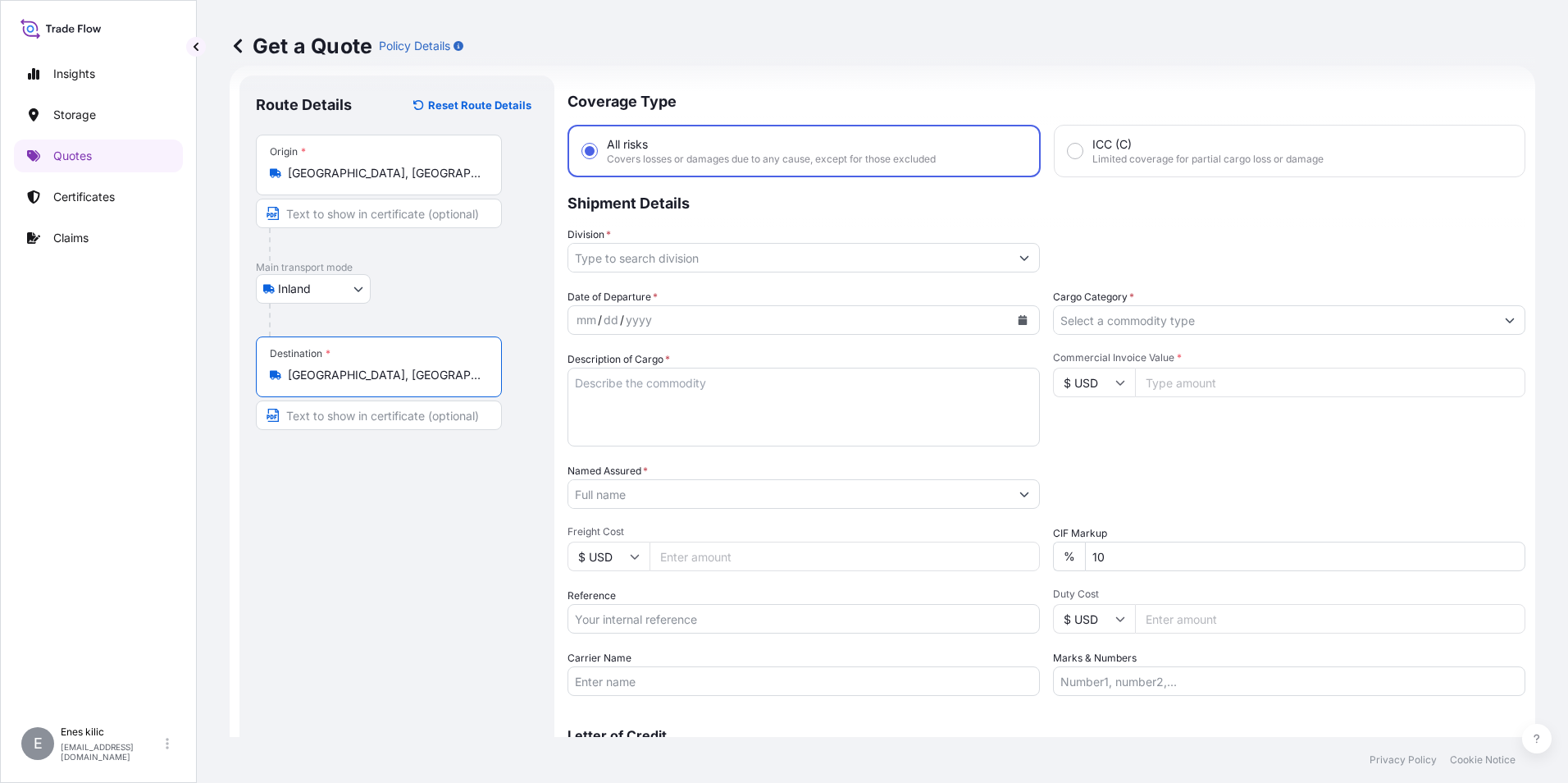
type input "[GEOGRAPHIC_DATA], [GEOGRAPHIC_DATA]"
click at [1105, 312] on input "Cargo Category *" at bounding box center [1273, 320] width 441 height 30
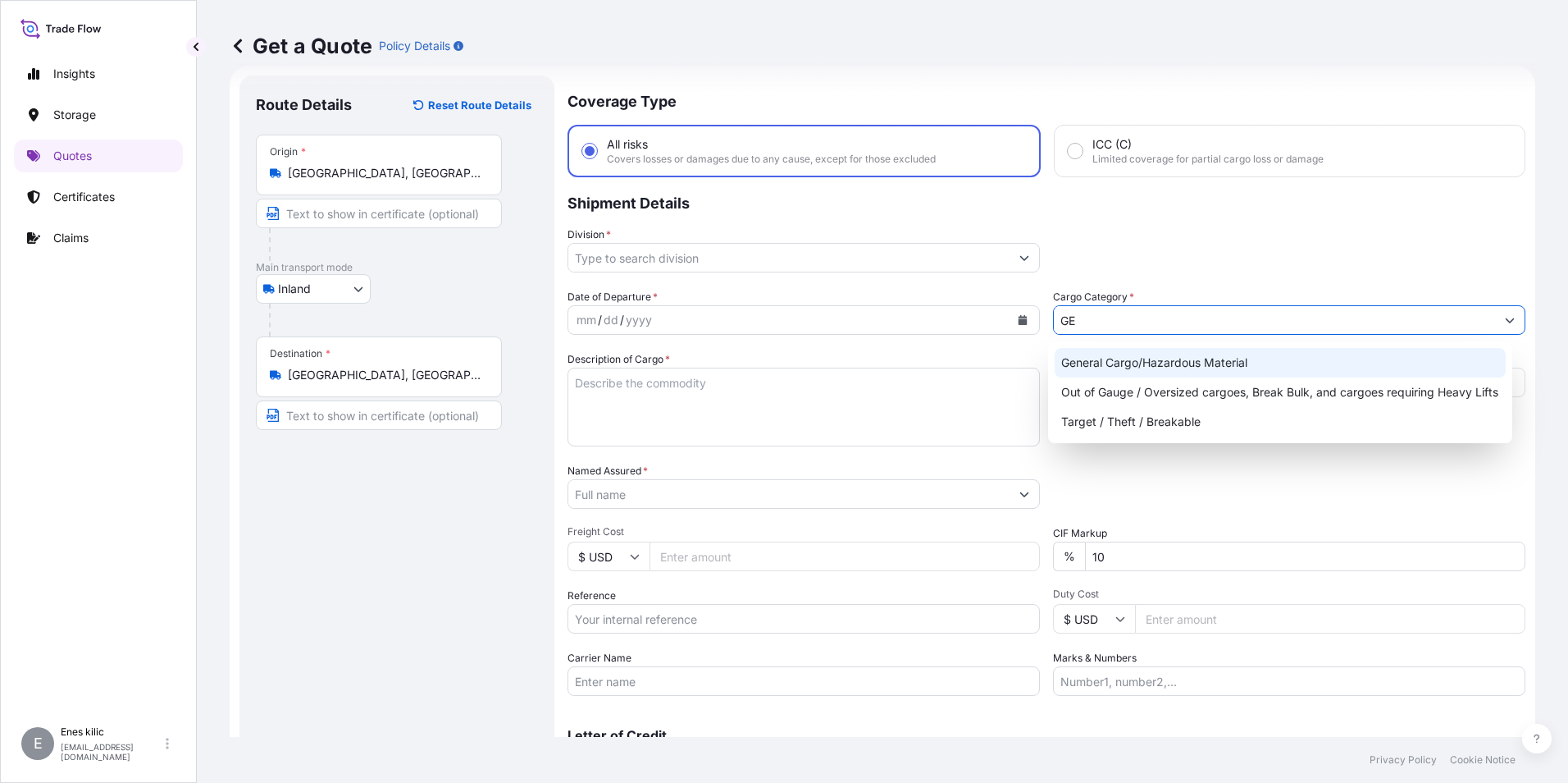
click at [1135, 356] on div "General Cargo/Hazardous Material" at bounding box center [1280, 362] width 452 height 30
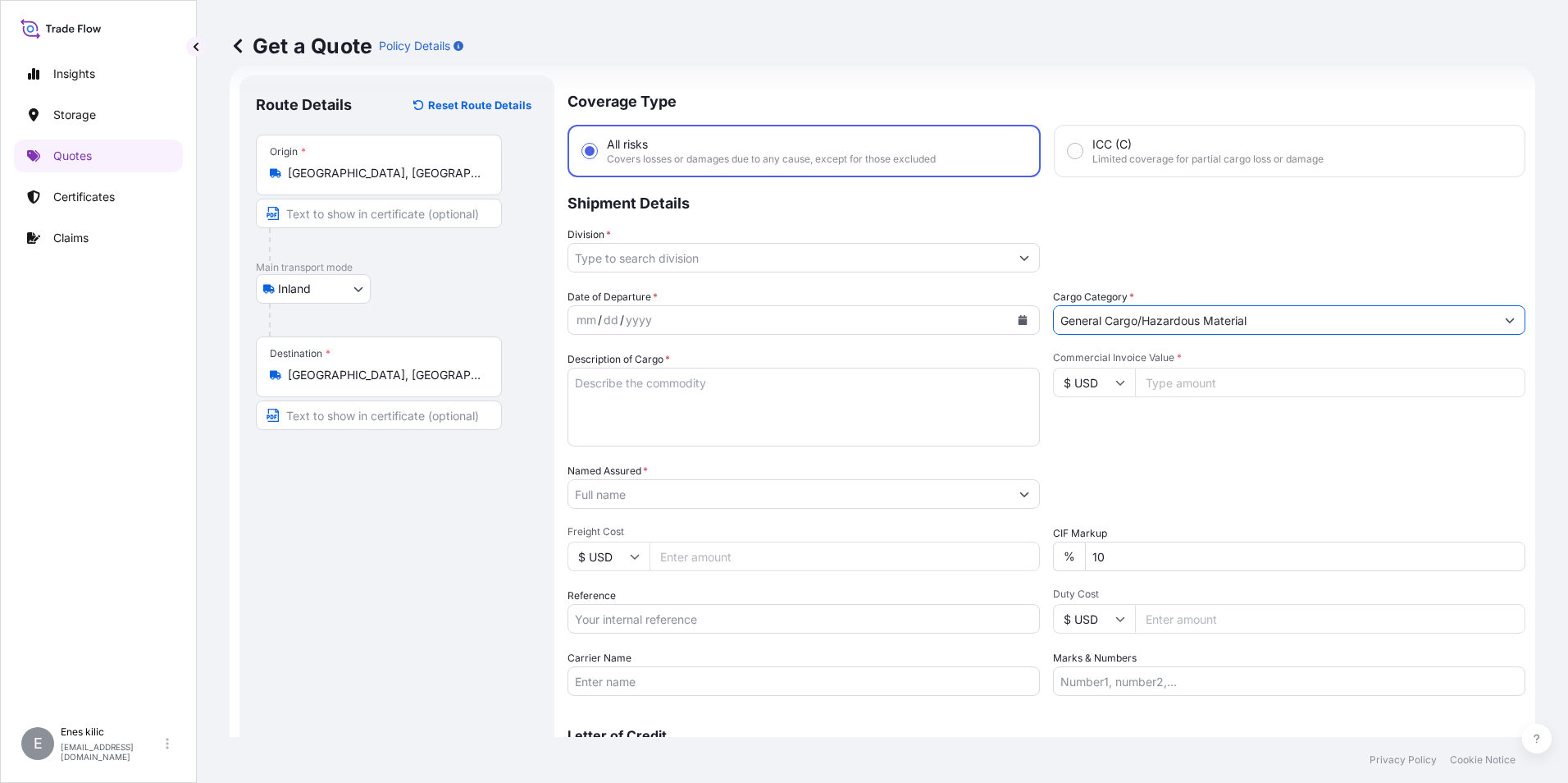
type input "General Cargo/Hazardous Material"
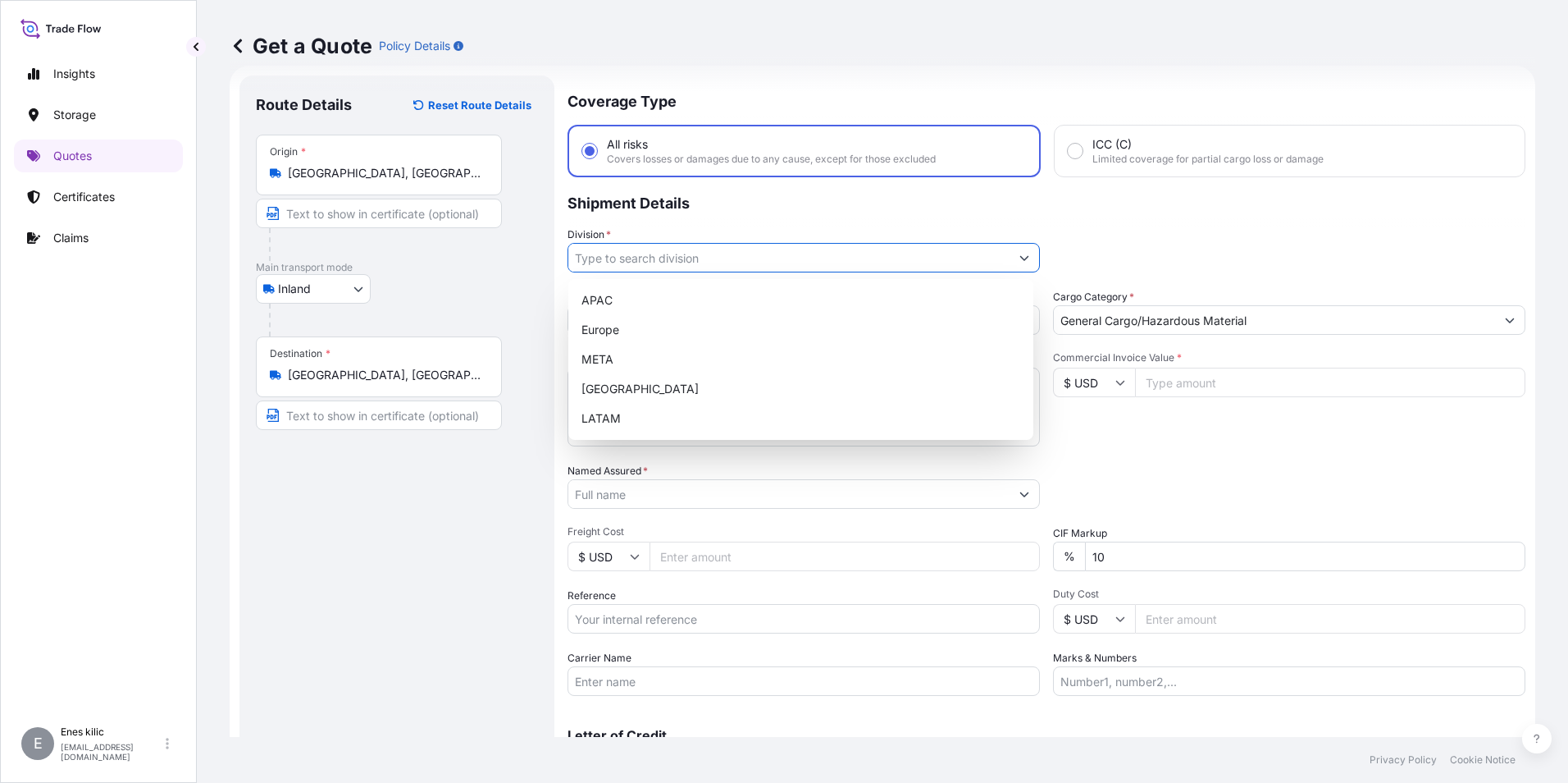
click at [818, 256] on input "Division *" at bounding box center [788, 257] width 441 height 30
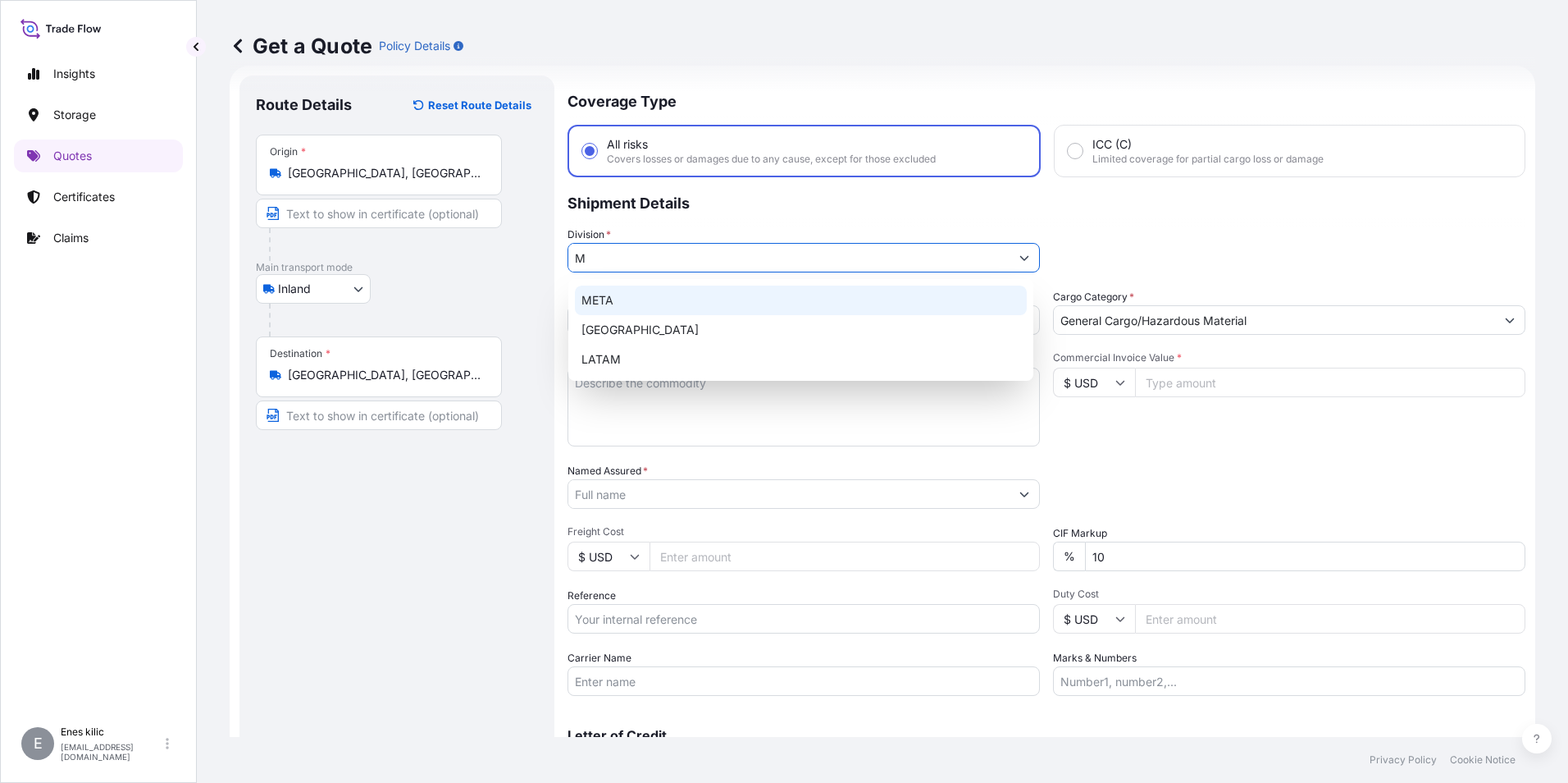
click at [787, 297] on div "META" at bounding box center [801, 300] width 452 height 30
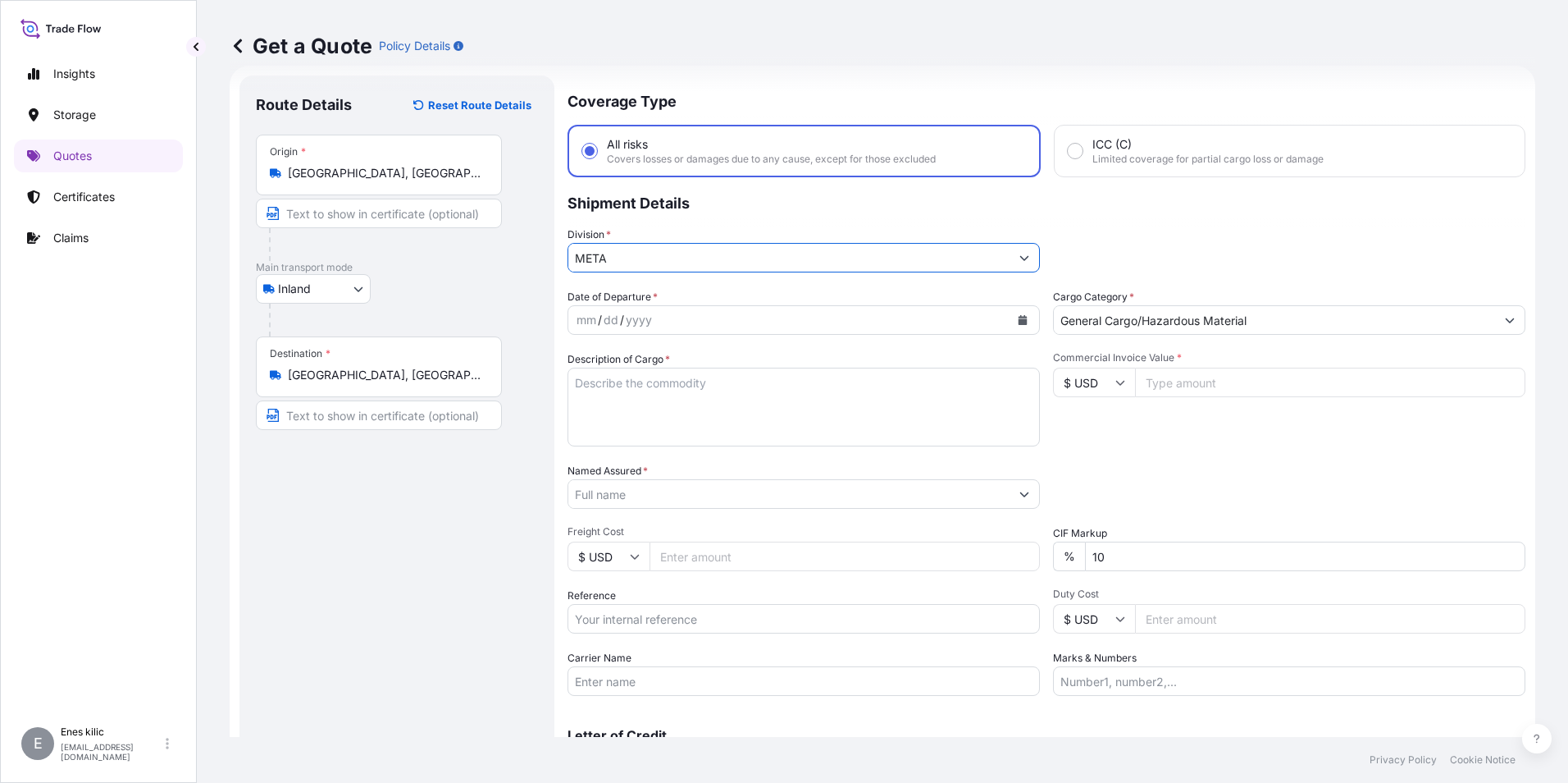
type input "META"
click at [1022, 317] on button "Calendar" at bounding box center [1022, 319] width 26 height 26
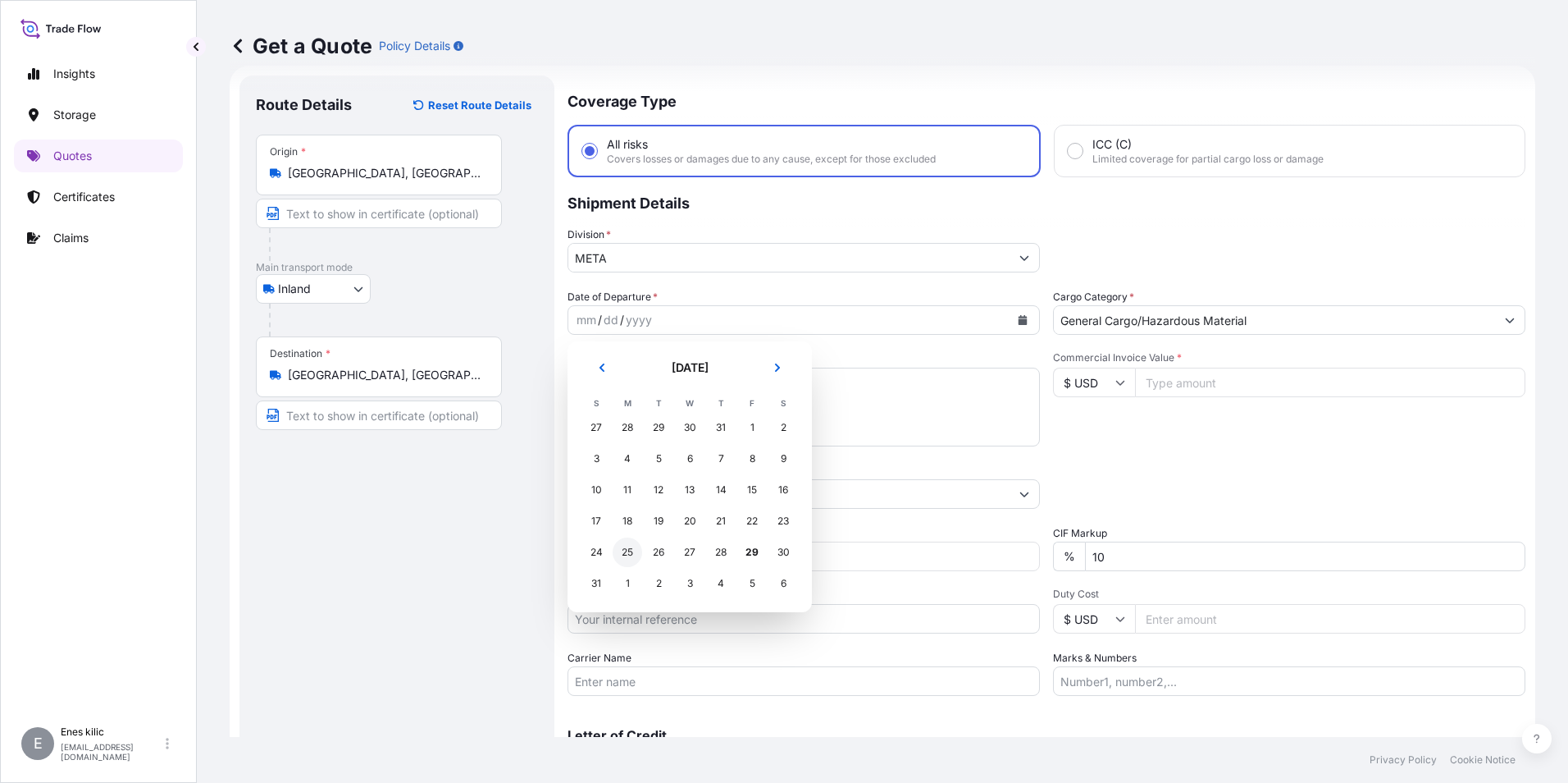
click at [626, 551] on div "25" at bounding box center [627, 551] width 30 height 30
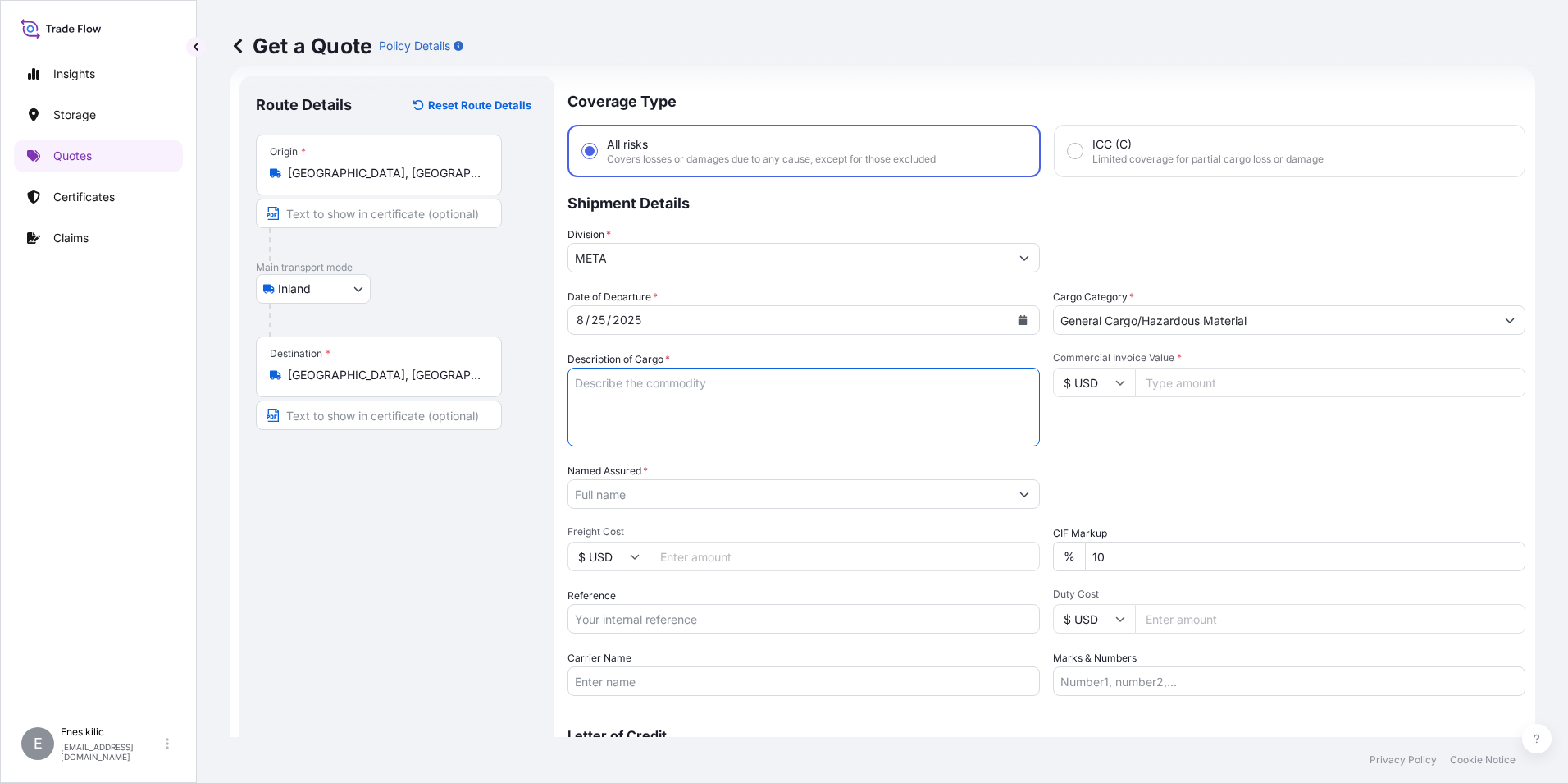
click at [665, 395] on textarea "Description of Cargo *" at bounding box center [804, 407] width 472 height 79
click at [653, 377] on textarea "Description of Cargo *" at bounding box center [804, 407] width 472 height 79
paste textarea "PLASTIC PLT"
click at [651, 402] on textarea "PLASTIC PLT" at bounding box center [804, 407] width 472 height 79
click at [692, 407] on textarea "PLASTIC PLT" at bounding box center [804, 407] width 472 height 79
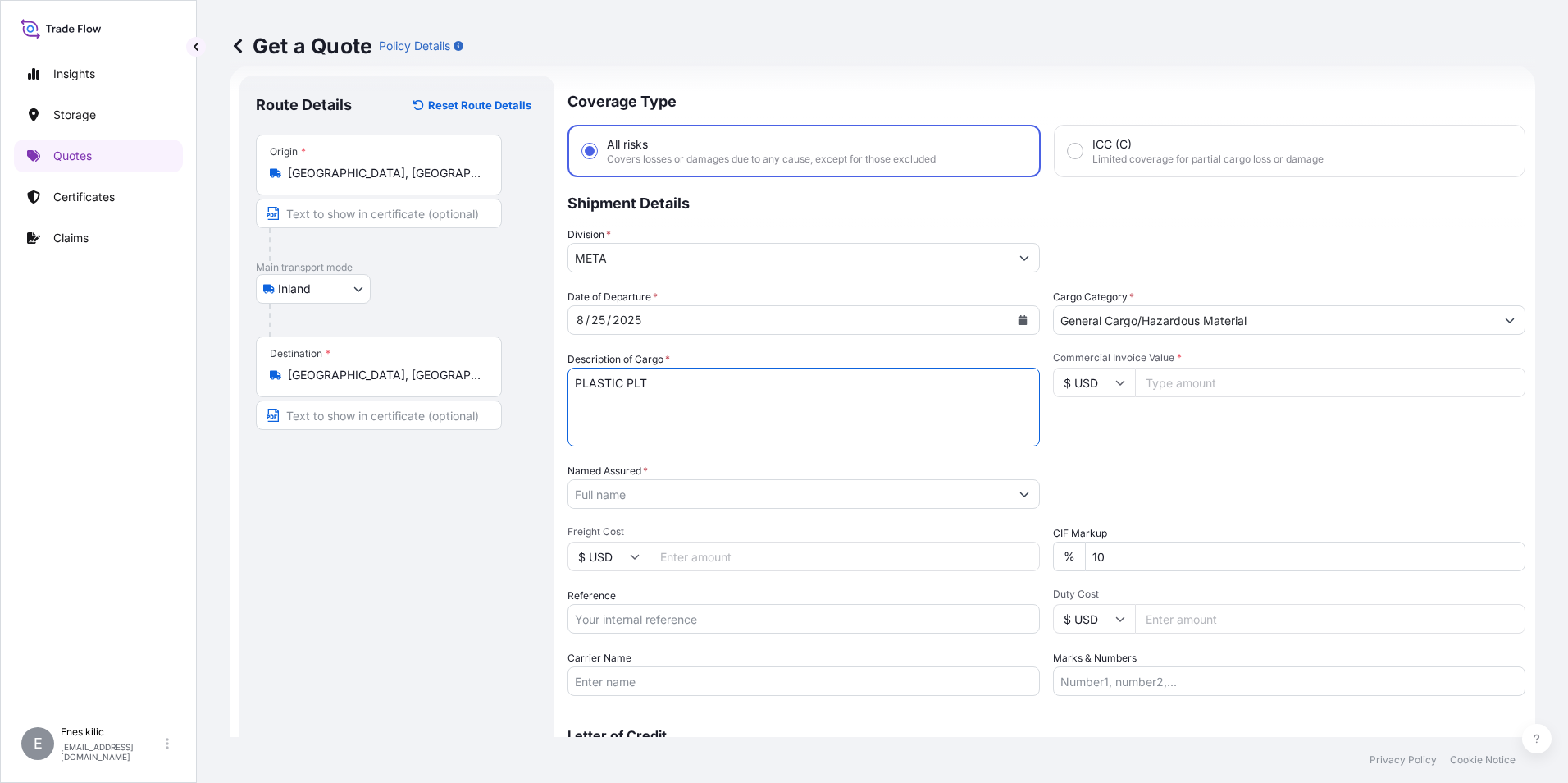
paste textarea "18 KAP - 2166"
click at [678, 428] on textarea "PLASTIC PLT 18 KAP - 2166" at bounding box center [804, 407] width 472 height 79
paste textarea "20 AEH 183"
type textarea "PLASTIC PLT 18 KAP - 2166 20 AEH 183 INSURANCE PREMIUM USD 35(TAX INCLUDED)"
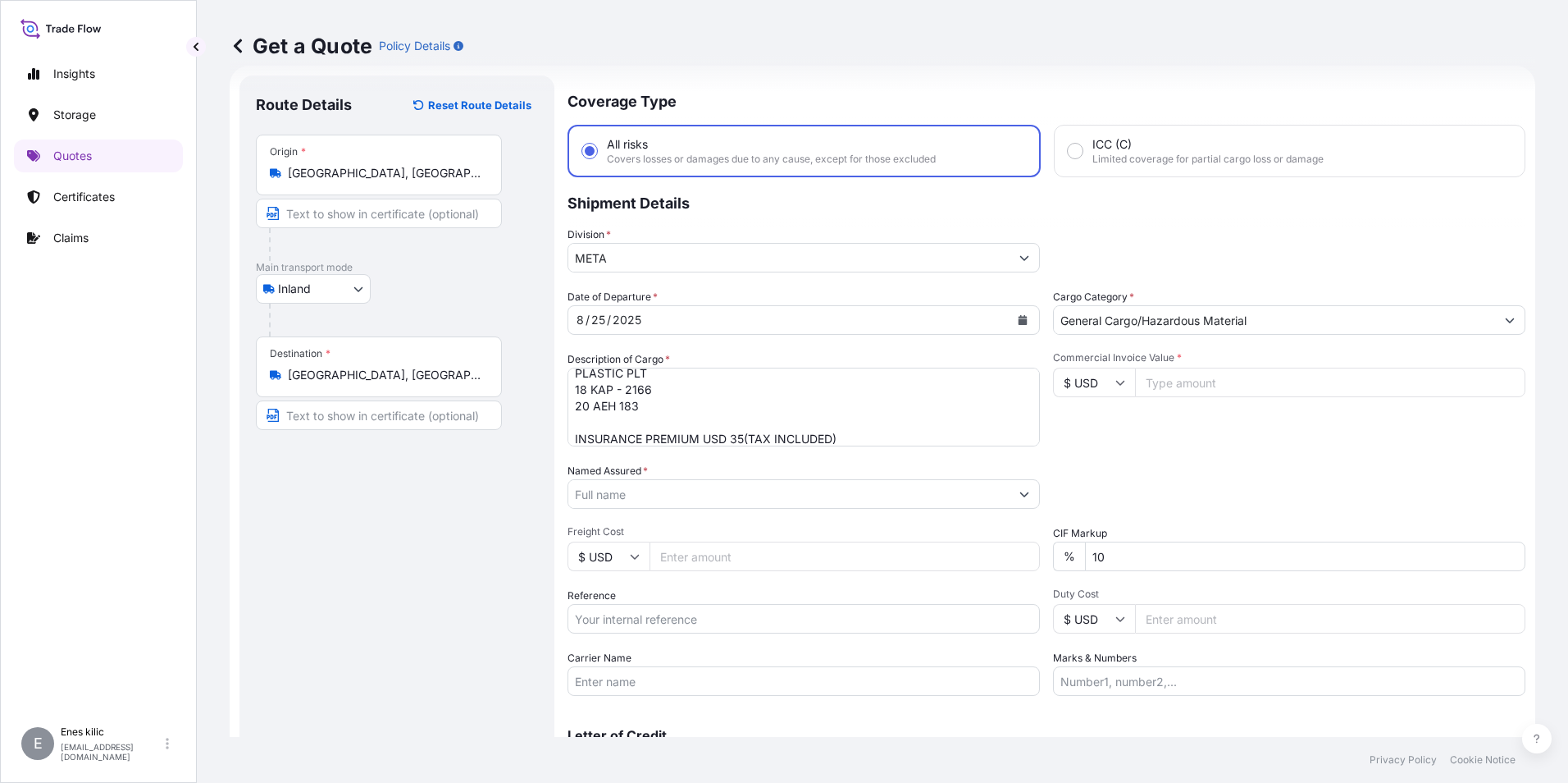
click at [1098, 369] on input "$ USD" at bounding box center [1093, 382] width 82 height 30
click at [1075, 373] on div "TL TRY" at bounding box center [1088, 356] width 69 height 31
type input "TL TRY"
click at [1194, 390] on input "Commercial Invoice Value *" at bounding box center [1330, 382] width 390 height 30
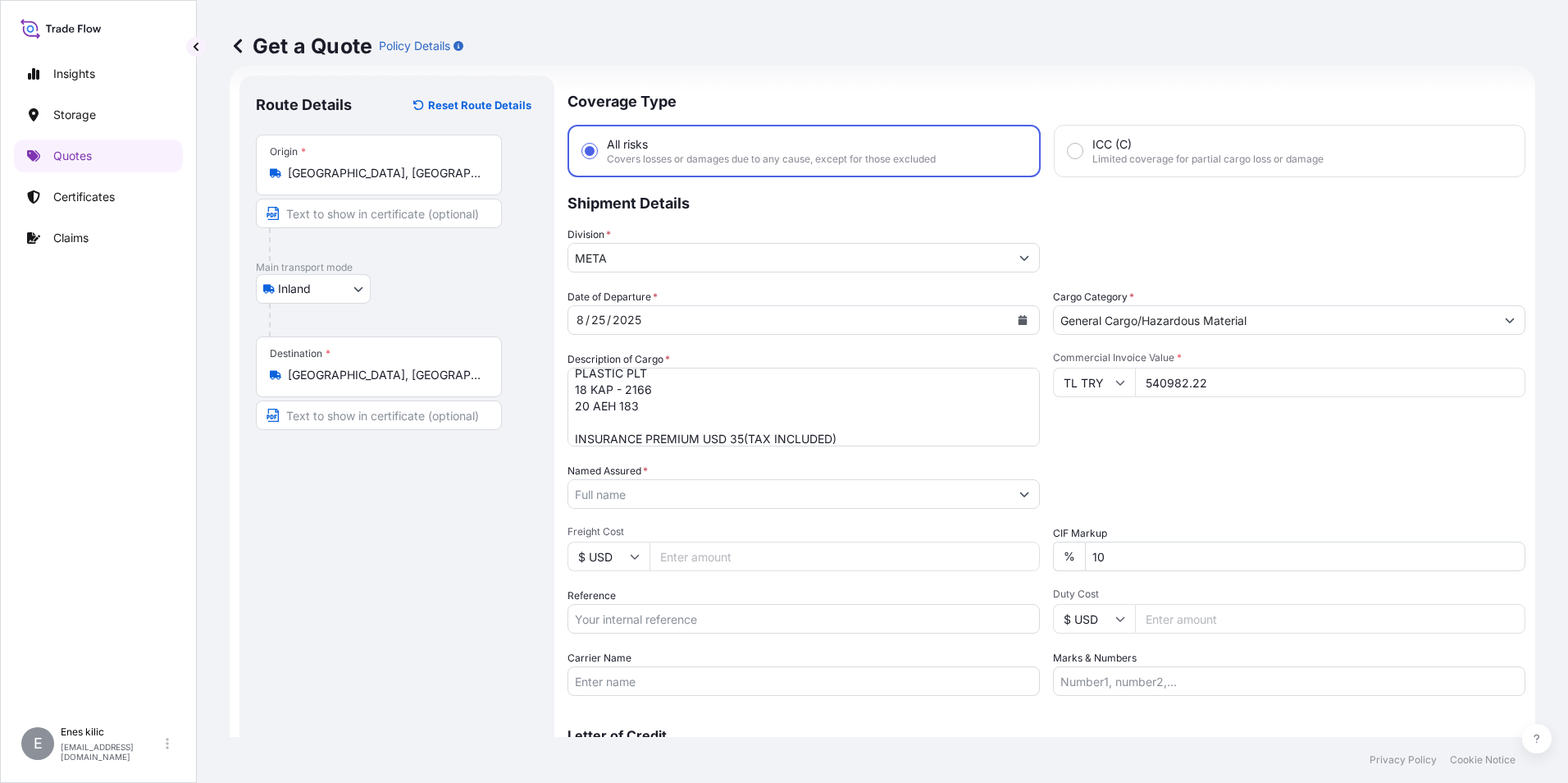
type input "540982.22"
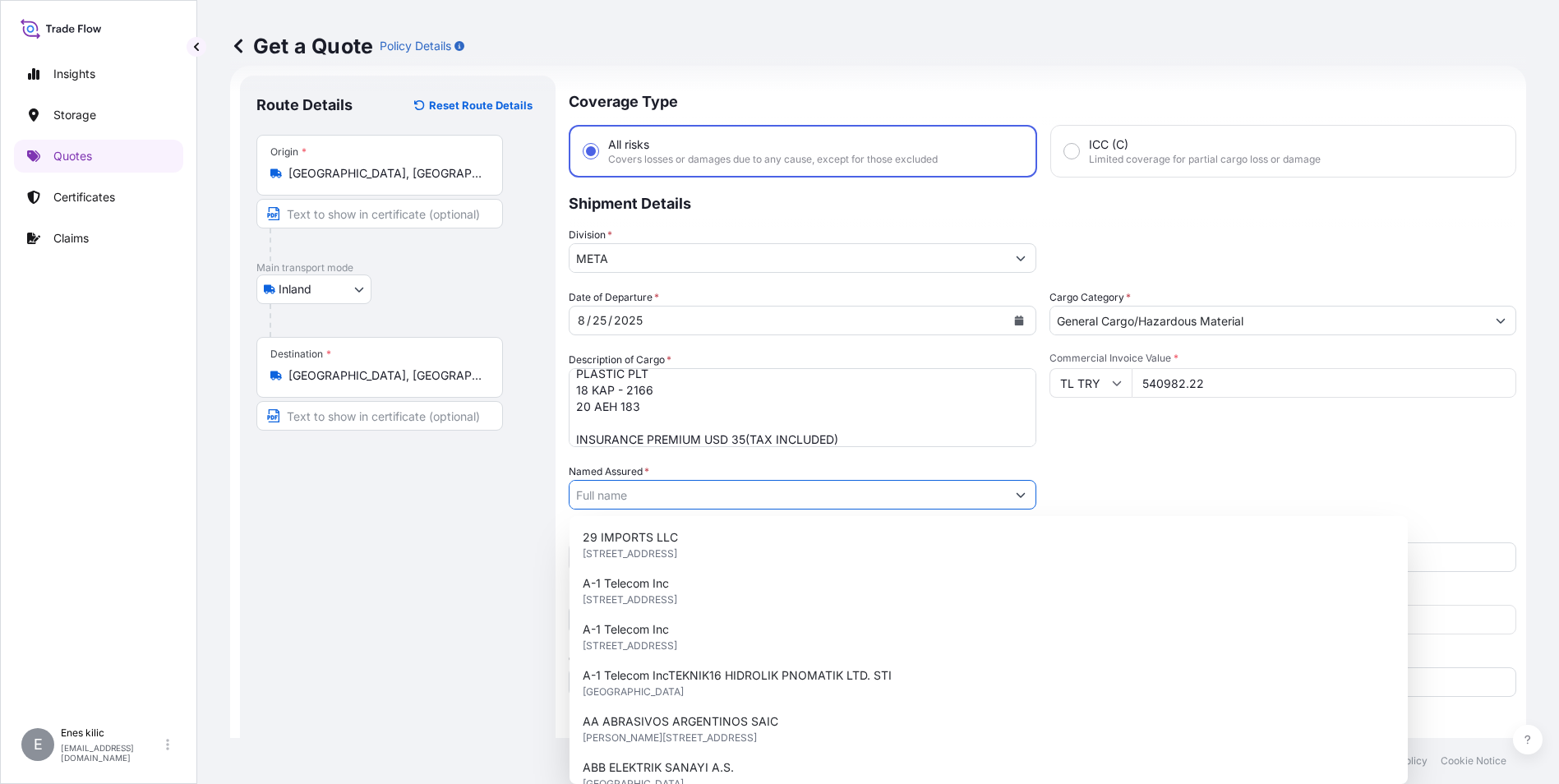
click at [1192, 574] on div "Date of Departure * [DATE] Cargo Category * General Cargo/Hazardous Material De…" at bounding box center [1042, 493] width 948 height 408
click at [1192, 550] on input "10" at bounding box center [1308, 557] width 442 height 30
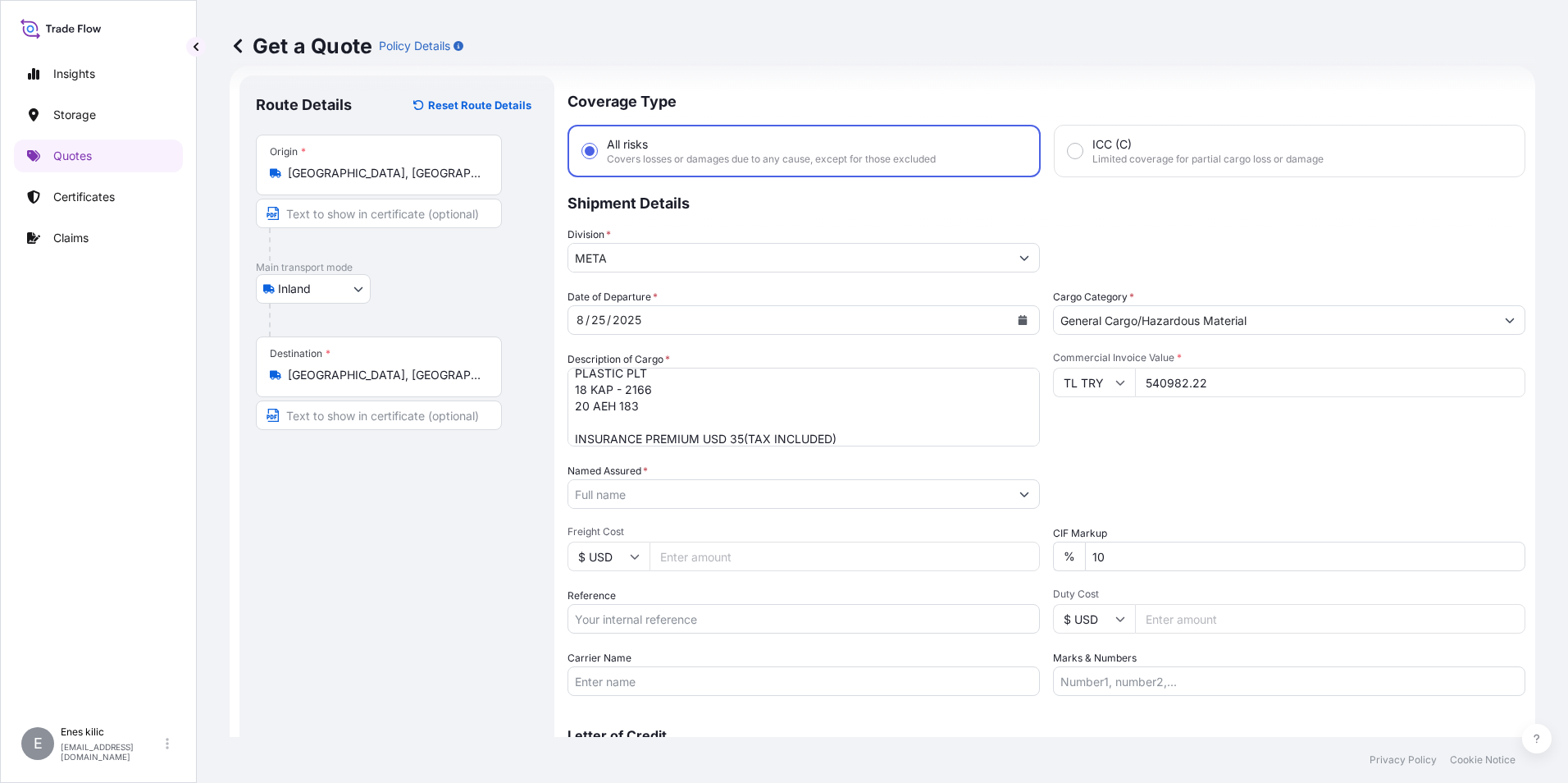
click at [1184, 475] on div "Packing Category Type to search a container mode Please select a primary mode o…" at bounding box center [1289, 486] width 472 height 46
click at [1177, 548] on input "10" at bounding box center [1305, 556] width 441 height 30
type input "1"
type input "10"
click at [1183, 484] on div "Packing Category Type to search a container mode Please select a primary mode o…" at bounding box center [1289, 486] width 472 height 46
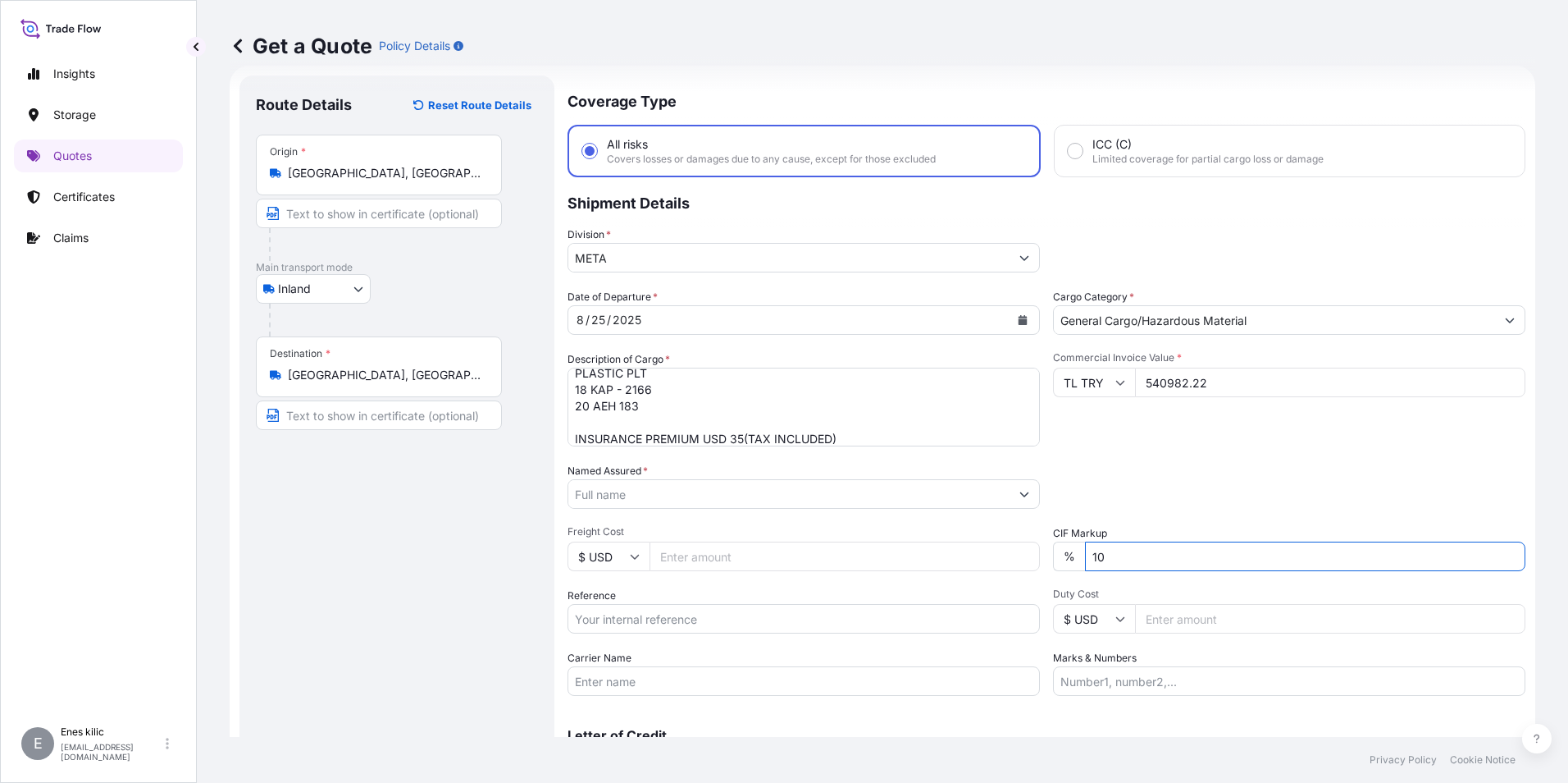
drag, startPoint x: 1154, startPoint y: 559, endPoint x: 1050, endPoint y: 557, distance: 104.0
click at [1052, 559] on div "% 10" at bounding box center [1289, 556] width 472 height 30
type input "10"
click at [1158, 476] on div "Packing Category Type to search a container mode Please select a primary mode o…" at bounding box center [1289, 486] width 472 height 46
click at [1127, 551] on input "10" at bounding box center [1305, 556] width 441 height 30
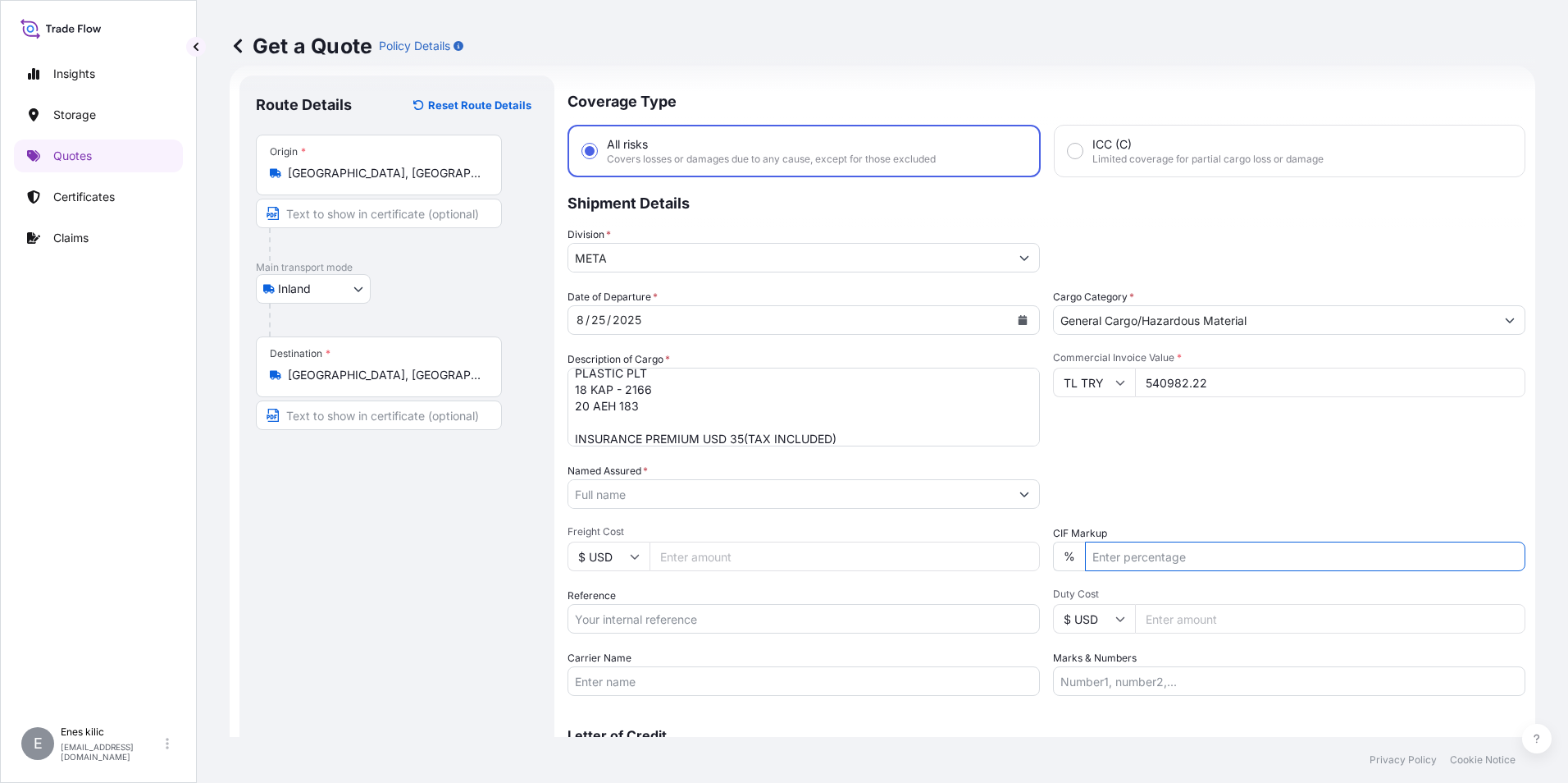
type input "10"
click at [1112, 556] on input "10" at bounding box center [1305, 556] width 441 height 30
drag, startPoint x: 1235, startPoint y: 384, endPoint x: 1052, endPoint y: 377, distance: 183.1
click at [1052, 377] on div "TL TRY 540982.22" at bounding box center [1289, 382] width 472 height 30
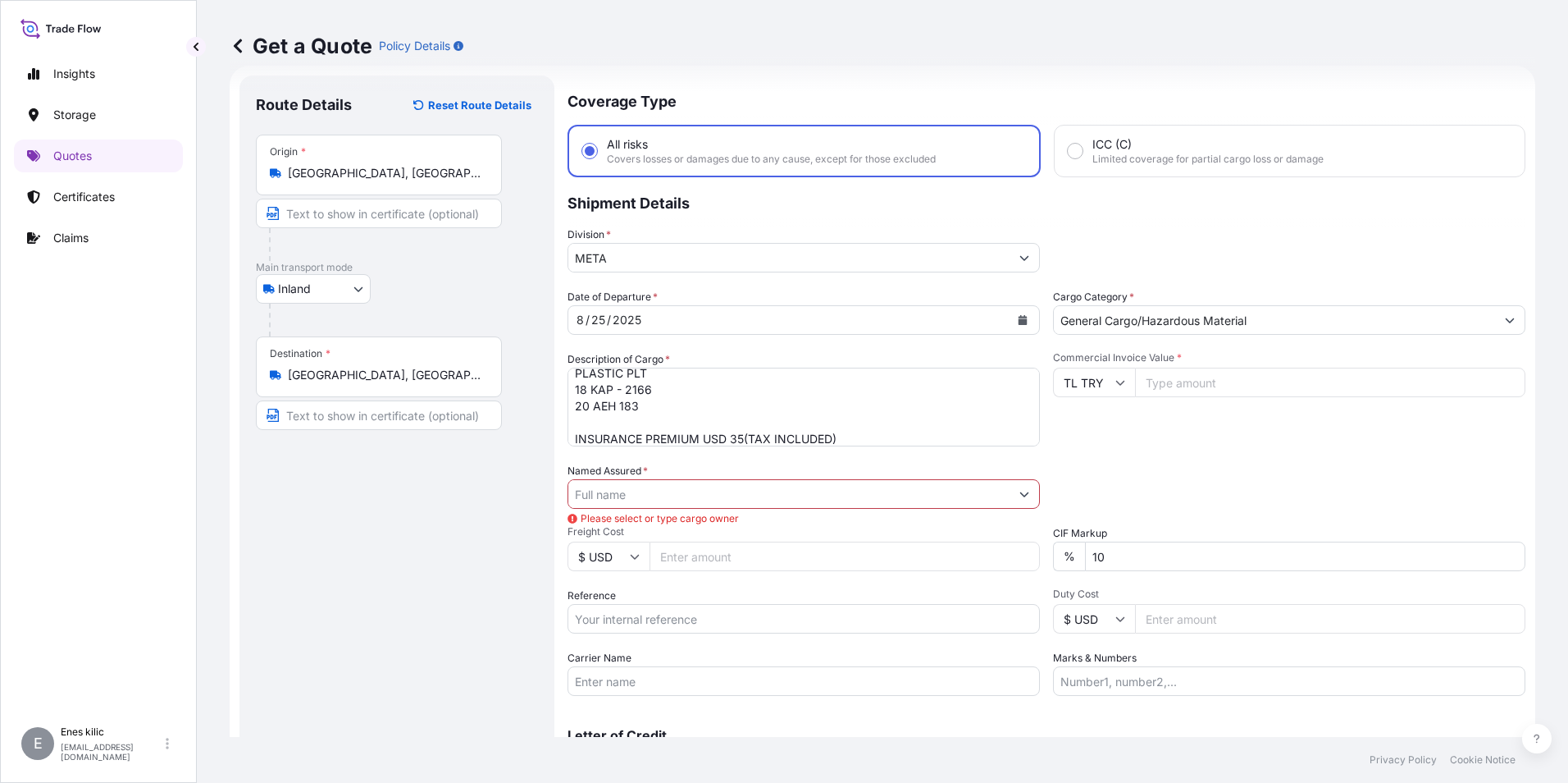
click at [1182, 478] on div "Packing Category Type to search a container mode Please select a primary mode o…" at bounding box center [1289, 486] width 472 height 46
drag, startPoint x: 1129, startPoint y: 564, endPoint x: 1031, endPoint y: 530, distance: 103.7
click at [974, 542] on div "Date of Departure * [DATE] Cargo Category * General Cargo/Hazardous Material De…" at bounding box center [1046, 493] width 957 height 407
type input "10"
click at [1157, 492] on div "Packing Category Type to search a container mode Please select a primary mode o…" at bounding box center [1289, 486] width 472 height 46
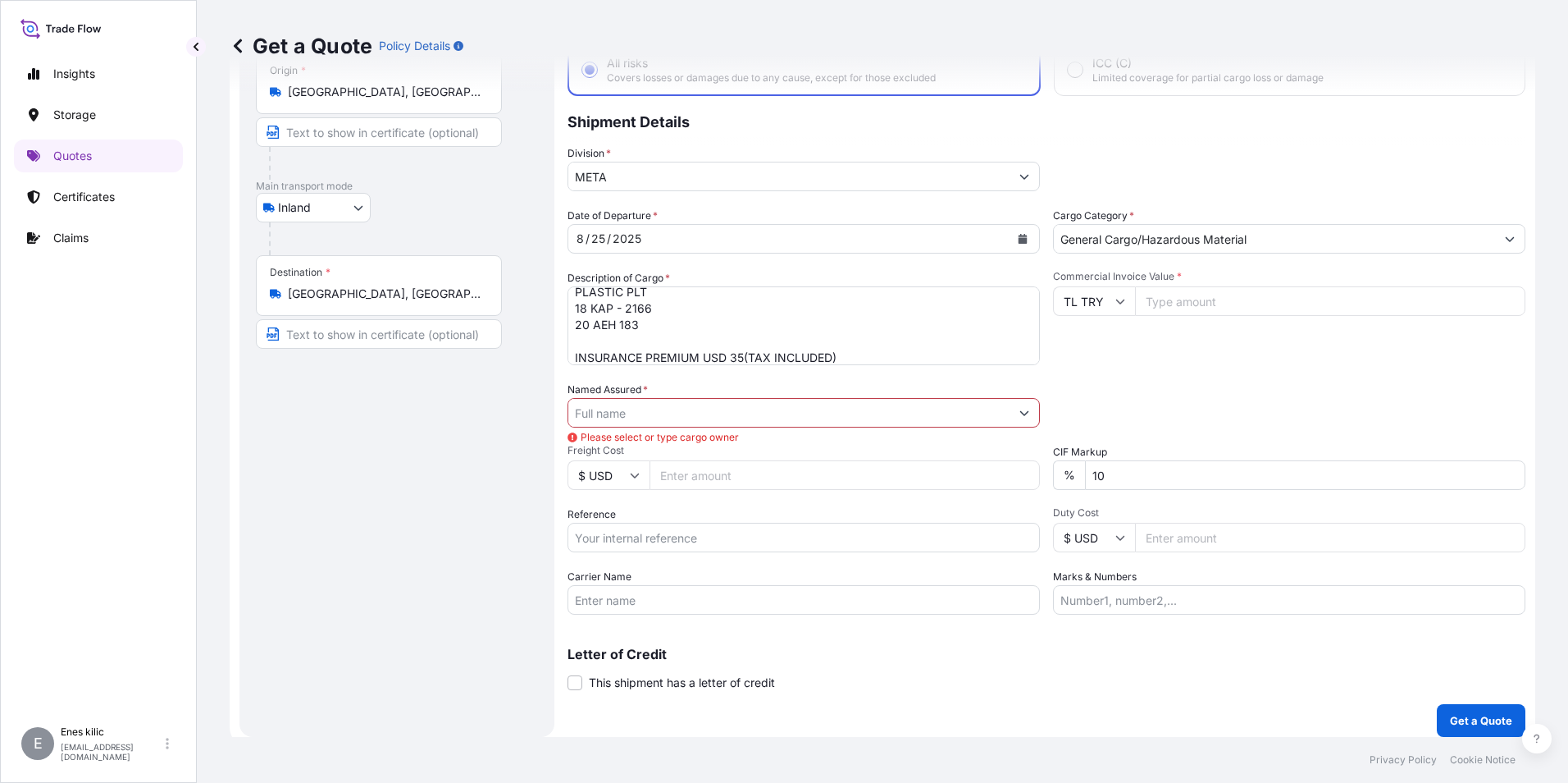
scroll to position [109, 0]
click at [1108, 477] on input "10" at bounding box center [1305, 474] width 441 height 30
click at [1067, 480] on div "%" at bounding box center [1068, 474] width 32 height 30
click at [1104, 475] on input "10" at bounding box center [1305, 474] width 441 height 30
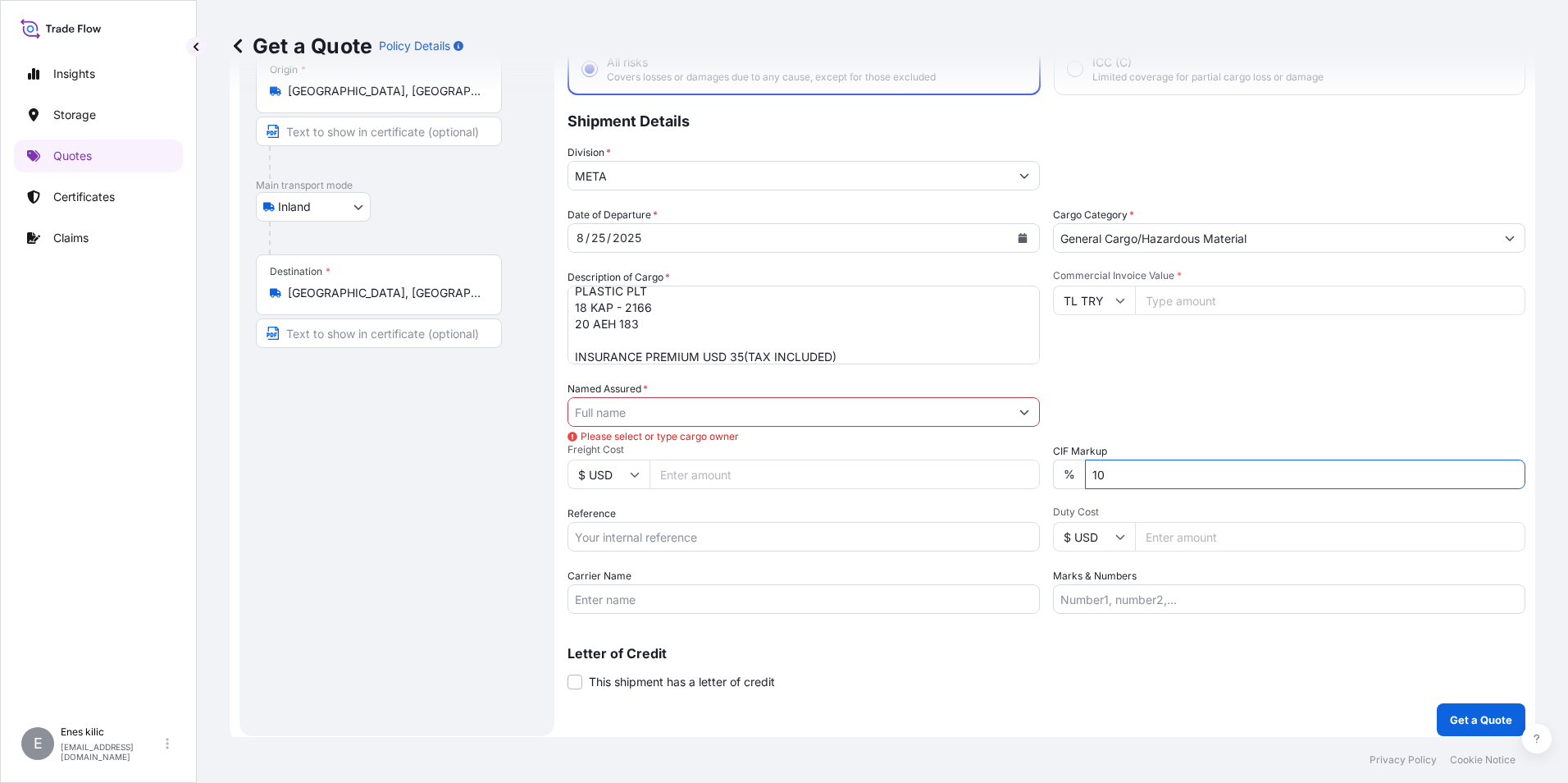
type input "1"
click at [1436, 703] on button "Get a Quote" at bounding box center [1481, 720] width 88 height 33
type input "10"
click at [1152, 475] on input "10" at bounding box center [1305, 474] width 441 height 30
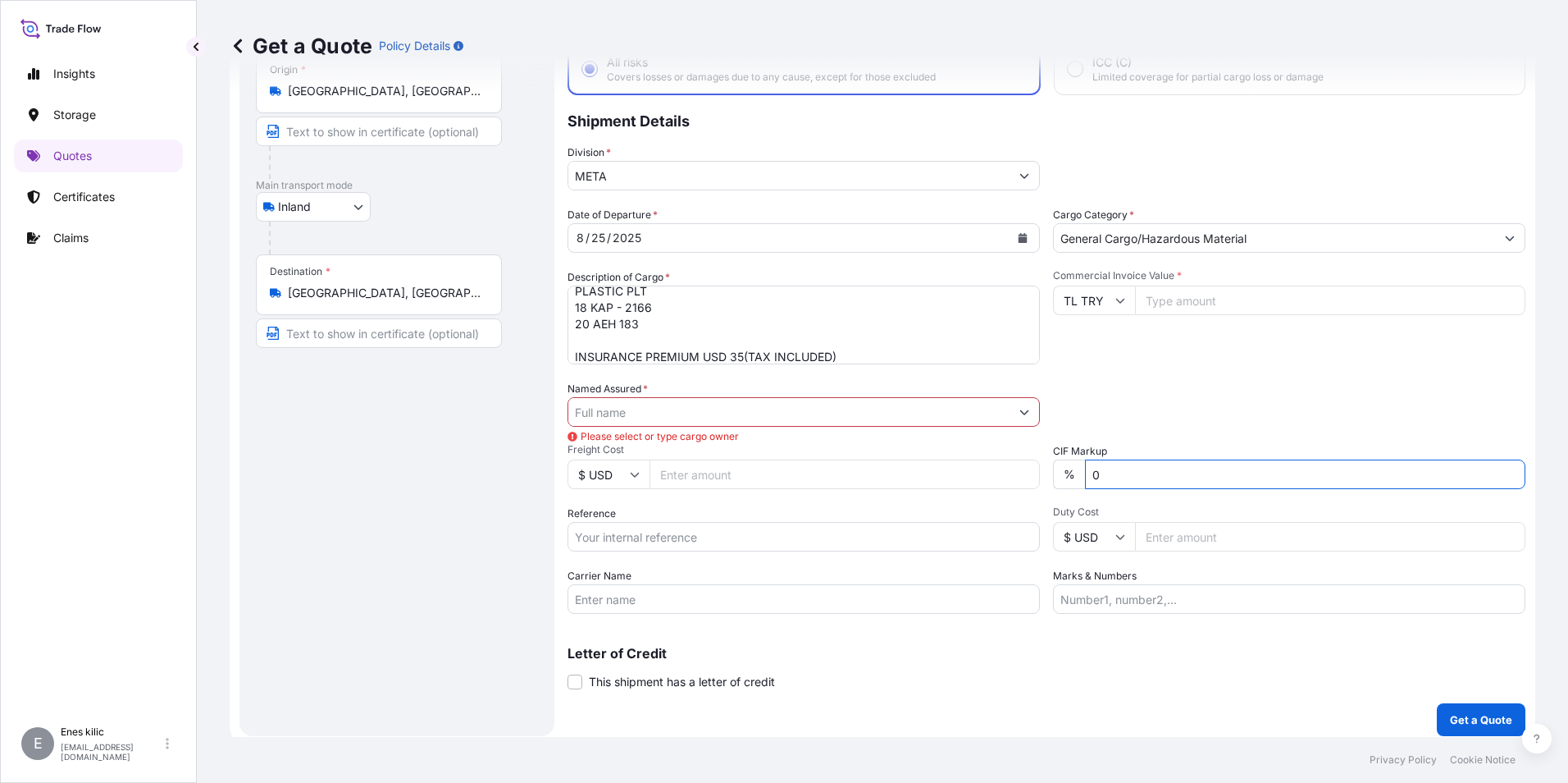
type input "0"
click at [1137, 417] on div "Packing Category Type to search a container mode Please select a primary mode o…" at bounding box center [1289, 404] width 472 height 46
click at [1175, 306] on input "Commercial Invoice Value *" at bounding box center [1330, 300] width 390 height 30
type input "540982.22"
click at [702, 413] on input "Named Assured *" at bounding box center [788, 411] width 441 height 30
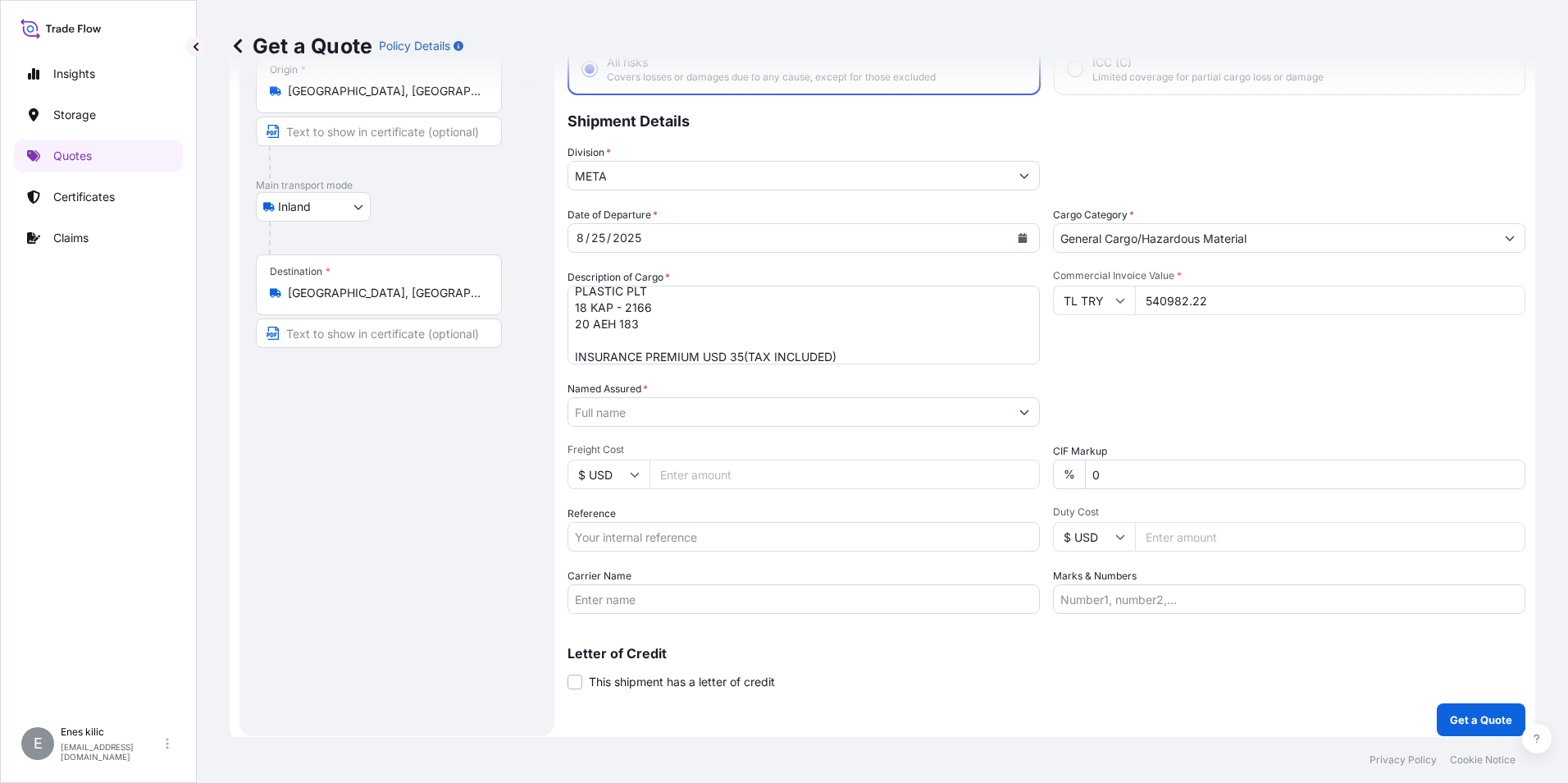
paste input "BALL TRADING [GEOGRAPHIC_DATA]"
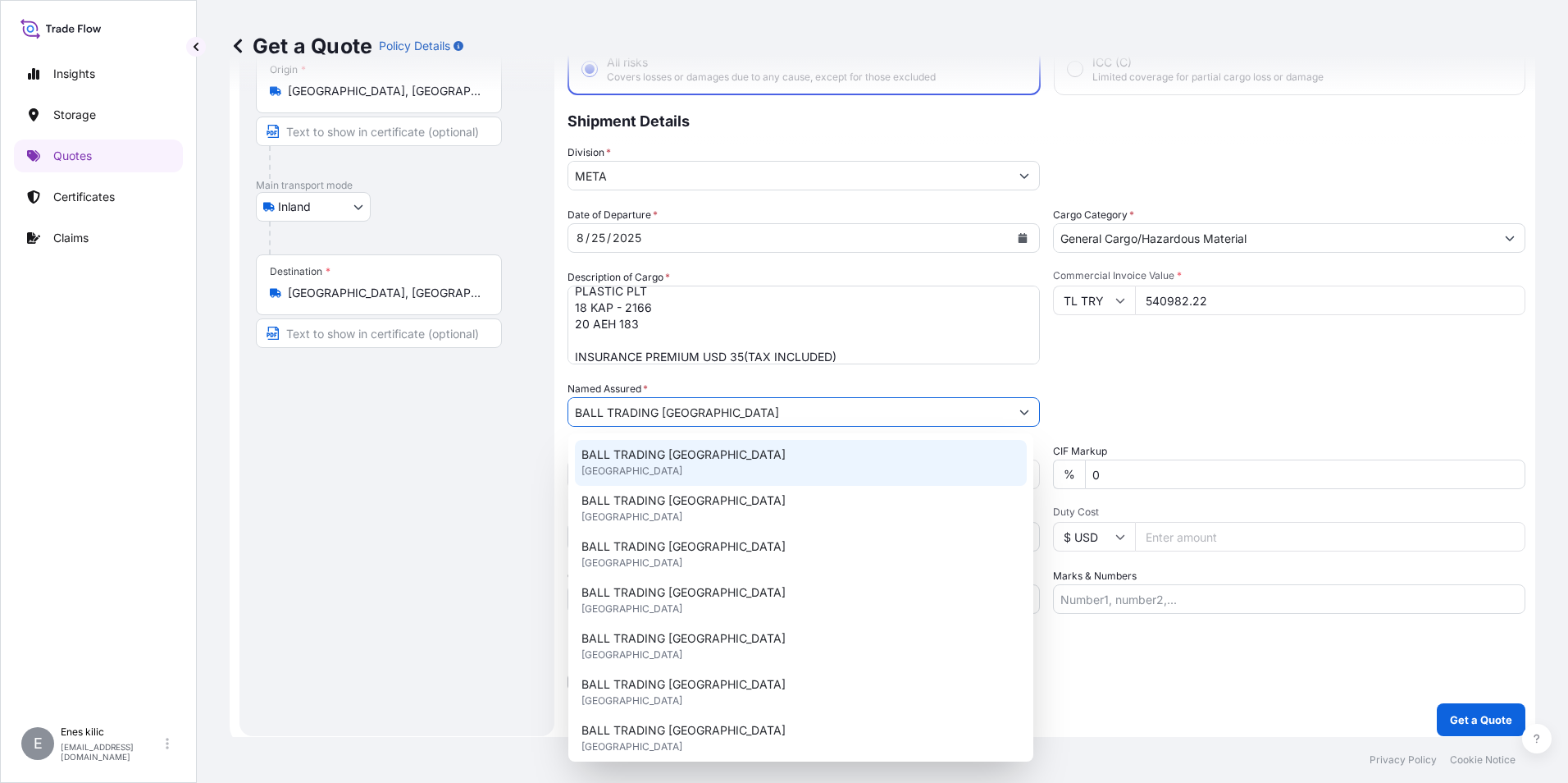
click at [700, 456] on span "BALL TRADING [GEOGRAPHIC_DATA]" at bounding box center [683, 454] width 205 height 16
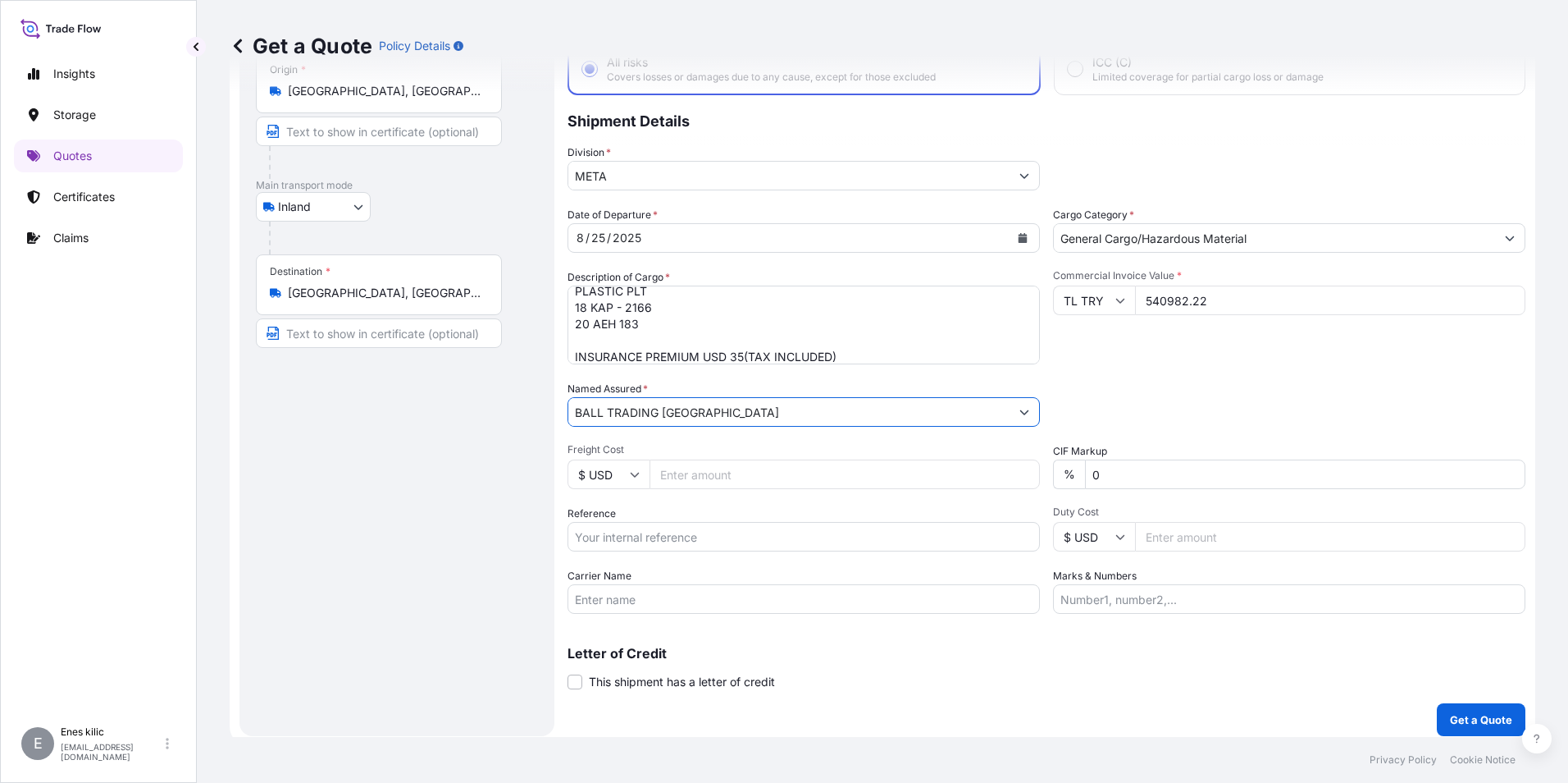
scroll to position [117, 0]
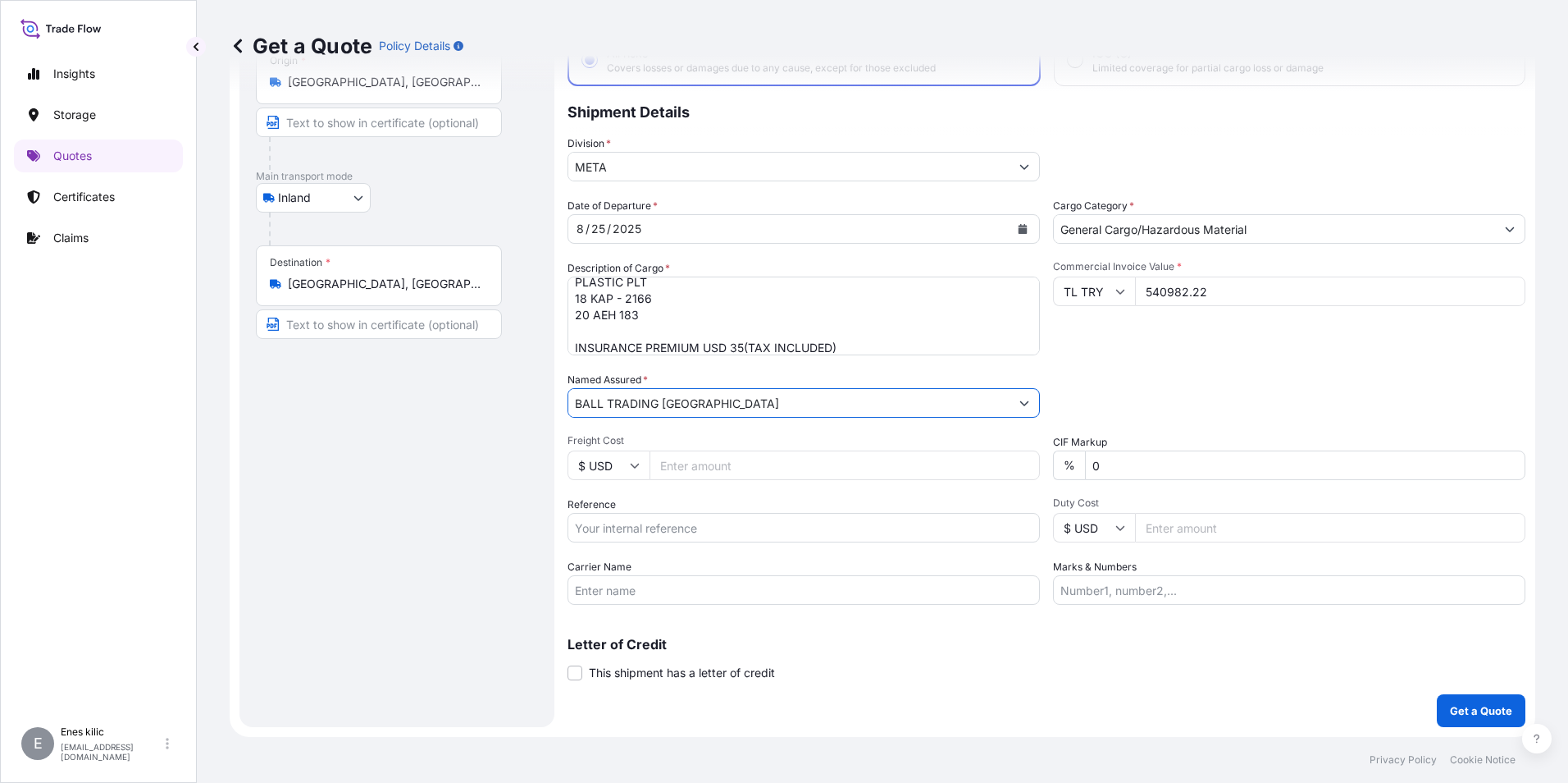
type input "BALL TRADING [GEOGRAPHIC_DATA]"
click at [639, 520] on input "Reference" at bounding box center [804, 527] width 472 height 30
click at [649, 516] on input "Reference" at bounding box center [804, 527] width 472 height 30
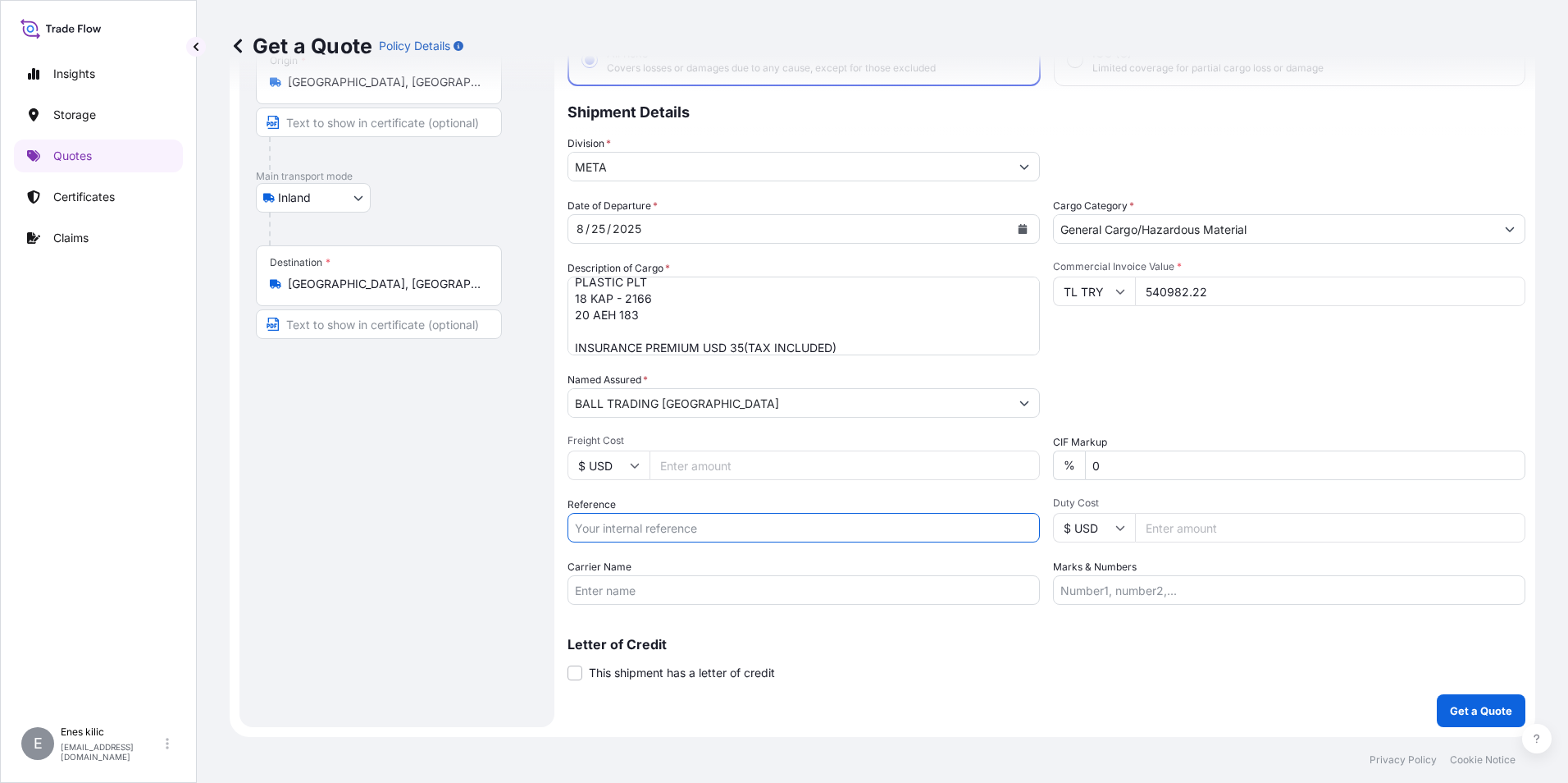
paste input "2211773320"
type input "2211773320"
drag, startPoint x: 876, startPoint y: 588, endPoint x: 865, endPoint y: 587, distance: 11.0
click at [876, 587] on input "Carrier Name" at bounding box center [804, 590] width 472 height 30
click at [620, 596] on input "Carrier Name" at bounding box center [804, 590] width 472 height 30
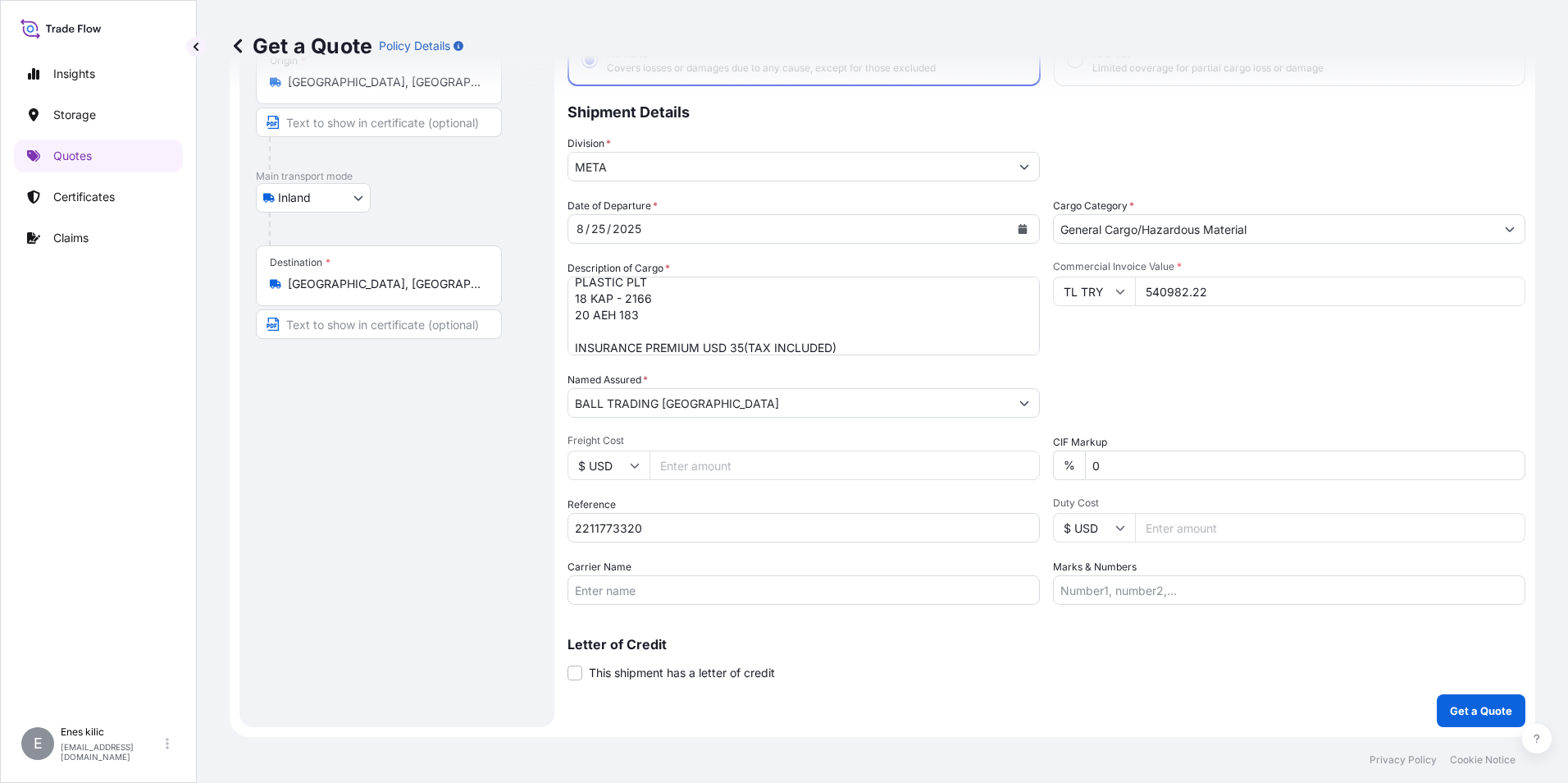
paste input "20 AEH 183"
type input "20 AEH 183"
click at [1262, 646] on p "Letter of Credit" at bounding box center [1046, 645] width 957 height 13
drag, startPoint x: 1238, startPoint y: 585, endPoint x: 963, endPoint y: 534, distance: 279.7
click at [1238, 585] on input "Marks & Numbers" at bounding box center [1289, 590] width 472 height 30
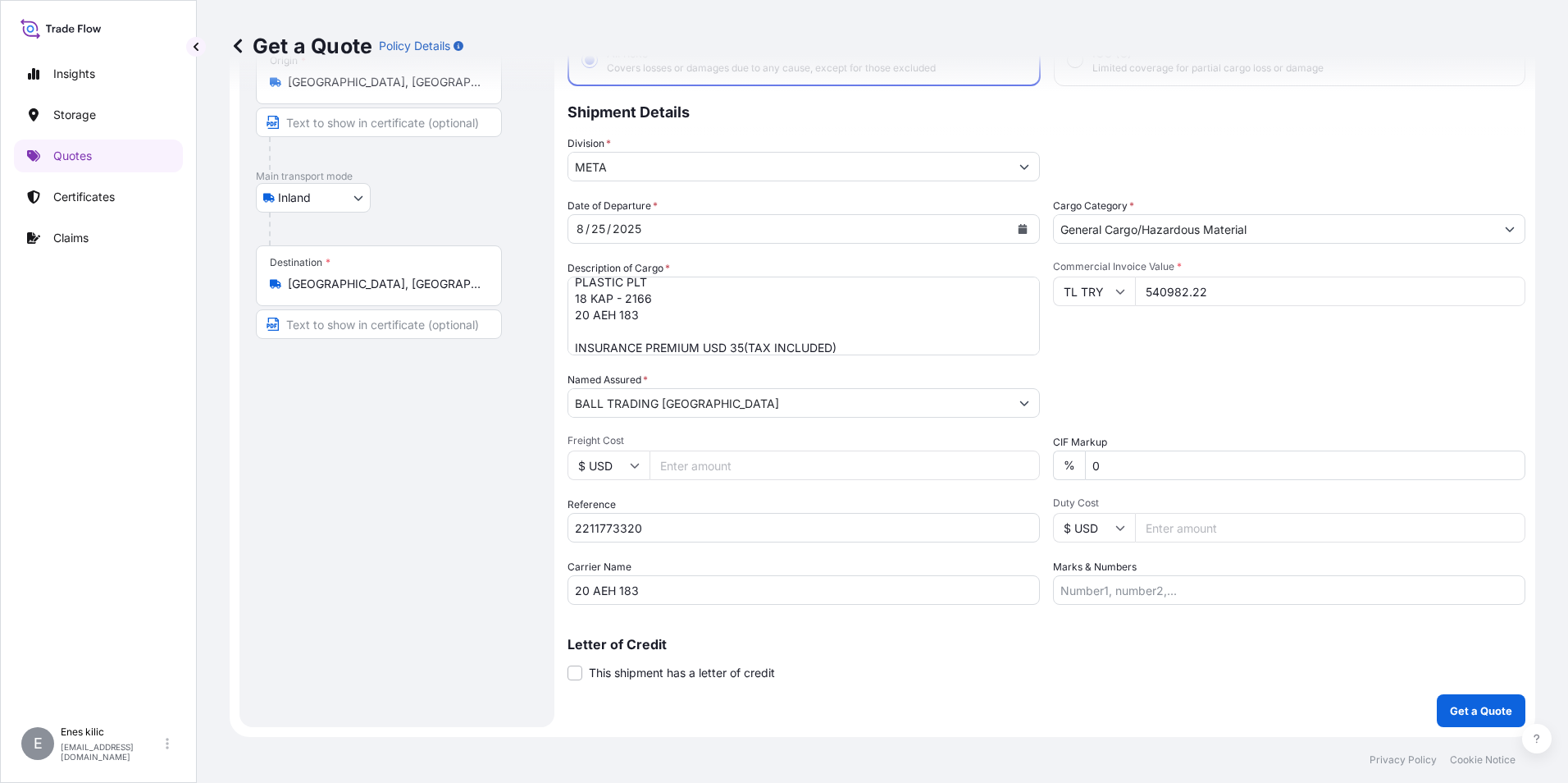
click at [1210, 590] on input "Marks & Numbers" at bounding box center [1289, 590] width 472 height 30
paste input "DNT"
type input "DNT"
click at [1080, 666] on div "Letter of Credit This shipment has a letter of credit Letter of credit * Letter…" at bounding box center [1046, 659] width 957 height 43
click at [1459, 701] on button "Get a Quote" at bounding box center [1481, 710] width 88 height 33
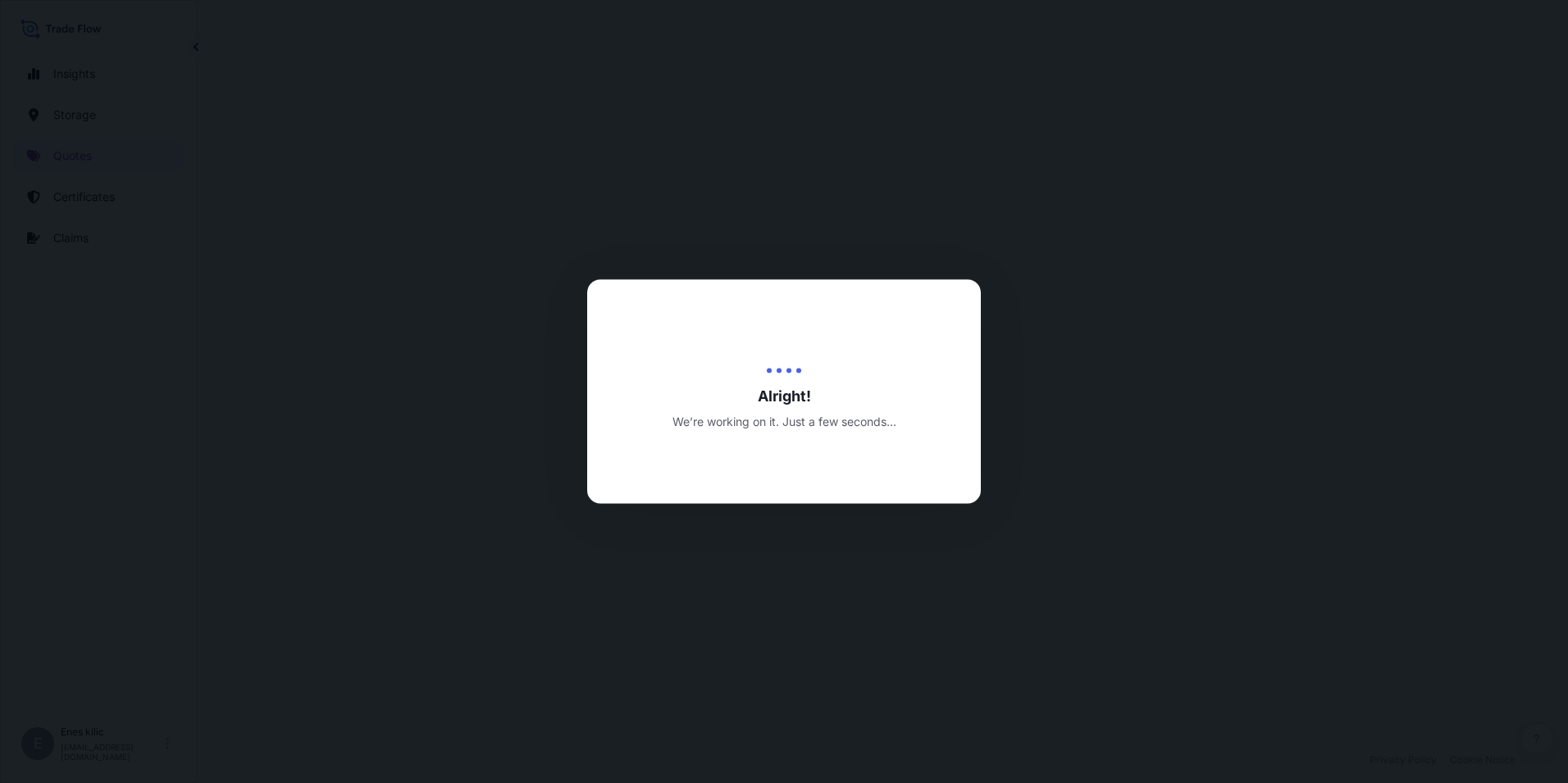
select select "Inland"
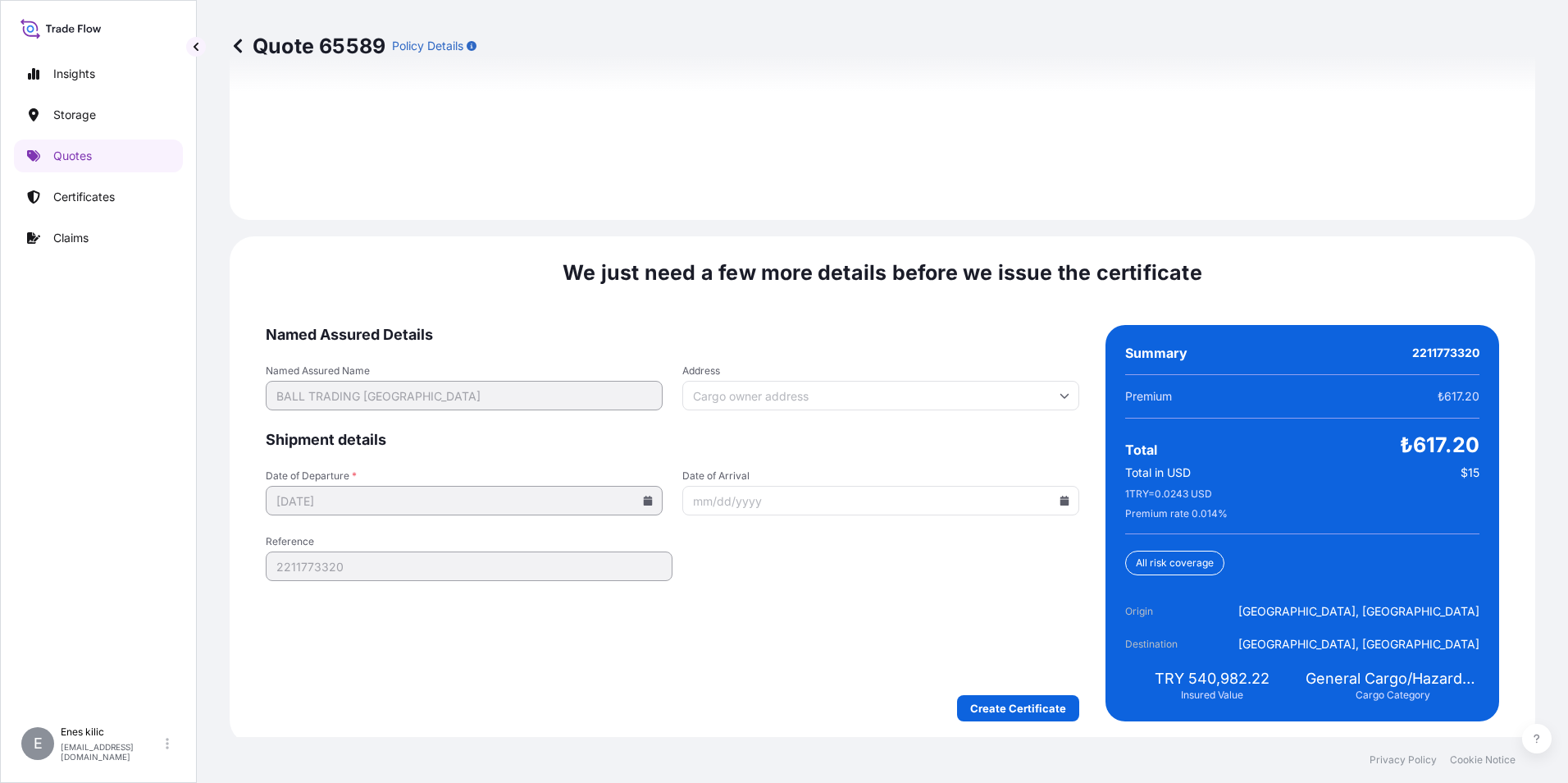
scroll to position [2396, 0]
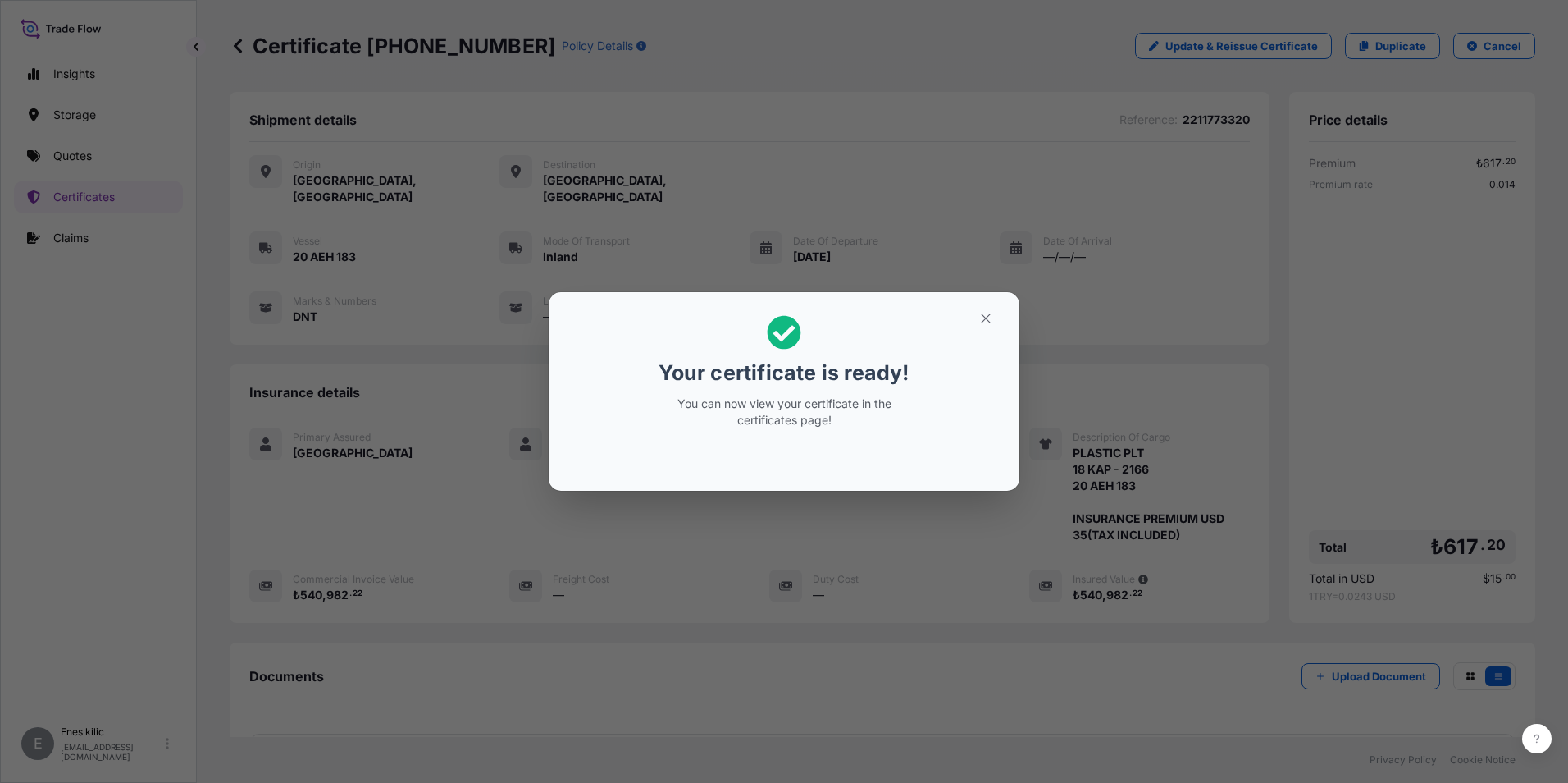
click at [1006, 327] on section "Your certificate is ready! You can now view your certificate in the certificate…" at bounding box center [784, 391] width 470 height 199
click at [995, 320] on button "button" at bounding box center [985, 318] width 41 height 26
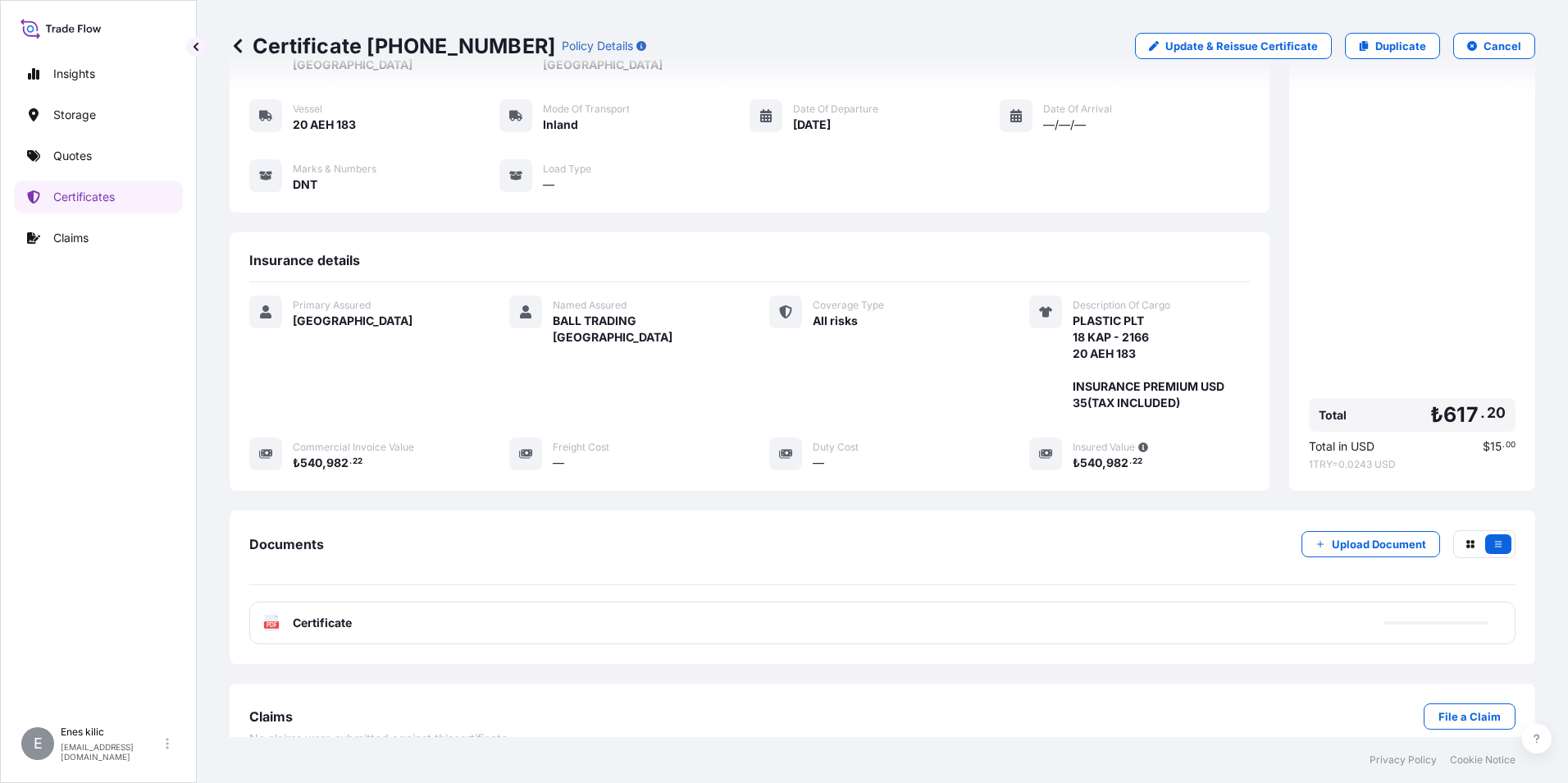
scroll to position [145, 0]
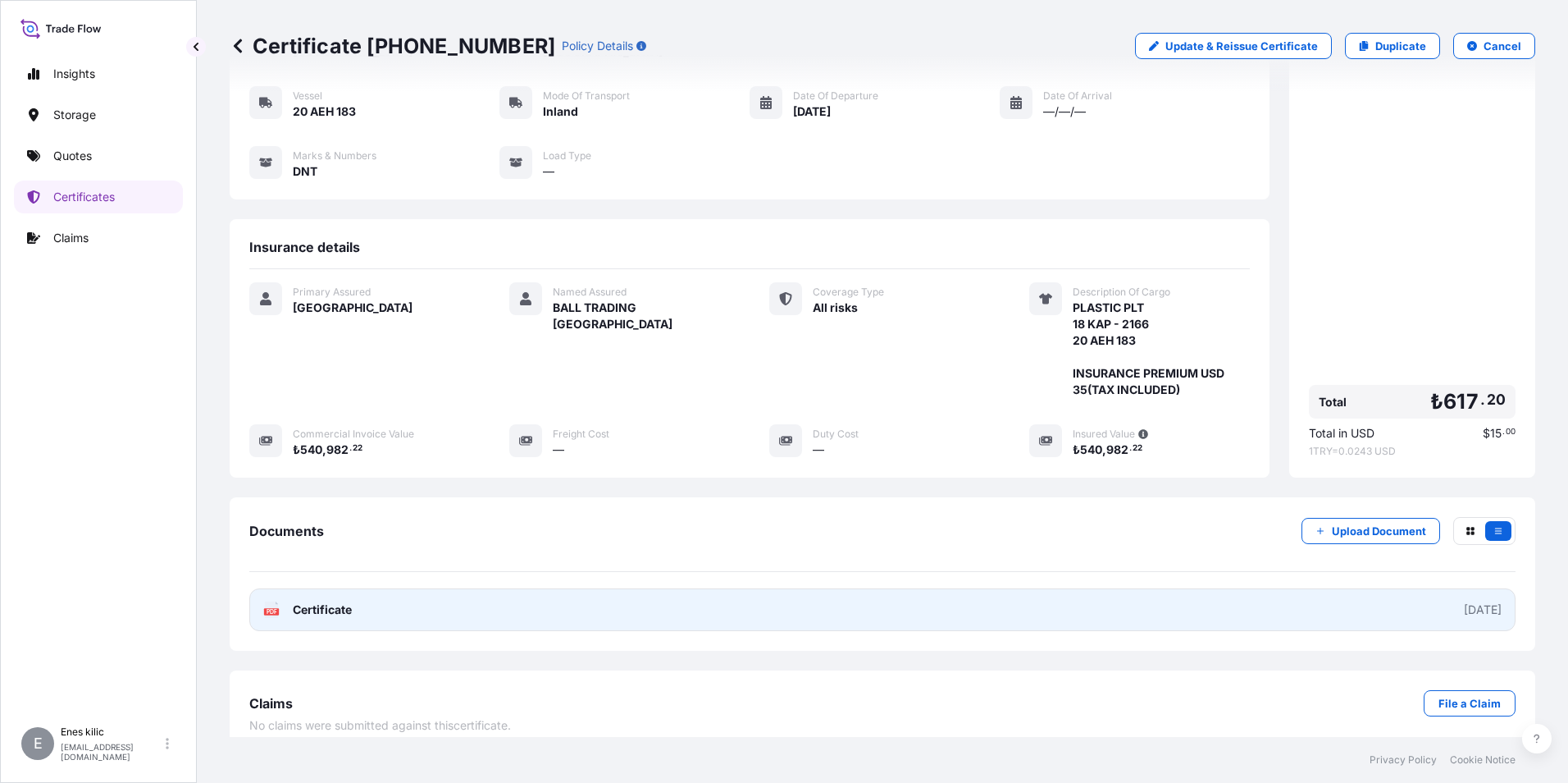
click at [397, 588] on link "PDF Certificate [DATE]" at bounding box center [882, 609] width 1266 height 42
